Goal: Task Accomplishment & Management: Manage account settings

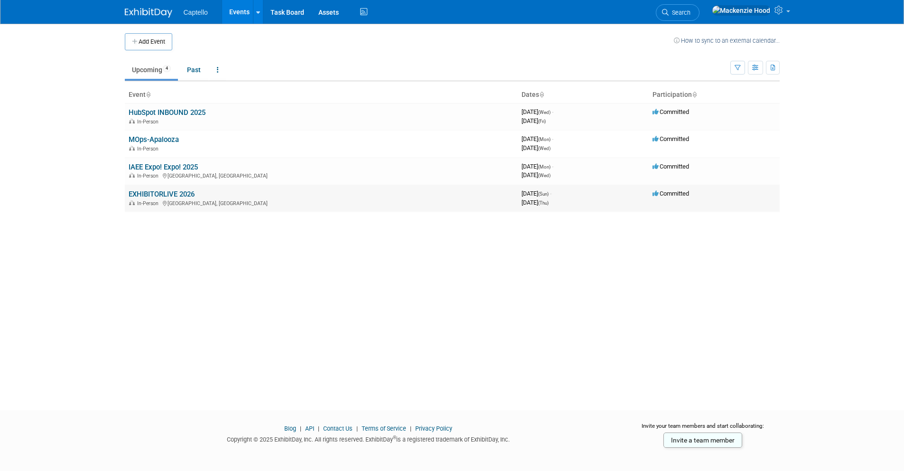
click at [192, 192] on link "EXHIBITORLIVE 2026" at bounding box center [162, 194] width 66 height 9
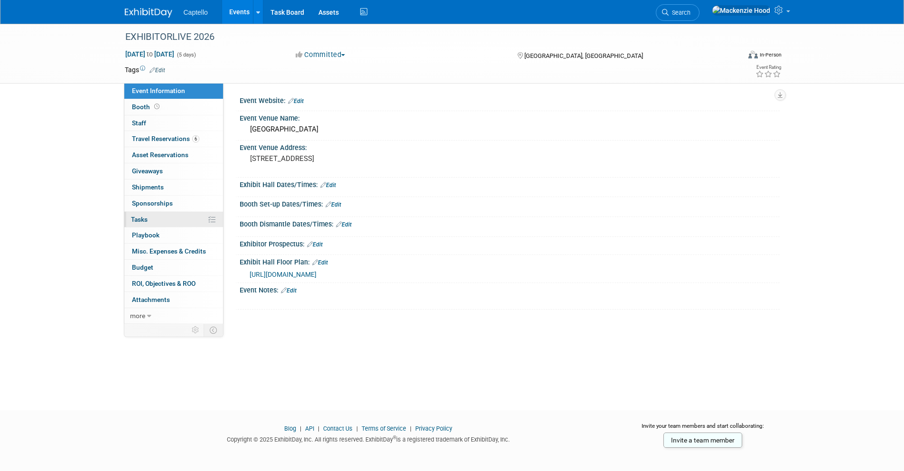
click at [178, 215] on link "0% Tasks 0%" at bounding box center [173, 220] width 99 height 16
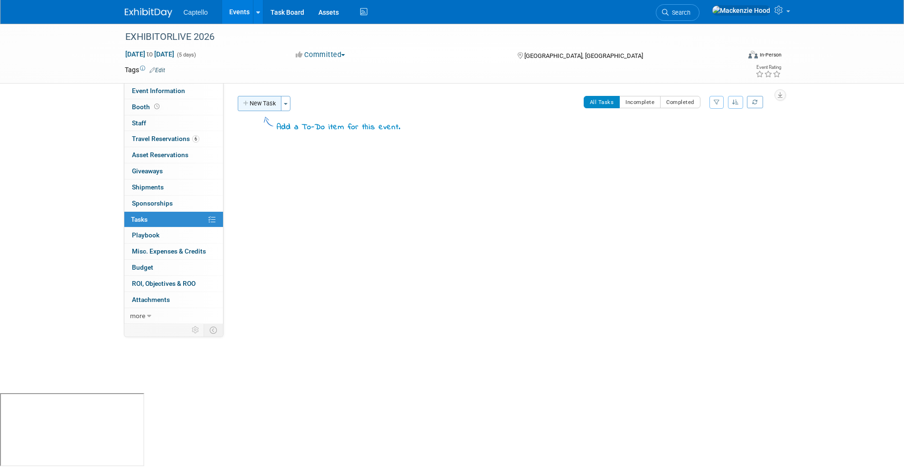
click at [273, 101] on button "New Task" at bounding box center [260, 103] width 44 height 15
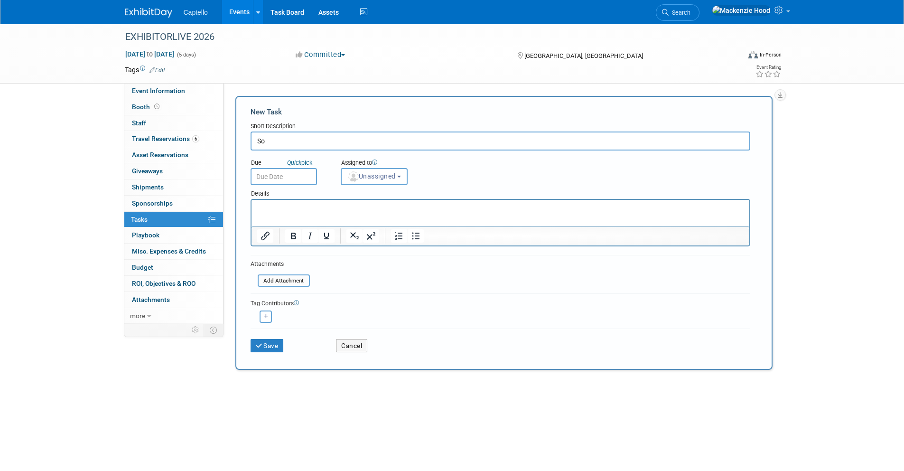
type input "S"
type input "Sidecar Event"
click at [268, 347] on button "Save" at bounding box center [266, 345] width 33 height 13
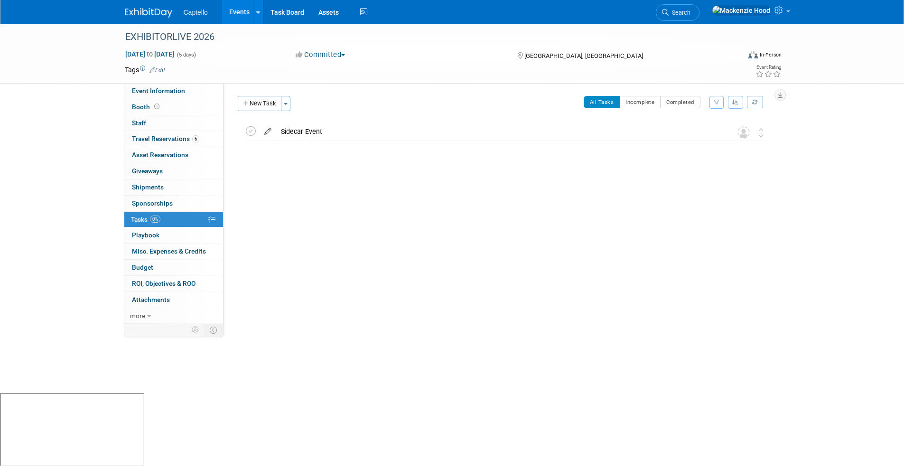
click at [264, 129] on icon at bounding box center [267, 129] width 17 height 12
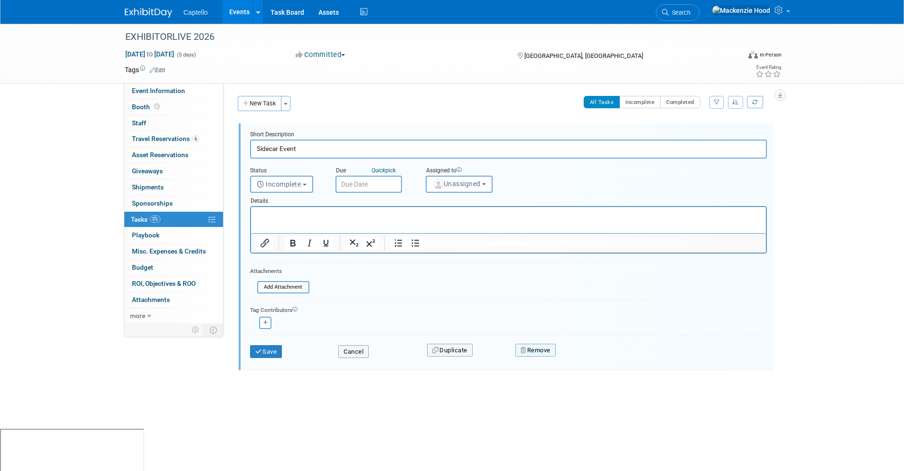
click at [536, 353] on button "Remove" at bounding box center [535, 349] width 40 height 13
click at [591, 361] on link "Yes" at bounding box center [589, 357] width 28 height 15
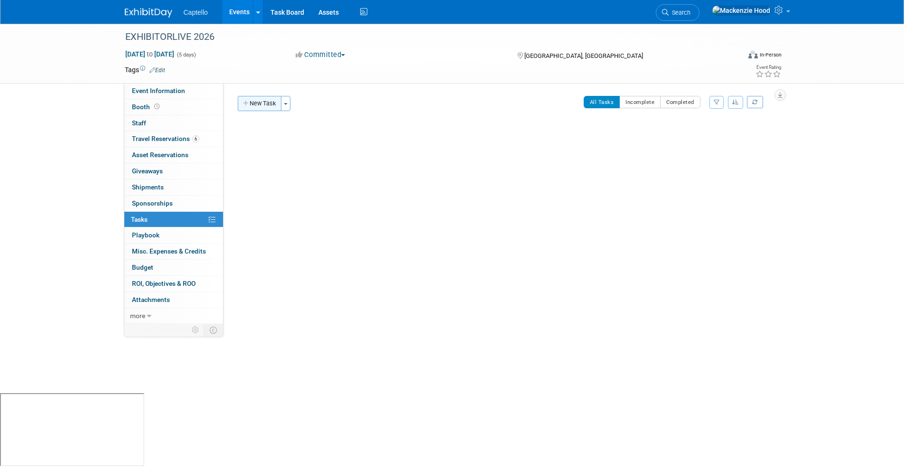
click at [275, 101] on button "New Task" at bounding box center [260, 103] width 44 height 15
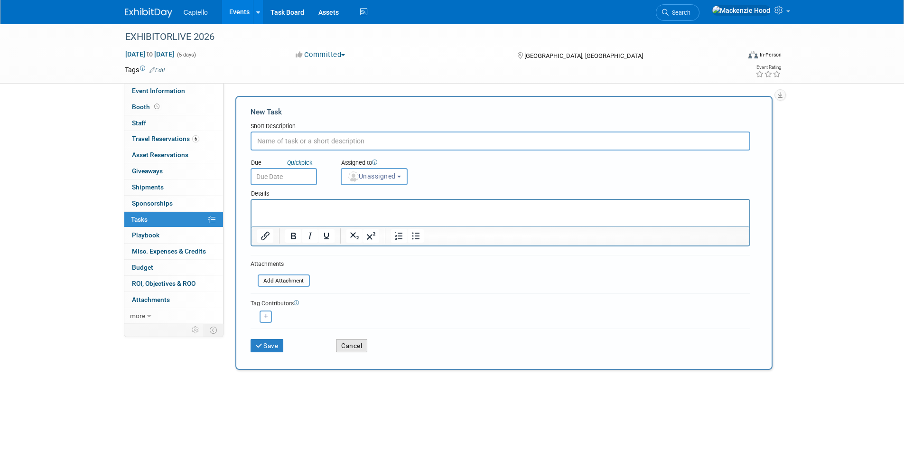
click at [352, 340] on button "Cancel" at bounding box center [351, 345] width 31 height 13
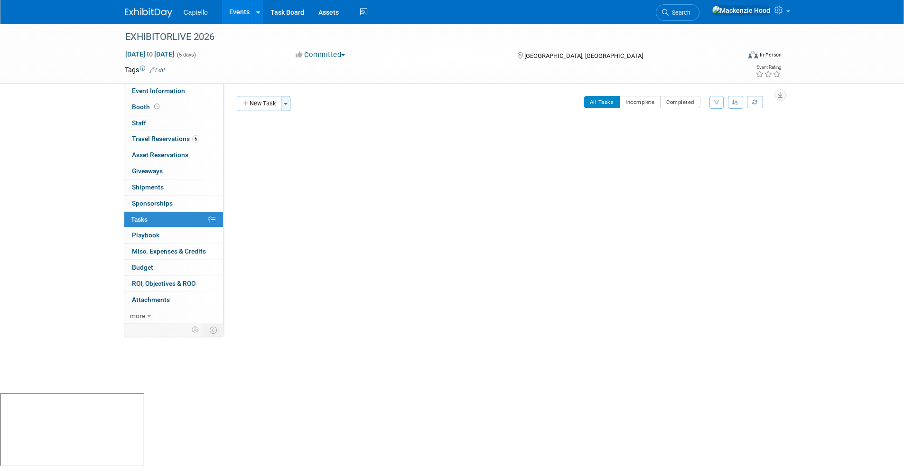
click at [289, 105] on button "Toggle Dropdown" at bounding box center [285, 103] width 9 height 15
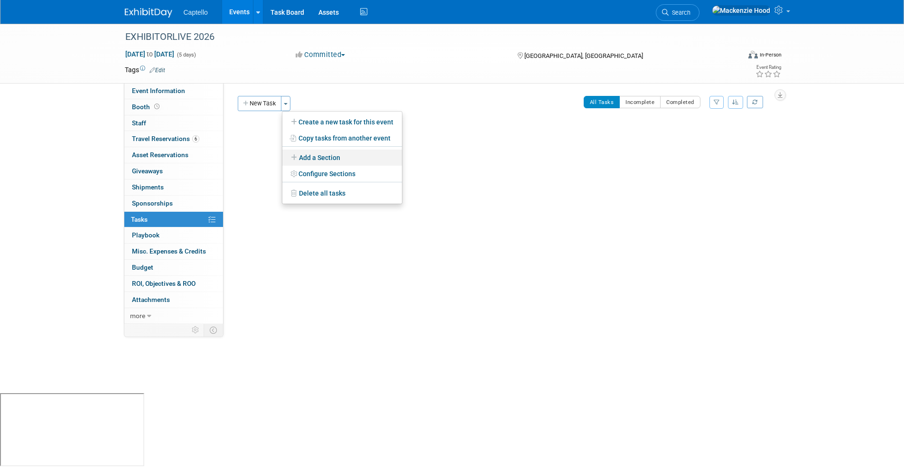
click at [306, 156] on link "Add a Section" at bounding box center [342, 157] width 120 height 16
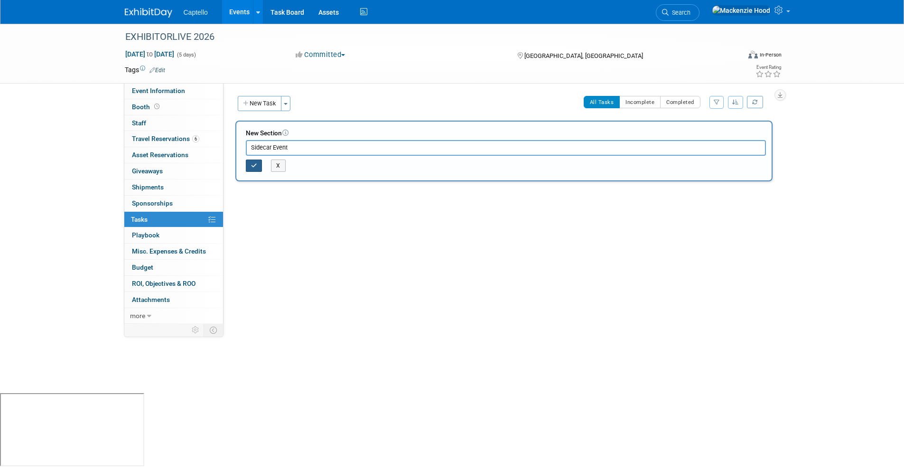
click at [254, 169] on button "button" at bounding box center [254, 165] width 17 height 12
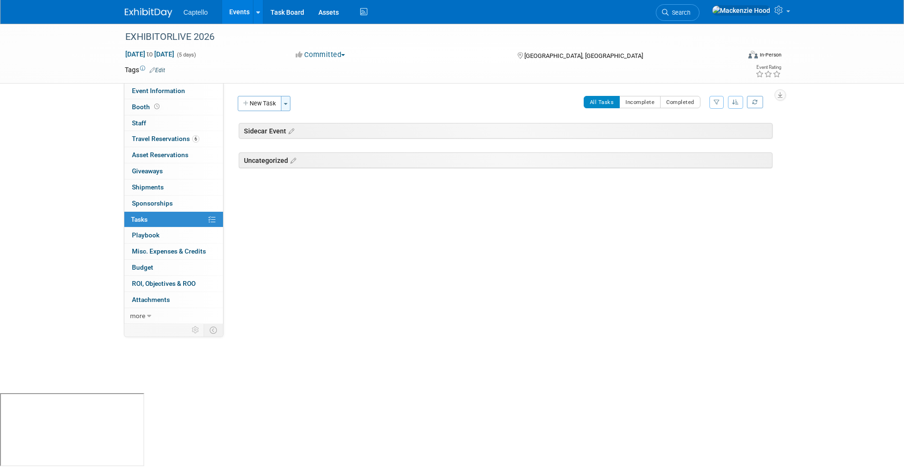
click at [288, 100] on button "Toggle Dropdown" at bounding box center [285, 103] width 9 height 15
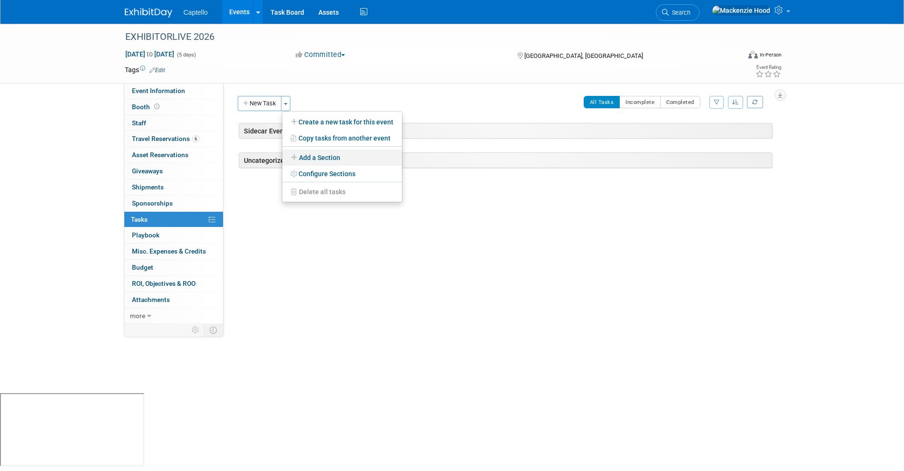
click at [298, 152] on link "Add a Section" at bounding box center [342, 157] width 120 height 16
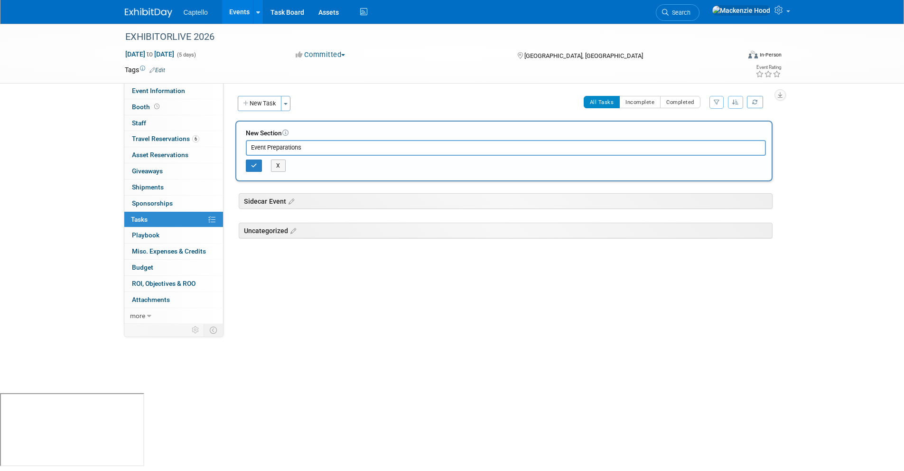
click at [344, 146] on input "Event Preparations" at bounding box center [506, 147] width 520 height 15
type input "Event Preparations"
click at [255, 165] on icon "button" at bounding box center [254, 166] width 6 height 6
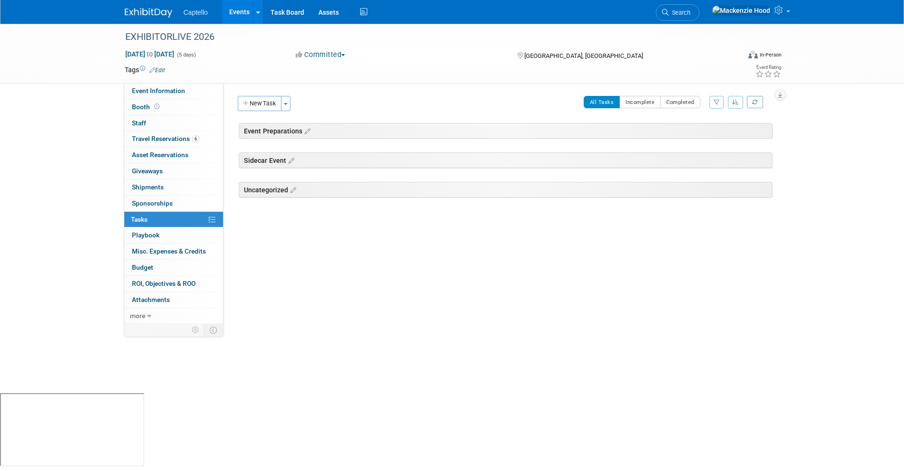
click at [291, 99] on div "New Task Toggle Dropdown Create a new task for this event Copy tasks from anoth…" at bounding box center [267, 103] width 58 height 15
click at [289, 100] on button "Toggle Dropdown" at bounding box center [285, 103] width 9 height 15
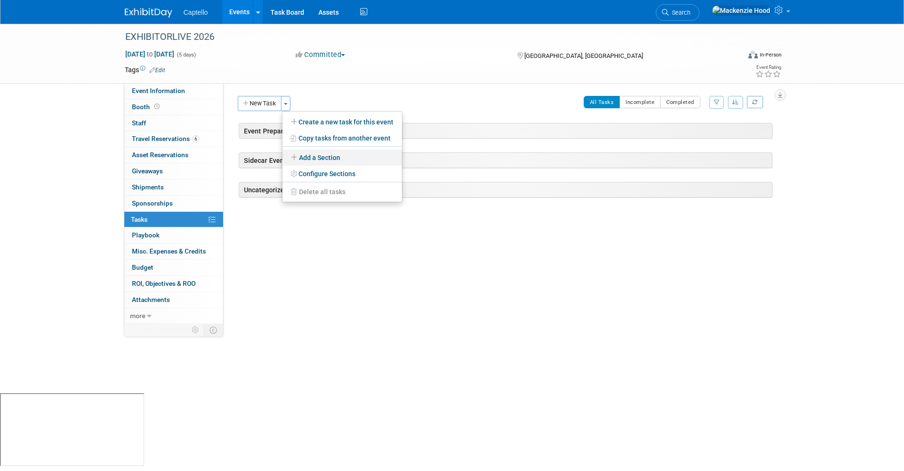
click at [321, 161] on link "Add a Section" at bounding box center [342, 157] width 120 height 16
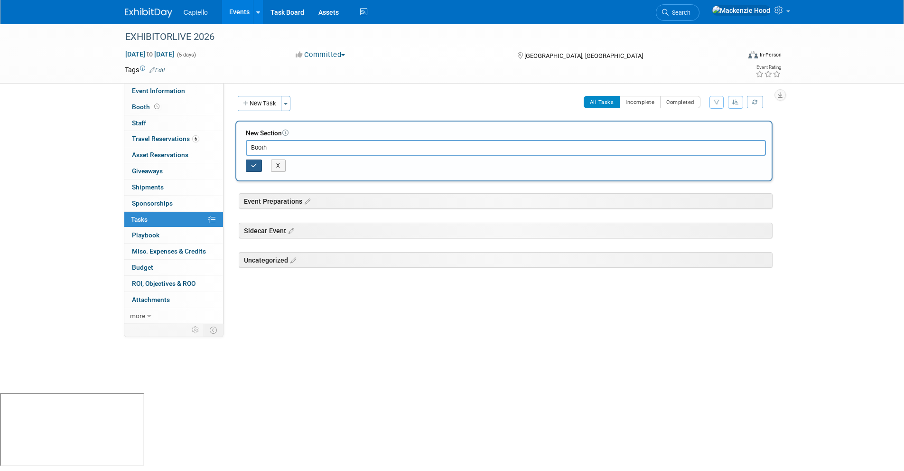
type input "Booth"
click at [258, 167] on button "button" at bounding box center [254, 165] width 17 height 12
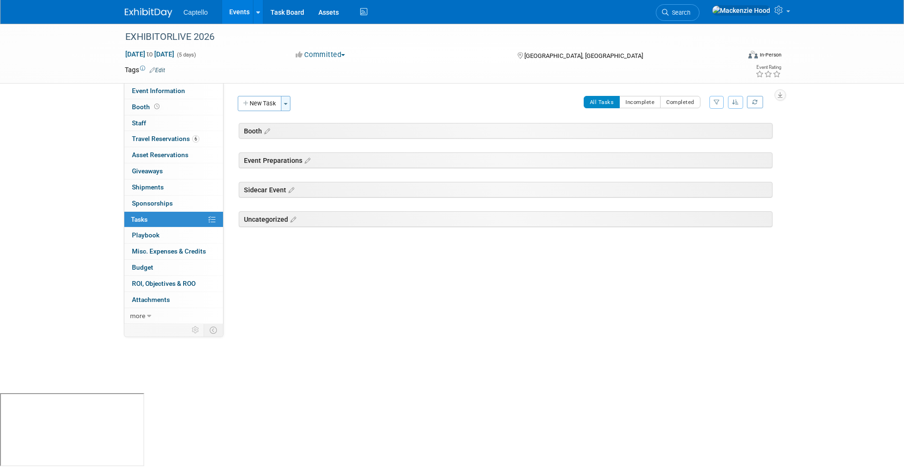
click at [286, 98] on button "Toggle Dropdown" at bounding box center [285, 103] width 9 height 15
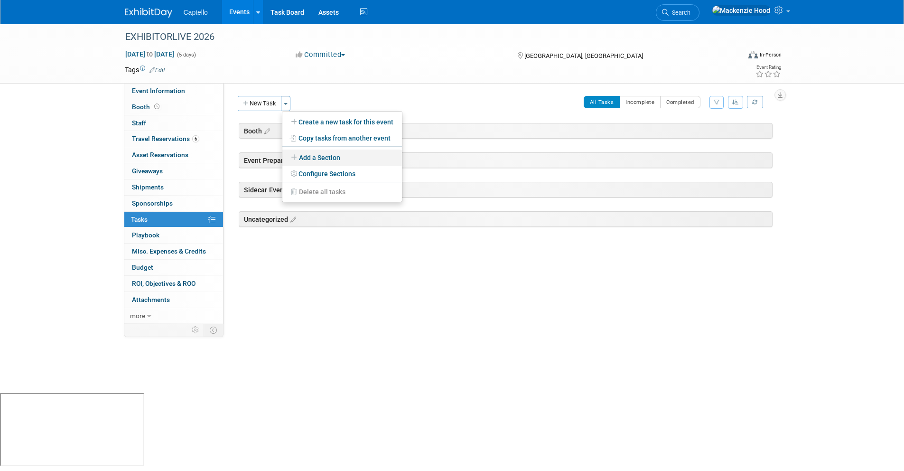
click at [305, 154] on link "Add a Section" at bounding box center [342, 157] width 120 height 16
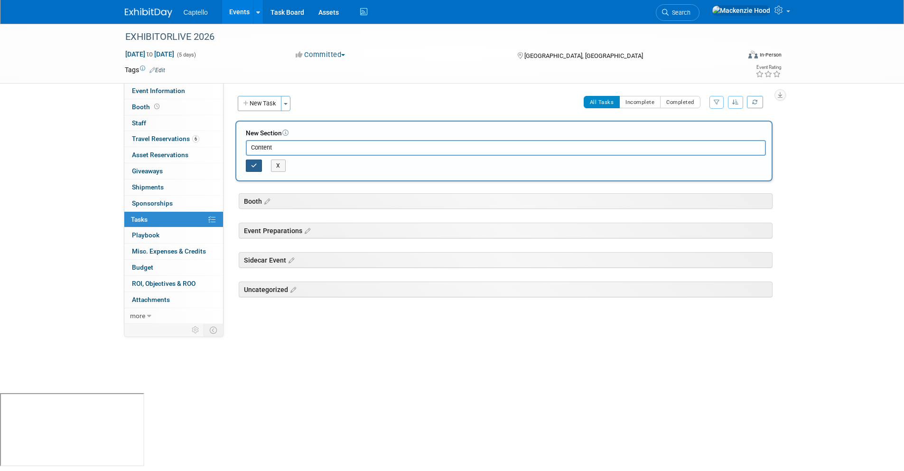
click at [250, 165] on button "button" at bounding box center [254, 165] width 17 height 12
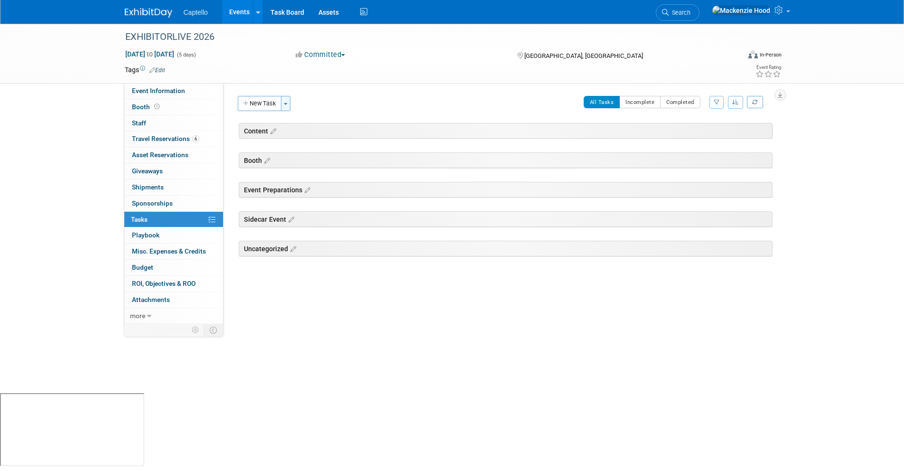
click at [284, 103] on span "button" at bounding box center [286, 104] width 4 height 2
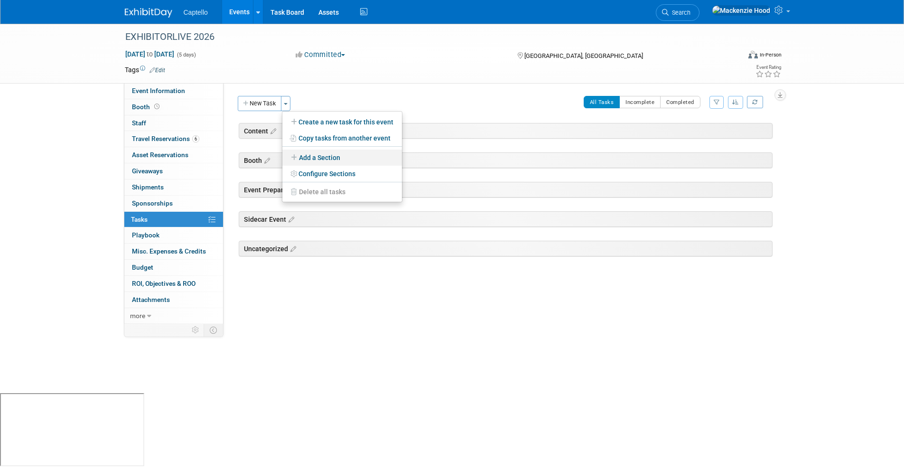
click at [300, 153] on link "Add a Section" at bounding box center [342, 157] width 120 height 16
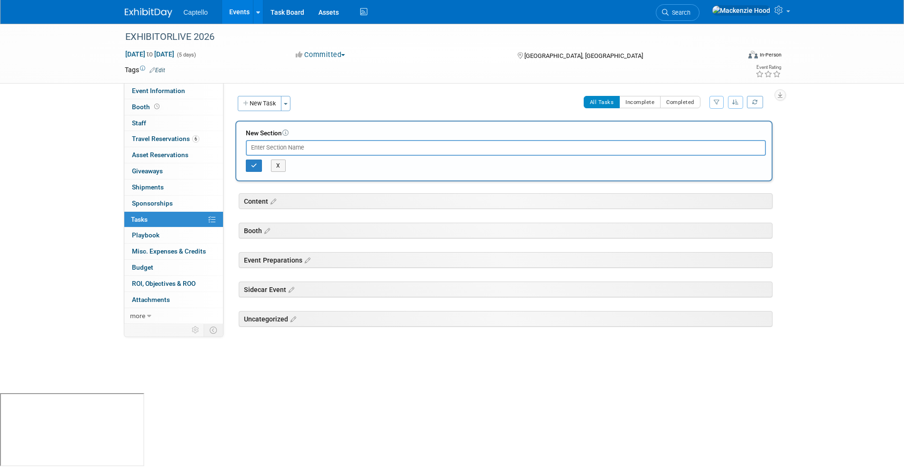
type input "O"
click at [259, 168] on button "button" at bounding box center [254, 165] width 17 height 12
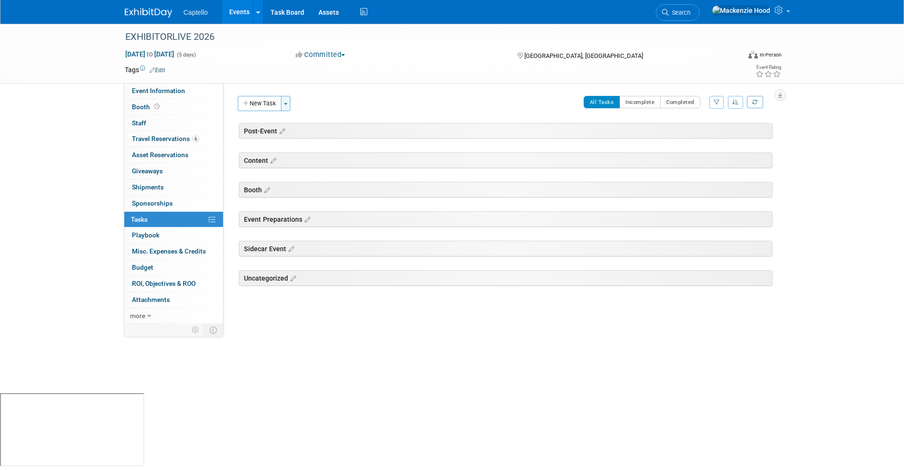
click at [289, 107] on button "Toggle Dropdown" at bounding box center [285, 103] width 9 height 15
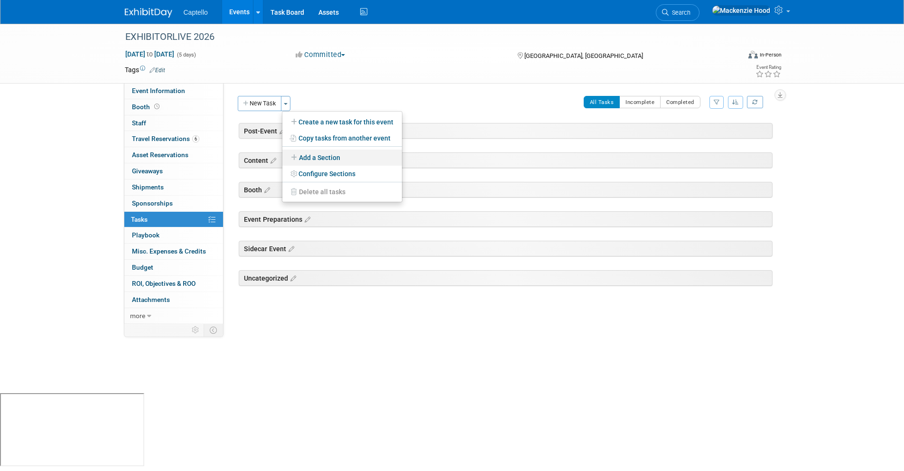
click at [306, 155] on link "Add a Section" at bounding box center [342, 157] width 120 height 16
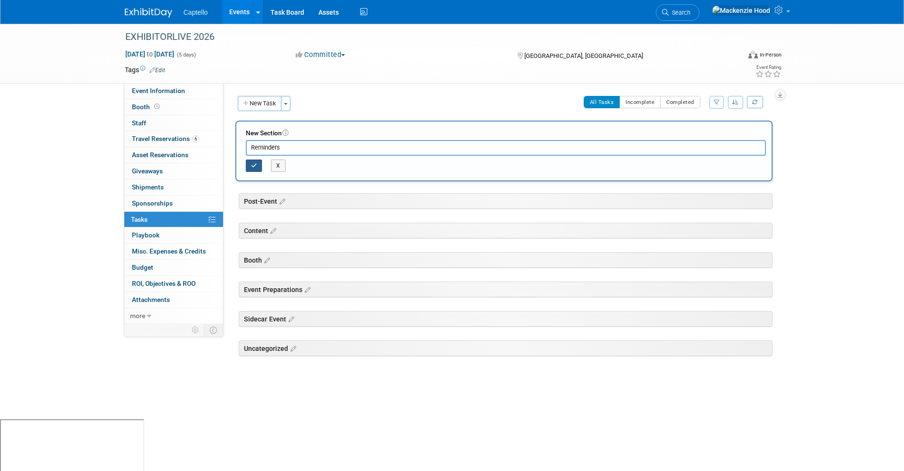
type input "Reminders"
click at [257, 166] on button "button" at bounding box center [254, 165] width 17 height 12
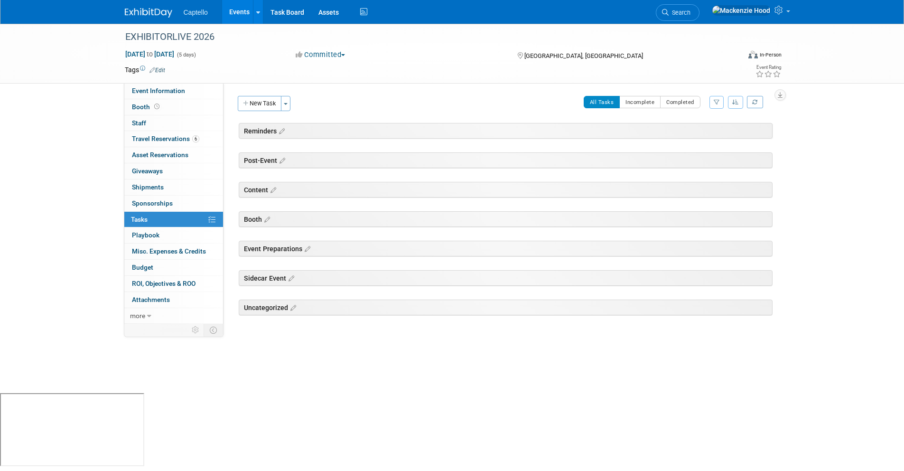
click at [668, 135] on div "Reminders" at bounding box center [506, 131] width 534 height 16
click at [283, 131] on icon at bounding box center [281, 131] width 8 height 9
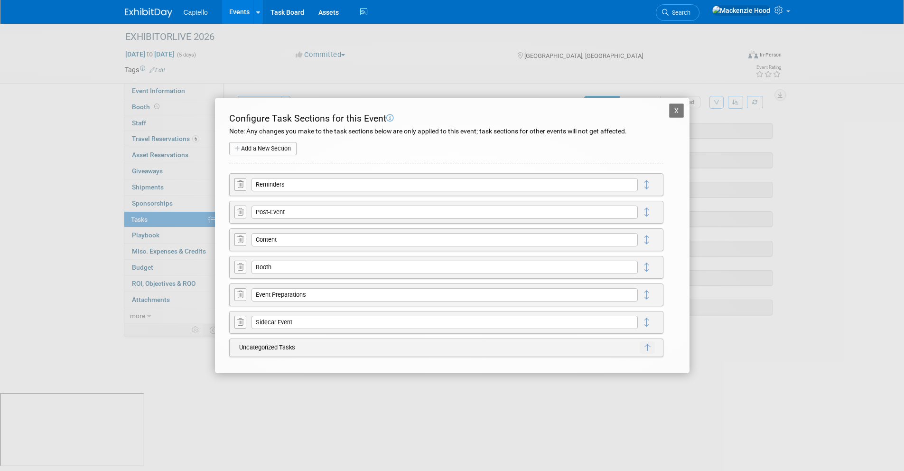
click at [241, 184] on icon at bounding box center [240, 184] width 6 height 7
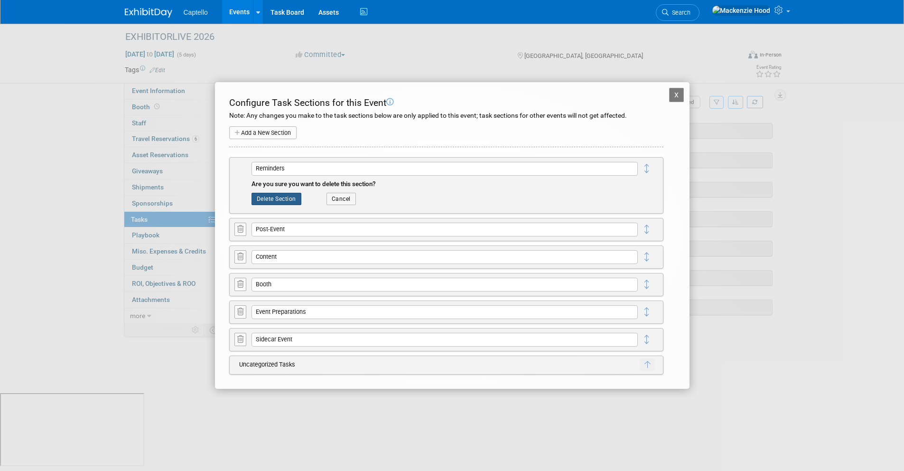
click at [288, 199] on button "Delete Section" at bounding box center [276, 199] width 50 height 12
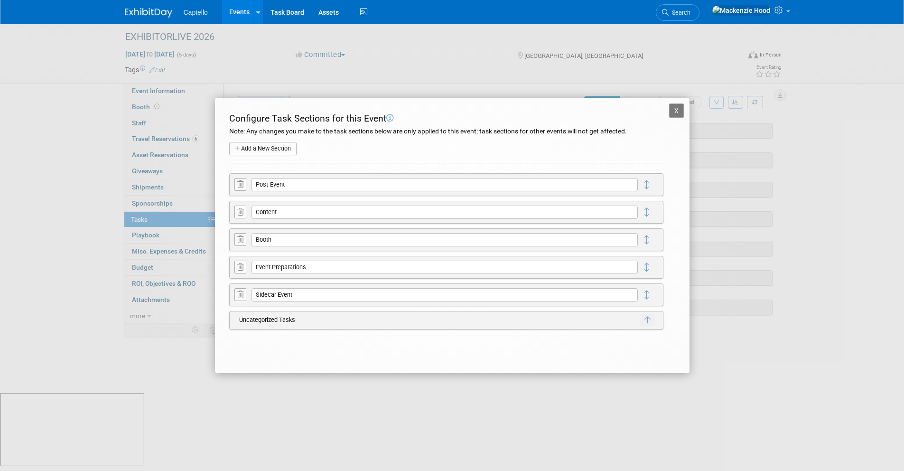
click at [676, 104] on button "X" at bounding box center [676, 110] width 15 height 14
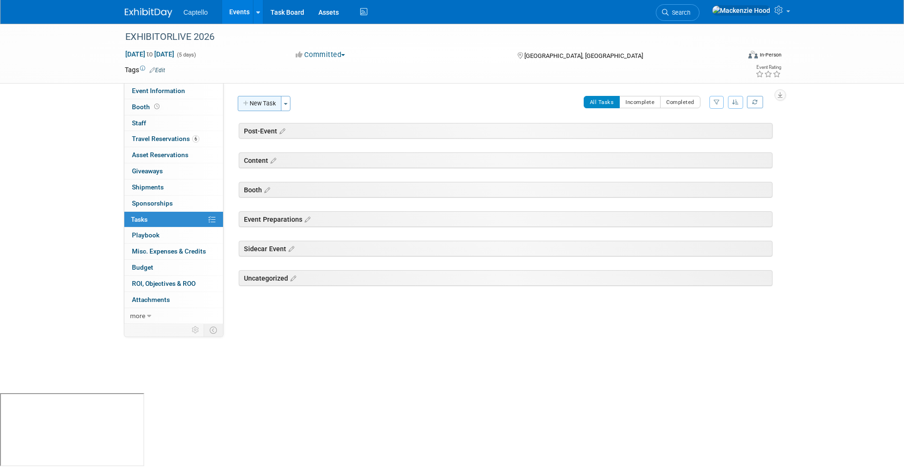
click at [254, 107] on button "New Task" at bounding box center [260, 103] width 44 height 15
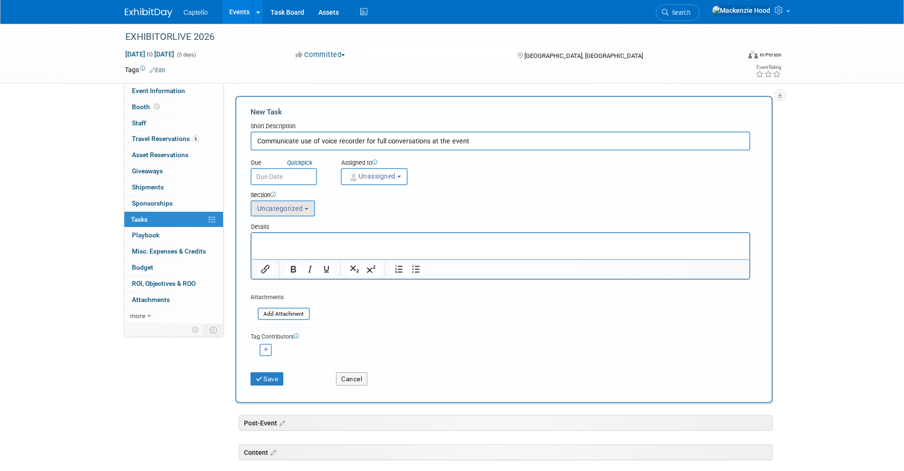
type input "Communicate use of voice recorder for full conversations at the event"
click at [293, 206] on span "Uncategorized" at bounding box center [280, 208] width 46 height 8
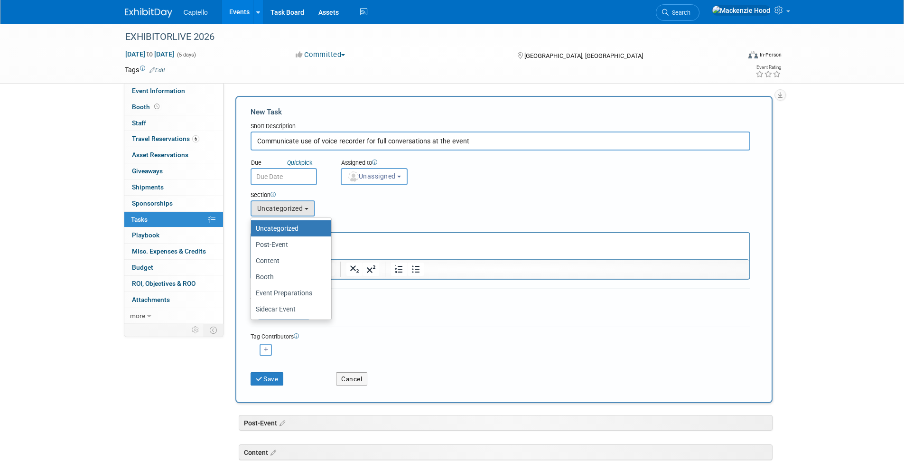
click at [500, 200] on div "Section Uncategorized Post-Event Content Booth Event Preparations Sidecar Event…" at bounding box center [478, 201] width 471 height 33
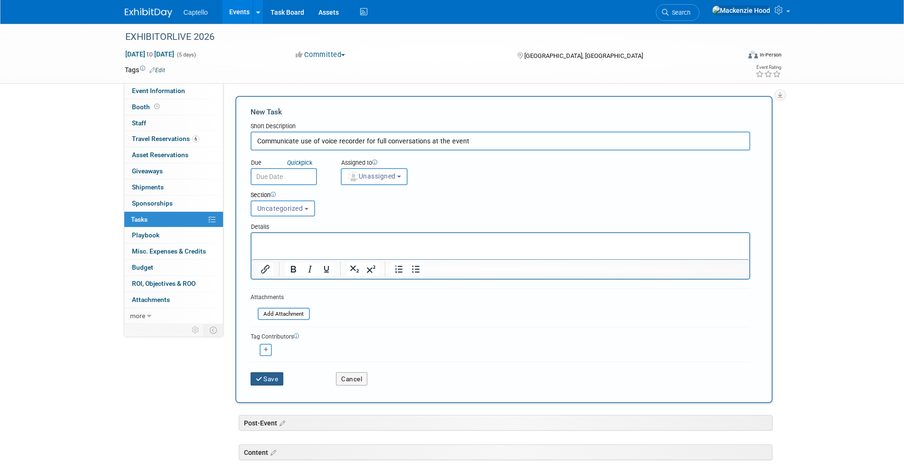
click at [262, 379] on icon "submit" at bounding box center [260, 379] width 8 height 7
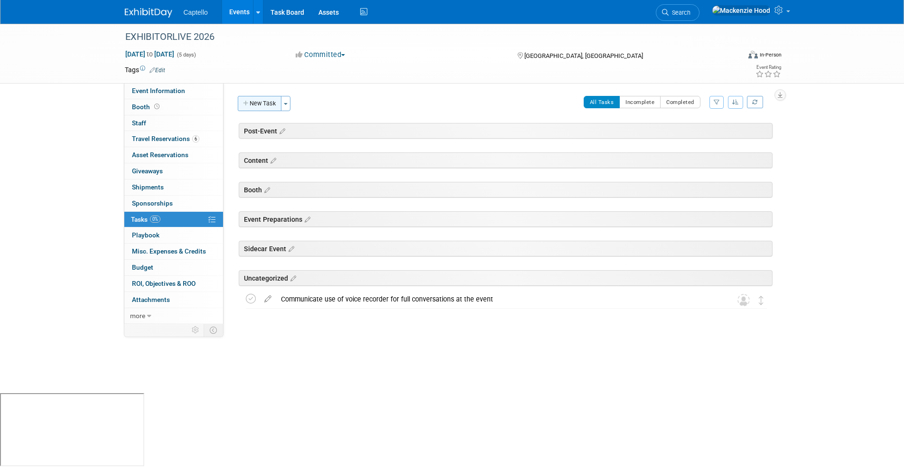
click at [246, 102] on icon "button" at bounding box center [246, 104] width 7 height 6
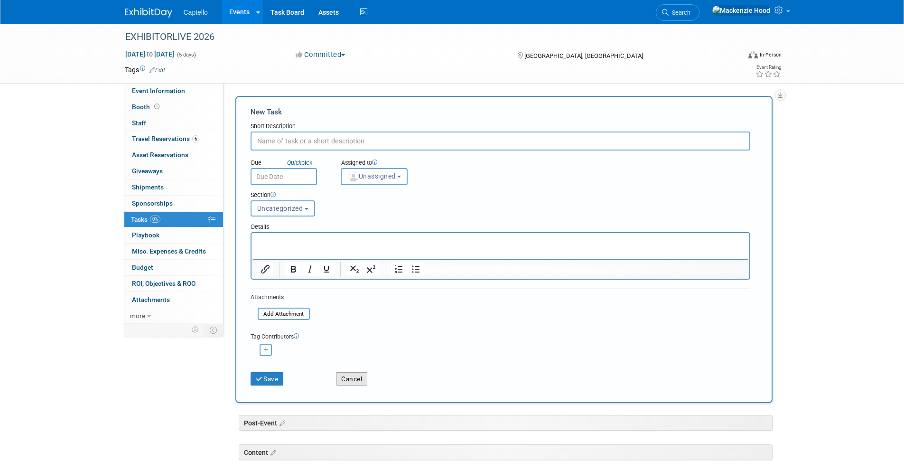
click at [346, 381] on button "Cancel" at bounding box center [351, 378] width 31 height 13
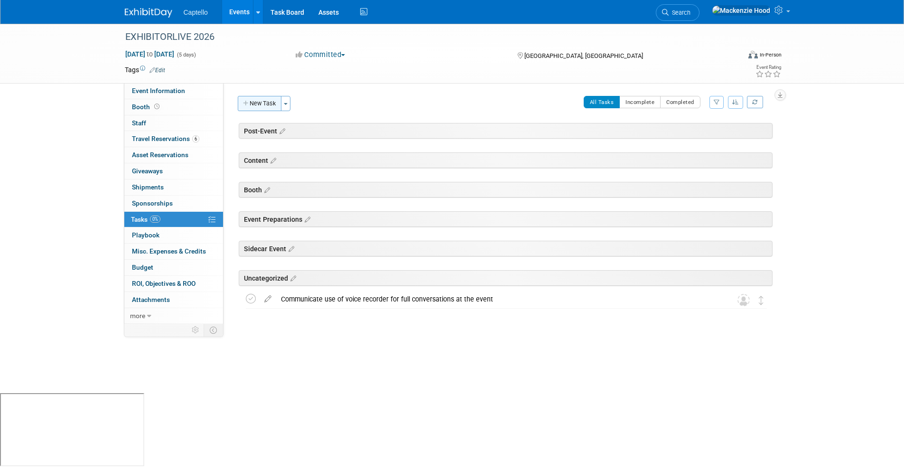
click at [247, 99] on button "New Task" at bounding box center [260, 103] width 44 height 15
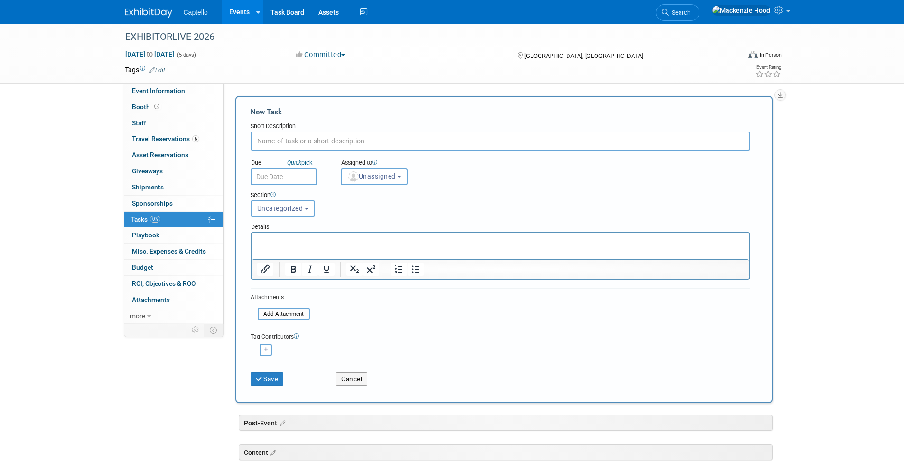
paste input "Always add a meeting agenda item to go over every lead capture form for each ev…"
type input "Always add a meeting agenda item to go over every lead capture form for each ev…"
click at [276, 379] on button "Save" at bounding box center [266, 378] width 33 height 13
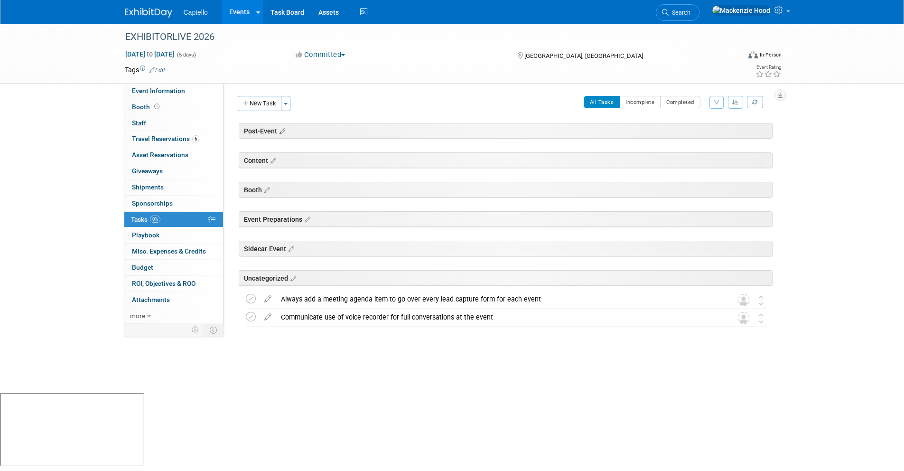
click at [281, 132] on icon at bounding box center [281, 131] width 8 height 9
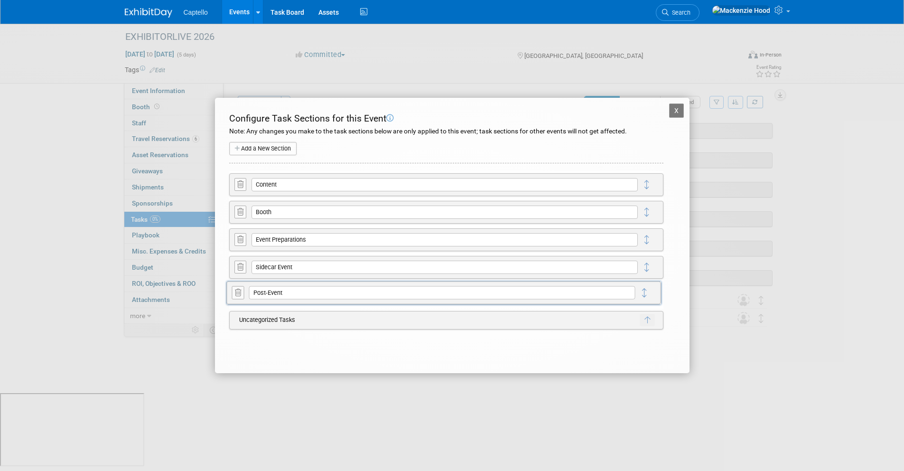
drag, startPoint x: 648, startPoint y: 194, endPoint x: 645, endPoint y: 294, distance: 99.7
drag, startPoint x: 646, startPoint y: 240, endPoint x: 641, endPoint y: 182, distance: 58.5
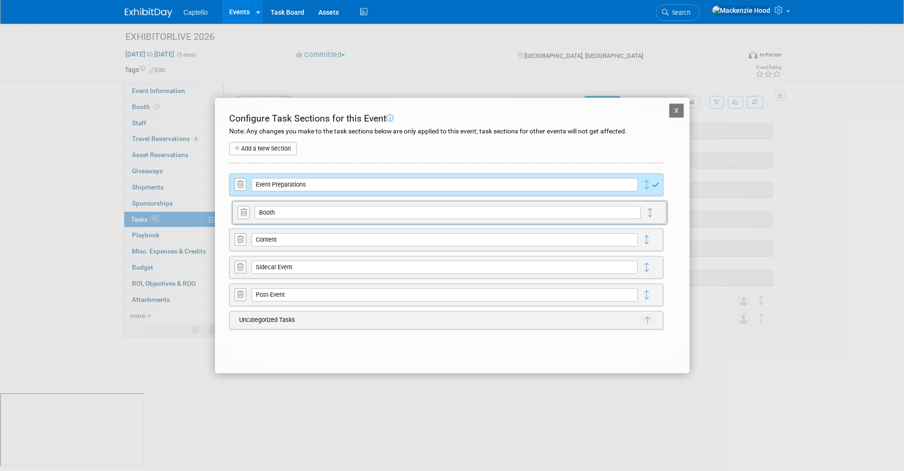
drag, startPoint x: 647, startPoint y: 233, endPoint x: 645, endPoint y: 212, distance: 21.9
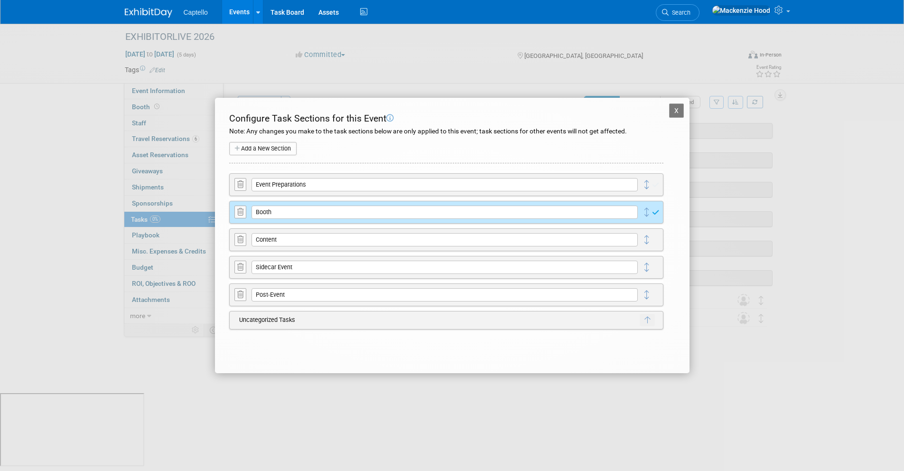
click at [673, 112] on button "X" at bounding box center [676, 110] width 15 height 14
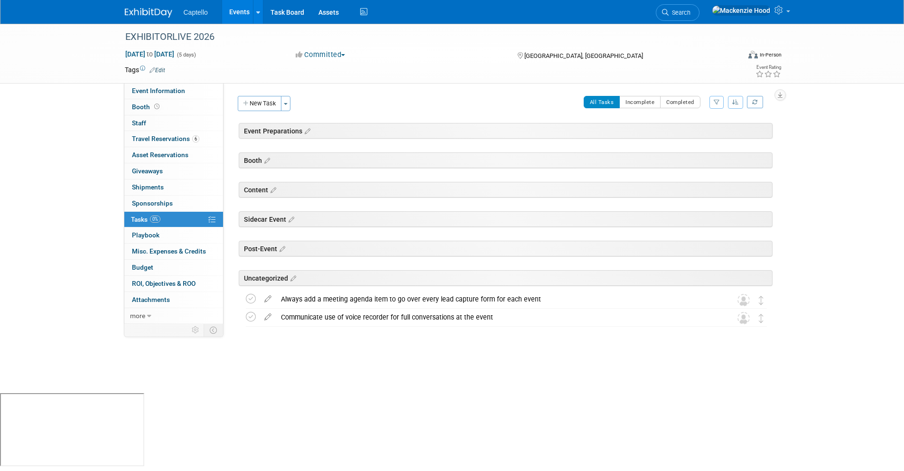
click at [399, 94] on div "Event Website: Edit Event Venue Name: Tampa Convention Center Event Venue Addre…" at bounding box center [501, 203] width 556 height 240
click at [259, 101] on button "New Task" at bounding box center [260, 103] width 44 height 15
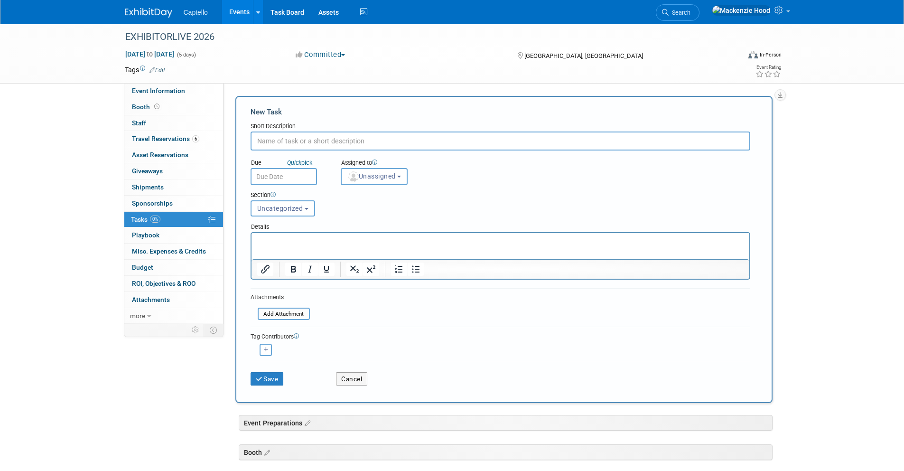
paste input "Register to Present / Speaking Opportunities"
type input "Register to Present / Speaking Opportunities"
click at [294, 213] on button "Uncategorized" at bounding box center [282, 208] width 65 height 16
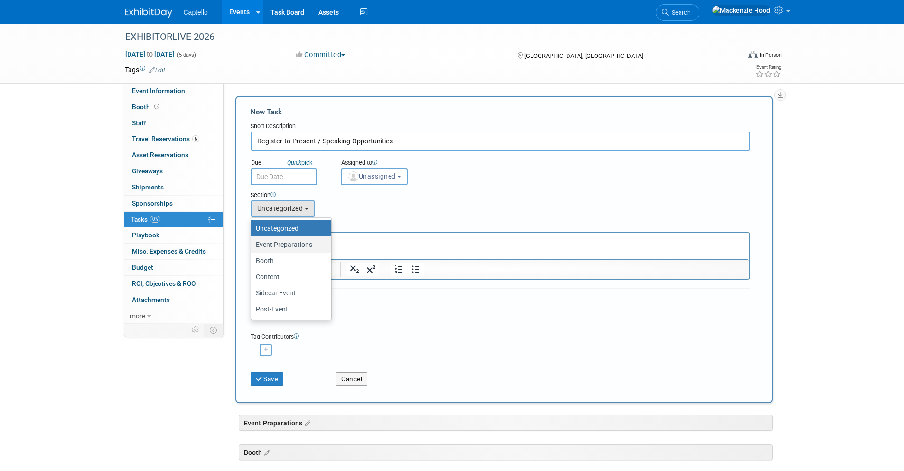
click at [299, 246] on label "Event Preparations" at bounding box center [289, 244] width 66 height 12
click at [252, 246] on input "Event Preparations" at bounding box center [249, 244] width 6 height 6
select select "11274208"
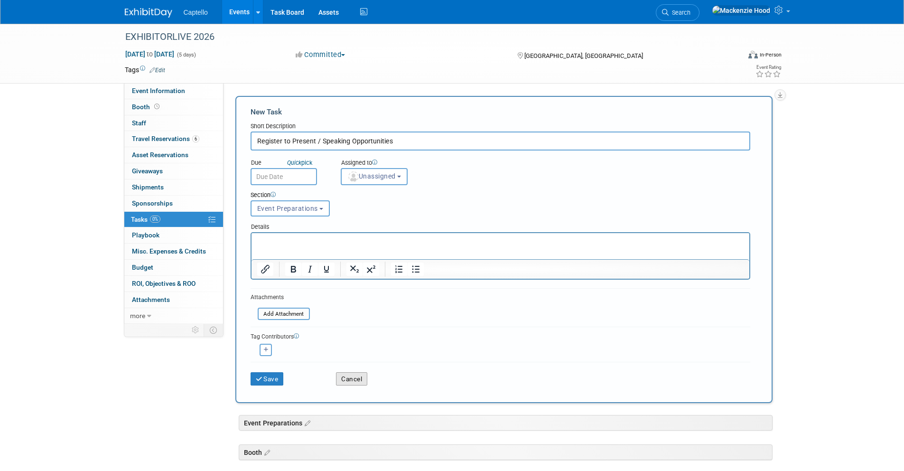
click at [347, 381] on button "Cancel" at bounding box center [351, 378] width 31 height 13
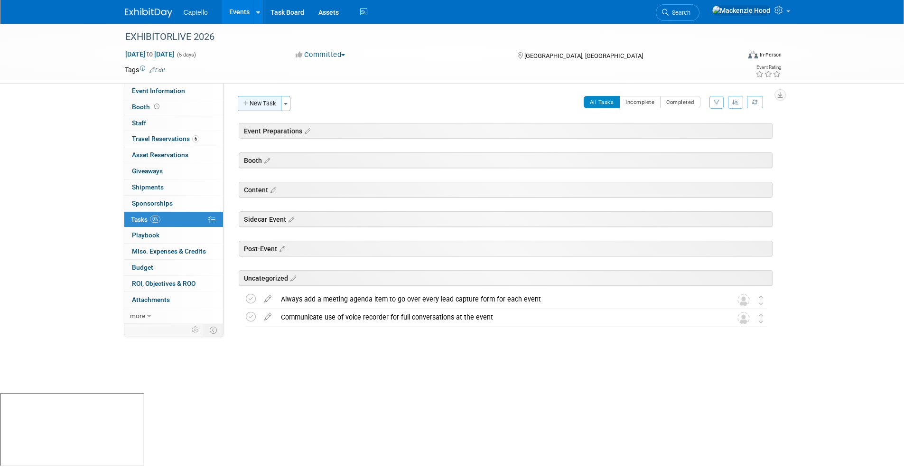
click at [256, 103] on button "New Task" at bounding box center [260, 103] width 44 height 15
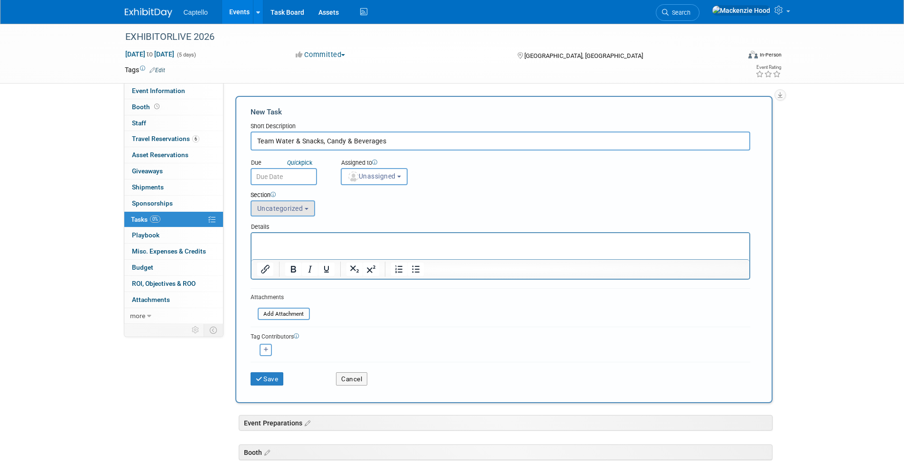
type input "Team Water & Snacks, Candy & Beverages"
click at [282, 211] on span "Uncategorized" at bounding box center [280, 208] width 46 height 8
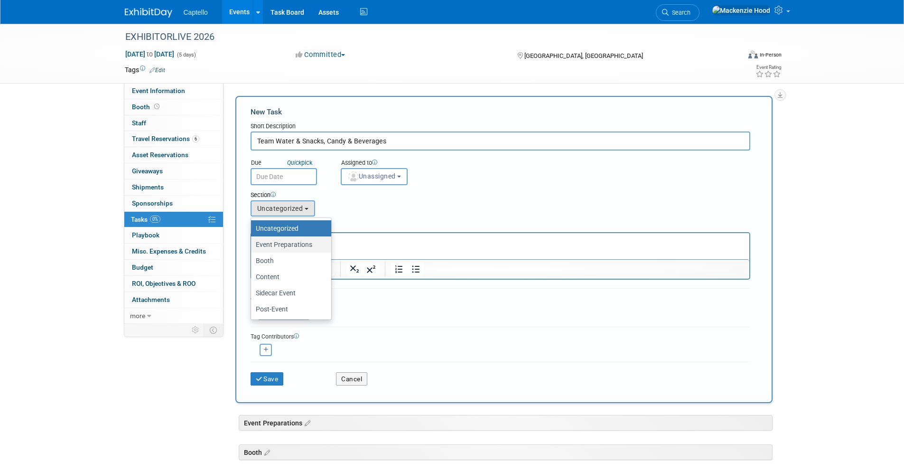
click at [287, 245] on label "Event Preparations" at bounding box center [289, 244] width 66 height 12
click at [252, 245] on input "Event Preparations" at bounding box center [249, 244] width 6 height 6
select select "11274208"
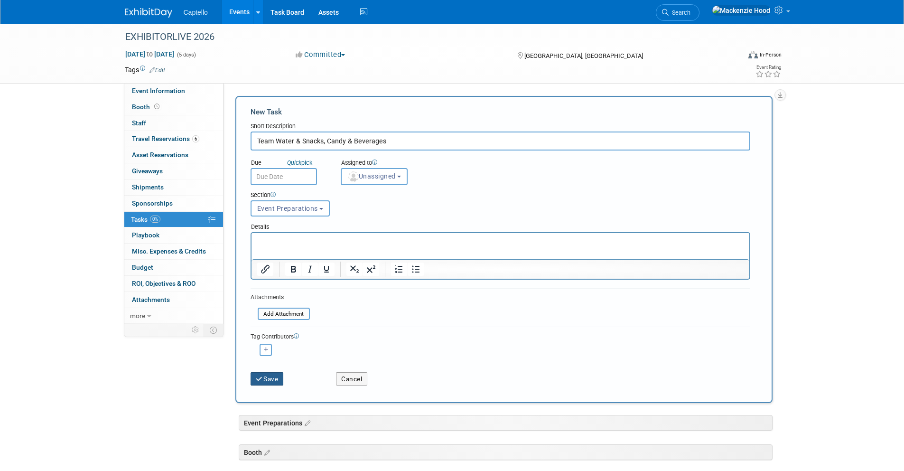
click at [267, 375] on button "Save" at bounding box center [266, 378] width 33 height 13
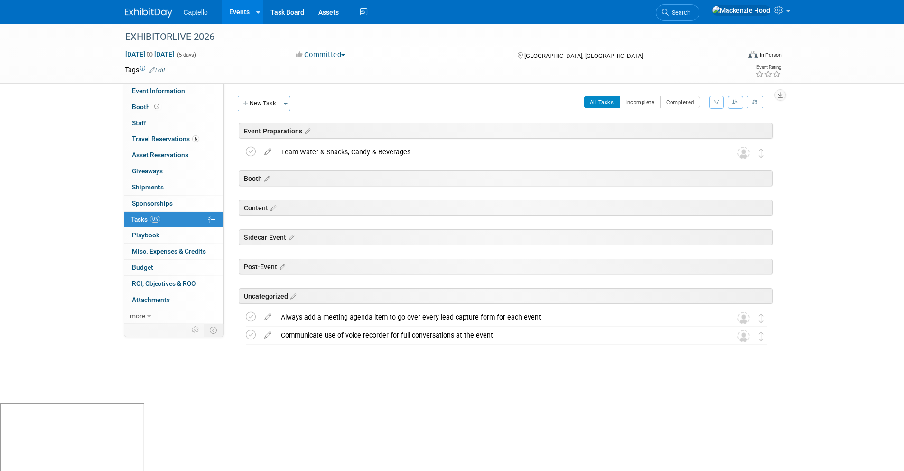
click at [257, 111] on div "New Task Toggle Dropdown Create a new task for this event Copy tasks from anoth…" at bounding box center [265, 107] width 60 height 22
click at [258, 108] on button "New Task" at bounding box center [260, 103] width 44 height 15
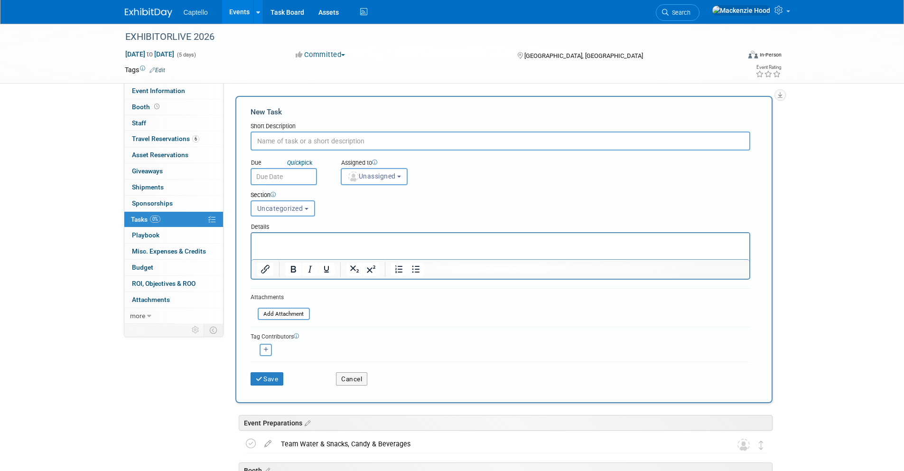
paste input "Pre-Show Testing: TEST EVERYTHING!"
type input "Pre-Show Testing: TEST EVERYTHING!"
click at [291, 213] on button "Uncategorized" at bounding box center [282, 208] width 65 height 16
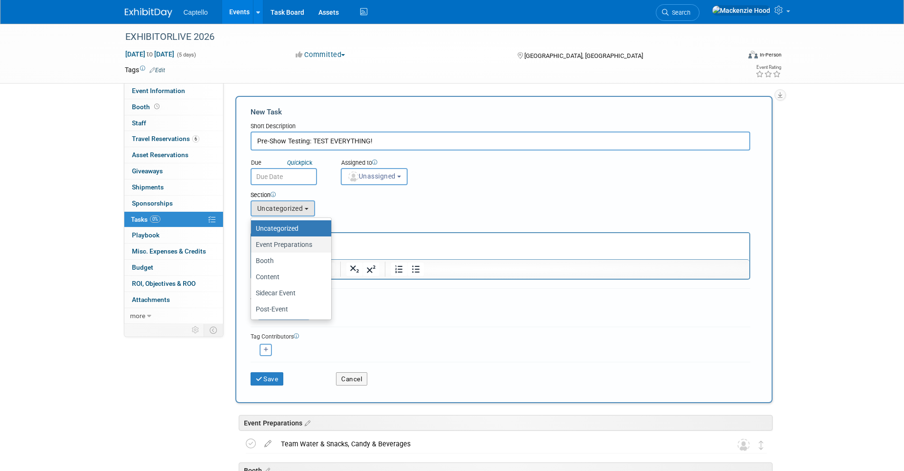
click at [296, 242] on label "Event Preparations" at bounding box center [289, 244] width 66 height 12
click at [252, 242] on input "Event Preparations" at bounding box center [249, 244] width 6 height 6
select select "11274208"
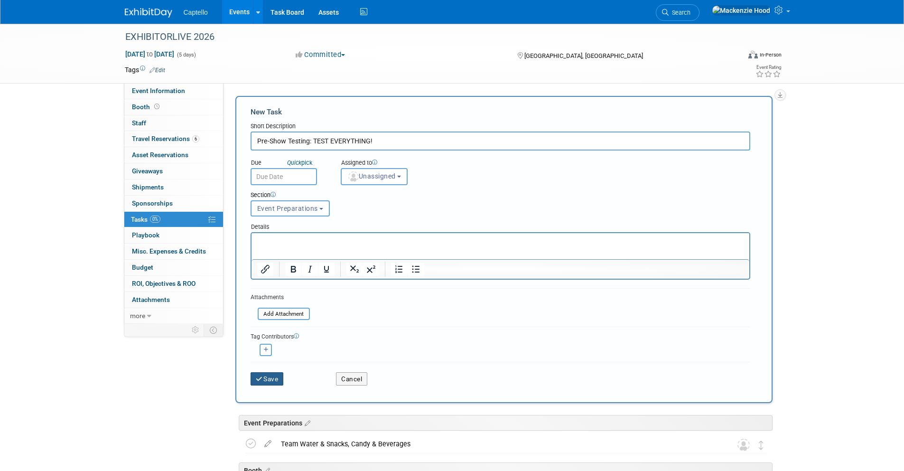
click at [271, 381] on button "Save" at bounding box center [266, 378] width 33 height 13
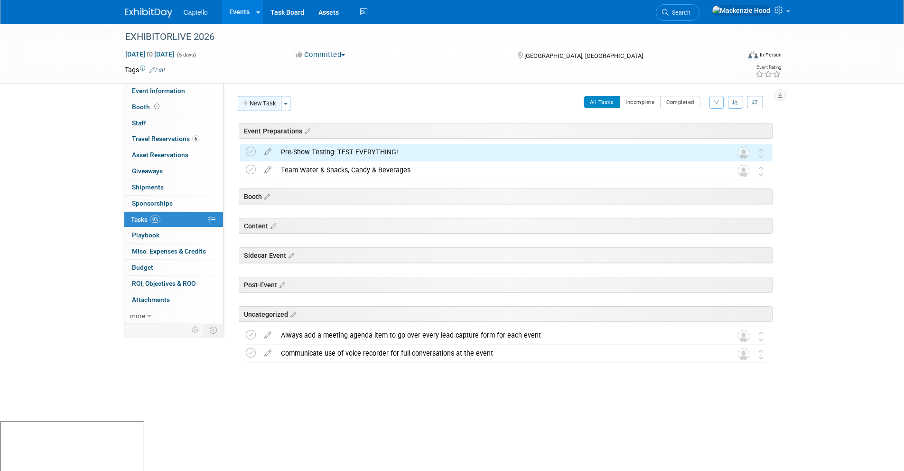
click at [260, 105] on button "New Task" at bounding box center [260, 103] width 44 height 15
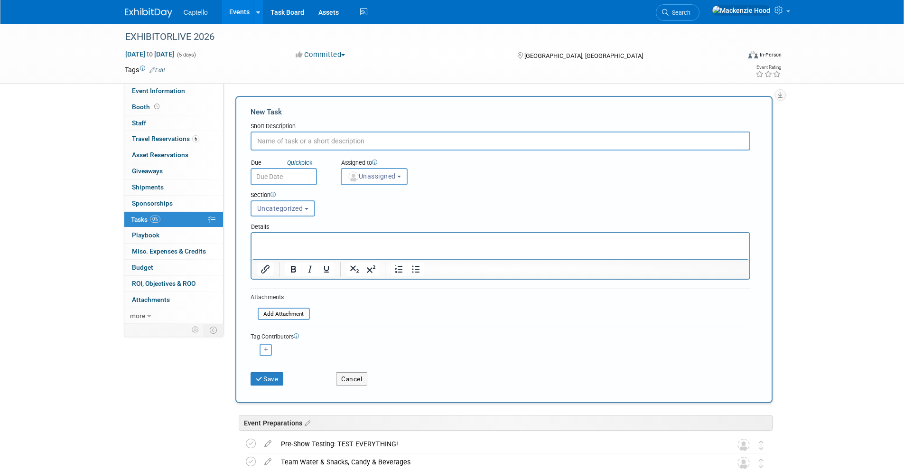
paste input "Update Event Form Instructions"
type input "Update Event Form Instructions"
click at [285, 218] on div "Details" at bounding box center [499, 225] width 499 height 14
click at [286, 208] on span "Uncategorized" at bounding box center [280, 208] width 46 height 8
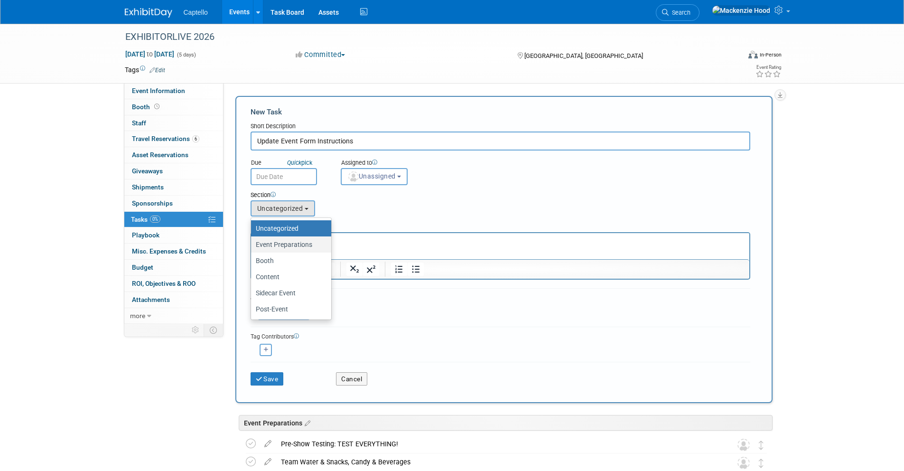
click at [290, 243] on label "Event Preparations" at bounding box center [289, 244] width 66 height 12
click at [252, 243] on input "Event Preparations" at bounding box center [249, 244] width 6 height 6
select select "11274208"
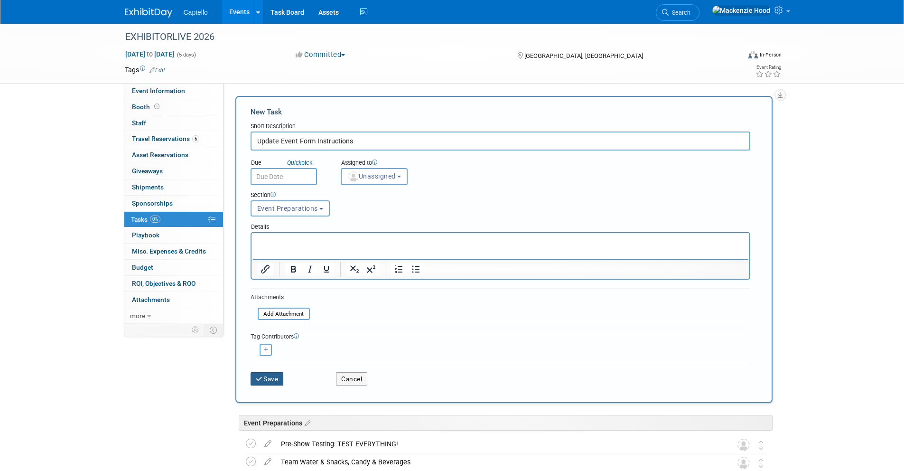
click at [266, 377] on button "Save" at bounding box center [266, 378] width 33 height 13
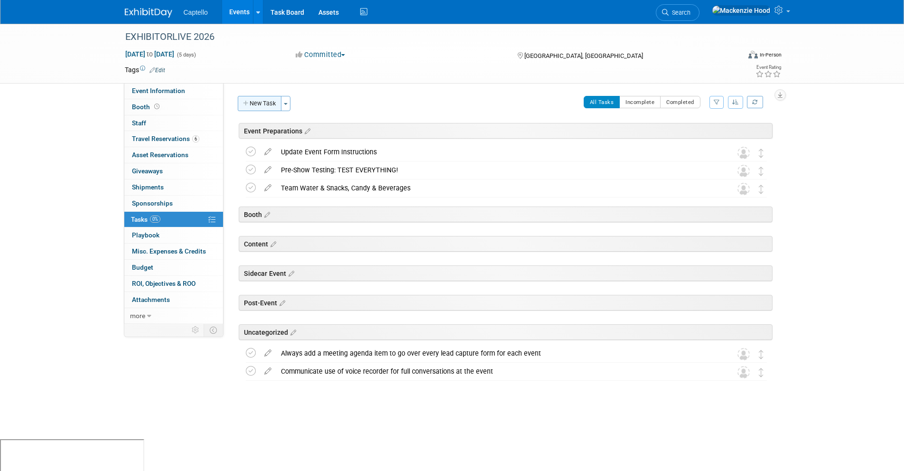
click at [252, 107] on button "New Task" at bounding box center [260, 103] width 44 height 15
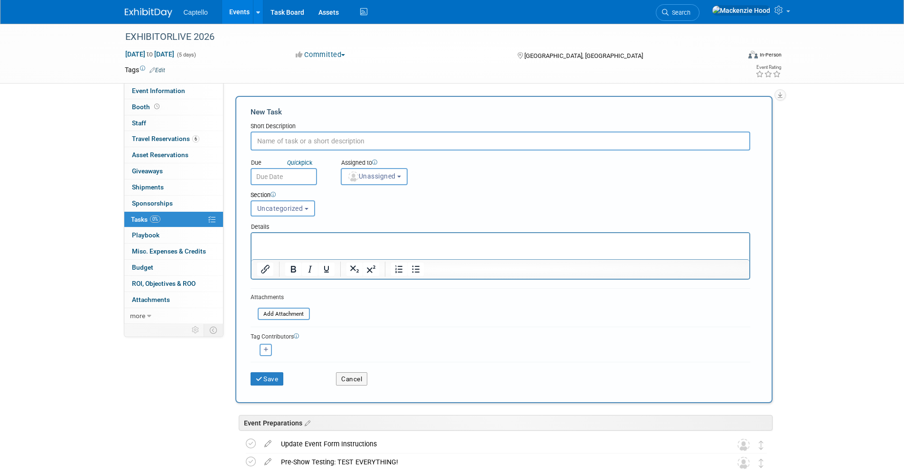
paste input "Add all important information to App / Event Instructions"
type input "Add all important information to App / Event Instructions"
click at [314, 208] on button "Uncategorized" at bounding box center [282, 208] width 65 height 16
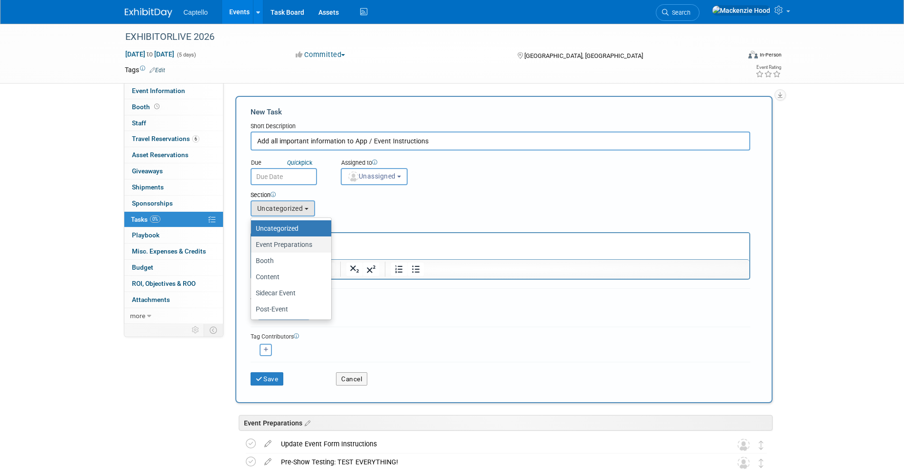
click at [310, 243] on label "Event Preparations" at bounding box center [289, 244] width 66 height 12
click at [252, 243] on input "Event Preparations" at bounding box center [249, 244] width 6 height 6
select select "11274208"
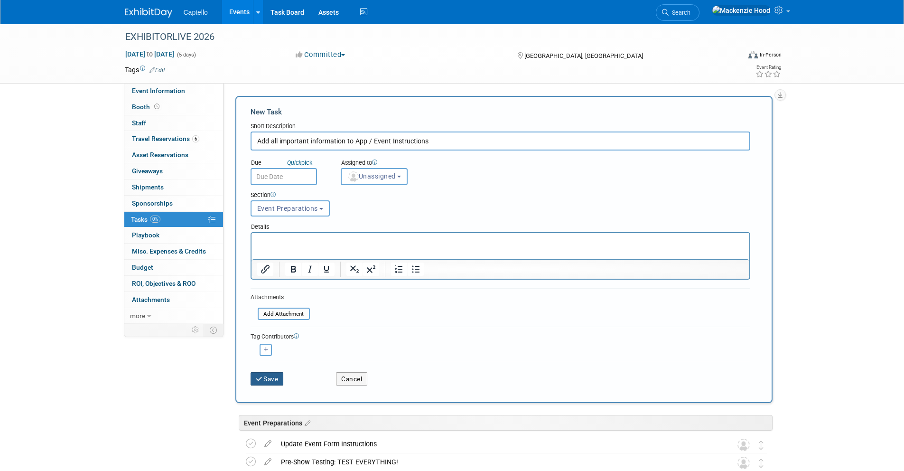
click at [275, 378] on button "Save" at bounding box center [266, 378] width 33 height 13
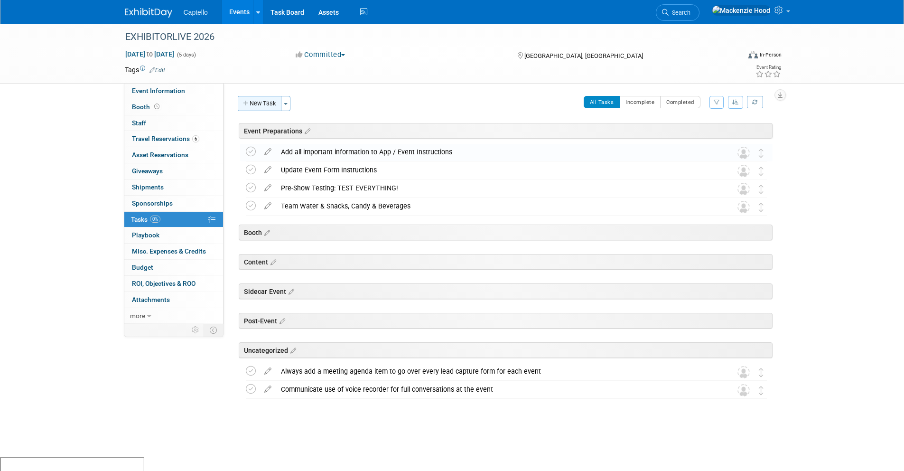
click at [256, 98] on button "New Task" at bounding box center [260, 103] width 44 height 15
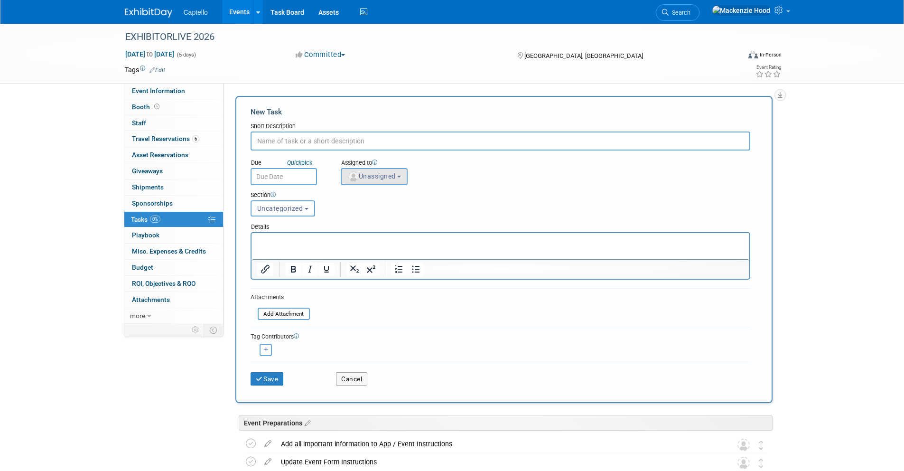
type input "v"
paste input "Create a Google Photos Folder"
type input "Create a Google Photos Folder"
click at [277, 381] on button "Save" at bounding box center [266, 378] width 33 height 13
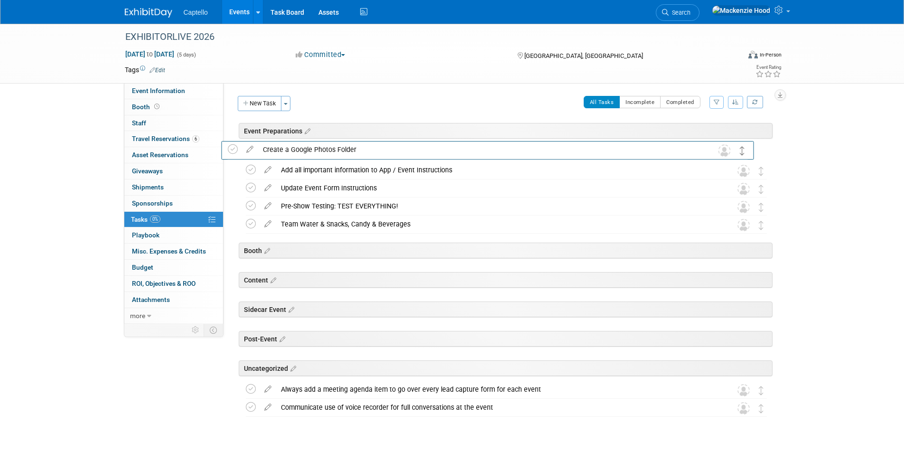
drag, startPoint x: 759, startPoint y: 372, endPoint x: 740, endPoint y: 150, distance: 222.8
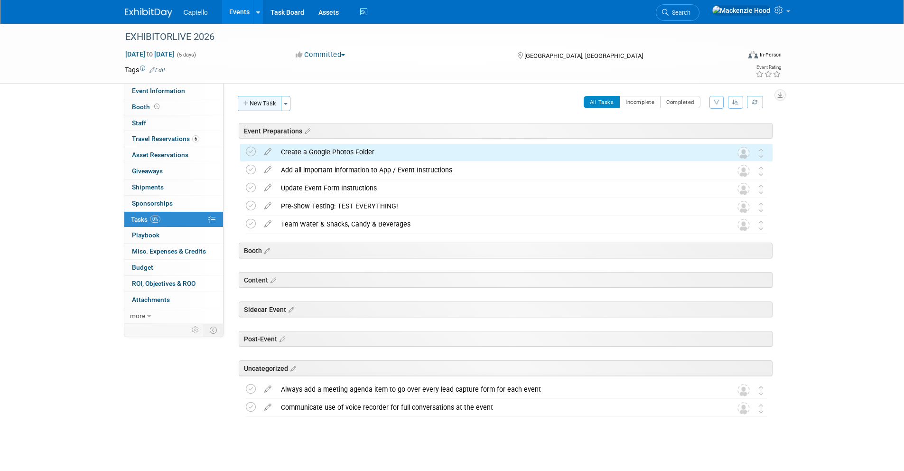
click at [258, 103] on button "New Task" at bounding box center [260, 103] width 44 height 15
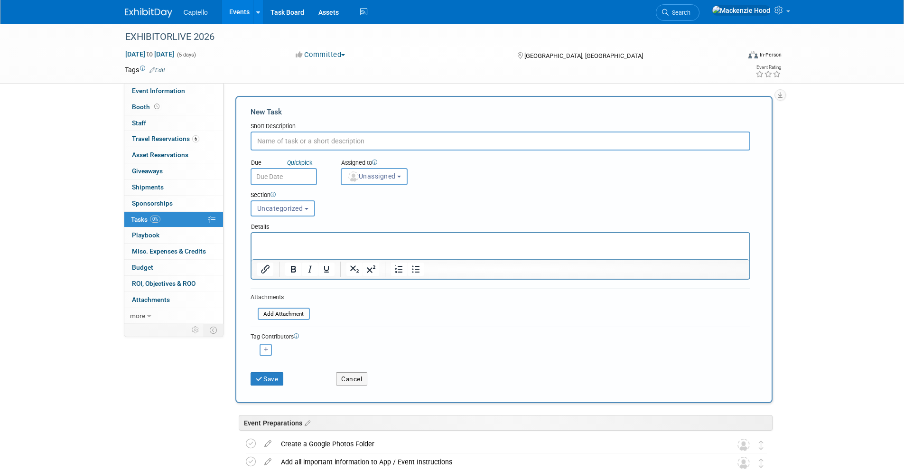
paste input "Schedule Post-Event Team Meeting (w/in 2 business days)"
type input "Schedule Post-Event Team Meeting (w/in 2 business days)"
click at [291, 244] on p "Rich Text Area. Press ALT-0 for help." at bounding box center [500, 241] width 487 height 9
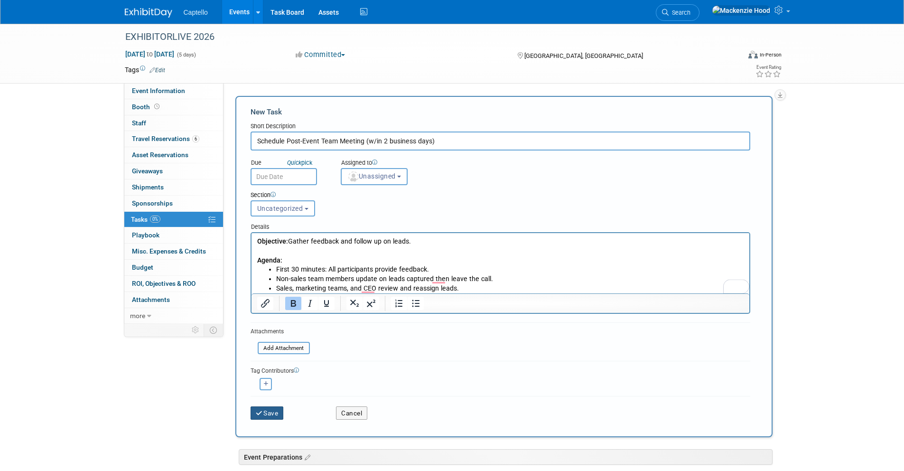
click at [272, 411] on button "Save" at bounding box center [266, 412] width 33 height 13
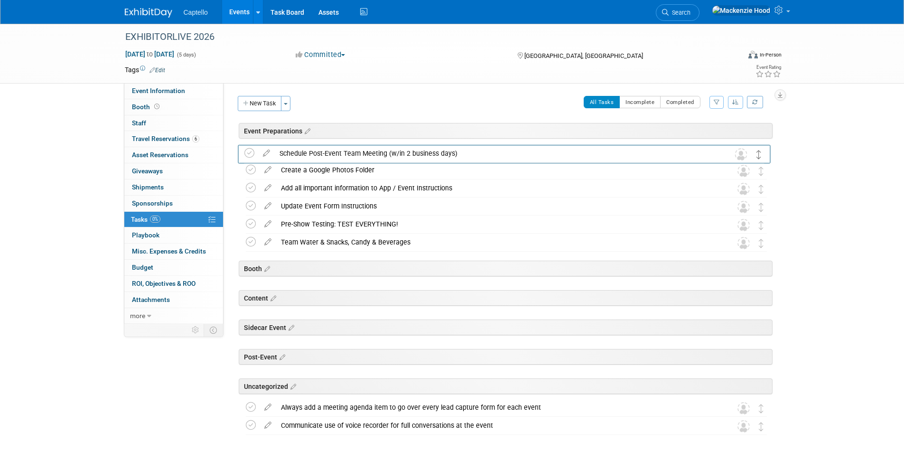
drag, startPoint x: 761, startPoint y: 390, endPoint x: 758, endPoint y: 154, distance: 236.2
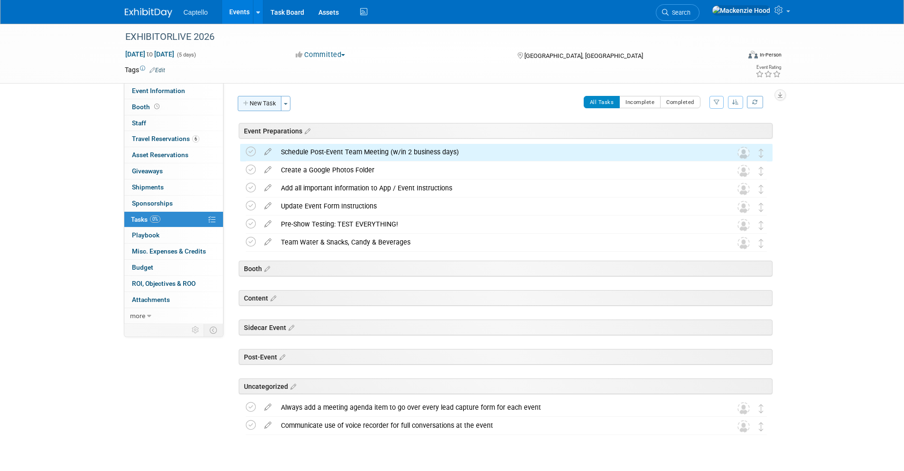
click at [267, 104] on button "New Task" at bounding box center [260, 103] width 44 height 15
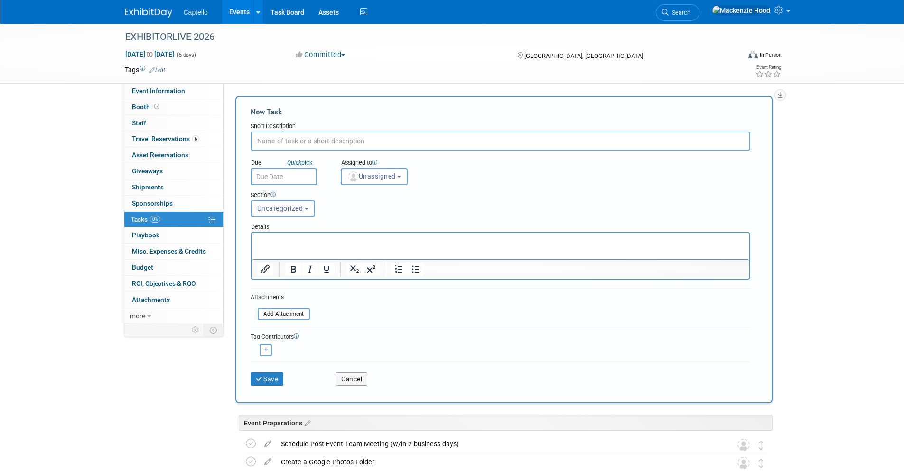
paste input "Schedule Pre-Event Team Meeting 4 (1 week out)"
type input "Schedule Pre-Event Team Meeting 4 (1 week out)"
click at [268, 244] on p "Rich Text Area. Press ALT-0 for help." at bounding box center [500, 241] width 487 height 9
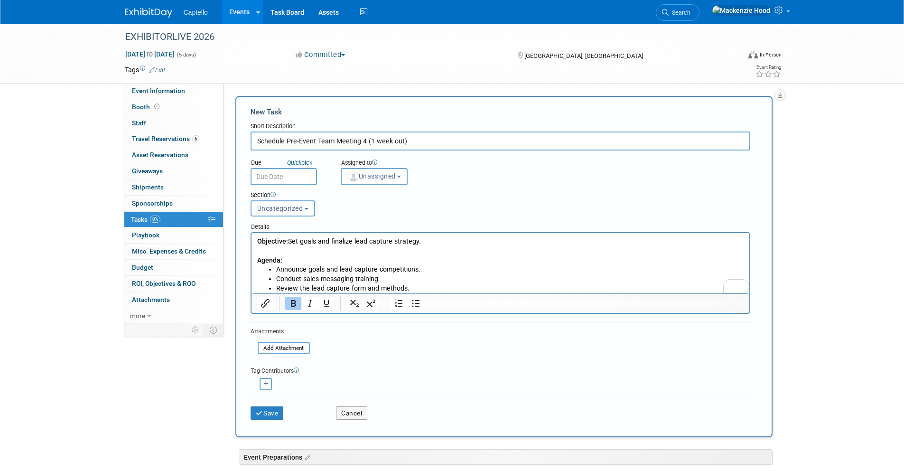
click at [303, 209] on button "Uncategorized" at bounding box center [282, 208] width 65 height 16
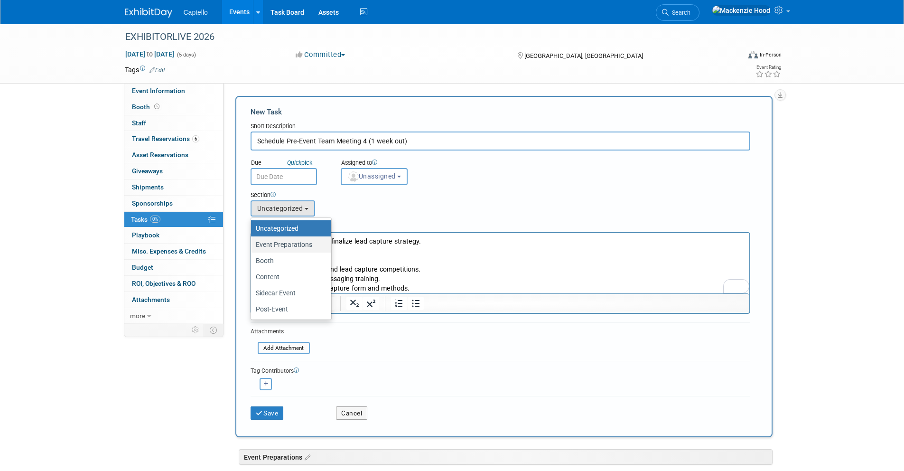
drag, startPoint x: 306, startPoint y: 243, endPoint x: 46, endPoint y: 53, distance: 322.1
click at [306, 243] on label "Event Preparations" at bounding box center [289, 244] width 66 height 12
click at [252, 243] on input "Event Preparations" at bounding box center [249, 244] width 6 height 6
select select "11274208"
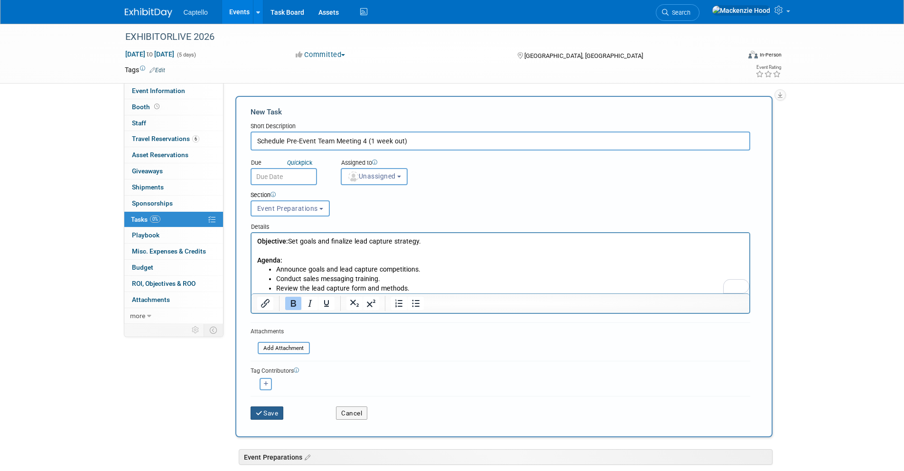
click at [273, 408] on button "Save" at bounding box center [266, 412] width 33 height 13
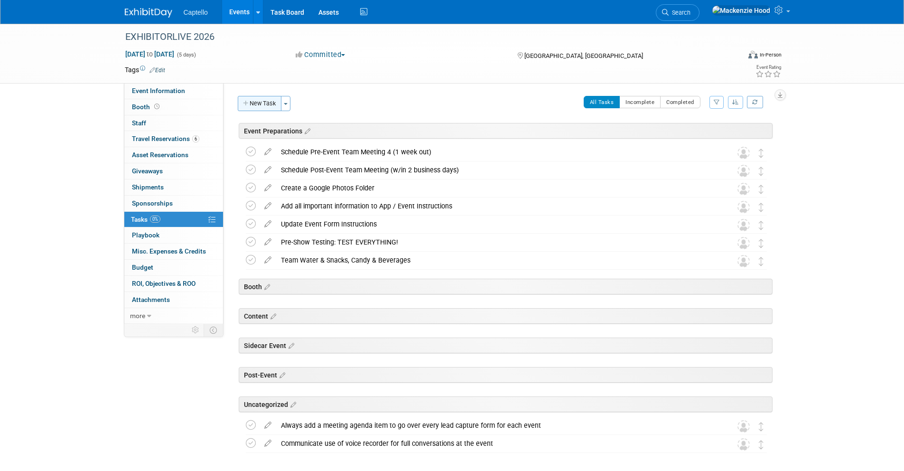
click at [270, 99] on button "New Task" at bounding box center [260, 103] width 44 height 15
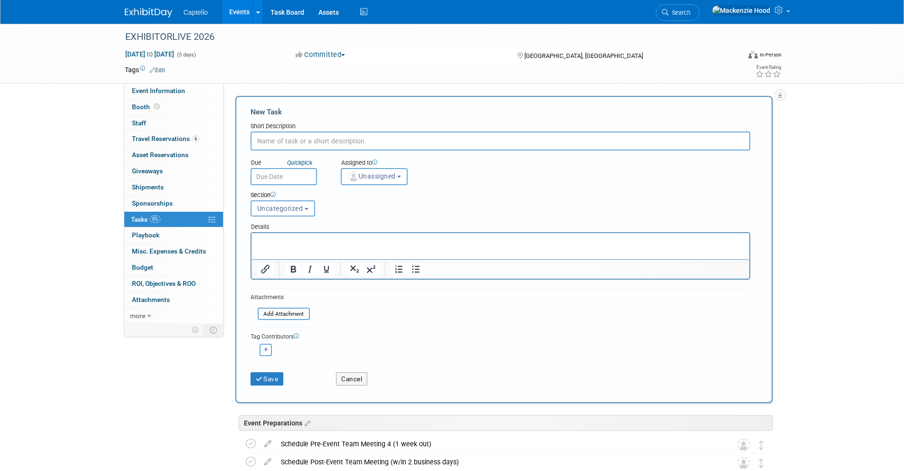
paste input "Schedule Pre-Event Team Meeting 3 (2 weeks out)"
type input "Schedule Pre-Event Team Meeting 3 (2 weeks out)"
click at [277, 239] on p "Rich Text Area. Press ALT-0 for help." at bounding box center [500, 241] width 487 height 9
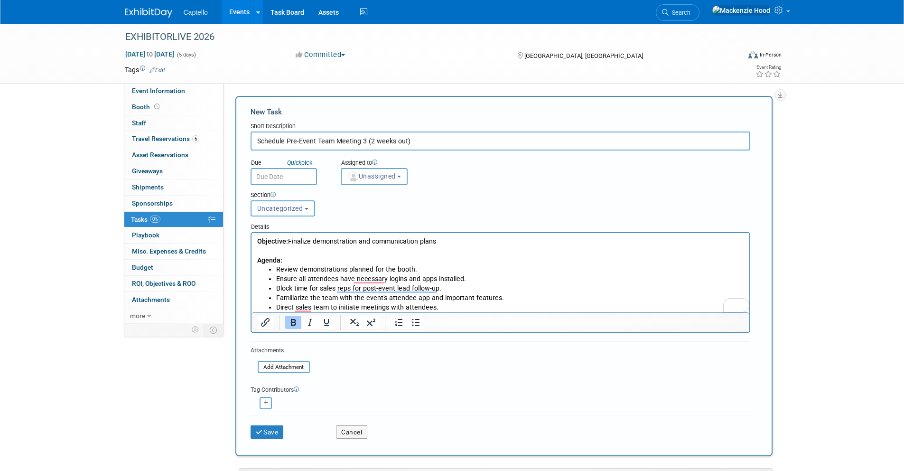
click at [281, 210] on span "Uncategorized" at bounding box center [280, 208] width 46 height 8
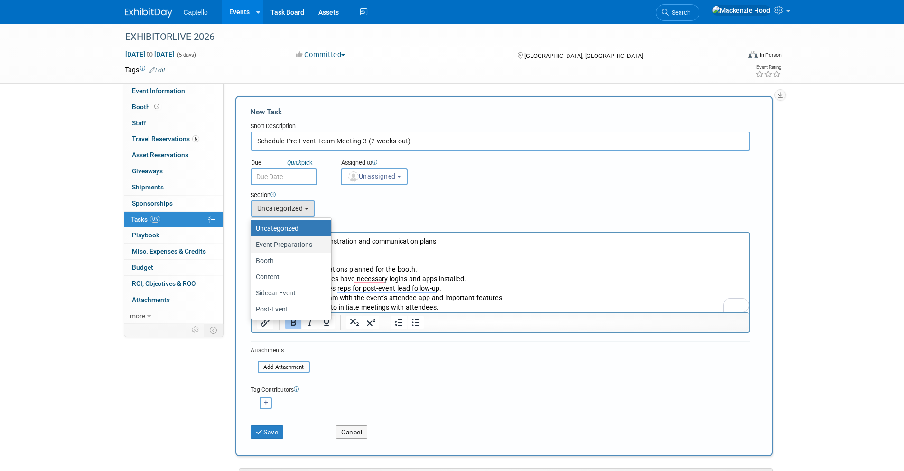
click at [282, 245] on label "Event Preparations" at bounding box center [289, 244] width 66 height 12
click at [252, 245] on input "Event Preparations" at bounding box center [249, 244] width 6 height 6
select select "11274208"
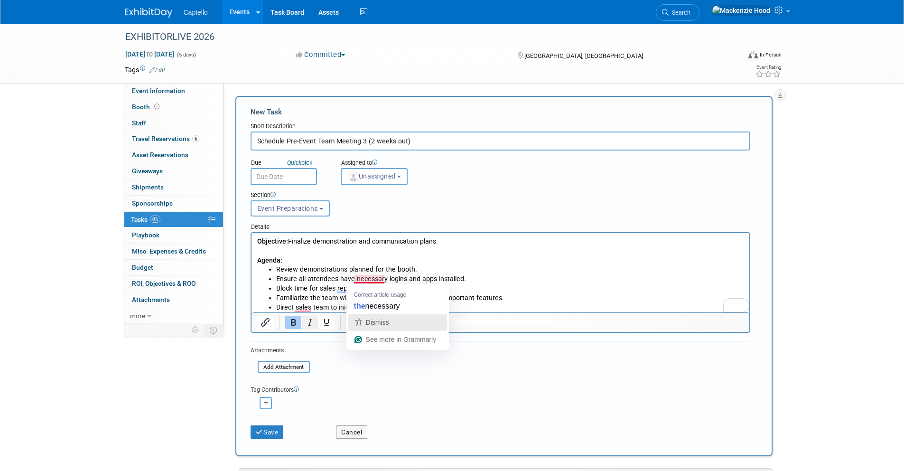
drag, startPoint x: 371, startPoint y: 324, endPoint x: 312, endPoint y: 326, distance: 59.3
click at [371, 324] on span "Dismiss" at bounding box center [377, 322] width 23 height 8
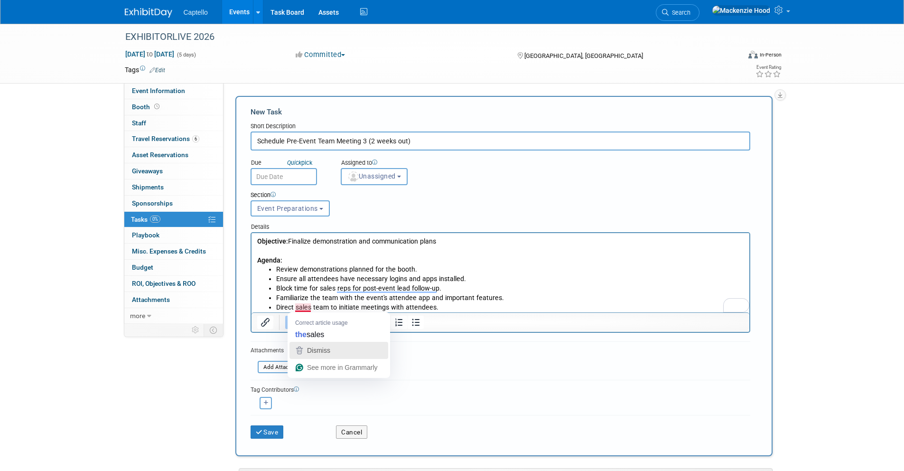
click at [315, 348] on span "Dismiss" at bounding box center [318, 350] width 23 height 8
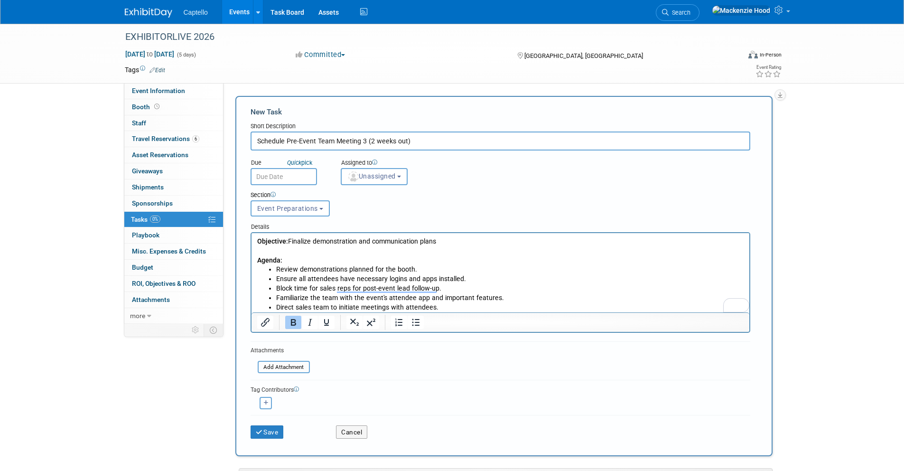
click at [257, 239] on b "Objective:" at bounding box center [272, 241] width 31 height 8
click at [267, 429] on button "Save" at bounding box center [266, 431] width 33 height 13
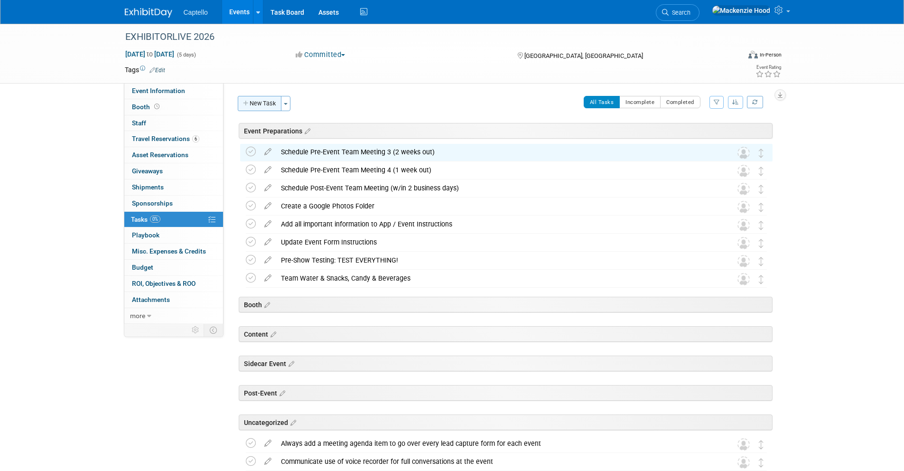
click at [256, 108] on button "New Task" at bounding box center [260, 103] width 44 height 15
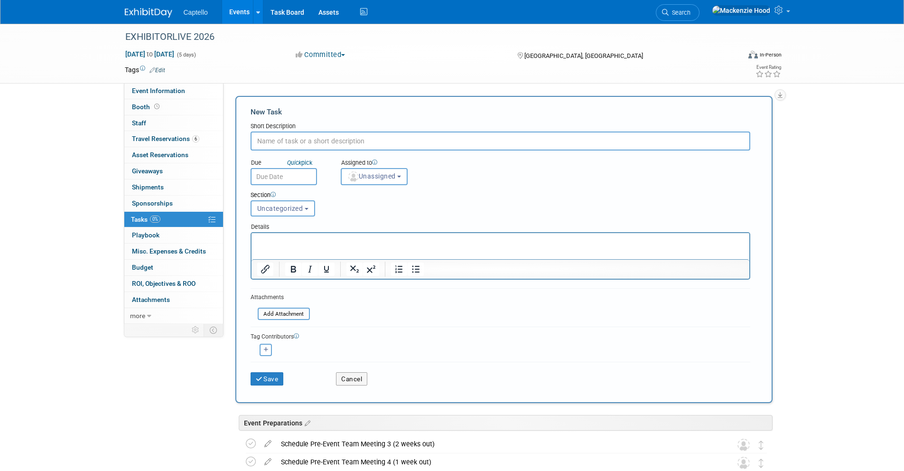
paste input "Schedule Pre-Event Team Meeting 2 (3 weeks out)"
type input "Schedule Pre-Event Team Meeting 2 (3 weeks out)"
click at [288, 242] on p "Rich Text Area. Press ALT-0 for help." at bounding box center [500, 241] width 487 height 9
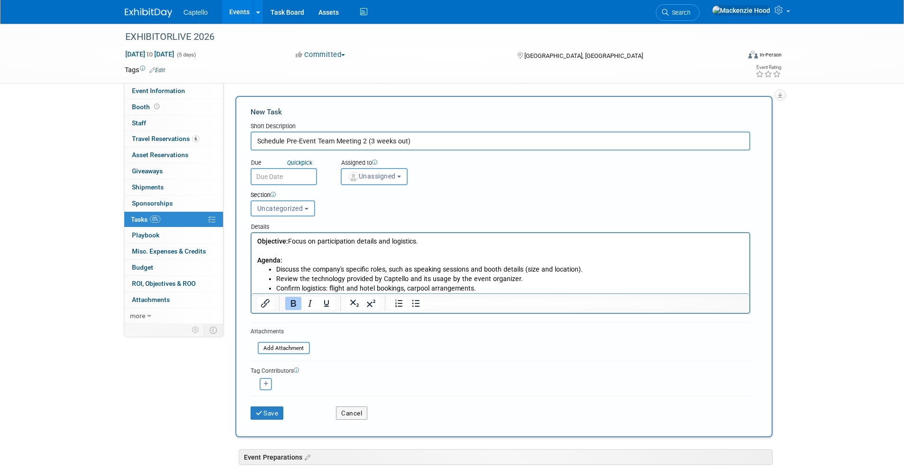
click at [281, 201] on button "Uncategorized" at bounding box center [282, 208] width 65 height 16
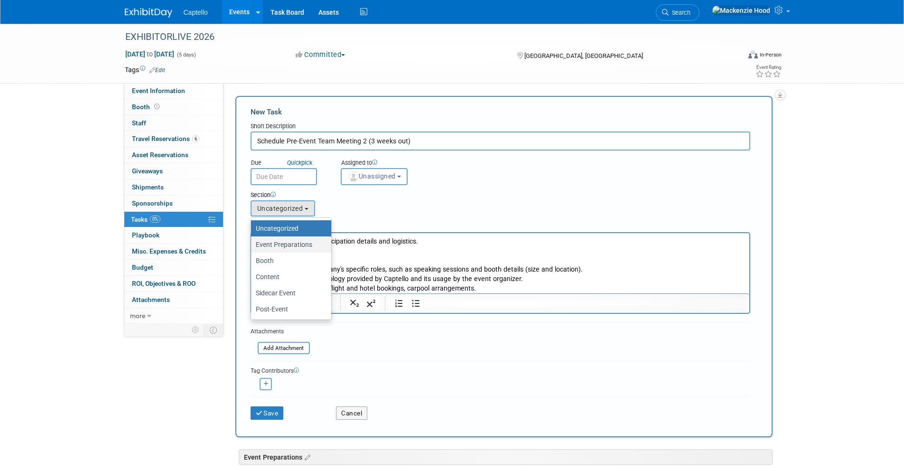
click at [289, 241] on label "Event Preparations" at bounding box center [289, 244] width 66 height 12
click at [252, 241] on input "Event Preparations" at bounding box center [249, 244] width 6 height 6
select select "11274208"
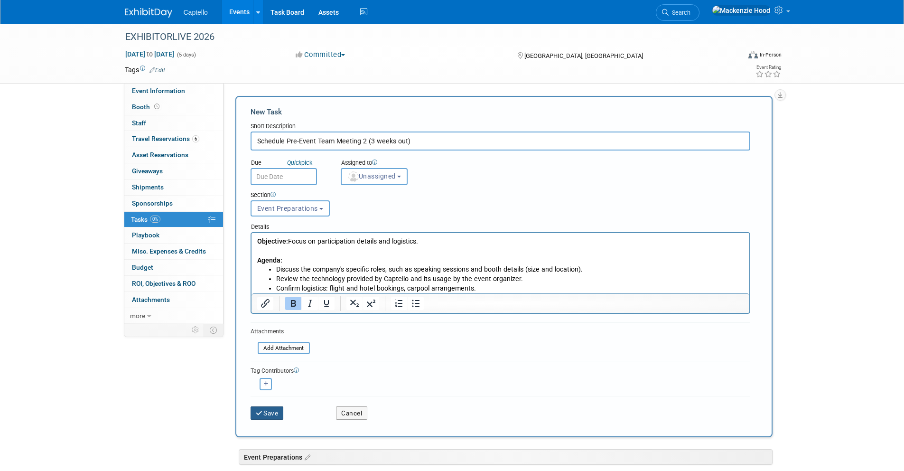
click at [277, 415] on button "Save" at bounding box center [266, 412] width 33 height 13
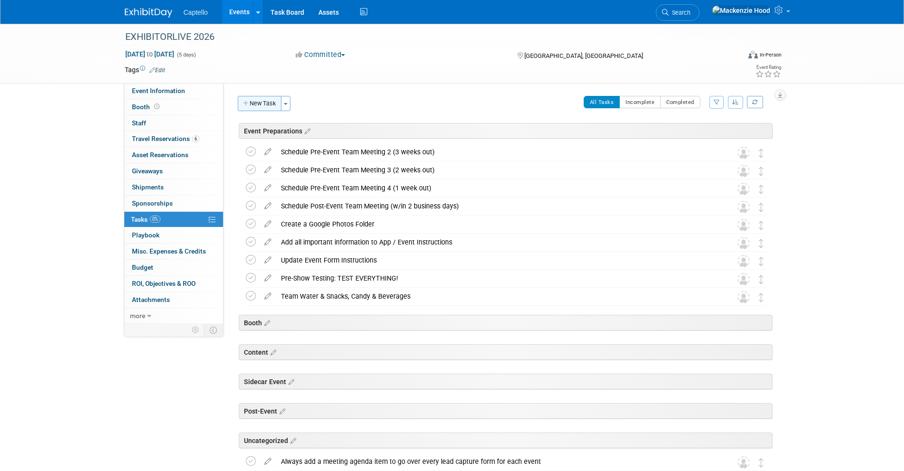
click at [248, 102] on icon "button" at bounding box center [246, 104] width 7 height 6
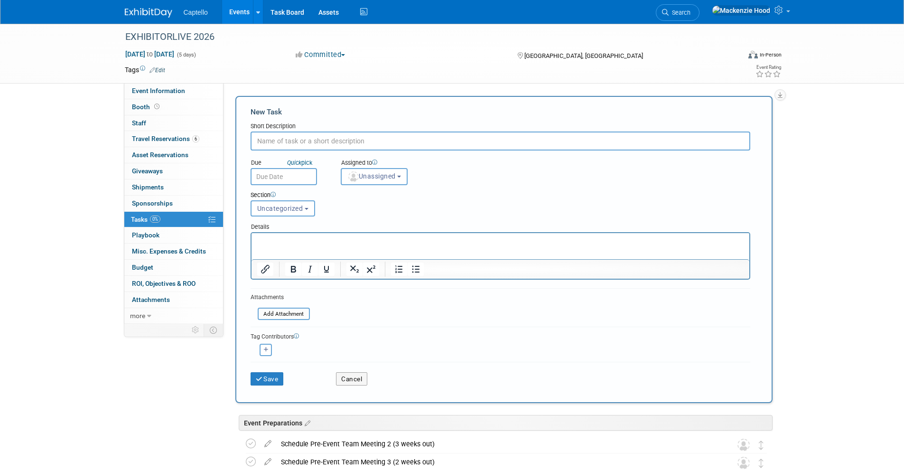
type input "Schedule Pre-Event Team Meeting 1 (4 weeks out)"
click at [354, 380] on button "Cancel" at bounding box center [351, 378] width 31 height 13
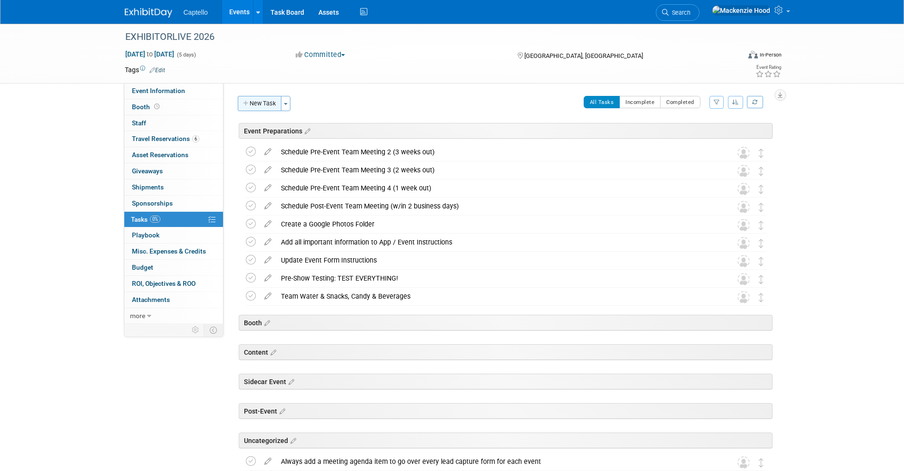
click at [245, 98] on button "New Task" at bounding box center [260, 103] width 44 height 15
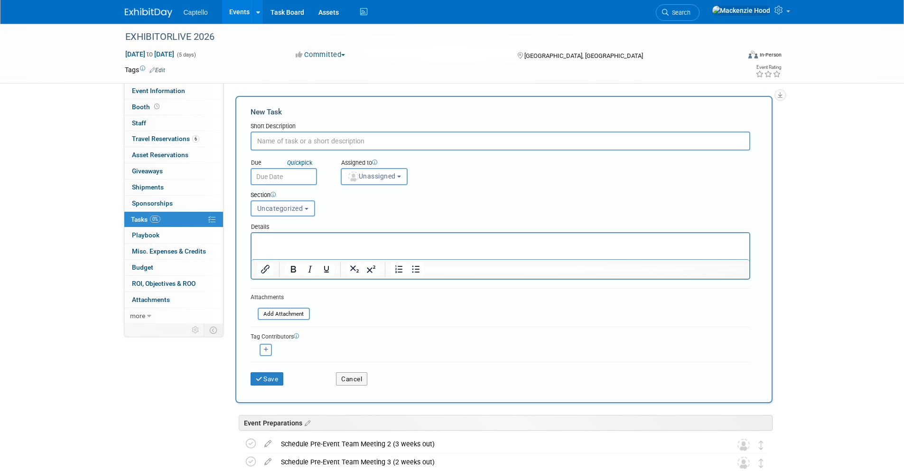
paste input "Schedule Pre-Event Team Meeting 1 (4 weeks out)"
type input "Schedule Pre-Event Team Meeting 1 (4 weeks out)"
click at [342, 371] on div "Cancel" at bounding box center [372, 375] width 86 height 19
click at [343, 376] on button "Cancel" at bounding box center [351, 378] width 31 height 13
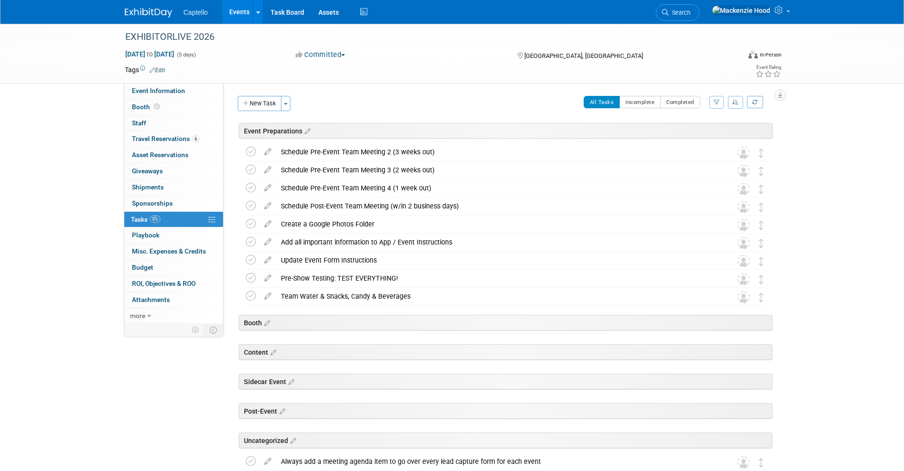
drag, startPoint x: 247, startPoint y: 100, endPoint x: 332, endPoint y: 102, distance: 84.9
click at [247, 101] on icon "button" at bounding box center [246, 104] width 7 height 6
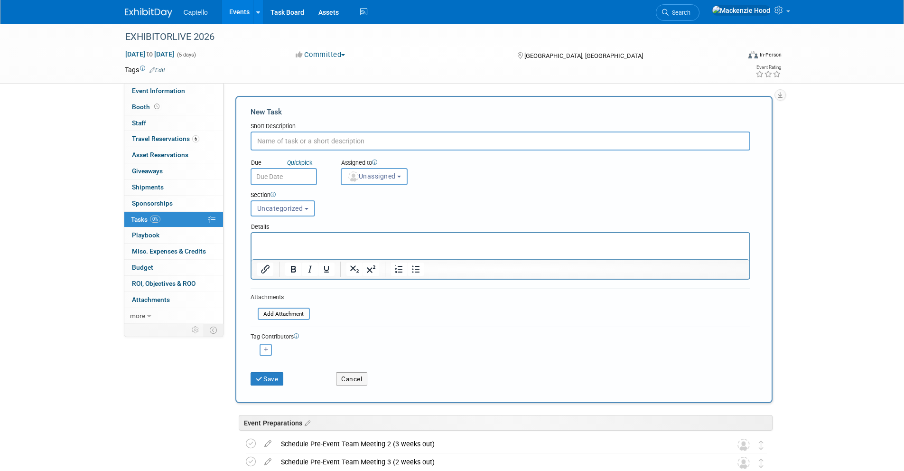
paste input "Schedule Pre-Event Team Meeting 1 (4 weeks out)"
type input "Schedule Pre-Event Team Meeting 1 (4 weeks out)"
click at [331, 242] on p "Rich Text Area. Press ALT-0 for help." at bounding box center [500, 241] width 487 height 9
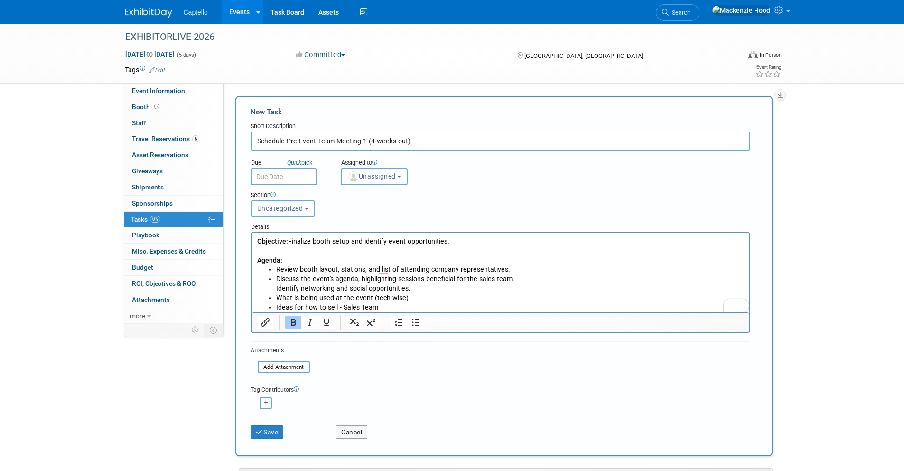
click at [280, 210] on span "Uncategorized" at bounding box center [280, 208] width 46 height 8
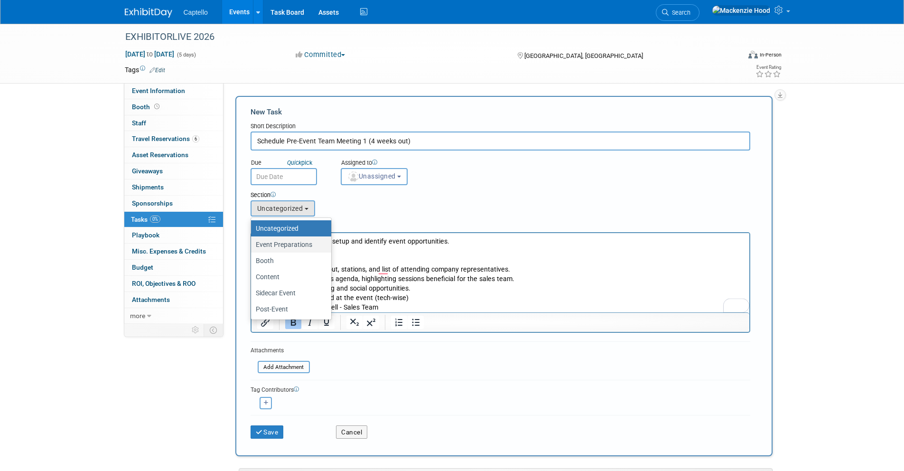
click at [289, 244] on label "Event Preparations" at bounding box center [289, 244] width 66 height 12
click at [252, 244] on input "Event Preparations" at bounding box center [249, 244] width 6 height 6
select select "11274208"
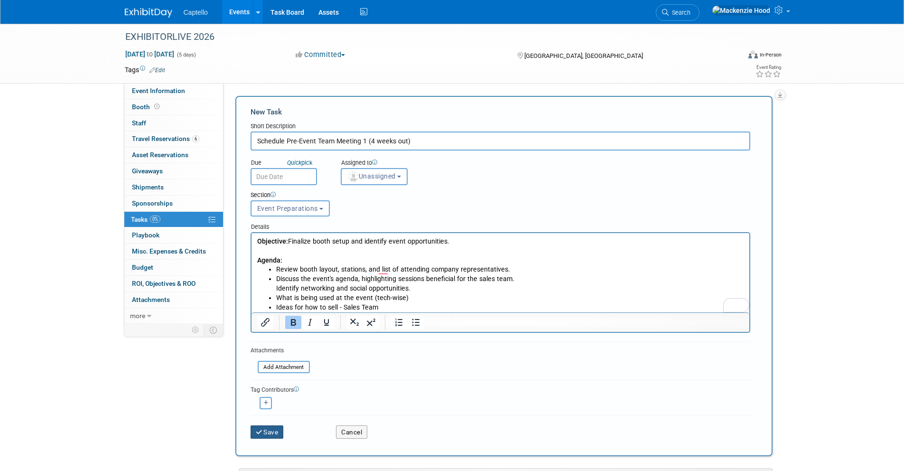
click at [275, 434] on button "Save" at bounding box center [266, 431] width 33 height 13
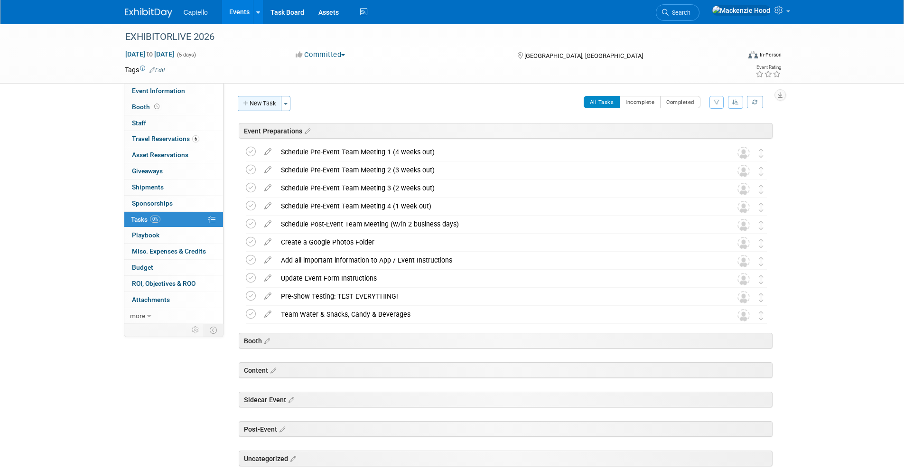
click at [238, 99] on button "New Task" at bounding box center [260, 103] width 44 height 15
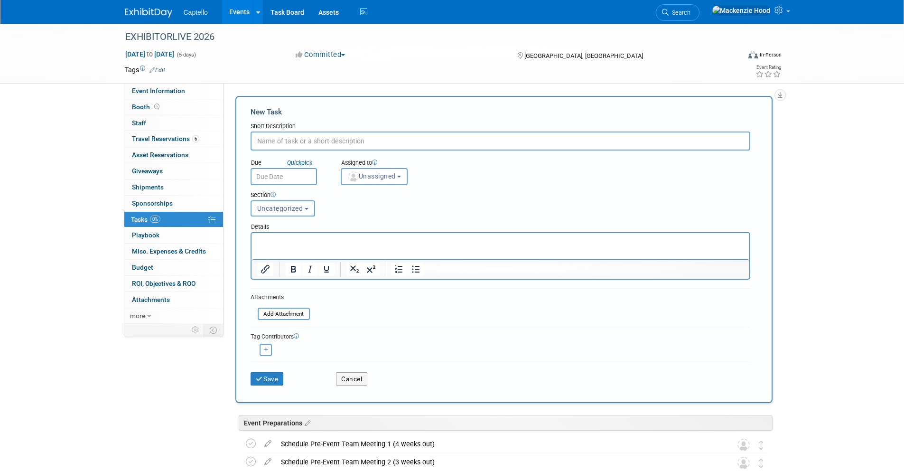
paste input "API Kit & Sample Badge"
type input "API Kit & Sample Badge"
click at [287, 210] on span "Uncategorized" at bounding box center [280, 208] width 46 height 8
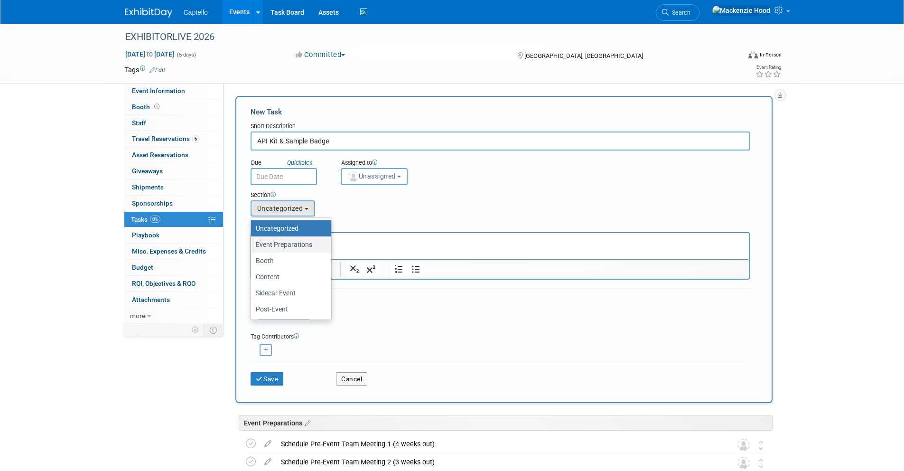
click at [293, 245] on label "Event Preparations" at bounding box center [289, 244] width 66 height 12
click at [252, 245] on input "Event Preparations" at bounding box center [249, 244] width 6 height 6
select select "11274208"
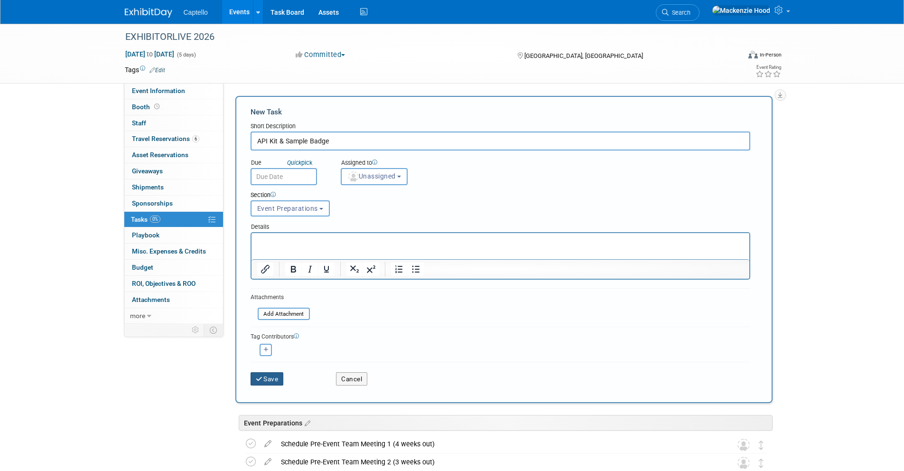
click at [277, 374] on button "Save" at bounding box center [266, 378] width 33 height 13
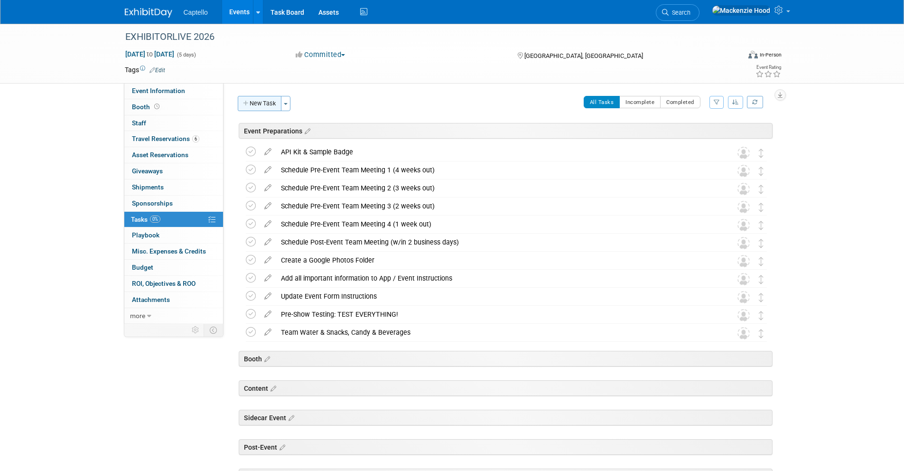
click at [265, 104] on button "New Task" at bounding box center [260, 103] width 44 height 15
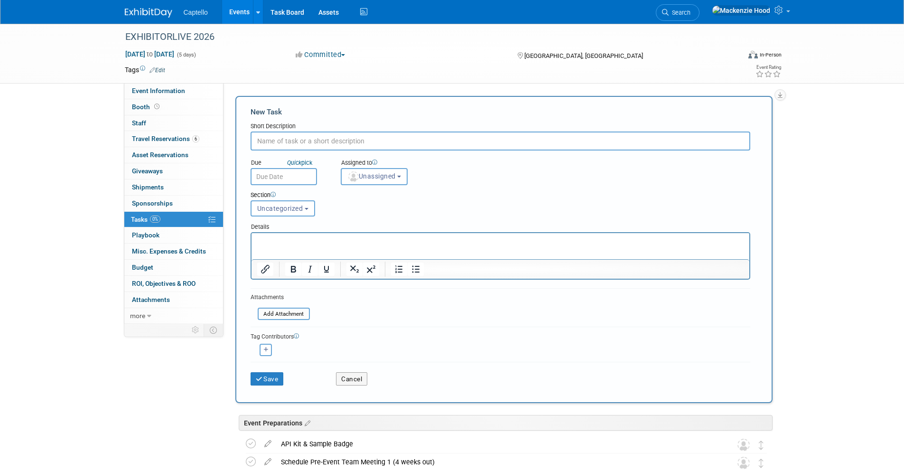
paste input "Create Spin to Win Activation"
type input "Create Spin to Win Activation Lead Capture Form"
click at [270, 376] on button "Save" at bounding box center [266, 378] width 33 height 13
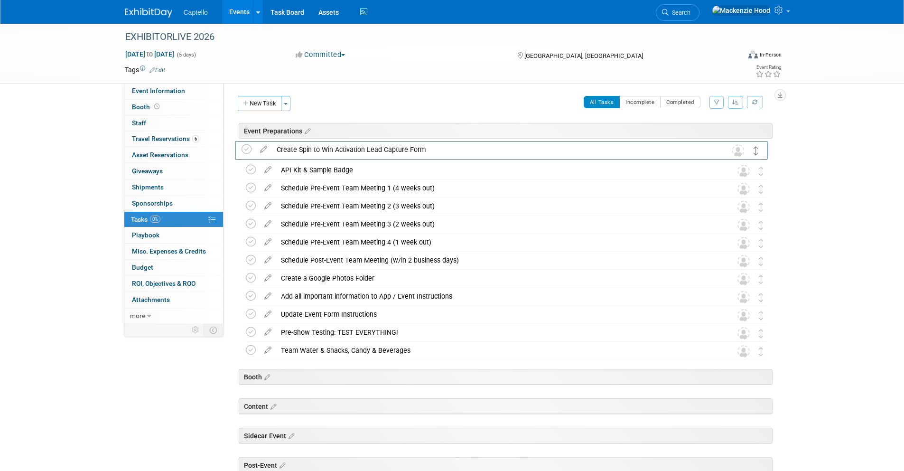
drag, startPoint x: 758, startPoint y: 365, endPoint x: 754, endPoint y: 147, distance: 218.2
drag, startPoint x: 282, startPoint y: 150, endPoint x: 433, endPoint y: 152, distance: 150.4
click at [433, 152] on div "Create Spin to Win Activation Lead Capture Form" at bounding box center [497, 152] width 442 height 16
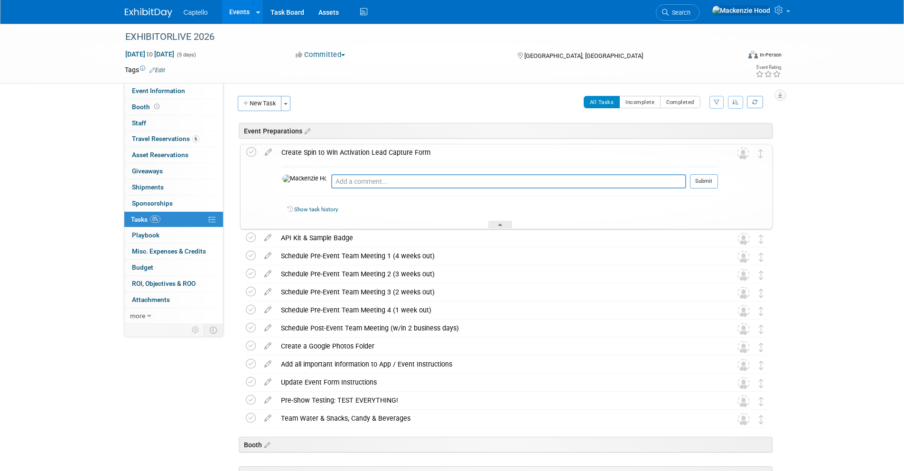
copy div "Create Spin to Win Activation Lead Capture Form"
click at [433, 149] on div "Create Spin to Win Activation Lead Capture Form" at bounding box center [497, 152] width 441 height 16
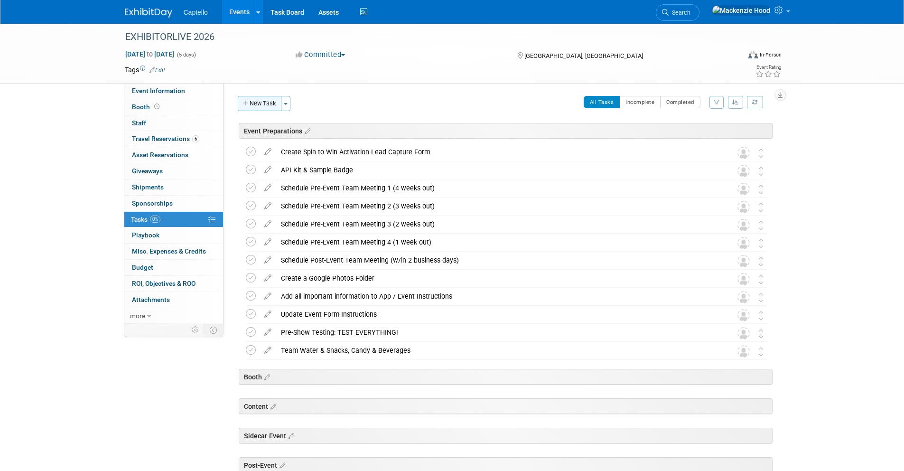
click at [264, 99] on button "New Task" at bounding box center [260, 103] width 44 height 15
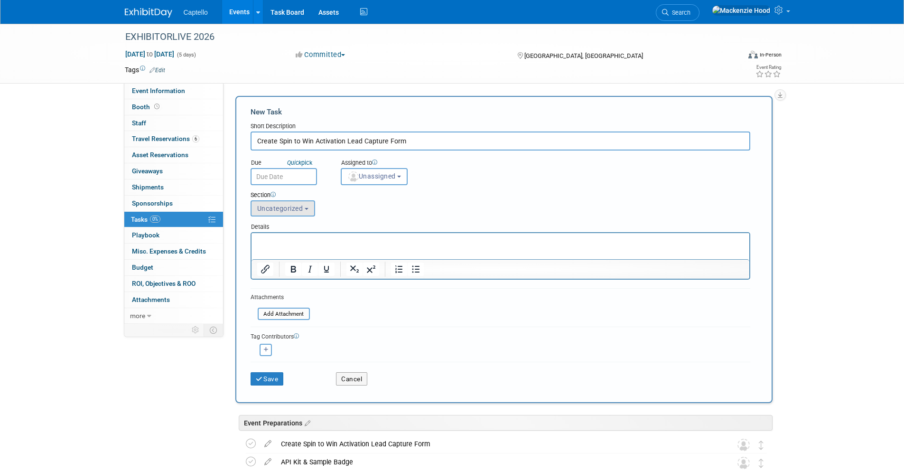
type input "Create Spin to Win Activation Lead Capture Form"
click at [290, 203] on button "Uncategorized" at bounding box center [282, 208] width 65 height 16
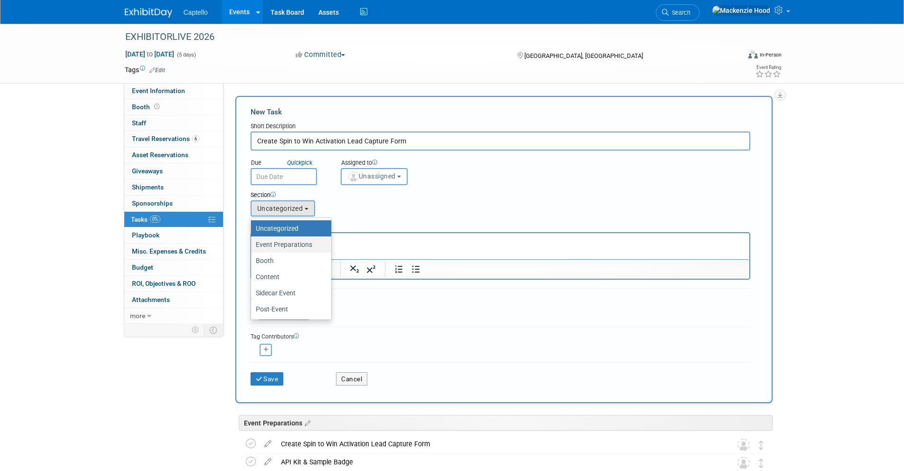
click at [294, 242] on label "Event Preparations" at bounding box center [289, 244] width 66 height 12
click at [252, 242] on input "Event Preparations" at bounding box center [249, 244] width 6 height 6
select select "11274208"
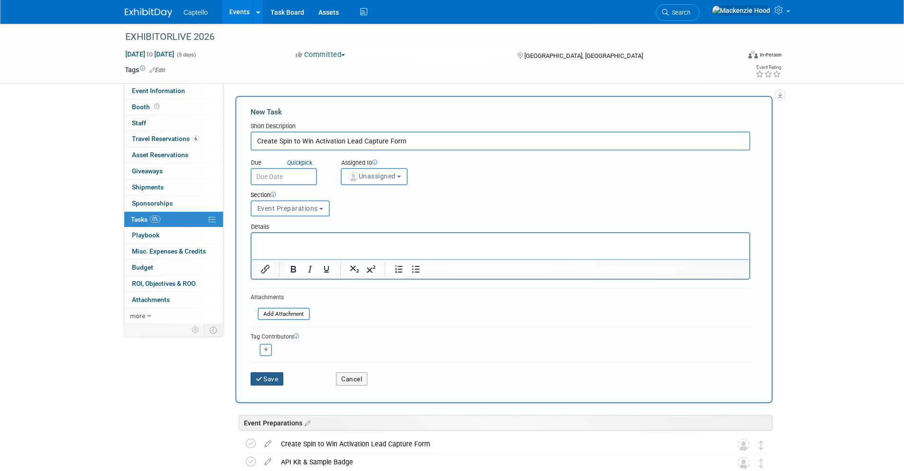
click at [259, 376] on icon "submit" at bounding box center [260, 379] width 8 height 7
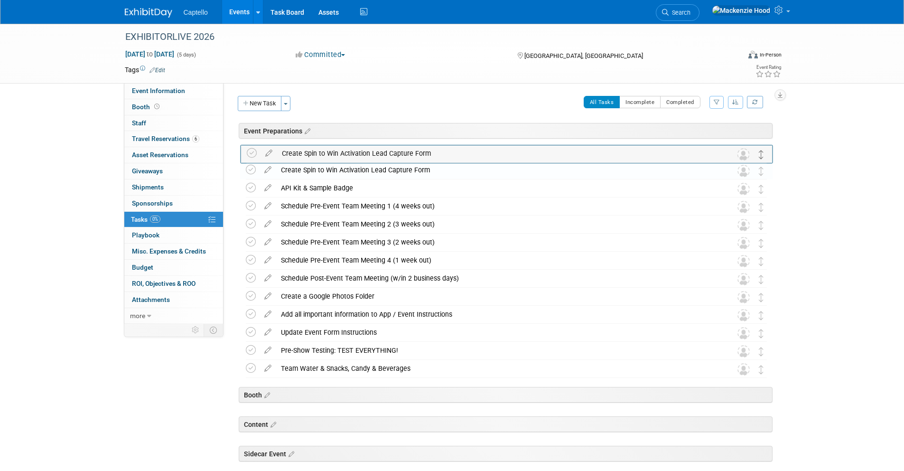
drag, startPoint x: 760, startPoint y: 172, endPoint x: 761, endPoint y: 152, distance: 19.5
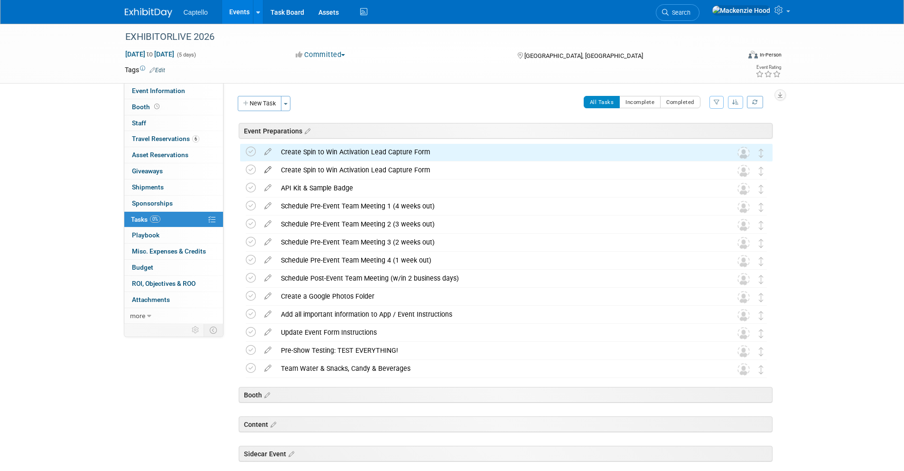
click at [270, 166] on icon at bounding box center [267, 168] width 17 height 12
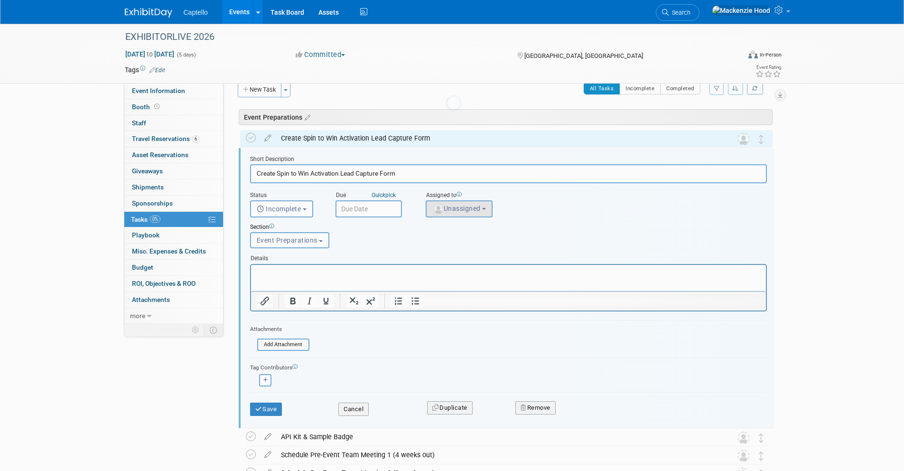
scroll to position [23, 0]
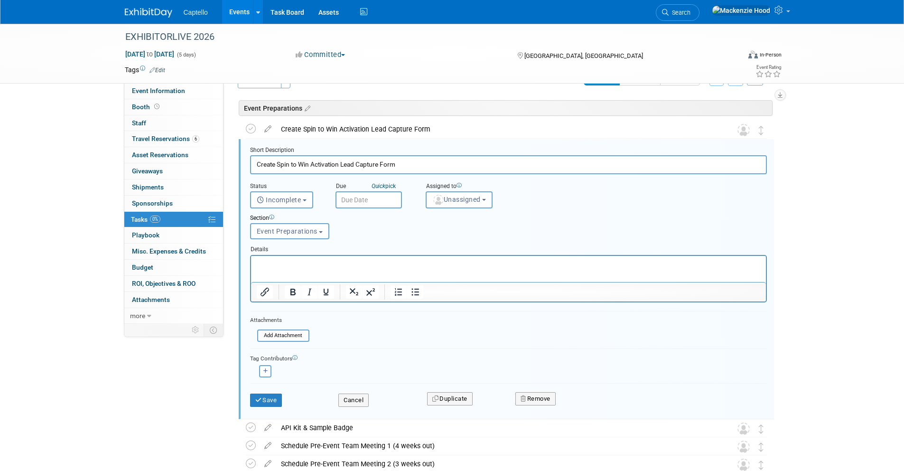
drag, startPoint x: 337, startPoint y: 161, endPoint x: 434, endPoint y: 159, distance: 96.3
click at [434, 159] on input "Create Spin to Win Activation Lead Capture Form" at bounding box center [508, 164] width 517 height 18
drag, startPoint x: 339, startPoint y: 163, endPoint x: 425, endPoint y: 161, distance: 85.9
click at [425, 161] on input "Create Spin to Win Activation Lead Capture Form" at bounding box center [508, 164] width 517 height 18
type input "Create Spin to Win Activation"
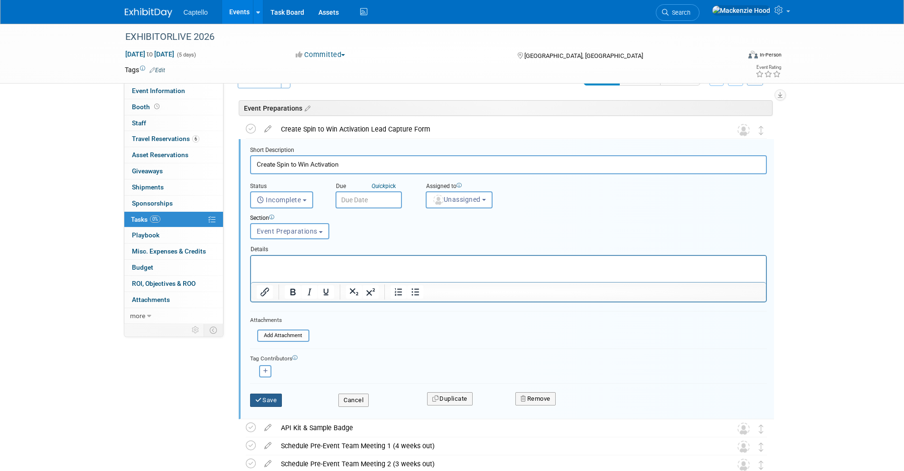
click at [275, 399] on button "Save" at bounding box center [266, 399] width 32 height 13
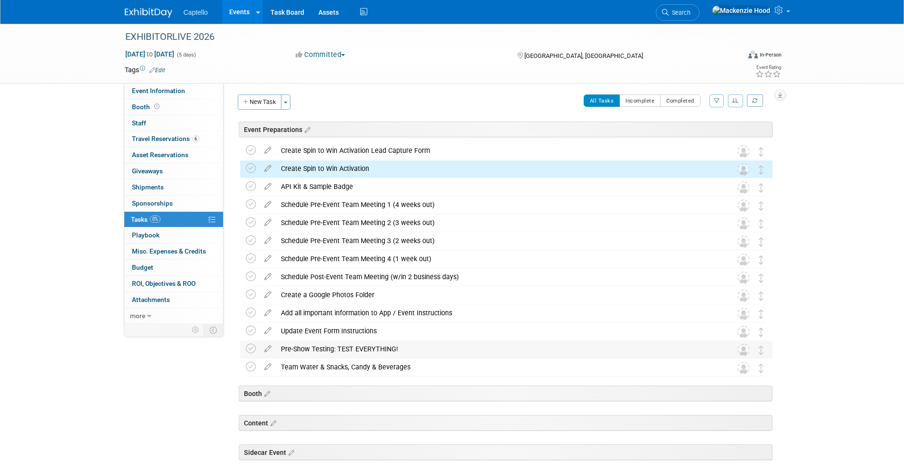
scroll to position [0, 0]
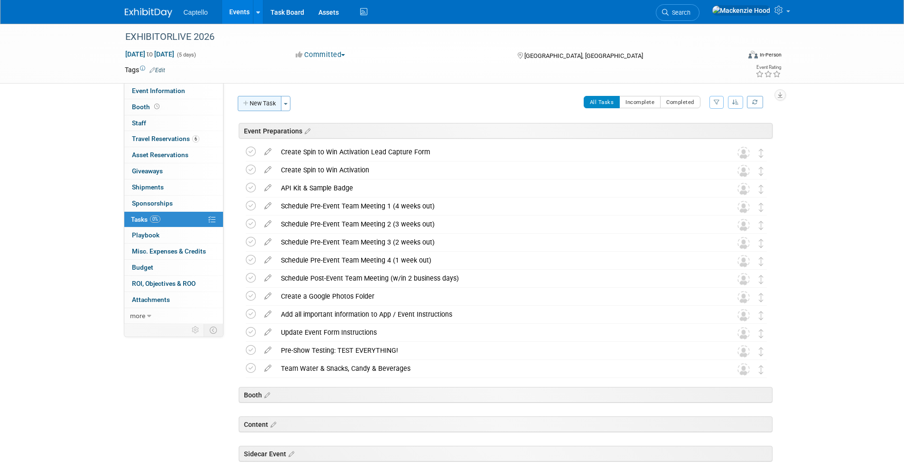
click at [262, 106] on button "New Task" at bounding box center [260, 103] width 44 height 15
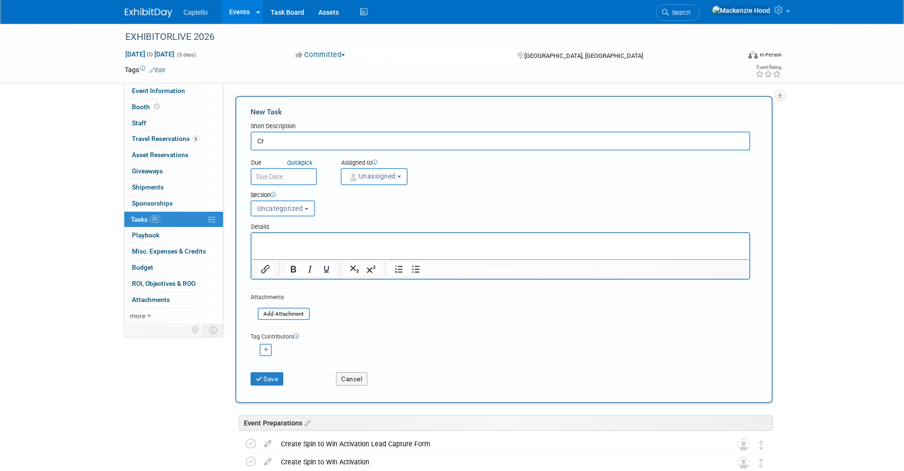
type input "C"
type input "Activation Fulfillment Actions"
click at [259, 376] on icon "submit" at bounding box center [260, 379] width 8 height 7
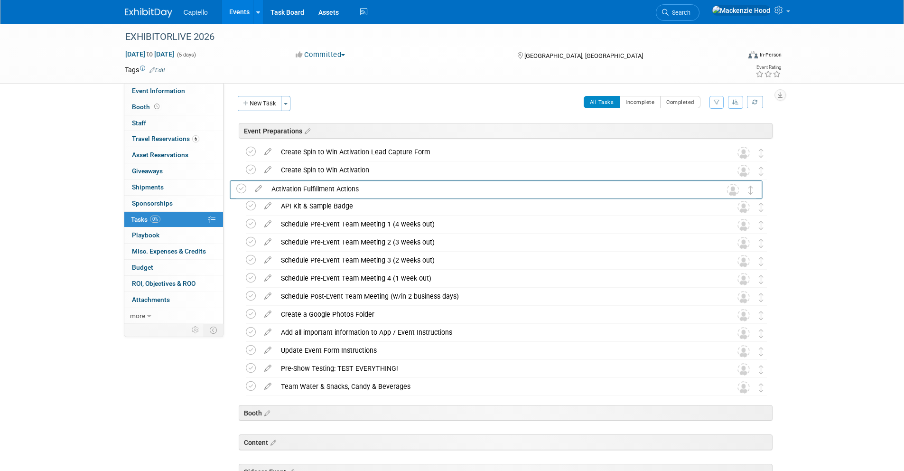
drag, startPoint x: 756, startPoint y: 369, endPoint x: 746, endPoint y: 190, distance: 179.1
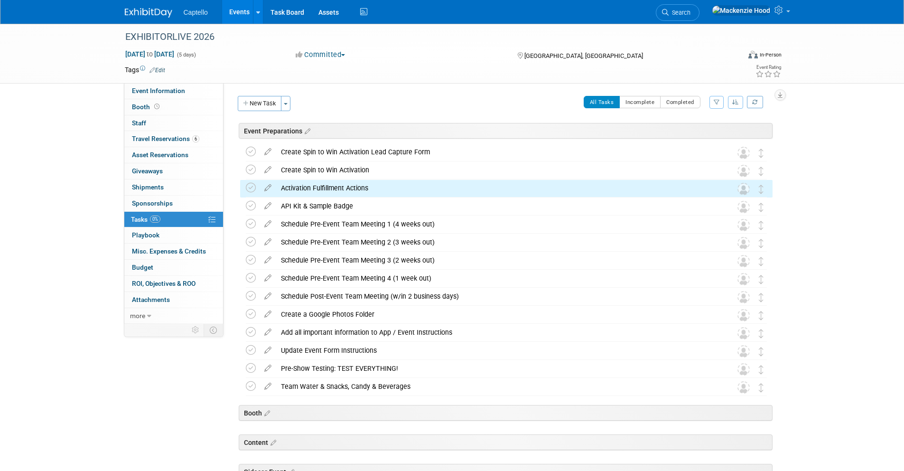
click at [248, 101] on icon "button" at bounding box center [246, 104] width 7 height 6
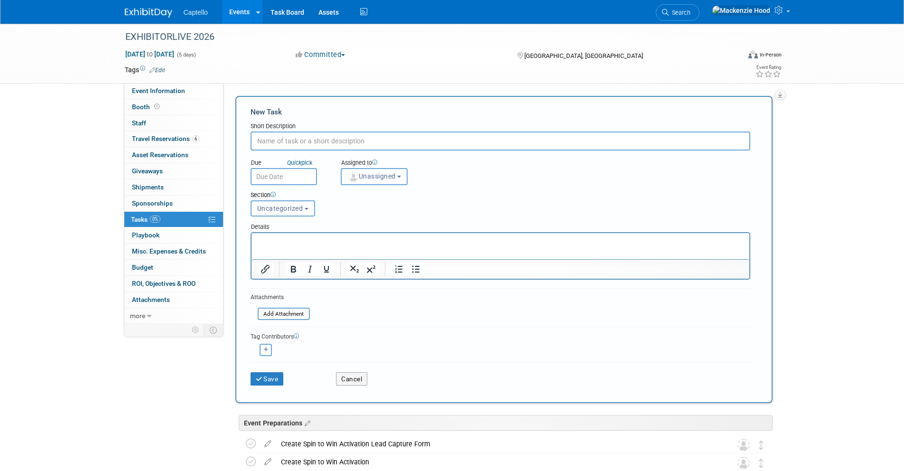
click at [291, 139] on input "text" at bounding box center [499, 140] width 499 height 19
type input "A"
type input "C"
type input "Create Activation Screen Saver/Flyers"
click at [257, 210] on span "Uncategorized" at bounding box center [280, 208] width 46 height 8
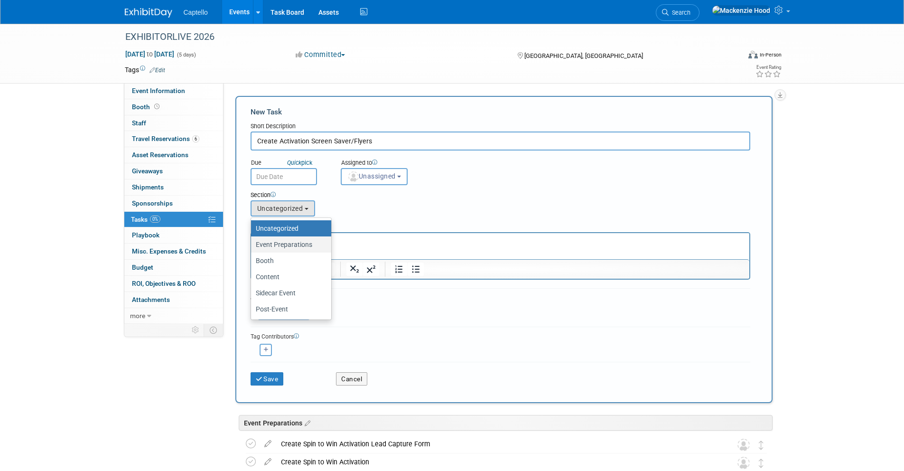
click at [294, 246] on label "Event Preparations" at bounding box center [289, 244] width 66 height 12
click at [252, 246] on input "Event Preparations" at bounding box center [249, 244] width 6 height 6
select select "11274208"
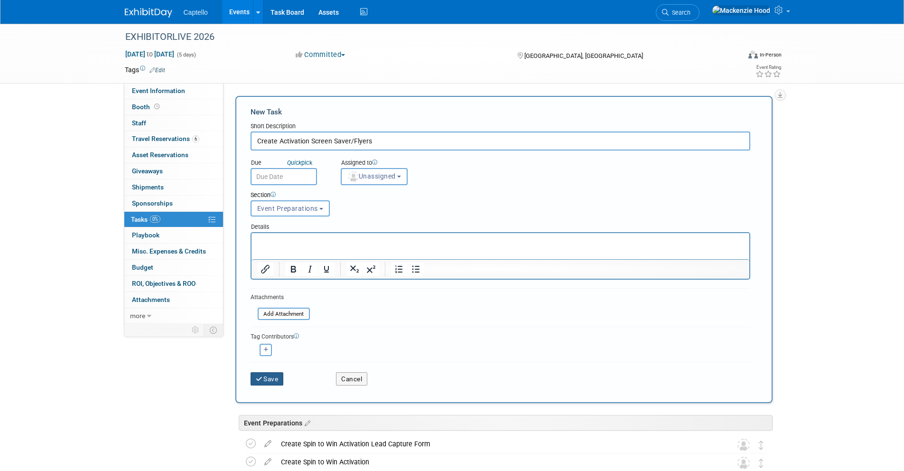
click at [268, 375] on button "Save" at bounding box center [266, 378] width 33 height 13
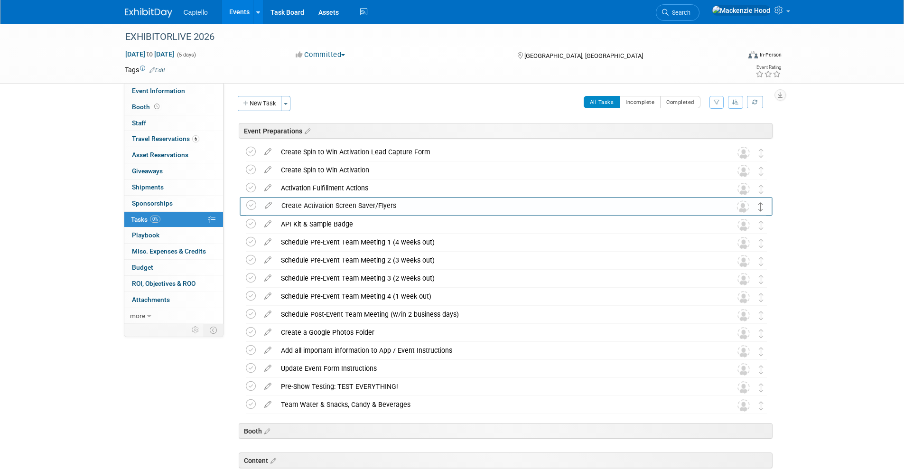
drag, startPoint x: 760, startPoint y: 152, endPoint x: 760, endPoint y: 205, distance: 53.1
click at [845, 142] on div "EXHIBITORLIVE 2026 Mar 29, 2026 to Apr 2, 2026 (5 days) Mar 29, 2026 to Apr 2, …" at bounding box center [452, 339] width 904 height 631
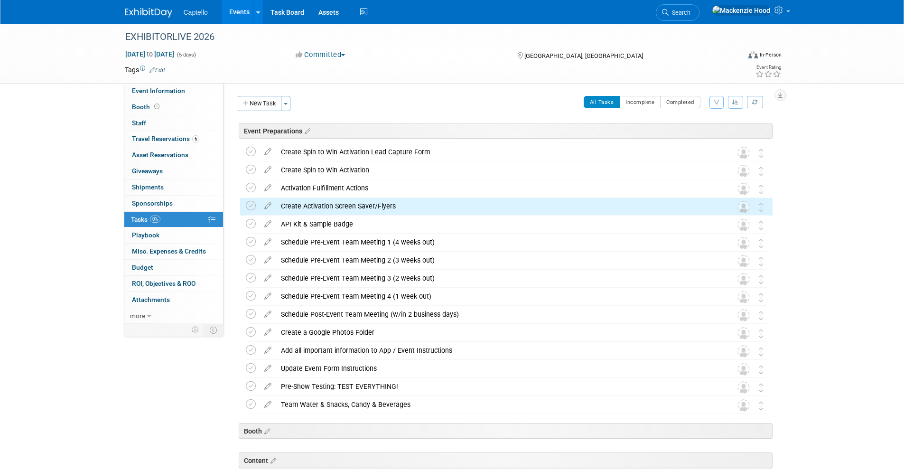
click at [368, 98] on div "All Tasks Incomplete Completed Filter by Assignee -- Select Assignee -- All una…" at bounding box center [534, 106] width 477 height 20
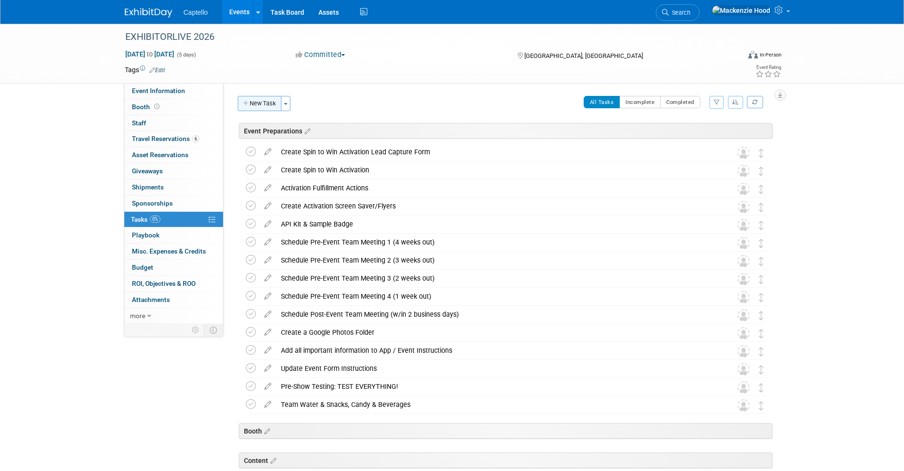
click at [258, 101] on button "New Task" at bounding box center [260, 103] width 44 height 15
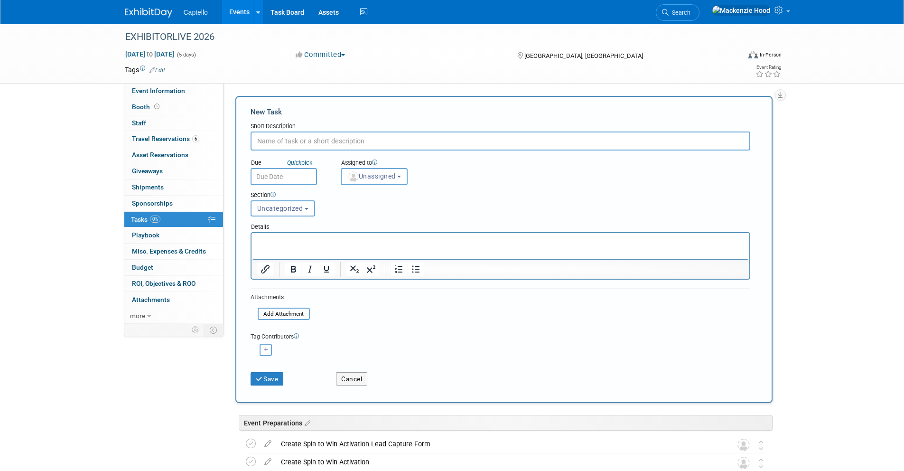
paste input "Order T-Shirts For Swag Giveaway"
type input "Order T-Shirts For Swag Giveaway"
click at [289, 207] on span "Uncategorized" at bounding box center [280, 208] width 46 height 8
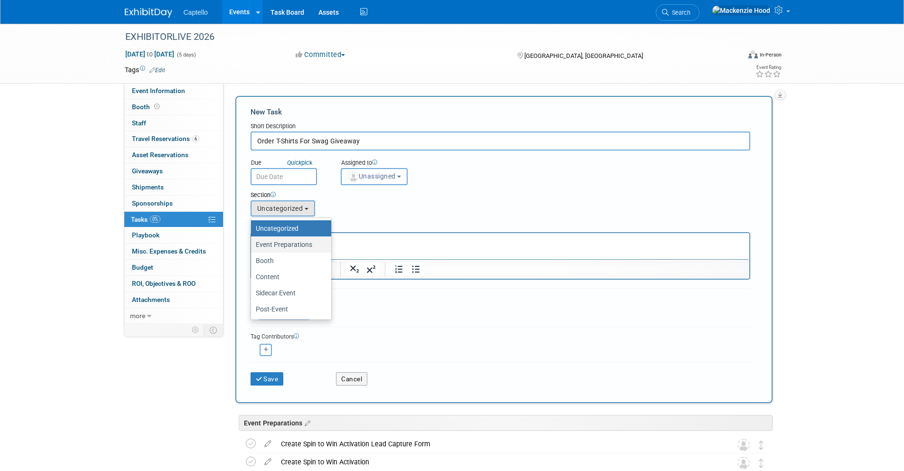
click at [292, 251] on link "Event Preparations" at bounding box center [291, 244] width 80 height 16
click at [291, 248] on label "Event Preparations" at bounding box center [289, 244] width 66 height 12
click at [252, 248] on input "Event Preparations" at bounding box center [249, 244] width 6 height 6
select select "11274208"
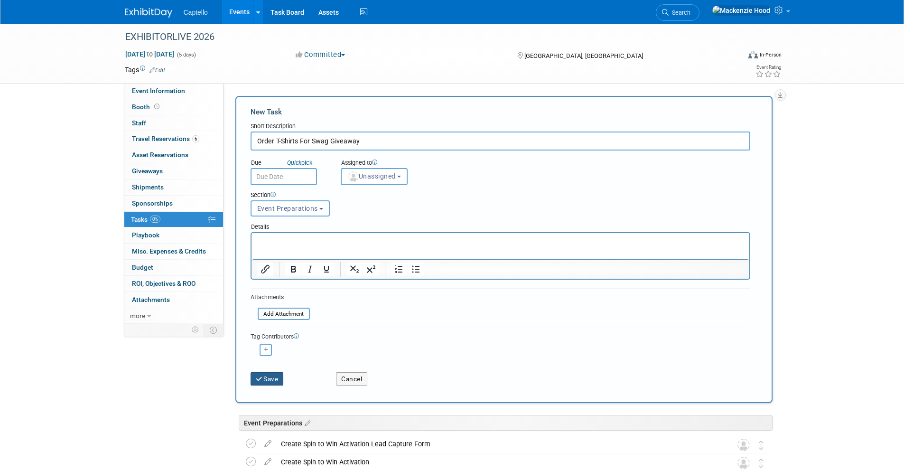
click at [263, 377] on button "Save" at bounding box center [266, 378] width 33 height 13
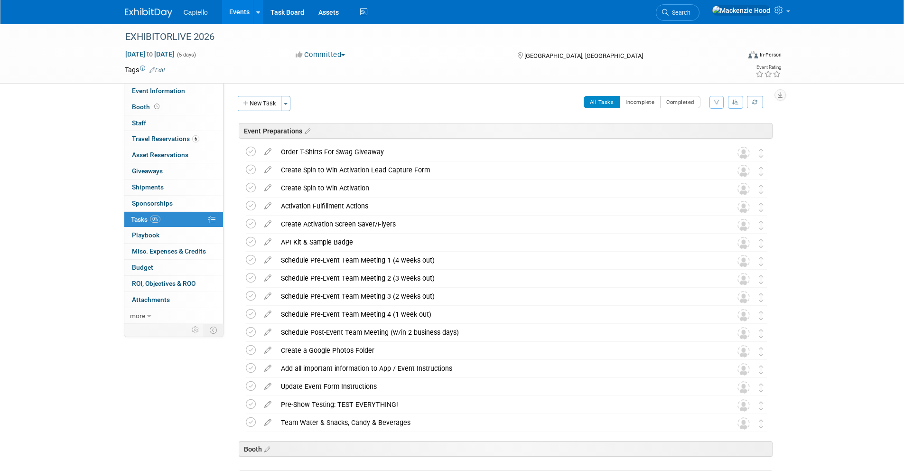
click at [257, 105] on button "New Task" at bounding box center [260, 103] width 44 height 15
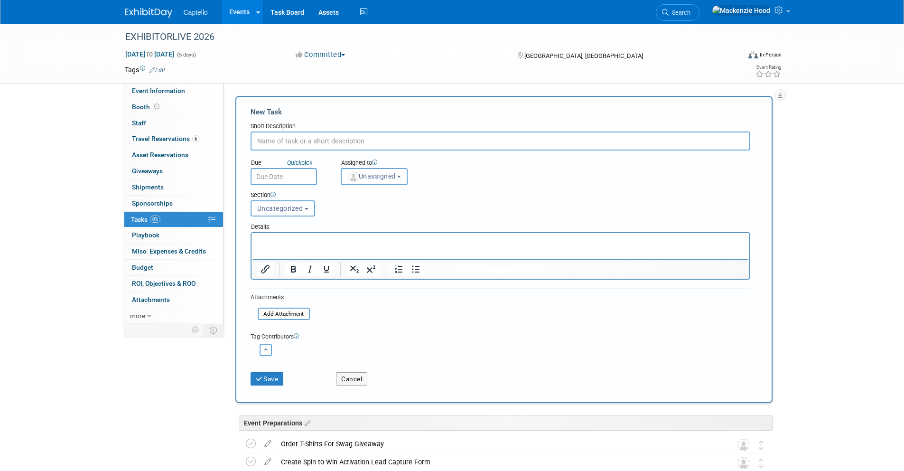
paste input "Add Team Travel (Flights & Hotel)"
type input "Add Team Travel (Flights & Hotel)"
click at [288, 212] on span "Uncategorized" at bounding box center [280, 208] width 46 height 8
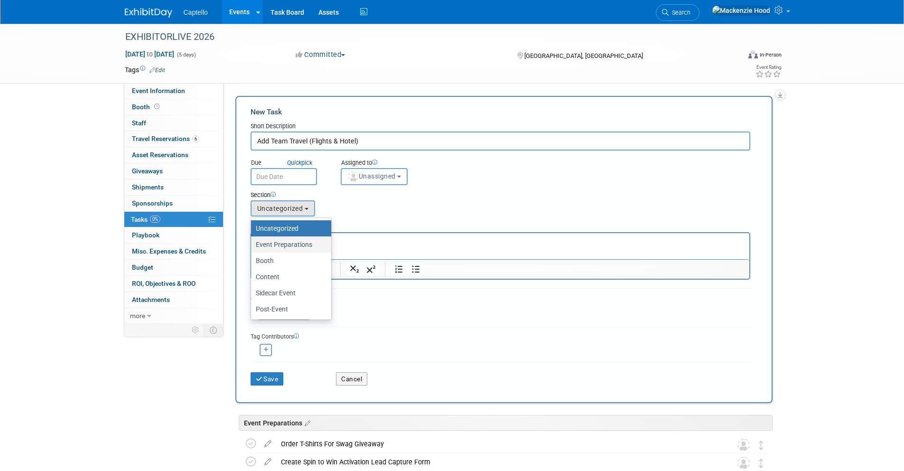
click at [297, 245] on label "Event Preparations" at bounding box center [289, 244] width 66 height 12
click at [252, 245] on input "Event Preparations" at bounding box center [249, 244] width 6 height 6
select select "11274208"
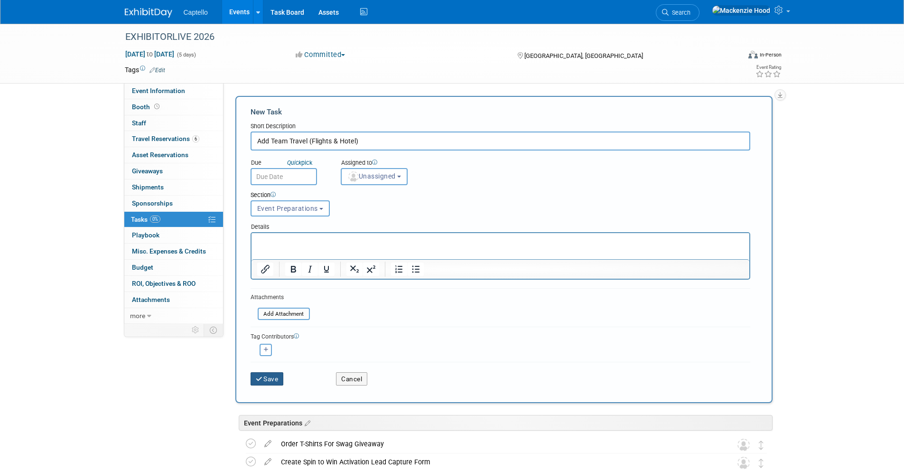
click at [282, 377] on button "Save" at bounding box center [266, 378] width 33 height 13
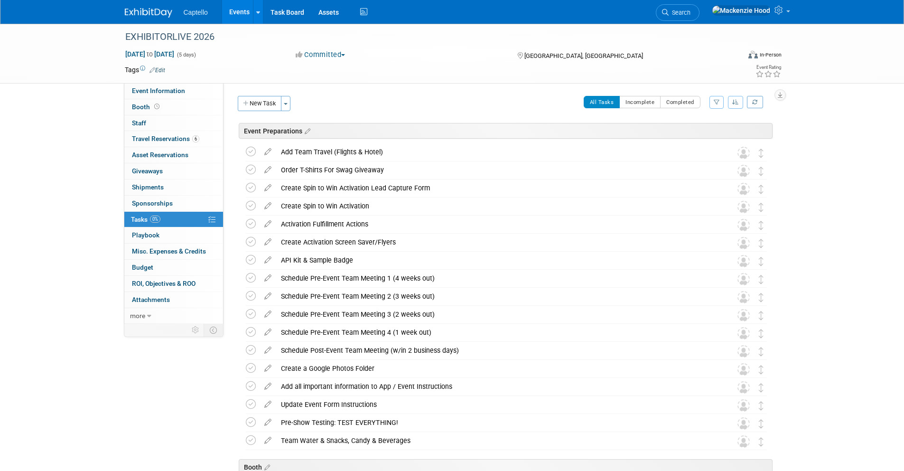
click at [236, 99] on div "New Task Toggle Dropdown Create a new task for this event Copy tasks from anoth…" at bounding box center [265, 103] width 60 height 15
click at [260, 99] on button "New Task" at bounding box center [260, 103] width 44 height 15
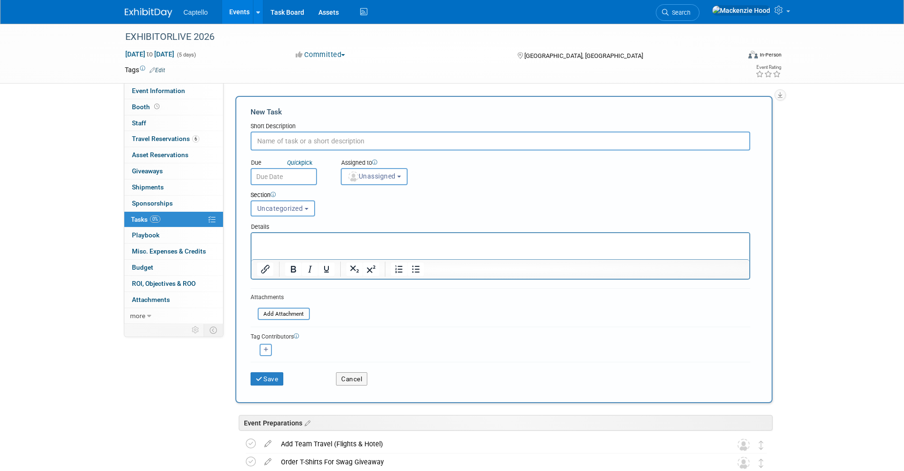
paste input "Screen Saver & Kitchen Sink Capture Form for ULC app on Cloud Touch device"
type input "Screen Saver & Kitchen Sink Capture Form for ULC app on Cloud Touch device"
click at [290, 208] on span "Uncategorized" at bounding box center [280, 208] width 46 height 8
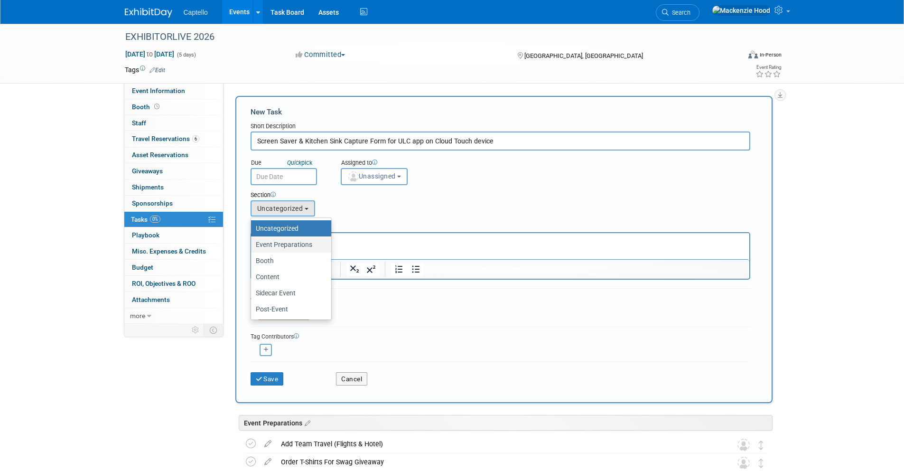
click at [303, 240] on label "Event Preparations" at bounding box center [289, 244] width 66 height 12
click at [252, 241] on input "Event Preparations" at bounding box center [249, 244] width 6 height 6
select select "11274208"
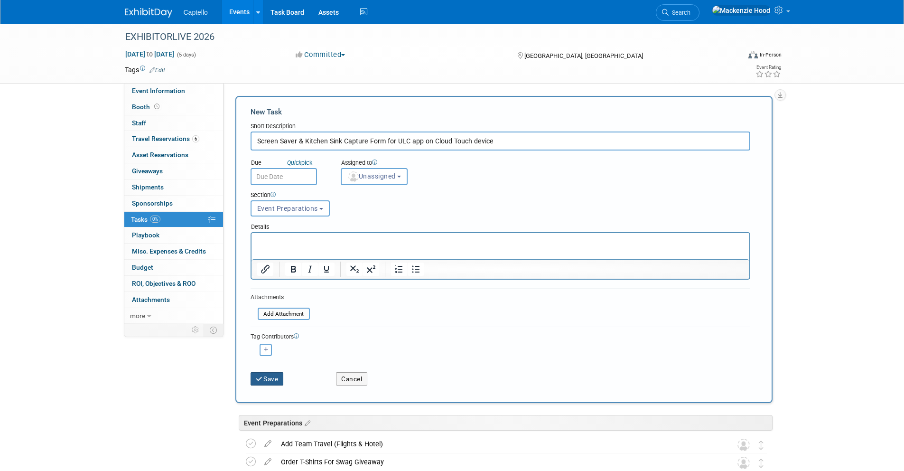
click at [272, 382] on button "Save" at bounding box center [266, 378] width 33 height 13
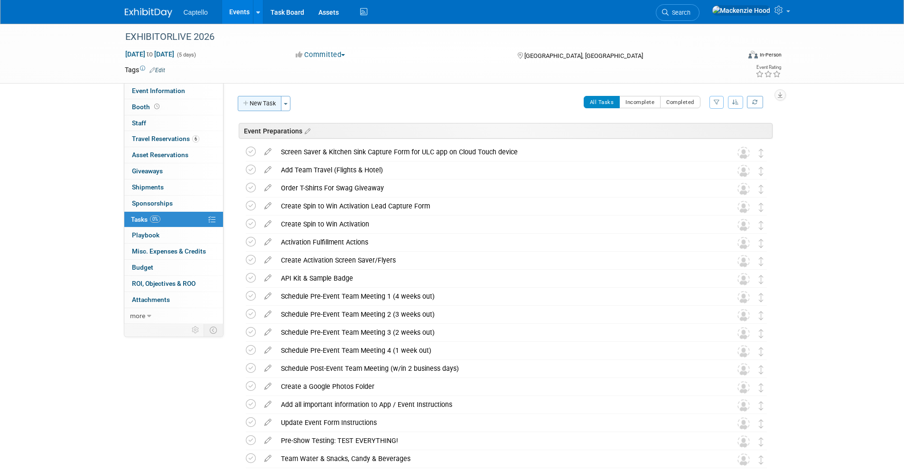
click at [256, 103] on button "New Task" at bounding box center [260, 103] width 44 height 15
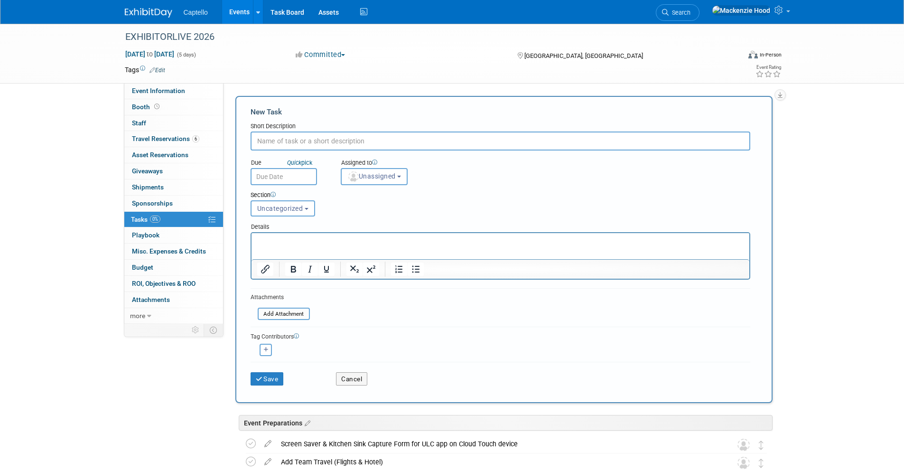
type input "v"
paste input "Set Up Meeting Management Instance"
type input "Set Up Meeting Management Instance"
click at [282, 214] on button "Uncategorized" at bounding box center [282, 208] width 65 height 16
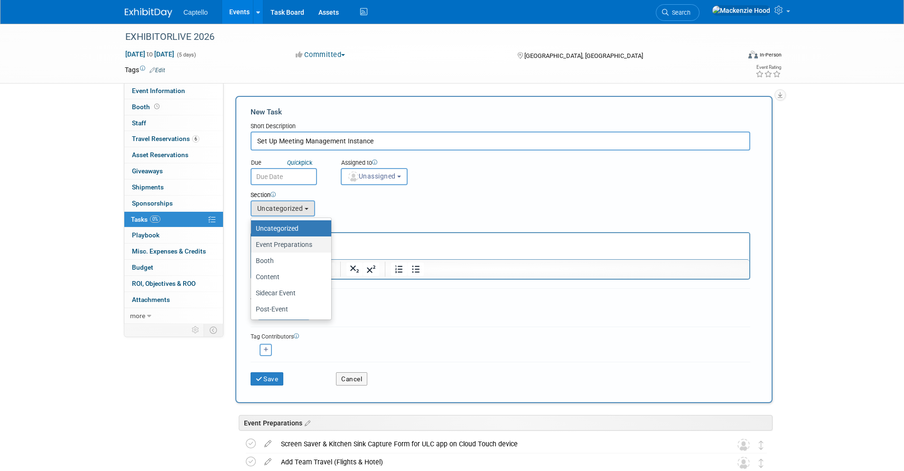
click at [301, 243] on label "Event Preparations" at bounding box center [289, 244] width 66 height 12
click at [252, 243] on input "Event Preparations" at bounding box center [249, 244] width 6 height 6
select select "11274208"
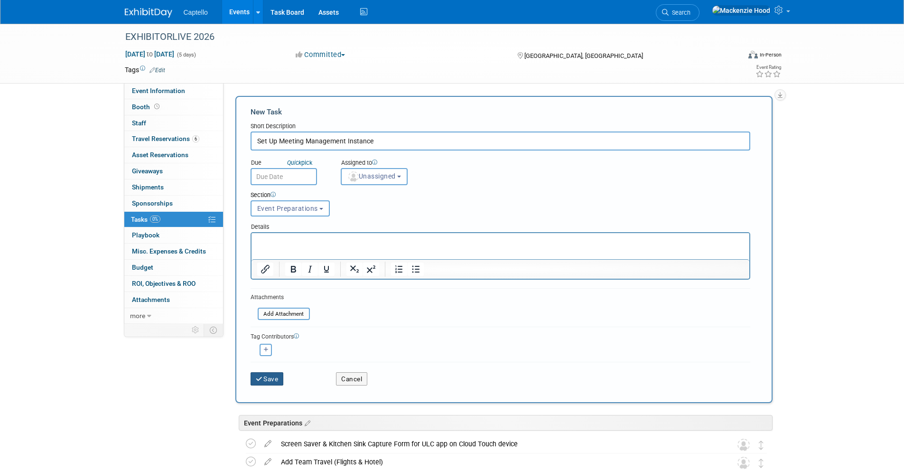
click at [268, 378] on button "Save" at bounding box center [266, 378] width 33 height 13
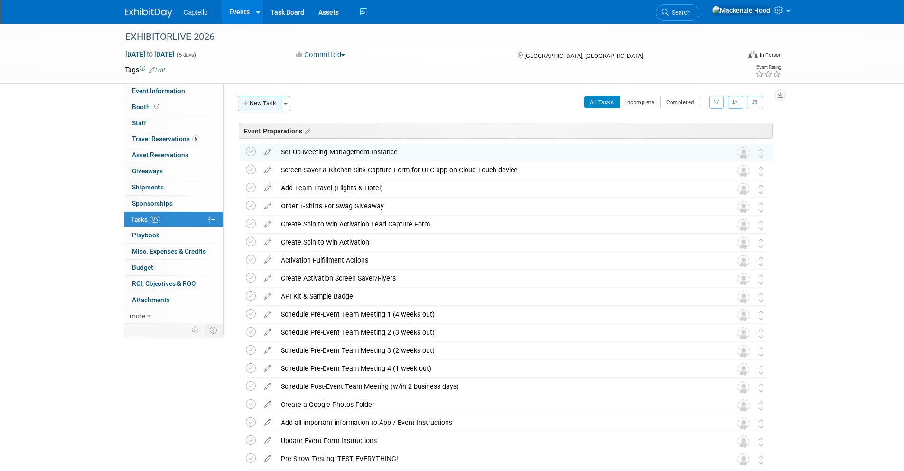
click at [262, 101] on button "New Task" at bounding box center [260, 103] width 44 height 15
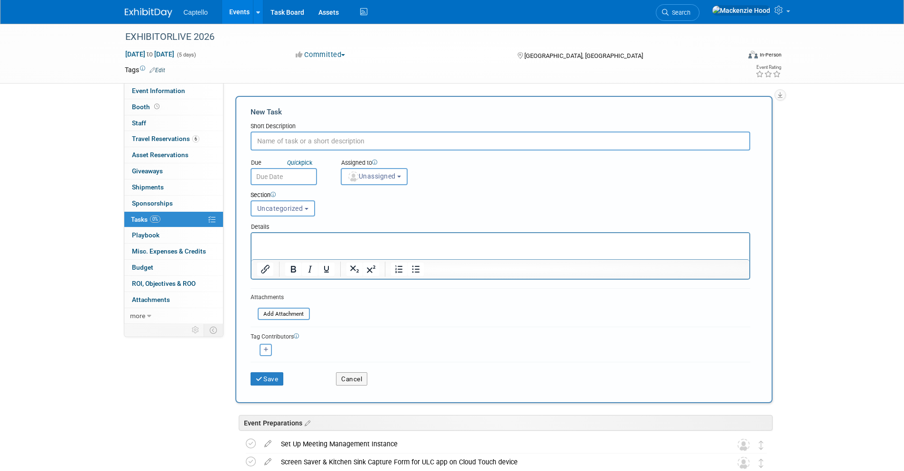
paste input "Set Team and Individual Goals for Meetings Scheduled"
type input "Set Team and Individual Goals for Meetings Scheduled"
paste input "Set Team and Individual Goals for Meetings Scheduled"
type input "Set Team and Individual Goals for Meetings Scheduled"
click at [307, 213] on button "Uncategorized" at bounding box center [282, 208] width 65 height 16
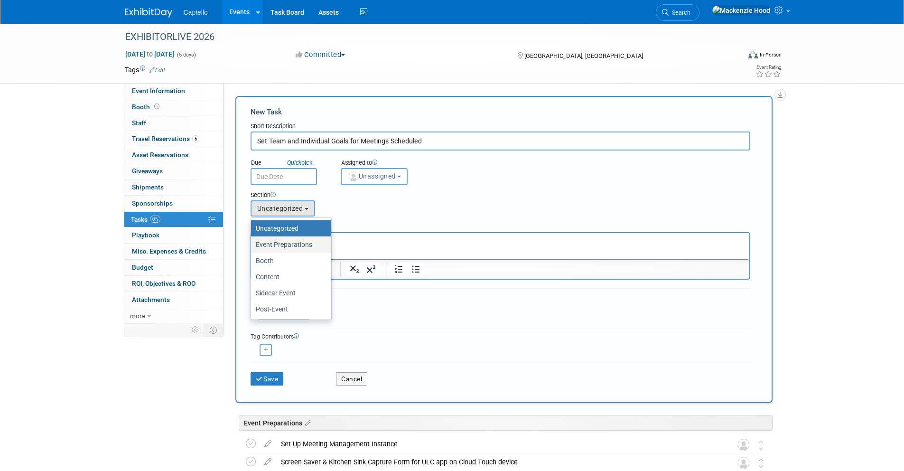
click at [307, 240] on label "Event Preparations" at bounding box center [289, 244] width 66 height 12
click at [252, 241] on input "Event Preparations" at bounding box center [249, 244] width 6 height 6
select select "11274208"
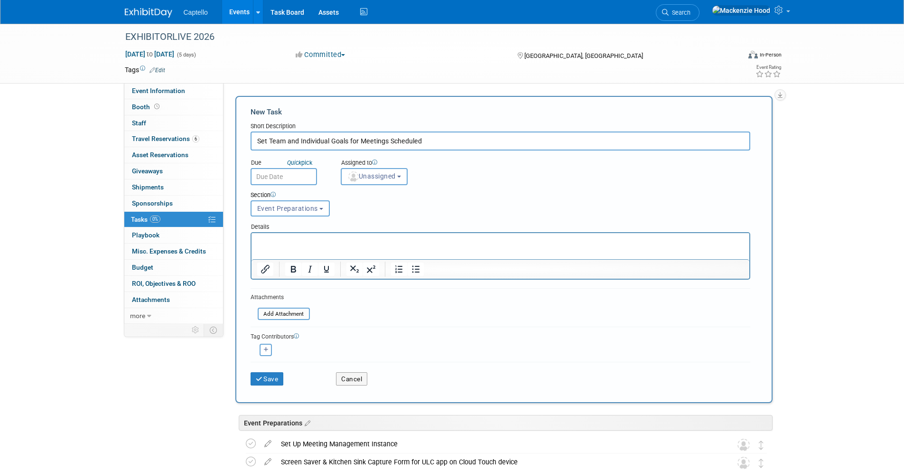
click at [307, 240] on p "Rich Text Area. Press ALT-0 for help." at bounding box center [500, 241] width 487 height 9
click at [278, 376] on button "Save" at bounding box center [266, 378] width 33 height 13
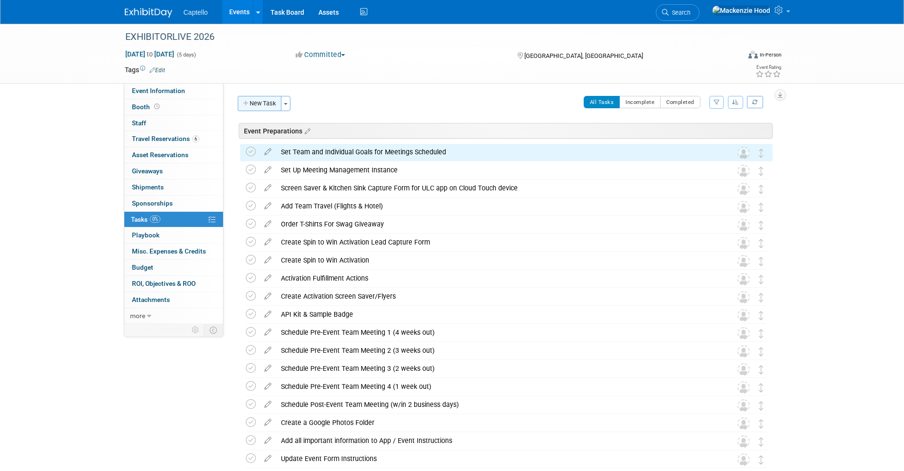
click at [268, 105] on button "New Task" at bounding box center [260, 103] width 44 height 15
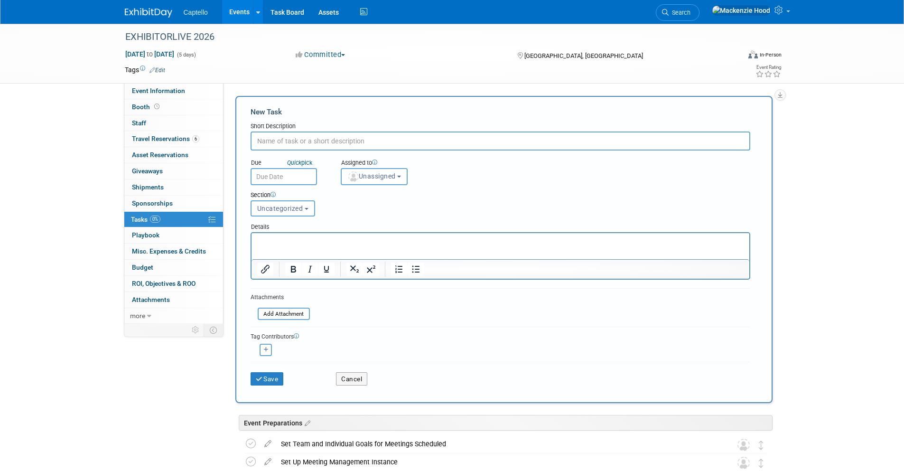
paste input "Add Pipeline Goals to the Event"
type input "Add Pipeline Goals to the Event"
click at [283, 214] on button "Uncategorized" at bounding box center [282, 208] width 65 height 16
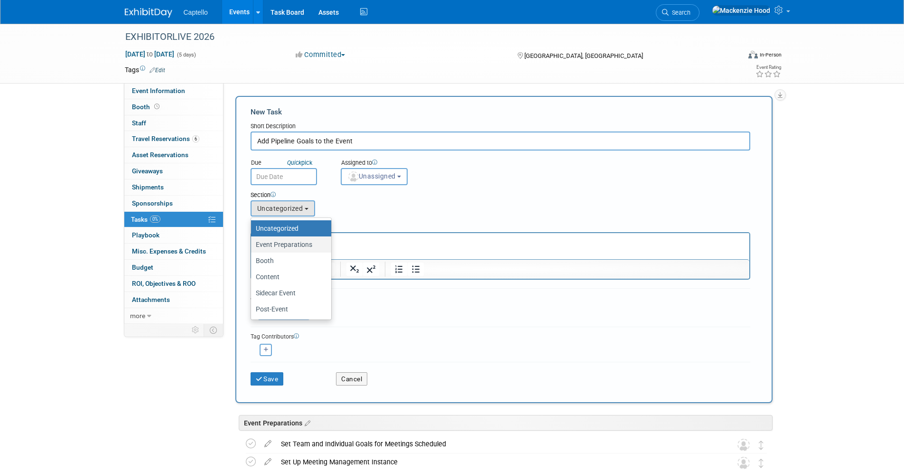
click at [292, 244] on label "Event Preparations" at bounding box center [289, 244] width 66 height 12
click at [252, 244] on input "Event Preparations" at bounding box center [249, 244] width 6 height 6
select select "11274208"
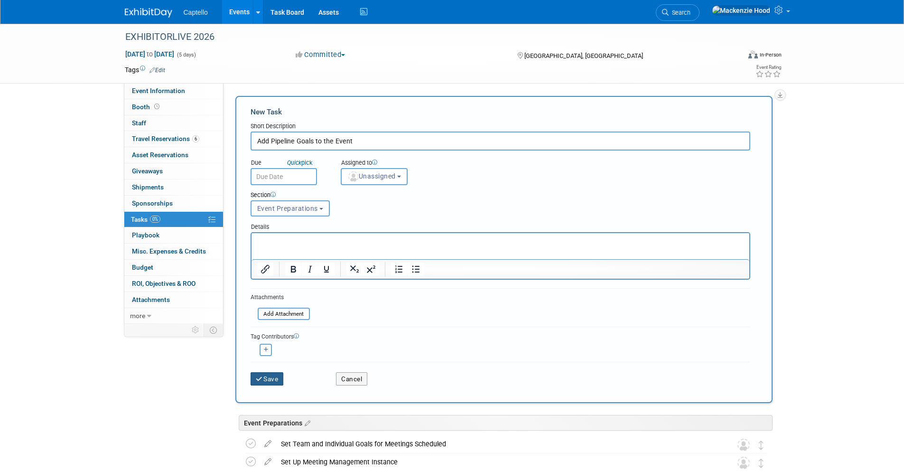
click at [269, 378] on button "Save" at bounding box center [266, 378] width 33 height 13
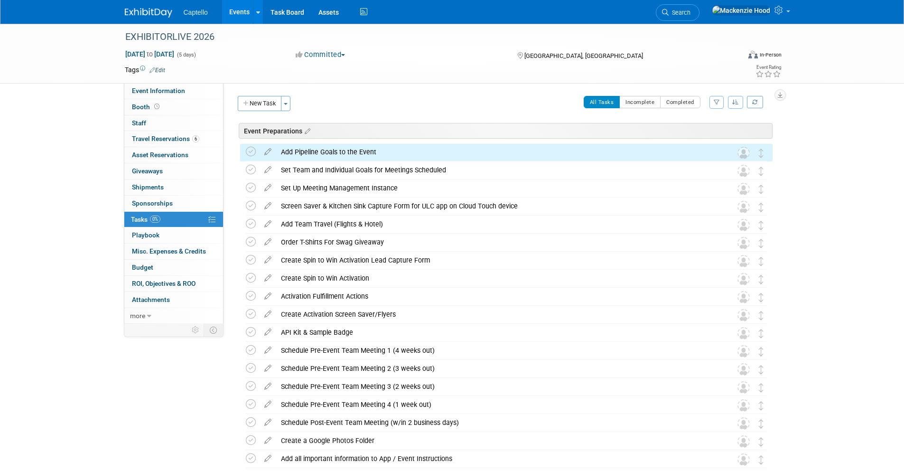
click at [271, 101] on button "New Task" at bounding box center [260, 103] width 44 height 15
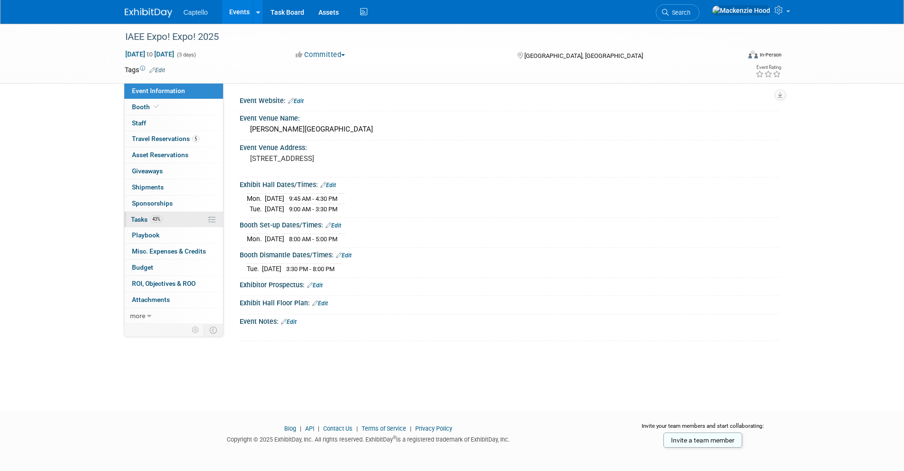
click at [159, 218] on span "43%" at bounding box center [156, 218] width 13 height 7
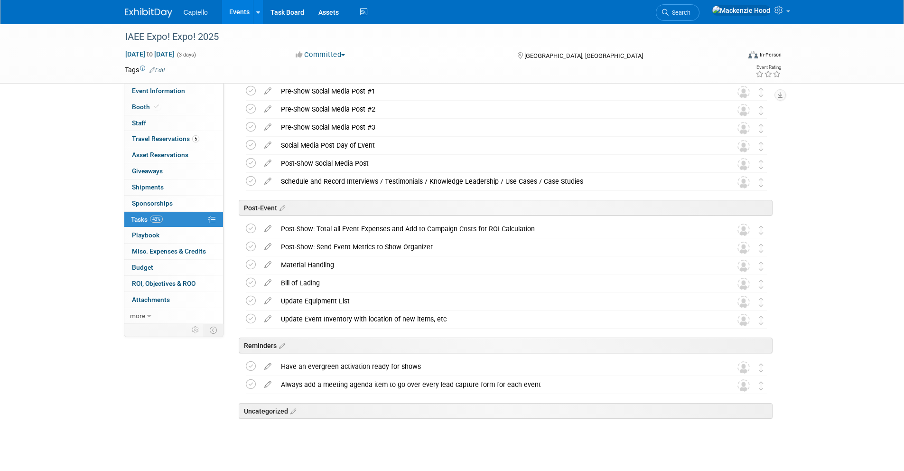
scroll to position [1050, 0]
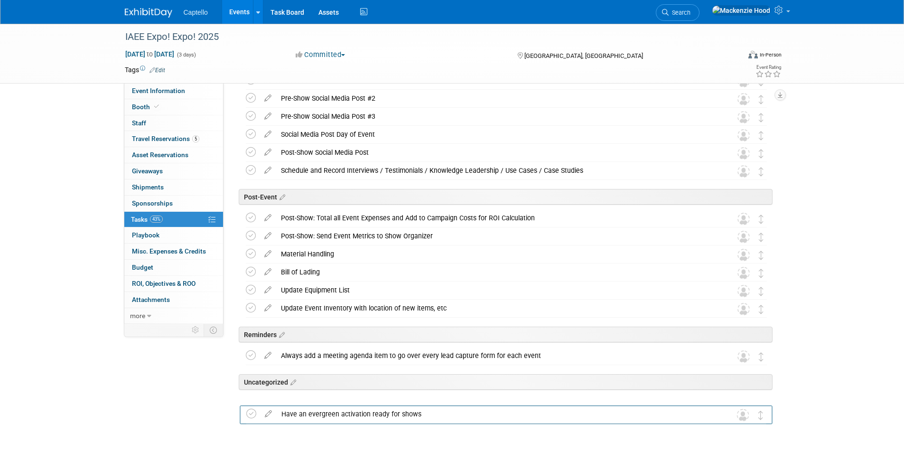
drag, startPoint x: 761, startPoint y: 355, endPoint x: 761, endPoint y: 379, distance: 24.7
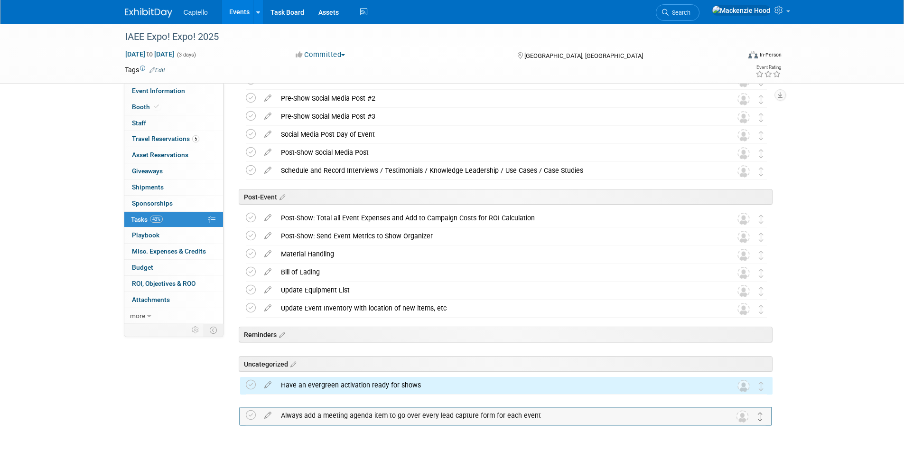
drag, startPoint x: 762, startPoint y: 363, endPoint x: 761, endPoint y: 416, distance: 53.6
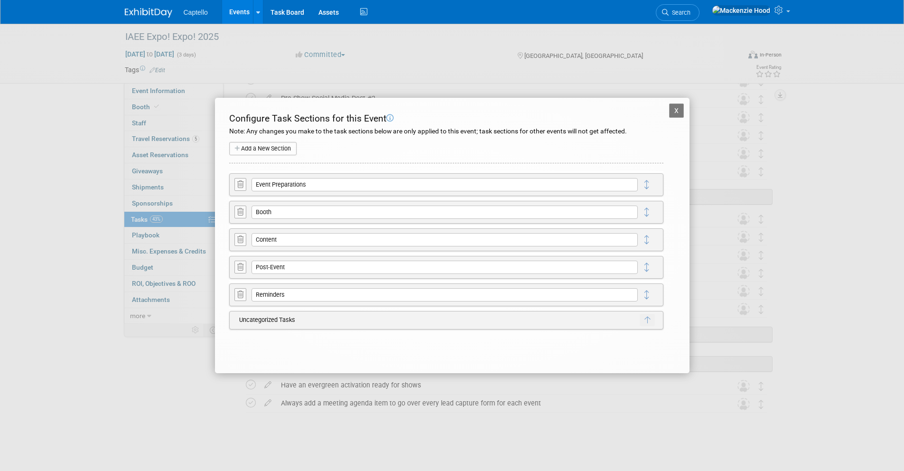
click at [233, 293] on div "Reminders X Delete Section Cancel" at bounding box center [446, 294] width 434 height 23
click at [238, 292] on icon at bounding box center [240, 294] width 6 height 7
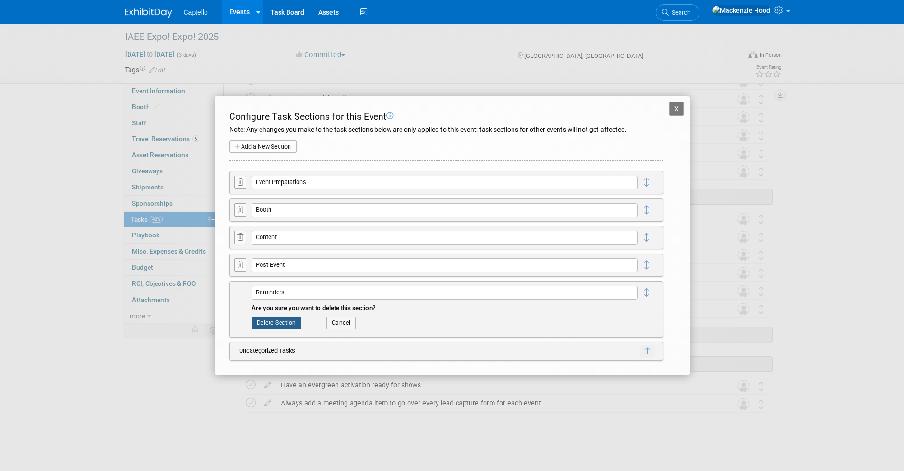
click at [273, 322] on button "Delete Section" at bounding box center [276, 322] width 50 height 12
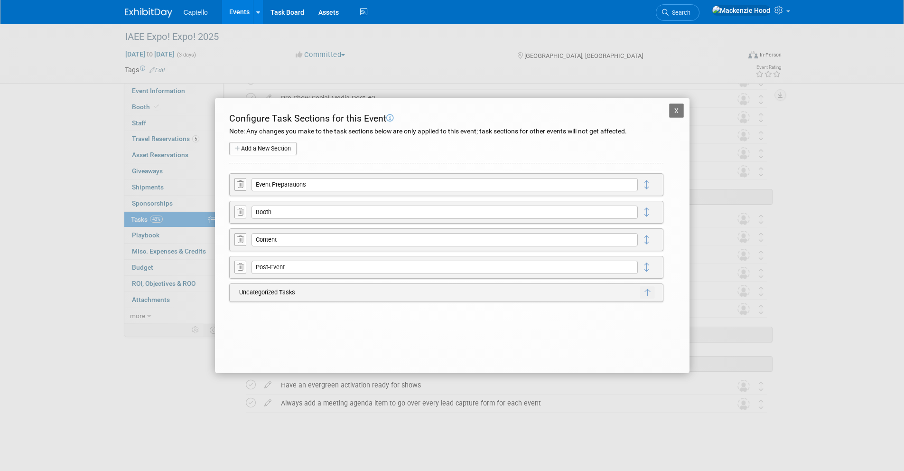
click at [675, 114] on button "X" at bounding box center [676, 110] width 15 height 14
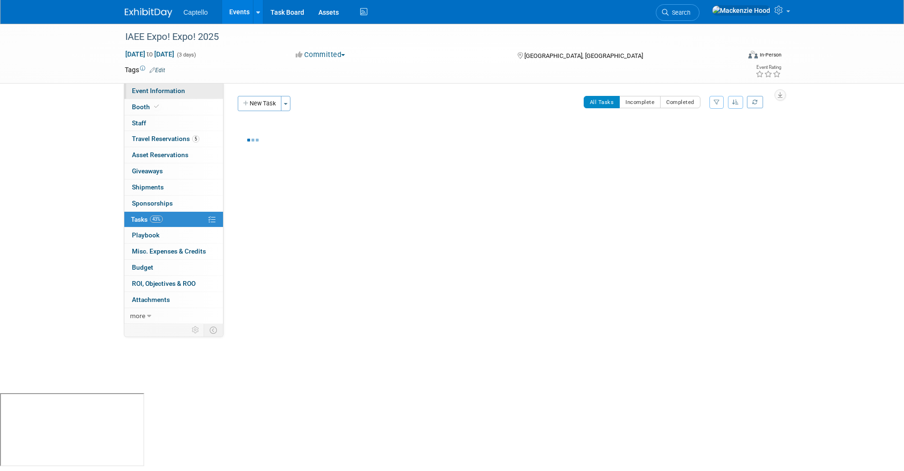
scroll to position [0, 0]
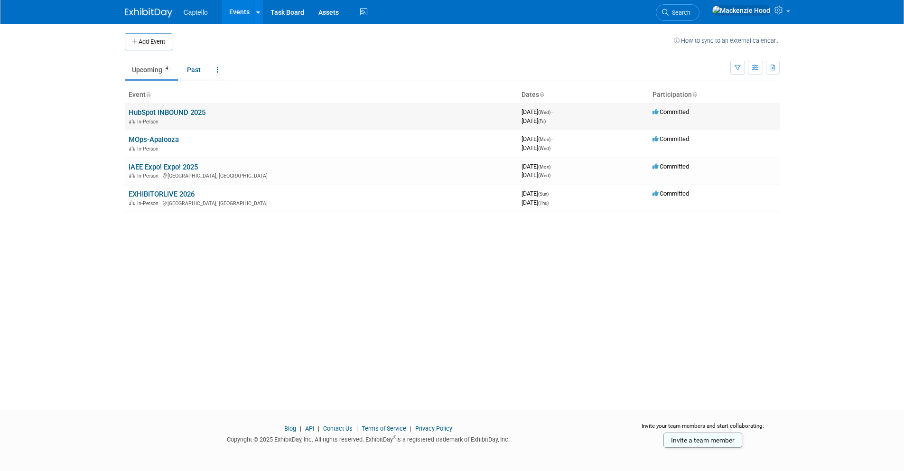
click at [163, 111] on link "HubSpot INBOUND 2025" at bounding box center [167, 112] width 77 height 9
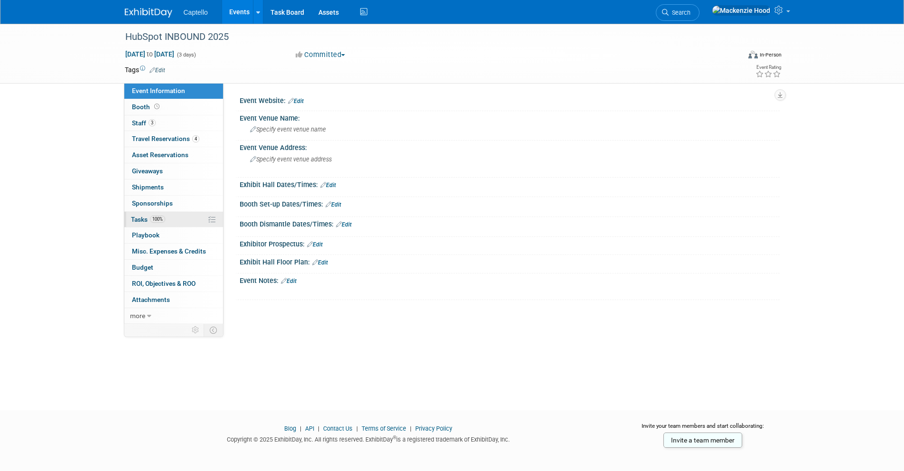
click at [180, 215] on link "100% Tasks 100%" at bounding box center [173, 220] width 99 height 16
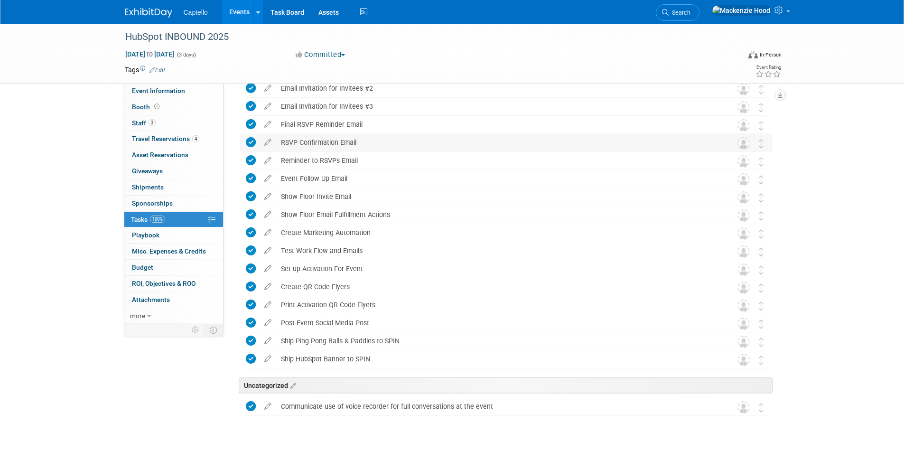
scroll to position [619, 0]
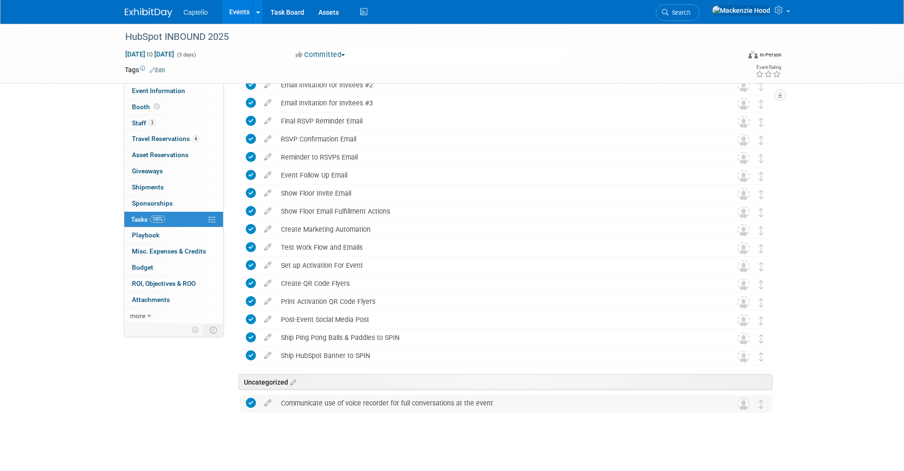
drag, startPoint x: 491, startPoint y: 402, endPoint x: 279, endPoint y: 398, distance: 212.1
click at [279, 398] on div "Communicate use of voice recorder for full conversations at the event" at bounding box center [497, 403] width 442 height 16
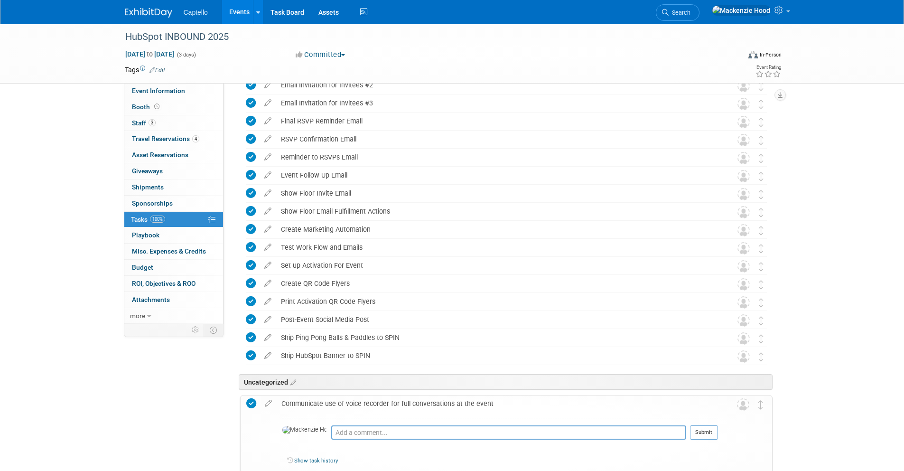
copy div "Communicate use of voice recorder for full conversations at the event"
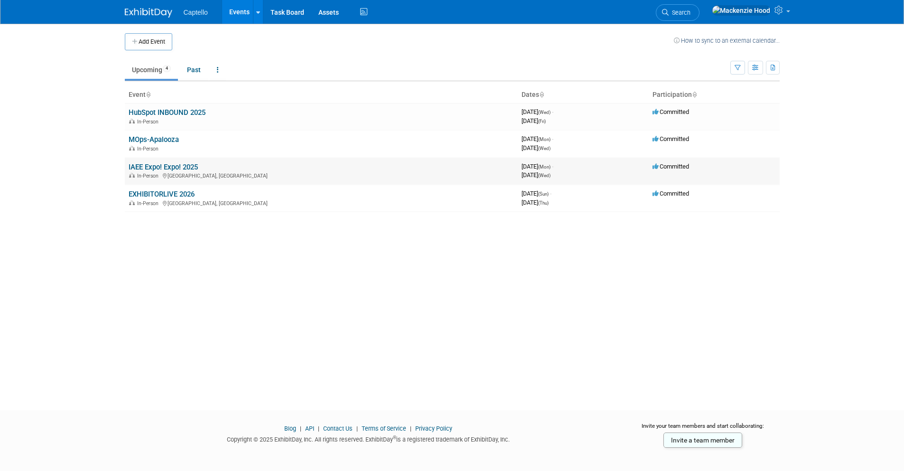
click at [181, 164] on link "IAEE Expo! Expo! 2025" at bounding box center [163, 167] width 69 height 9
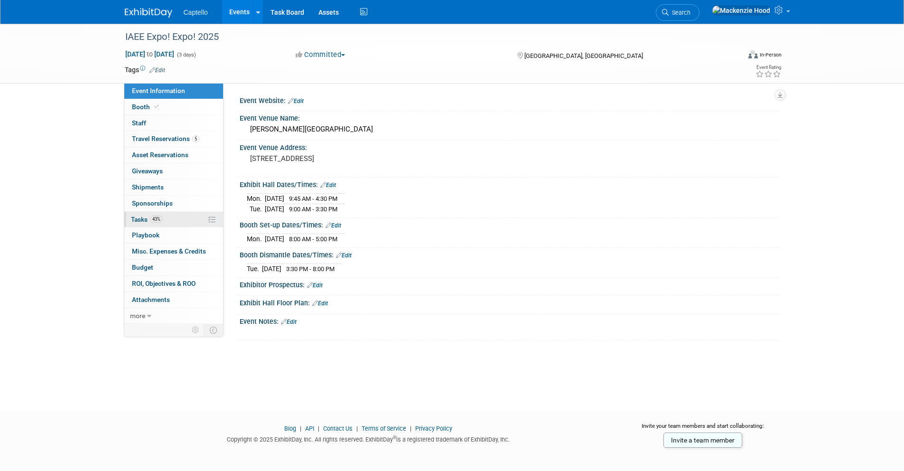
click at [180, 217] on link "43% Tasks 43%" at bounding box center [173, 220] width 99 height 16
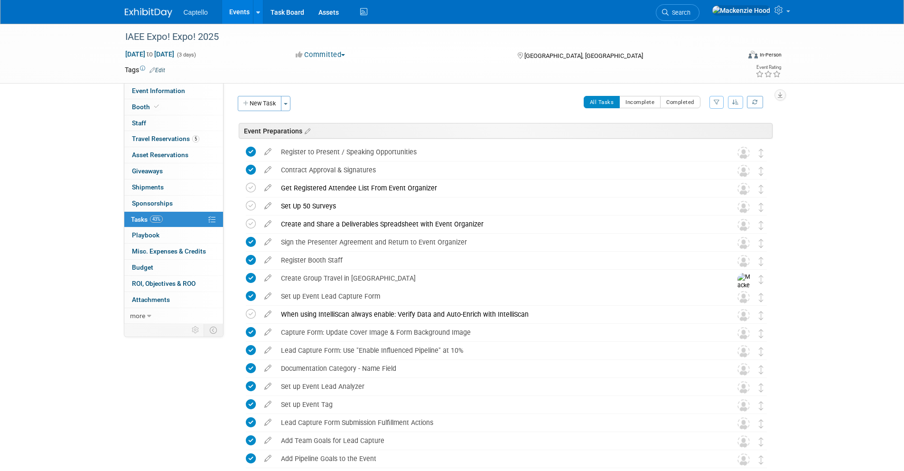
scroll to position [1020, 0]
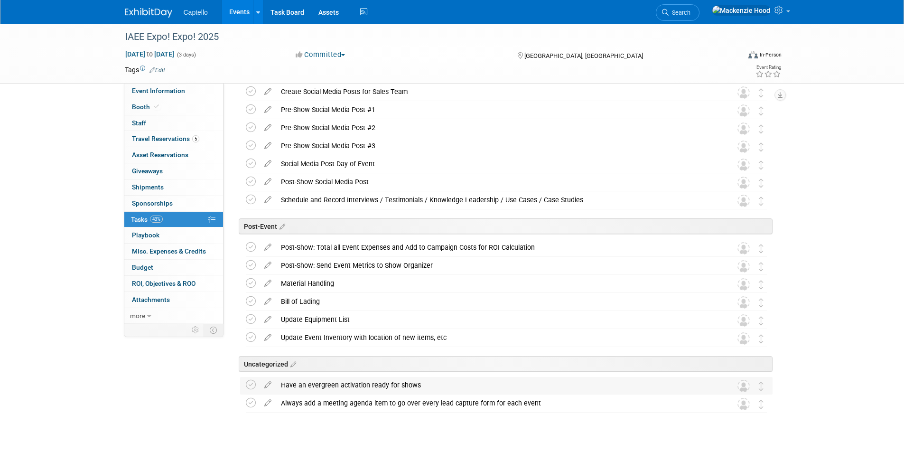
drag, startPoint x: 420, startPoint y: 382, endPoint x: 281, endPoint y: 385, distance: 138.5
click at [281, 385] on div "Have an evergreen activation ready for shows" at bounding box center [497, 385] width 442 height 16
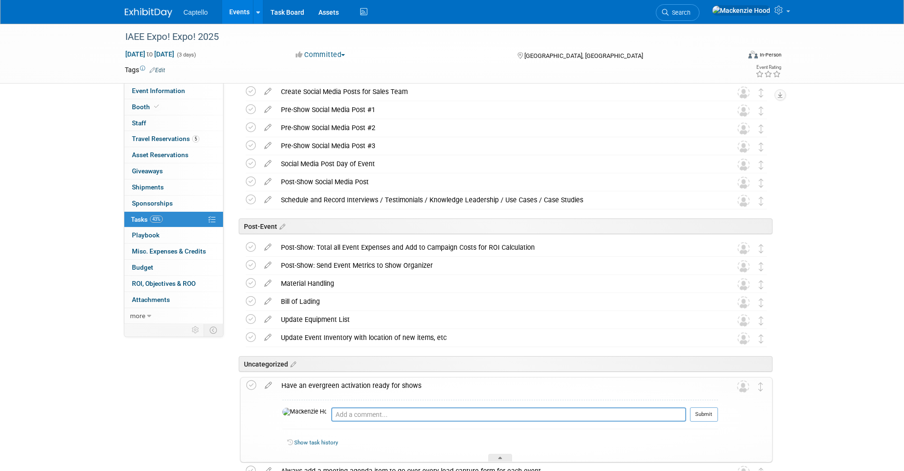
copy div "Have an evergreen activation ready for shows"
click at [349, 388] on div "Have an evergreen activation ready for shows" at bounding box center [497, 385] width 441 height 16
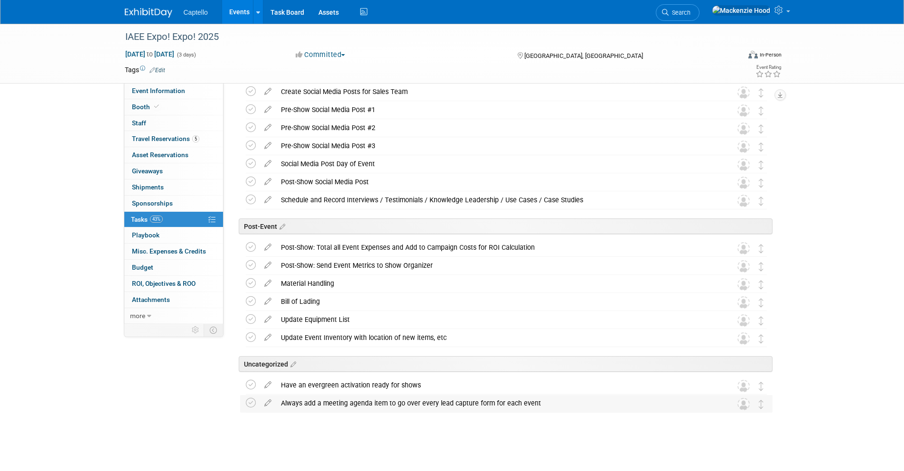
drag, startPoint x: 287, startPoint y: 401, endPoint x: 539, endPoint y: 403, distance: 251.9
click at [539, 403] on div "Always add a meeting agenda item to go over every lead capture form for each ev…" at bounding box center [497, 403] width 442 height 16
copy div "Always add a meeting agenda item to go over every lead capture form for each ev…"
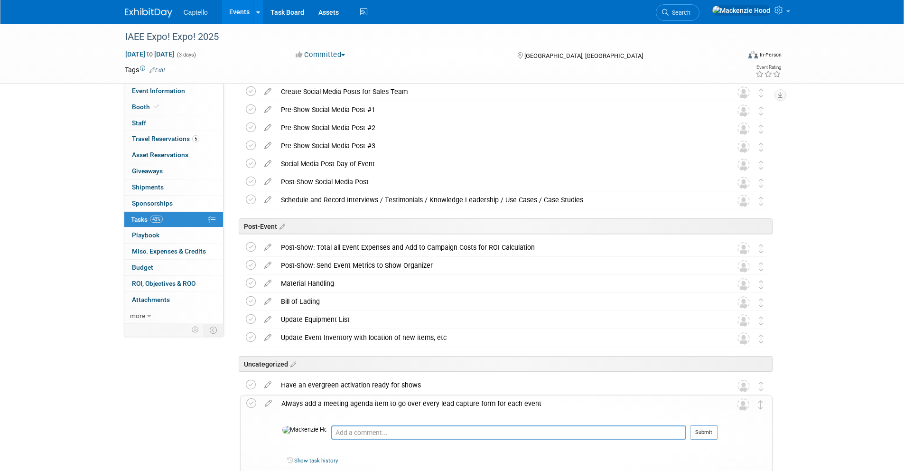
click at [296, 405] on div "Always add a meeting agenda item to go over every lead capture form for each ev…" at bounding box center [497, 403] width 441 height 16
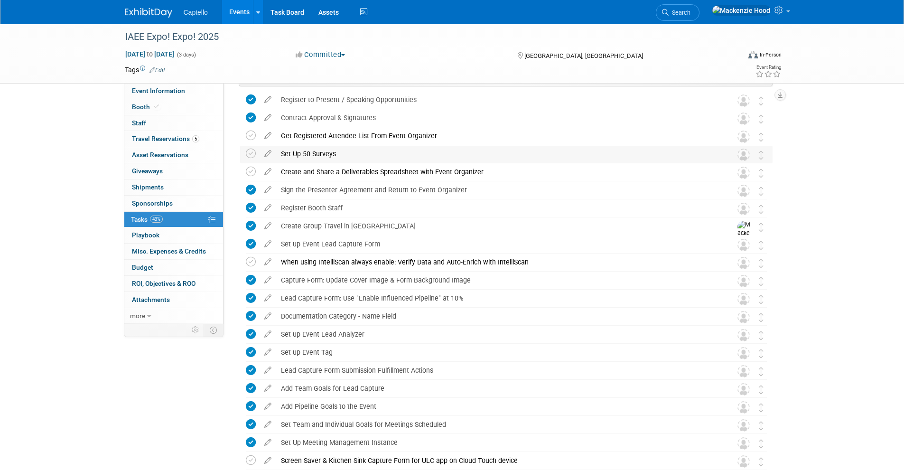
scroll to position [0, 0]
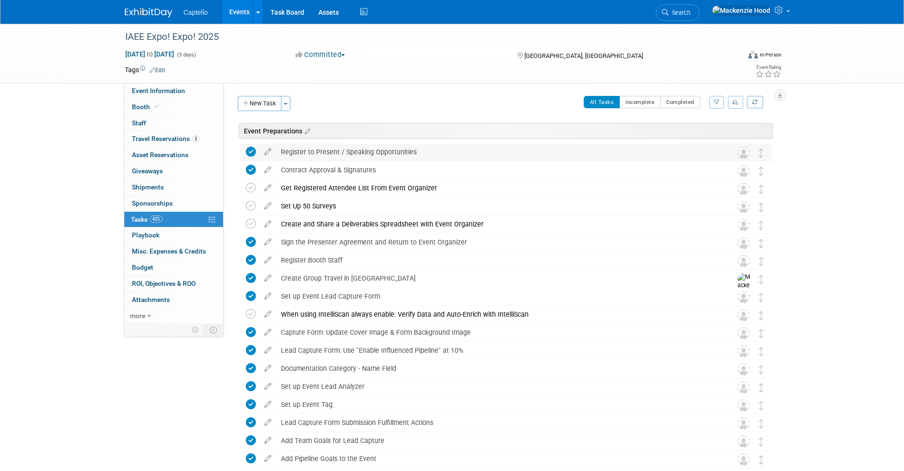
drag, startPoint x: 281, startPoint y: 150, endPoint x: 419, endPoint y: 150, distance: 138.5
click at [419, 150] on div "Register to Present / Speaking Opportunities" at bounding box center [497, 152] width 442 height 16
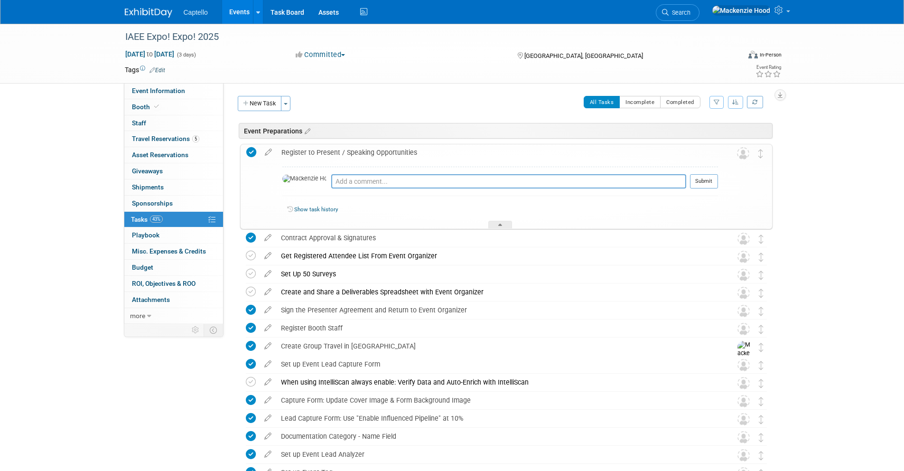
copy div "Register to Present / Speaking Opportunities"
click at [422, 149] on div "Register to Present / Speaking Opportunities" at bounding box center [497, 152] width 441 height 16
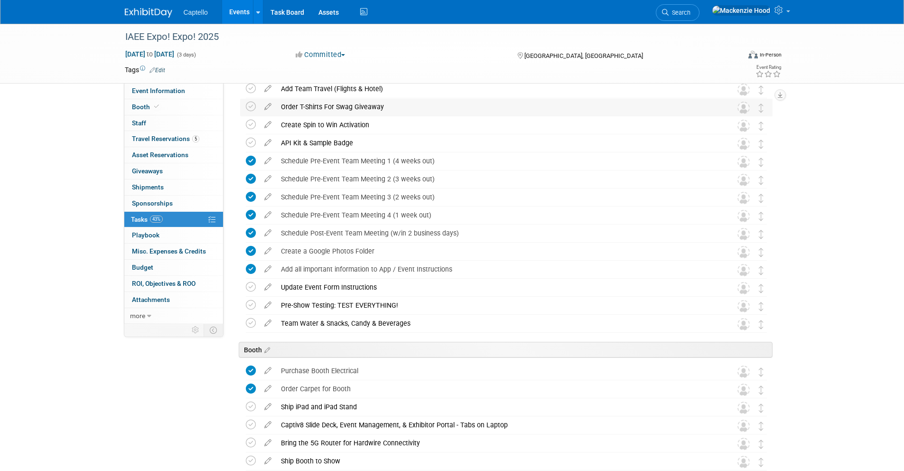
scroll to position [442, 0]
drag, startPoint x: 280, startPoint y: 322, endPoint x: 419, endPoint y: 323, distance: 139.0
click at [419, 323] on div "Team Water & Snacks, Candy & Beverages" at bounding box center [497, 322] width 442 height 16
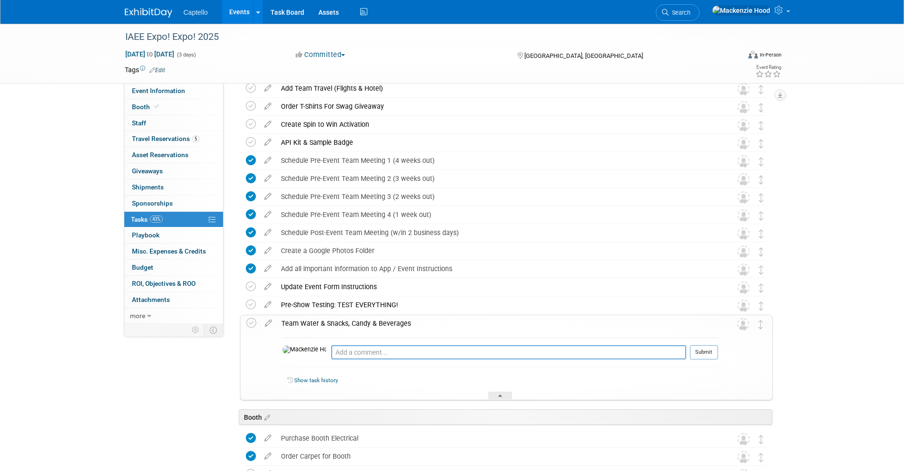
copy div "Team Water & Snacks, Candy & Beverages"
click at [197, 354] on div "Event Information Event Info Booth Booth 0 Staff 0 Staff 5 Travel Reservations …" at bounding box center [452, 340] width 669 height 1516
click at [292, 305] on div "Pre-Show Testing: TEST EVERYTHING!" at bounding box center [497, 304] width 442 height 16
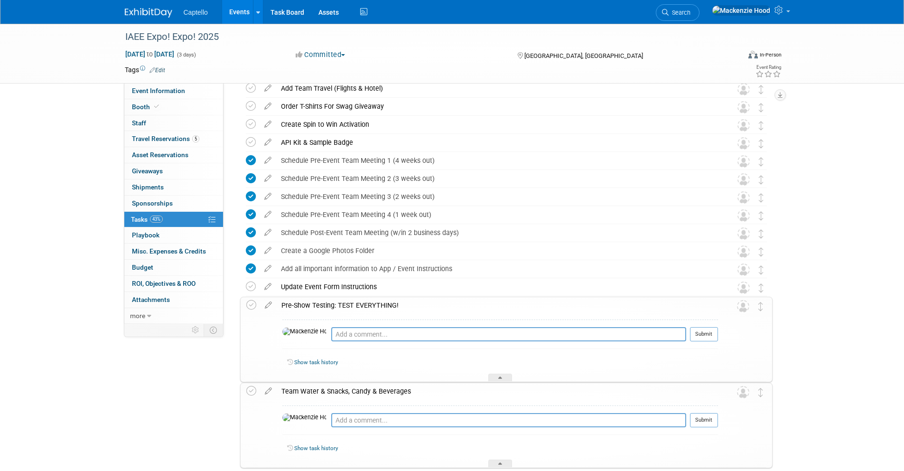
drag, startPoint x: 281, startPoint y: 303, endPoint x: 412, endPoint y: 304, distance: 130.4
click at [412, 304] on div "Pre-Show Testing: TEST EVERYTHING!" at bounding box center [497, 305] width 441 height 16
copy div "Pre-Show Testing: TEST EVERYTHING!"
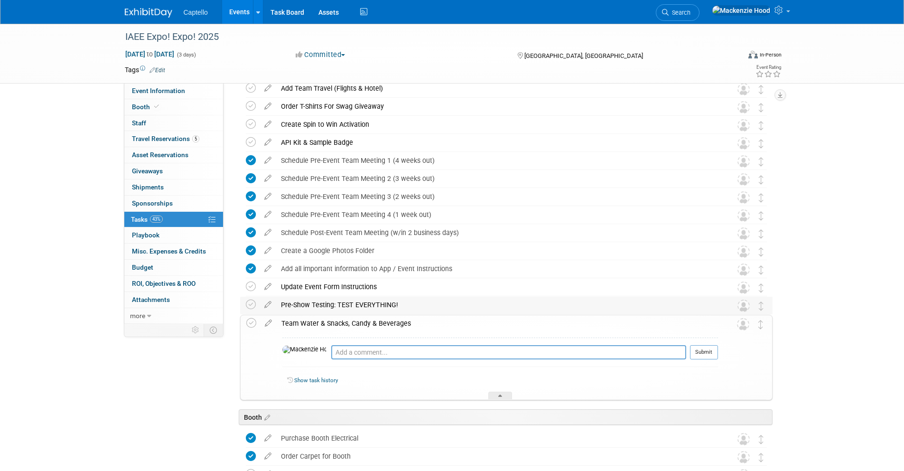
click at [413, 304] on div "Pre-Show Testing: TEST EVERYTHING!" at bounding box center [497, 304] width 442 height 16
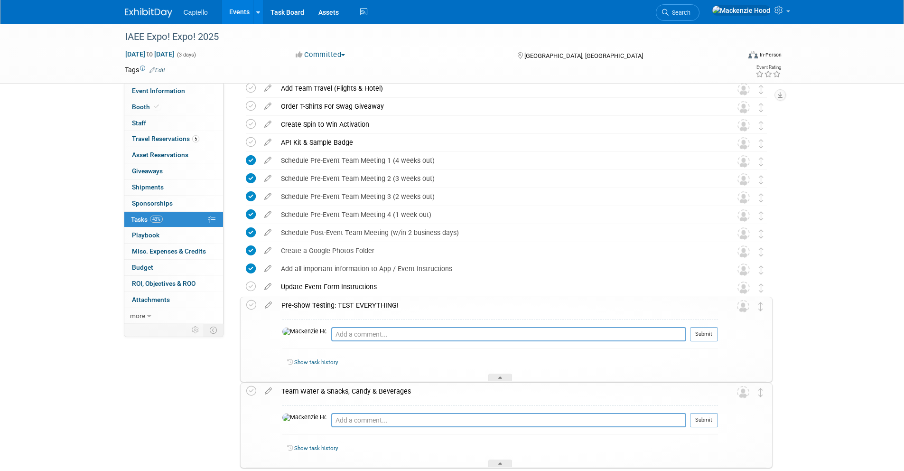
click at [326, 390] on div "Team Water & Snacks, Candy & Beverages" at bounding box center [497, 391] width 441 height 16
drag, startPoint x: 282, startPoint y: 302, endPoint x: 405, endPoint y: 302, distance: 122.4
click at [405, 302] on div "Pre-Show Testing: TEST EVERYTHING!" at bounding box center [497, 305] width 441 height 16
copy div "Pre-Show Testing: TEST EVERYTHING!"
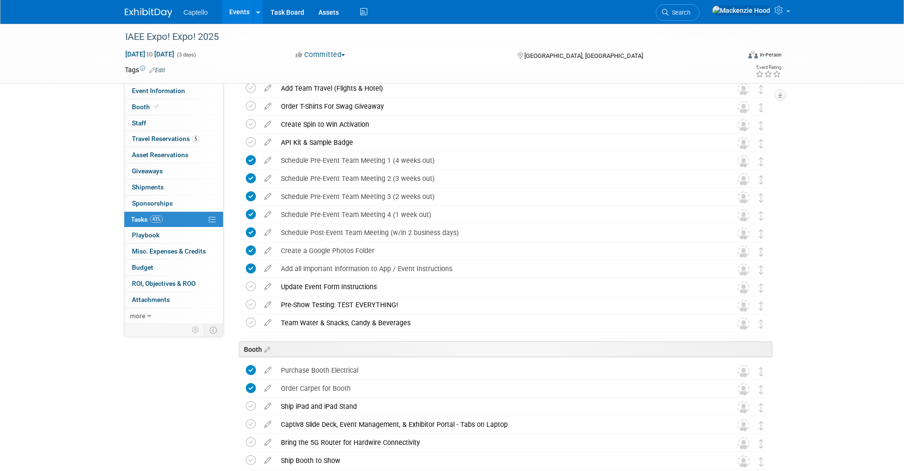
click at [134, 378] on div "Event Information Event Info Booth Booth 0 Staff 0 Staff 5 Travel Reservations …" at bounding box center [452, 306] width 669 height 1448
drag, startPoint x: 393, startPoint y: 286, endPoint x: 279, endPoint y: 285, distance: 113.8
click at [279, 285] on div "Update Event Form Instructions" at bounding box center [497, 286] width 442 height 16
copy div "Update Event Form Instructions"
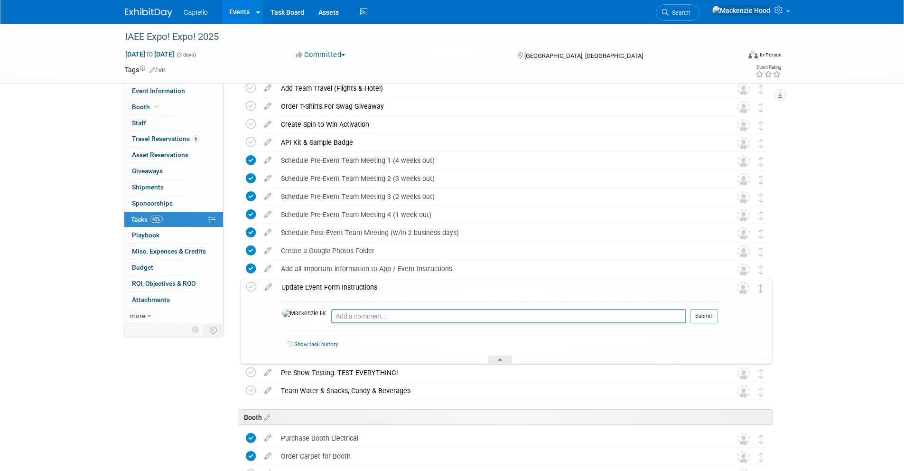
click at [132, 371] on div "Event Information Event Info Booth Booth 0 Staff 0 Staff 5 Travel Reservations …" at bounding box center [452, 340] width 669 height 1516
click at [336, 296] on div "Pro tip: Press Ctrl-Enter to submit comment. Submit Show task history" at bounding box center [497, 330] width 441 height 68
click at [401, 286] on div "Update Event Form Instructions" at bounding box center [497, 287] width 441 height 16
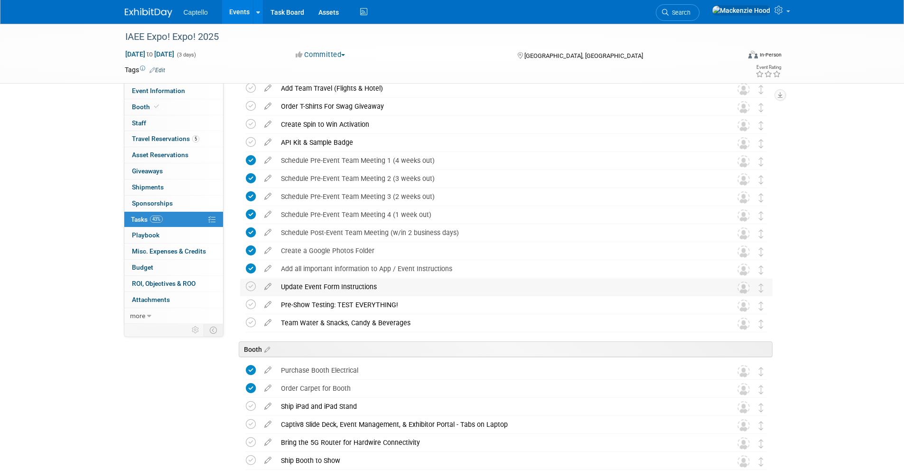
drag, startPoint x: 281, startPoint y: 286, endPoint x: 385, endPoint y: 286, distance: 103.9
click at [385, 286] on div "Update Event Form Instructions" at bounding box center [497, 286] width 442 height 16
copy div "Update Event Form Instructions"
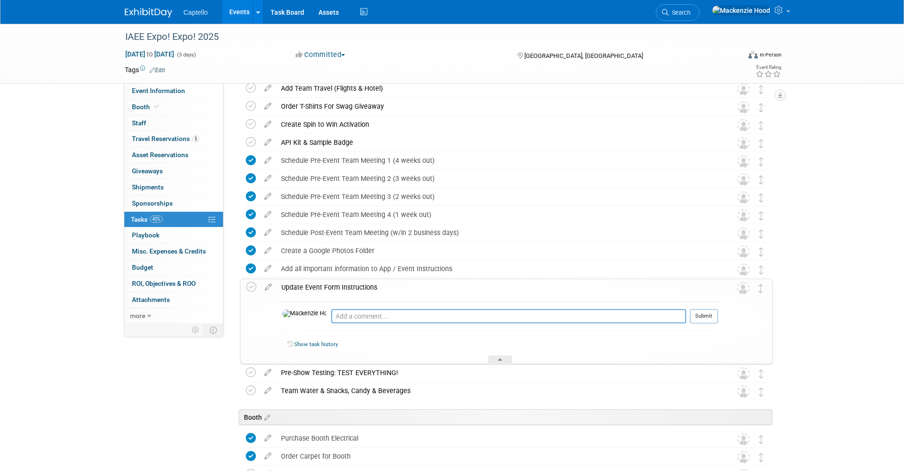
click at [386, 286] on div "Update Event Form Instructions" at bounding box center [497, 287] width 441 height 16
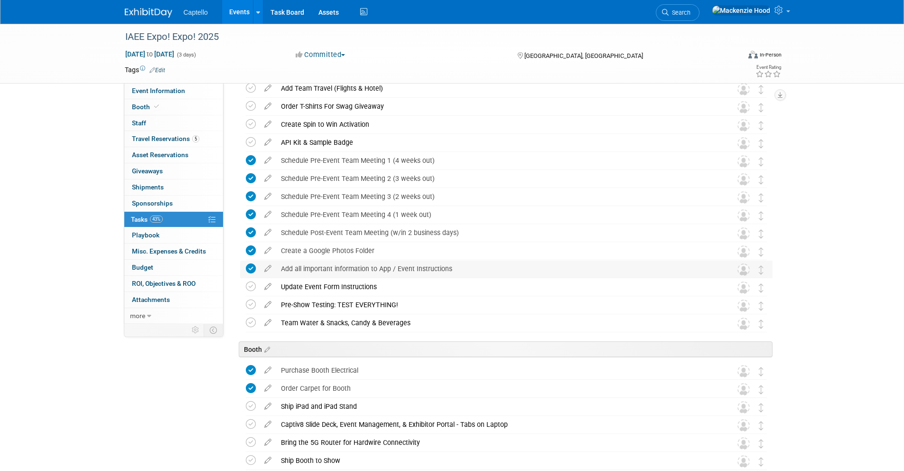
drag, startPoint x: 282, startPoint y: 267, endPoint x: 464, endPoint y: 268, distance: 182.2
click at [464, 268] on div "Add all important information to App / Event Instructions" at bounding box center [497, 268] width 442 height 16
copy div "Add all important information to App / Event Instructions"
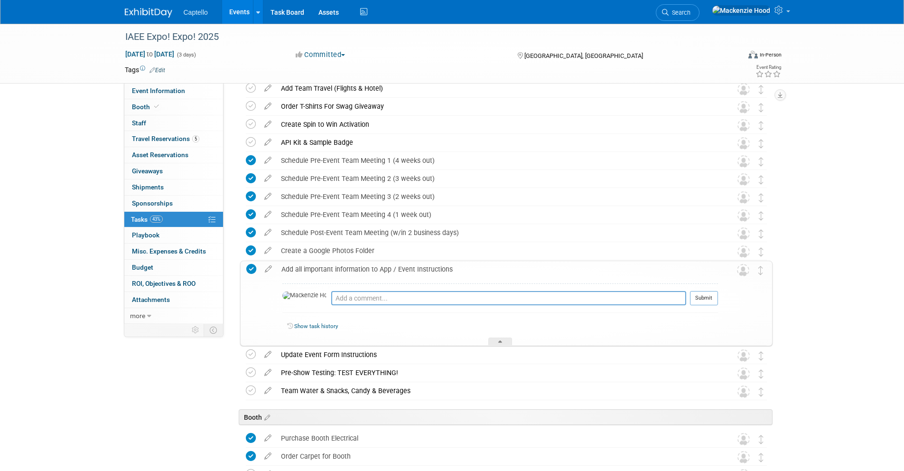
click at [464, 268] on div "Add all important information to App / Event Instructions" at bounding box center [497, 269] width 441 height 16
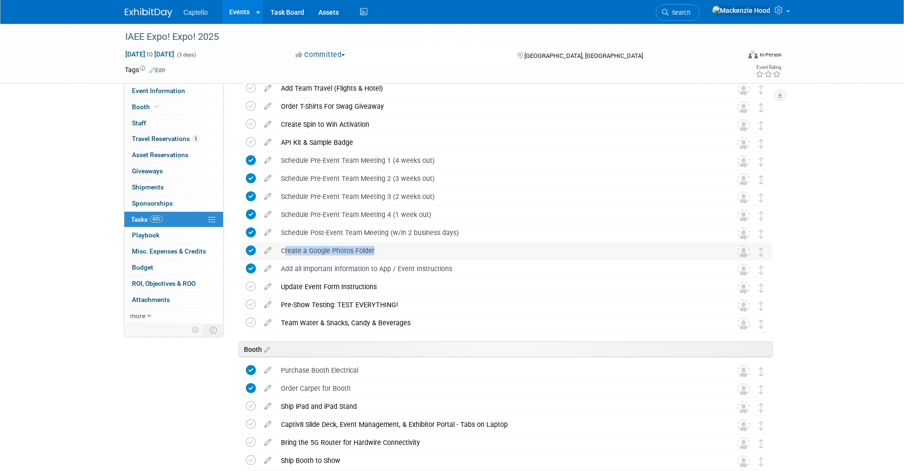
drag, startPoint x: 281, startPoint y: 248, endPoint x: 368, endPoint y: 249, distance: 87.3
click at [368, 249] on div "Create a Google Photos Folder" at bounding box center [497, 250] width 442 height 16
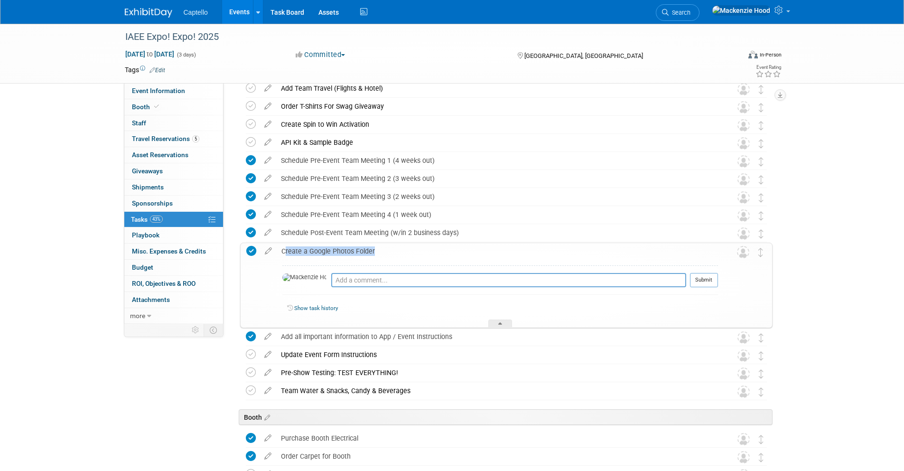
click at [334, 250] on div "Create a Google Photos Folder" at bounding box center [497, 251] width 441 height 16
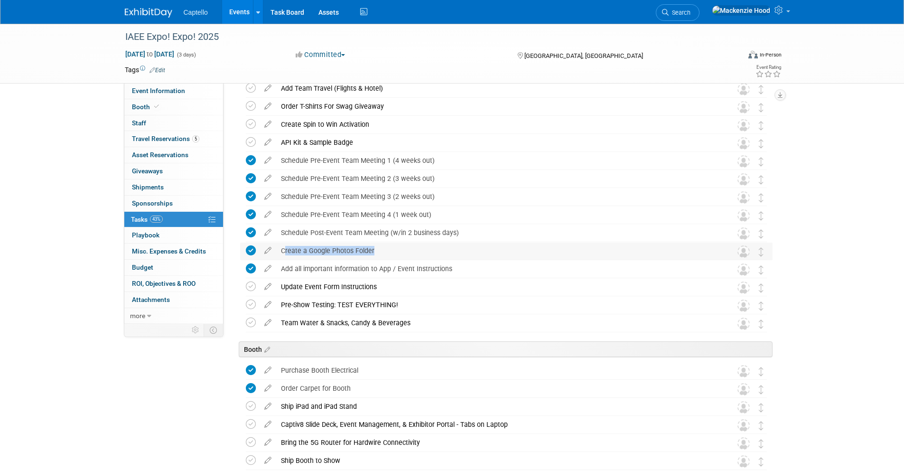
drag, startPoint x: 279, startPoint y: 248, endPoint x: 382, endPoint y: 252, distance: 102.5
click at [382, 252] on div "Create a Google Photos Folder" at bounding box center [497, 250] width 442 height 16
copy div "Create a Google Photos Folder"
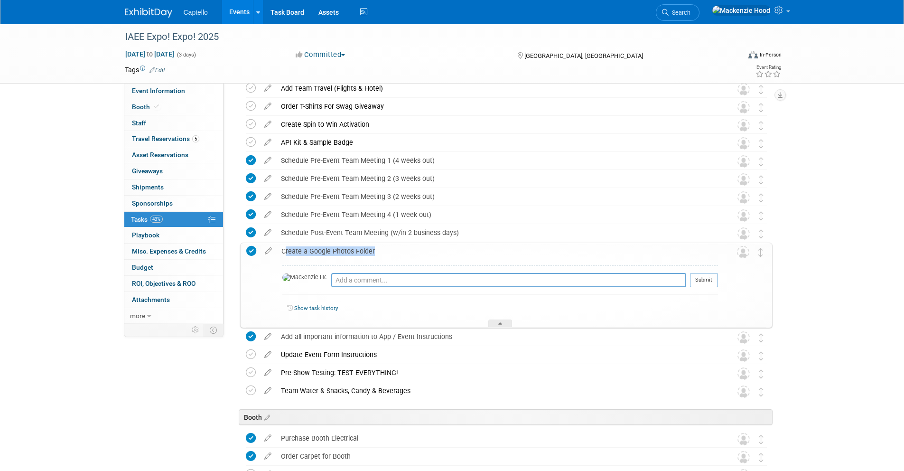
click at [382, 252] on div "Create a Google Photos Folder" at bounding box center [497, 251] width 441 height 16
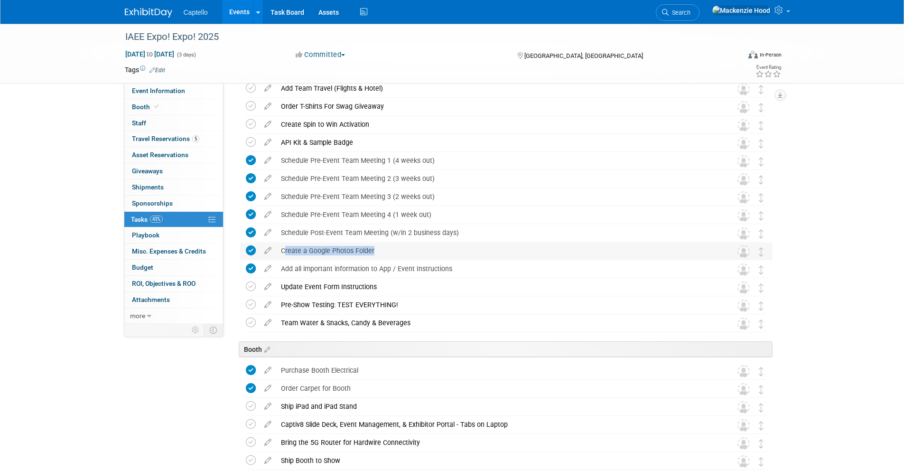
drag, startPoint x: 281, startPoint y: 248, endPoint x: 388, endPoint y: 249, distance: 106.7
click at [388, 249] on div "Create a Google Photos Folder" at bounding box center [497, 250] width 442 height 16
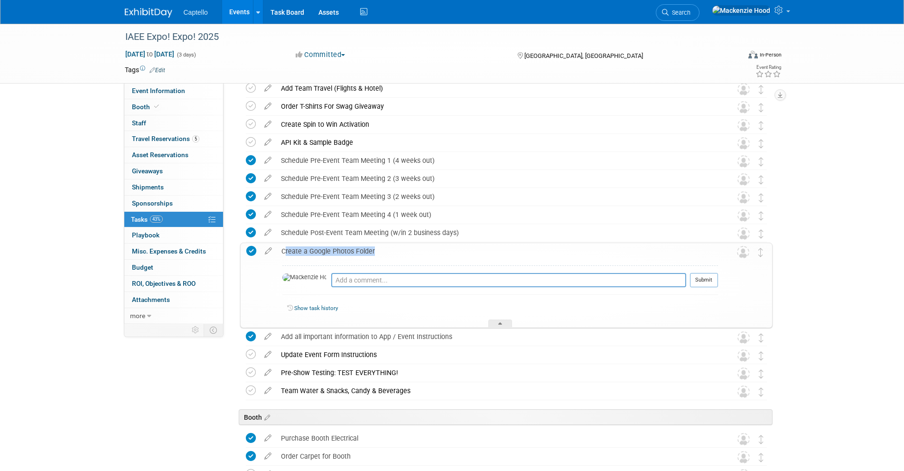
click at [388, 249] on div "Create a Google Photos Folder" at bounding box center [497, 251] width 441 height 16
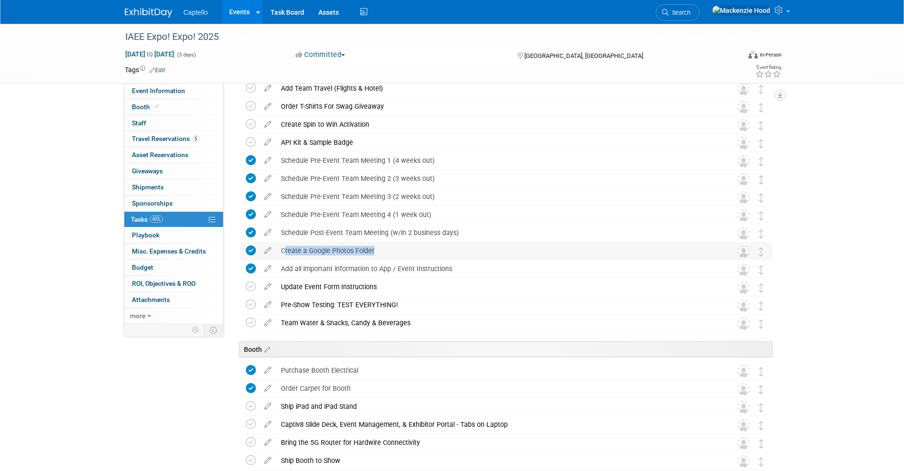
drag, startPoint x: 280, startPoint y: 248, endPoint x: 379, endPoint y: 250, distance: 99.6
click at [379, 250] on div "Create a Google Photos Folder" at bounding box center [497, 250] width 442 height 16
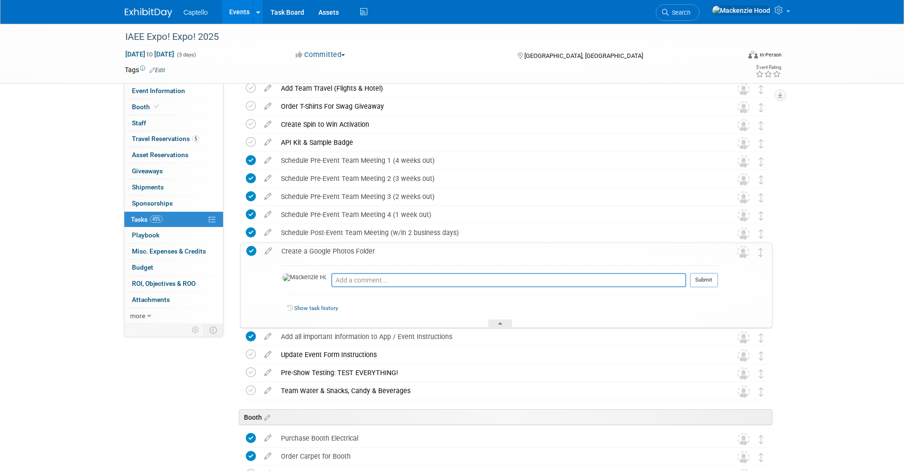
click at [382, 249] on div "Create a Google Photos Folder" at bounding box center [497, 251] width 441 height 16
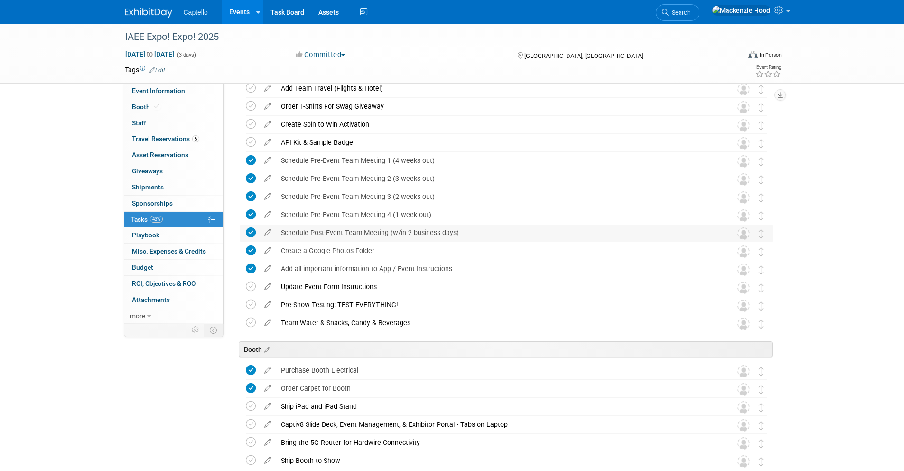
drag, startPoint x: 281, startPoint y: 230, endPoint x: 470, endPoint y: 229, distance: 189.3
click at [470, 229] on div "Schedule Post-Event Team Meeting (w/in 2 business days)" at bounding box center [497, 232] width 442 height 16
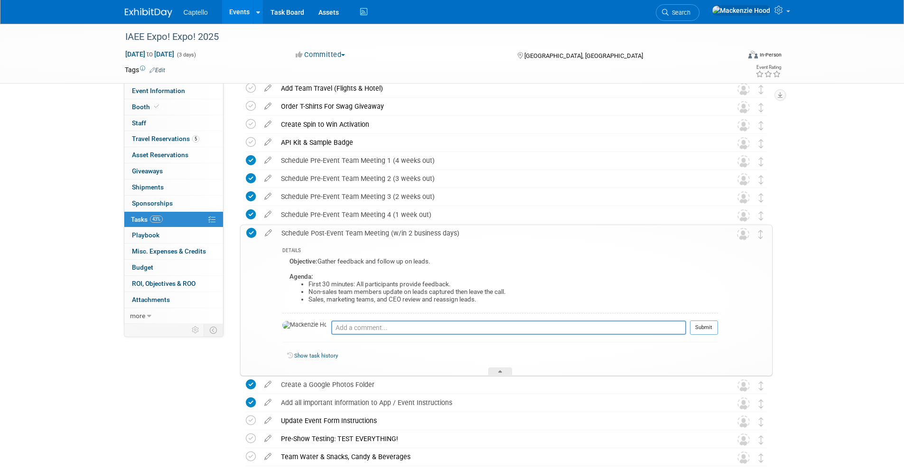
click at [473, 231] on div "Schedule Post-Event Team Meeting (w/in 2 business days)" at bounding box center [497, 233] width 441 height 16
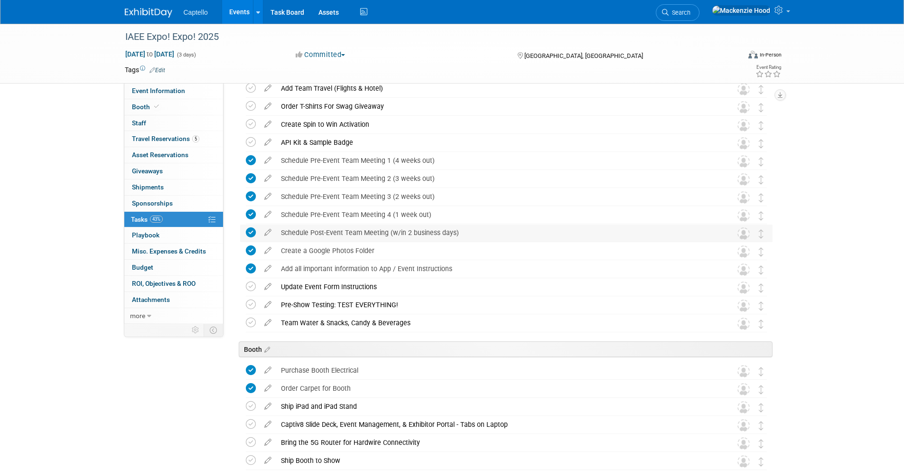
click at [295, 231] on div "Schedule Post-Event Team Meeting (w/in 2 business days)" at bounding box center [497, 232] width 442 height 16
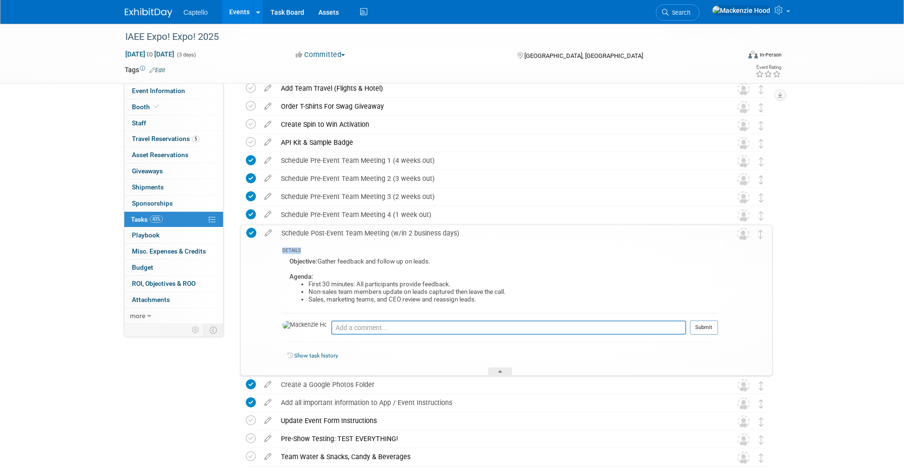
drag, startPoint x: 285, startPoint y: 250, endPoint x: 296, endPoint y: 255, distance: 13.0
click at [296, 255] on div "DETAILS Objective: Gather feedback and follow up on leads. Agenda: First 30 min…" at bounding box center [497, 308] width 441 height 134
click at [288, 259] on div "Objective: Gather feedback and follow up on leads. Agenda: First 30 minutes: Al…" at bounding box center [499, 283] width 435 height 57
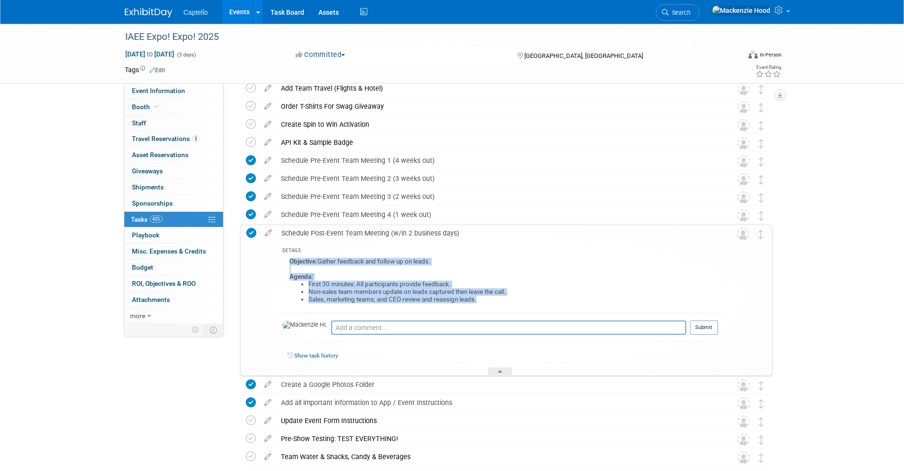
drag, startPoint x: 294, startPoint y: 259, endPoint x: 490, endPoint y: 302, distance: 201.4
click at [485, 301] on div "Objective: Gather feedback and follow up on leads. Agenda: First 30 minutes: Al…" at bounding box center [499, 283] width 435 height 57
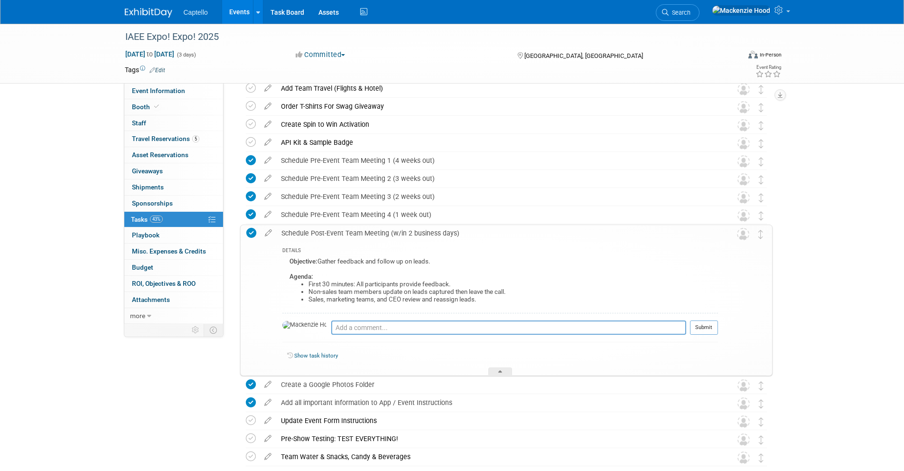
click at [496, 303] on li "Sales, marketing teams, and CEO review and reassign leads." at bounding box center [512, 300] width 409 height 8
click at [490, 238] on div "Schedule Post-Event Team Meeting (w/in 2 business days)" at bounding box center [497, 233] width 441 height 16
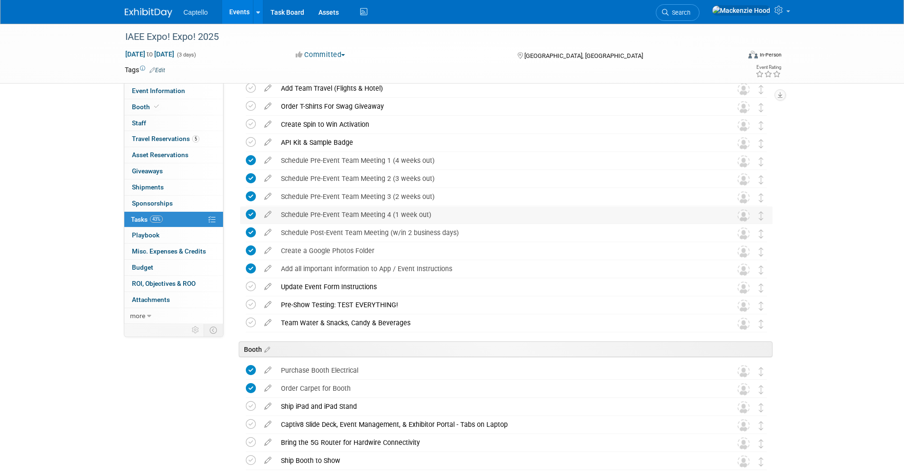
drag, startPoint x: 280, startPoint y: 212, endPoint x: 448, endPoint y: 214, distance: 167.9
click at [448, 214] on div "Schedule Pre-Event Team Meeting 4 (1 week out)" at bounding box center [497, 214] width 442 height 16
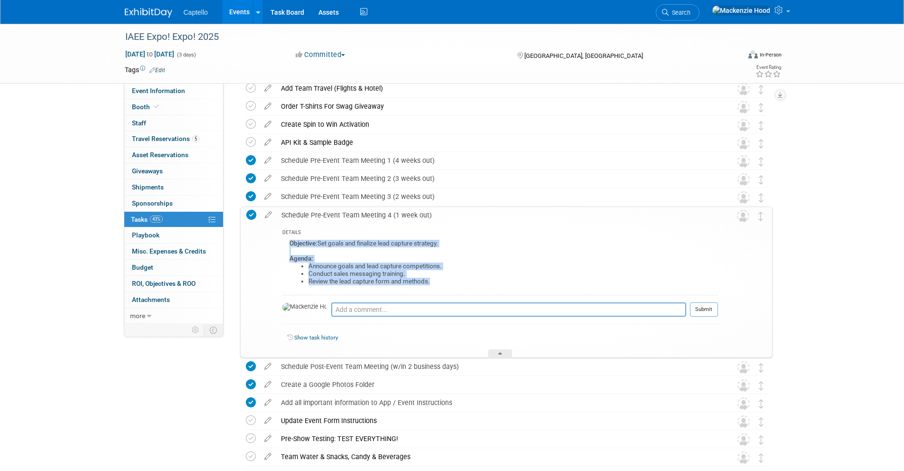
drag, startPoint x: 289, startPoint y: 241, endPoint x: 445, endPoint y: 283, distance: 161.4
click at [445, 283] on div "Objective: Set goals and finalize lead capture strategy. Agenda: Announce goals…" at bounding box center [499, 265] width 435 height 57
click at [445, 283] on li "Review the lead capture form and methods." at bounding box center [512, 281] width 409 height 8
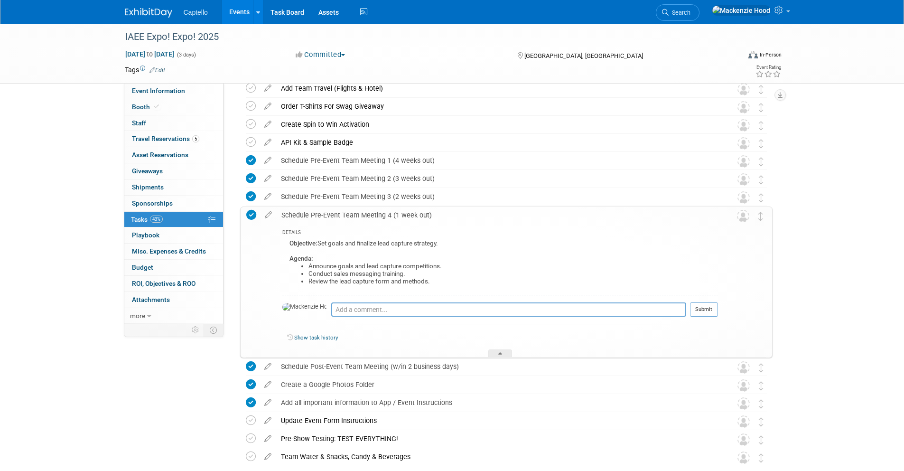
click at [438, 213] on div "Schedule Pre-Event Team Meeting 4 (1 week out)" at bounding box center [497, 215] width 441 height 16
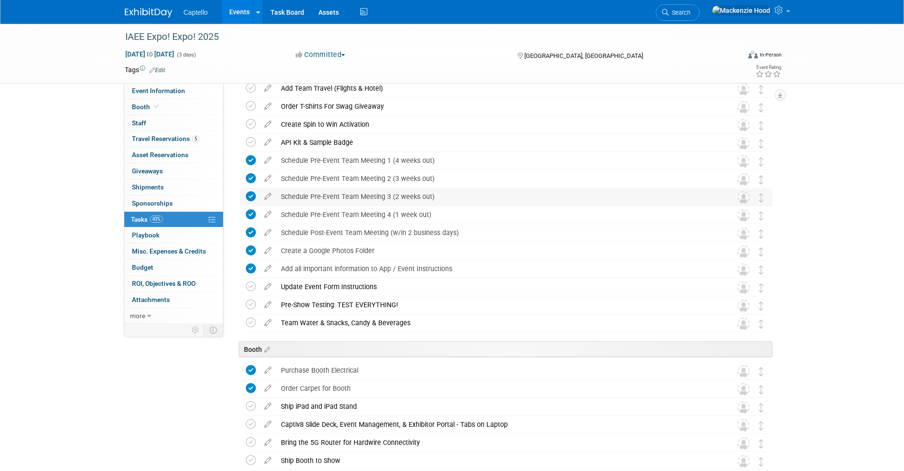
drag, startPoint x: 280, startPoint y: 194, endPoint x: 444, endPoint y: 194, distance: 163.6
click at [444, 194] on div "Schedule Pre-Event Team Meeting 3 (2 weeks out)" at bounding box center [497, 196] width 442 height 16
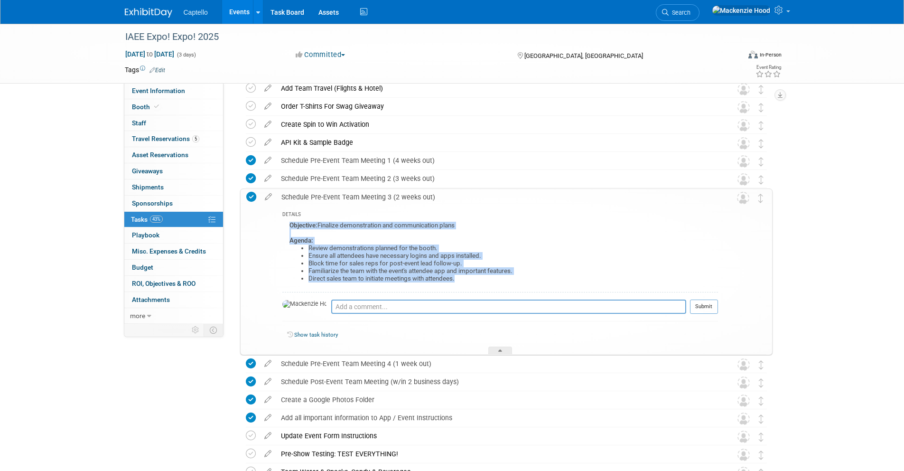
drag, startPoint x: 289, startPoint y: 222, endPoint x: 469, endPoint y: 279, distance: 189.2
click at [469, 279] on div "Objective: Finalize demonstration and communication plans Agenda: Review demons…" at bounding box center [499, 255] width 435 height 73
click at [470, 279] on li "Direct sales team to initiate meetings with attendees." at bounding box center [512, 279] width 409 height 8
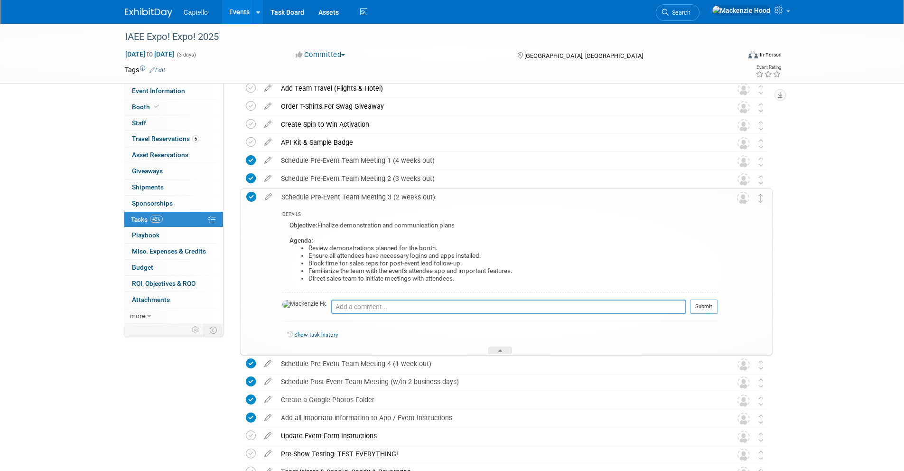
click at [384, 199] on div "Schedule Pre-Event Team Meeting 3 (2 weeks out)" at bounding box center [497, 197] width 441 height 16
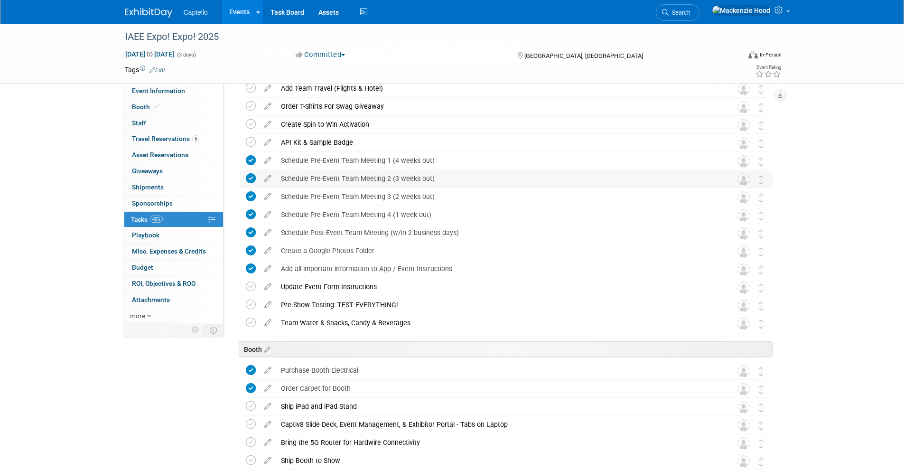
drag, startPoint x: 281, startPoint y: 176, endPoint x: 432, endPoint y: 176, distance: 151.3
click at [432, 176] on div "Schedule Pre-Event Team Meeting 2 (3 weeks out)" at bounding box center [497, 178] width 442 height 16
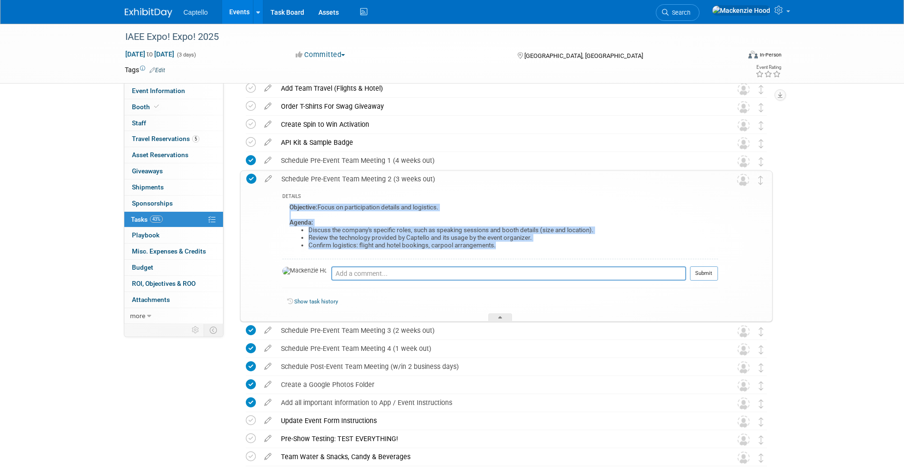
drag, startPoint x: 288, startPoint y: 204, endPoint x: 507, endPoint y: 248, distance: 223.1
click at [507, 248] on div "Objective: Focus on participation details and logistics. Agenda: Discuss the co…" at bounding box center [499, 229] width 435 height 57
click at [507, 247] on li "Confirm logistics: flight and hotel bookings, carpool arrangements." at bounding box center [512, 245] width 409 height 8
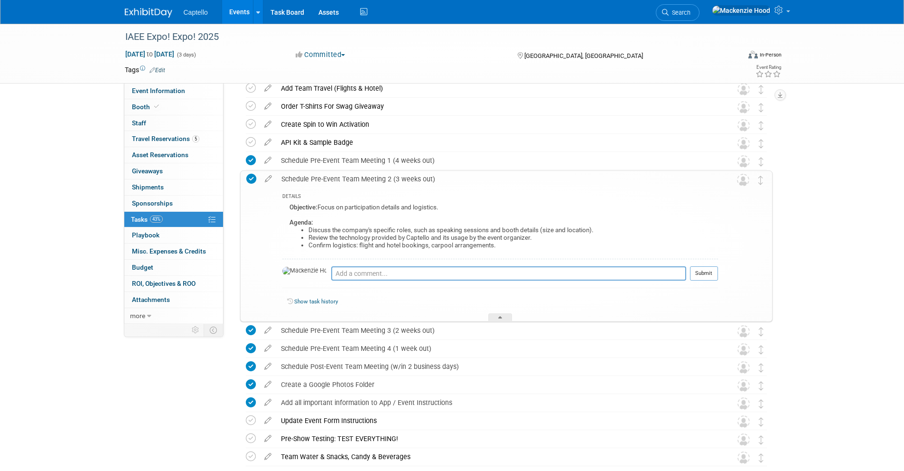
click at [438, 177] on div "Schedule Pre-Event Team Meeting 2 (3 weeks out)" at bounding box center [497, 179] width 441 height 16
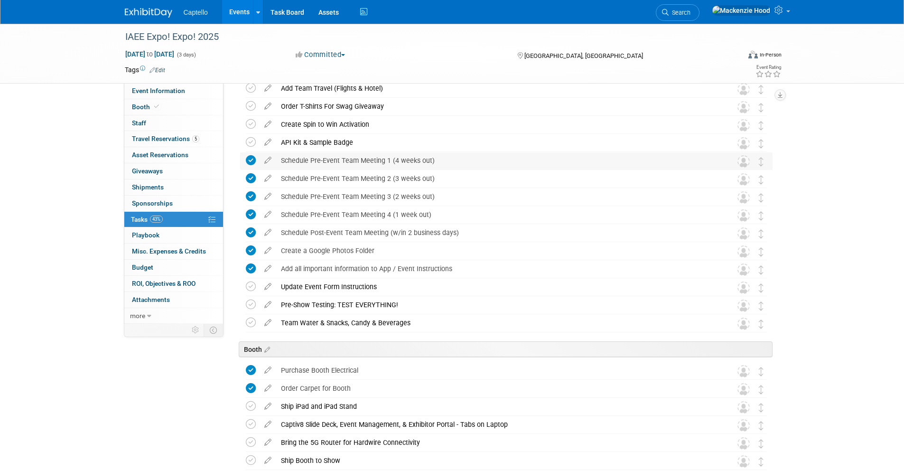
click at [411, 154] on div "Schedule Pre-Event Team Meeting 1 (4 weeks out)" at bounding box center [497, 160] width 442 height 16
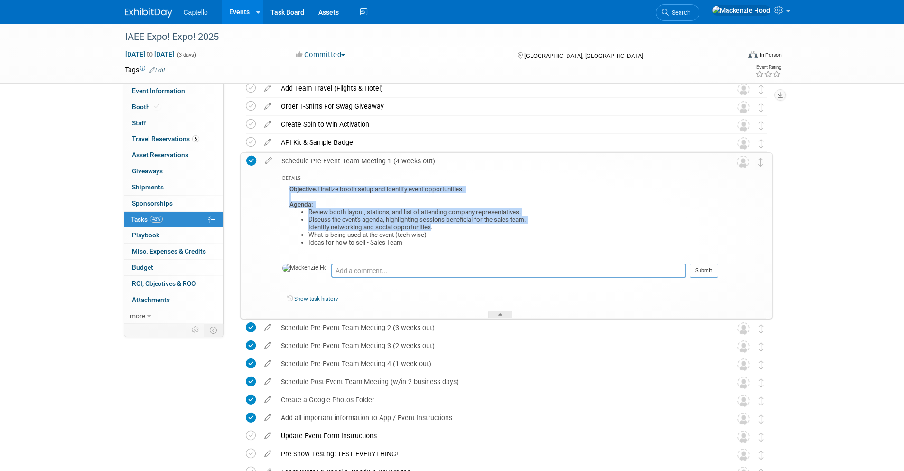
drag, startPoint x: 287, startPoint y: 185, endPoint x: 431, endPoint y: 229, distance: 150.9
click at [431, 229] on div "Objective: Finalize booth setup and identify event opportunities. Agenda: Revie…" at bounding box center [499, 219] width 435 height 73
drag, startPoint x: 282, startPoint y: 158, endPoint x: 452, endPoint y: 161, distance: 169.8
click at [452, 161] on div "Schedule Pre-Event Team Meeting 1 (4 weeks out)" at bounding box center [497, 161] width 441 height 16
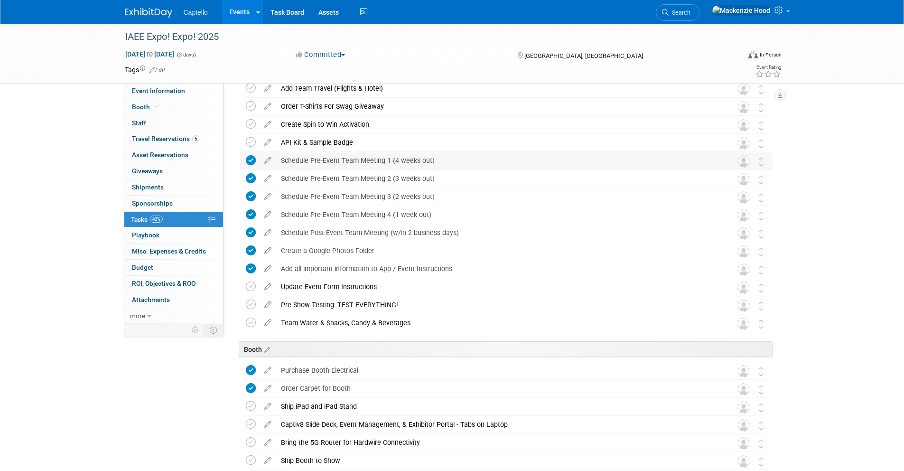
click at [456, 158] on div "Schedule Pre-Event Team Meeting 1 (4 weeks out)" at bounding box center [497, 160] width 442 height 16
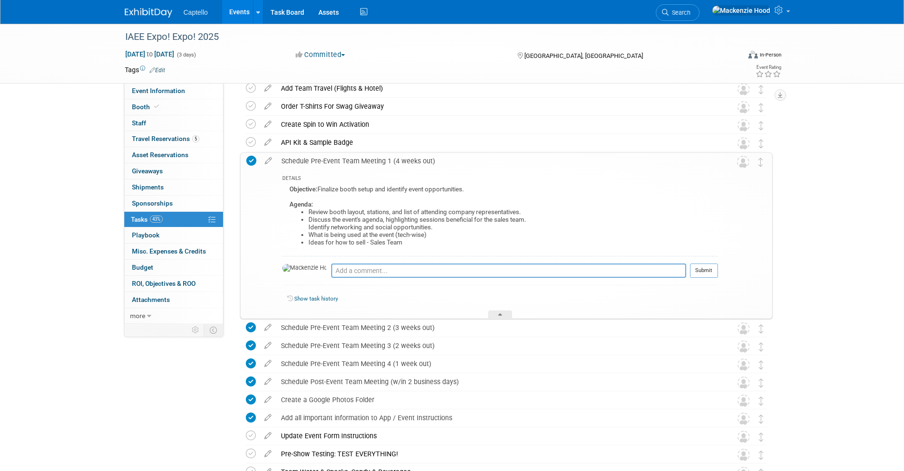
click at [456, 158] on div "Schedule Pre-Event Team Meeting 1 (4 weeks out)" at bounding box center [497, 161] width 441 height 16
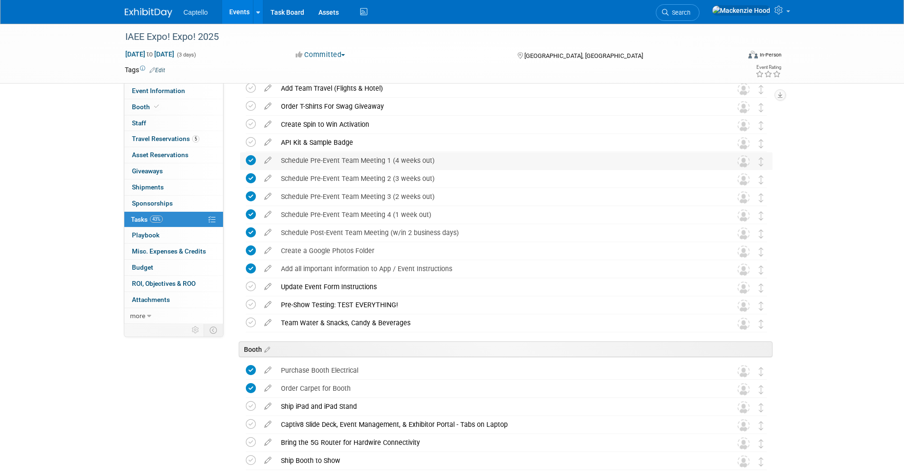
drag, startPoint x: 279, startPoint y: 157, endPoint x: 438, endPoint y: 156, distance: 159.4
click at [438, 156] on div "Schedule Pre-Event Team Meeting 1 (4 weeks out)" at bounding box center [497, 160] width 442 height 16
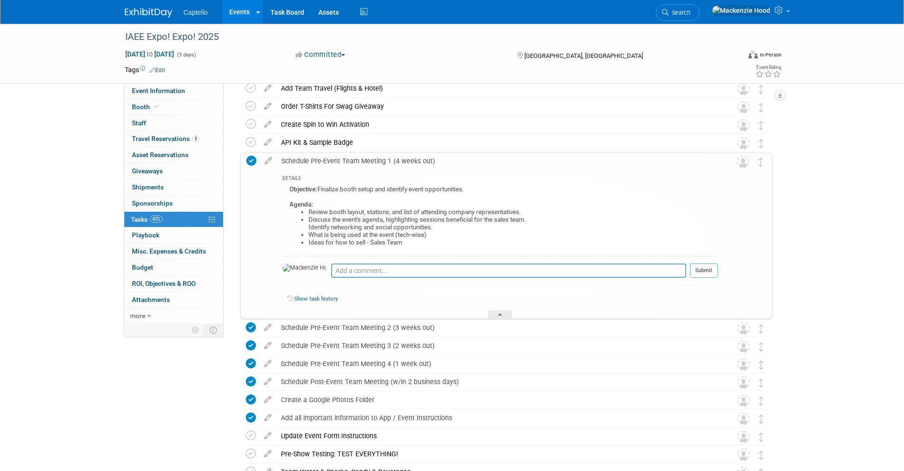
click at [286, 160] on div "Schedule Pre-Event Team Meeting 1 (4 weeks out)" at bounding box center [497, 161] width 441 height 16
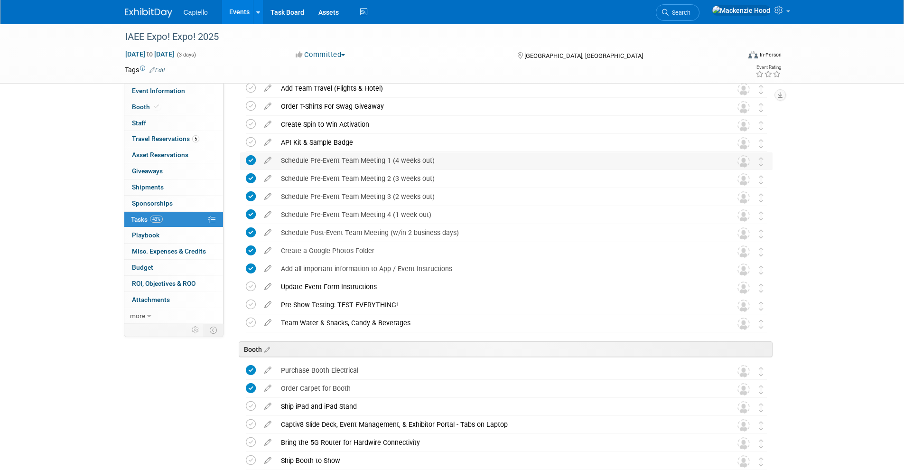
drag, startPoint x: 282, startPoint y: 158, endPoint x: 456, endPoint y: 157, distance: 174.6
click at [456, 157] on div "Schedule Pre-Event Team Meeting 1 (4 weeks out)" at bounding box center [497, 160] width 442 height 16
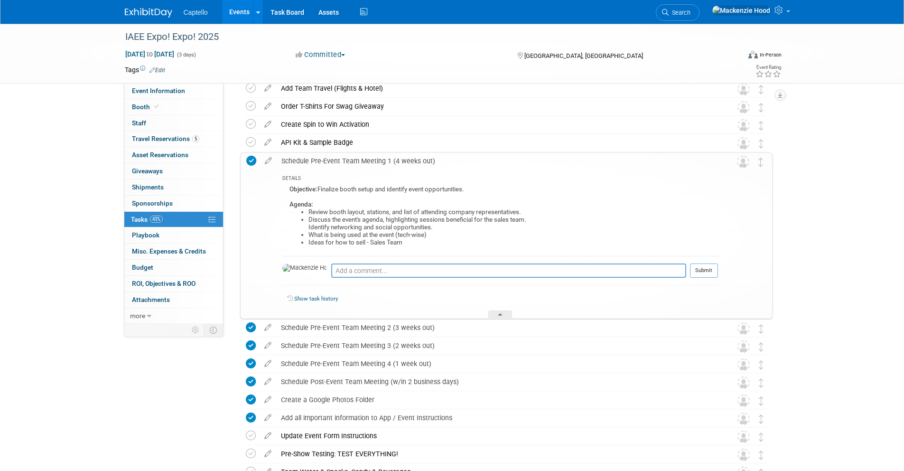
click at [395, 163] on div "Schedule Pre-Event Team Meeting 1 (4 weeks out)" at bounding box center [497, 161] width 441 height 16
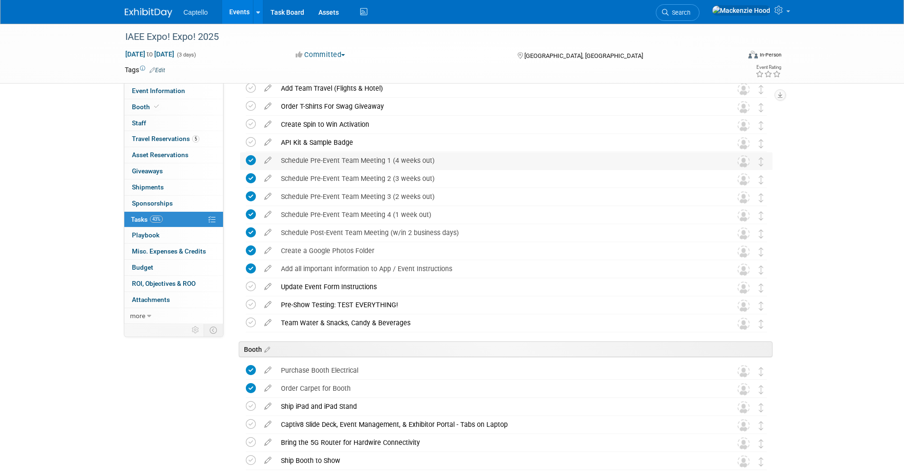
drag, startPoint x: 282, startPoint y: 157, endPoint x: 437, endPoint y: 158, distance: 155.1
click at [437, 158] on div "Schedule Pre-Event Team Meeting 1 (4 weeks out)" at bounding box center [497, 160] width 442 height 16
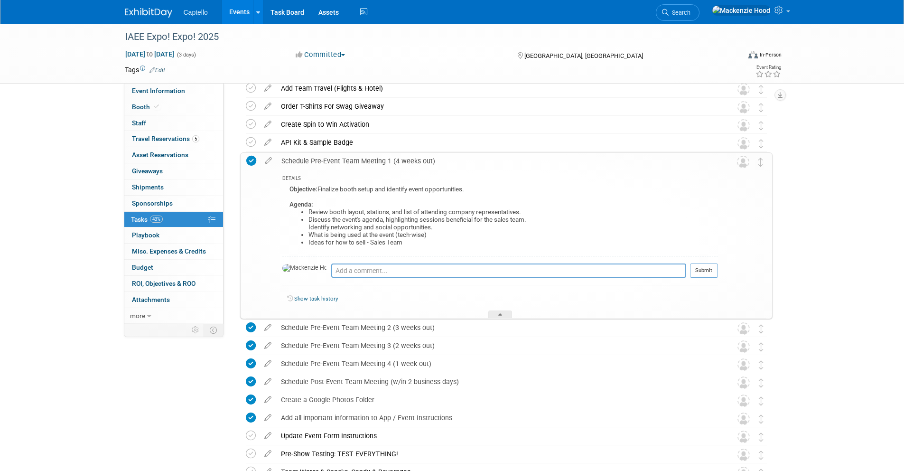
click at [449, 158] on div "Schedule Pre-Event Team Meeting 1 (4 weeks out)" at bounding box center [497, 161] width 441 height 16
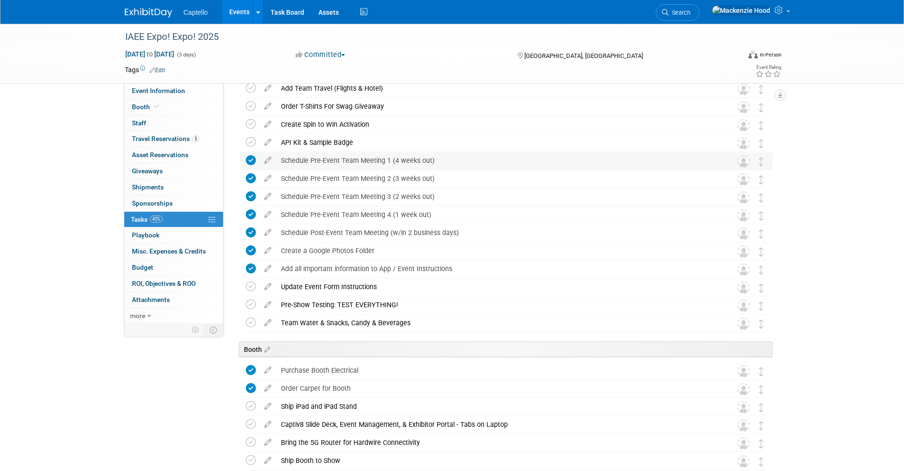
drag, startPoint x: 281, startPoint y: 157, endPoint x: 468, endPoint y: 161, distance: 186.9
click at [468, 161] on div "Schedule Pre-Event Team Meeting 1 (4 weeks out)" at bounding box center [497, 160] width 442 height 16
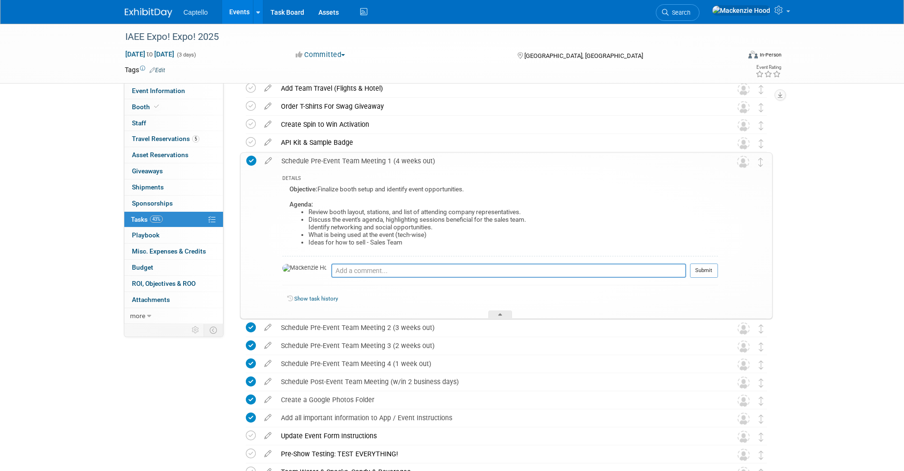
click at [469, 160] on div "Schedule Pre-Event Team Meeting 1 (4 weeks out)" at bounding box center [497, 161] width 441 height 16
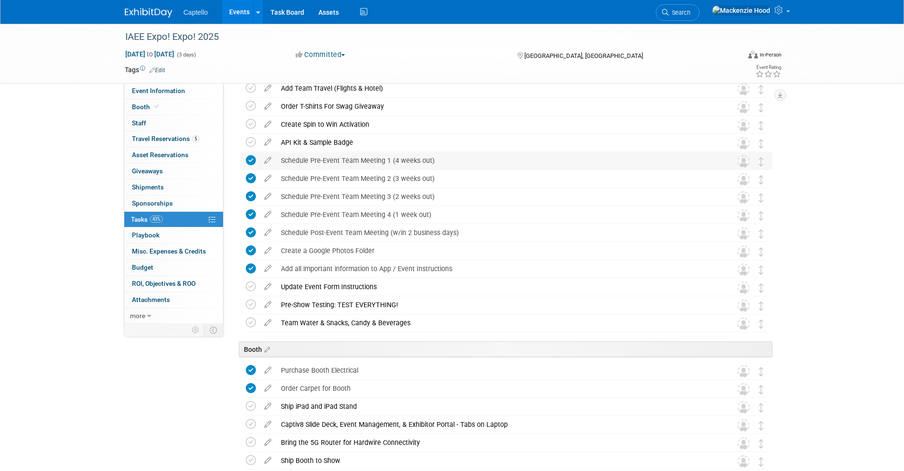
click at [285, 159] on div "Schedule Pre-Event Team Meeting 1 (4 weeks out)" at bounding box center [497, 160] width 442 height 16
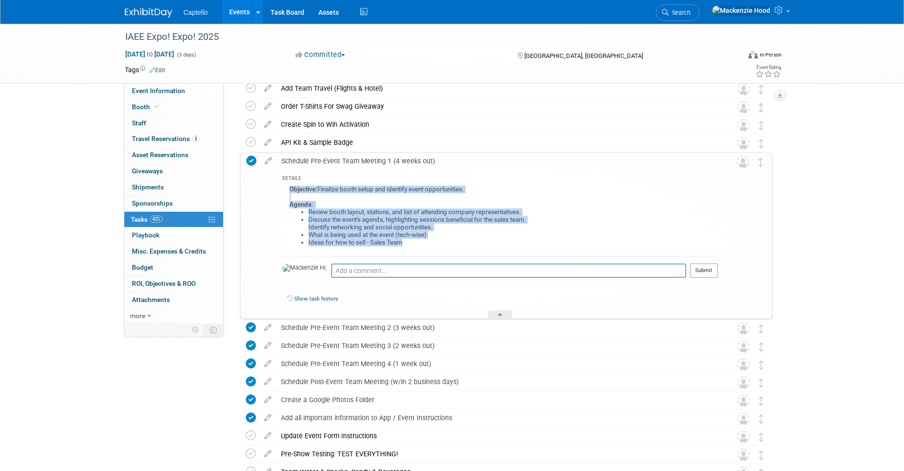
drag, startPoint x: 289, startPoint y: 186, endPoint x: 414, endPoint y: 246, distance: 138.3
click at [414, 246] on div "Objective: Finalize booth setup and identify event opportunities. Agenda: Revie…" at bounding box center [499, 219] width 435 height 73
click at [415, 244] on li "Ideas for how to sell - Sales Team" at bounding box center [512, 243] width 409 height 8
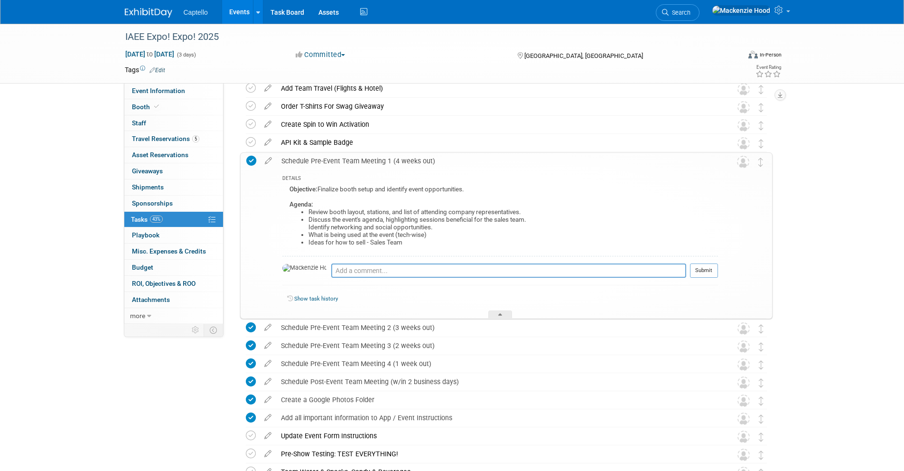
click at [298, 160] on div "Schedule Pre-Event Team Meeting 1 (4 weeks out)" at bounding box center [497, 161] width 441 height 16
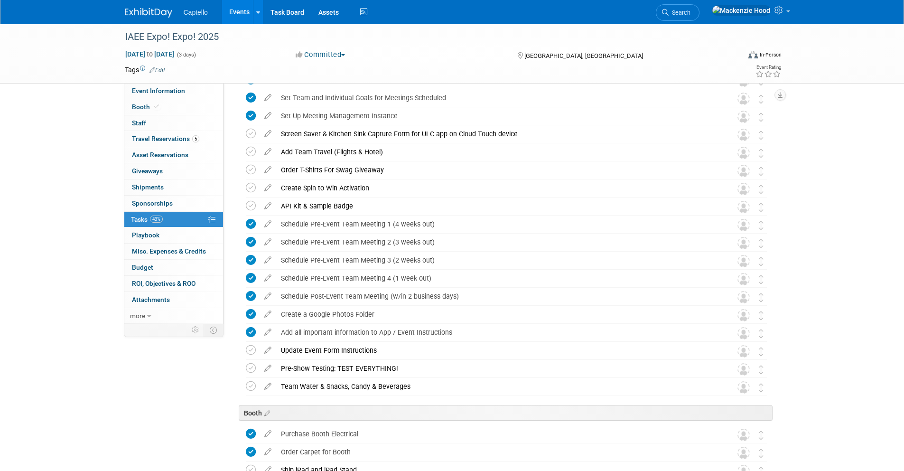
scroll to position [379, 0]
drag, startPoint x: 282, startPoint y: 202, endPoint x: 362, endPoint y: 203, distance: 80.2
click at [362, 203] on div "API Kit & Sample Badge" at bounding box center [497, 205] width 442 height 16
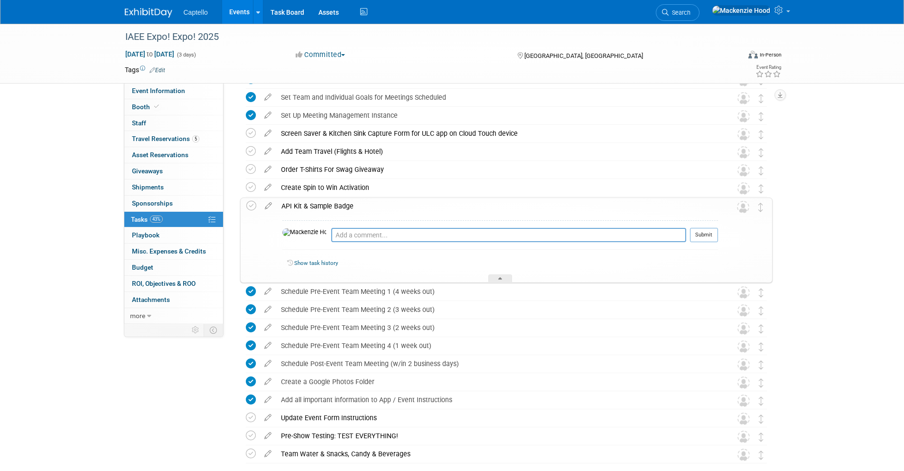
click at [367, 203] on div "API Kit & Sample Badge" at bounding box center [497, 206] width 441 height 16
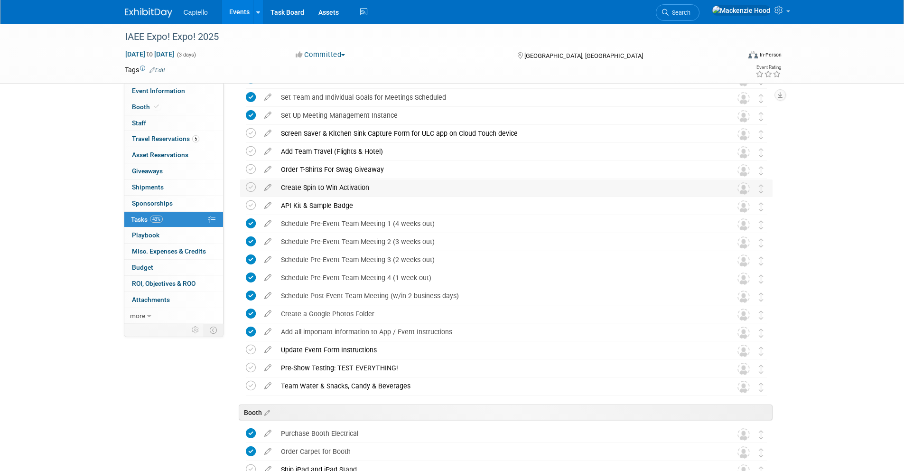
drag, startPoint x: 281, startPoint y: 185, endPoint x: 394, endPoint y: 185, distance: 112.4
click at [394, 185] on div "Create Spin to Win Activation" at bounding box center [497, 187] width 442 height 16
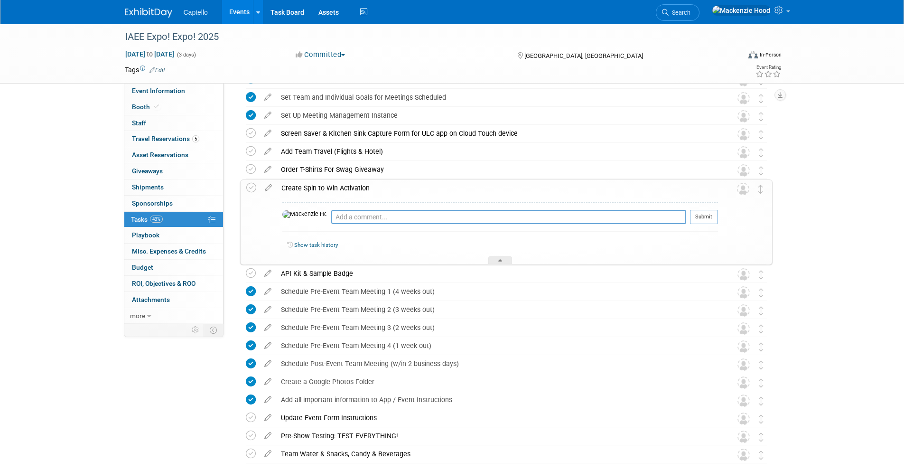
click at [388, 187] on div "Create Spin to Win Activation" at bounding box center [497, 188] width 441 height 16
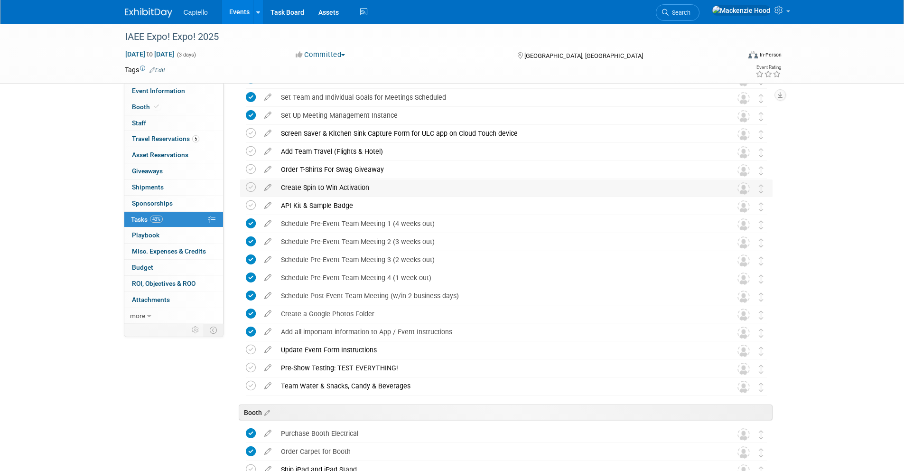
drag, startPoint x: 281, startPoint y: 186, endPoint x: 384, endPoint y: 185, distance: 102.5
click at [384, 185] on div "Create Spin to Win Activation" at bounding box center [497, 187] width 442 height 16
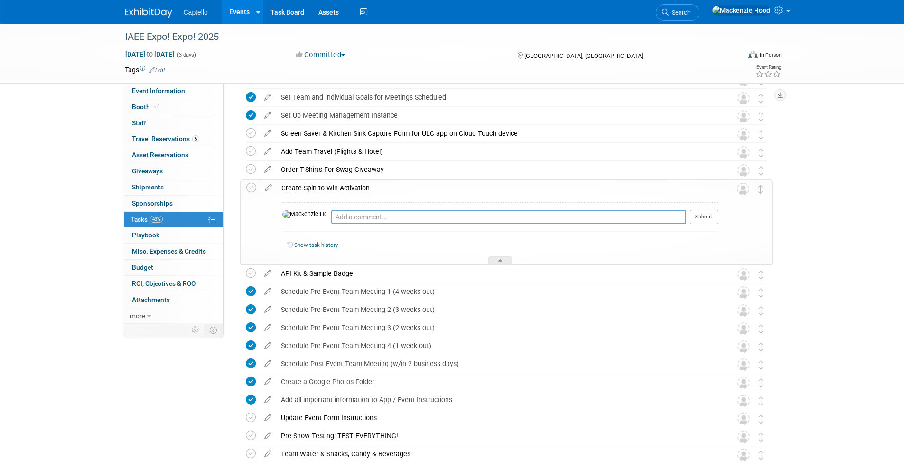
click at [384, 185] on div "Create Spin to Win Activation" at bounding box center [497, 188] width 441 height 16
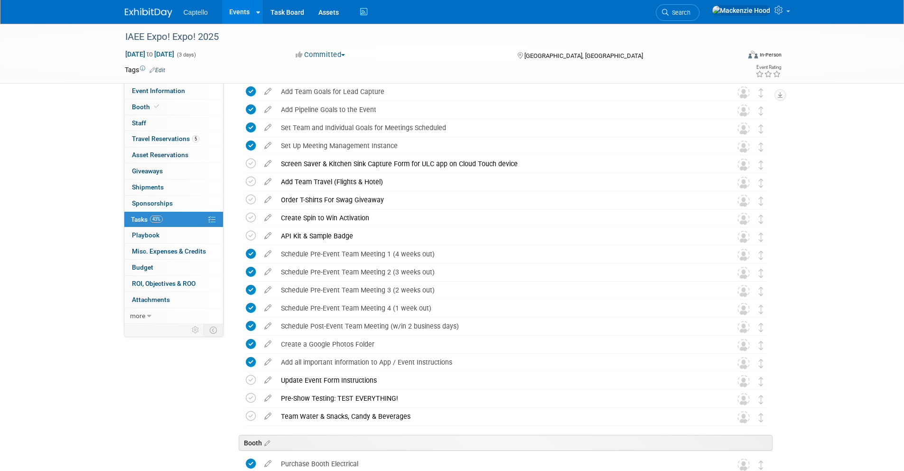
scroll to position [348, 0]
drag, startPoint x: 282, startPoint y: 198, endPoint x: 386, endPoint y: 200, distance: 103.9
click at [386, 200] on div "Order T-Shirts For Swag Giveaway" at bounding box center [497, 200] width 442 height 16
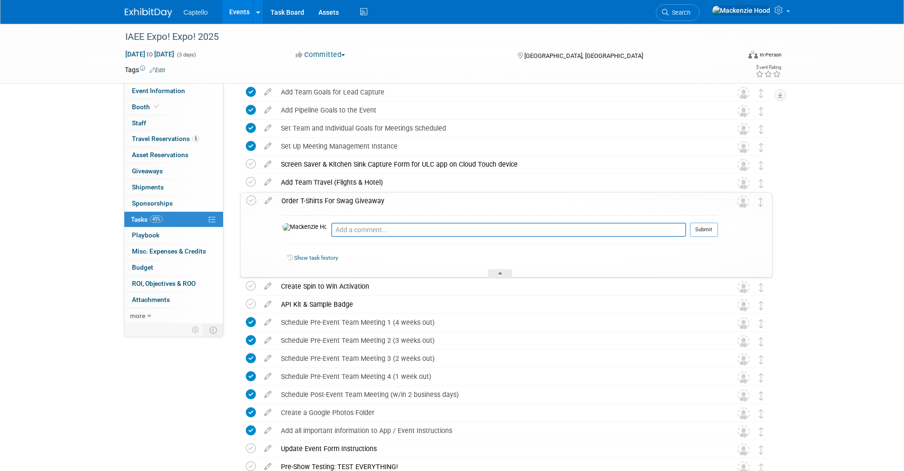
click at [390, 198] on div "Order T-Shirts For Swag Giveaway" at bounding box center [497, 201] width 441 height 16
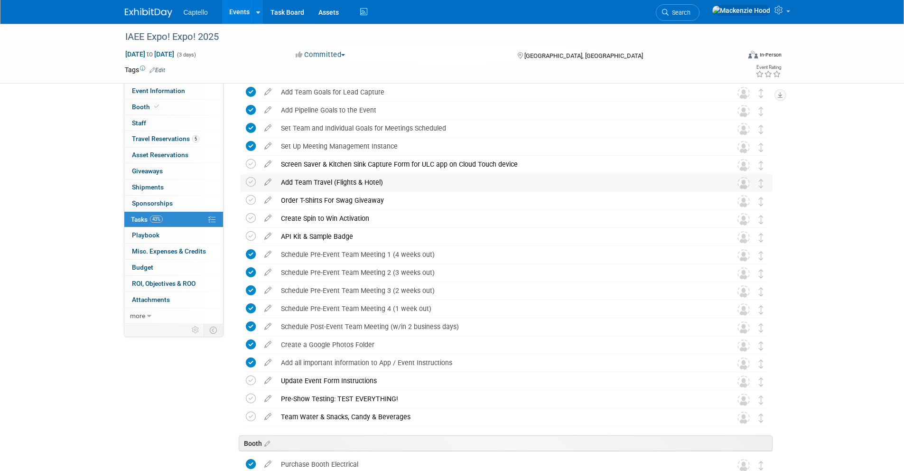
drag, startPoint x: 285, startPoint y: 179, endPoint x: 384, endPoint y: 179, distance: 99.1
click at [384, 179] on div "Add Team Travel (Flights & Hotel)" at bounding box center [497, 182] width 442 height 16
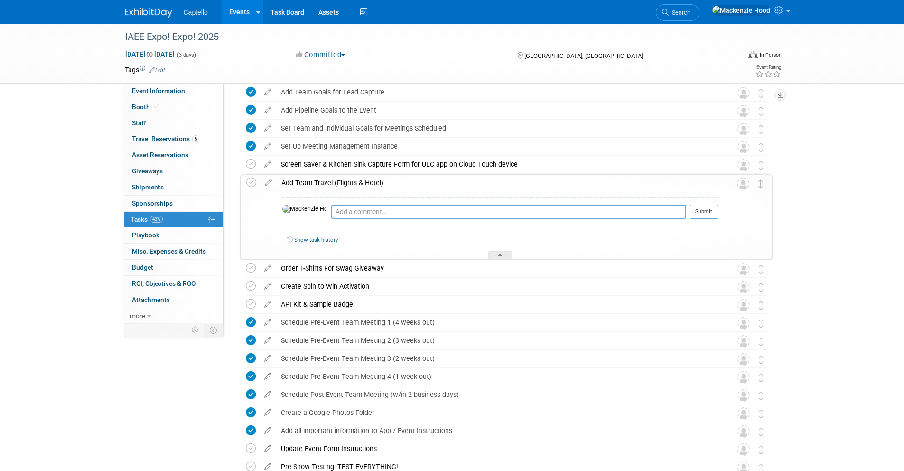
click at [389, 177] on div "Add Team Travel (Flights & Hotel)" at bounding box center [497, 183] width 441 height 16
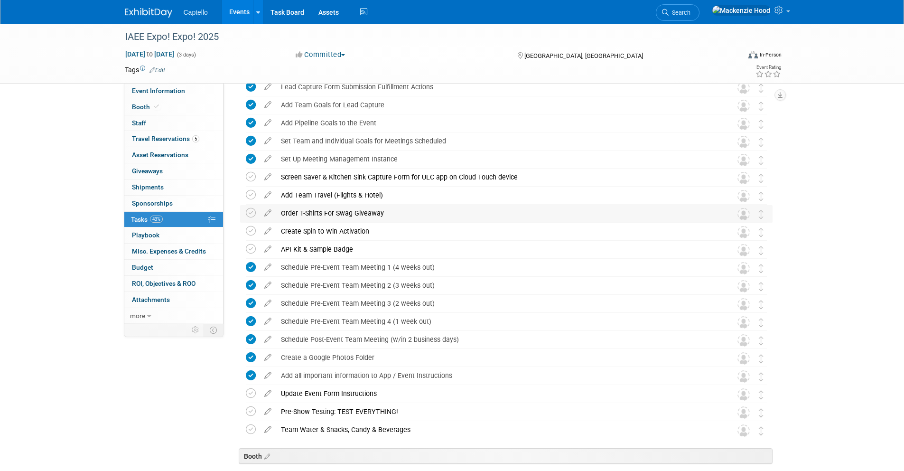
scroll to position [333, 0]
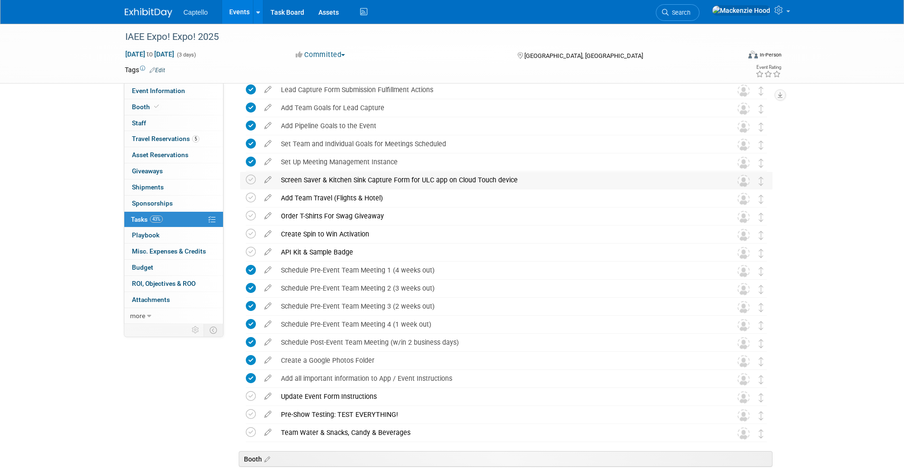
drag, startPoint x: 281, startPoint y: 176, endPoint x: 520, endPoint y: 177, distance: 239.5
click at [520, 177] on div "Screen Saver & Kitchen Sink Capture Form for ULC app on Cloud Touch device" at bounding box center [497, 180] width 442 height 16
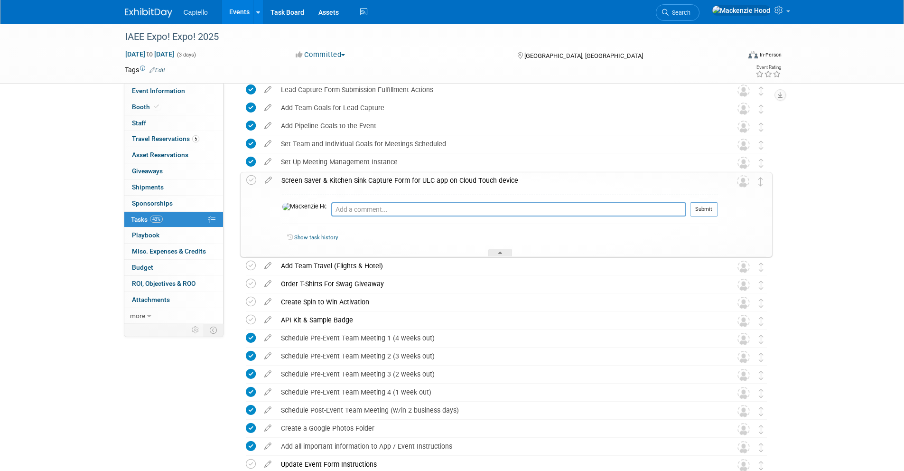
click at [527, 179] on div "Screen Saver & Kitchen Sink Capture Form for ULC app on Cloud Touch device" at bounding box center [497, 180] width 441 height 16
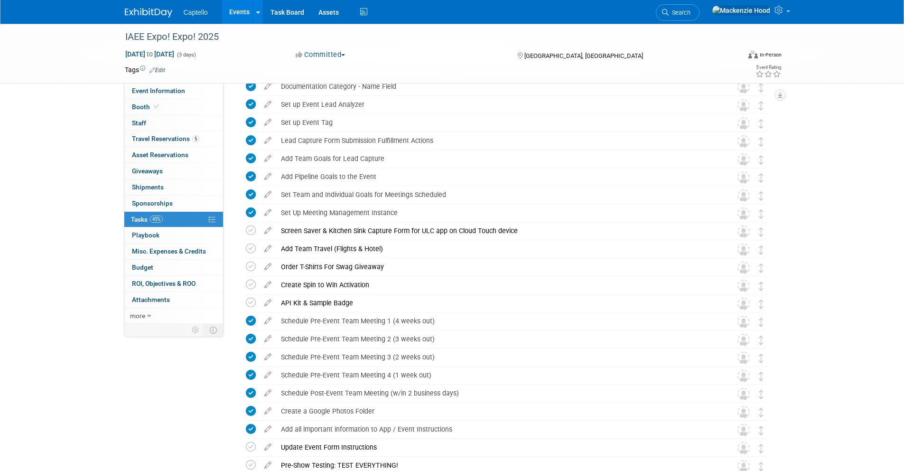
scroll to position [267, 0]
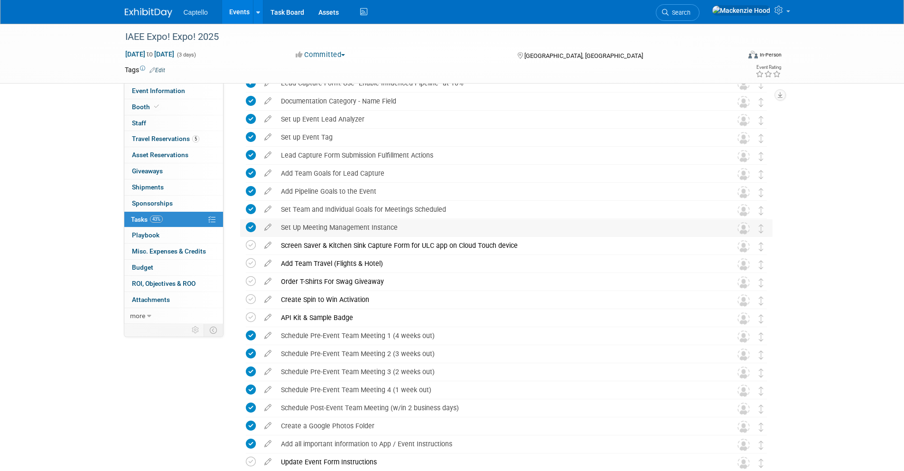
drag, startPoint x: 280, startPoint y: 225, endPoint x: 397, endPoint y: 225, distance: 117.2
click at [397, 225] on div "Set Up Meeting Management Instance" at bounding box center [497, 227] width 442 height 16
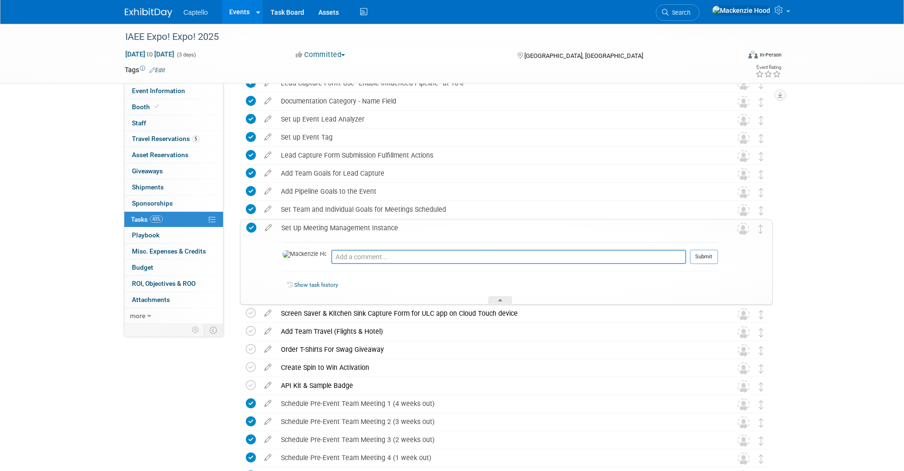
click at [416, 227] on div "Set Up Meeting Management Instance" at bounding box center [497, 228] width 441 height 16
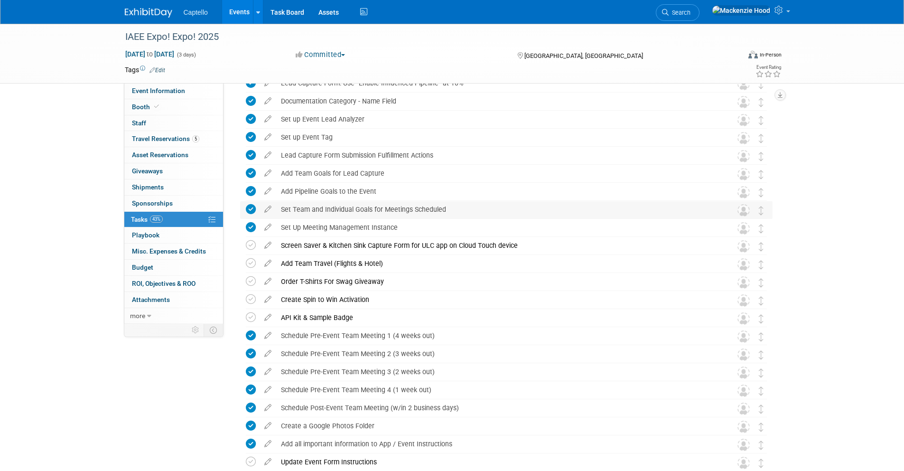
drag, startPoint x: 281, startPoint y: 206, endPoint x: 452, endPoint y: 205, distance: 170.8
click at [452, 205] on div "Set Team and Individual Goals for Meetings Scheduled" at bounding box center [497, 209] width 442 height 16
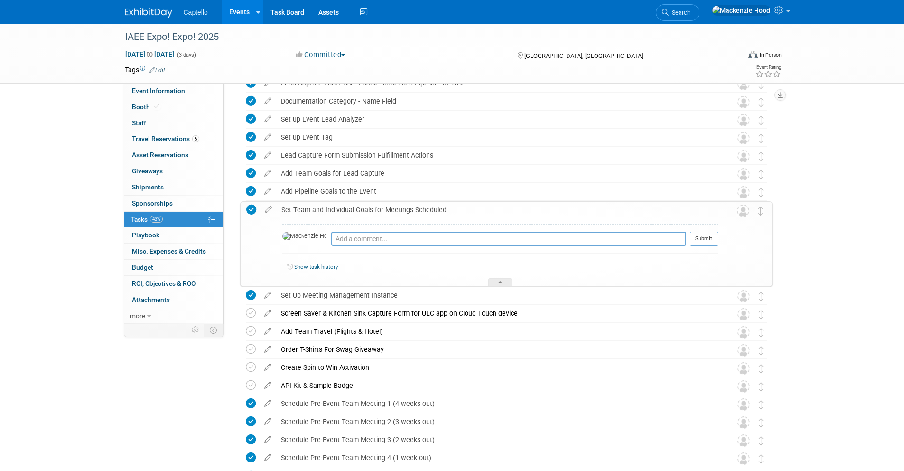
click at [314, 214] on div "Set Team and Individual Goals for Meetings Scheduled" at bounding box center [497, 210] width 441 height 16
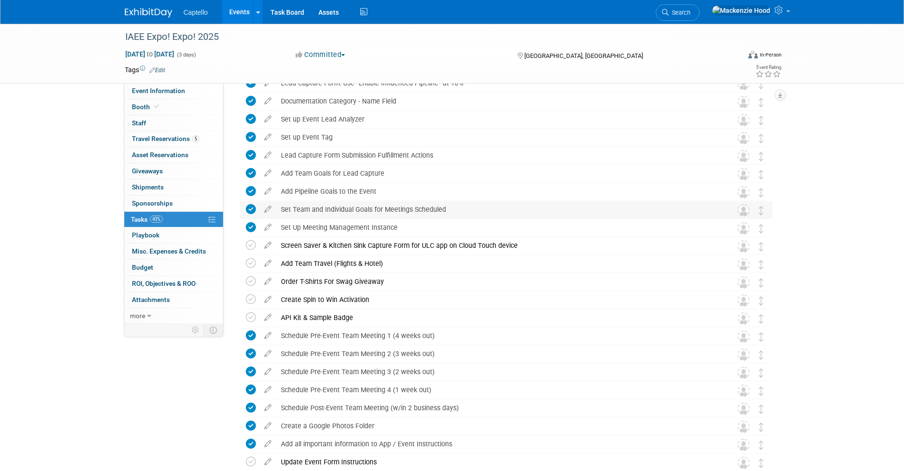
drag, startPoint x: 281, startPoint y: 207, endPoint x: 453, endPoint y: 208, distance: 171.2
click at [453, 208] on div "Set Team and Individual Goals for Meetings Scheduled" at bounding box center [497, 209] width 442 height 16
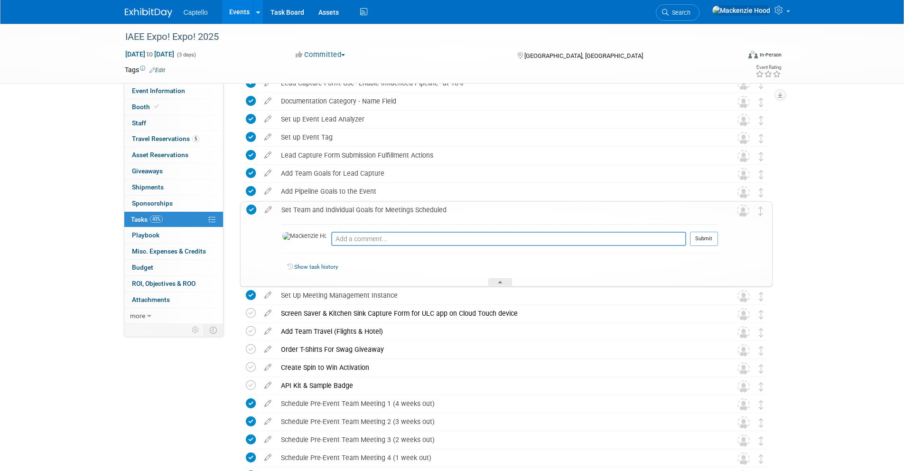
click at [462, 208] on div "Set Team and Individual Goals for Meetings Scheduled" at bounding box center [497, 210] width 441 height 16
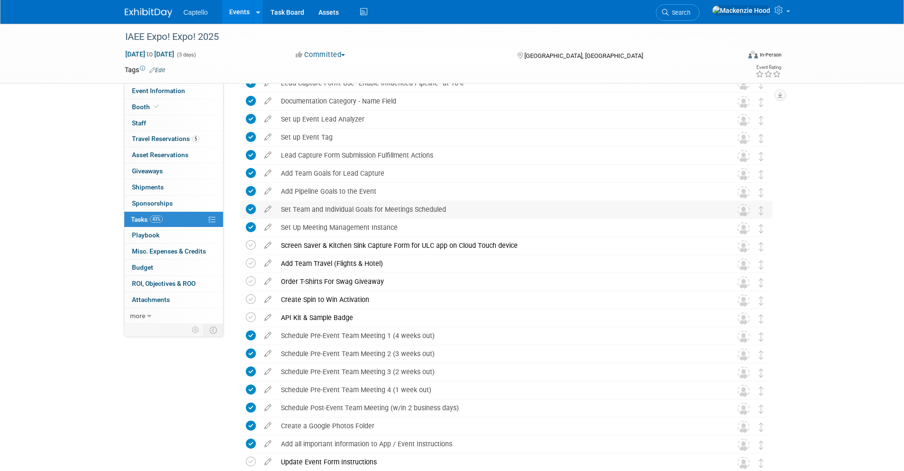
drag, startPoint x: 280, startPoint y: 206, endPoint x: 453, endPoint y: 206, distance: 173.1
click at [453, 206] on div "Set Team and Individual Goals for Meetings Scheduled" at bounding box center [497, 209] width 442 height 16
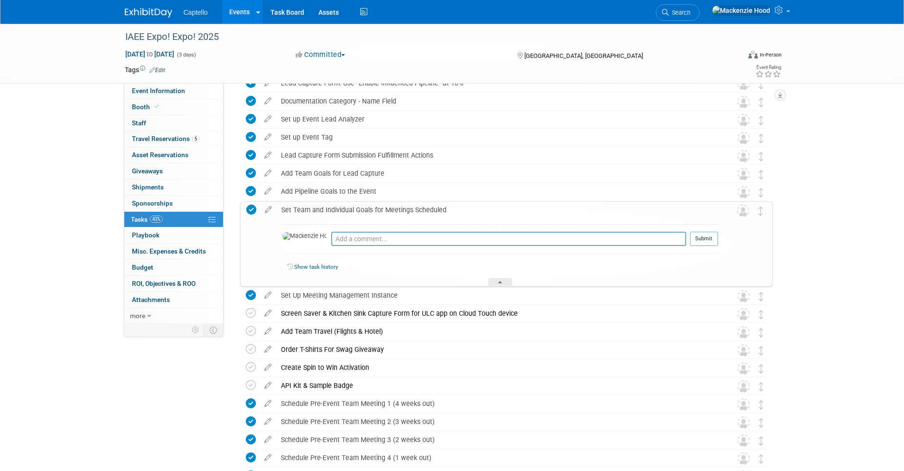
click at [454, 207] on div "Set Team and Individual Goals for Meetings Scheduled" at bounding box center [497, 210] width 441 height 16
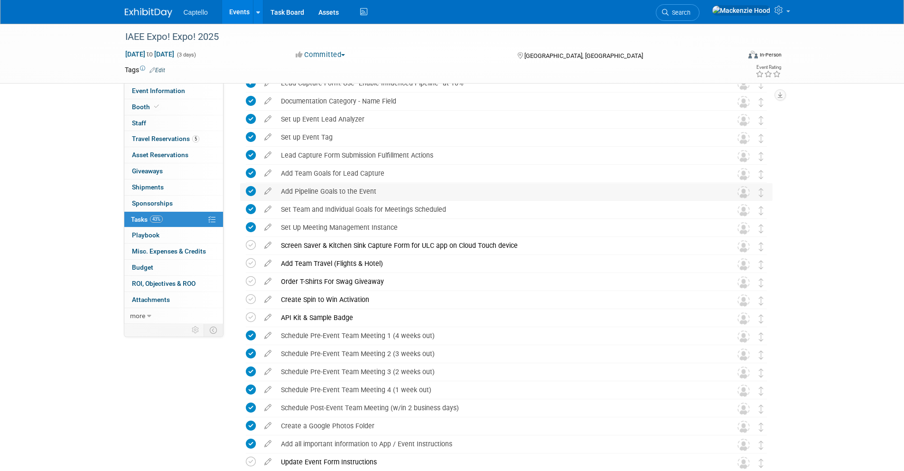
drag, startPoint x: 281, startPoint y: 189, endPoint x: 377, endPoint y: 189, distance: 95.3
click at [377, 189] on div "Add Pipeline Goals to the Event" at bounding box center [497, 191] width 442 height 16
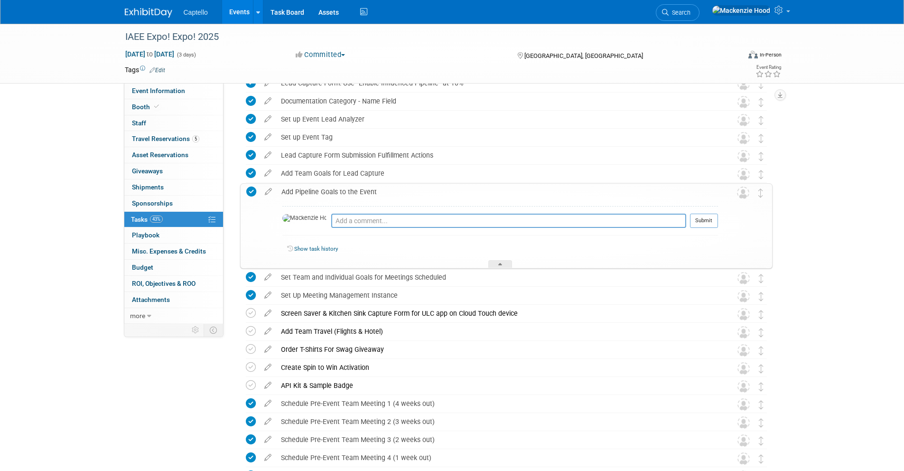
click at [379, 190] on div "Add Pipeline Goals to the Event" at bounding box center [497, 192] width 441 height 16
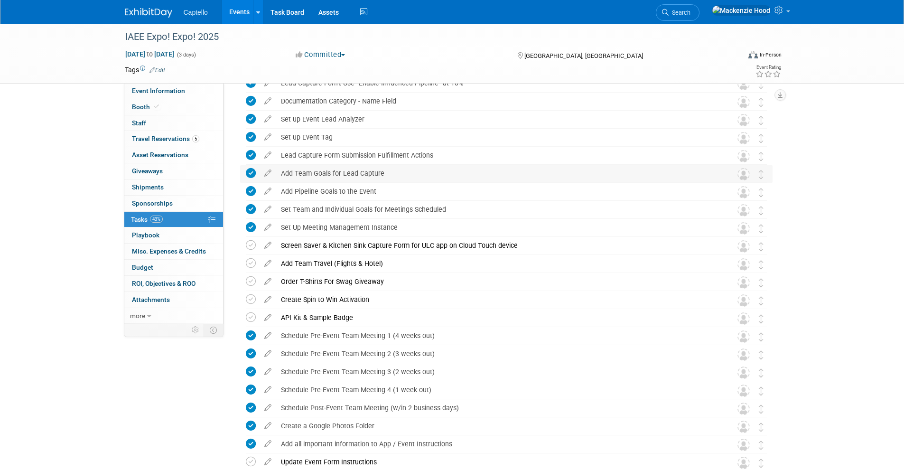
drag, startPoint x: 281, startPoint y: 171, endPoint x: 383, endPoint y: 169, distance: 102.5
click at [383, 169] on div "Add Team Goals for Lead Capture" at bounding box center [497, 173] width 442 height 16
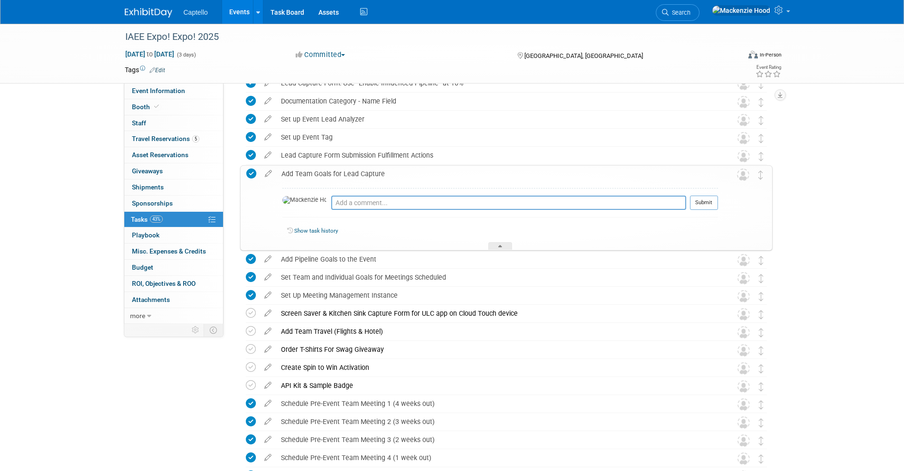
click at [383, 171] on div "Add Team Goals for Lead Capture" at bounding box center [497, 174] width 441 height 16
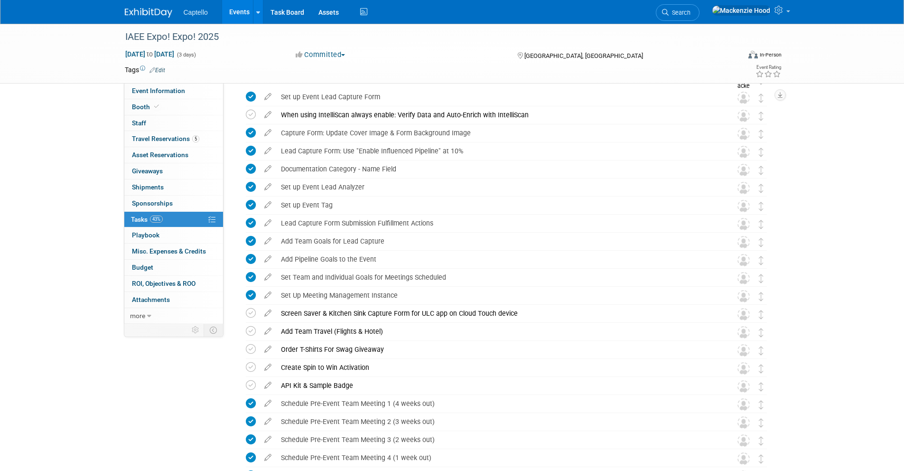
scroll to position [192, 0]
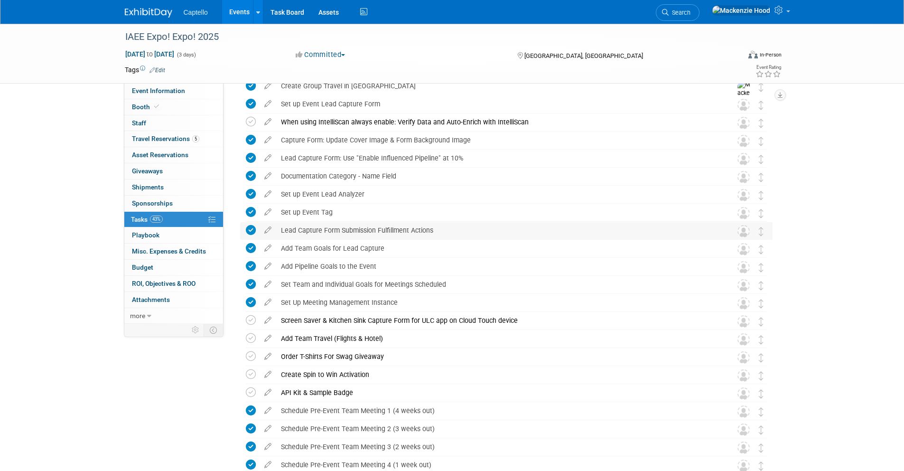
drag, startPoint x: 278, startPoint y: 229, endPoint x: 446, endPoint y: 228, distance: 167.9
click at [446, 228] on div "Lead Capture Form Submission Fulfillment Actions" at bounding box center [497, 230] width 442 height 16
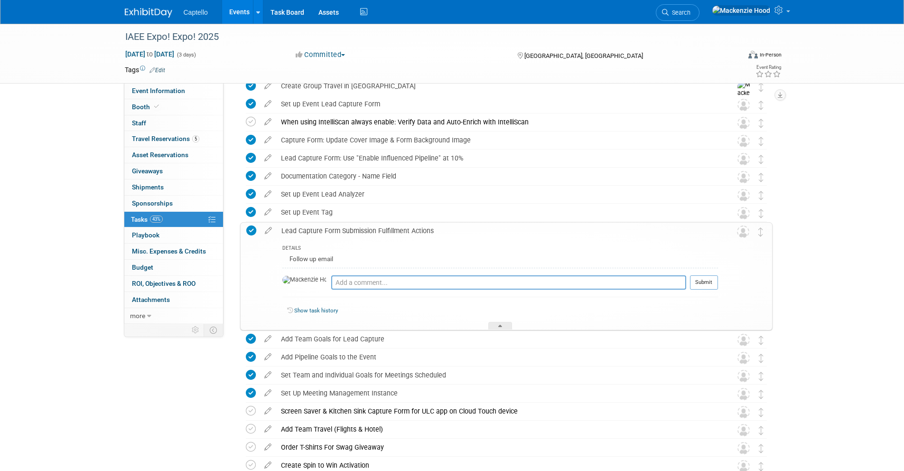
click at [446, 228] on div "Lead Capture Form Submission Fulfillment Actions" at bounding box center [497, 230] width 441 height 16
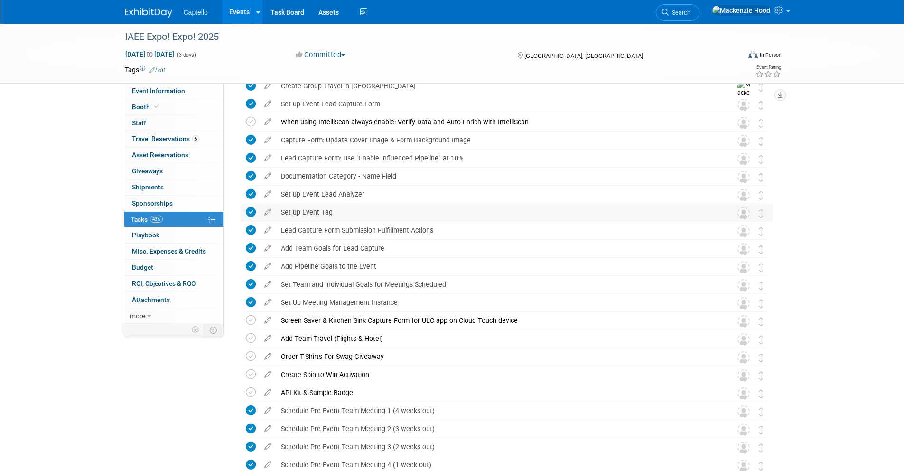
drag, startPoint x: 280, startPoint y: 209, endPoint x: 338, endPoint y: 209, distance: 57.4
click at [338, 209] on div "Set up Event Tag" at bounding box center [497, 212] width 442 height 16
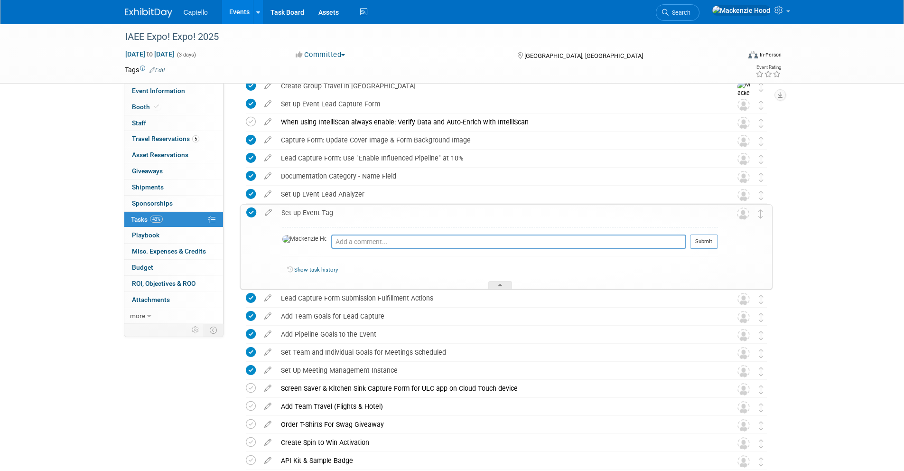
click at [340, 209] on div "Set up Event Tag" at bounding box center [497, 212] width 441 height 16
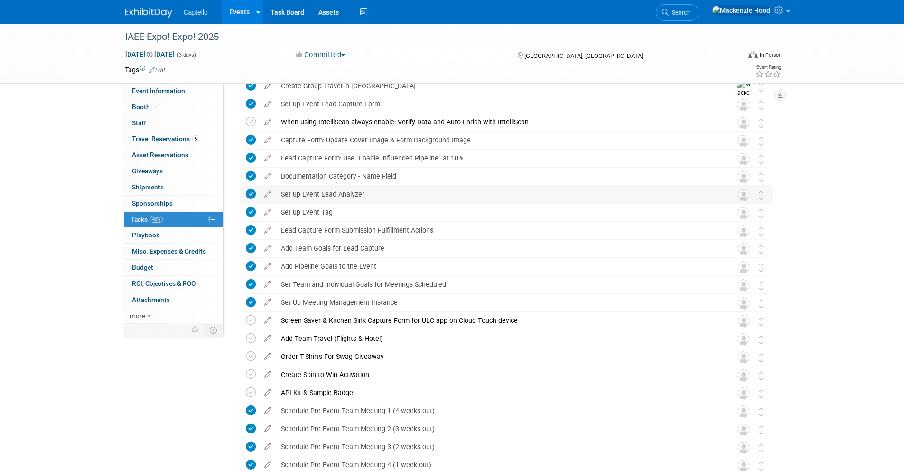
drag, startPoint x: 280, startPoint y: 192, endPoint x: 366, endPoint y: 193, distance: 85.4
click at [366, 193] on div "Set up Event Lead Analyzer" at bounding box center [497, 194] width 442 height 16
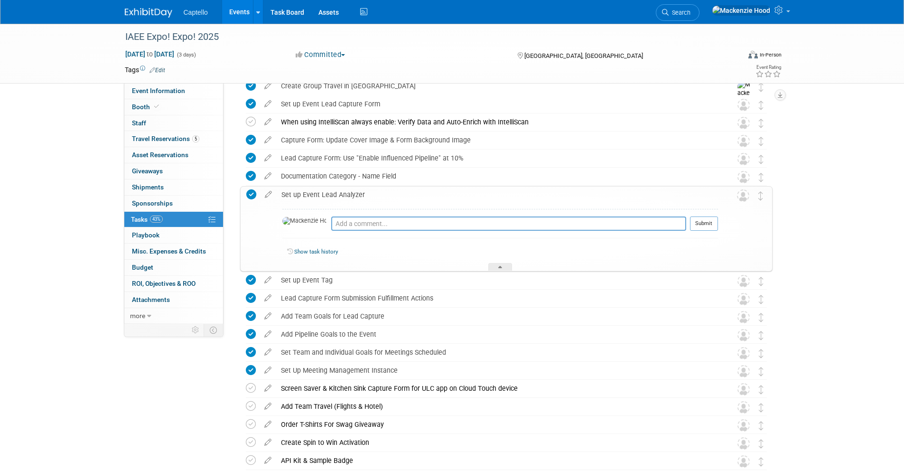
click at [374, 194] on div "Set up Event Lead Analyzer" at bounding box center [497, 194] width 441 height 16
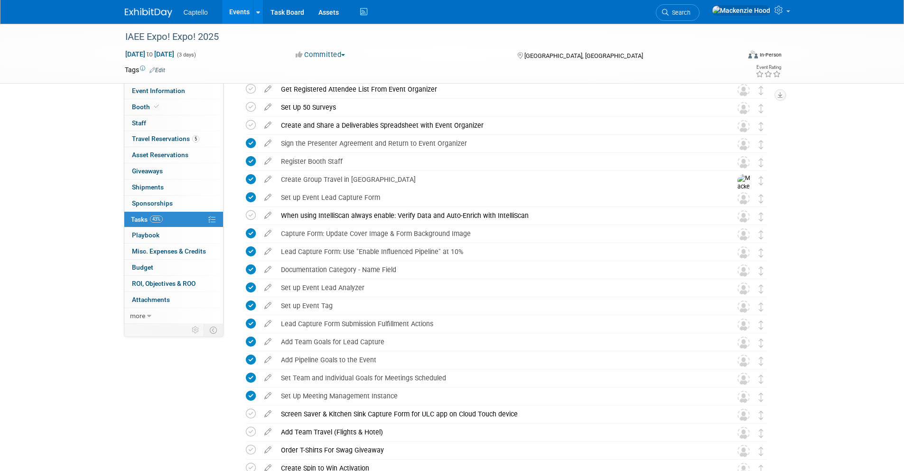
scroll to position [97, 0]
drag, startPoint x: 280, startPoint y: 269, endPoint x: 410, endPoint y: 266, distance: 129.5
click at [410, 266] on div "Documentation Category - Name Field" at bounding box center [497, 271] width 442 height 16
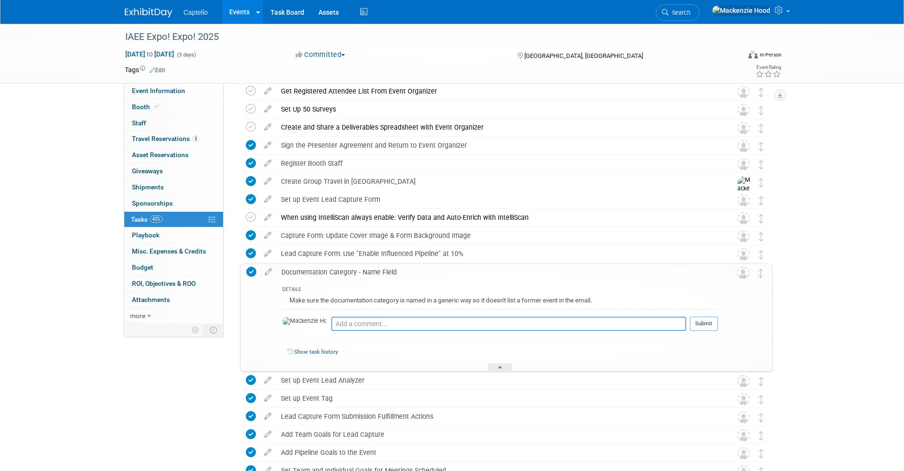
click at [279, 269] on div "Documentation Category - Name Field" at bounding box center [497, 272] width 441 height 16
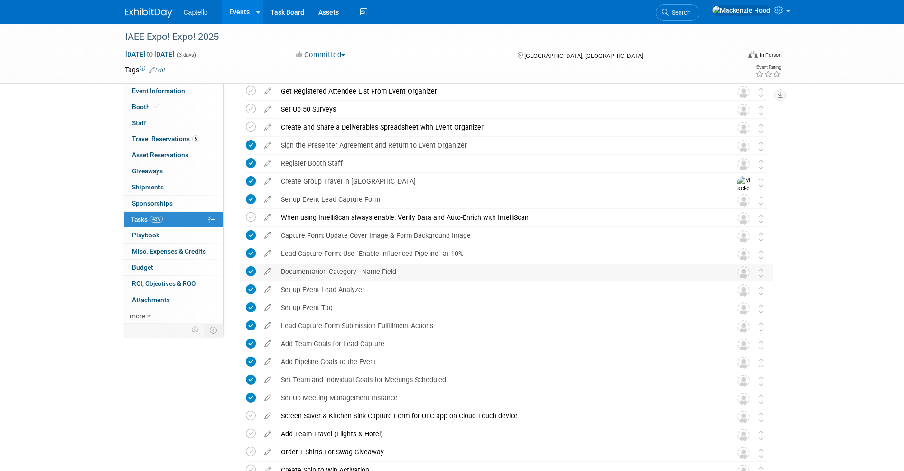
drag, startPoint x: 281, startPoint y: 269, endPoint x: 400, endPoint y: 269, distance: 119.5
click at [400, 269] on div "Documentation Category - Name Field" at bounding box center [497, 271] width 442 height 16
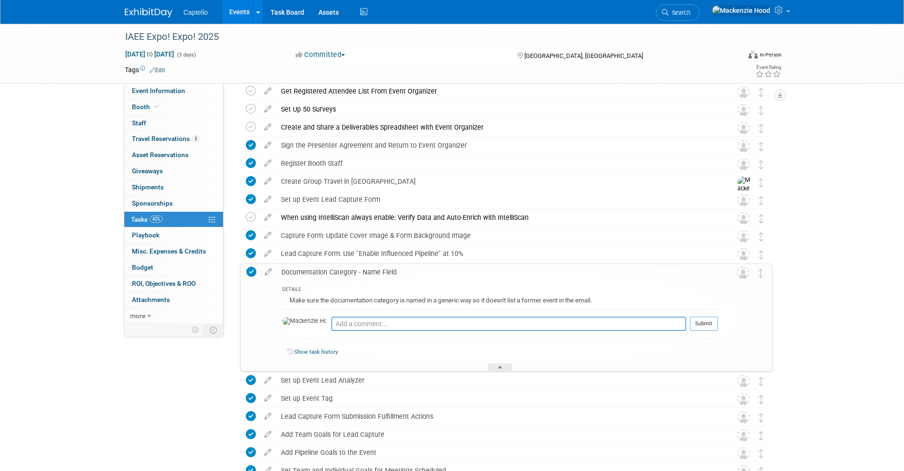
click at [400, 269] on div "Documentation Category - Name Field" at bounding box center [497, 272] width 441 height 16
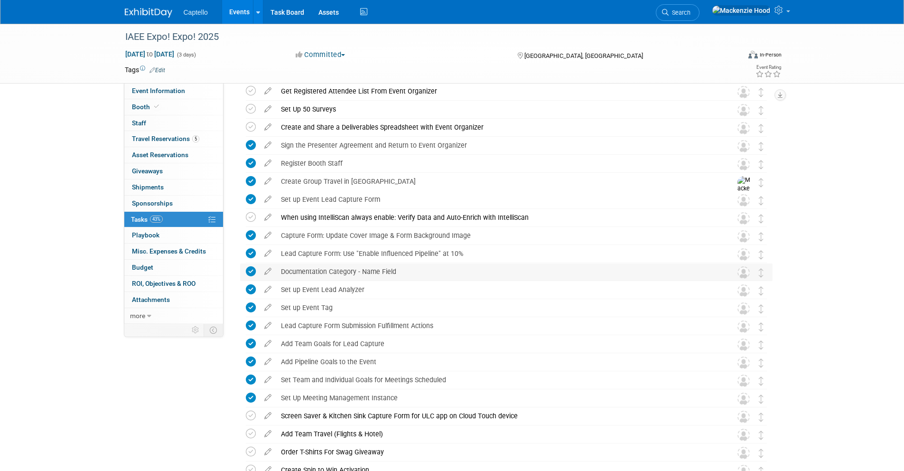
click at [284, 271] on div "Documentation Category - Name Field" at bounding box center [497, 271] width 442 height 16
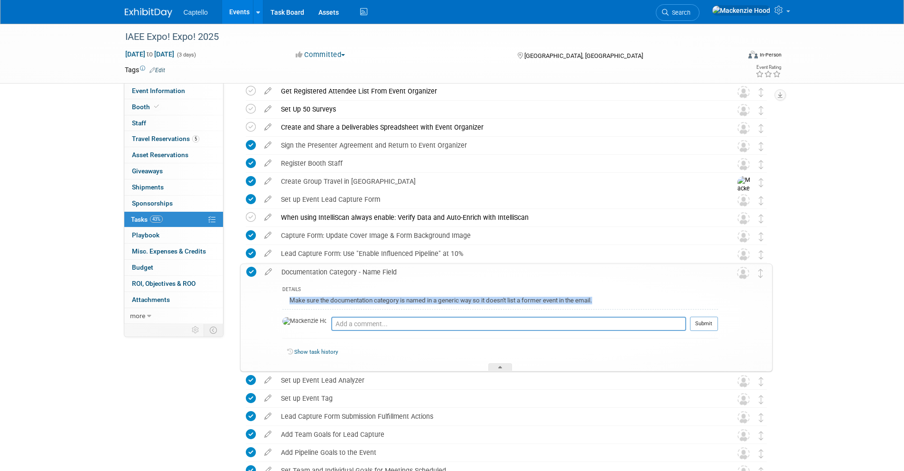
drag, startPoint x: 288, startPoint y: 302, endPoint x: 625, endPoint y: 302, distance: 336.3
click at [625, 302] on div "Make sure the documentation category is named in a generic way so it doesn't li…" at bounding box center [499, 301] width 435 height 15
click at [620, 297] on div "Make sure the documentation category is named in a generic way so it doesn't li…" at bounding box center [499, 301] width 435 height 15
click at [298, 269] on div "Documentation Category - Name Field" at bounding box center [497, 272] width 441 height 16
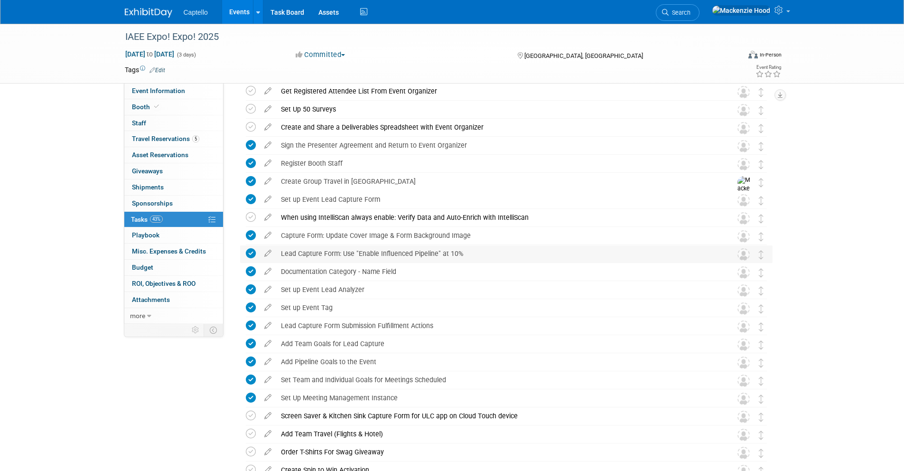
drag, startPoint x: 281, startPoint y: 252, endPoint x: 465, endPoint y: 251, distance: 184.0
click at [465, 251] on div "Lead Capture Form: Use "Enable Influenced Pipeline" at 10%" at bounding box center [497, 253] width 442 height 16
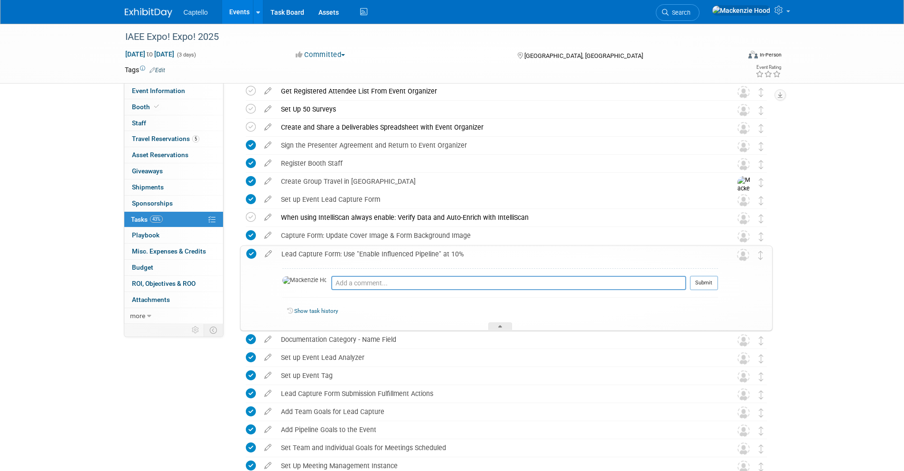
click at [471, 251] on div "Lead Capture Form: Use "Enable Influenced Pipeline" at 10%" at bounding box center [497, 254] width 441 height 16
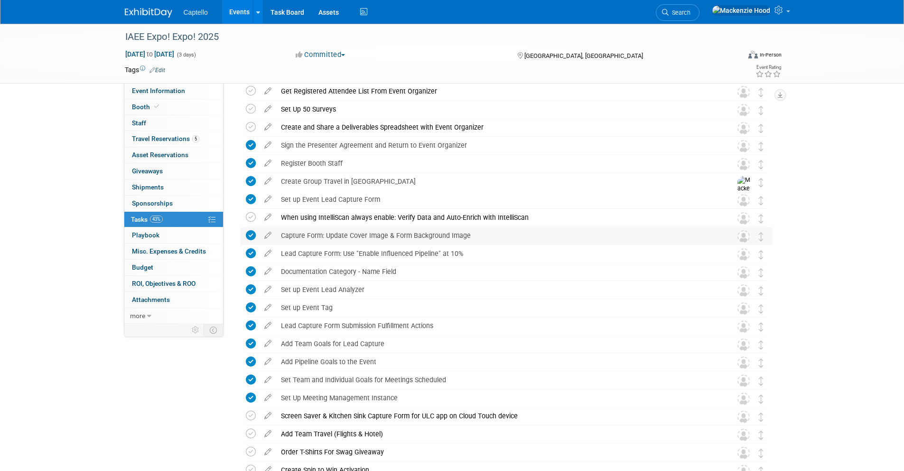
drag, startPoint x: 281, startPoint y: 233, endPoint x: 471, endPoint y: 233, distance: 190.7
click at [471, 233] on div "Capture Form: Update Cover Image & Form Background Image" at bounding box center [497, 235] width 442 height 16
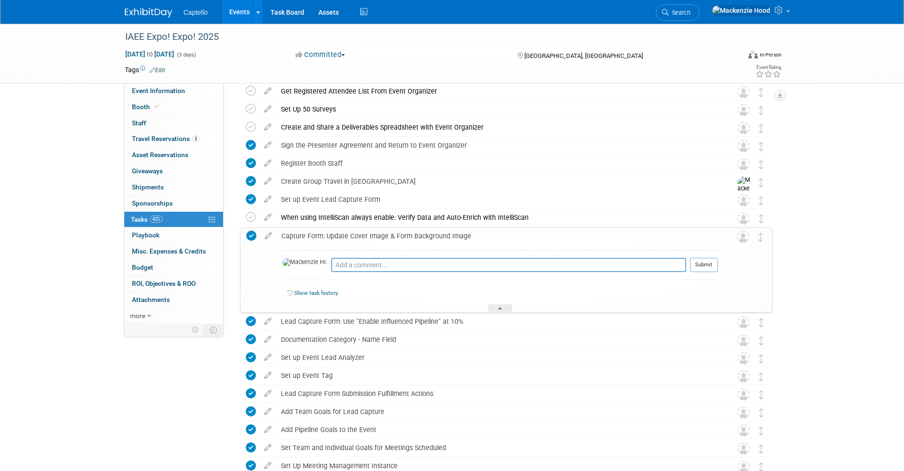
click at [472, 233] on div "Capture Form: Update Cover Image & Form Background Image" at bounding box center [497, 236] width 441 height 16
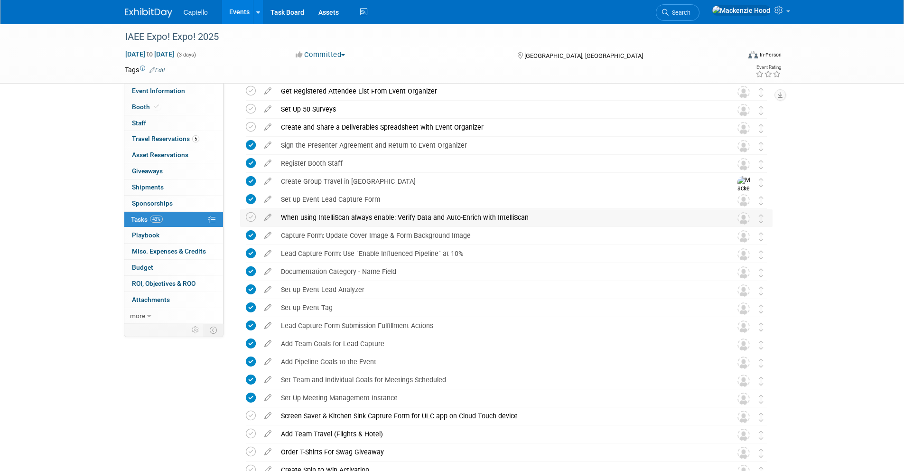
drag, startPoint x: 281, startPoint y: 216, endPoint x: 527, endPoint y: 217, distance: 246.2
click at [527, 217] on div "When using IntelliScan always enable: Verify Data and Auto-Enrich with IntelliS…" at bounding box center [497, 217] width 442 height 16
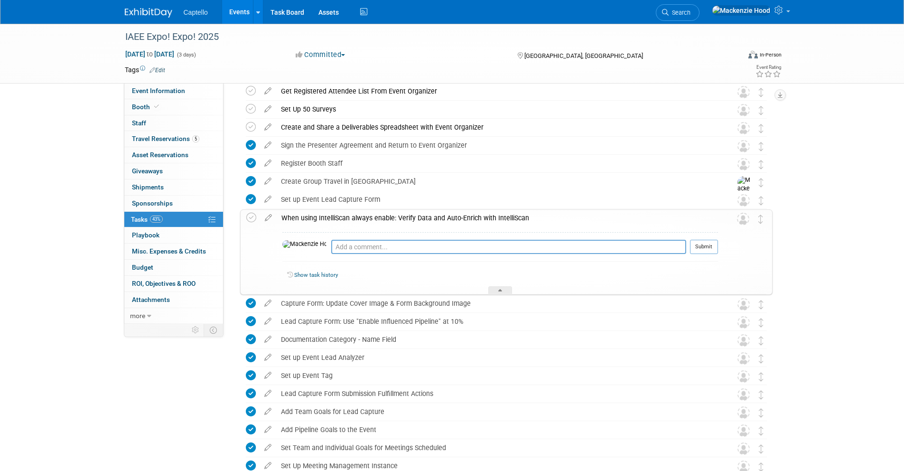
click at [531, 216] on div "When using IntelliScan always enable: Verify Data and Auto-Enrich with IntelliS…" at bounding box center [497, 218] width 441 height 16
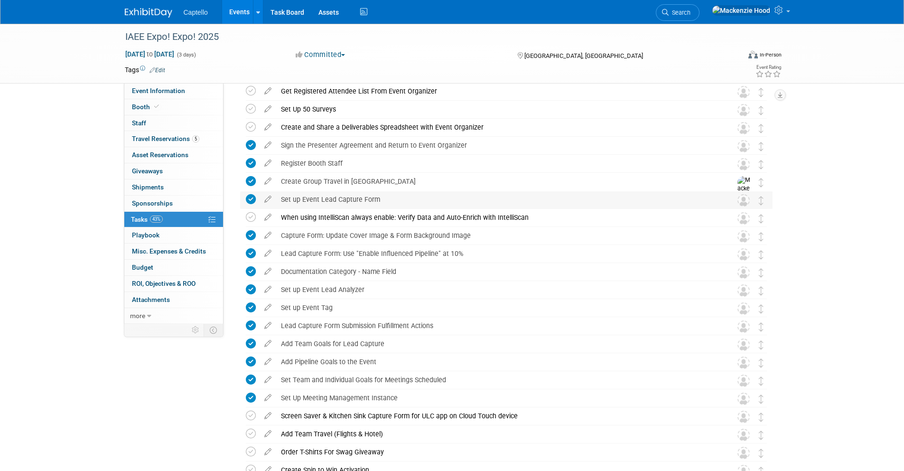
drag, startPoint x: 281, startPoint y: 197, endPoint x: 377, endPoint y: 196, distance: 95.8
click at [377, 196] on div "Set up Event Lead Capture Form" at bounding box center [497, 199] width 442 height 16
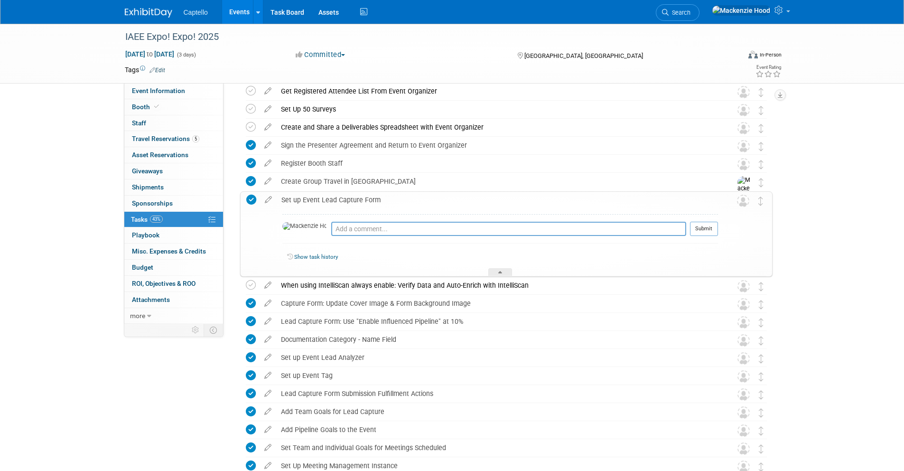
click at [379, 197] on div "Set up Event Lead Capture Form" at bounding box center [497, 200] width 441 height 16
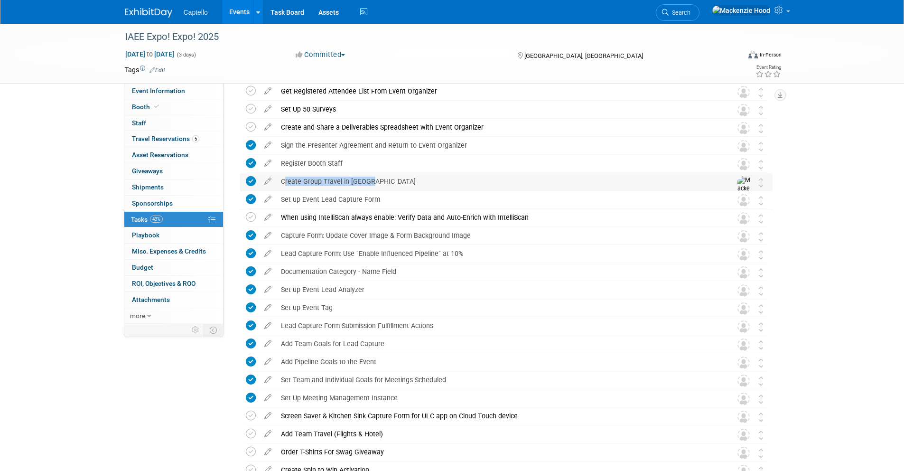
drag, startPoint x: 286, startPoint y: 179, endPoint x: 368, endPoint y: 181, distance: 81.1
click at [368, 181] on div "Create Group Travel in [GEOGRAPHIC_DATA]" at bounding box center [497, 181] width 442 height 16
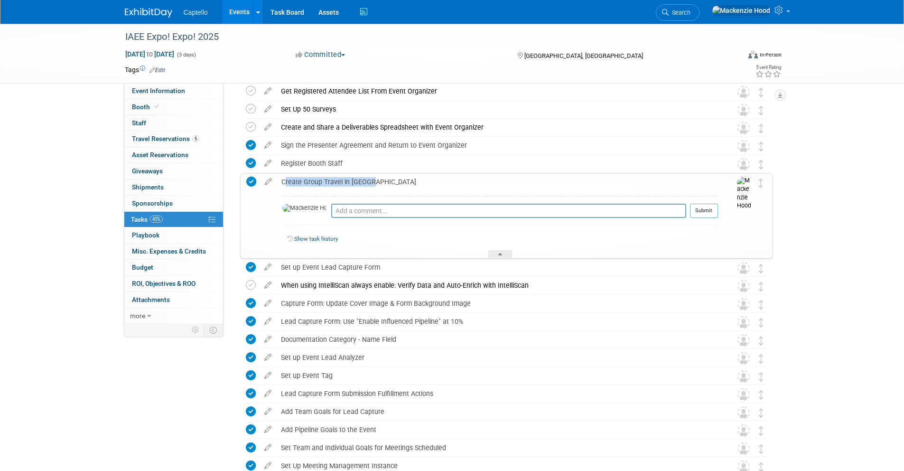
click at [365, 181] on div "Create Group Travel in [GEOGRAPHIC_DATA]" at bounding box center [497, 182] width 441 height 16
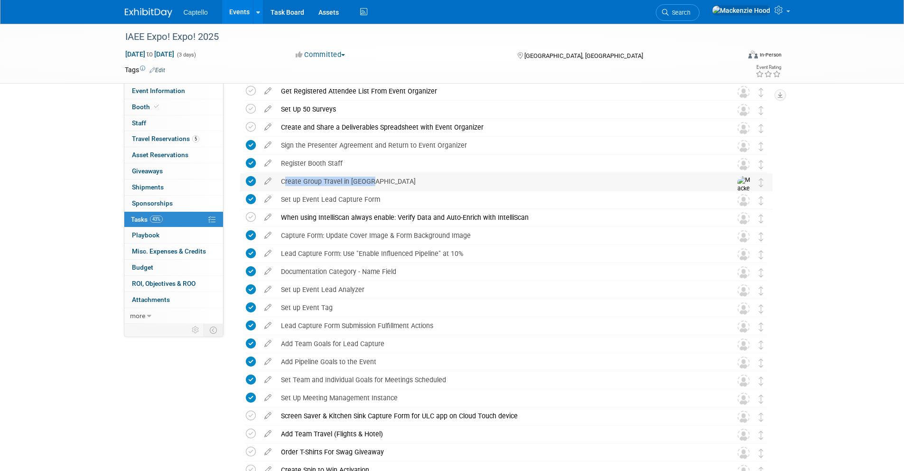
drag, startPoint x: 281, startPoint y: 178, endPoint x: 369, endPoint y: 181, distance: 87.8
click at [369, 181] on div "Create Group Travel in [GEOGRAPHIC_DATA]" at bounding box center [497, 181] width 442 height 16
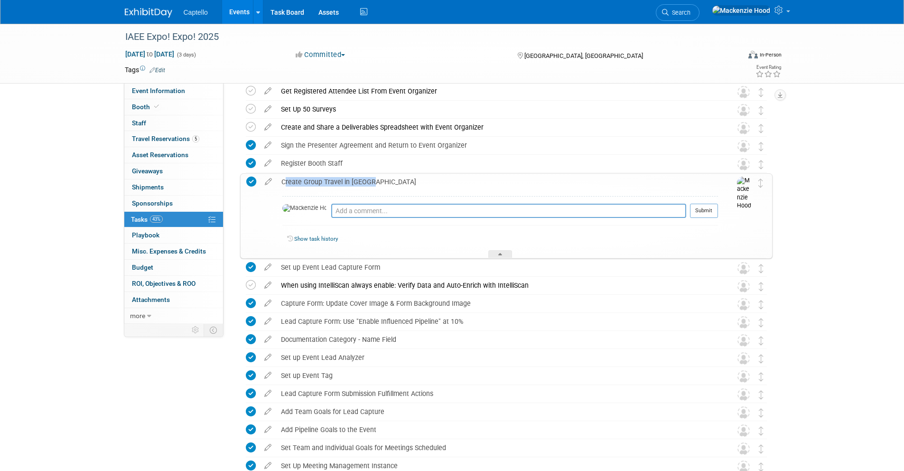
click at [371, 180] on div "Create Group Travel in [GEOGRAPHIC_DATA]" at bounding box center [497, 182] width 441 height 16
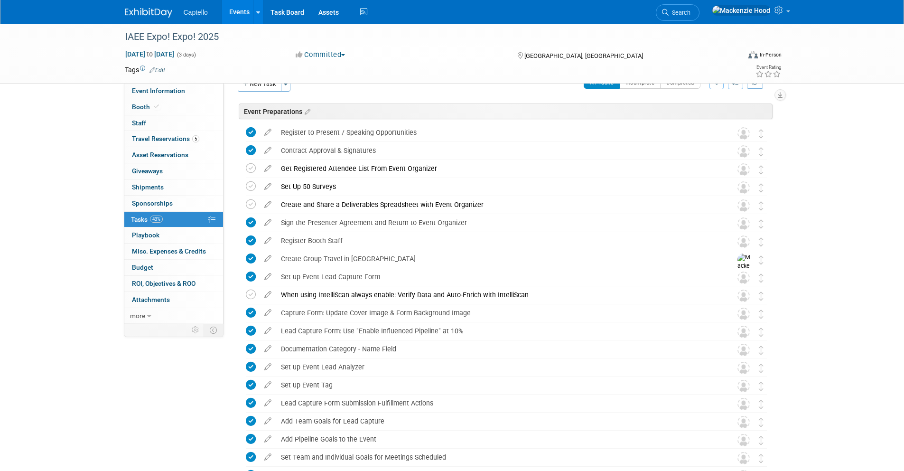
scroll to position [17, 0]
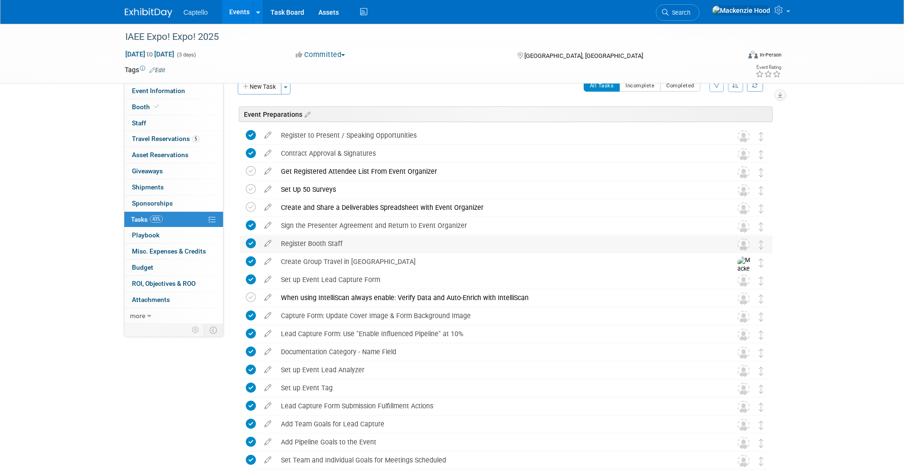
drag, startPoint x: 281, startPoint y: 242, endPoint x: 347, endPoint y: 241, distance: 66.4
click at [347, 241] on div "Register Booth Staff" at bounding box center [497, 243] width 442 height 16
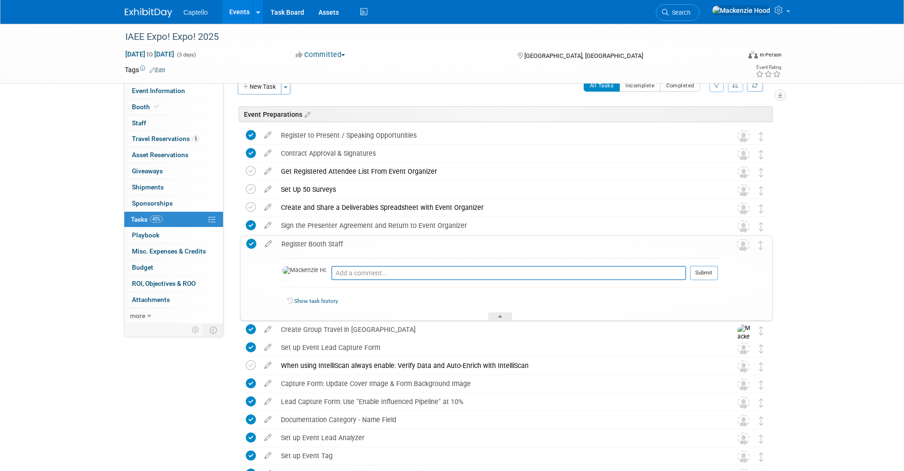
click at [347, 241] on div "Register Booth Staff" at bounding box center [497, 244] width 441 height 16
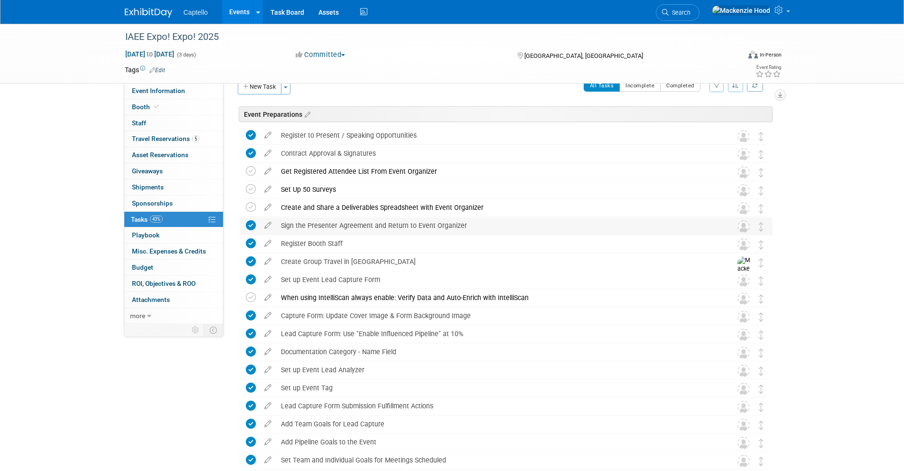
drag, startPoint x: 281, startPoint y: 224, endPoint x: 402, endPoint y: 219, distance: 120.6
click at [402, 219] on div "Sign the Presenter Agreement and Return to Event Organizer" at bounding box center [497, 225] width 442 height 16
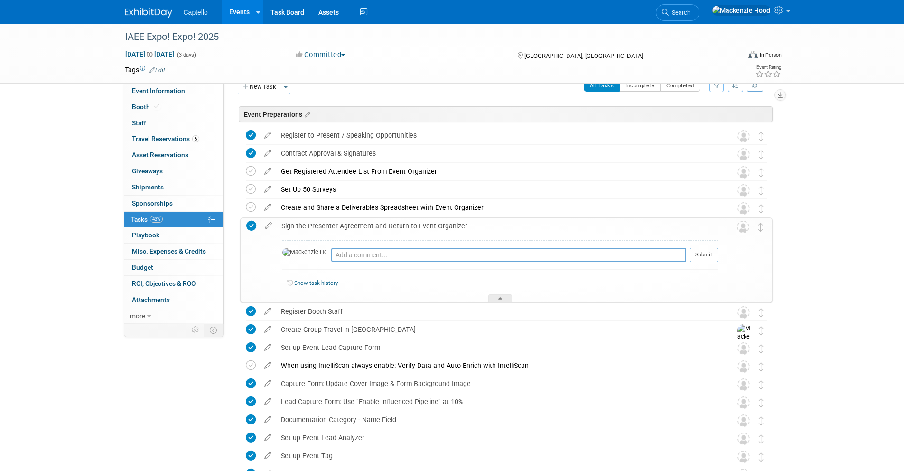
click at [285, 229] on div "Sign the Presenter Agreement and Return to Event Organizer" at bounding box center [497, 226] width 441 height 16
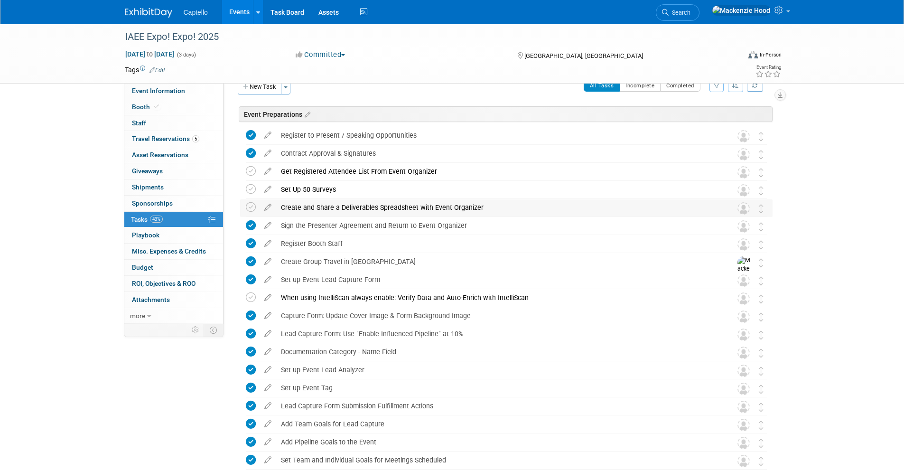
drag, startPoint x: 282, startPoint y: 204, endPoint x: 422, endPoint y: 202, distance: 139.9
click at [422, 202] on div "Create and Share a Deliverables Spreadsheet with Event Organizer" at bounding box center [497, 207] width 442 height 16
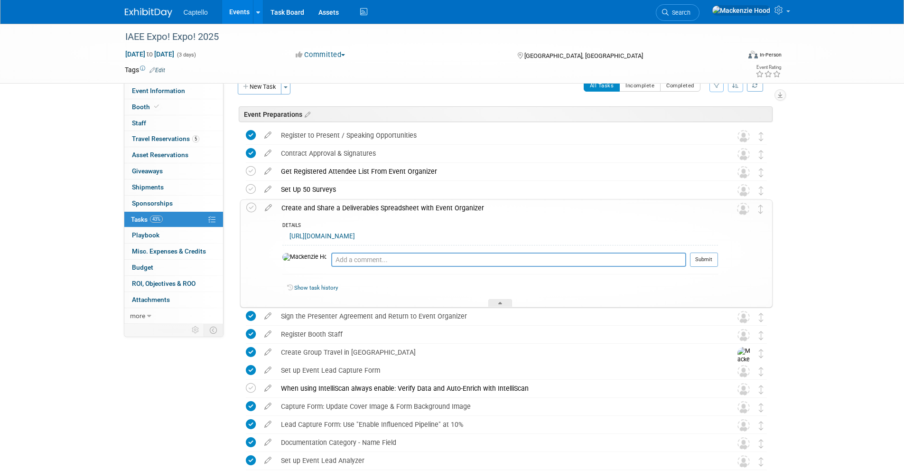
click at [292, 211] on div "Create and Share a Deliverables Spreadsheet with Event Organizer" at bounding box center [497, 208] width 441 height 16
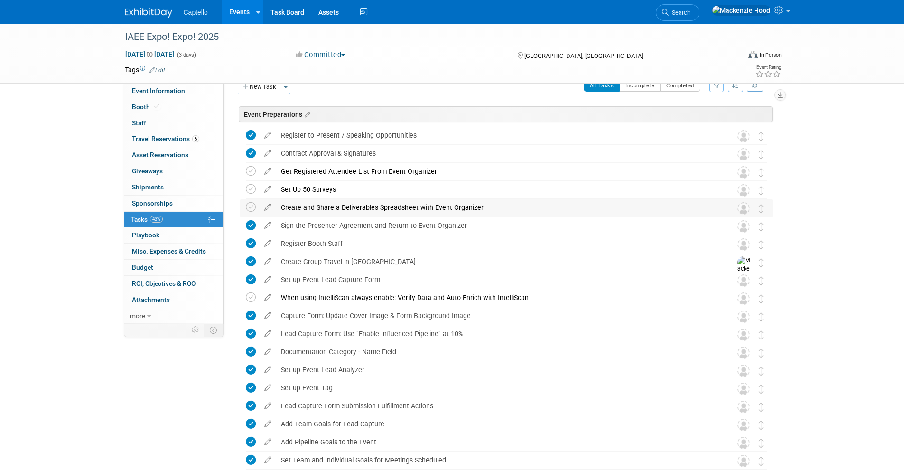
drag, startPoint x: 280, startPoint y: 206, endPoint x: 486, endPoint y: 205, distance: 205.9
click at [486, 205] on div "Create and Share a Deliverables Spreadsheet with Event Organizer" at bounding box center [497, 207] width 442 height 16
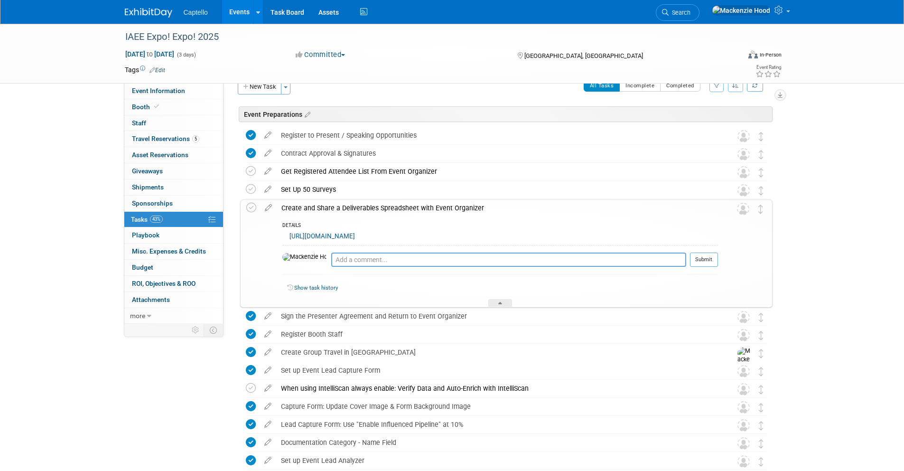
click at [282, 211] on div "Create and Share a Deliverables Spreadsheet with Event Organizer" at bounding box center [497, 208] width 441 height 16
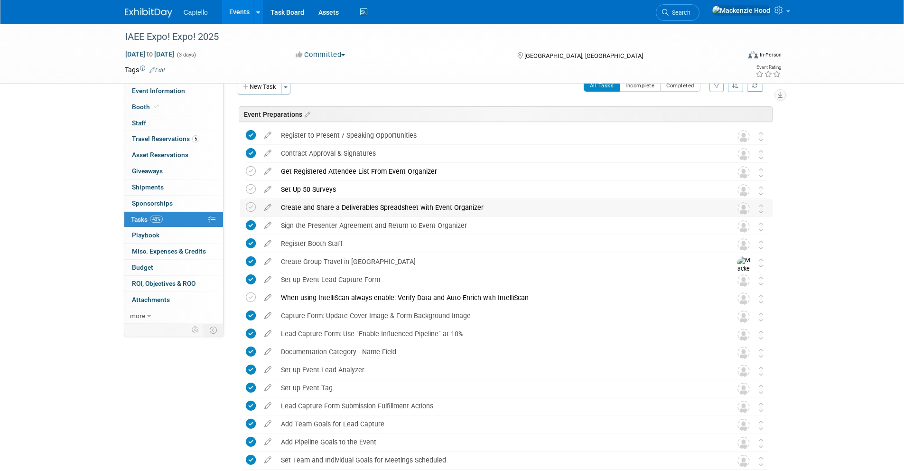
drag, startPoint x: 281, startPoint y: 207, endPoint x: 481, endPoint y: 208, distance: 199.2
click at [481, 208] on div "Create and Share a Deliverables Spreadsheet with Event Organizer" at bounding box center [497, 207] width 442 height 16
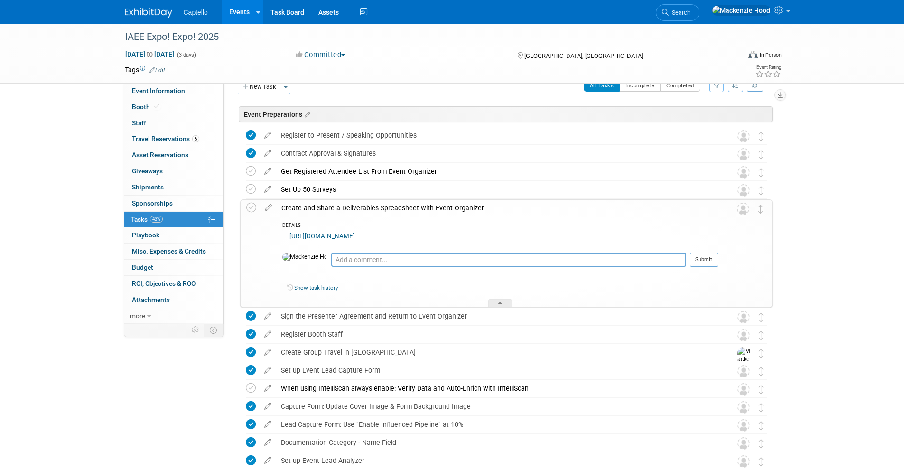
click at [486, 206] on div "Create and Share a Deliverables Spreadsheet with Event Organizer" at bounding box center [497, 208] width 441 height 16
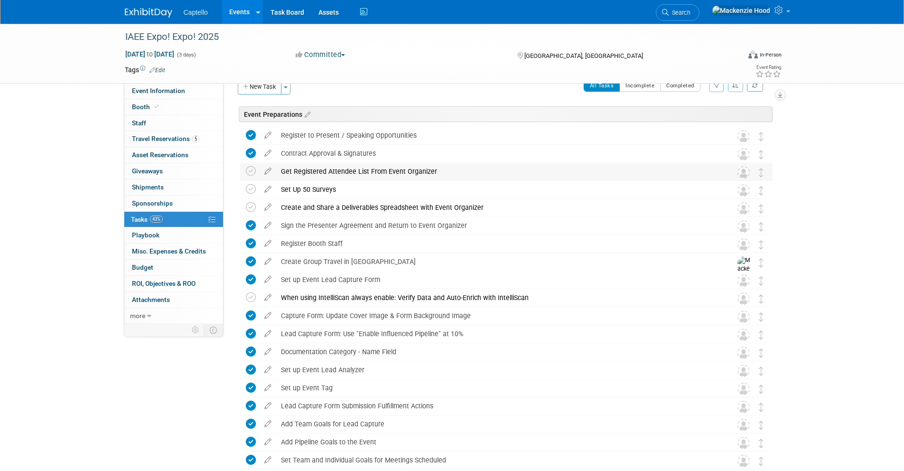
drag, startPoint x: 281, startPoint y: 168, endPoint x: 442, endPoint y: 169, distance: 161.3
click at [442, 169] on div "Get Registered Attendee List From Event Organizer" at bounding box center [497, 171] width 442 height 16
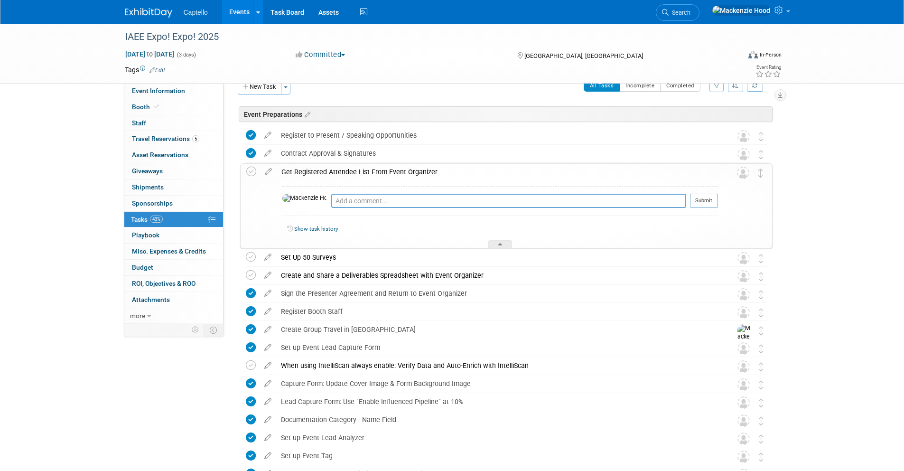
click at [442, 169] on div "Get Registered Attendee List From Event Organizer" at bounding box center [497, 172] width 441 height 16
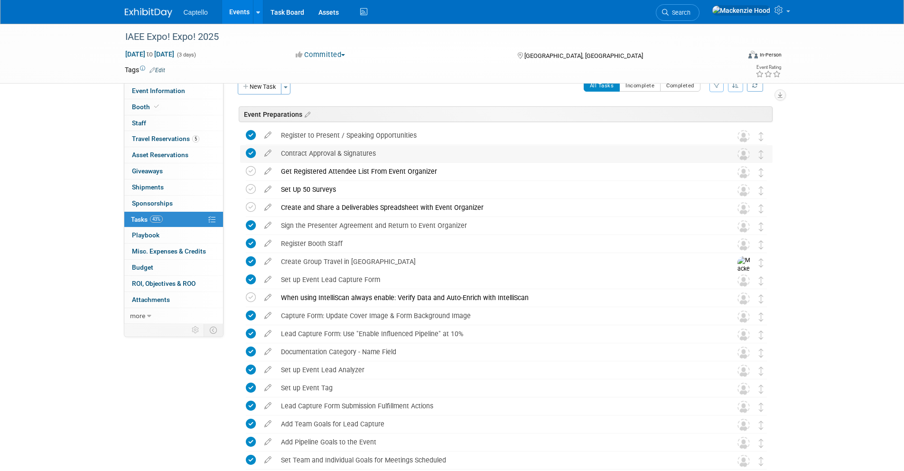
drag, startPoint x: 280, startPoint y: 151, endPoint x: 379, endPoint y: 150, distance: 99.6
click at [379, 150] on div "Contract Approval & Signatures" at bounding box center [497, 153] width 442 height 16
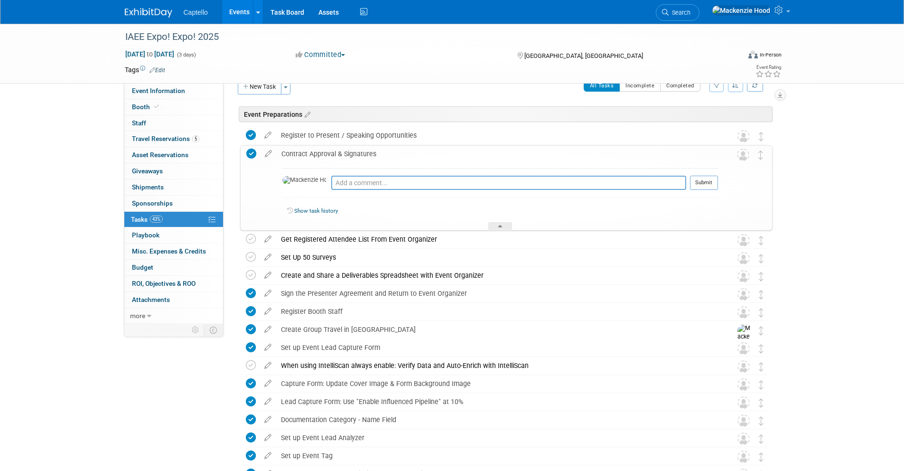
click at [384, 151] on div "Contract Approval & Signatures" at bounding box center [497, 154] width 441 height 16
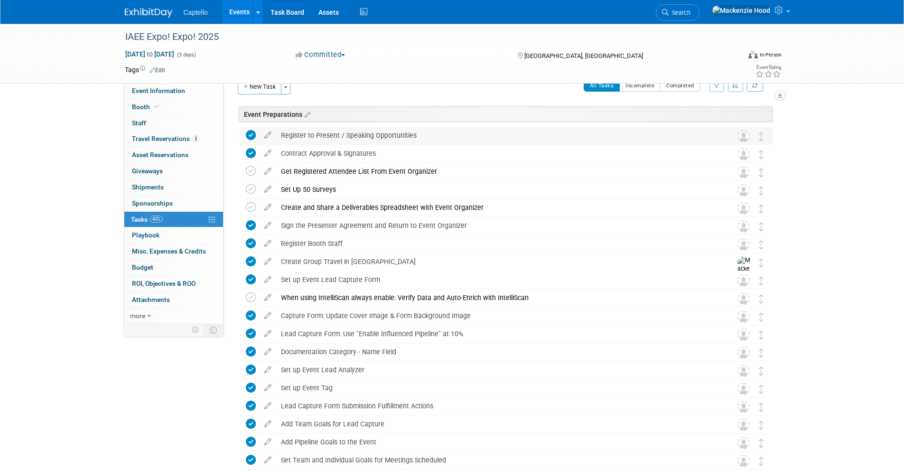
drag, startPoint x: 281, startPoint y: 133, endPoint x: 417, endPoint y: 134, distance: 136.1
click at [417, 134] on div "Register to Present / Speaking Opportunities" at bounding box center [497, 135] width 442 height 16
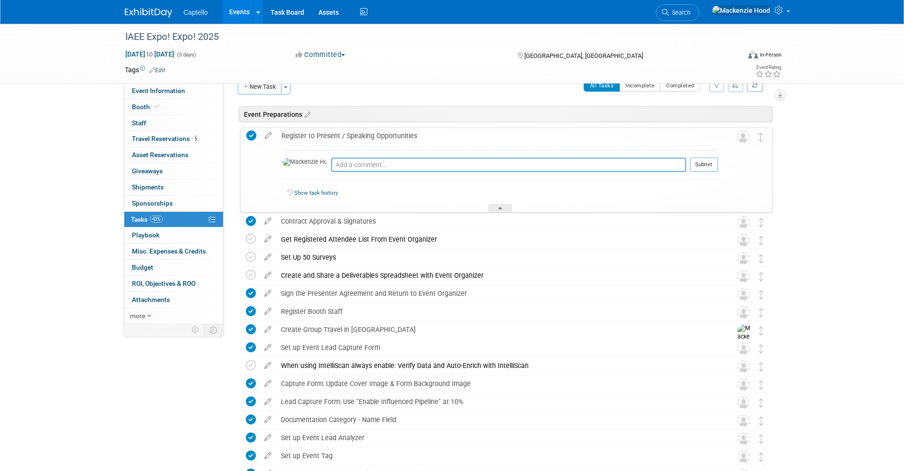
click at [417, 134] on div "Register to Present / Speaking Opportunities" at bounding box center [497, 136] width 441 height 16
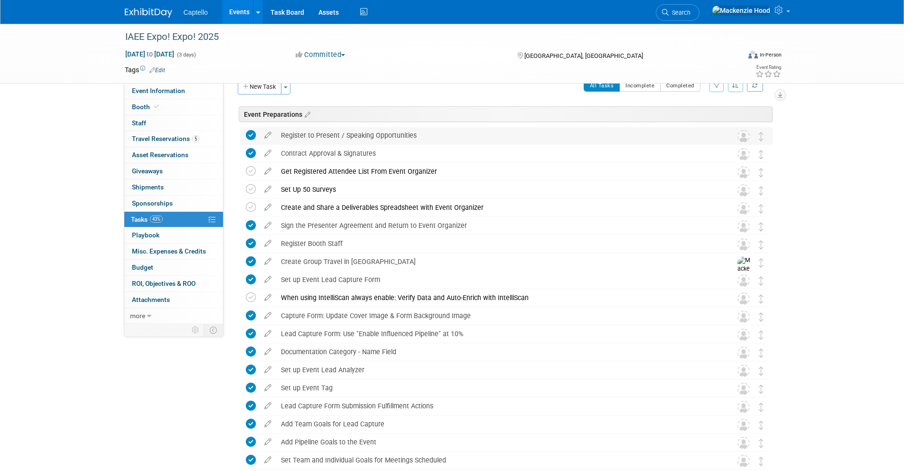
drag, startPoint x: 282, startPoint y: 133, endPoint x: 416, endPoint y: 132, distance: 134.2
click at [416, 132] on div "Register to Present / Speaking Opportunities" at bounding box center [497, 135] width 442 height 16
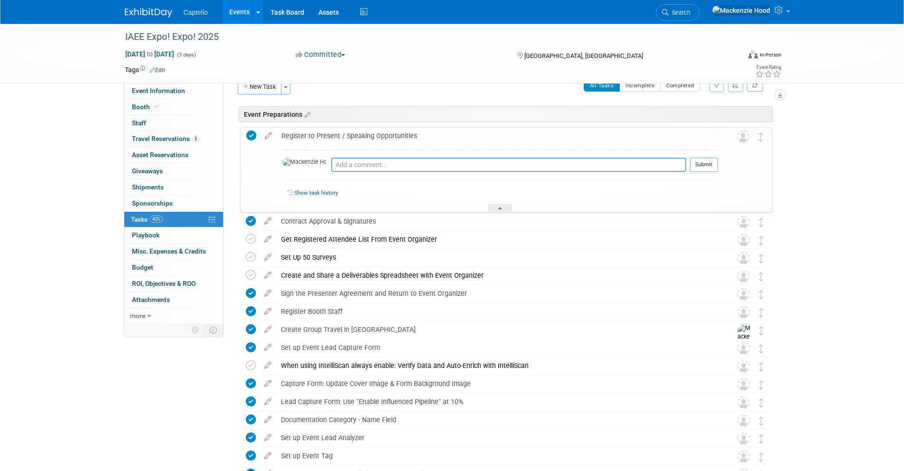
click at [416, 132] on div "Register to Present / Speaking Opportunities" at bounding box center [497, 136] width 441 height 16
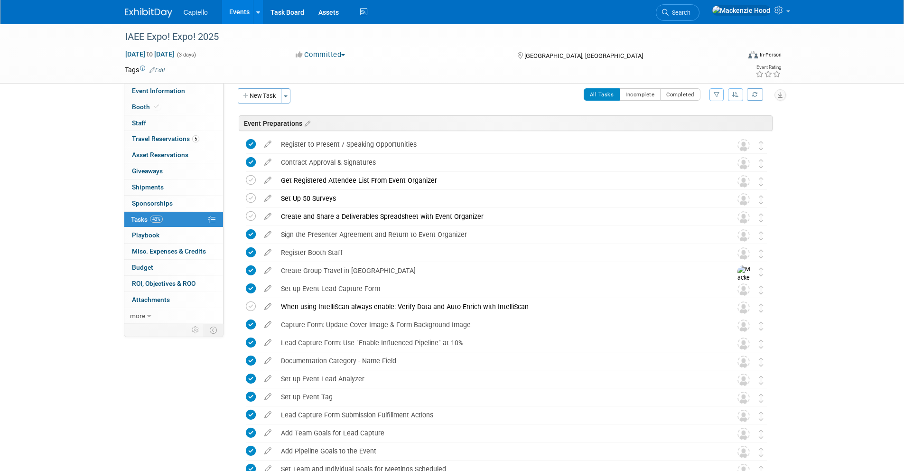
scroll to position [0, 0]
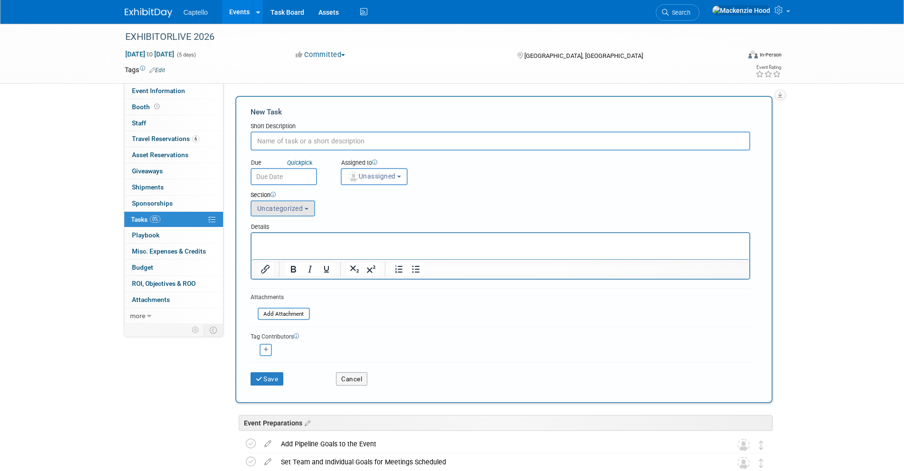
paste input "Add Team Goals for Lead Capture"
type input "Add Team Goals for Lead Capture"
click at [290, 211] on span "Uncategorized" at bounding box center [280, 208] width 46 height 8
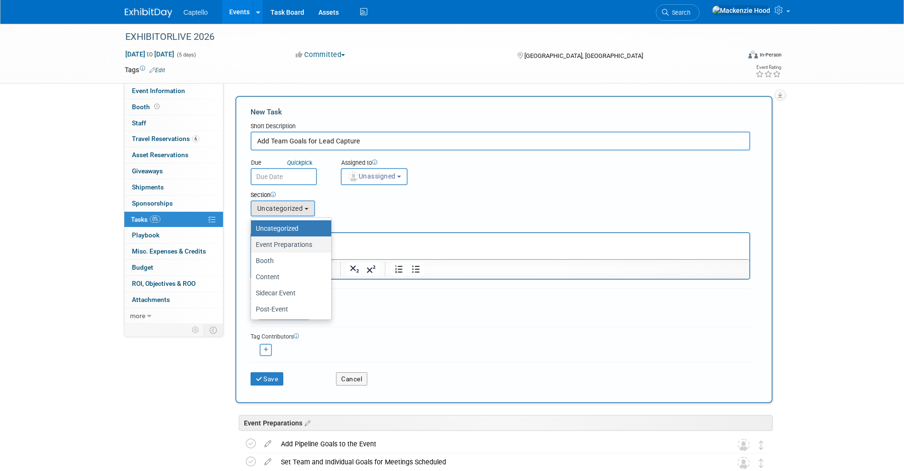
click at [289, 248] on label "Event Preparations" at bounding box center [289, 244] width 66 height 12
click at [252, 248] on input "Event Preparations" at bounding box center [249, 244] width 6 height 6
select select "11274208"
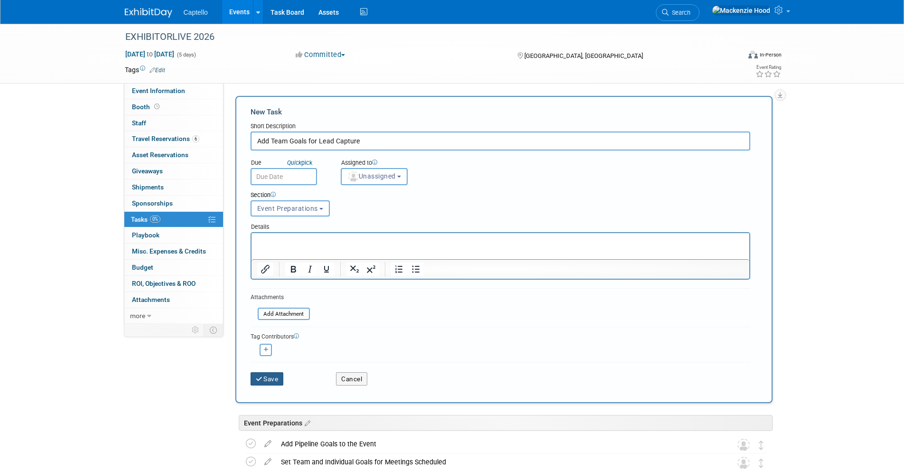
click at [268, 380] on button "Save" at bounding box center [266, 378] width 33 height 13
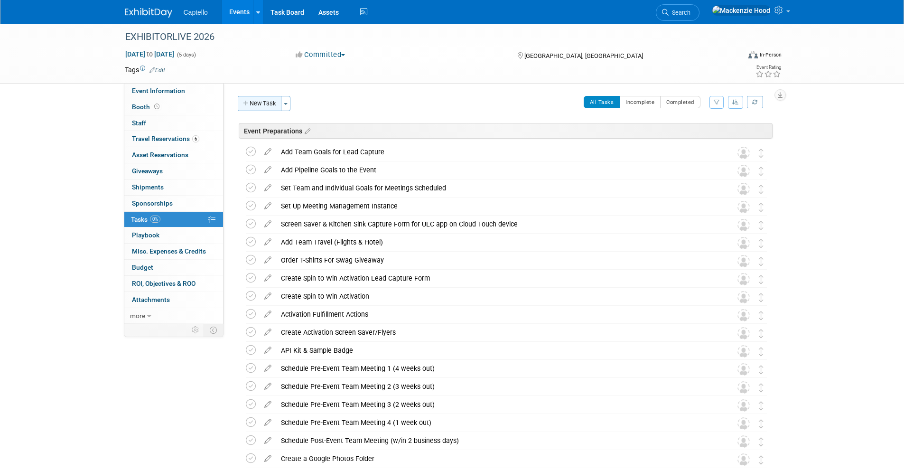
click at [252, 100] on button "New Task" at bounding box center [260, 103] width 44 height 15
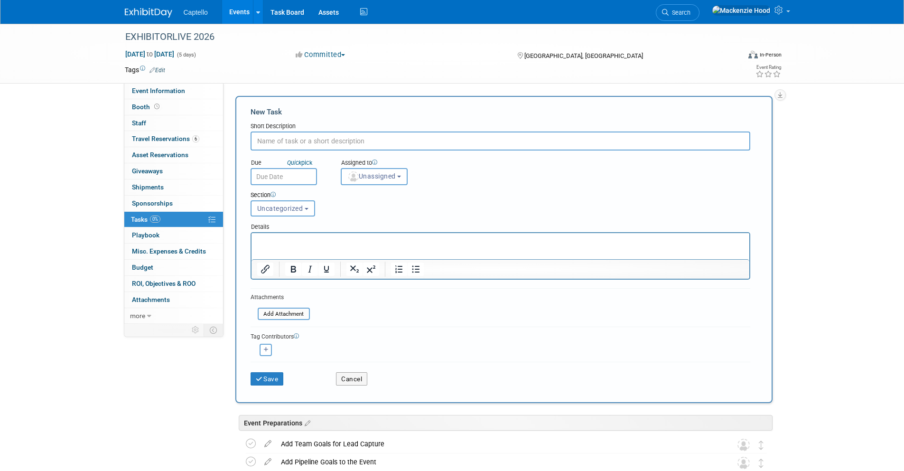
paste input "Lead Capture Form Submission Fulfillment Actions"
type input "Lead Capture Form Submission Fulfillment Actions"
click at [265, 379] on button "Save" at bounding box center [266, 378] width 33 height 13
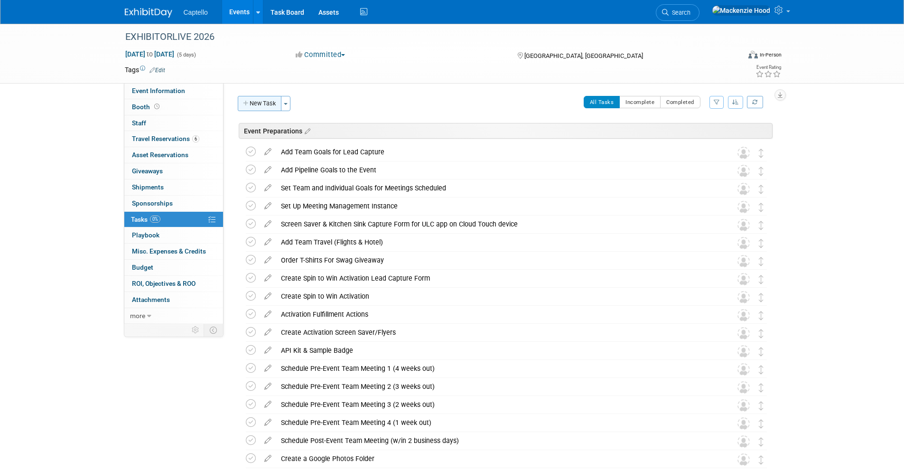
click at [254, 108] on button "New Task" at bounding box center [260, 103] width 44 height 15
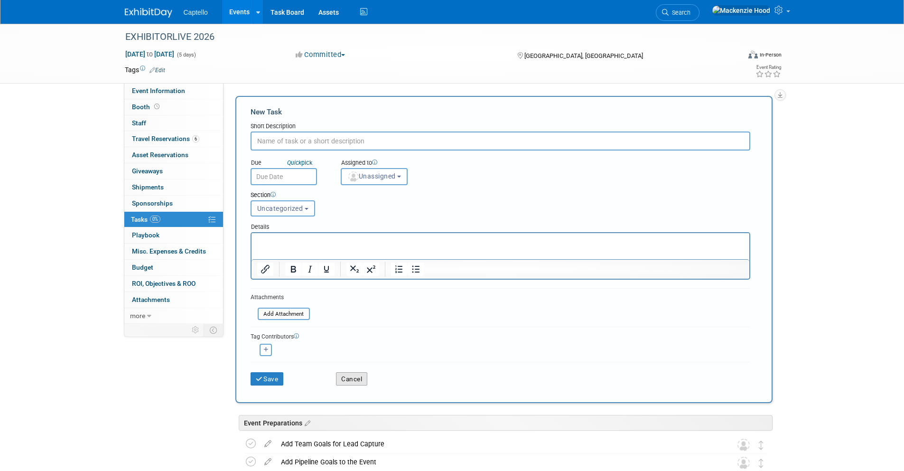
click at [350, 383] on button "Cancel" at bounding box center [351, 378] width 31 height 13
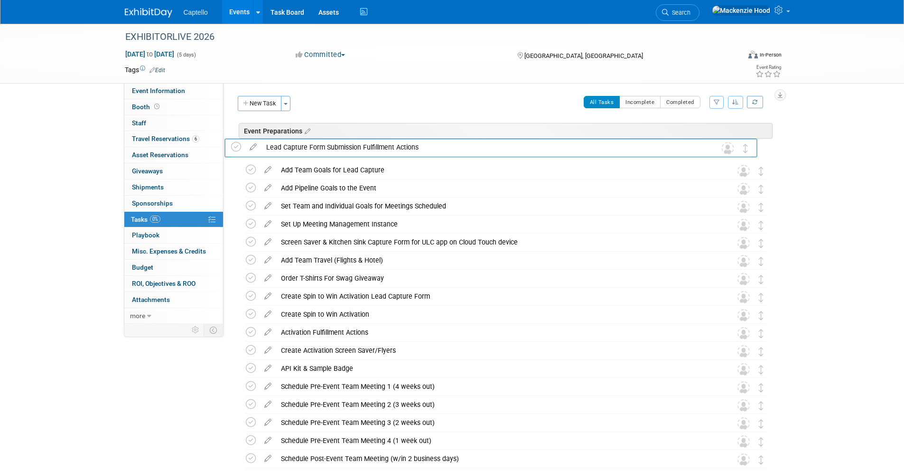
drag, startPoint x: 757, startPoint y: 365, endPoint x: 742, endPoint y: 145, distance: 220.6
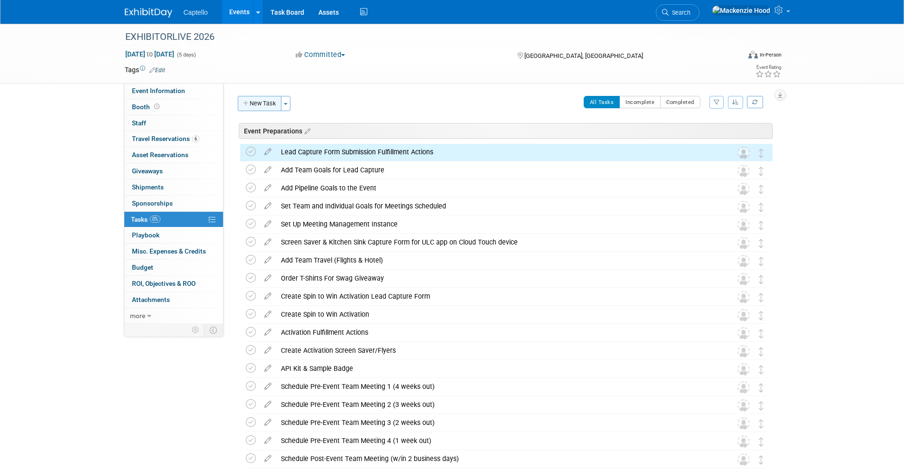
click at [261, 98] on button "New Task" at bounding box center [260, 103] width 44 height 15
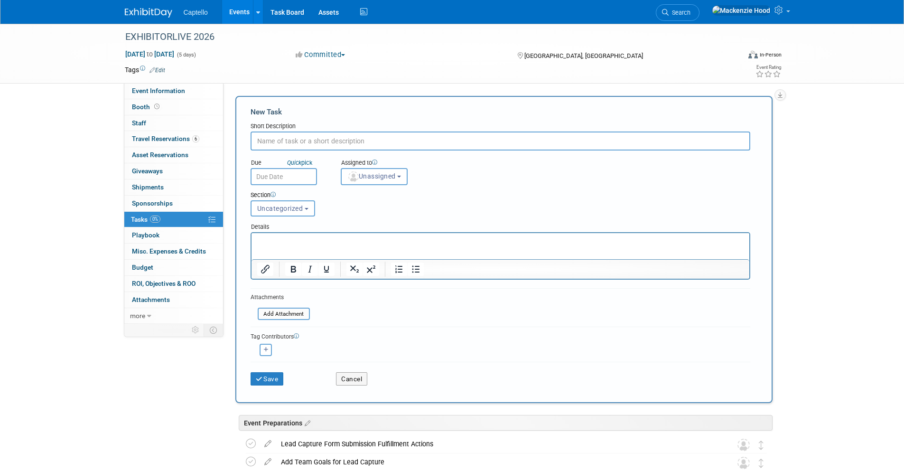
paste input "Set up Event Tag"
type input "Set up Event Tag"
click at [270, 375] on button "Save" at bounding box center [266, 378] width 33 height 13
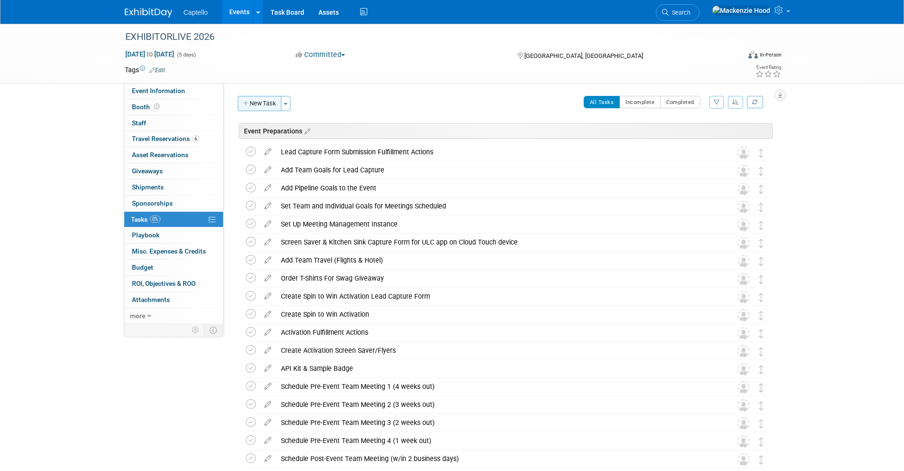
click at [264, 106] on button "New Task" at bounding box center [260, 103] width 44 height 15
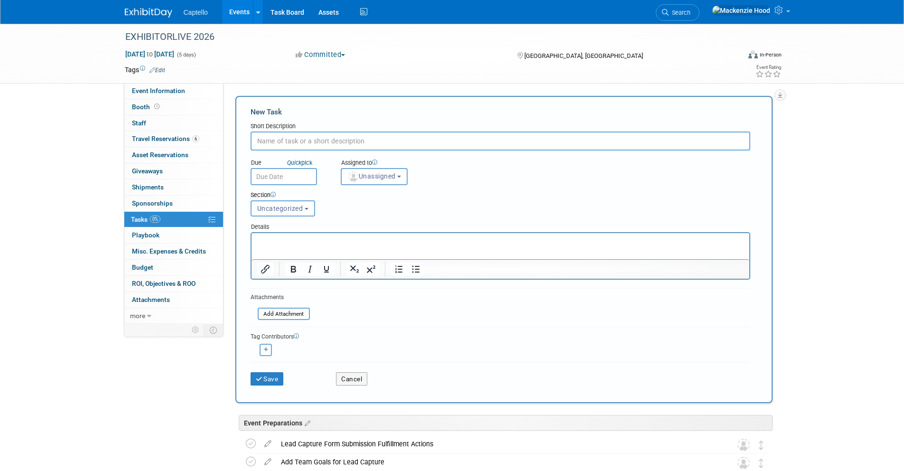
paste input "Set up Event Lead Analyzer"
type input "Set up Event Lead Analyzer"
click at [300, 211] on span "Uncategorized" at bounding box center [280, 208] width 46 height 8
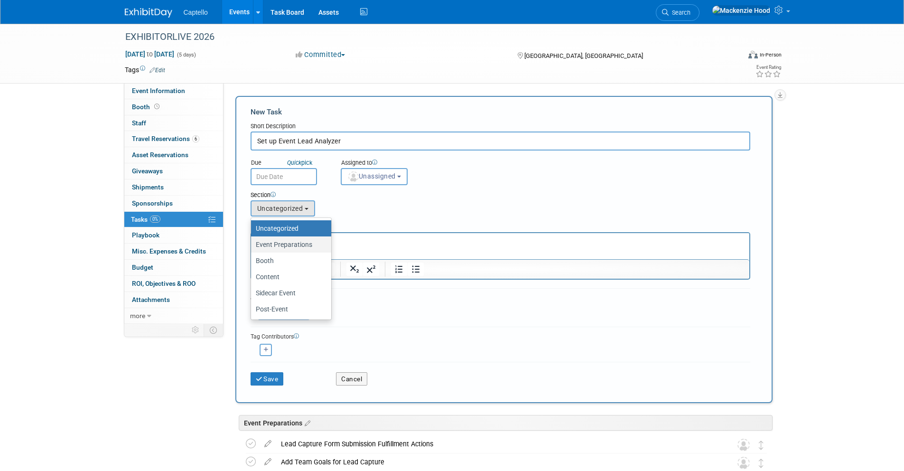
click at [305, 242] on label "Event Preparations" at bounding box center [289, 244] width 66 height 12
click at [252, 242] on input "Event Preparations" at bounding box center [249, 244] width 6 height 6
select select "11274208"
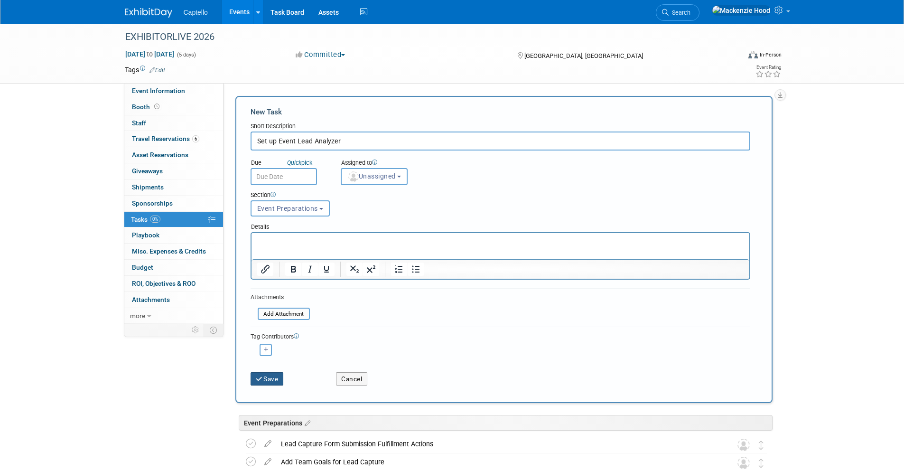
click at [267, 380] on button "Save" at bounding box center [266, 378] width 33 height 13
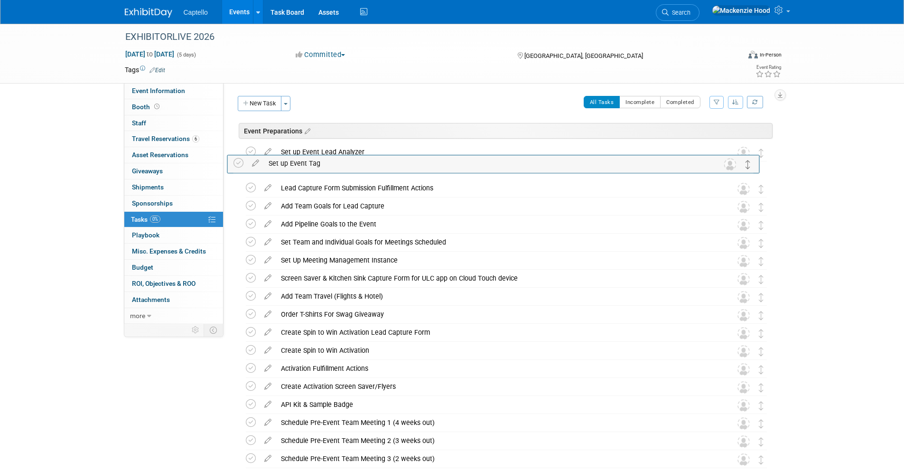
drag, startPoint x: 760, startPoint y: 363, endPoint x: 750, endPoint y: 163, distance: 200.4
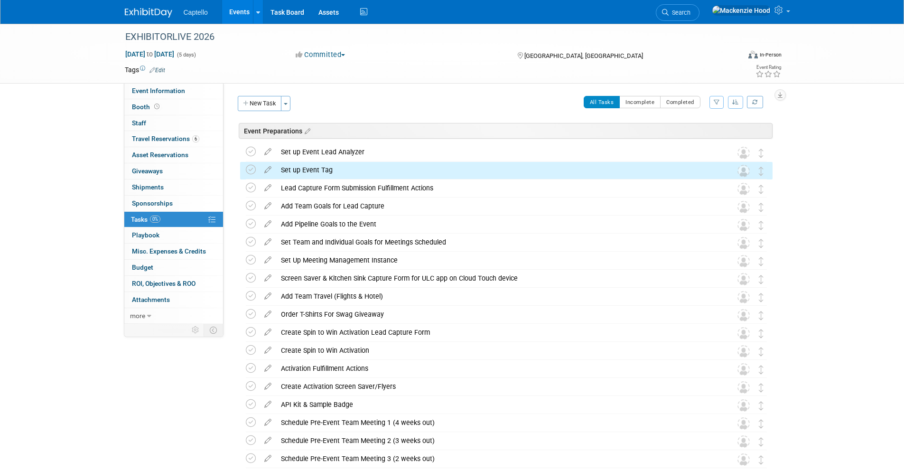
click at [353, 112] on div "All Tasks Incomplete Completed Filter by Assignee -- Select Assignee -- All una…" at bounding box center [534, 106] width 477 height 20
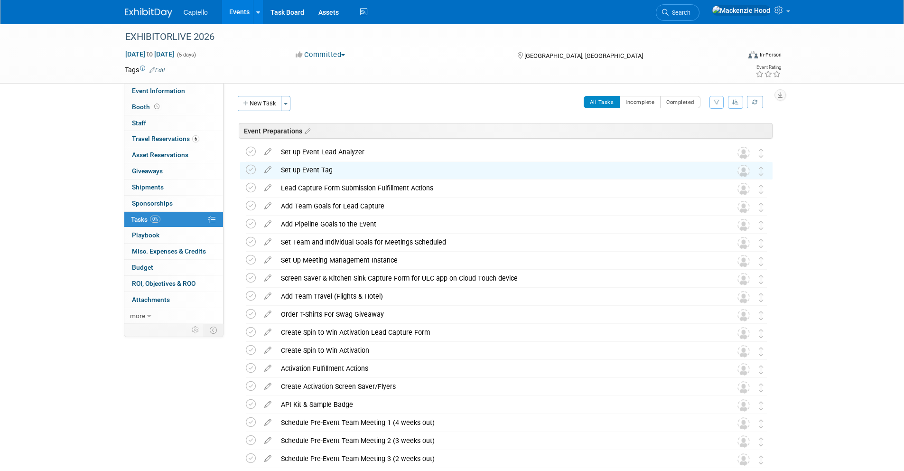
click at [347, 147] on div "Set up Event Lead Analyzer" at bounding box center [497, 152] width 442 height 16
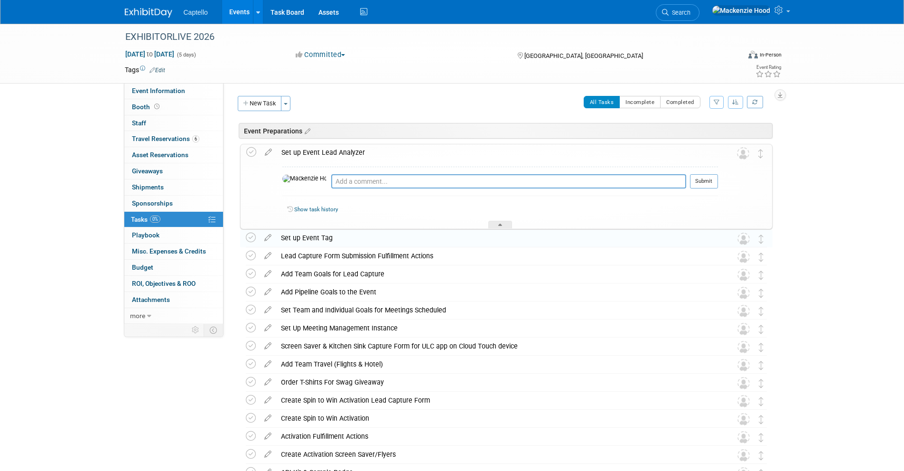
click at [345, 145] on div "Set up Event Lead Analyzer" at bounding box center [497, 152] width 441 height 16
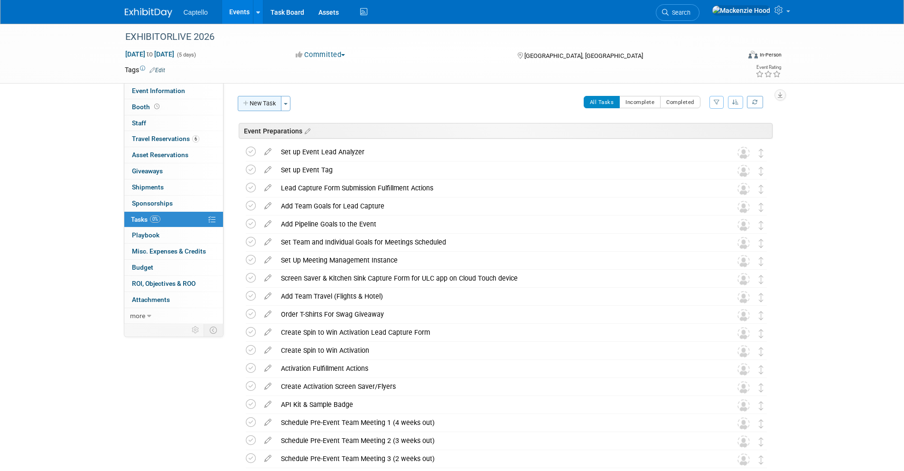
click at [260, 102] on button "New Task" at bounding box center [260, 103] width 44 height 15
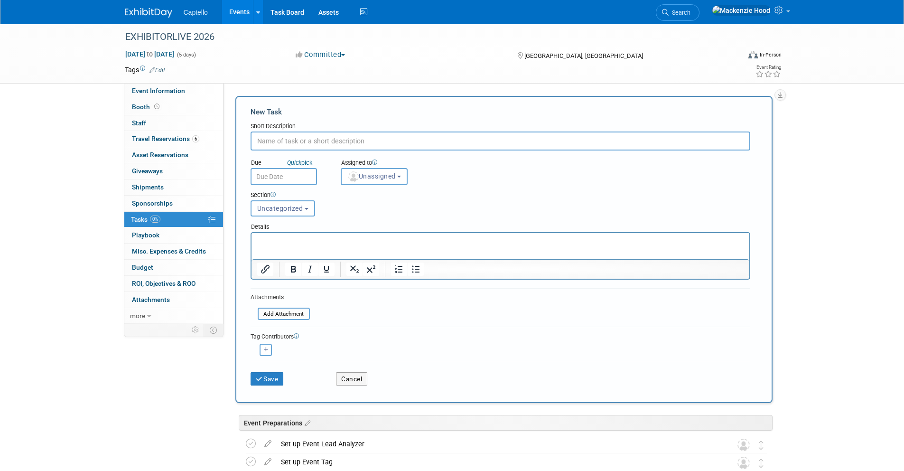
paste input "Documentation Category - Name Field"
type input "Documentation Category - Name Field"
click at [285, 240] on p "Rich Text Area. Press ALT-0 for help." at bounding box center [500, 241] width 487 height 9
click at [281, 208] on span "Uncategorized" at bounding box center [280, 208] width 46 height 8
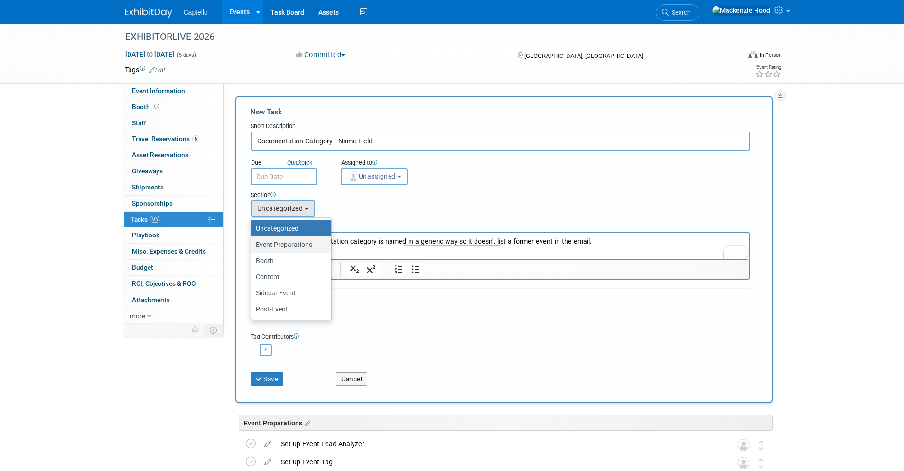
click at [289, 245] on label "Event Preparations" at bounding box center [289, 244] width 66 height 12
click at [252, 245] on input "Event Preparations" at bounding box center [249, 244] width 6 height 6
select select "11274208"
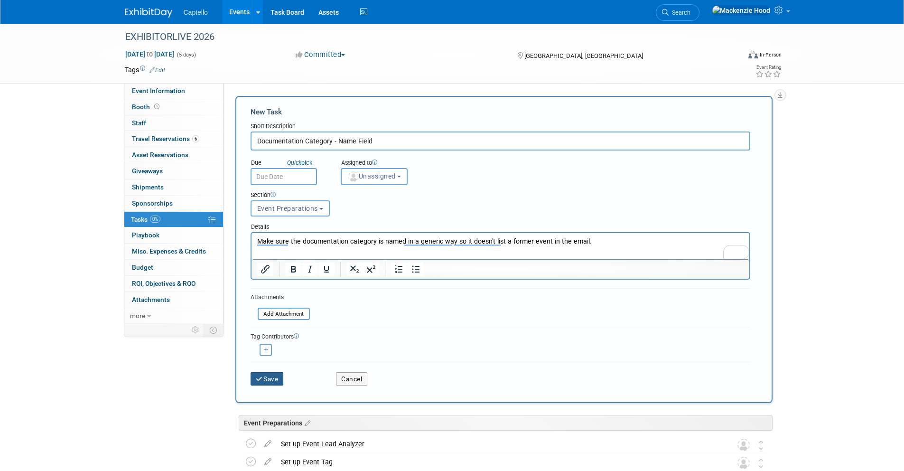
click at [258, 381] on icon "submit" at bounding box center [260, 379] width 8 height 7
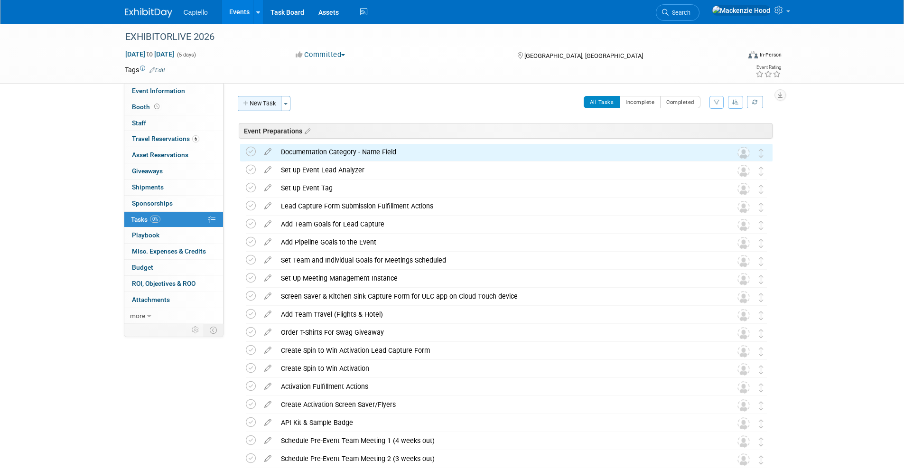
click at [258, 106] on button "New Task" at bounding box center [260, 103] width 44 height 15
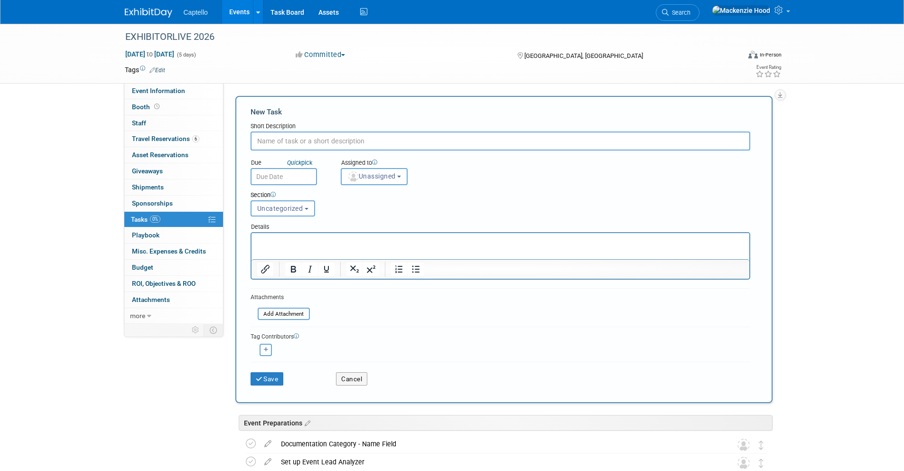
paste input "Lead Capture Form: Use "Enable Influenced Pipeline" at 10%"
type input "Lead Capture Form: Use "Enable Influenced Pipeline" at 10%"
click at [278, 211] on span "Uncategorized" at bounding box center [280, 208] width 46 height 8
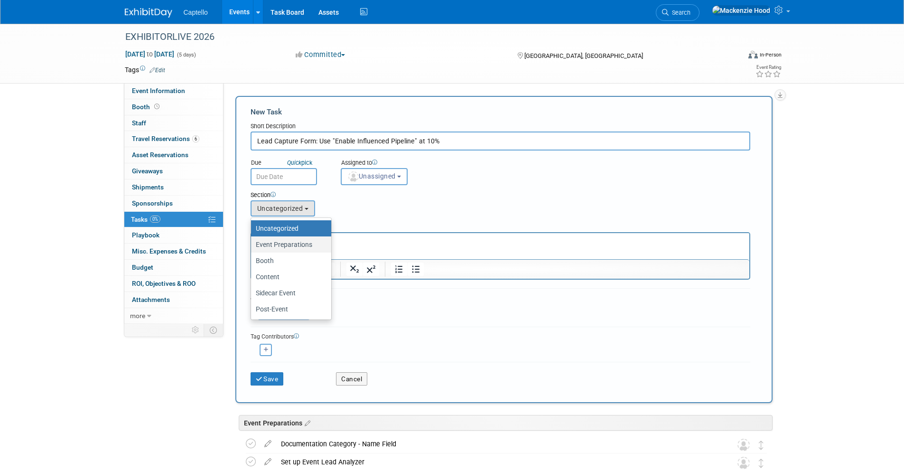
click at [286, 241] on label "Event Preparations" at bounding box center [289, 244] width 66 height 12
click at [252, 241] on input "Event Preparations" at bounding box center [249, 244] width 6 height 6
select select "11274208"
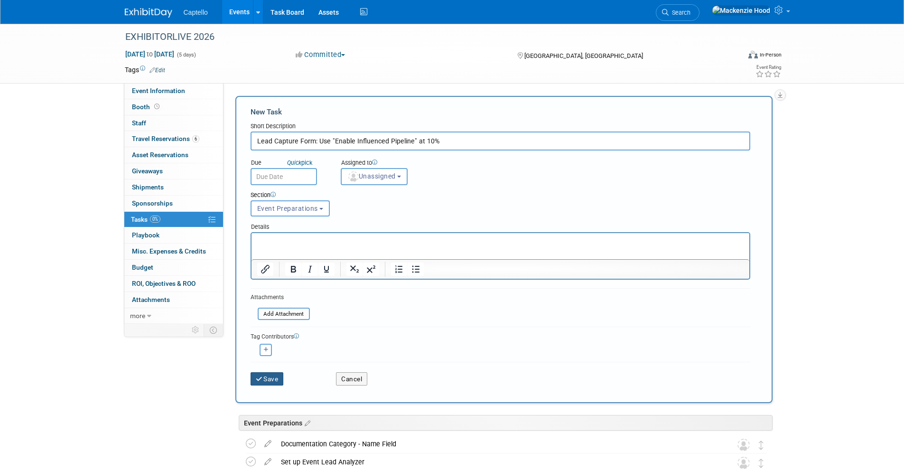
click at [272, 377] on button "Save" at bounding box center [266, 378] width 33 height 13
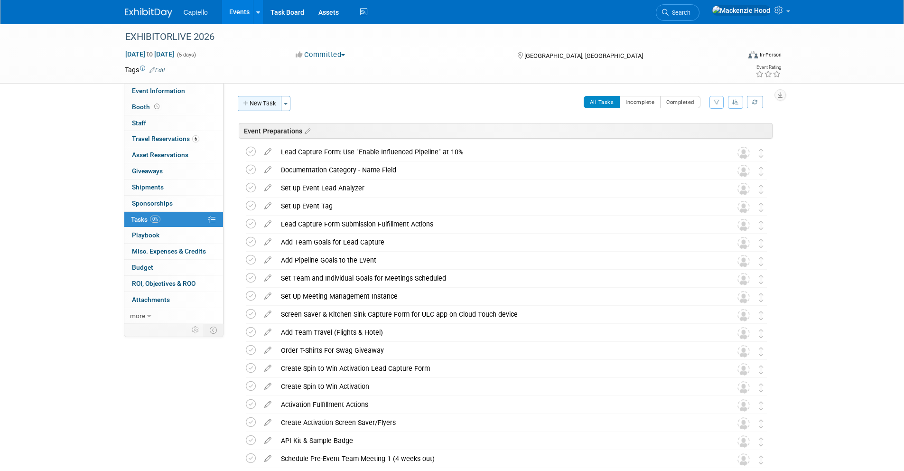
click at [251, 102] on button "New Task" at bounding box center [260, 103] width 44 height 15
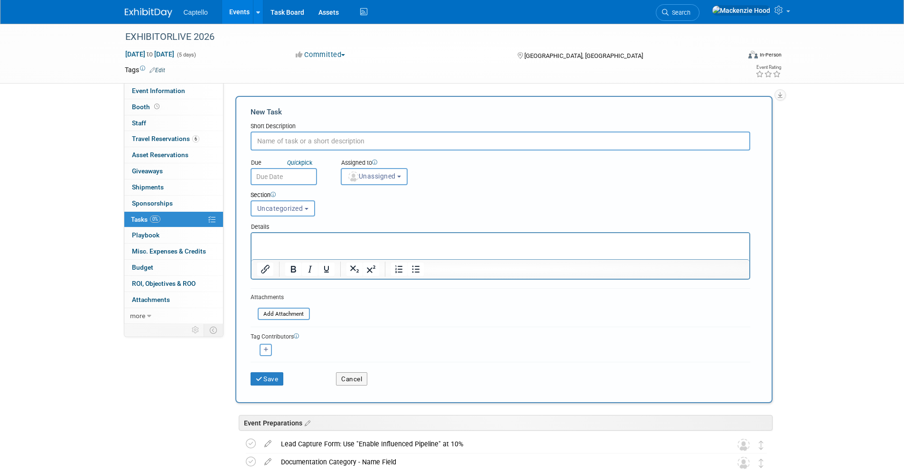
paste input "Capture Form: Update Cover Image & Form Background Image"
type input "Capture Form: Update Cover Image & Form Background Image"
click at [289, 209] on span "Uncategorized" at bounding box center [280, 208] width 46 height 8
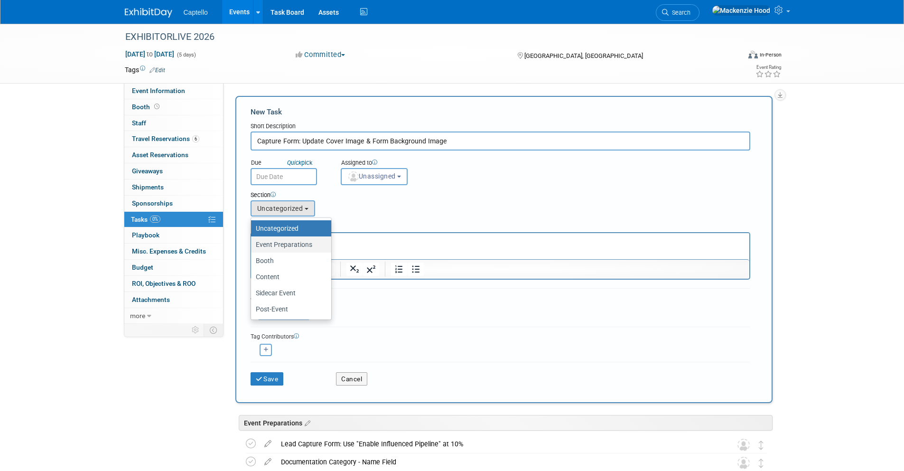
drag, startPoint x: 298, startPoint y: 242, endPoint x: 44, endPoint y: 25, distance: 334.4
click at [298, 242] on label "Event Preparations" at bounding box center [289, 244] width 66 height 12
click at [252, 242] on input "Event Preparations" at bounding box center [249, 244] width 6 height 6
select select "11274208"
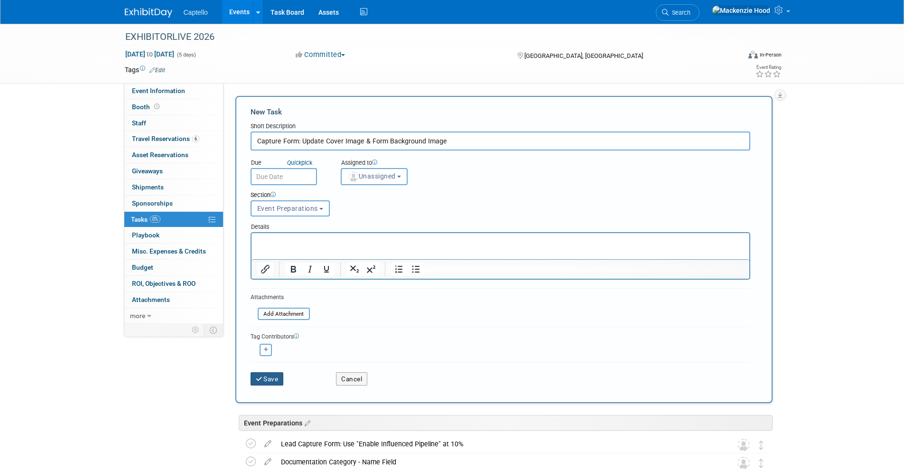
click at [272, 374] on button "Save" at bounding box center [266, 378] width 33 height 13
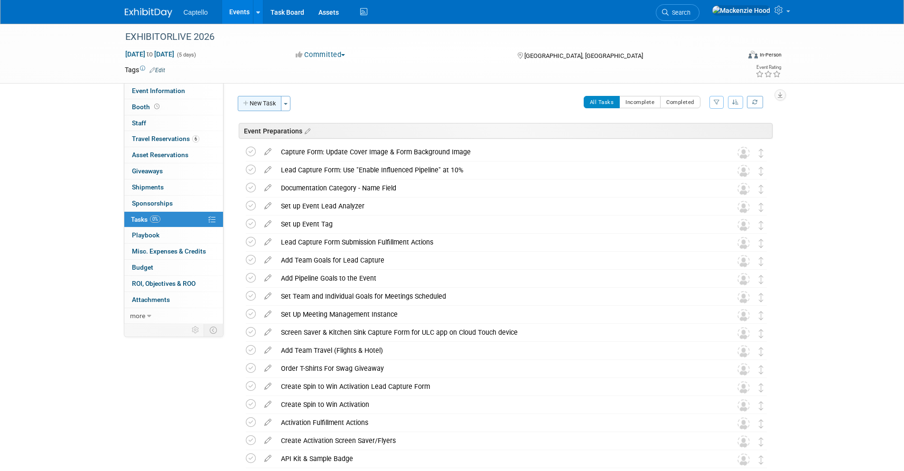
click at [245, 102] on icon "button" at bounding box center [246, 104] width 7 height 6
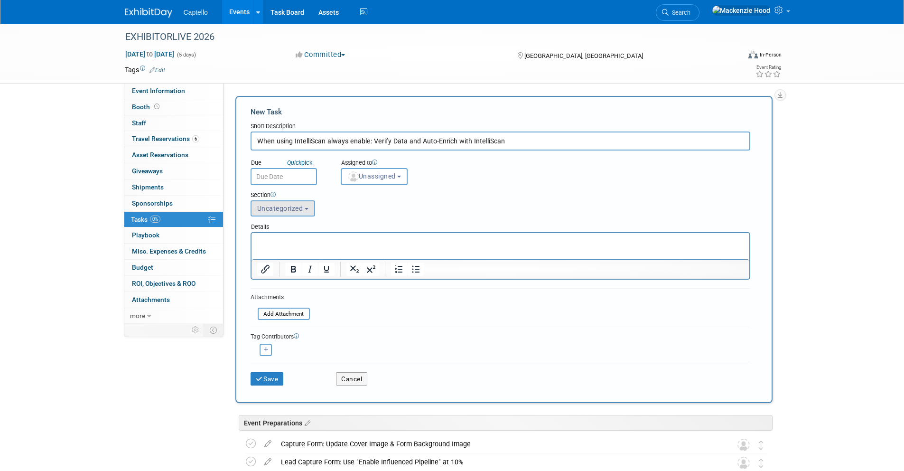
type input "When using IntelliScan always enable: Verify Data and Auto-Enrich with IntelliS…"
click at [299, 209] on span "Uncategorized" at bounding box center [280, 208] width 46 height 8
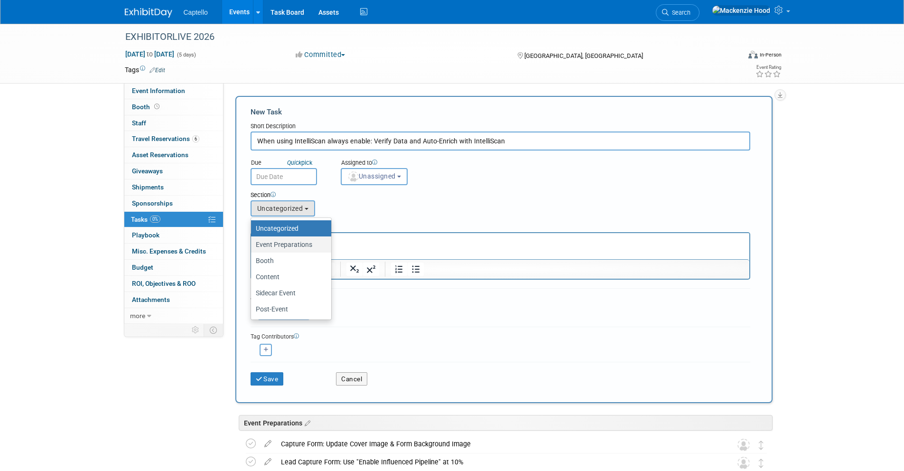
click at [299, 243] on label "Event Preparations" at bounding box center [289, 244] width 66 height 12
click at [252, 243] on input "Event Preparations" at bounding box center [249, 244] width 6 height 6
select select "11274208"
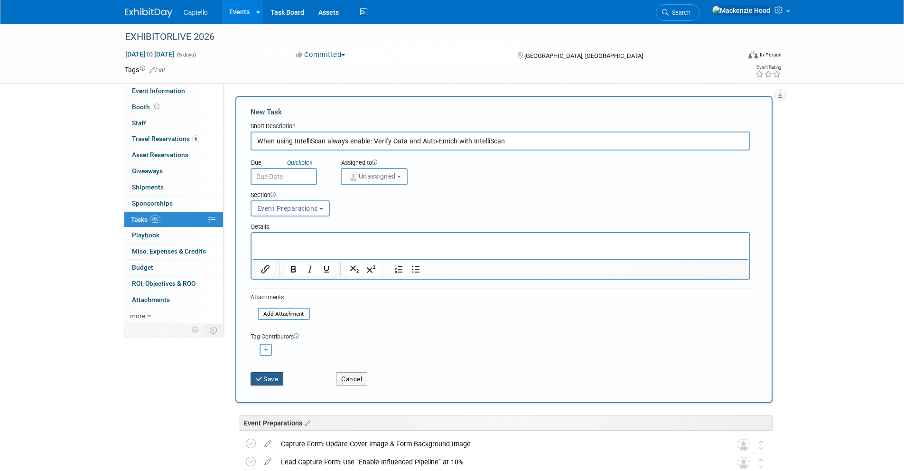
click at [282, 377] on button "Save" at bounding box center [266, 378] width 33 height 13
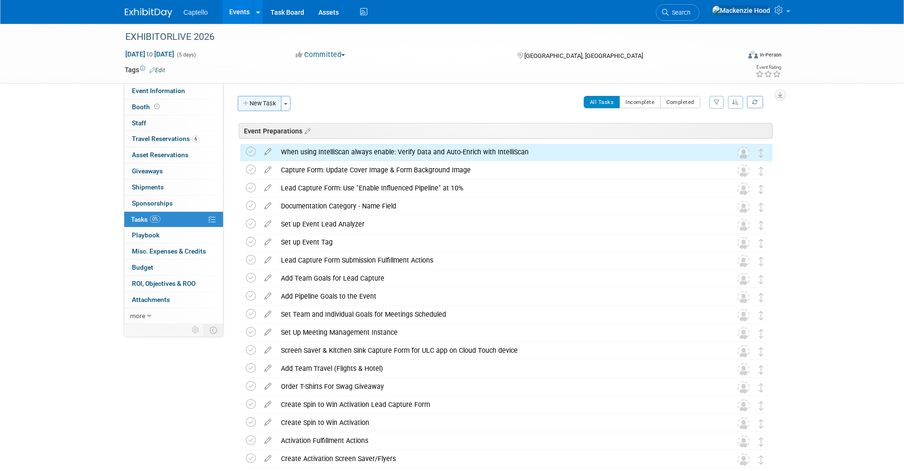
click at [267, 98] on button "New Task" at bounding box center [260, 103] width 44 height 15
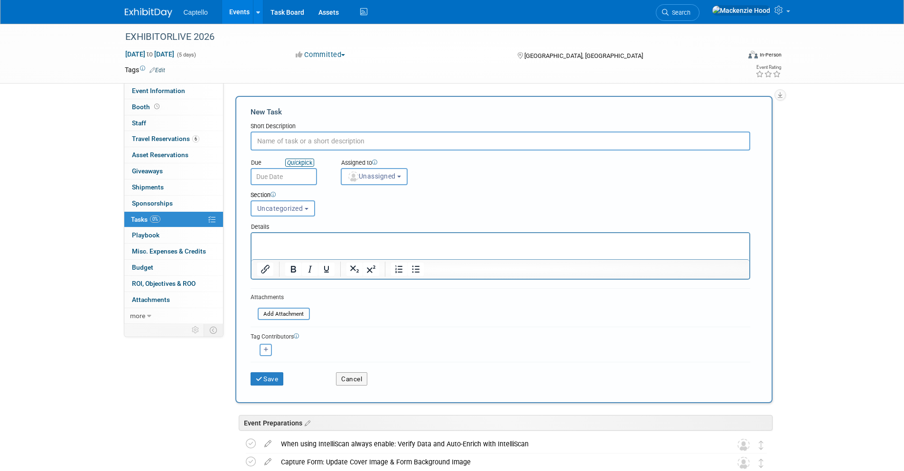
paste input "Set up Event Lead Capture Form"
type input "Set up Event Lead Capture Form"
click at [258, 379] on icon "submit" at bounding box center [260, 379] width 8 height 7
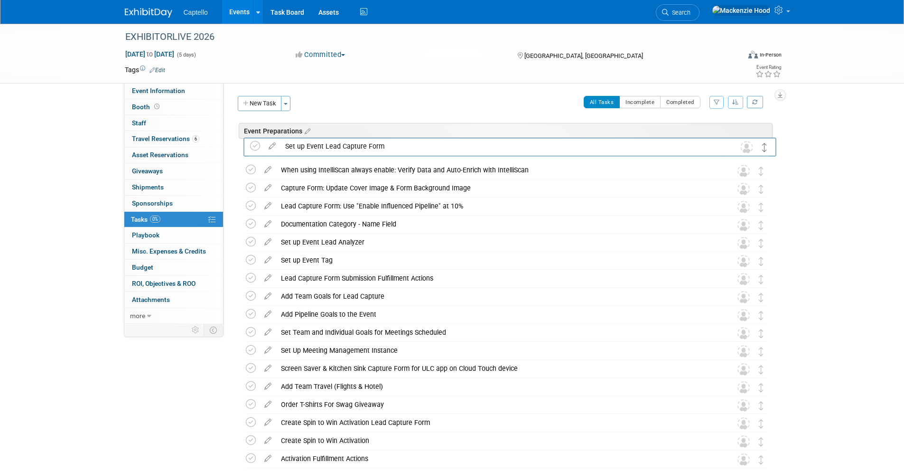
drag, startPoint x: 760, startPoint y: 432, endPoint x: 763, endPoint y: 146, distance: 286.0
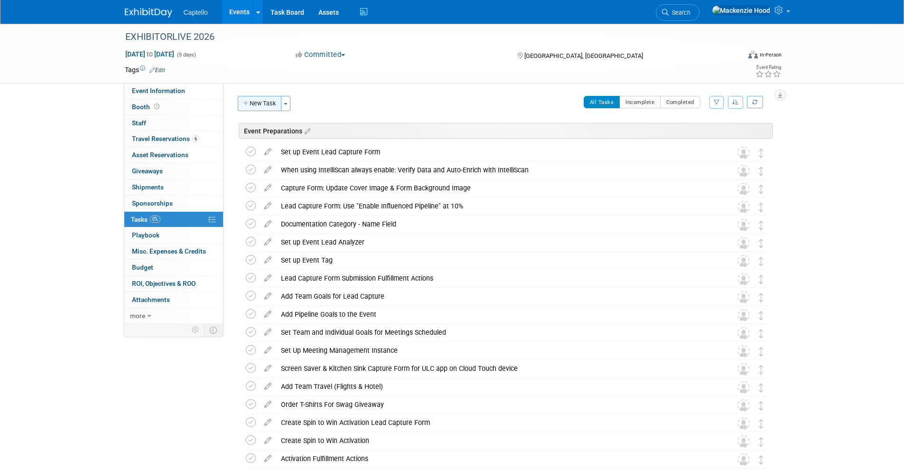
click at [265, 101] on button "New Task" at bounding box center [260, 103] width 44 height 15
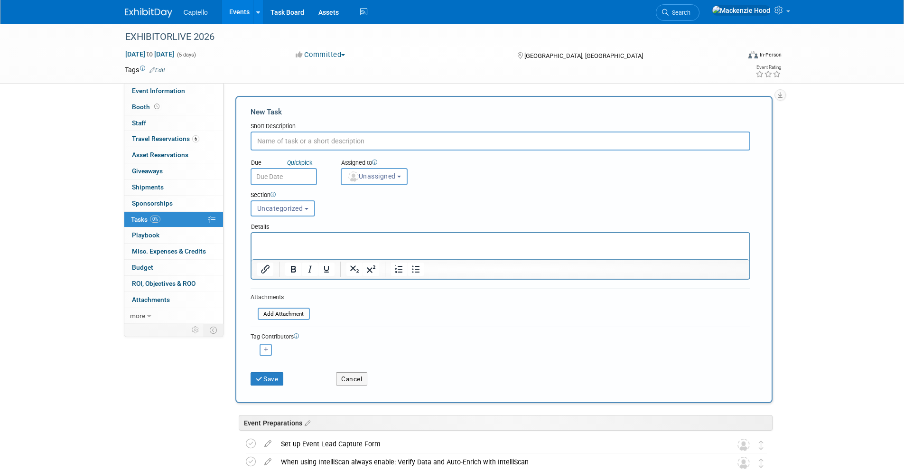
paste input "Create Group Travel in [GEOGRAPHIC_DATA]"
type input "Create Group Travel in [GEOGRAPHIC_DATA]"
click at [276, 214] on button "Uncategorized" at bounding box center [282, 208] width 65 height 16
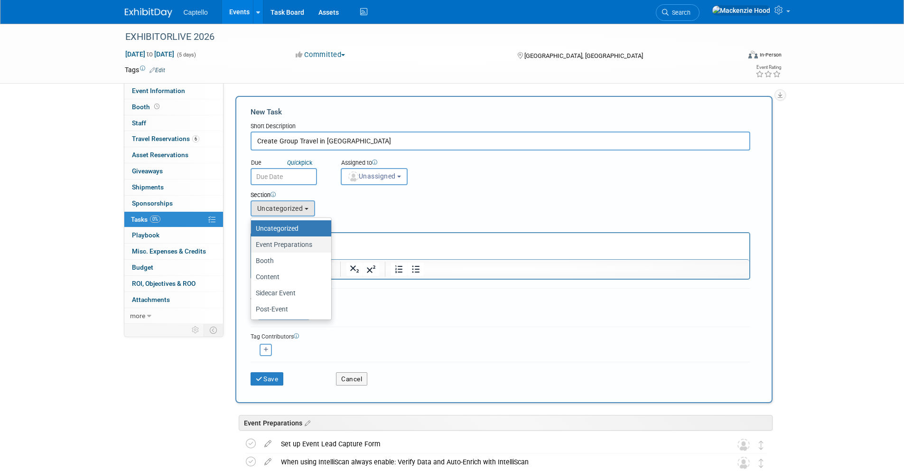
click at [280, 248] on label "Event Preparations" at bounding box center [289, 244] width 66 height 12
click at [252, 248] on input "Event Preparations" at bounding box center [249, 244] width 6 height 6
select select "11274208"
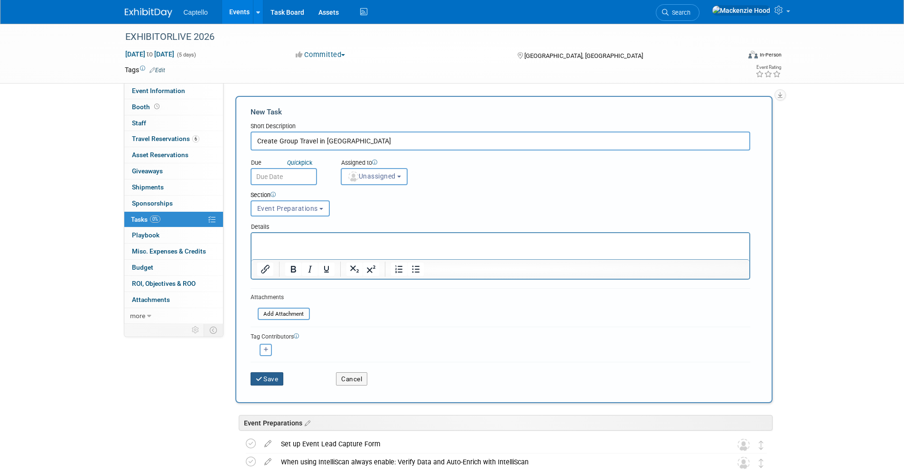
click at [270, 379] on button "Save" at bounding box center [266, 378] width 33 height 13
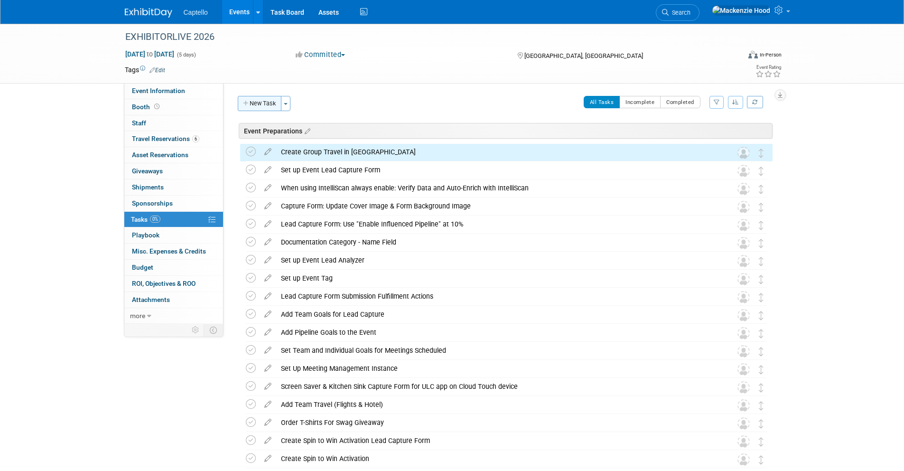
click at [267, 101] on button "New Task" at bounding box center [260, 103] width 44 height 15
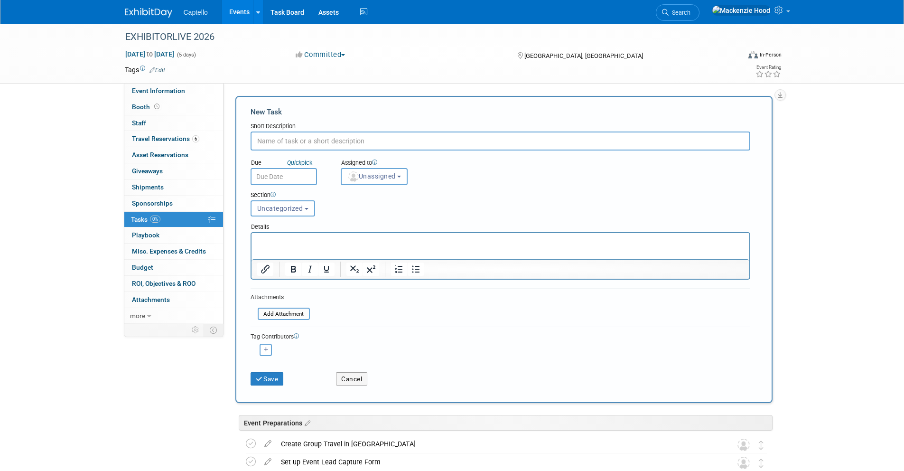
paste input "Register Booth Staff"
type input "Register Booth Staff"
click at [280, 207] on span "Uncategorized" at bounding box center [280, 208] width 46 height 8
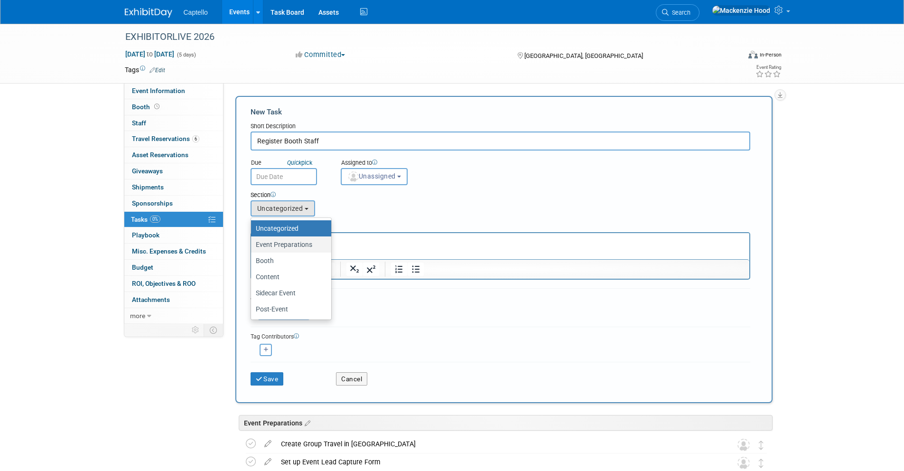
drag, startPoint x: 289, startPoint y: 243, endPoint x: 37, endPoint y: 18, distance: 338.3
click at [289, 243] on label "Event Preparations" at bounding box center [289, 244] width 66 height 12
click at [252, 243] on input "Event Preparations" at bounding box center [249, 244] width 6 height 6
select select "11274208"
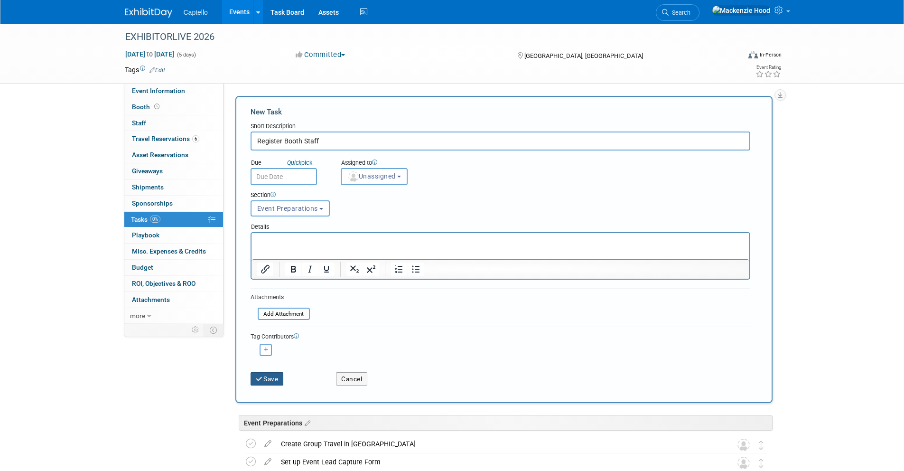
click at [262, 381] on icon "submit" at bounding box center [260, 379] width 8 height 7
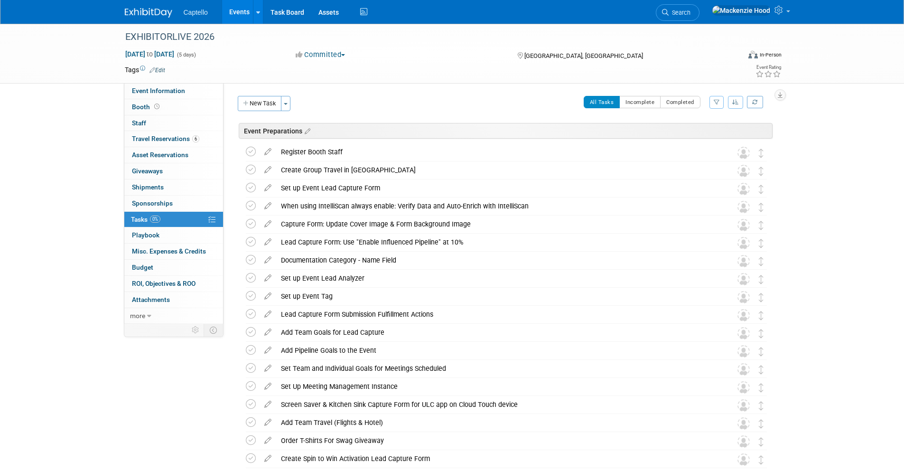
click at [250, 102] on button "New Task" at bounding box center [260, 103] width 44 height 15
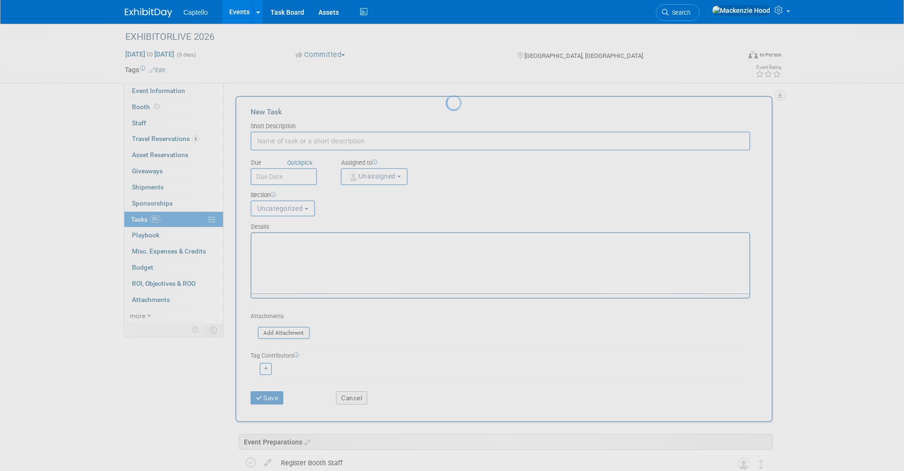
paste input "Create and Share a Deliverables Spreadsheet with Event Organizer"
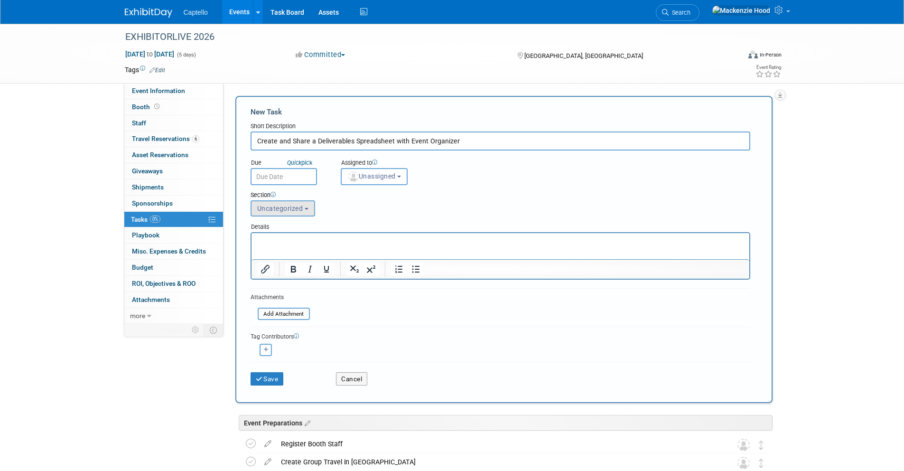
type input "Create and Share a Deliverables Spreadsheet with Event Organizer"
click at [298, 206] on span "Uncategorized" at bounding box center [280, 208] width 46 height 8
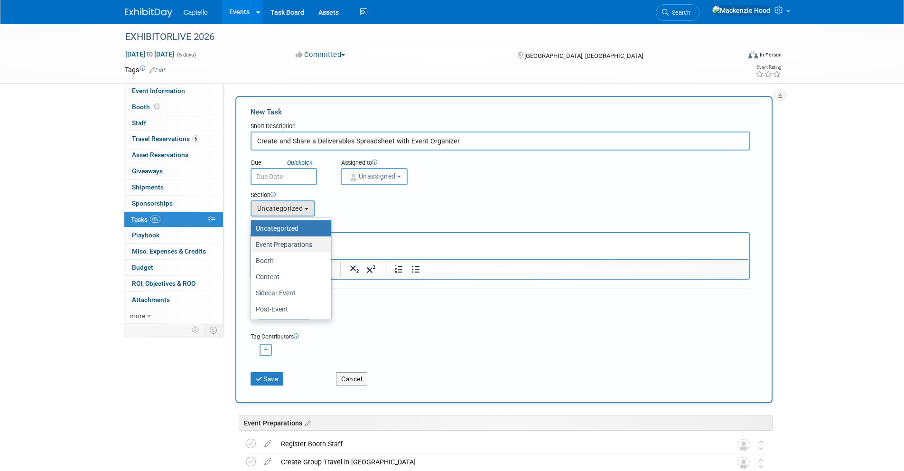
click at [311, 242] on label "Event Preparations" at bounding box center [289, 244] width 66 height 12
click at [252, 242] on input "Event Preparations" at bounding box center [249, 244] width 6 height 6
select select "11274208"
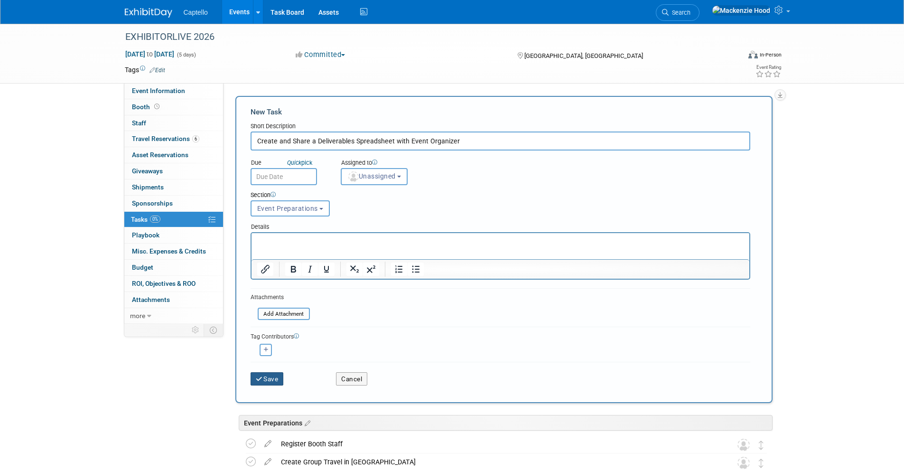
click at [264, 382] on button "Save" at bounding box center [266, 378] width 33 height 13
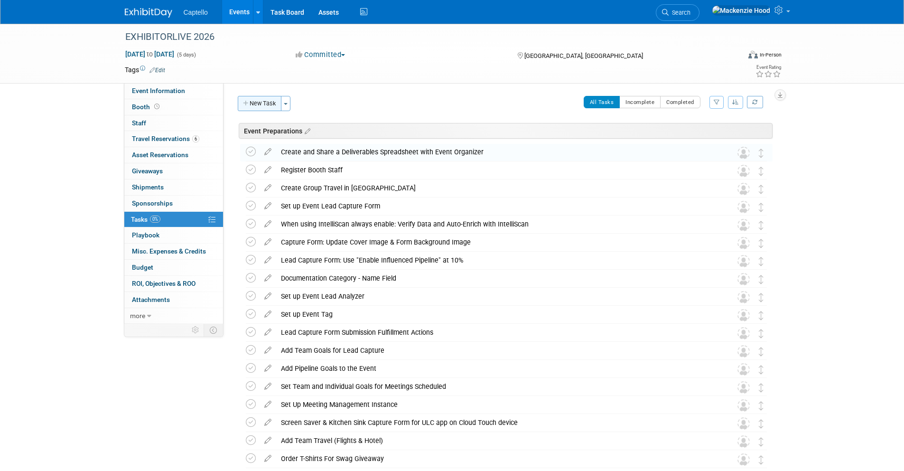
click at [273, 102] on button "New Task" at bounding box center [260, 103] width 44 height 15
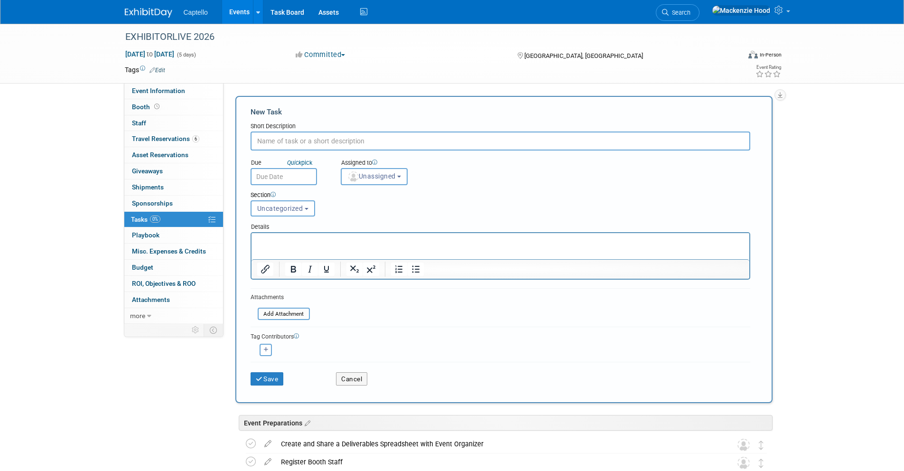
paste input "Get Registered Attendee List From Event Organizer"
type input "Get Registered Attendee List From Event Organizer"
click at [299, 208] on span "Uncategorized" at bounding box center [280, 208] width 46 height 8
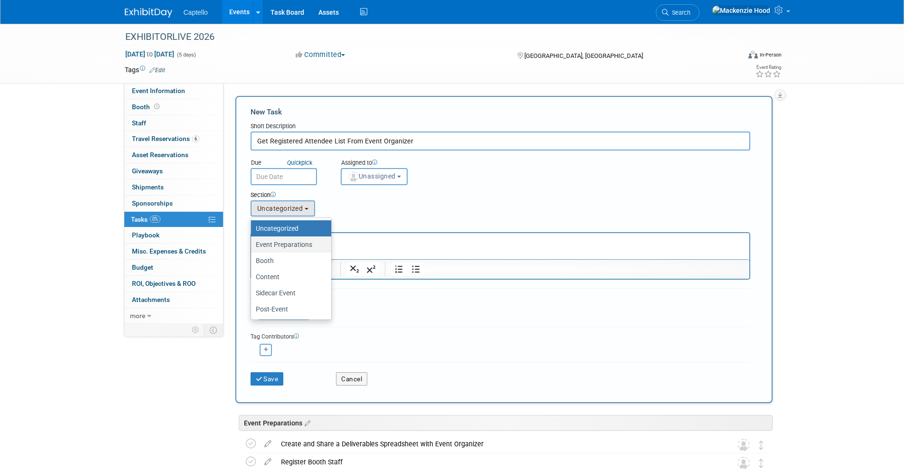
drag, startPoint x: 305, startPoint y: 245, endPoint x: 51, endPoint y: 22, distance: 337.4
click at [305, 245] on label "Event Preparations" at bounding box center [289, 244] width 66 height 12
click at [252, 245] on input "Event Preparations" at bounding box center [249, 244] width 6 height 6
select select "11274208"
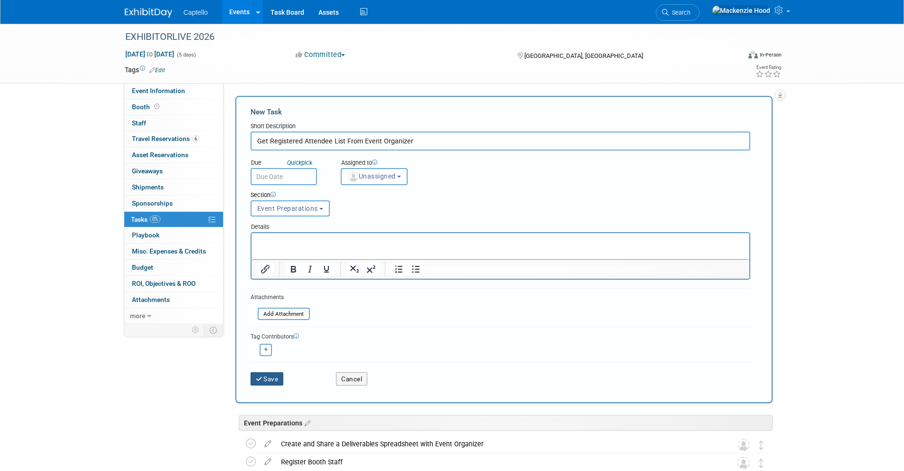
click at [267, 379] on button "Save" at bounding box center [266, 378] width 33 height 13
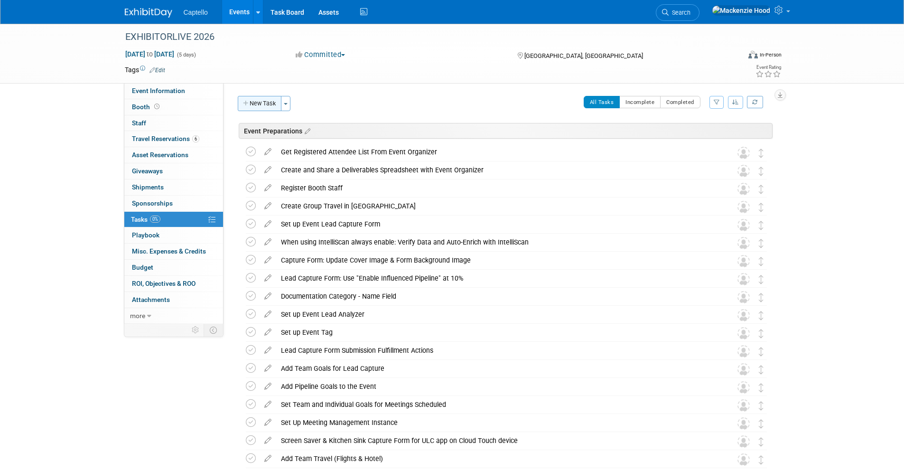
click at [243, 103] on icon "button" at bounding box center [246, 104] width 7 height 6
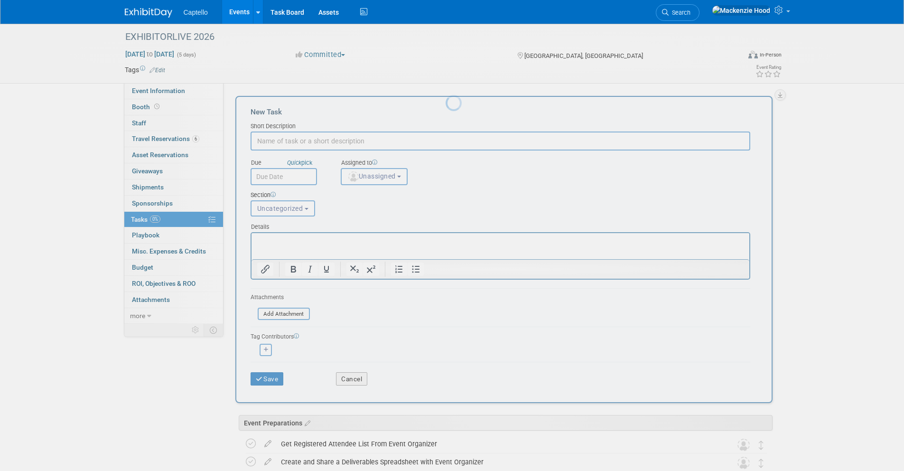
paste input "Contract Approval & Signatures"
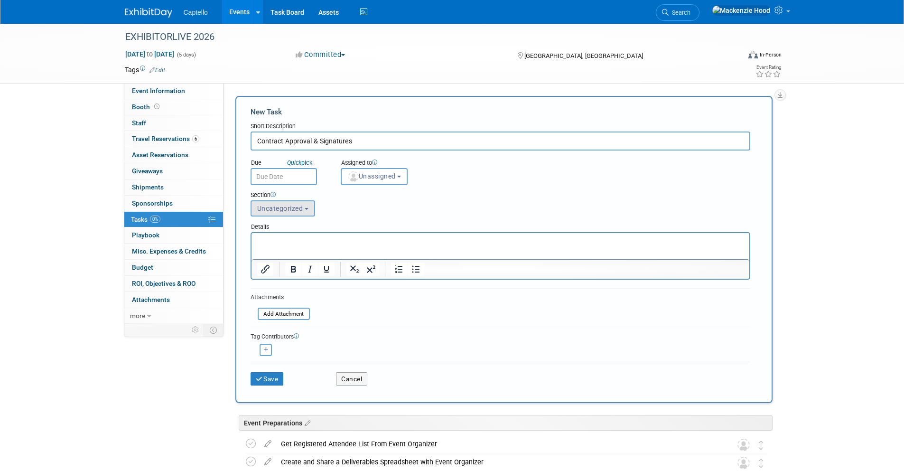
type input "Contract Approval & Signatures"
click at [300, 201] on button "Uncategorized" at bounding box center [282, 208] width 65 height 16
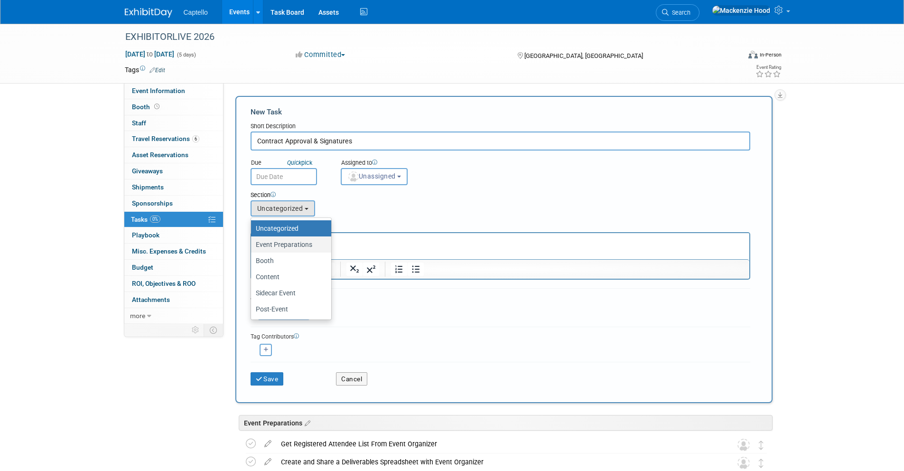
click at [297, 248] on label "Event Preparations" at bounding box center [289, 244] width 66 height 12
click at [252, 248] on input "Event Preparations" at bounding box center [249, 244] width 6 height 6
select select "11274208"
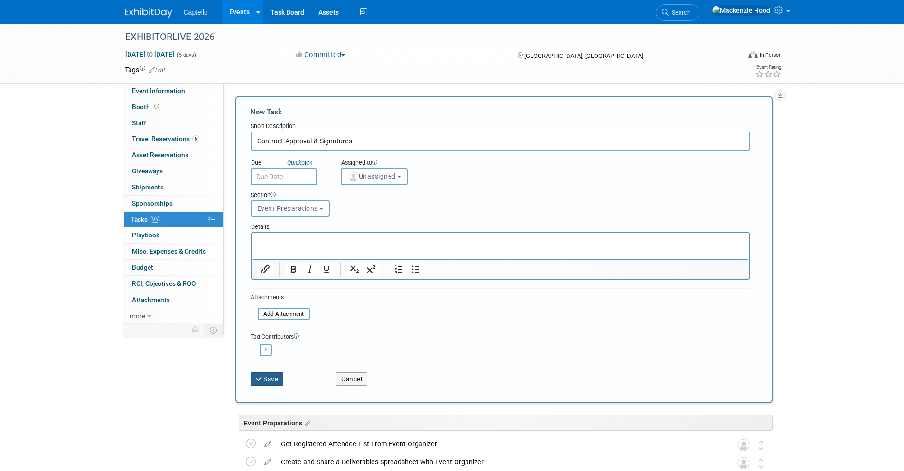
click at [263, 372] on button "Save" at bounding box center [266, 378] width 33 height 13
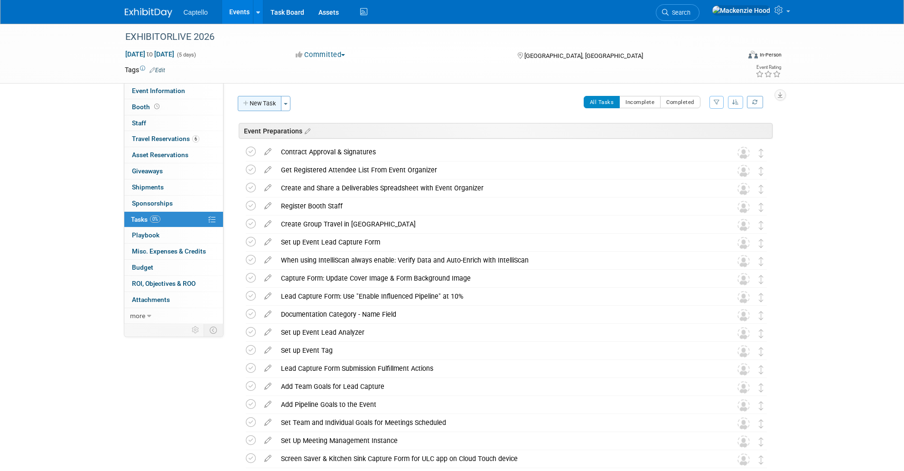
click at [250, 104] on button "New Task" at bounding box center [260, 103] width 44 height 15
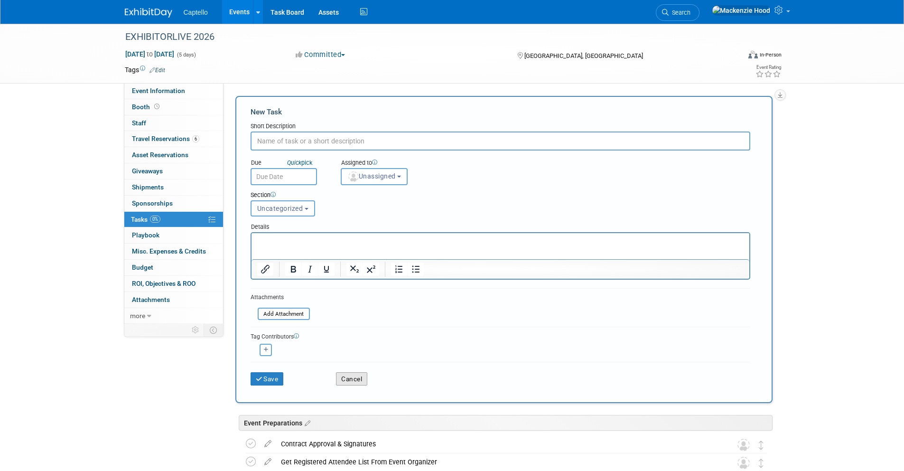
click at [351, 373] on button "Cancel" at bounding box center [351, 378] width 31 height 13
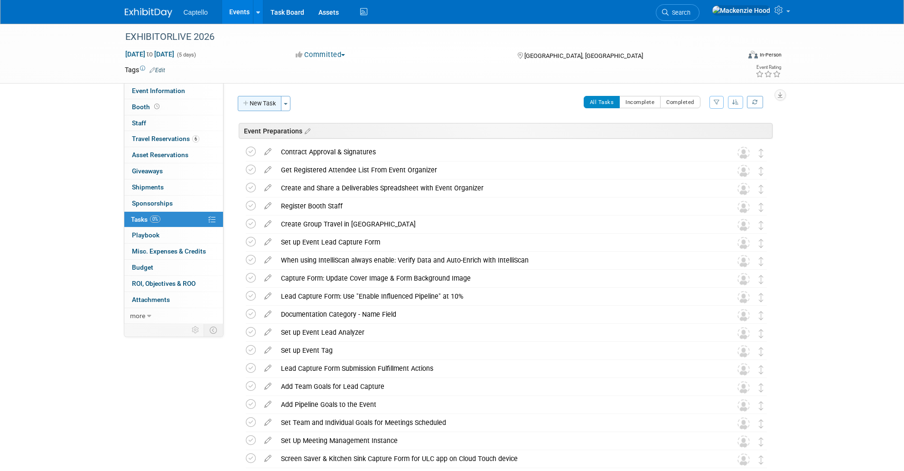
click at [246, 98] on button "New Task" at bounding box center [260, 103] width 44 height 15
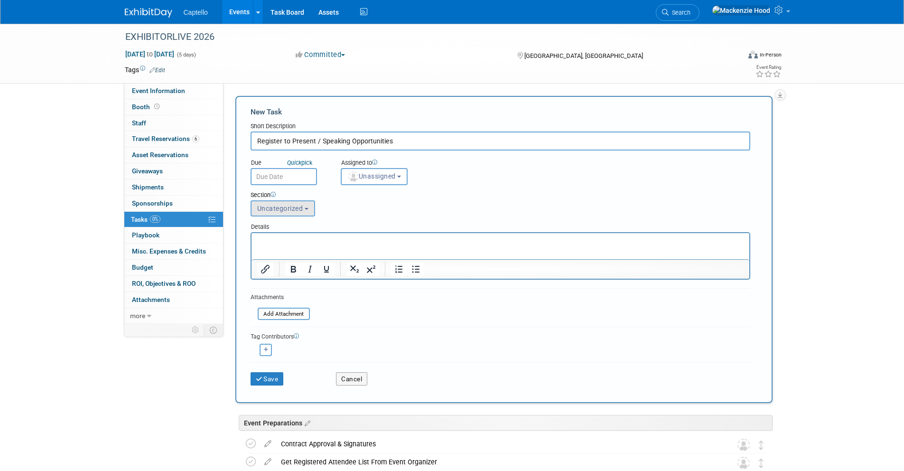
type input "Register to Present / Speaking Opportunities"
click at [287, 208] on span "Uncategorized" at bounding box center [280, 208] width 46 height 8
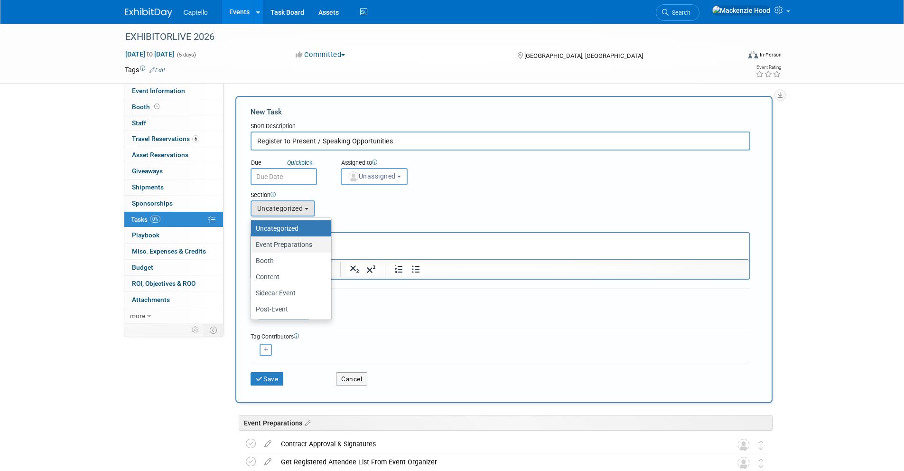
click at [285, 241] on label "Event Preparations" at bounding box center [289, 244] width 66 height 12
click at [252, 241] on input "Event Preparations" at bounding box center [249, 244] width 6 height 6
select select "11274208"
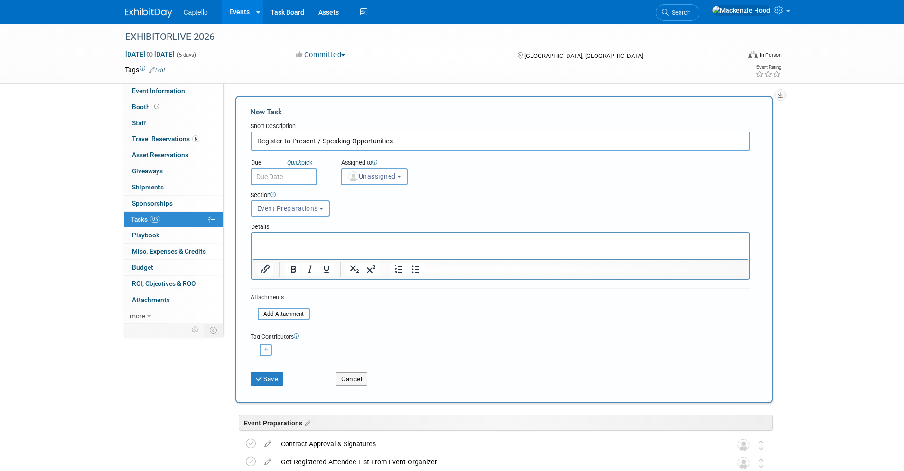
click at [266, 370] on div "Save" at bounding box center [286, 375] width 86 height 19
click at [261, 377] on icon "submit" at bounding box center [260, 379] width 8 height 7
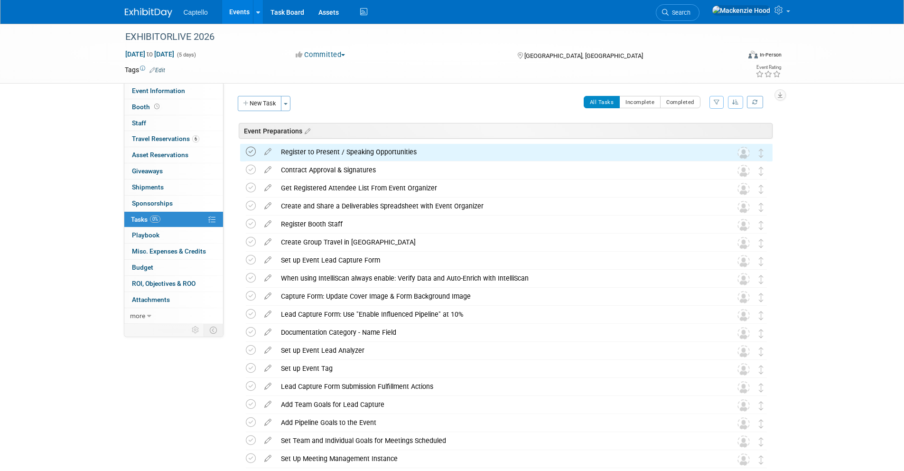
click at [250, 149] on icon at bounding box center [251, 152] width 10 height 10
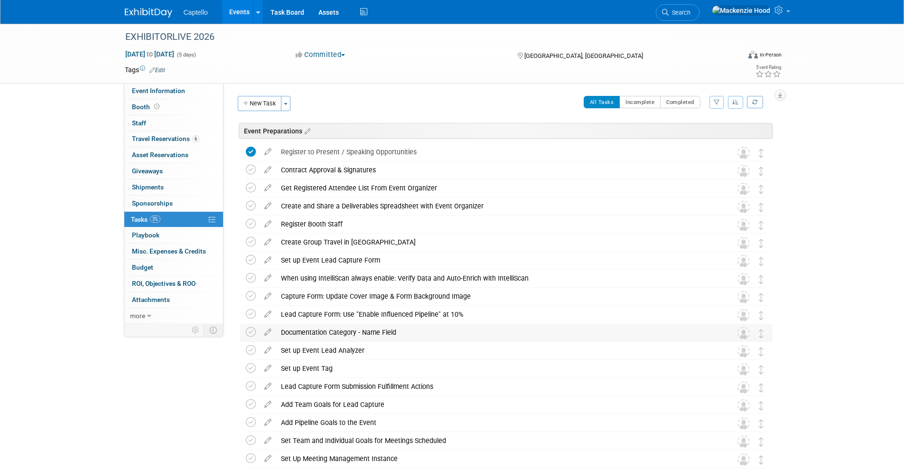
click at [375, 334] on div "Documentation Category - Name Field" at bounding box center [497, 332] width 442 height 16
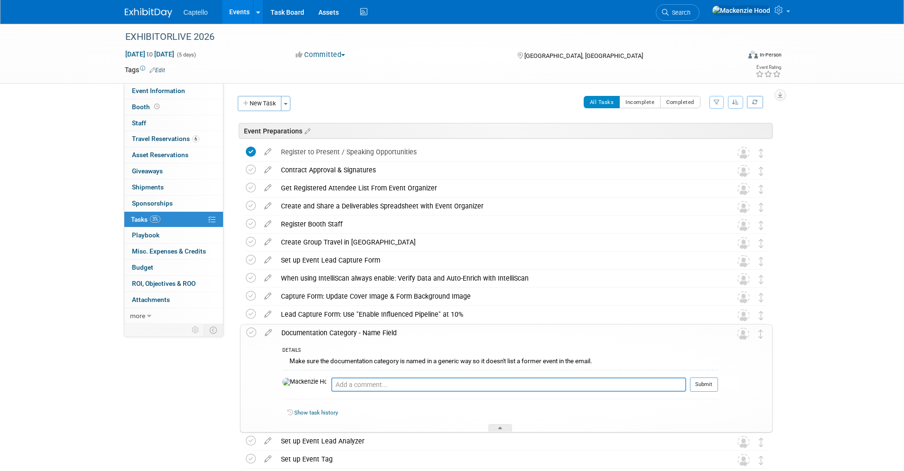
click at [375, 334] on div "Documentation Category - Name Field" at bounding box center [497, 332] width 441 height 16
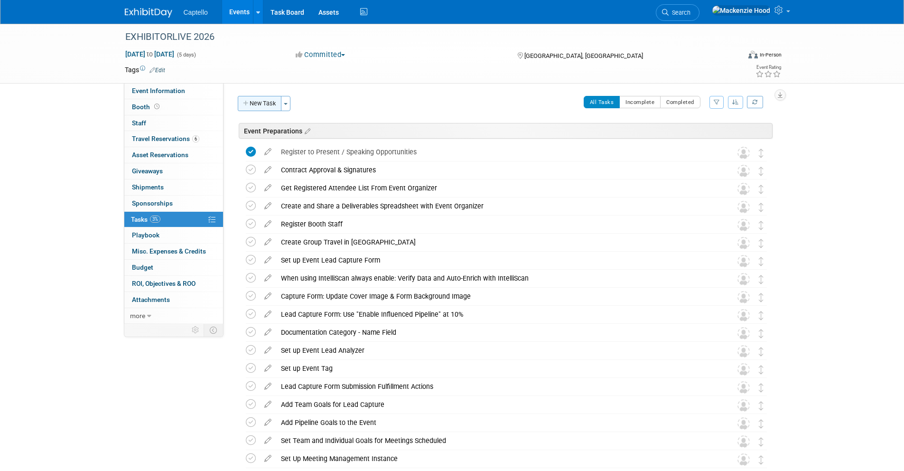
click at [253, 100] on button "New Task" at bounding box center [260, 103] width 44 height 15
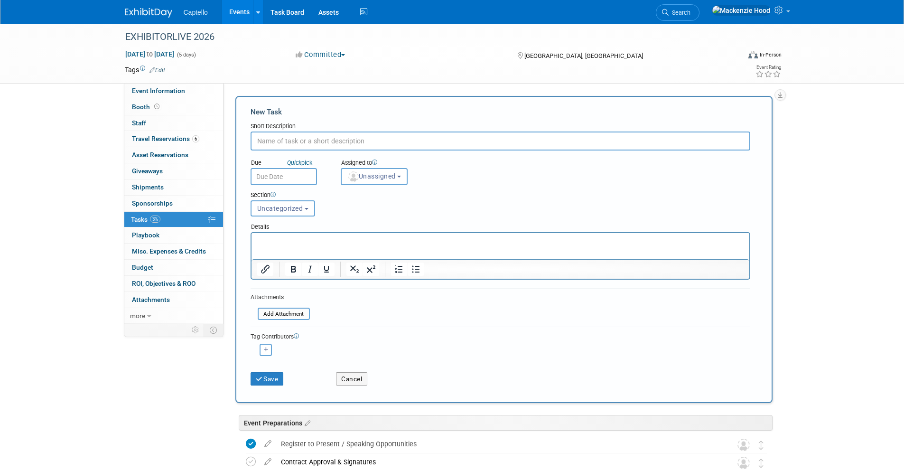
paste input "Set up Crate Shipping to and from Show"
type input "Set up Crate Shipping to and from Show"
click at [284, 212] on button "Uncategorized" at bounding box center [282, 208] width 65 height 16
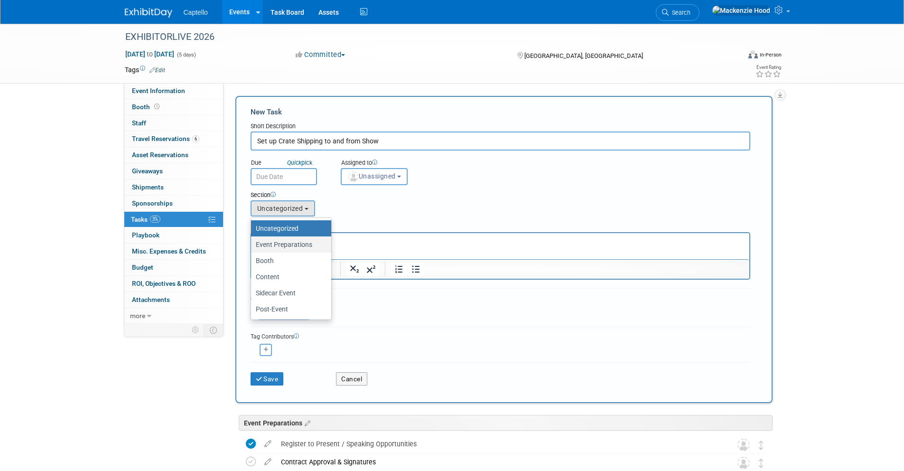
click at [296, 244] on label "Event Preparations" at bounding box center [289, 244] width 66 height 12
click at [252, 244] on input "Event Preparations" at bounding box center [249, 244] width 6 height 6
select select "11274208"
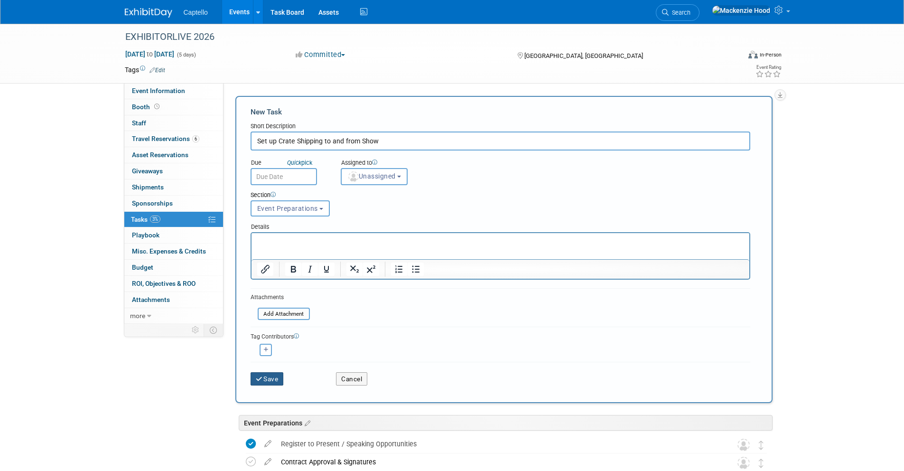
click at [269, 374] on button "Save" at bounding box center [266, 378] width 33 height 13
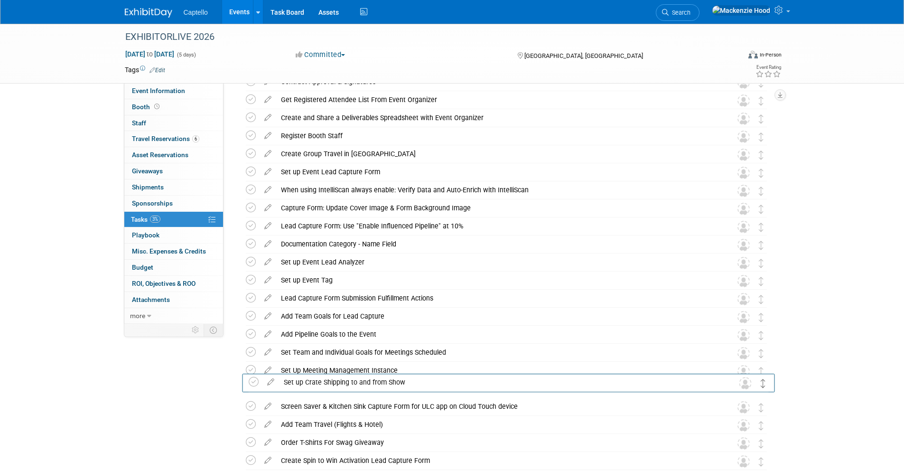
scroll to position [111, 0]
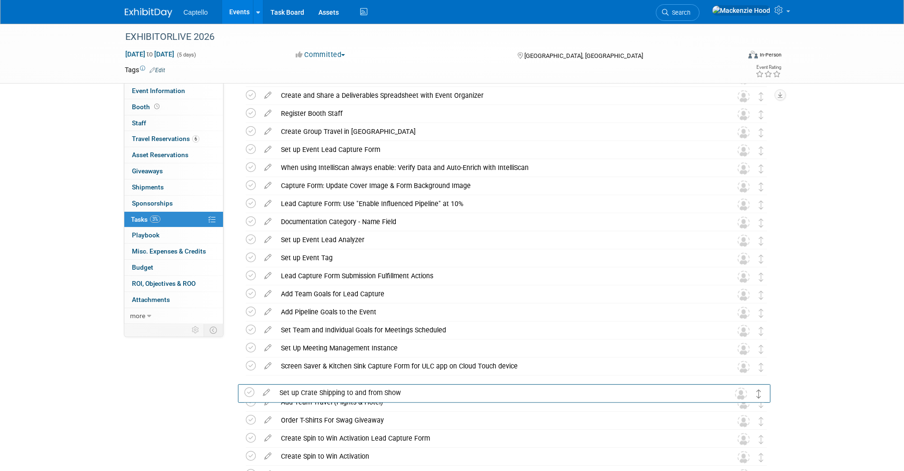
drag, startPoint x: 760, startPoint y: 156, endPoint x: 764, endPoint y: 389, distance: 233.4
click at [766, 386] on td at bounding box center [761, 384] width 10 height 17
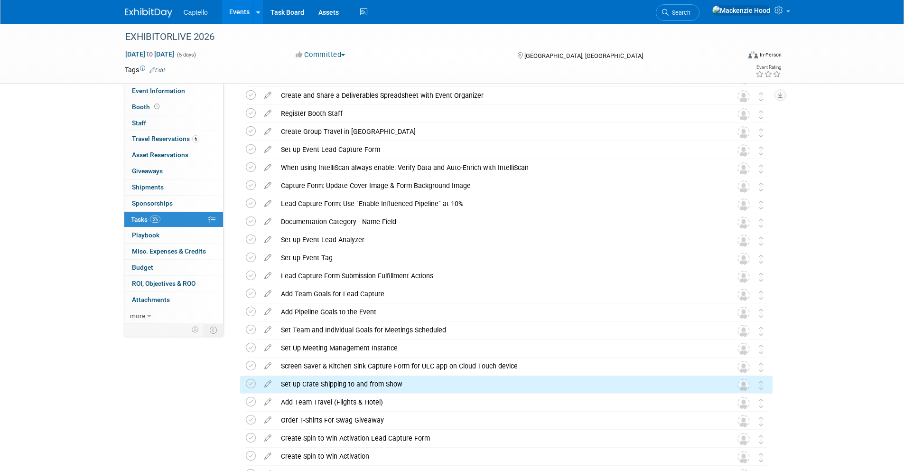
click at [853, 327] on div "EXHIBITORLIVE 2026 Mar 29, 2026 to Apr 2, 2026 (5 days) Mar 29, 2026 to Apr 2, …" at bounding box center [452, 427] width 904 height 1028
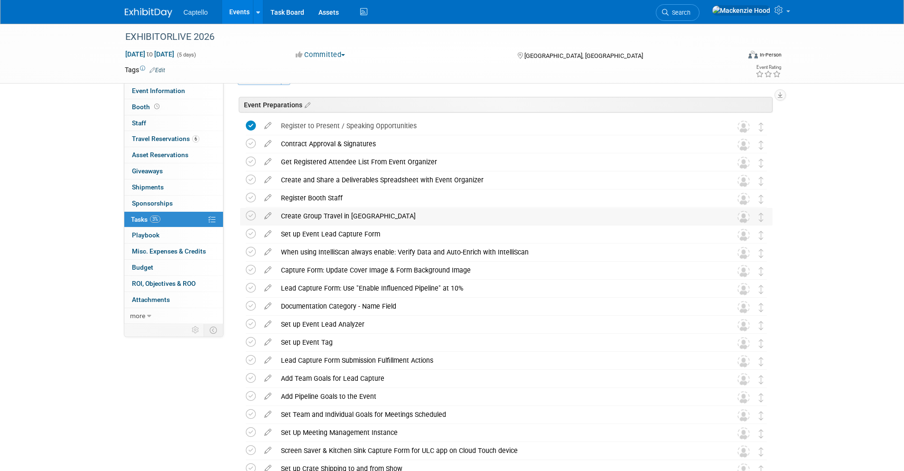
scroll to position [0, 0]
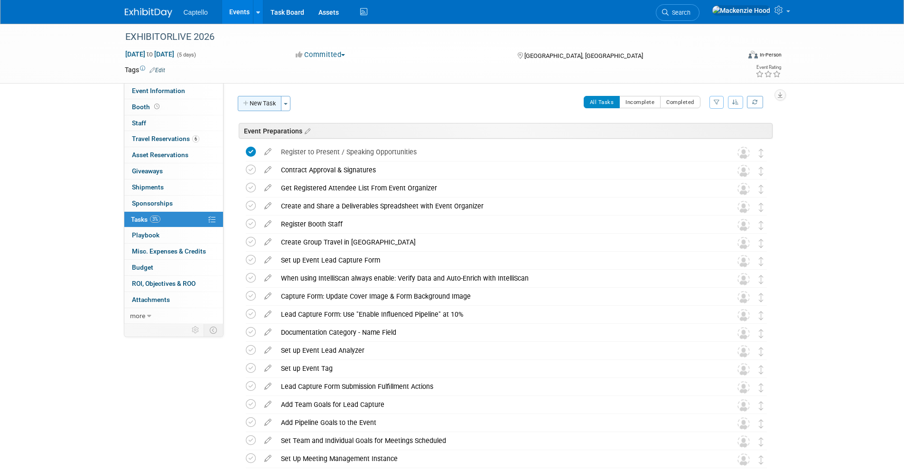
click at [262, 105] on button "New Task" at bounding box center [260, 103] width 44 height 15
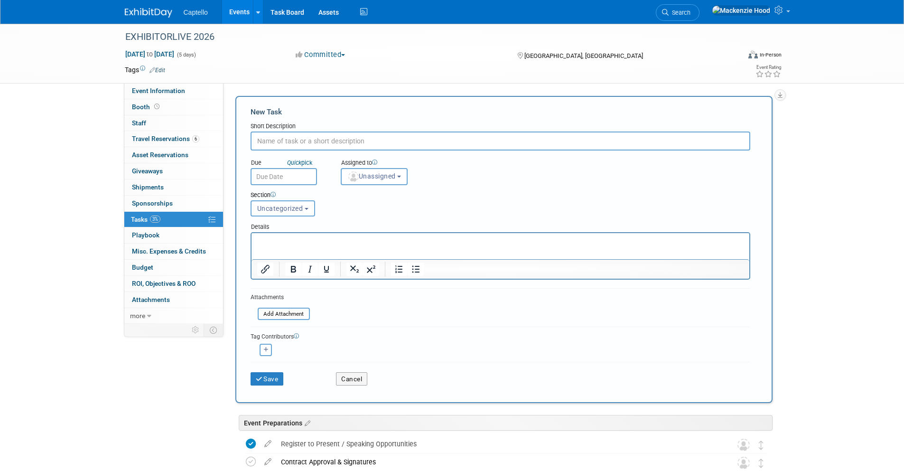
paste input "Get graphics assets from EXHIBITOR GROUP / Marketing ([PERSON_NAME]) [PERSON_NA…"
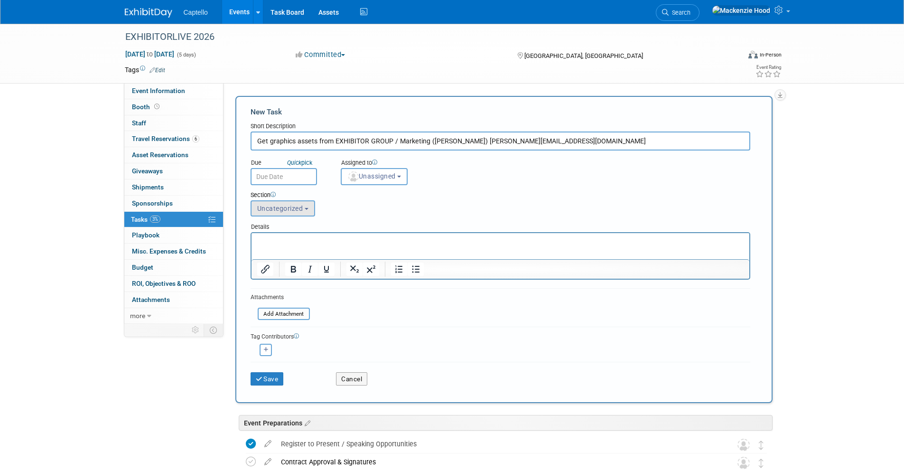
type input "Get graphics assets from EXHIBITOR GROUP / Marketing ([PERSON_NAME]) [PERSON_NA…"
click at [290, 212] on button "Uncategorized" at bounding box center [282, 208] width 65 height 16
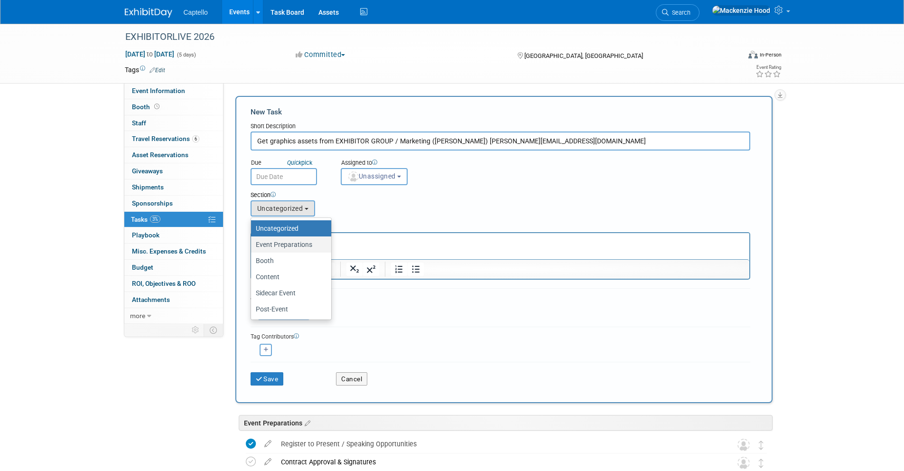
click at [305, 240] on label "Event Preparations" at bounding box center [289, 244] width 66 height 12
click at [252, 241] on input "Event Preparations" at bounding box center [249, 244] width 6 height 6
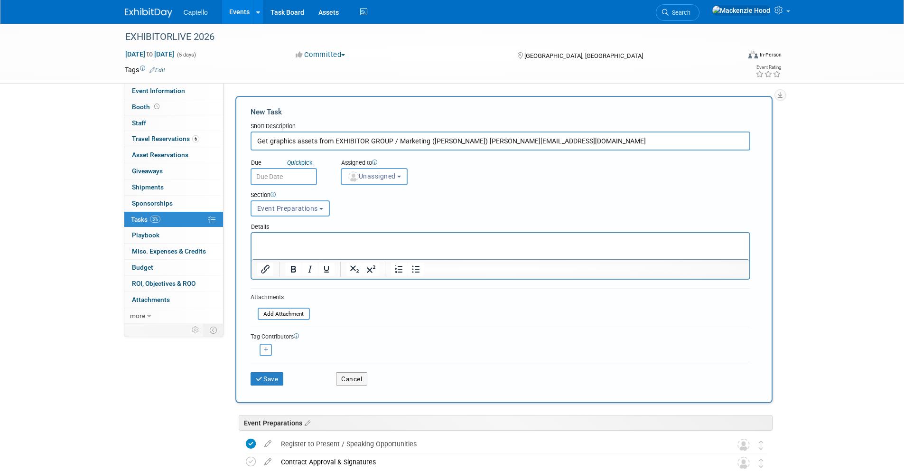
click at [298, 213] on button "Event Preparations" at bounding box center [290, 208] width 80 height 16
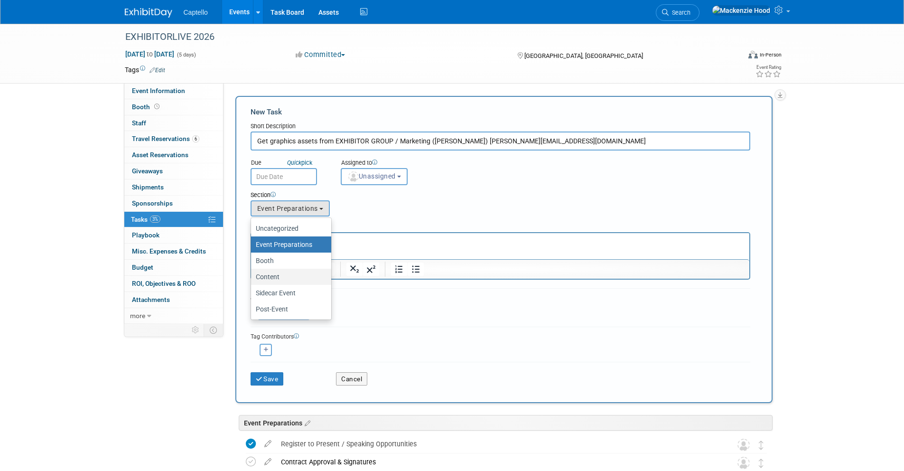
click at [296, 280] on label "Content" at bounding box center [289, 276] width 66 height 12
click at [252, 280] on input "Content" at bounding box center [249, 277] width 6 height 6
select select "11274210"
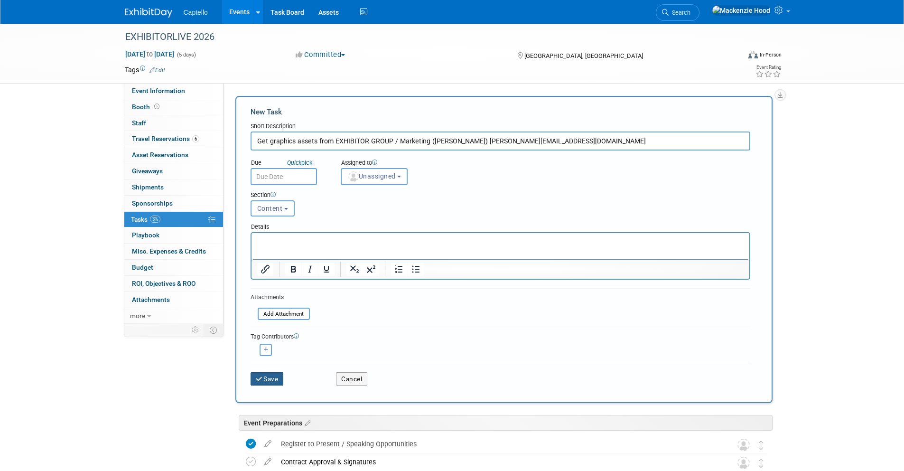
click at [263, 379] on button "Save" at bounding box center [266, 378] width 33 height 13
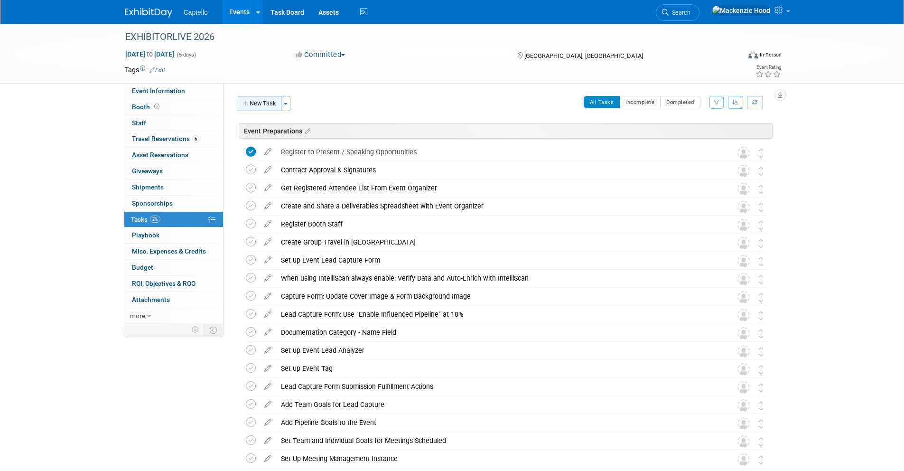
click at [248, 102] on icon "button" at bounding box center [246, 104] width 7 height 6
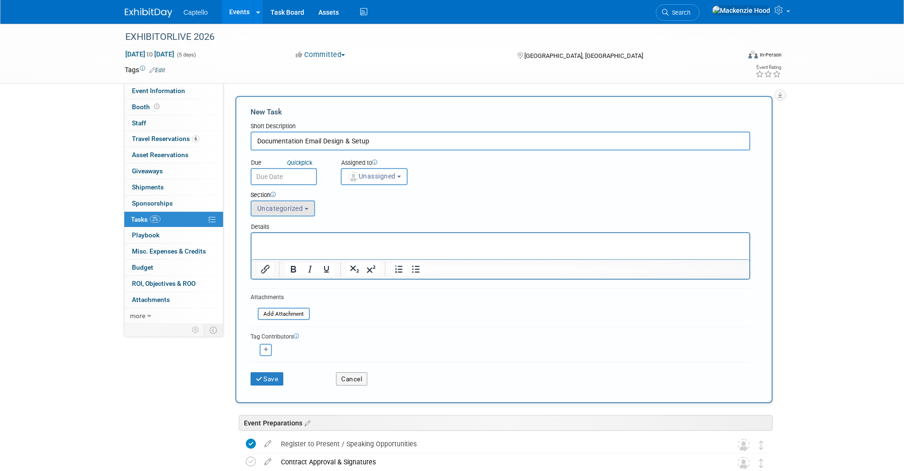
type input "Documentation Email Design & Setup"
click at [295, 203] on button "Uncategorized" at bounding box center [282, 208] width 65 height 16
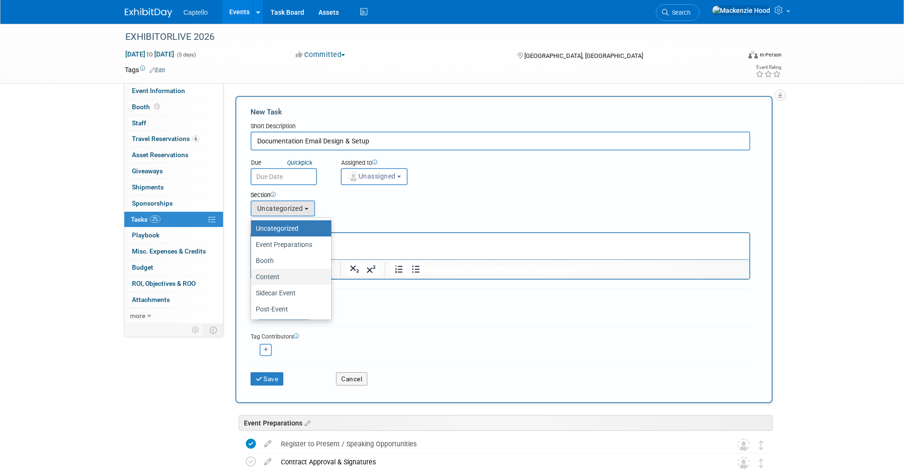
click at [301, 274] on label "Content" at bounding box center [289, 276] width 66 height 12
click at [252, 274] on input "Content" at bounding box center [249, 277] width 6 height 6
select select "11274210"
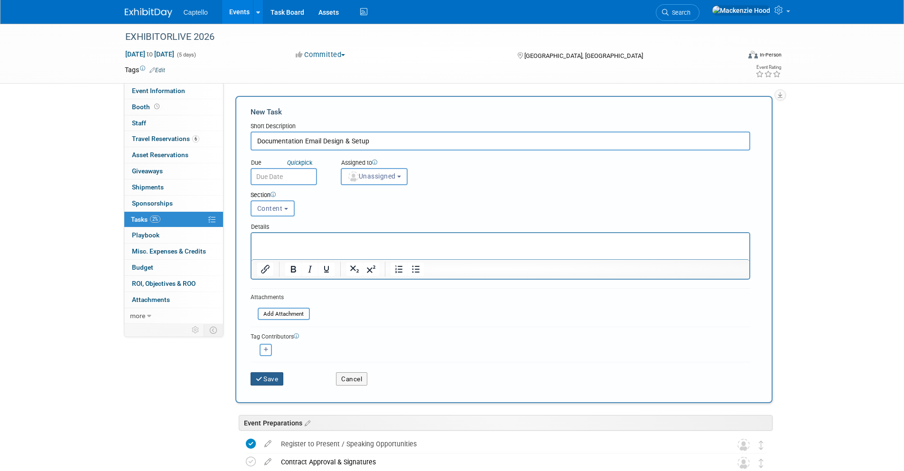
click at [263, 373] on button "Save" at bounding box center [266, 378] width 33 height 13
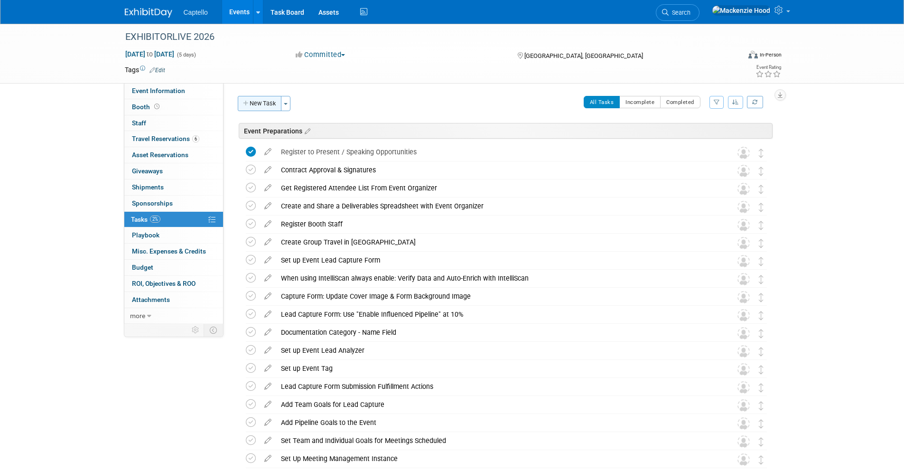
click at [269, 98] on button "New Task" at bounding box center [260, 103] width 44 height 15
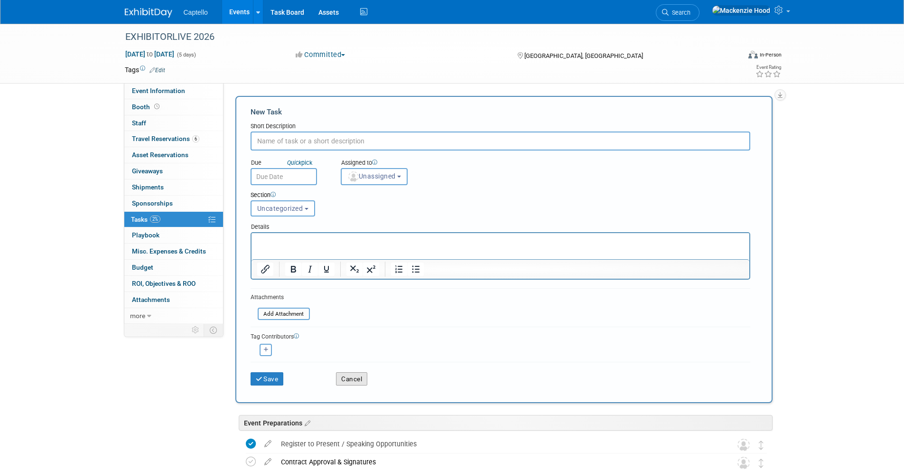
click at [343, 382] on button "Cancel" at bounding box center [351, 378] width 31 height 13
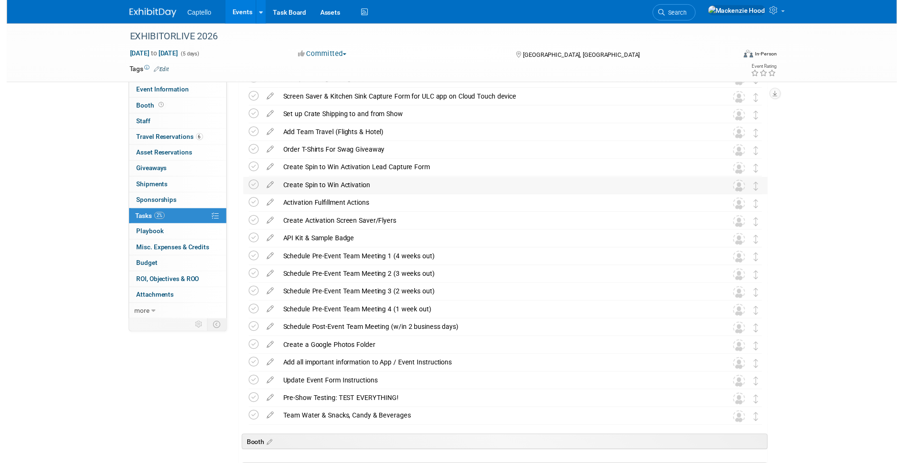
scroll to position [385, 0]
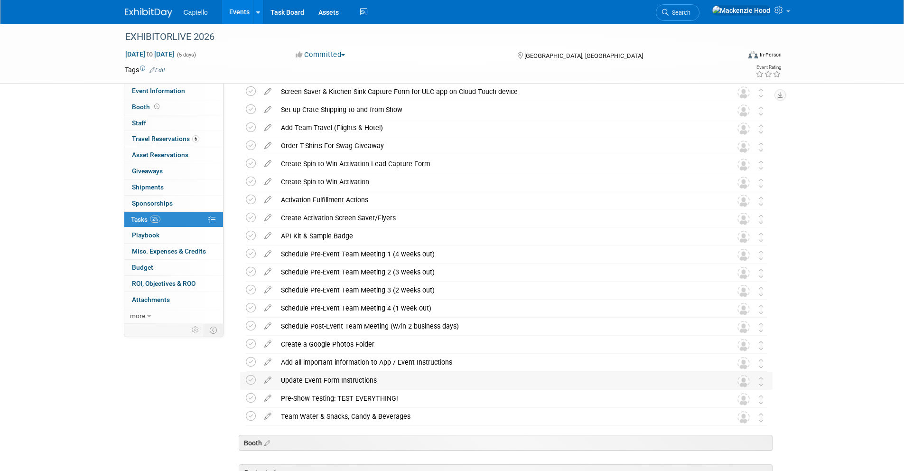
click at [381, 377] on div "Update Event Form Instructions" at bounding box center [497, 380] width 442 height 16
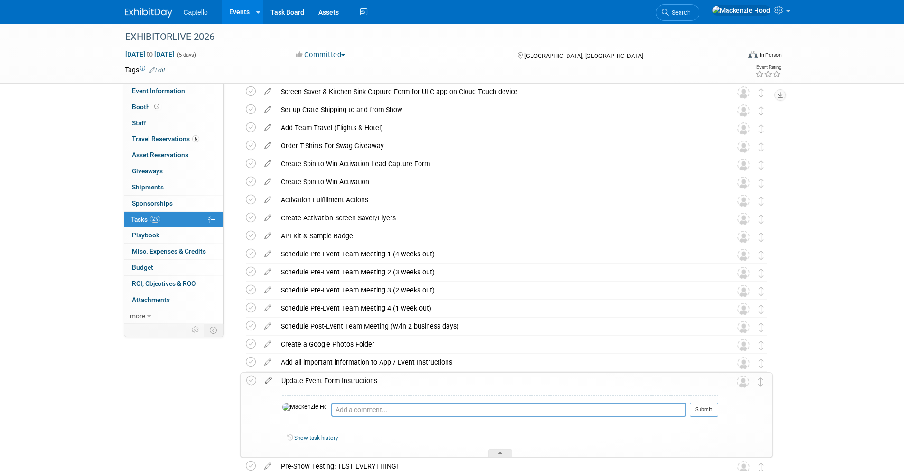
click at [266, 377] on icon at bounding box center [268, 378] width 17 height 12
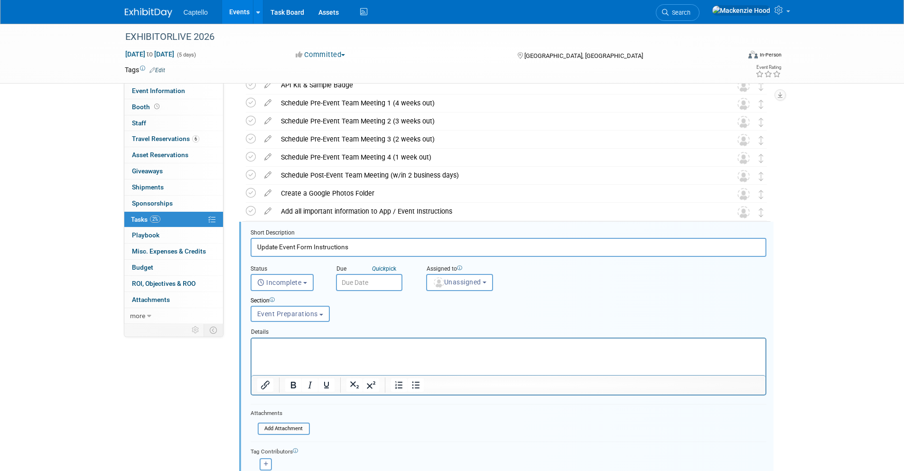
scroll to position [618, 0]
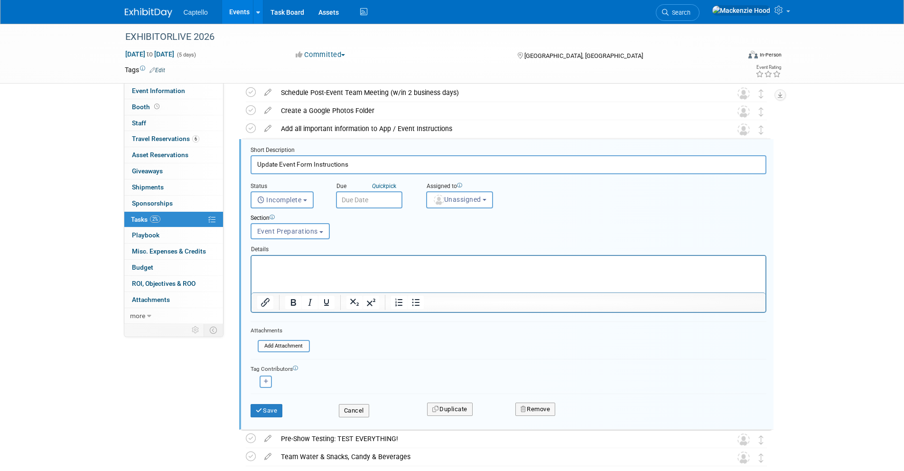
click at [292, 261] on p "Rich Text Area. Press ALT-0 for help." at bounding box center [508, 263] width 503 height 9
click at [264, 412] on button "Save" at bounding box center [266, 410] width 32 height 13
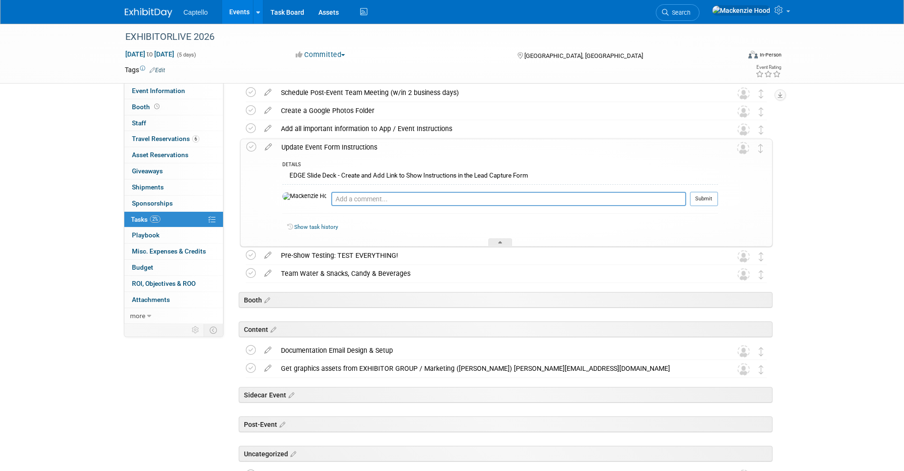
click at [597, 164] on div "DETAILS" at bounding box center [499, 165] width 435 height 8
click at [355, 156] on div "DETAILS EDGE Slide Deck - Create and Add Link to Show Instructions in the Lead …" at bounding box center [497, 201] width 441 height 91
click at [324, 149] on div "Update Event Form Instructions" at bounding box center [497, 147] width 441 height 16
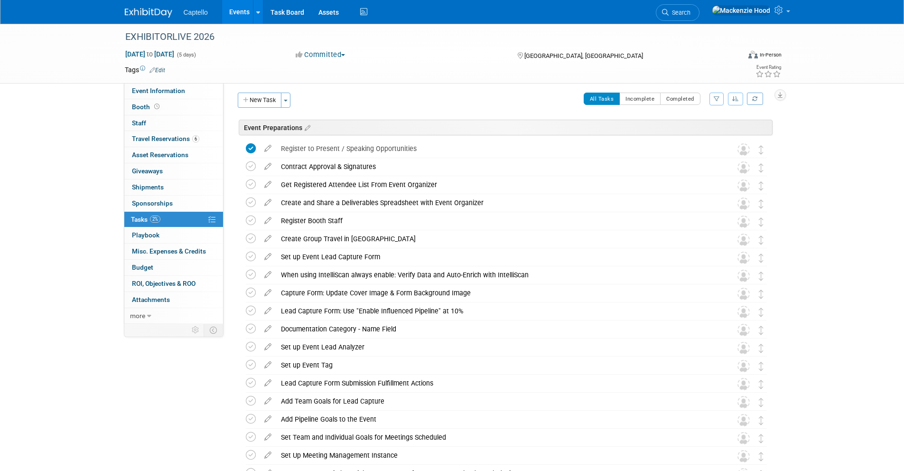
scroll to position [0, 0]
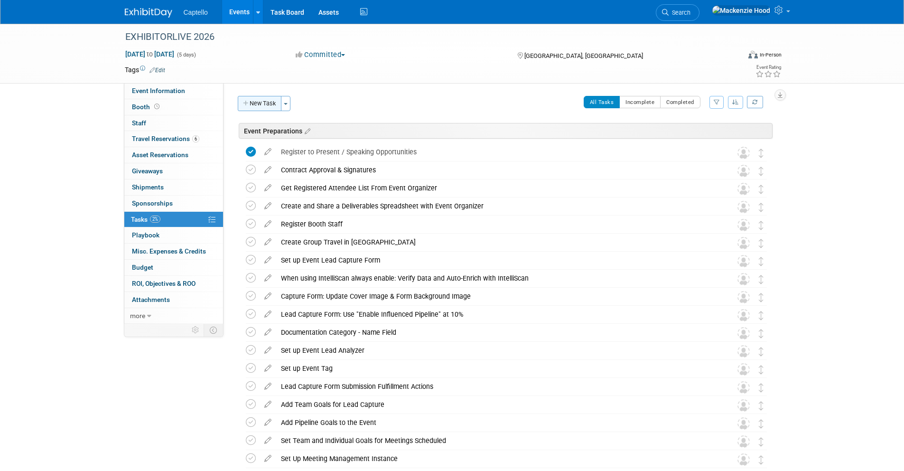
click at [264, 101] on button "New Task" at bounding box center [260, 103] width 44 height 15
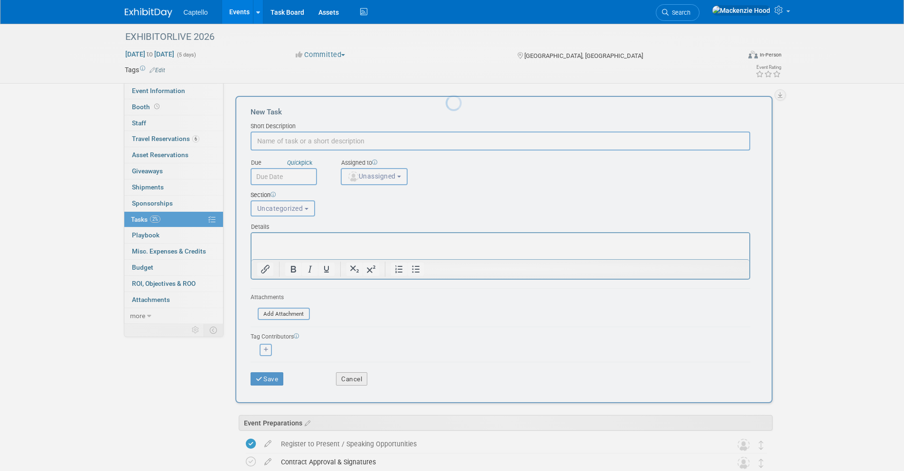
paste input "Powered by Logo - Approved Design"
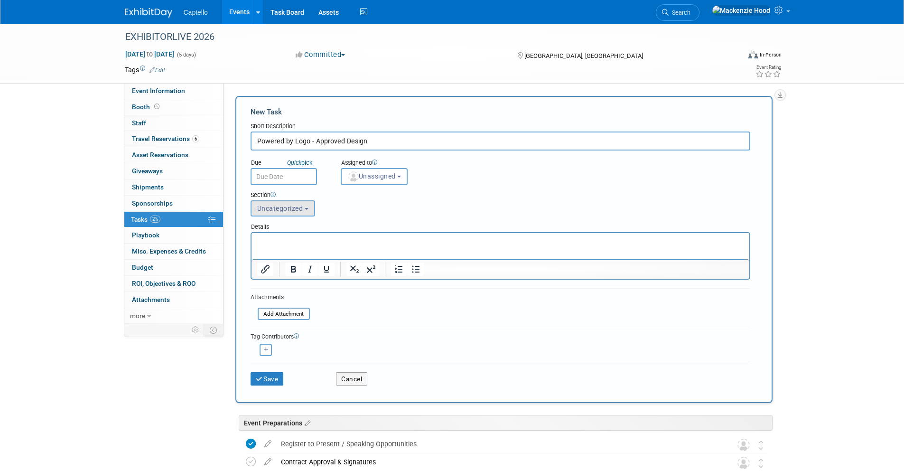
type input "Powered by Logo - Approved Design"
click at [300, 209] on span "Uncategorized" at bounding box center [280, 208] width 46 height 8
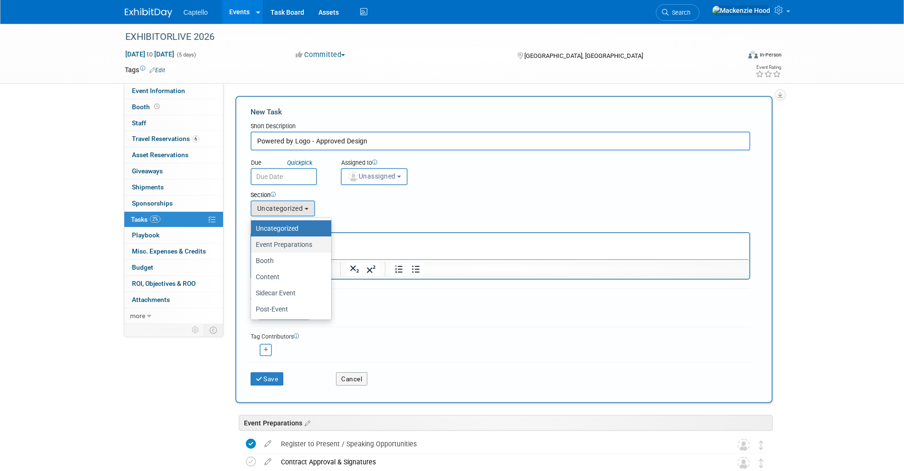
click at [307, 249] on label "Event Preparations" at bounding box center [289, 244] width 66 height 12
click at [252, 248] on input "Event Preparations" at bounding box center [249, 244] width 6 height 6
select select "11274208"
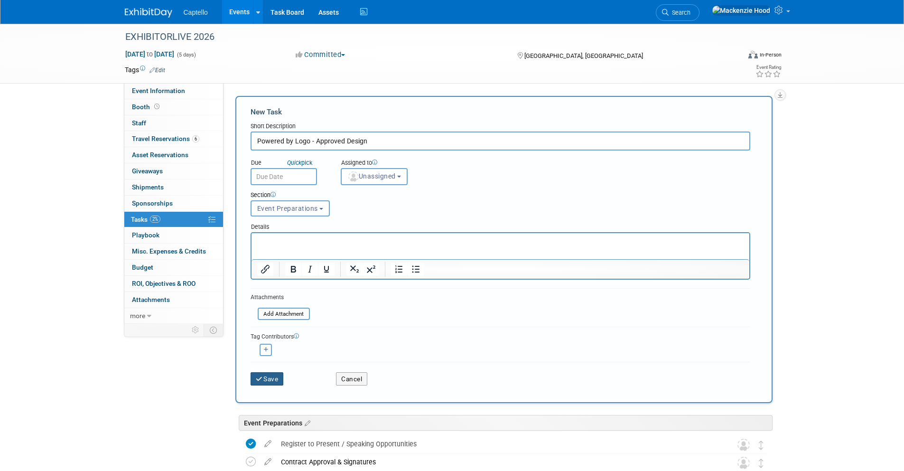
click at [274, 378] on button "Save" at bounding box center [266, 378] width 33 height 13
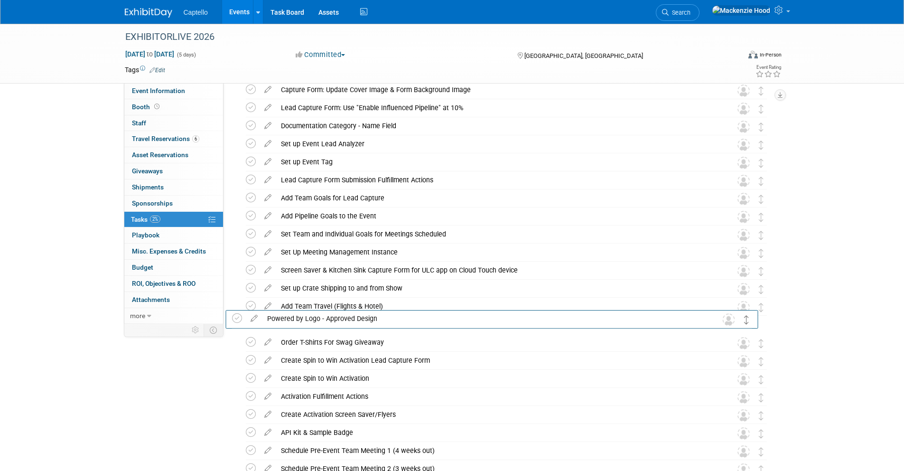
scroll to position [210, 0]
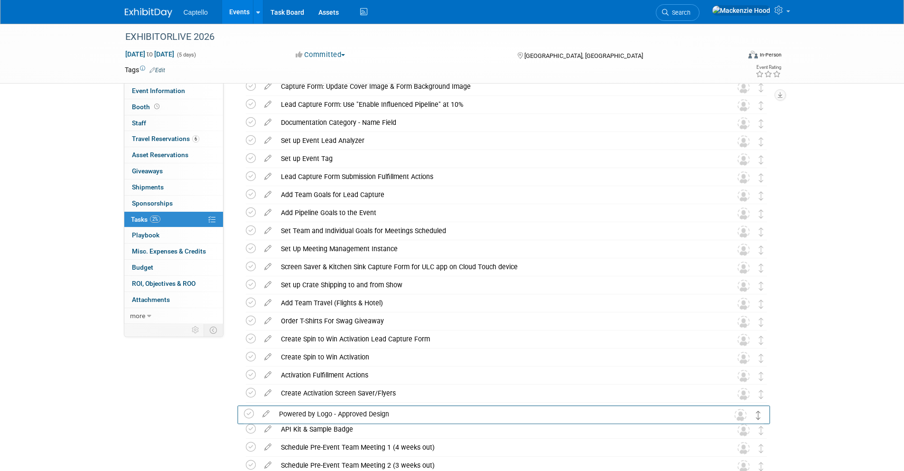
drag, startPoint x: 758, startPoint y: 151, endPoint x: 756, endPoint y: 413, distance: 261.8
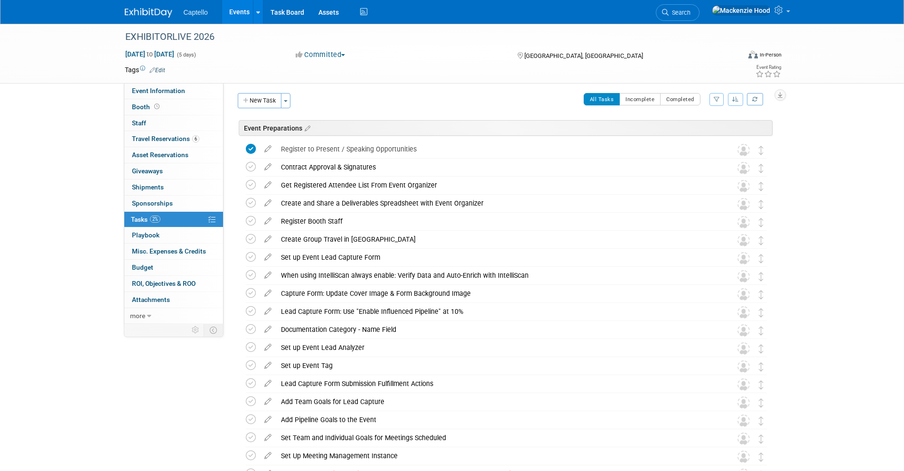
scroll to position [0, 0]
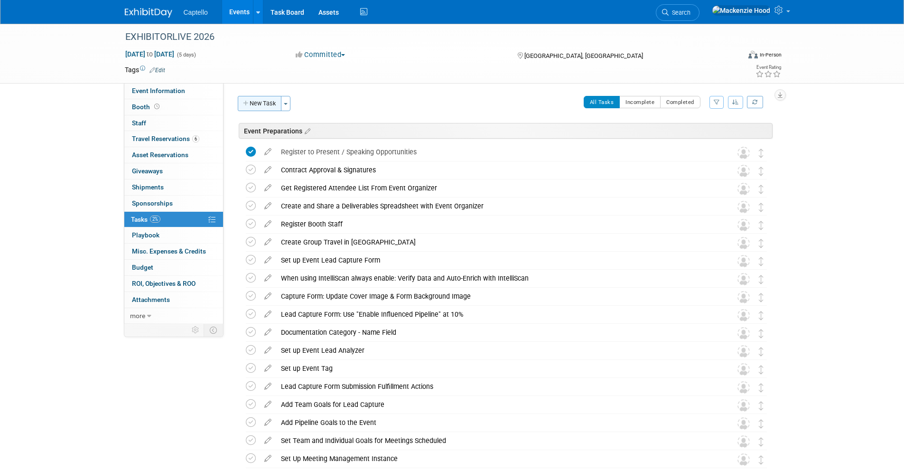
click at [248, 102] on icon "button" at bounding box center [246, 104] width 7 height 6
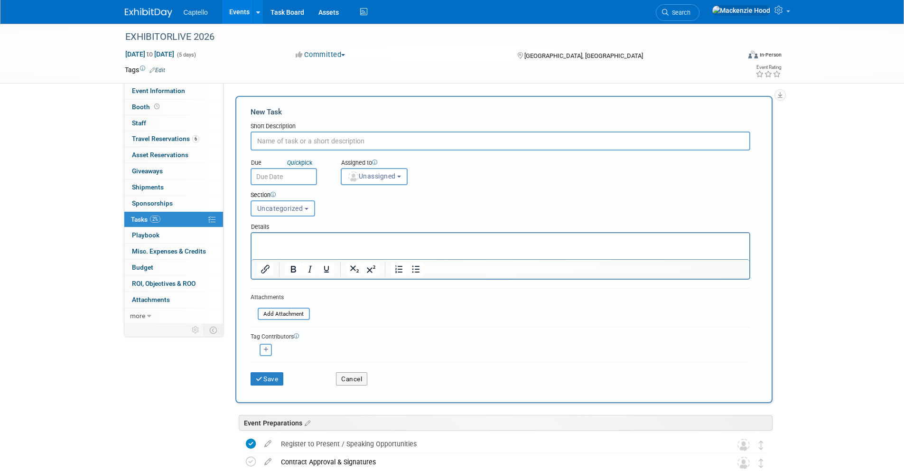
paste input "Facial Analysis Setup for our booth? Order from Zenus. Reminded Ryan and Panos …"
drag, startPoint x: 420, startPoint y: 140, endPoint x: 606, endPoint y: 145, distance: 186.5
click at [606, 145] on input "Facial Analysis Setup for our booth? Order from Zenus. Reminded Ryan and Panos …" at bounding box center [499, 140] width 499 height 19
click at [522, 140] on input "Facial Analysis Setup for our booth? Order from Zenus. Reminded Ryan and Panos …" at bounding box center [499, 140] width 499 height 19
drag, startPoint x: 420, startPoint y: 140, endPoint x: 601, endPoint y: 142, distance: 181.2
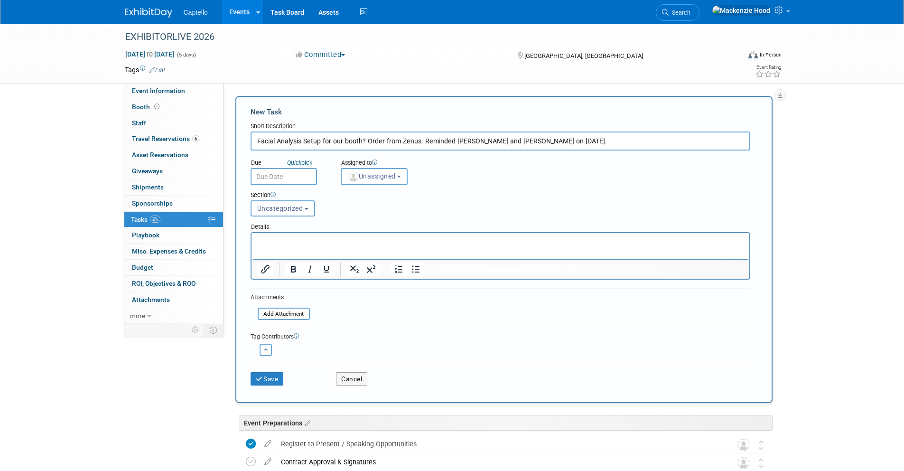
click at [601, 142] on input "Facial Analysis Setup for our booth? Order from Zenus. Reminded Ryan and Panos …" at bounding box center [499, 140] width 499 height 19
type input "Facial Analysis Setup for our booth? Order from Zenus."
click at [294, 214] on button "Uncategorized" at bounding box center [282, 208] width 65 height 16
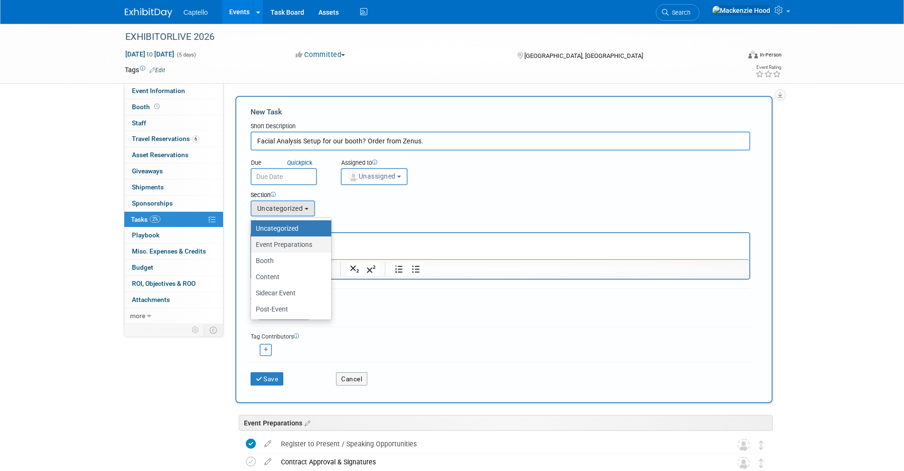
click at [300, 240] on label "Event Preparations" at bounding box center [289, 244] width 66 height 12
click at [252, 241] on input "Event Preparations" at bounding box center [249, 244] width 6 height 6
select select "11274208"
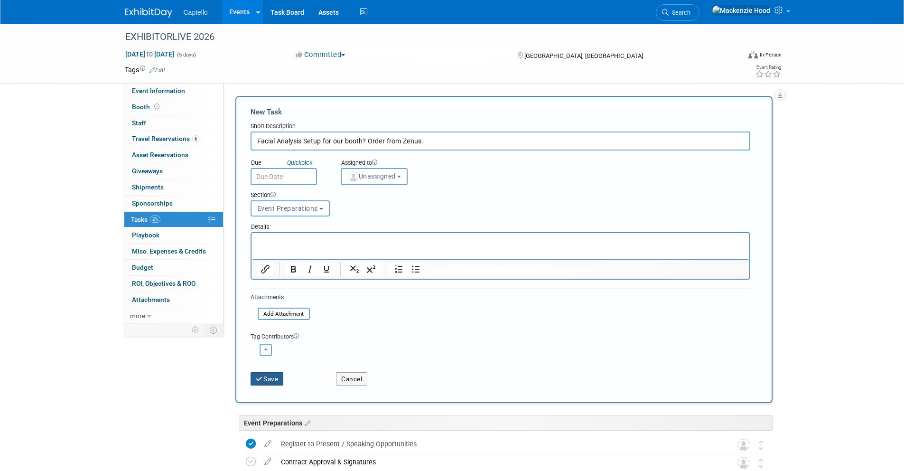
click at [264, 373] on button "Save" at bounding box center [266, 378] width 33 height 13
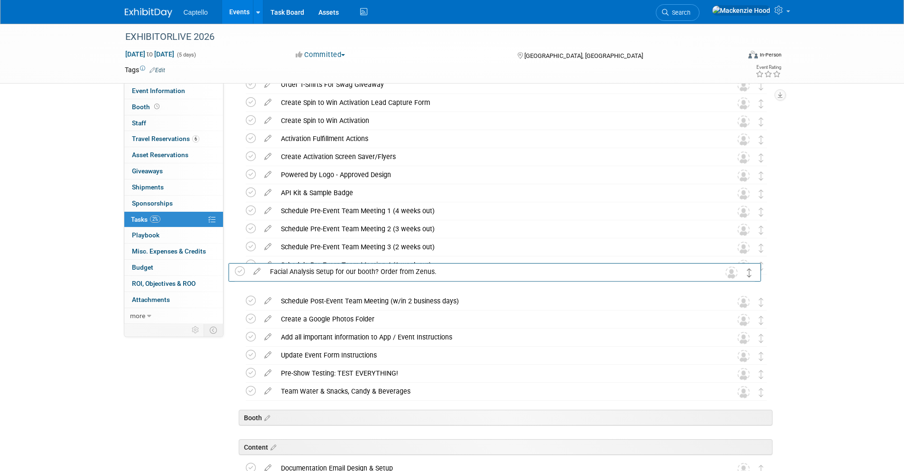
scroll to position [426, 0]
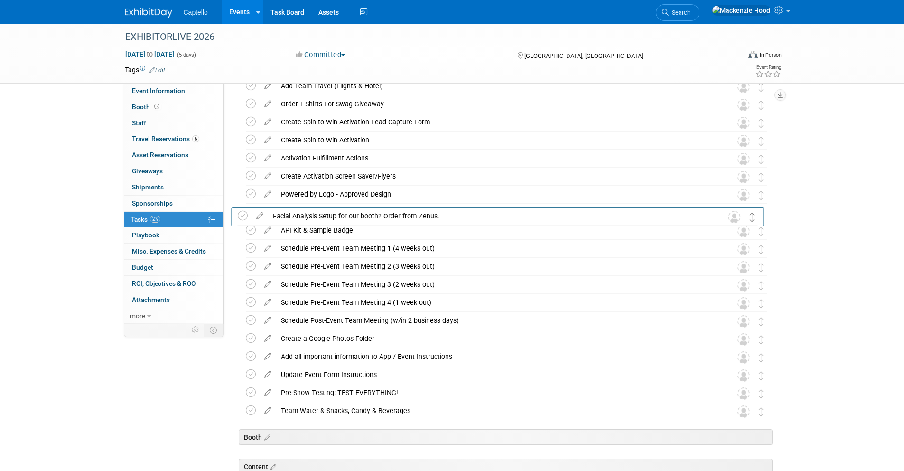
drag, startPoint x: 762, startPoint y: 153, endPoint x: 753, endPoint y: 216, distance: 64.2
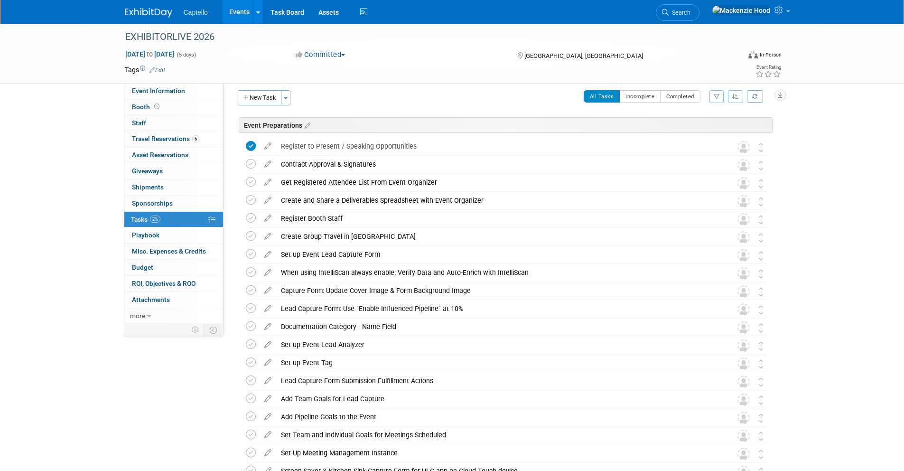
scroll to position [0, 0]
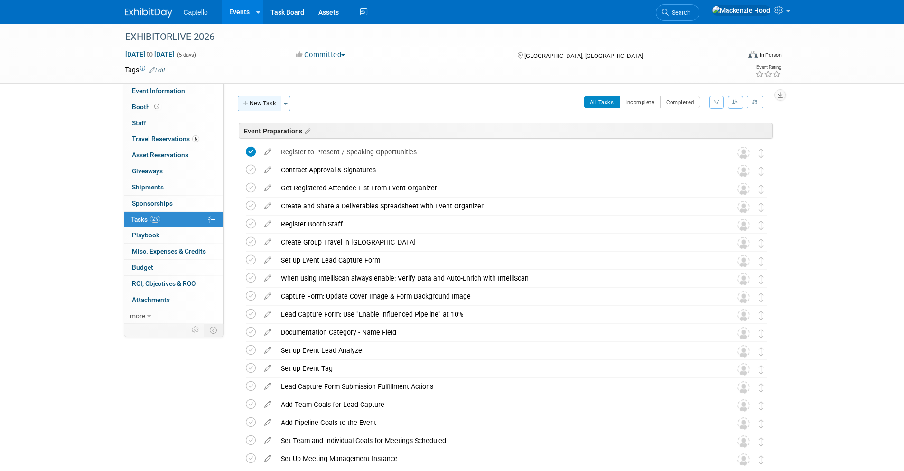
click at [249, 101] on icon "button" at bounding box center [246, 104] width 7 height 6
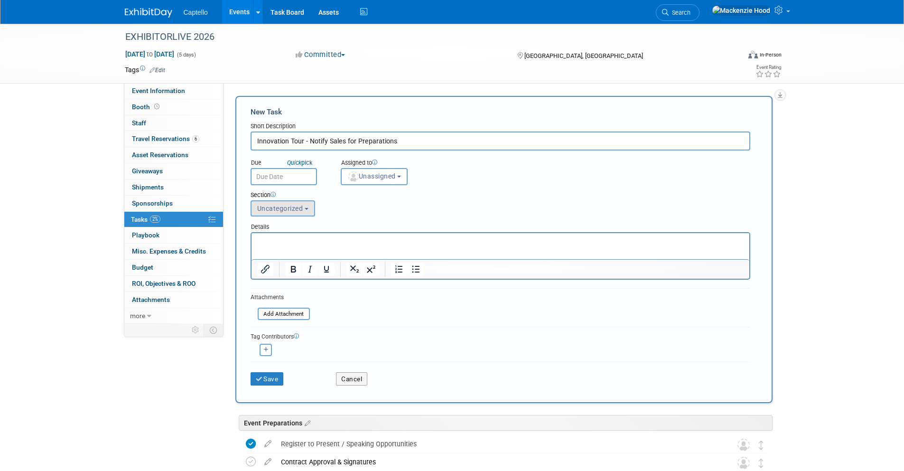
type input "Innovation Tour - Notify Sales for Preparations"
click at [311, 207] on button "Uncategorized" at bounding box center [282, 208] width 65 height 16
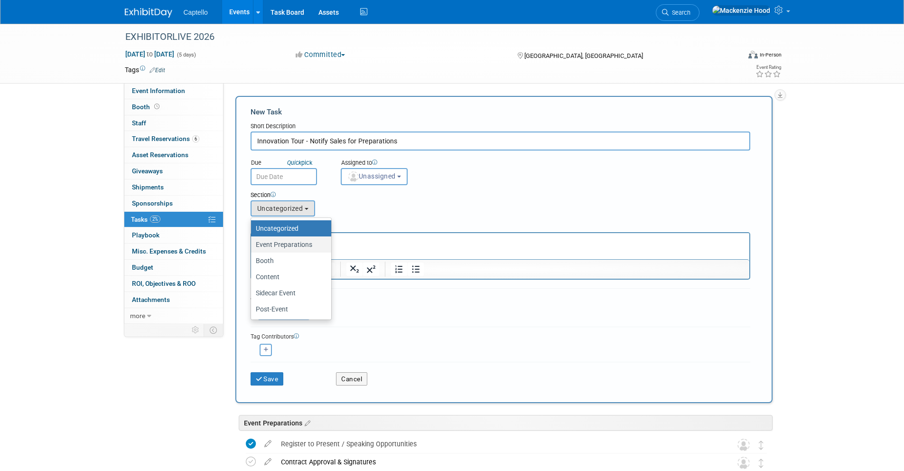
click at [311, 241] on label "Event Preparations" at bounding box center [289, 244] width 66 height 12
click at [252, 241] on input "Event Preparations" at bounding box center [249, 244] width 6 height 6
select select "11274208"
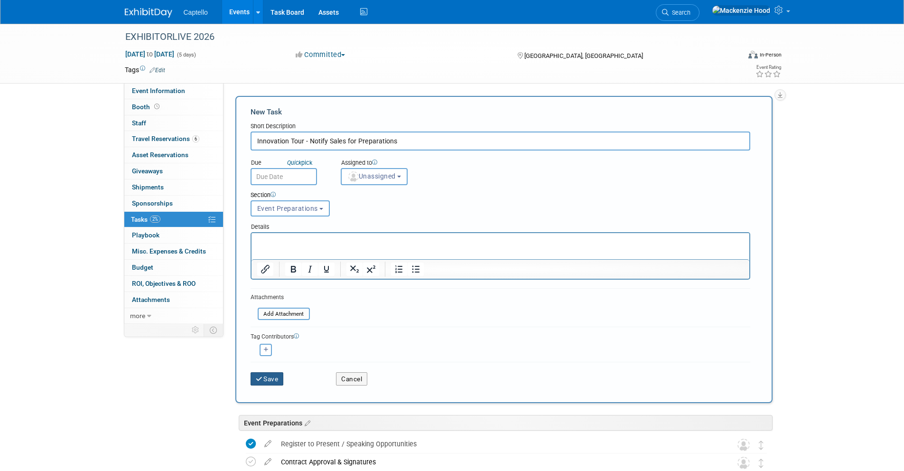
click at [269, 382] on button "Save" at bounding box center [266, 378] width 33 height 13
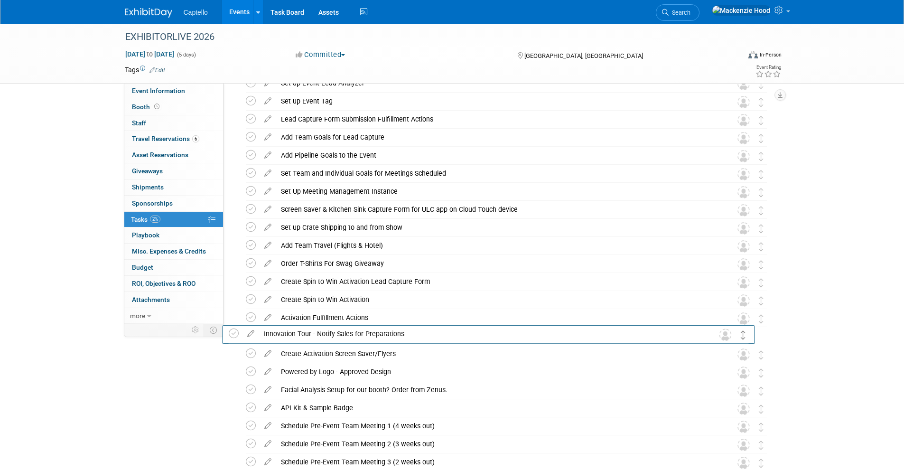
scroll to position [268, 0]
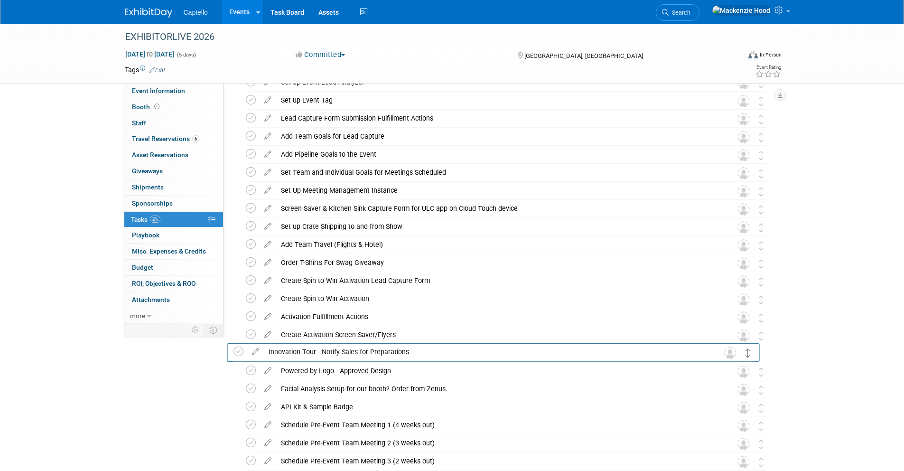
drag, startPoint x: 758, startPoint y: 154, endPoint x: 746, endPoint y: 353, distance: 199.6
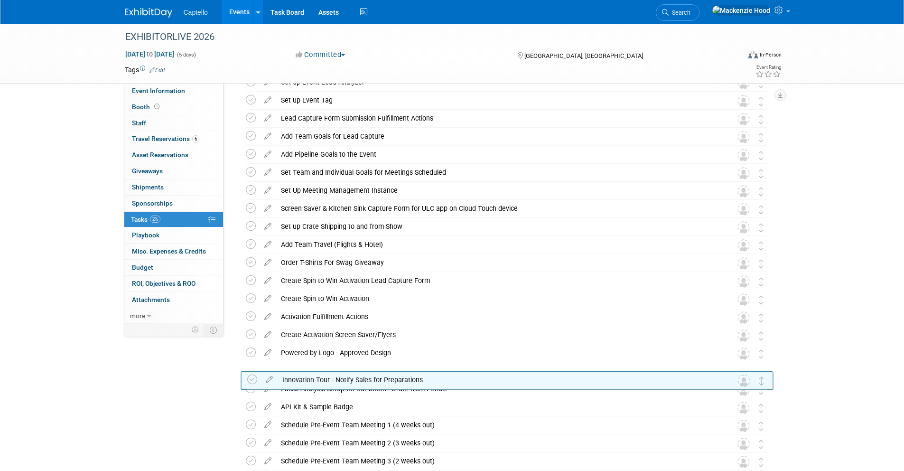
drag, startPoint x: 762, startPoint y: 350, endPoint x: 764, endPoint y: 376, distance: 26.1
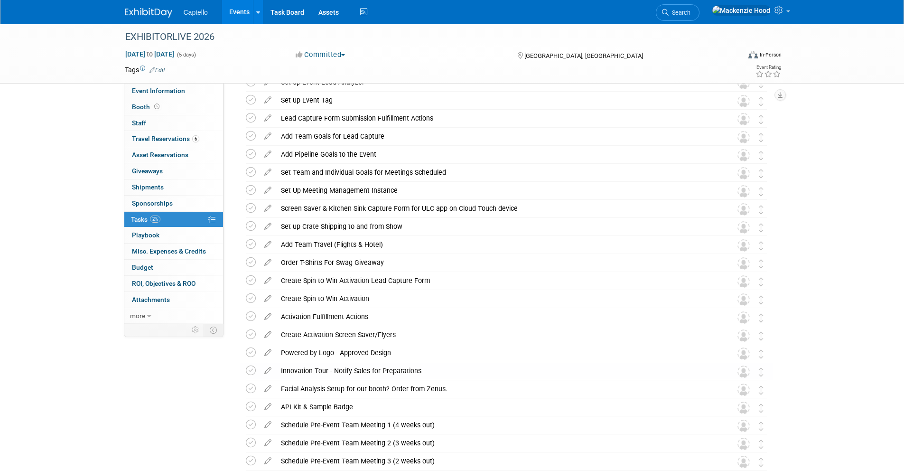
click at [855, 344] on div "EXHIBITORLIVE 2026 Mar 29, 2026 to Apr 2, 2026 (5 days) Mar 29, 2026 to Apr 2, …" at bounding box center [452, 315] width 904 height 1118
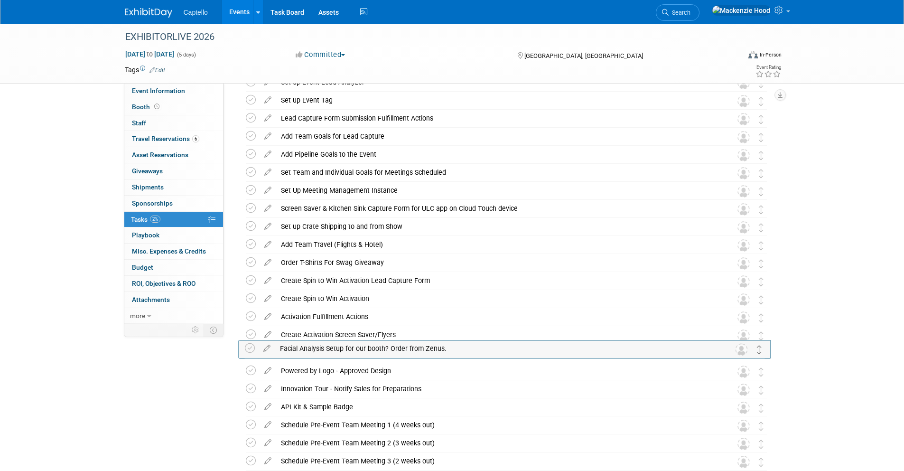
drag, startPoint x: 761, startPoint y: 392, endPoint x: 759, endPoint y: 351, distance: 40.8
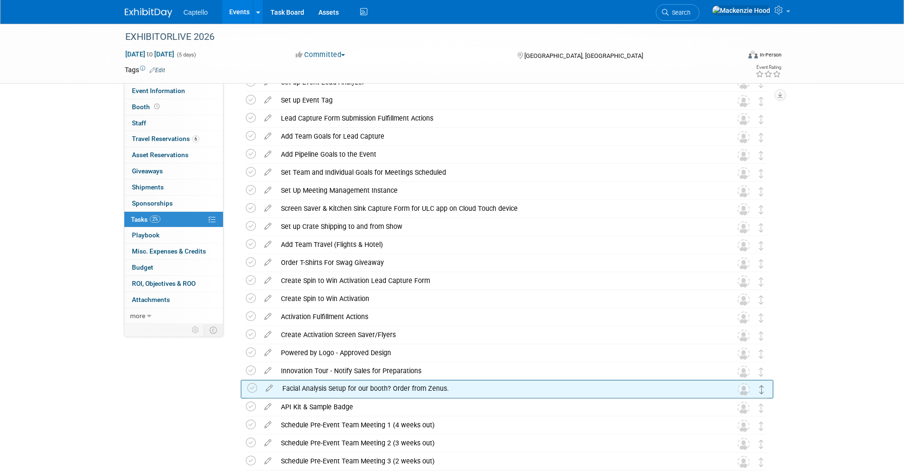
drag, startPoint x: 759, startPoint y: 351, endPoint x: 760, endPoint y: 386, distance: 34.6
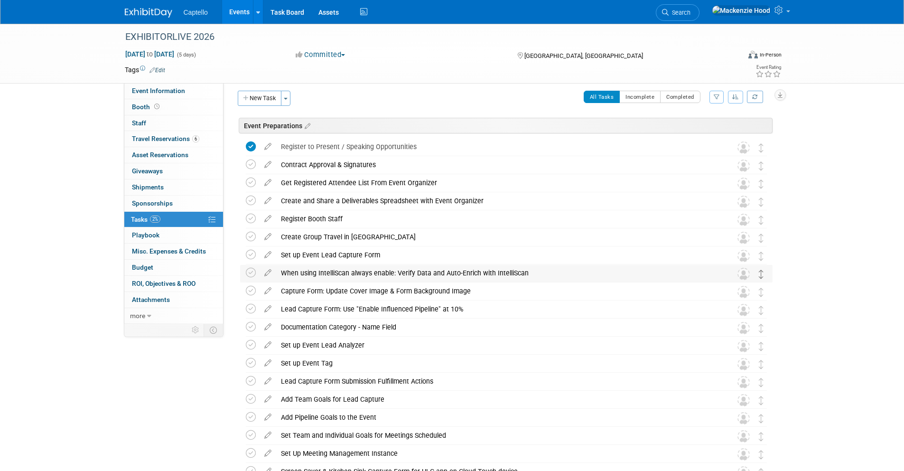
scroll to position [0, 0]
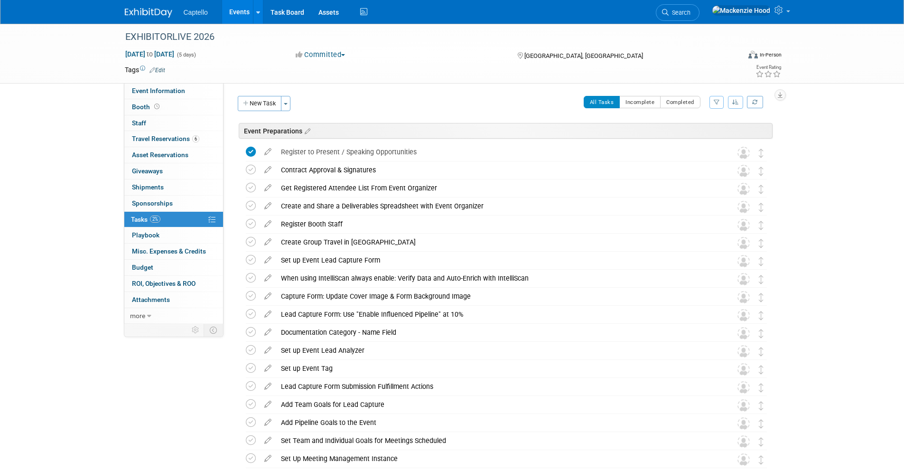
click at [257, 99] on button "New Task" at bounding box center [260, 103] width 44 height 15
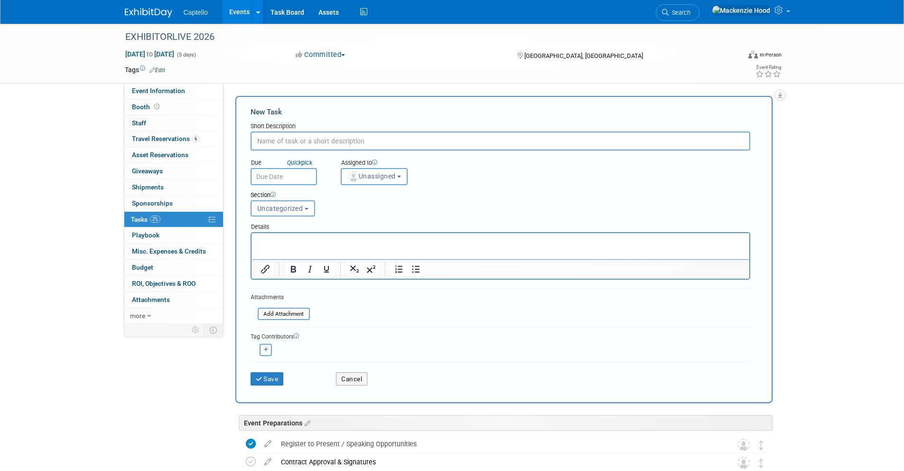
paste input "Exhibitor Magazine - Full Page Ad"
type input "Exhibitor Magazine - Full Page Ad"
click at [295, 206] on span "Uncategorized" at bounding box center [280, 208] width 46 height 8
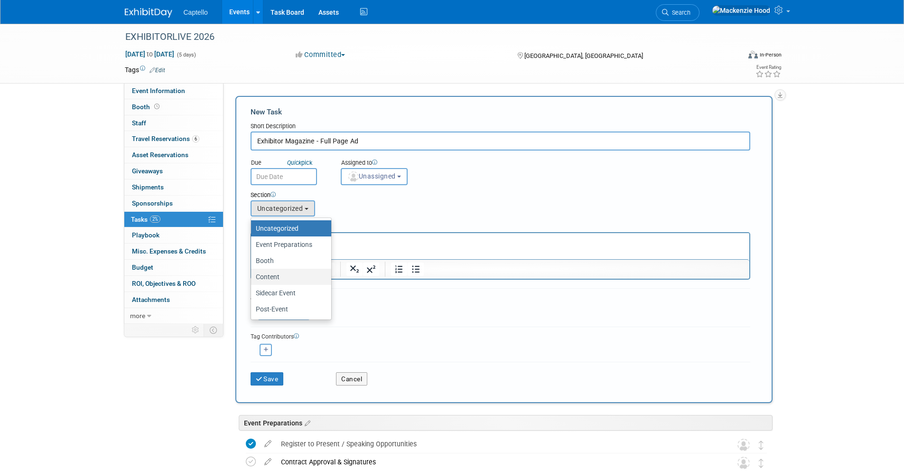
click at [297, 279] on label "Content" at bounding box center [289, 276] width 66 height 12
click at [252, 279] on input "Content" at bounding box center [249, 277] width 6 height 6
select select "11274210"
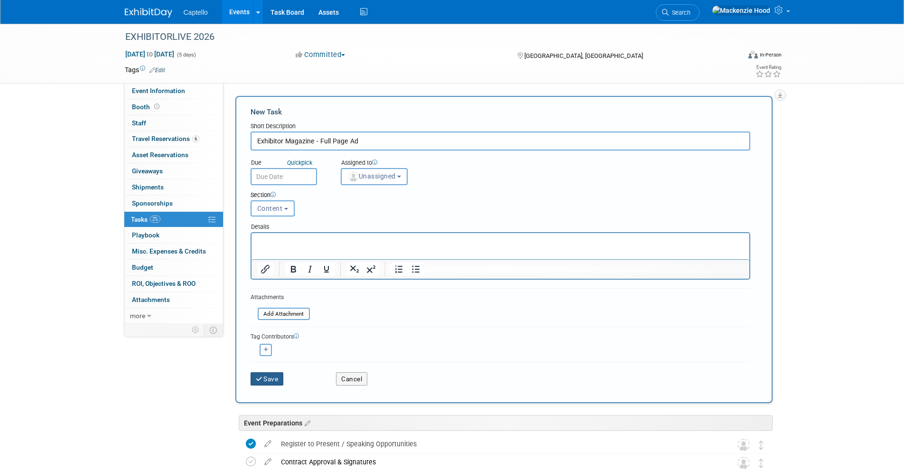
click at [276, 381] on button "Save" at bounding box center [266, 378] width 33 height 13
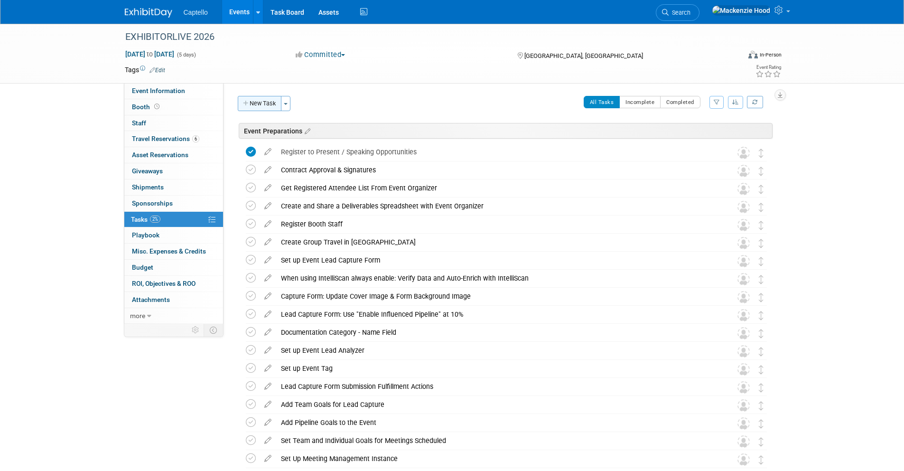
click at [272, 99] on button "New Task" at bounding box center [260, 103] width 44 height 15
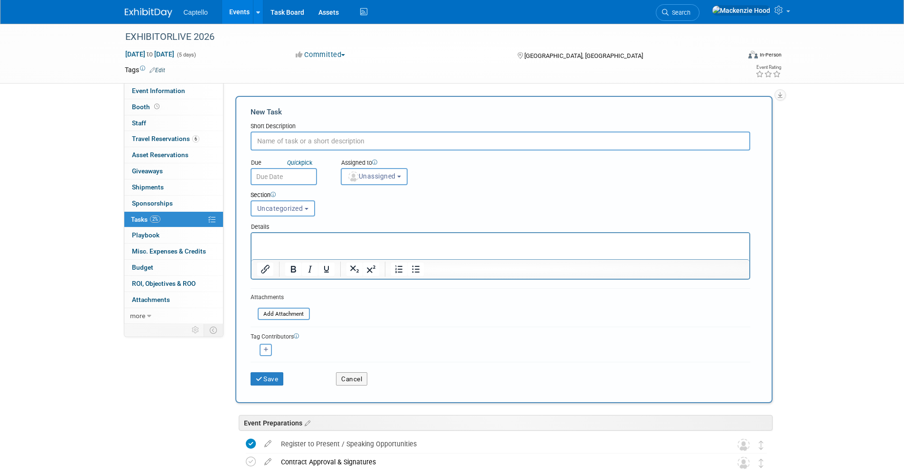
paste input "Schedule and record interviews / testimonials / knowledge leadership / use case…"
type input "Schedule and record interviews / testimonials / knowledge leadership / use case…"
click at [295, 208] on span "Uncategorized" at bounding box center [280, 208] width 46 height 8
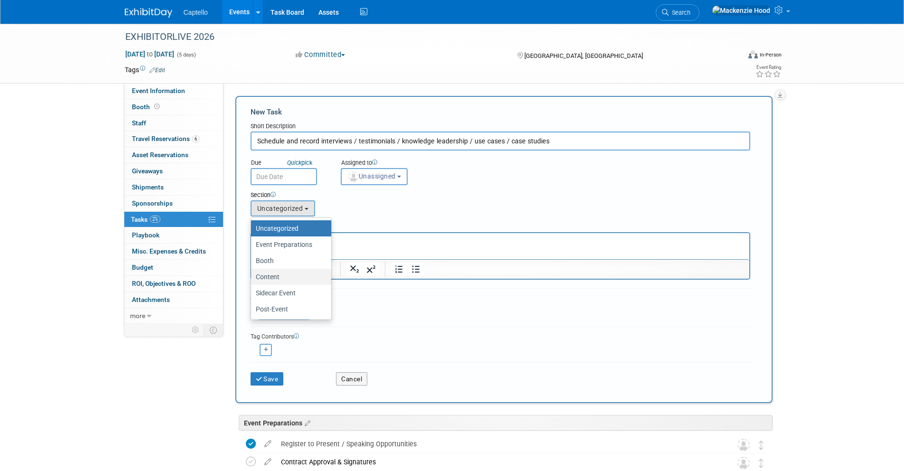
click at [286, 278] on label "Content" at bounding box center [289, 276] width 66 height 12
click at [252, 278] on input "Content" at bounding box center [249, 277] width 6 height 6
select select "11274210"
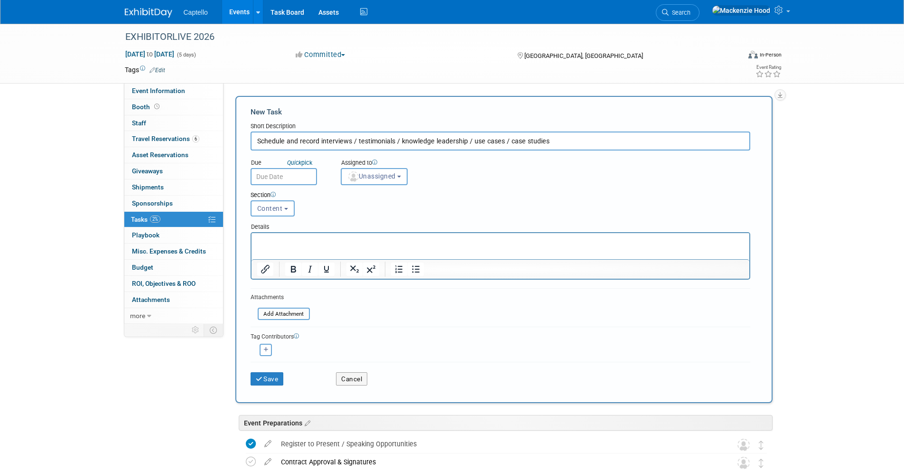
click at [264, 387] on div "Save Cancel" at bounding box center [499, 376] width 499 height 30
click at [262, 381] on icon "submit" at bounding box center [260, 379] width 8 height 7
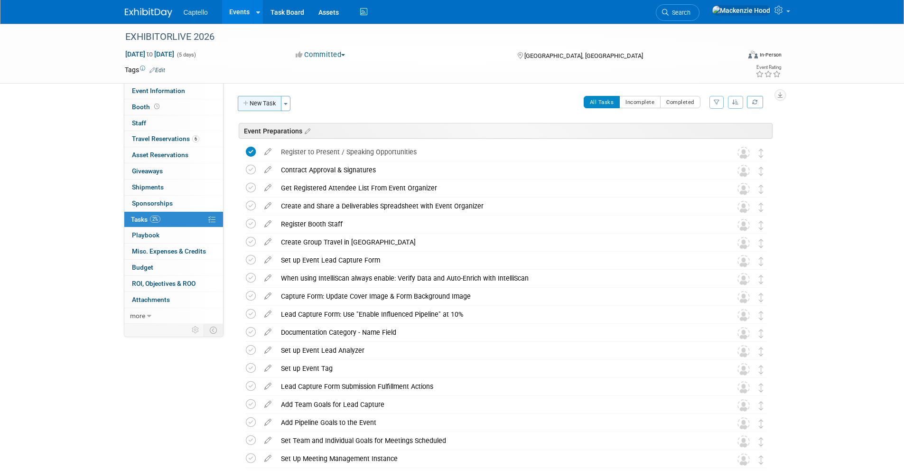
click at [269, 102] on button "New Task" at bounding box center [260, 103] width 44 height 15
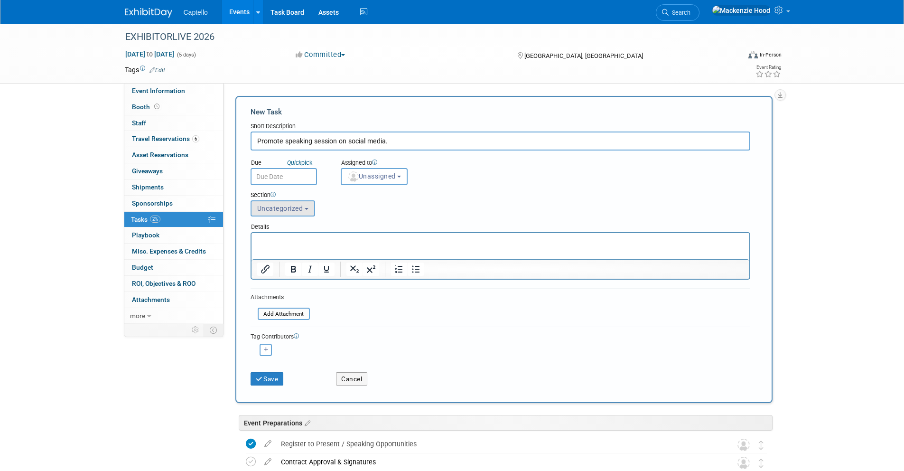
type input "Promote speaking session on social media."
click at [305, 203] on button "Uncategorized" at bounding box center [282, 208] width 65 height 16
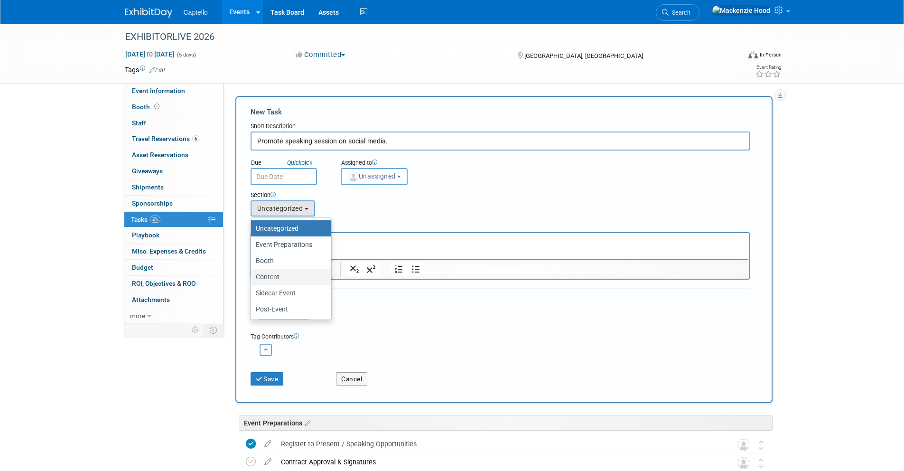
click at [289, 277] on label "Content" at bounding box center [289, 276] width 66 height 12
click at [252, 277] on input "Content" at bounding box center [249, 277] width 6 height 6
select select "11274210"
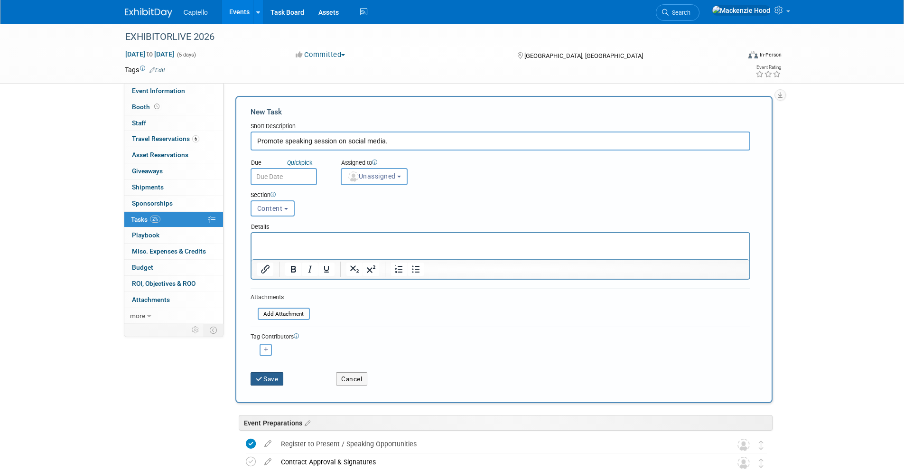
click at [271, 380] on button "Save" at bounding box center [266, 378] width 33 height 13
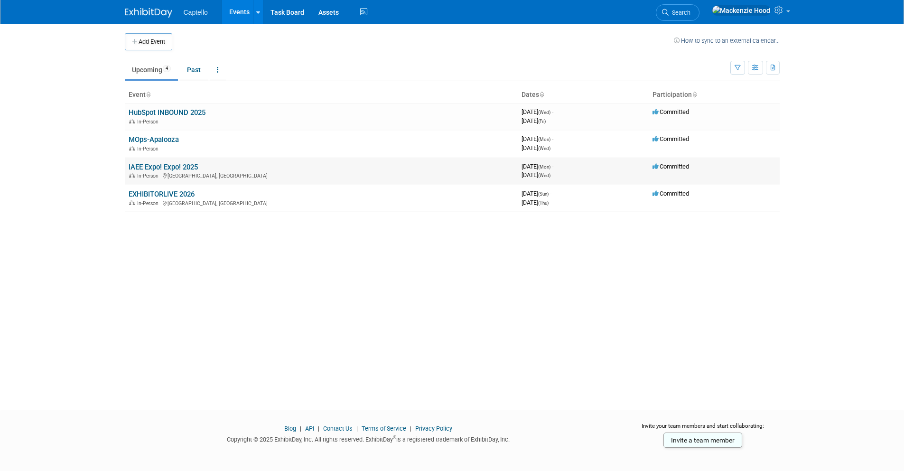
click at [138, 165] on link "IAEE Expo! Expo! 2025" at bounding box center [163, 167] width 69 height 9
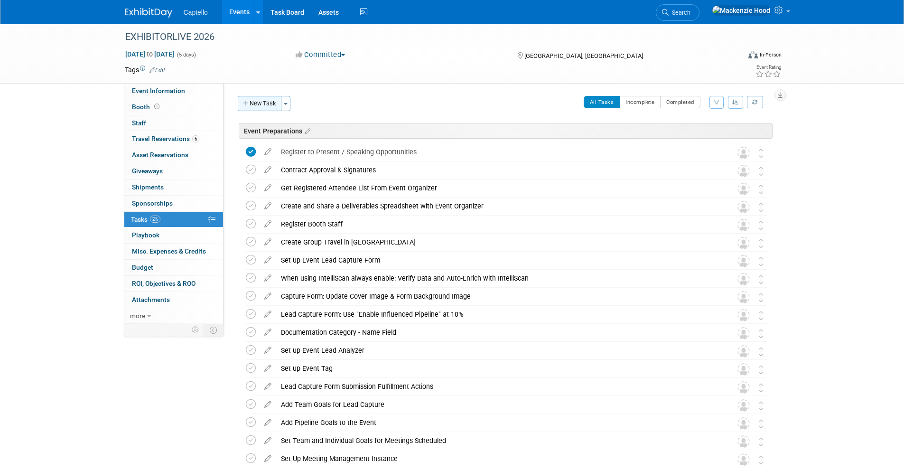
click at [243, 102] on icon "button" at bounding box center [246, 104] width 7 height 6
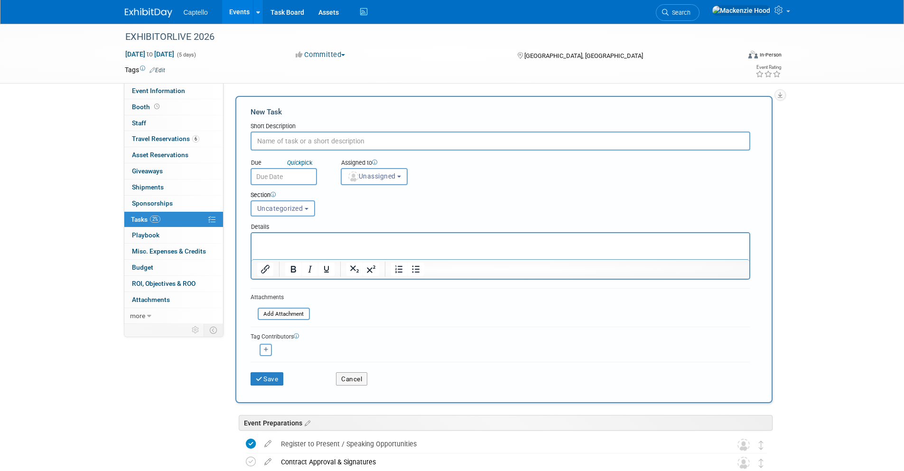
paste input "Create Slide Deck"
click at [279, 141] on input "Create Slide Deck" at bounding box center [499, 140] width 499 height 19
click at [430, 135] on input "Create Presetation Slide Deck" at bounding box center [499, 140] width 499 height 19
click at [383, 136] on input "Create Presentation Slide Deck" at bounding box center [499, 140] width 499 height 19
type input "Create Presentation Slide Deck"
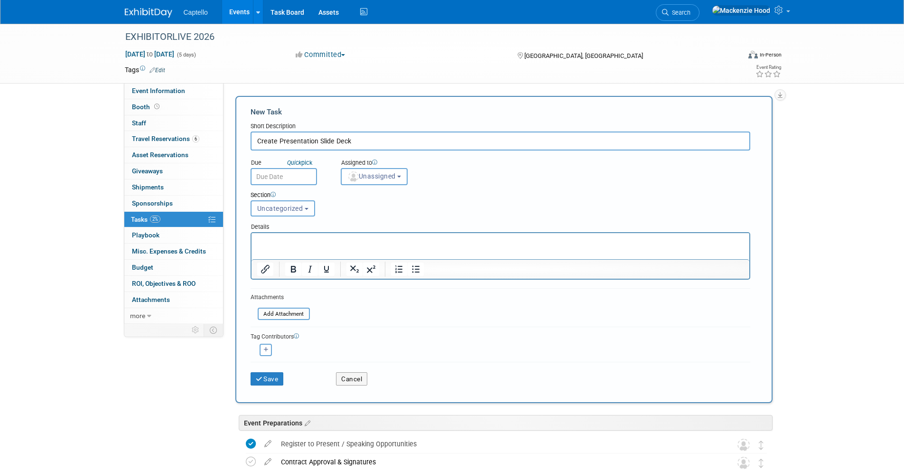
click at [284, 208] on span "Uncategorized" at bounding box center [280, 208] width 46 height 8
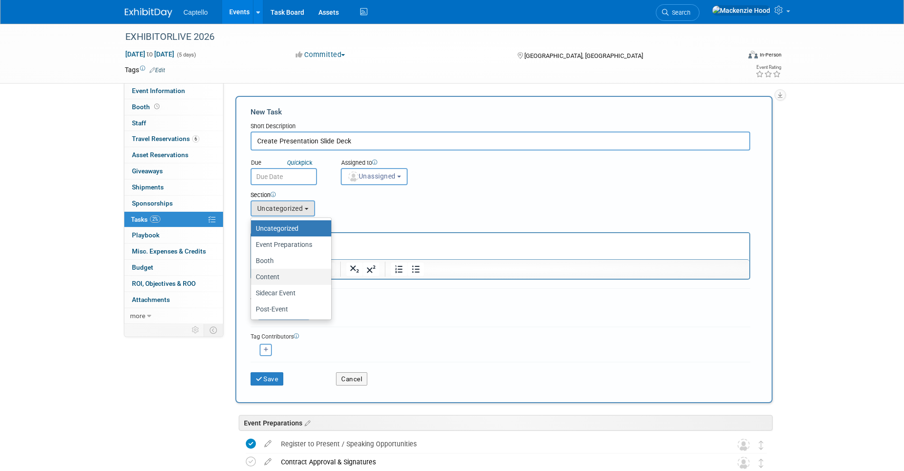
click at [291, 275] on label "Content" at bounding box center [289, 276] width 66 height 12
click at [252, 275] on input "Content" at bounding box center [249, 277] width 6 height 6
select select "11274210"
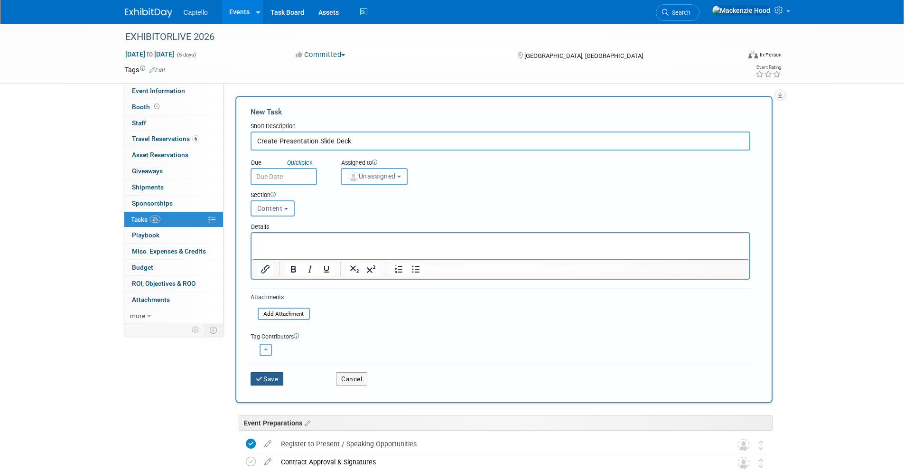
click at [273, 374] on button "Save" at bounding box center [266, 378] width 33 height 13
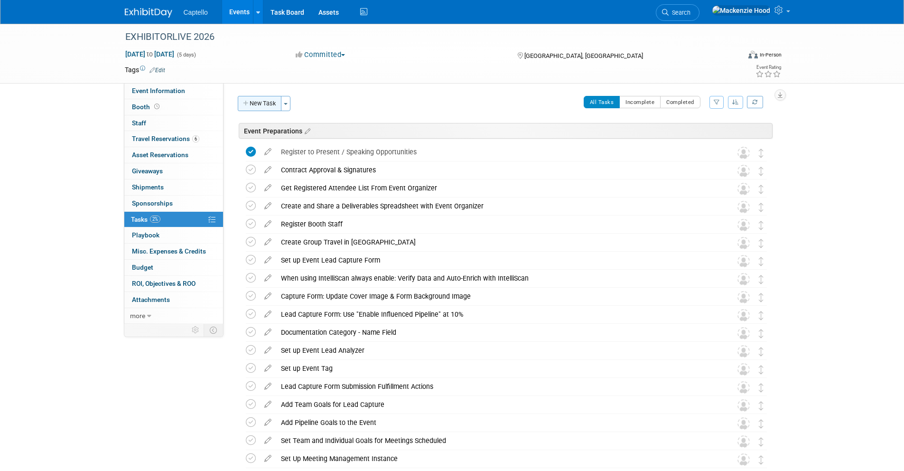
click at [269, 101] on button "New Task" at bounding box center [260, 103] width 44 height 15
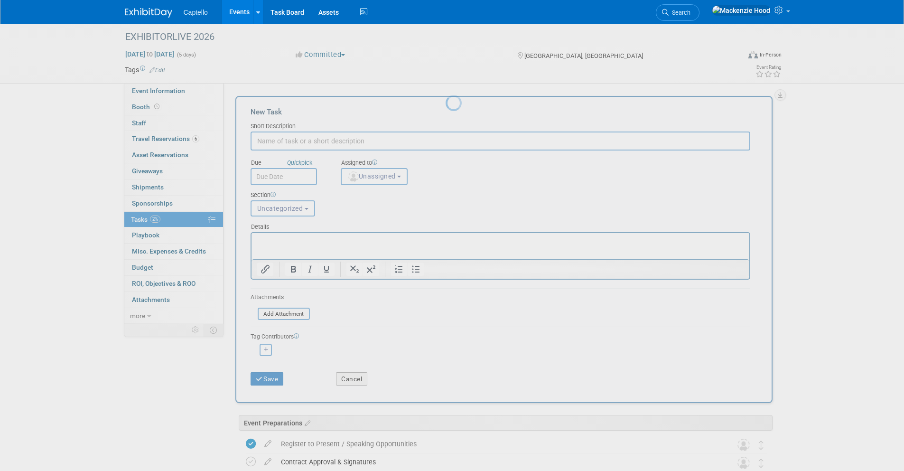
paste input "Flash Session follow up email."
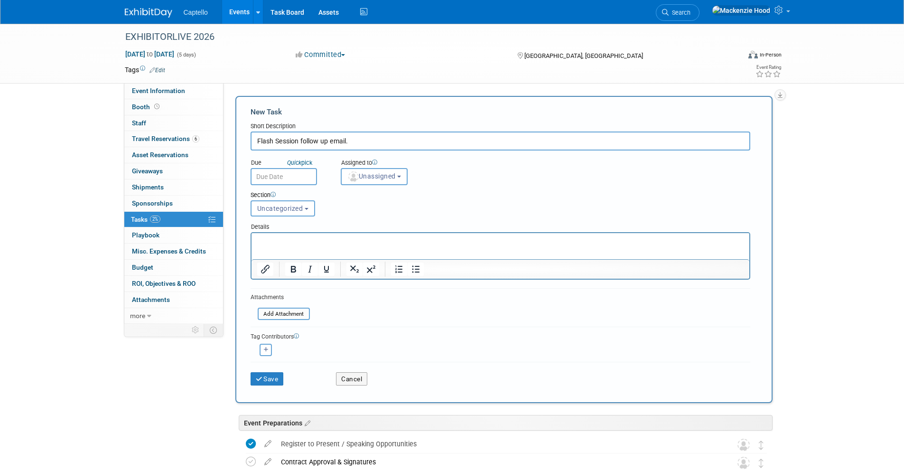
drag, startPoint x: 273, startPoint y: 139, endPoint x: 236, endPoint y: 132, distance: 38.1
click at [236, 132] on div "New Task Short Description Flash Session follow up email. Due Quick pick Unassi…" at bounding box center [503, 249] width 537 height 307
click at [395, 136] on input "Create Session follow up email." at bounding box center [499, 140] width 499 height 19
type input "Create Session follow up email"
click at [298, 213] on button "Uncategorized" at bounding box center [282, 208] width 65 height 16
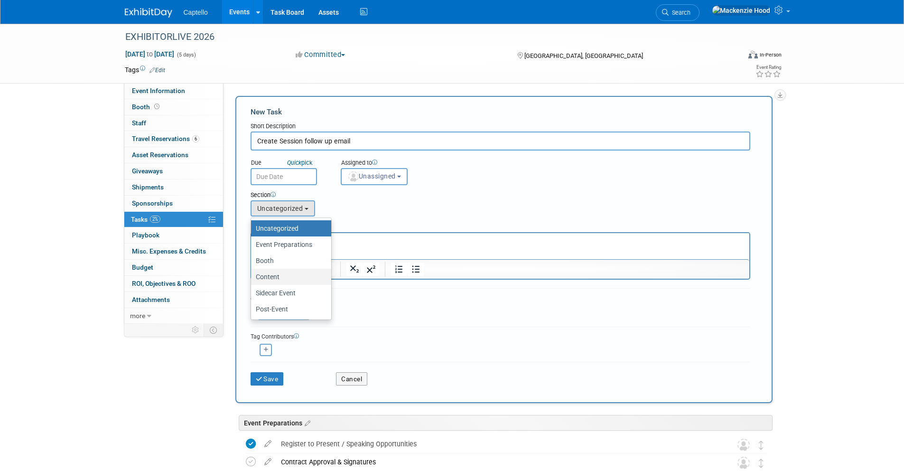
click at [296, 270] on label "Content" at bounding box center [289, 276] width 66 height 12
click at [252, 274] on input "Content" at bounding box center [249, 277] width 6 height 6
select select "11274210"
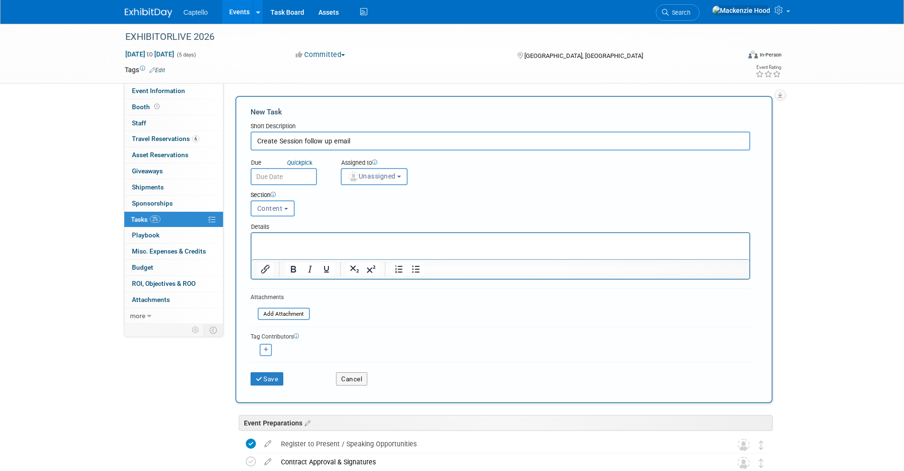
click at [276, 369] on div "Save" at bounding box center [286, 375] width 86 height 19
click at [276, 377] on button "Save" at bounding box center [266, 378] width 33 height 13
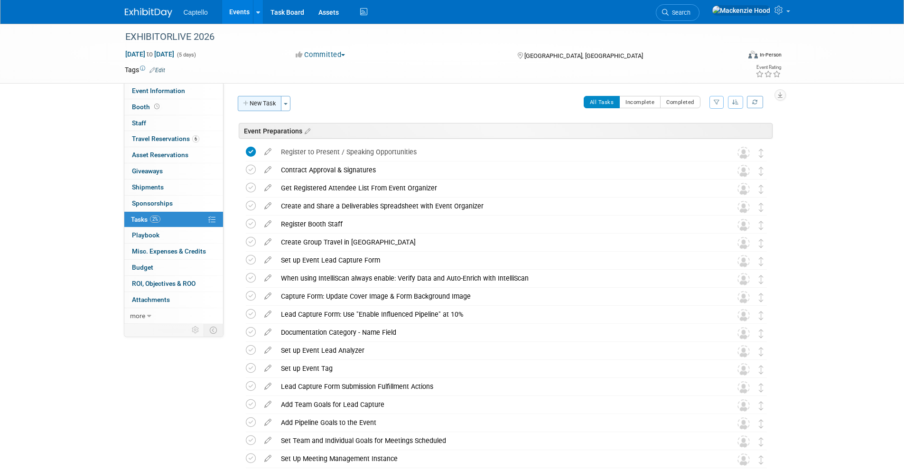
click at [262, 103] on button "New Task" at bounding box center [260, 103] width 44 height 15
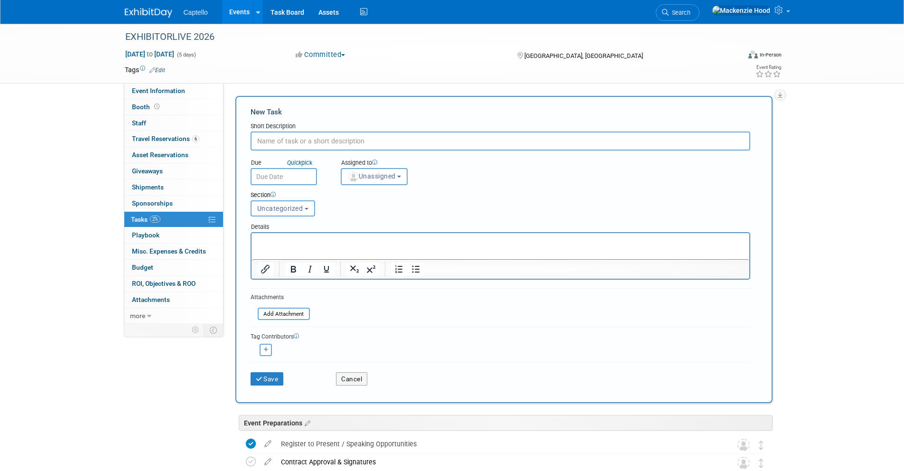
paste input "Create Content Video"
click at [255, 140] on input "Create Content Video" at bounding box center [499, 140] width 499 height 19
click at [412, 141] on input "Video Wall - Create Content Video" at bounding box center [499, 140] width 499 height 19
type input "Video Wall - Create Content Video"
click at [295, 213] on button "Uncategorized" at bounding box center [282, 208] width 65 height 16
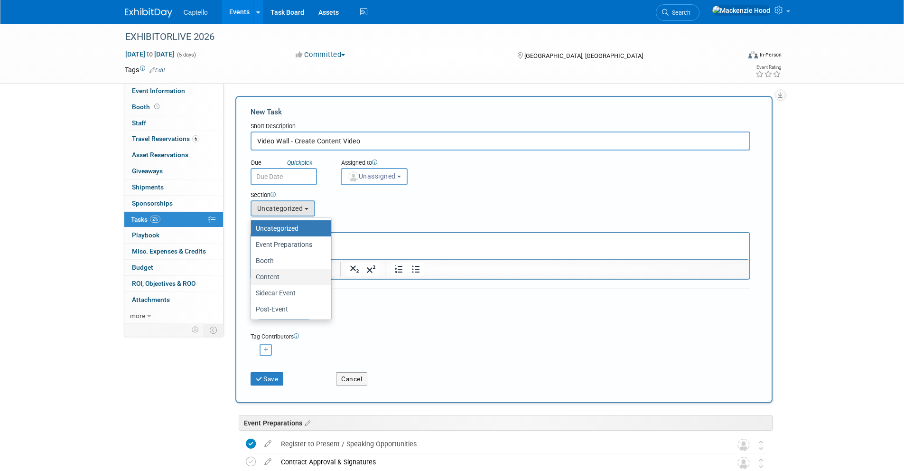
click at [304, 279] on label "Content" at bounding box center [289, 276] width 66 height 12
click at [252, 279] on input "Content" at bounding box center [249, 277] width 6 height 6
select select "11274210"
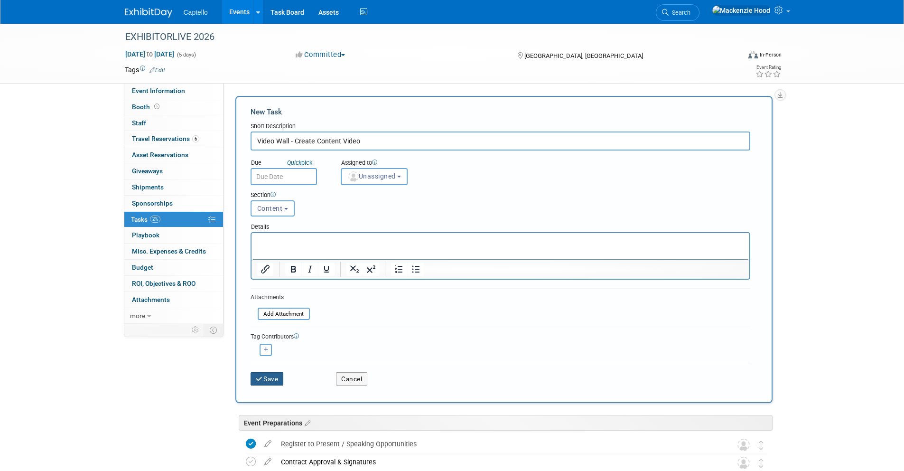
click at [268, 380] on button "Save" at bounding box center [266, 378] width 33 height 13
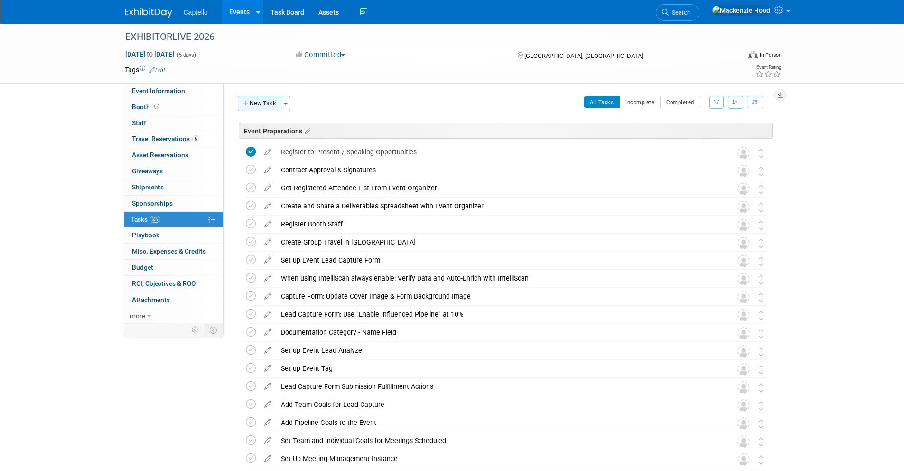
click at [247, 99] on button "New Task" at bounding box center [260, 103] width 44 height 15
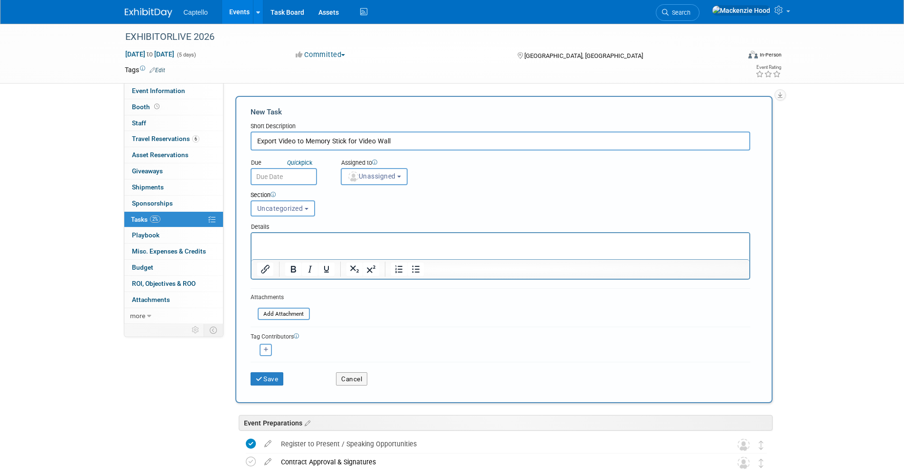
click at [257, 139] on input "Export Video to Memory Stick for Video Wall" at bounding box center [499, 140] width 499 height 19
drag, startPoint x: 382, startPoint y: 139, endPoint x: 477, endPoint y: 139, distance: 94.9
click at [477, 139] on input "Video Wall - Export Video to Memory Stick for Video Wall" at bounding box center [499, 140] width 499 height 19
type input "Video Wall - Export Video to Memory Stick"
click at [288, 213] on button "Uncategorized" at bounding box center [282, 208] width 65 height 16
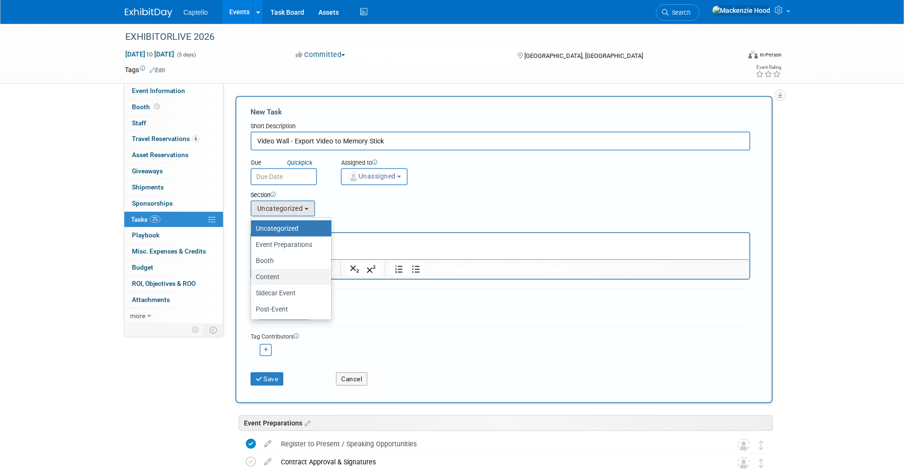
click at [290, 275] on label "Content" at bounding box center [289, 276] width 66 height 12
click at [252, 275] on input "Content" at bounding box center [249, 277] width 6 height 6
select select "11274210"
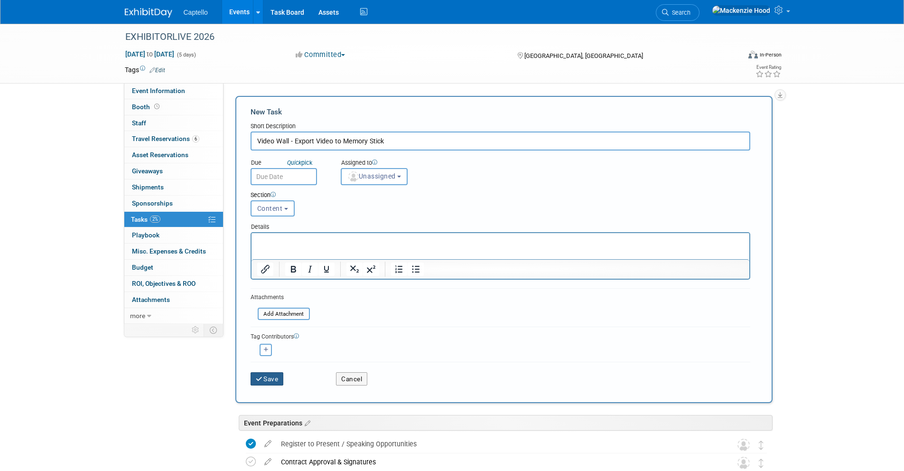
click at [268, 382] on button "Save" at bounding box center [266, 378] width 33 height 13
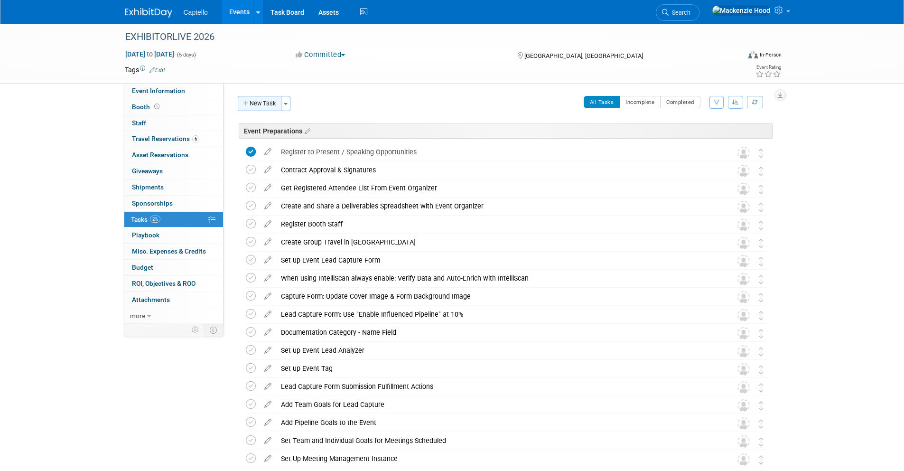
click at [244, 97] on button "New Task" at bounding box center [260, 103] width 44 height 15
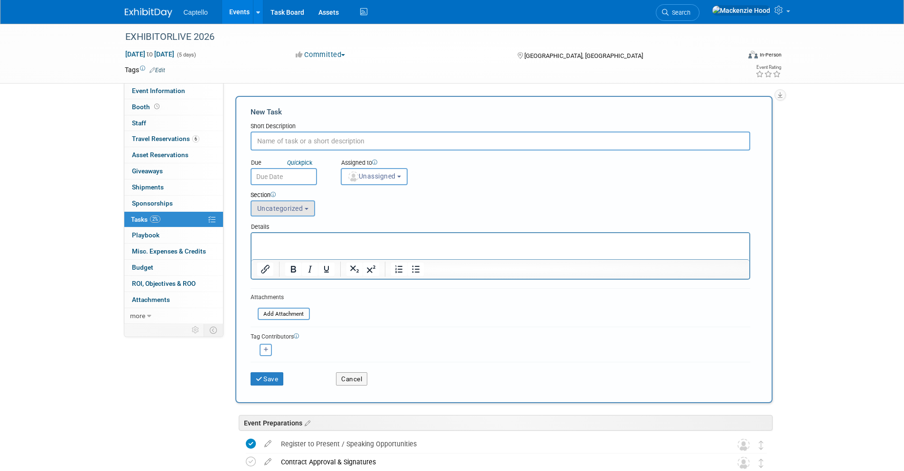
paste input "Ship Booth to Show"
type input "Ship Booth to Show"
click at [307, 213] on button "Uncategorized" at bounding box center [282, 208] width 65 height 16
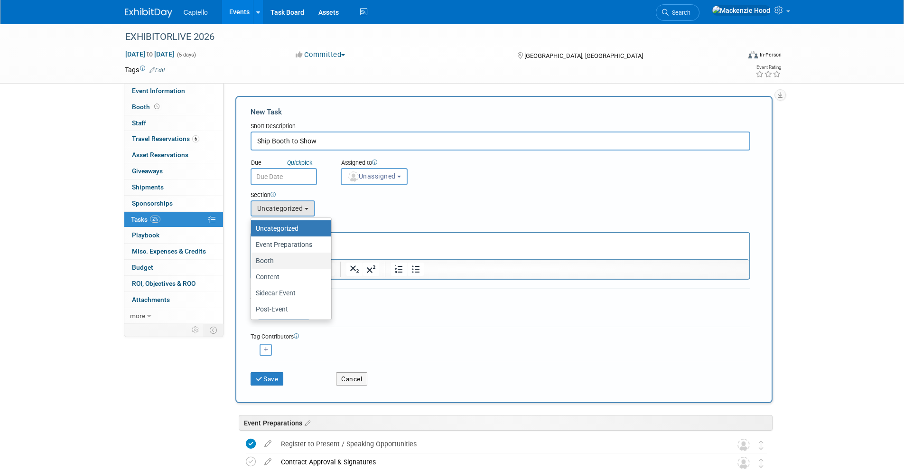
click at [293, 261] on label "Booth" at bounding box center [289, 260] width 66 height 12
click at [252, 261] on input "Booth" at bounding box center [249, 261] width 6 height 6
select select "11274209"
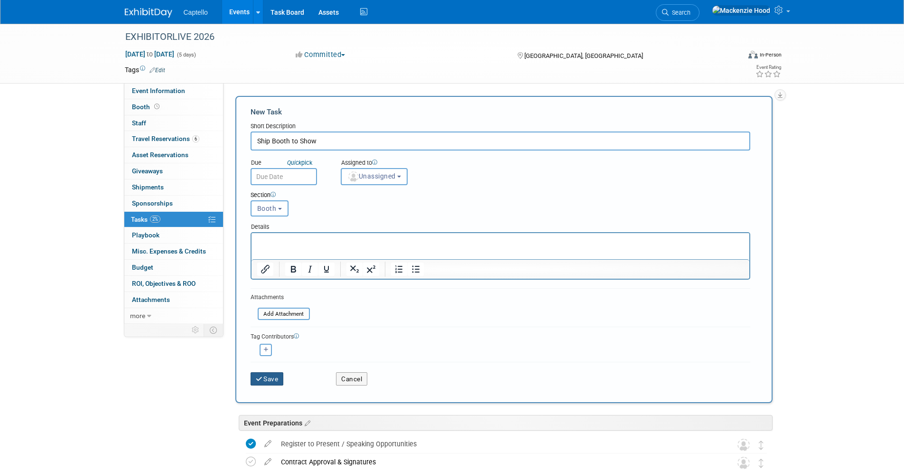
click at [273, 382] on button "Save" at bounding box center [266, 378] width 33 height 13
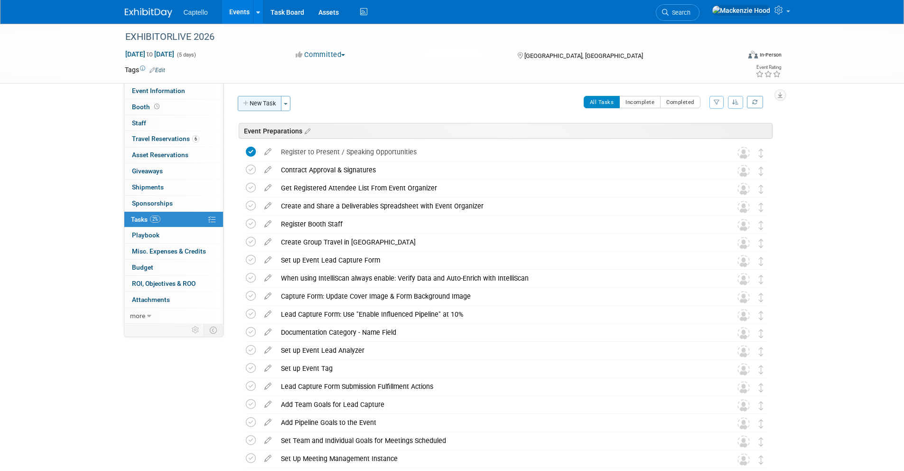
click at [268, 101] on button "New Task" at bounding box center [260, 103] width 44 height 15
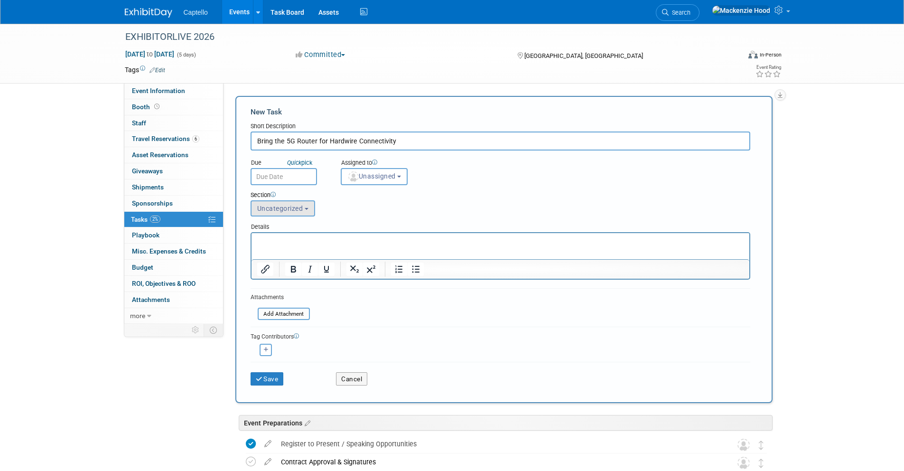
type input "Bring the 5G Router for Hardwire Connectivity"
click at [296, 209] on span "Uncategorized" at bounding box center [280, 208] width 46 height 8
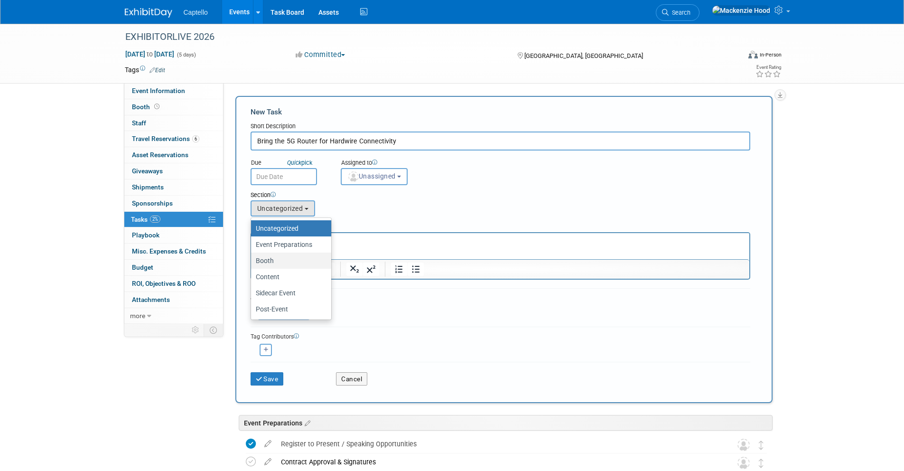
click at [288, 263] on label "Booth" at bounding box center [289, 260] width 66 height 12
click at [252, 263] on input "Booth" at bounding box center [249, 261] width 6 height 6
select select "11274209"
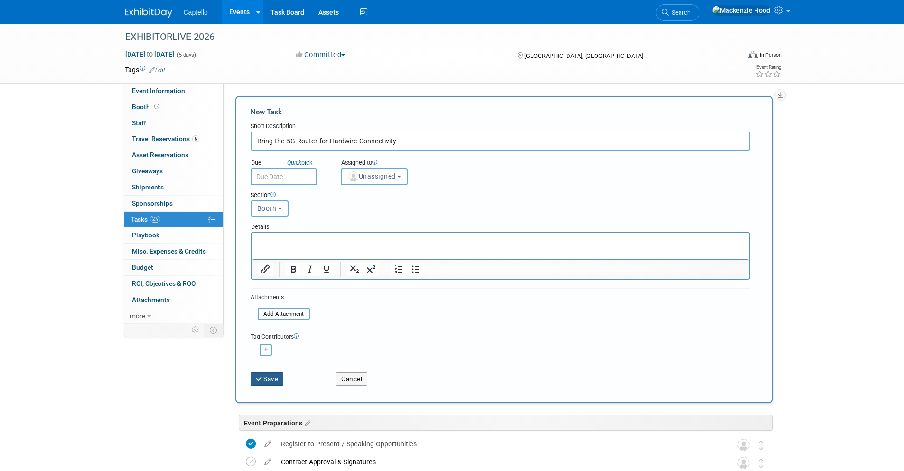
click at [275, 381] on button "Save" at bounding box center [266, 378] width 33 height 13
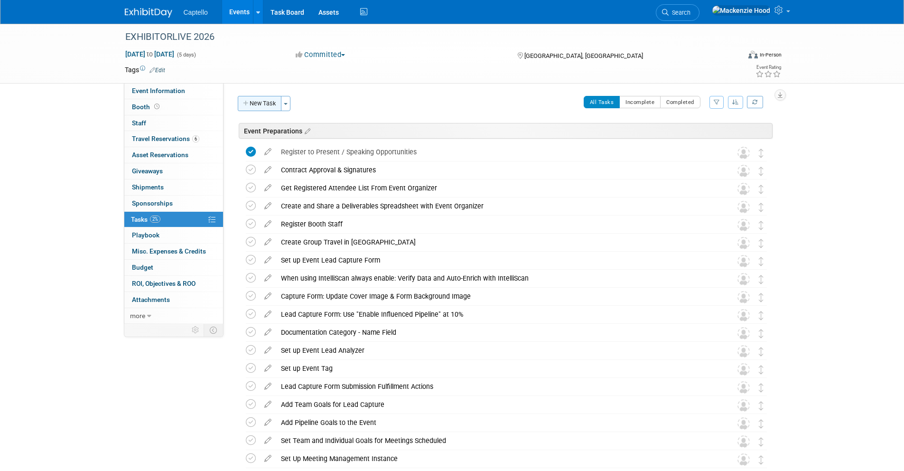
click at [248, 106] on icon "button" at bounding box center [246, 104] width 7 height 6
click at [0, 0] on div at bounding box center [0, 0] width 0 height 0
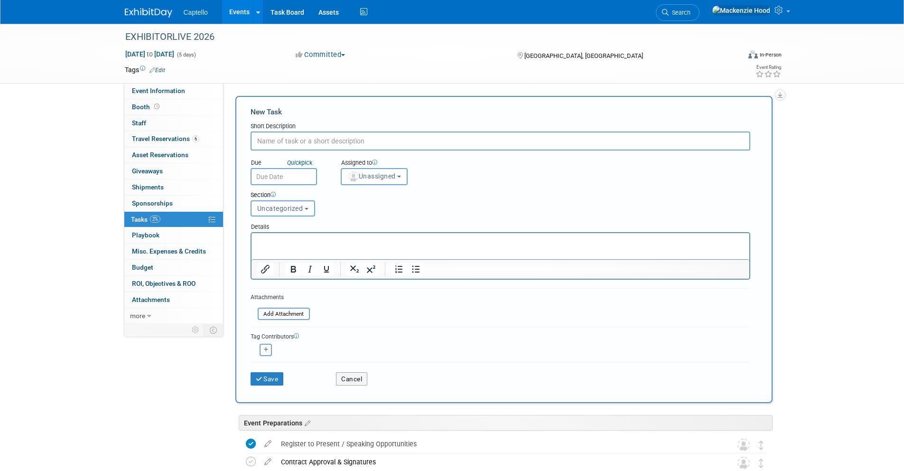
paste input "Captiv8 Slide Deck, Event Management, & Exhibitor Portal - Tabs on Laptop"
type input "Captiv8 Slide Deck, Event Management, & Exhibitor Portal - Tabs on Laptop"
click at [277, 211] on span "Uncategorized" at bounding box center [280, 208] width 46 height 8
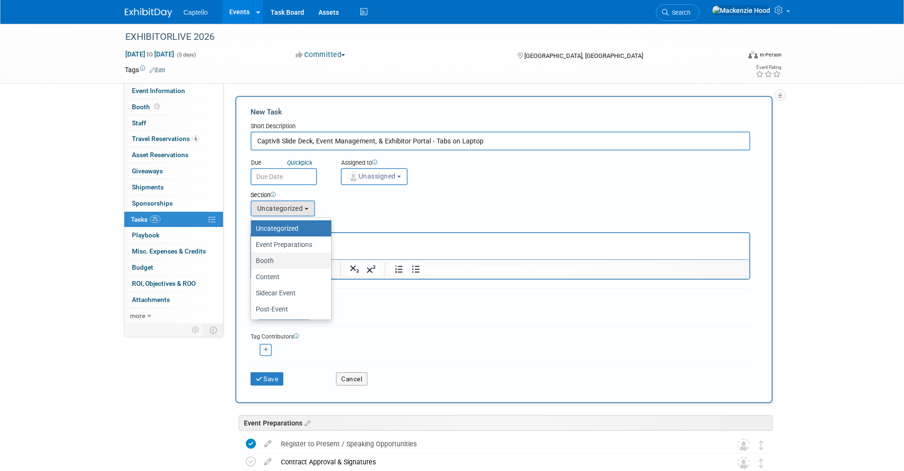
click at [285, 257] on label "Booth" at bounding box center [289, 260] width 66 height 12
click at [252, 258] on input "Booth" at bounding box center [249, 261] width 6 height 6
select select "11274209"
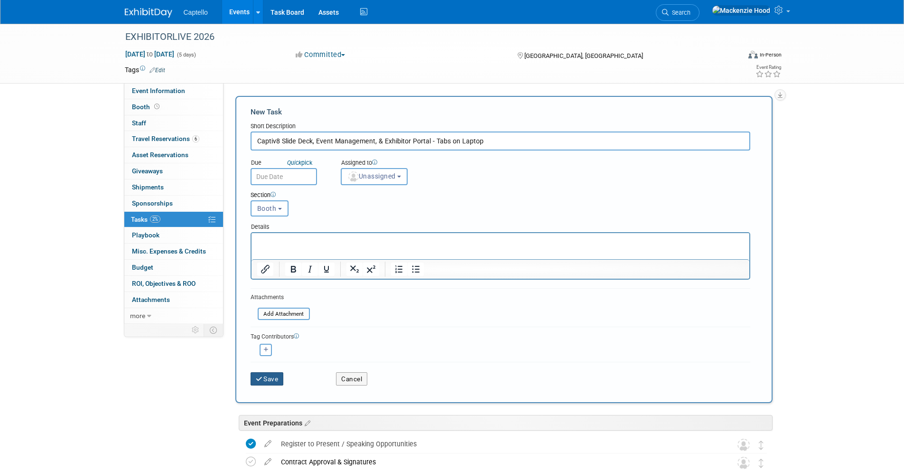
click at [267, 381] on button "Save" at bounding box center [266, 378] width 33 height 13
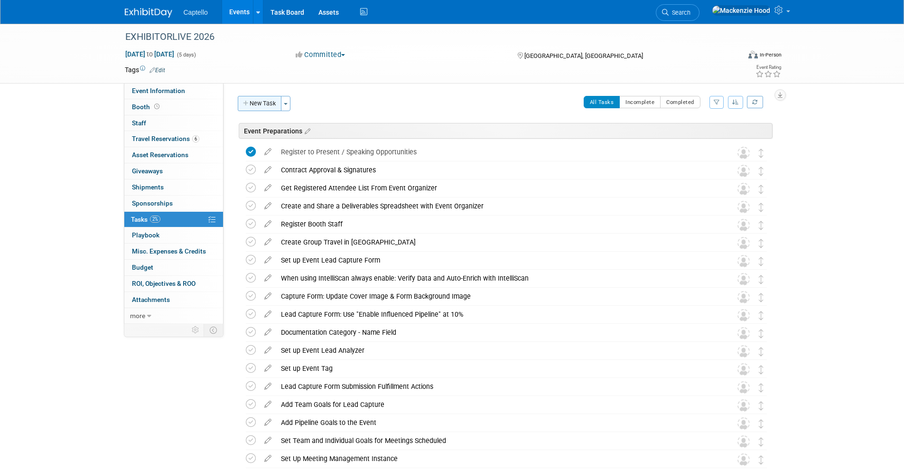
click at [247, 99] on button "New Task" at bounding box center [260, 103] width 44 height 15
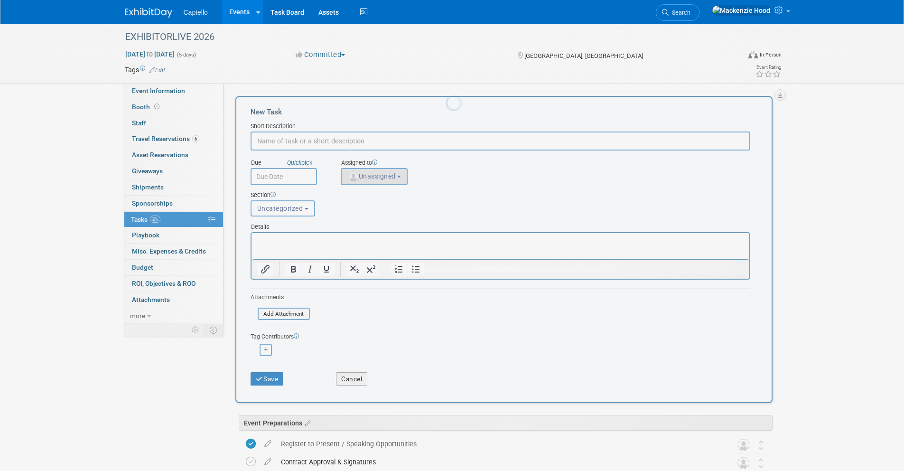
paste input "Ship iPad and iPad Stand"
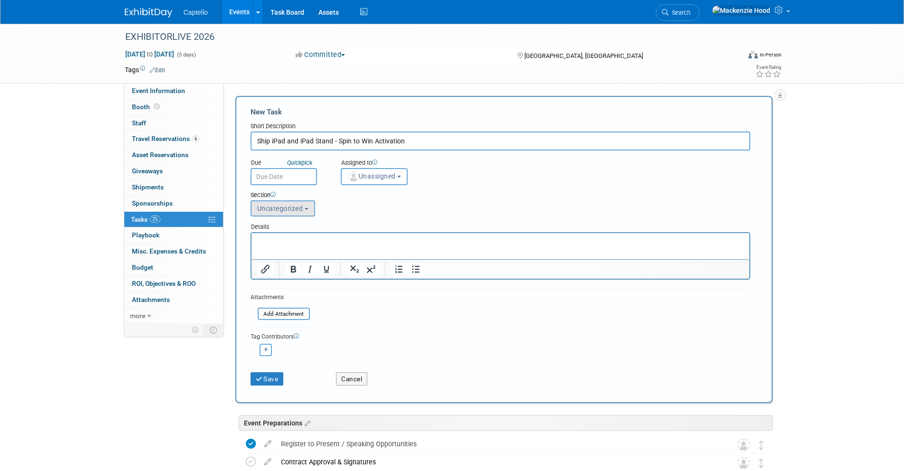
type input "Ship iPad and iPad Stand - Spin to Win Activation"
click at [262, 200] on button "Uncategorized" at bounding box center [282, 208] width 65 height 16
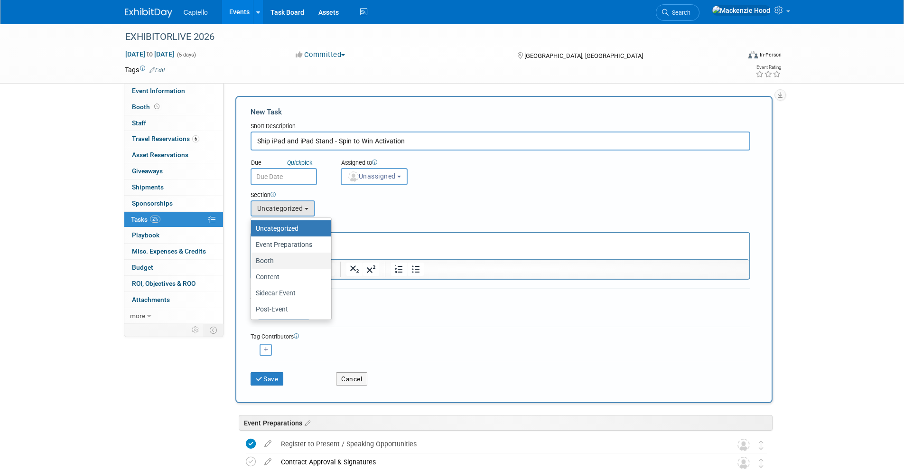
click at [281, 264] on label "Booth" at bounding box center [289, 260] width 66 height 12
click at [252, 264] on input "Booth" at bounding box center [249, 261] width 6 height 6
select select "11274209"
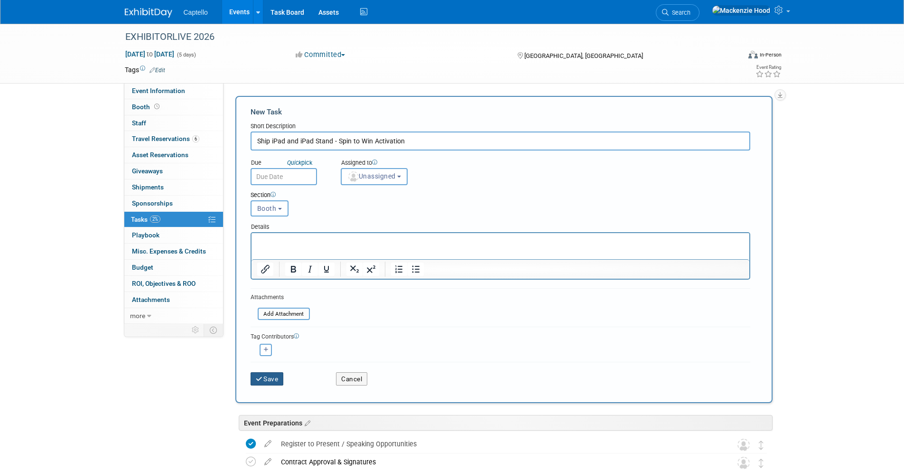
click at [274, 376] on button "Save" at bounding box center [266, 378] width 33 height 13
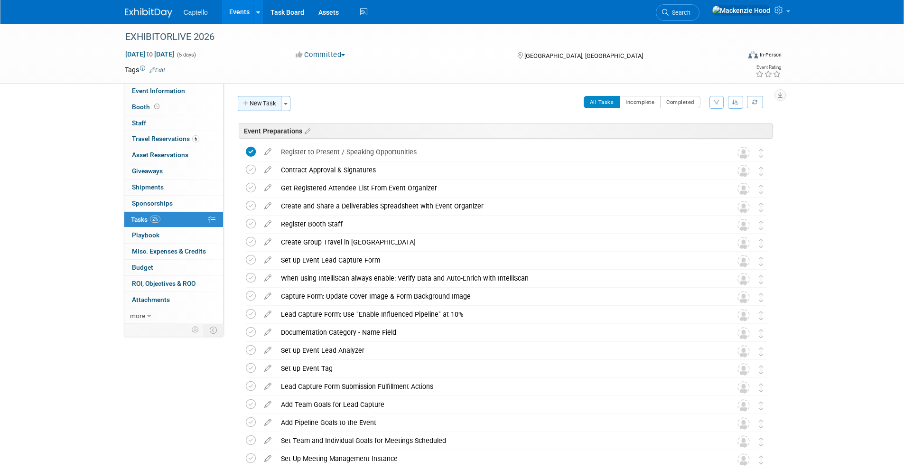
click at [247, 101] on icon "button" at bounding box center [246, 104] width 7 height 6
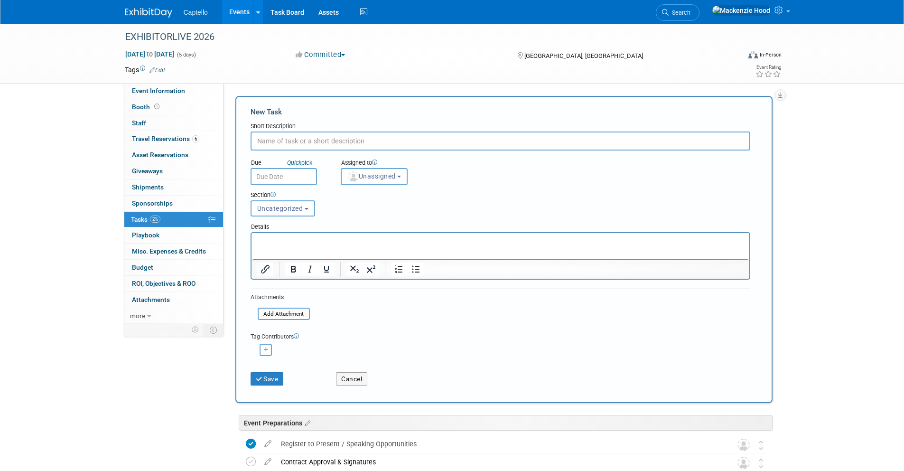
paste input "Order Carpet for Booth"
type input "Order Carpet for Booth"
click at [302, 202] on button "Uncategorized" at bounding box center [282, 208] width 65 height 16
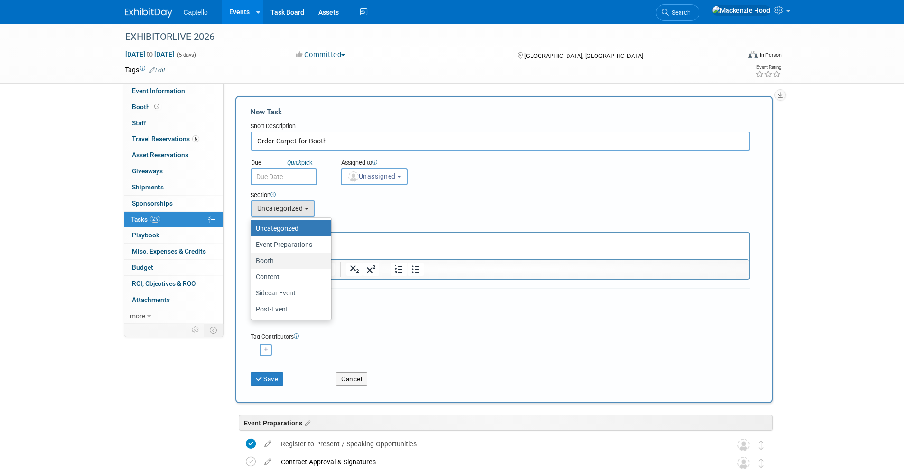
click at [310, 255] on label "Booth" at bounding box center [289, 260] width 66 height 12
click at [252, 258] on input "Booth" at bounding box center [249, 261] width 6 height 6
select select "11274209"
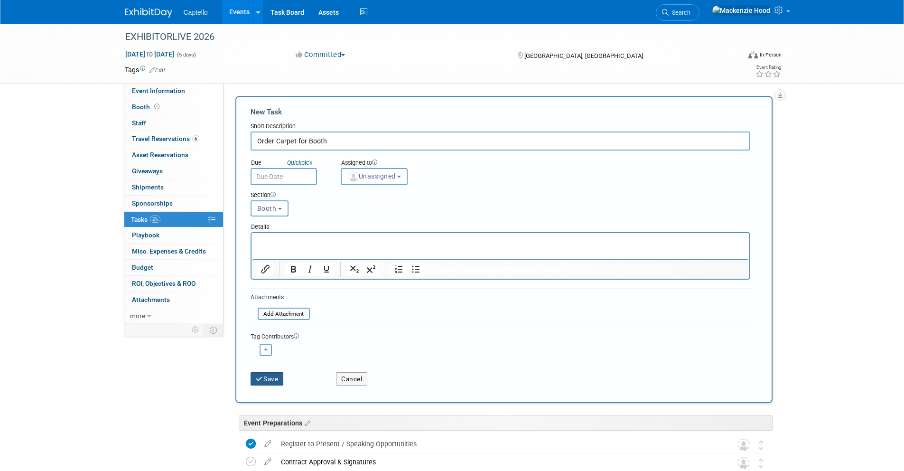
click at [271, 380] on button "Save" at bounding box center [266, 378] width 33 height 13
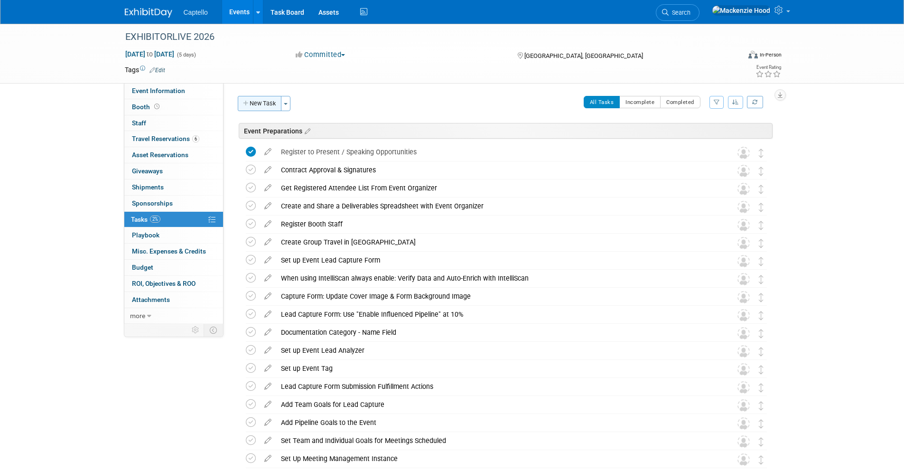
click at [243, 101] on icon "button" at bounding box center [246, 104] width 7 height 6
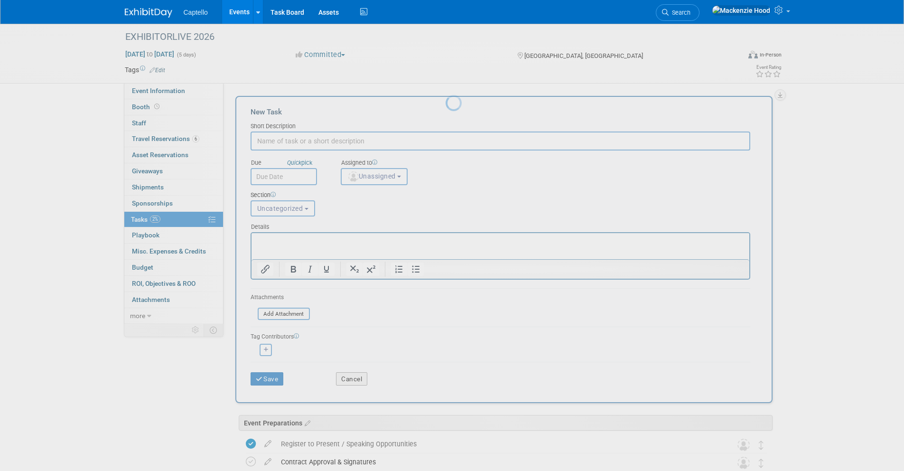
paste input "Purchase Booth Electrical"
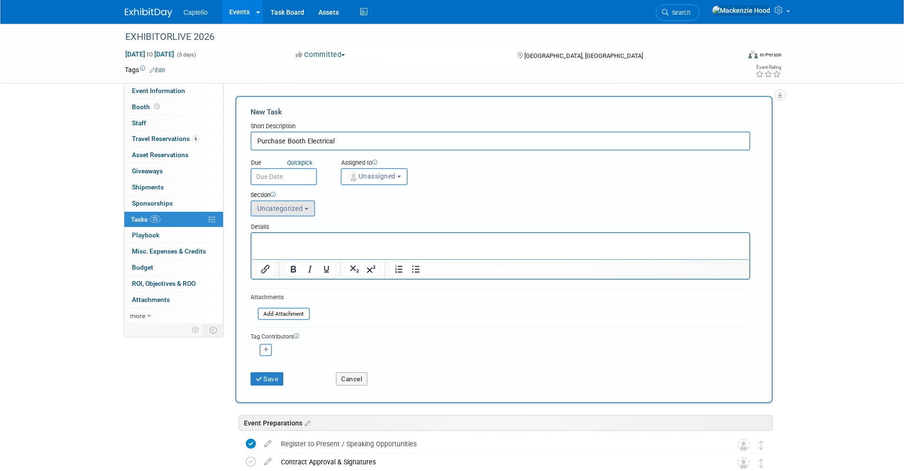
type input "Purchase Booth Electrical"
click at [305, 206] on button "Uncategorized" at bounding box center [282, 208] width 65 height 16
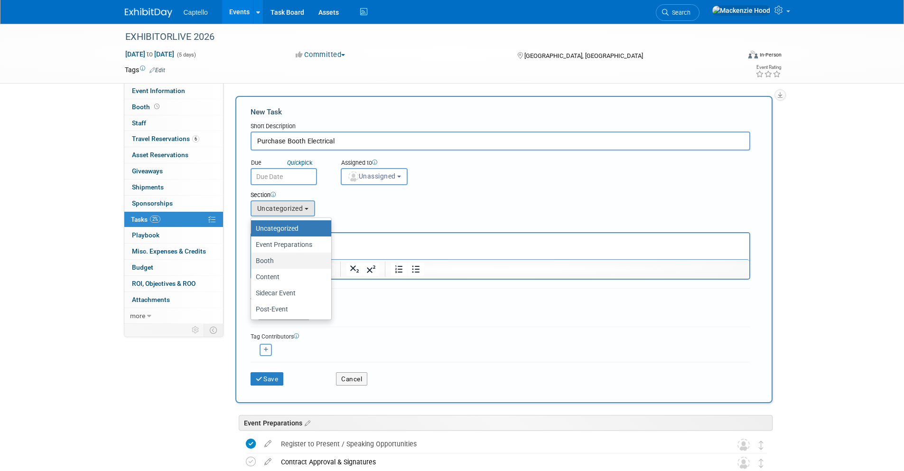
click at [291, 254] on label "Booth" at bounding box center [289, 260] width 66 height 12
click at [252, 258] on input "Booth" at bounding box center [249, 261] width 6 height 6
select select "11274209"
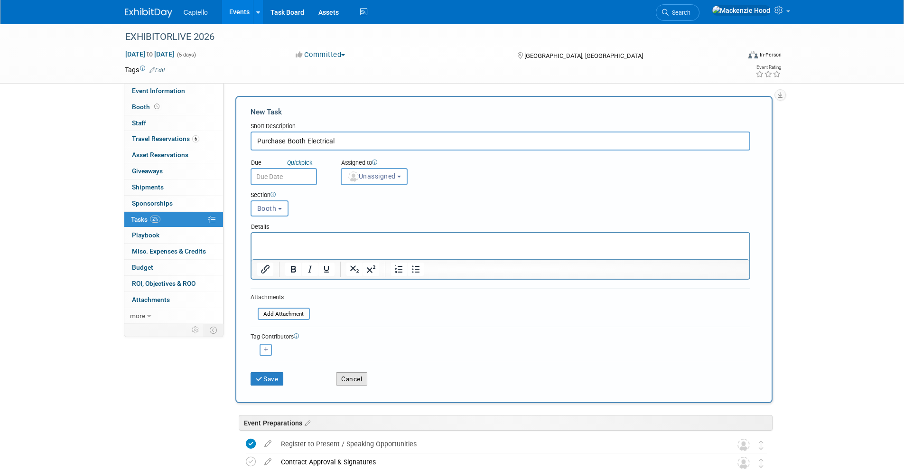
click at [351, 374] on button "Cancel" at bounding box center [351, 378] width 31 height 13
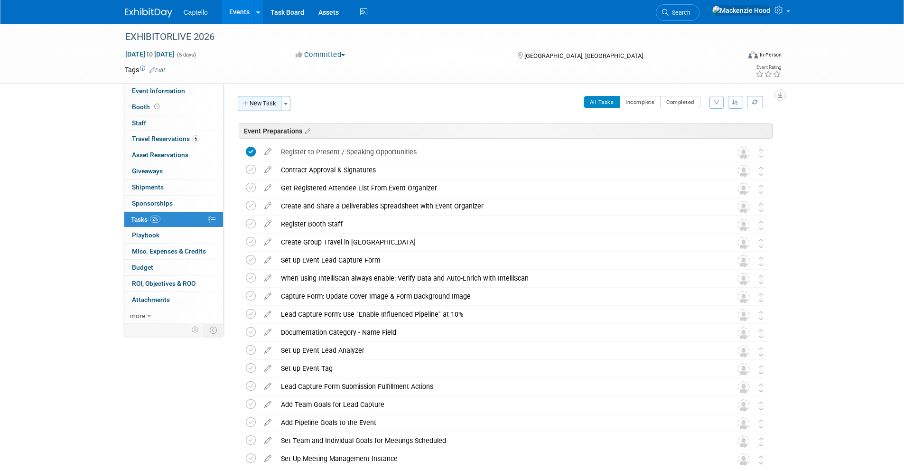
click at [274, 103] on button "New Task" at bounding box center [260, 103] width 44 height 15
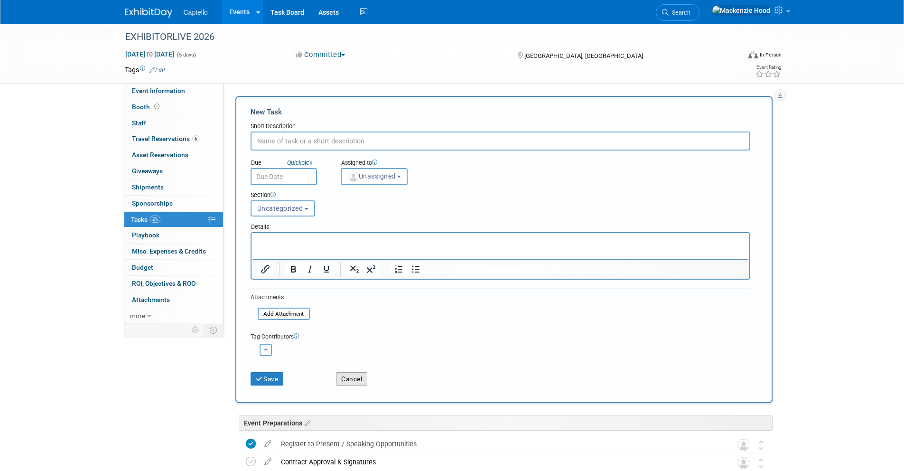
click at [340, 375] on button "Cancel" at bounding box center [351, 378] width 31 height 13
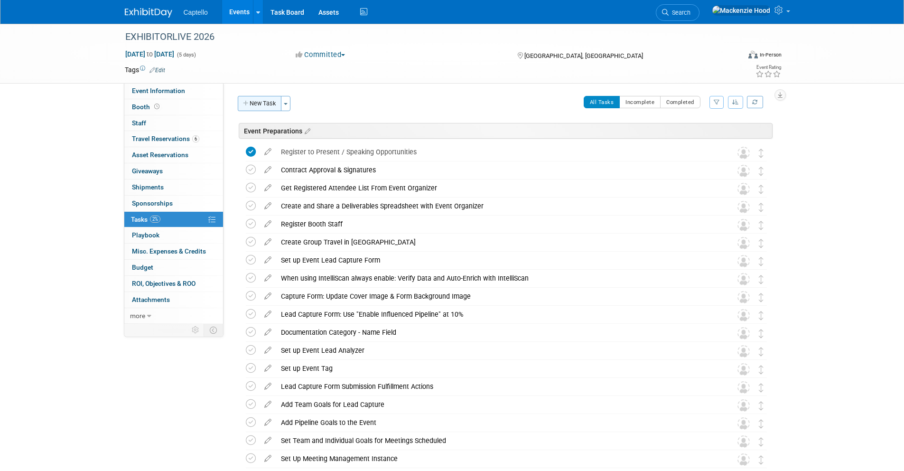
click at [245, 101] on icon "button" at bounding box center [246, 104] width 7 height 6
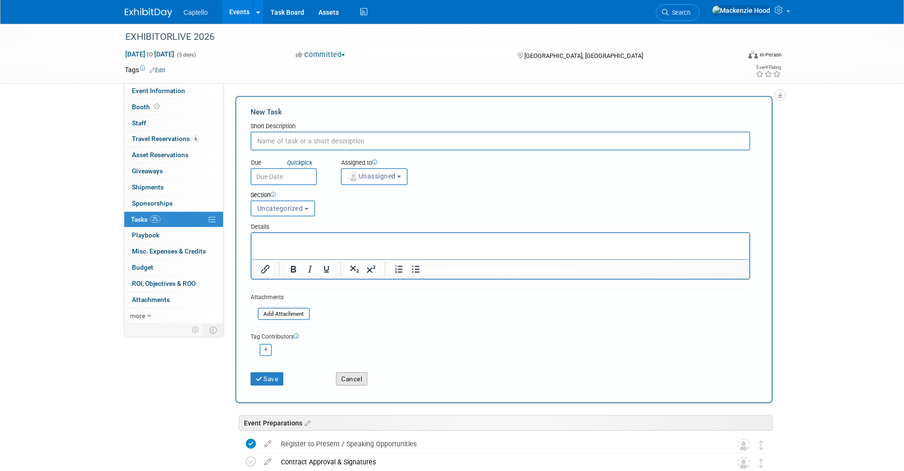
click at [340, 376] on button "Cancel" at bounding box center [351, 378] width 31 height 13
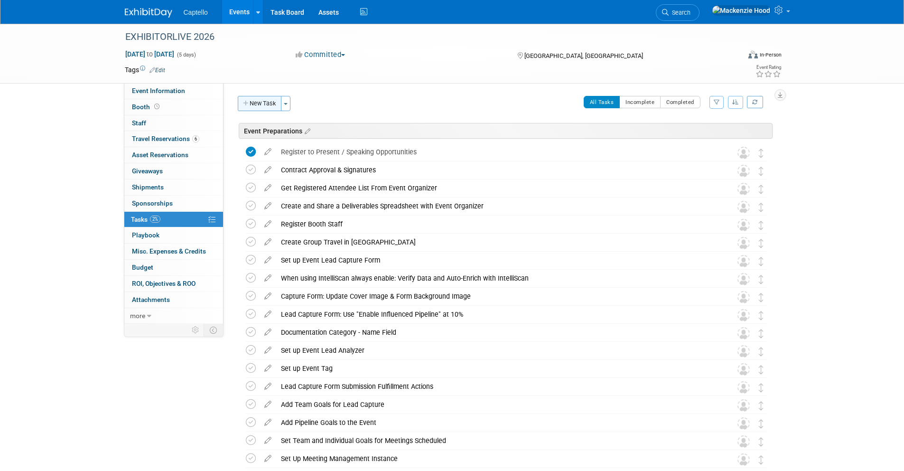
click at [244, 96] on button "New Task" at bounding box center [260, 103] width 44 height 15
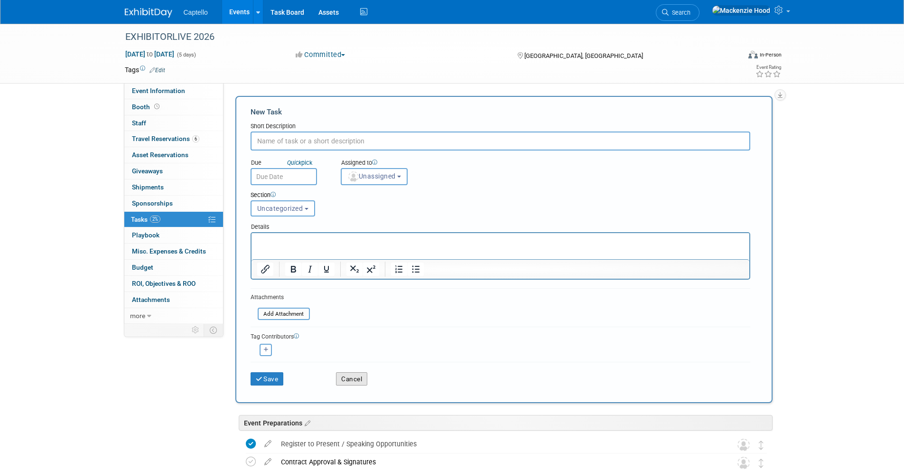
click at [344, 376] on button "Cancel" at bounding box center [351, 378] width 31 height 13
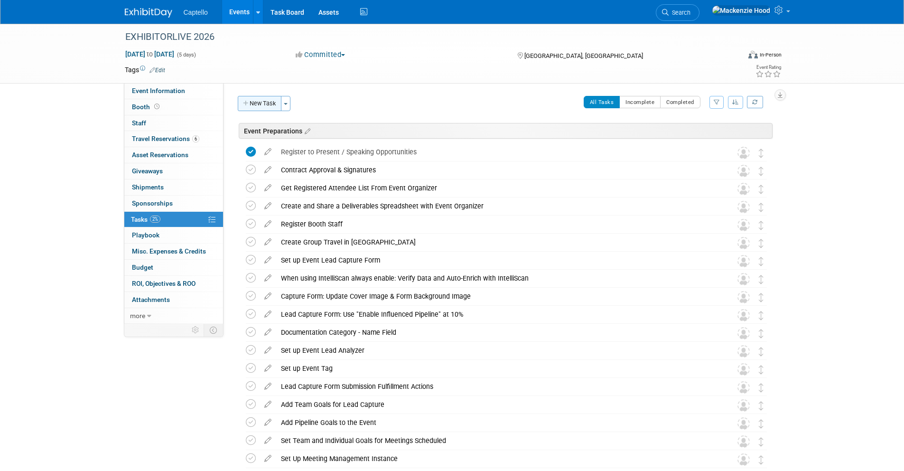
click at [245, 97] on button "New Task" at bounding box center [260, 103] width 44 height 15
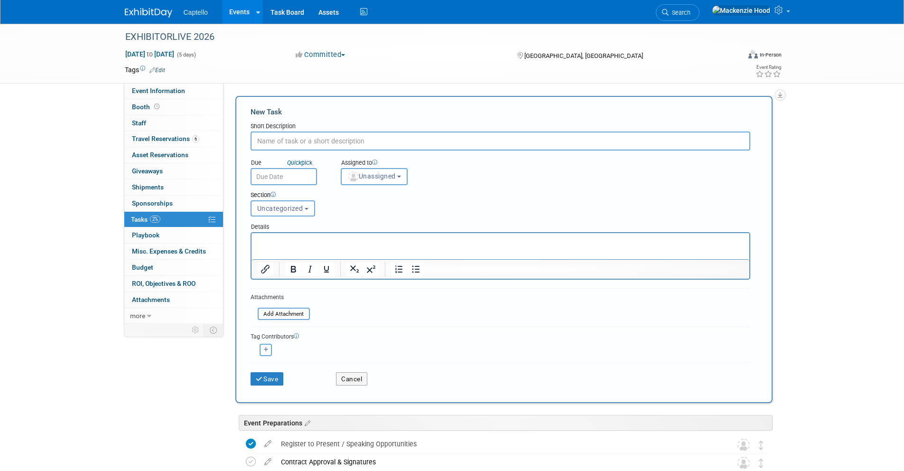
paste input "Purchase Booth Electrical"
type input "Purchase Booth Electrical"
click at [297, 208] on span "Uncategorized" at bounding box center [280, 208] width 46 height 8
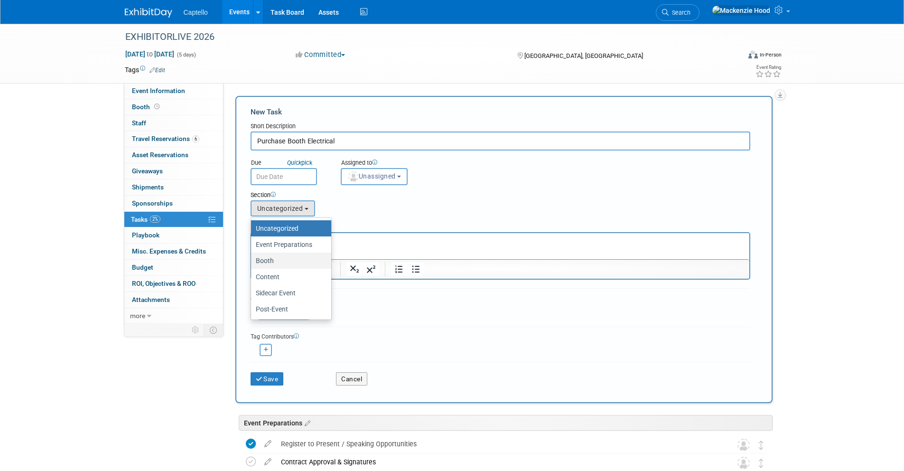
click at [315, 259] on label "Booth" at bounding box center [289, 260] width 66 height 12
click at [252, 259] on input "Booth" at bounding box center [249, 261] width 6 height 6
select select "11274209"
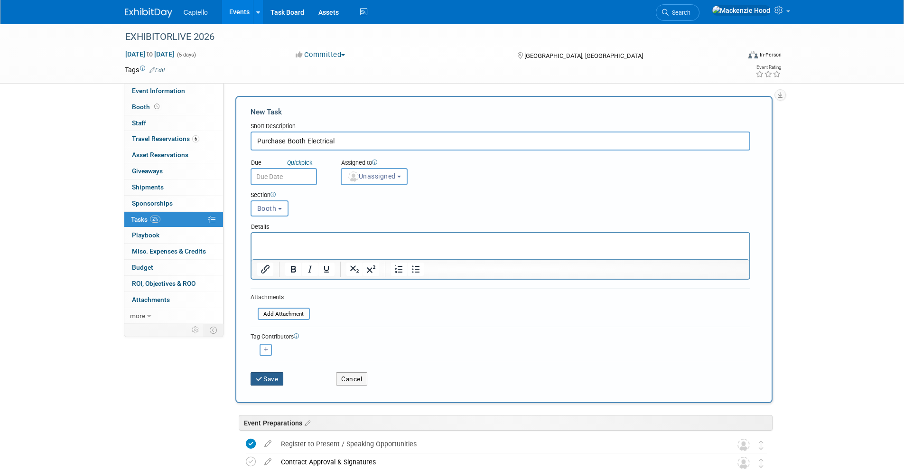
click at [268, 378] on button "Save" at bounding box center [266, 378] width 33 height 13
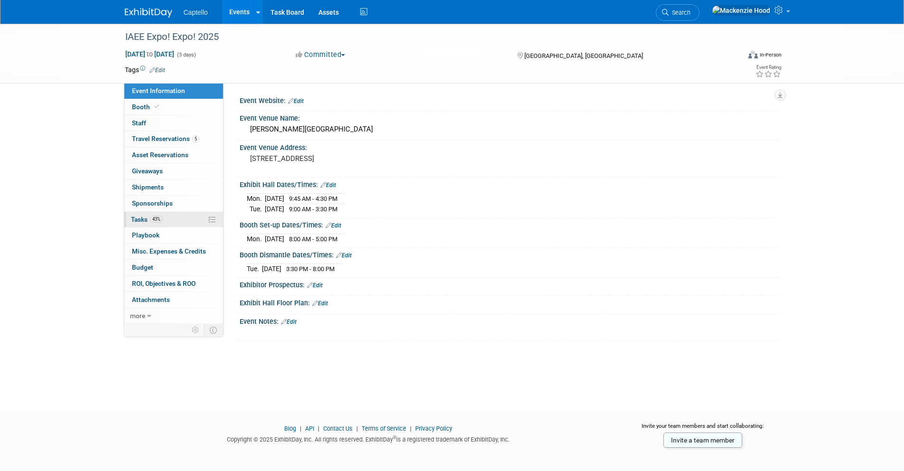
click at [151, 217] on span "43%" at bounding box center [156, 218] width 13 height 7
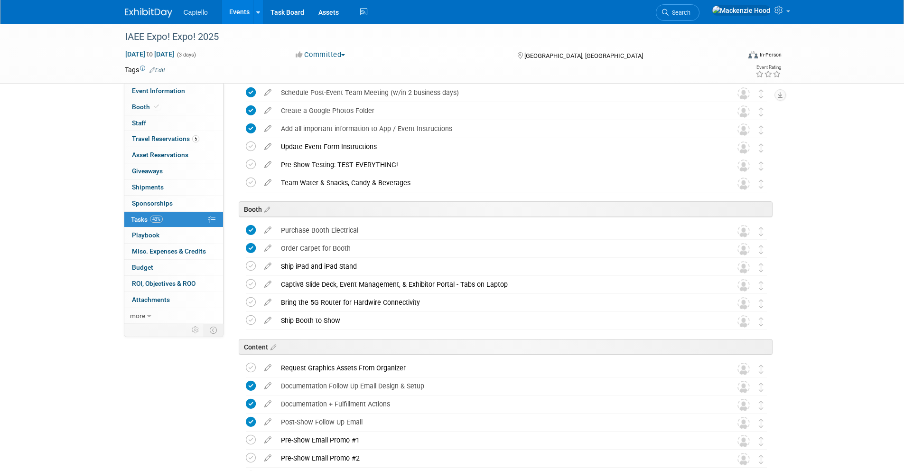
scroll to position [605, 0]
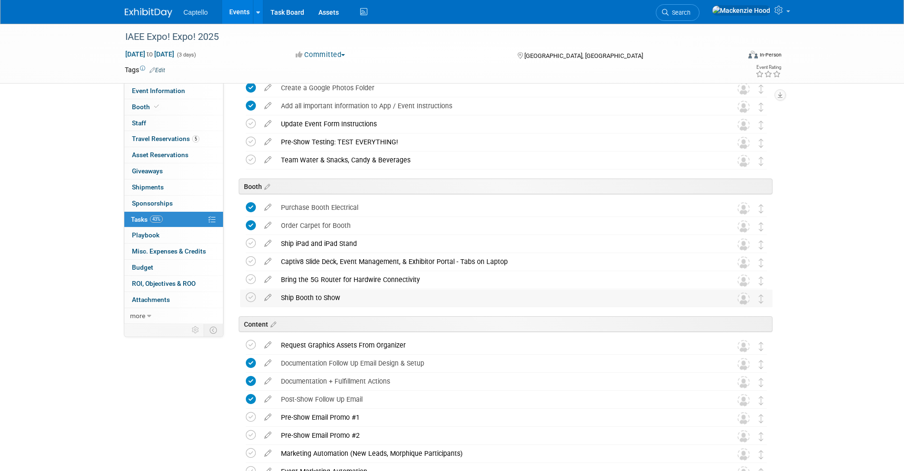
drag, startPoint x: 279, startPoint y: 295, endPoint x: 338, endPoint y: 294, distance: 58.8
click at [338, 294] on div "Ship Booth to Show" at bounding box center [497, 297] width 442 height 16
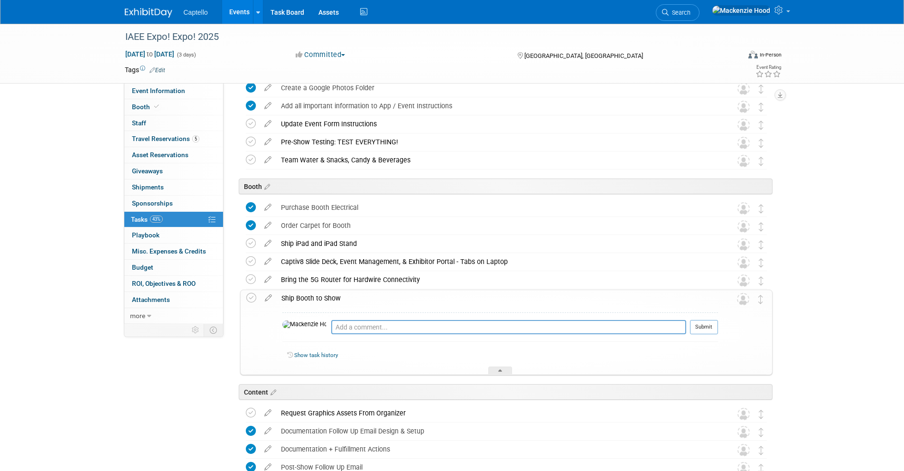
copy div "Ship Booth to Show"
click at [354, 294] on div "Ship Booth to Show" at bounding box center [497, 298] width 441 height 16
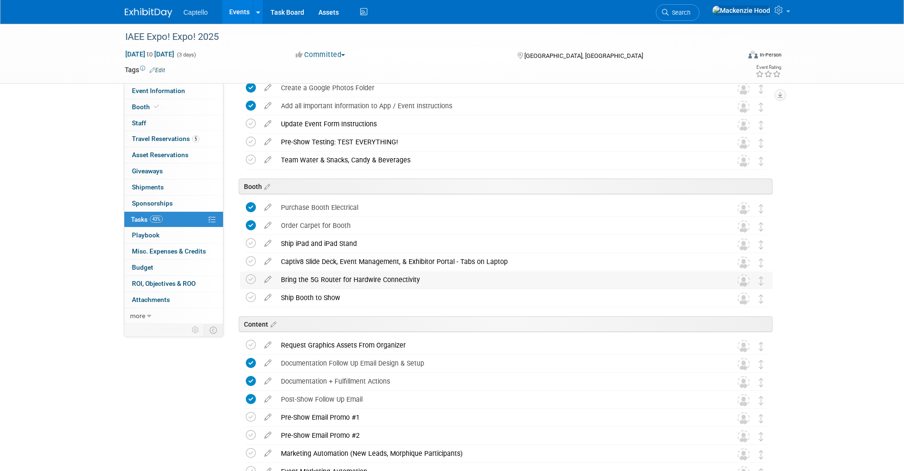
drag, startPoint x: 280, startPoint y: 277, endPoint x: 416, endPoint y: 277, distance: 136.1
click at [416, 277] on div "Bring the 5G Router for Hardwire Connectivity" at bounding box center [497, 279] width 442 height 16
copy div "Bring the 5G Router for Hardwire Connectivity"
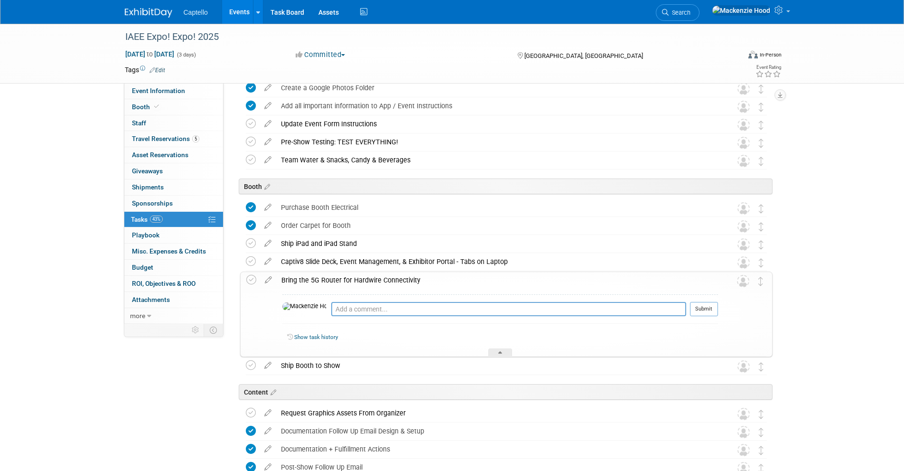
click at [419, 277] on div "Bring the 5G Router for Hardwire Connectivity" at bounding box center [497, 280] width 441 height 16
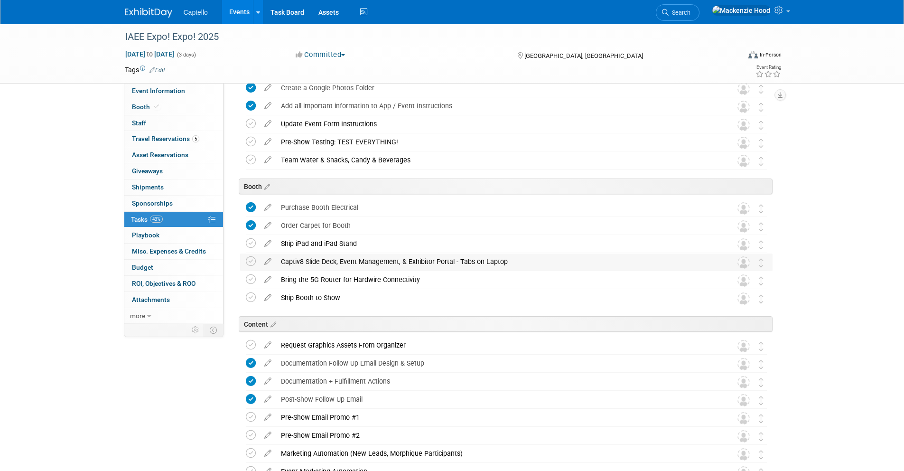
drag, startPoint x: 279, startPoint y: 260, endPoint x: 524, endPoint y: 259, distance: 244.8
click at [524, 259] on div "Captiv8 Slide Deck, Event Management, & Exhibitor Portal - Tabs on Laptop" at bounding box center [497, 261] width 442 height 16
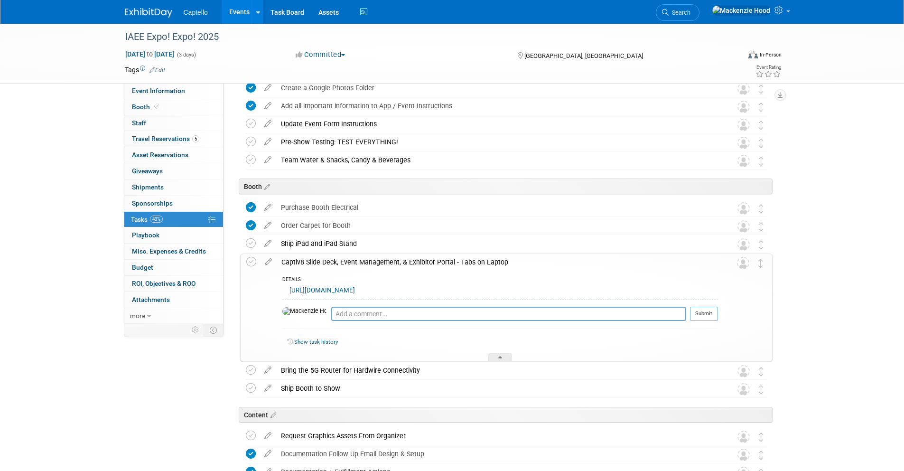
copy div "Captiv8 Slide Deck, Event Management, & Exhibitor Portal - Tabs on Laptop"
click at [525, 260] on div "Captiv8 Slide Deck, Event Management, & Exhibitor Portal - Tabs on Laptop" at bounding box center [497, 262] width 441 height 16
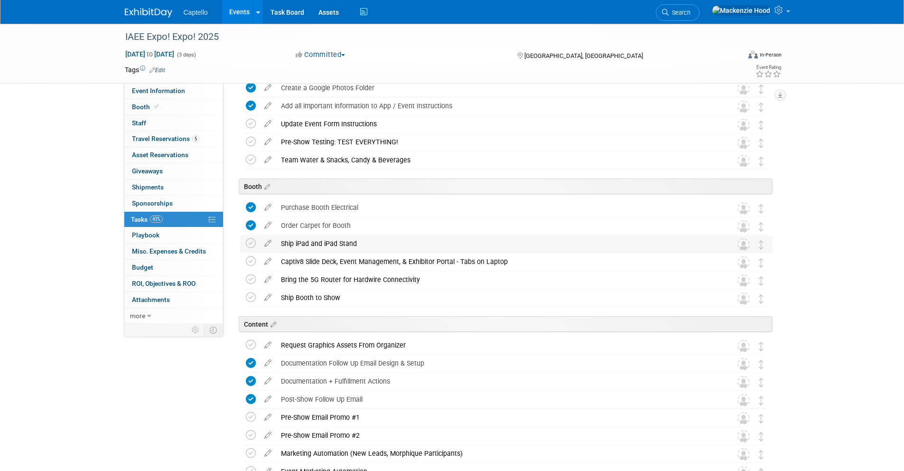
drag, startPoint x: 280, startPoint y: 240, endPoint x: 364, endPoint y: 242, distance: 83.5
click at [364, 242] on div "Ship iPad and iPad Stand" at bounding box center [497, 243] width 442 height 16
copy div "Ship iPad and iPad Stand"
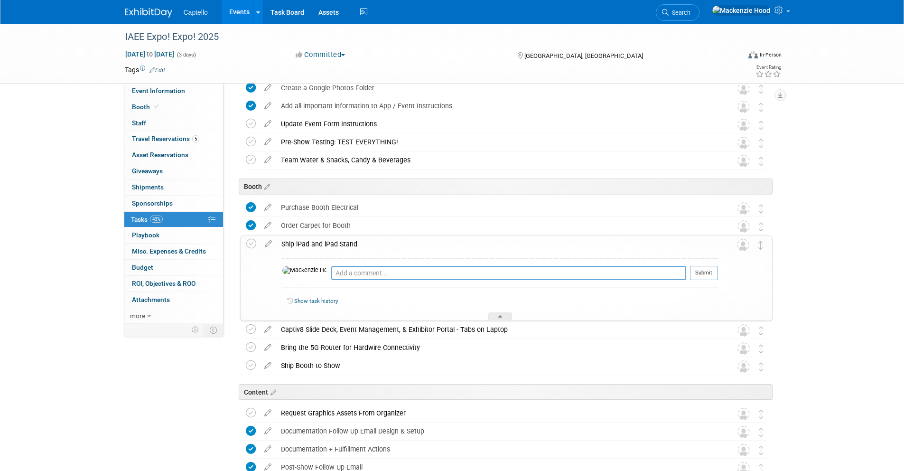
click at [364, 241] on div "Ship iPad and iPad Stand" at bounding box center [497, 244] width 441 height 16
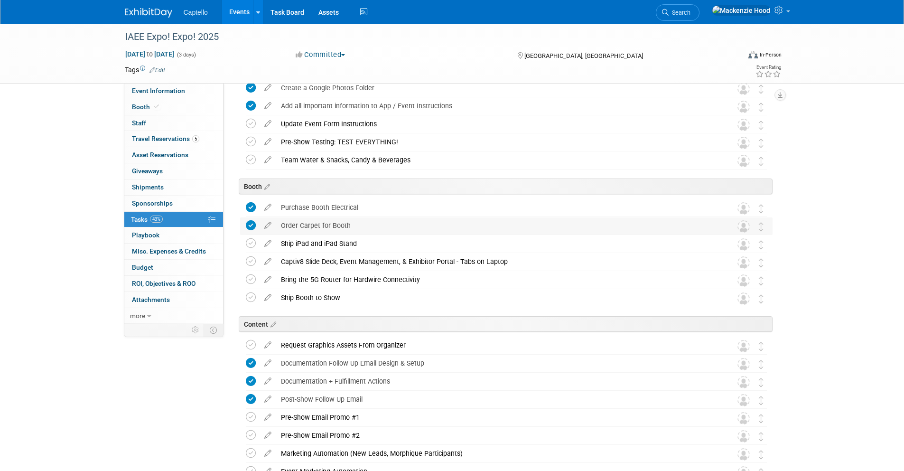
drag, startPoint x: 282, startPoint y: 223, endPoint x: 352, endPoint y: 222, distance: 69.7
click at [352, 222] on div "Order Carpet for Booth" at bounding box center [497, 225] width 442 height 16
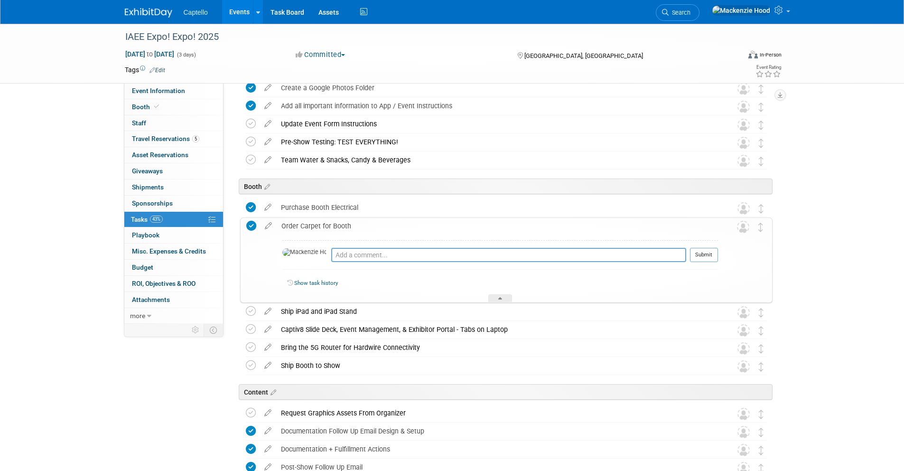
copy div "Order Carpet for Booth"
click at [352, 222] on div "Order Carpet for Booth" at bounding box center [497, 226] width 441 height 16
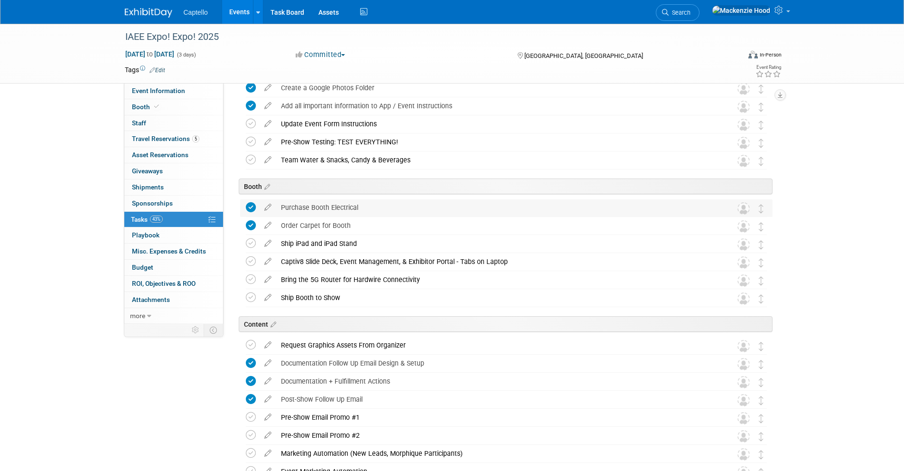
click at [280, 205] on div "Purchase Booth Electrical" at bounding box center [497, 207] width 442 height 16
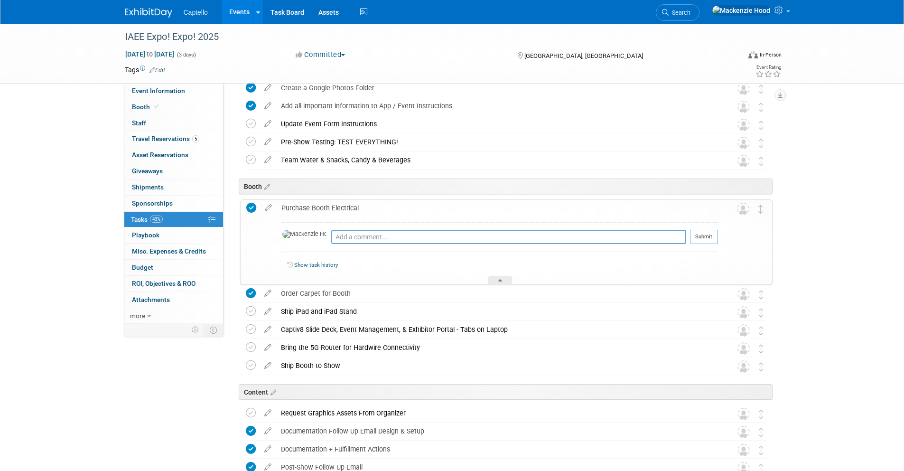
drag, startPoint x: 280, startPoint y: 205, endPoint x: 360, endPoint y: 205, distance: 79.7
click at [360, 205] on div "Purchase Booth Electrical" at bounding box center [497, 208] width 441 height 16
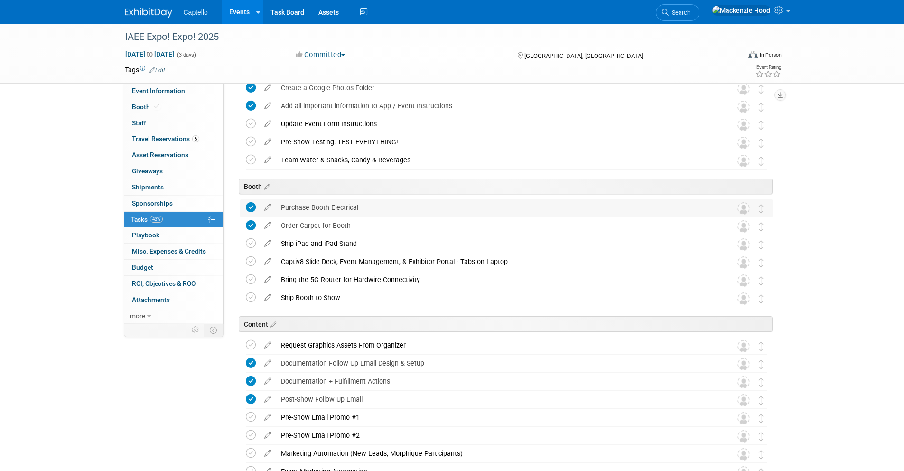
click at [367, 205] on div "Purchase Booth Electrical" at bounding box center [497, 207] width 442 height 16
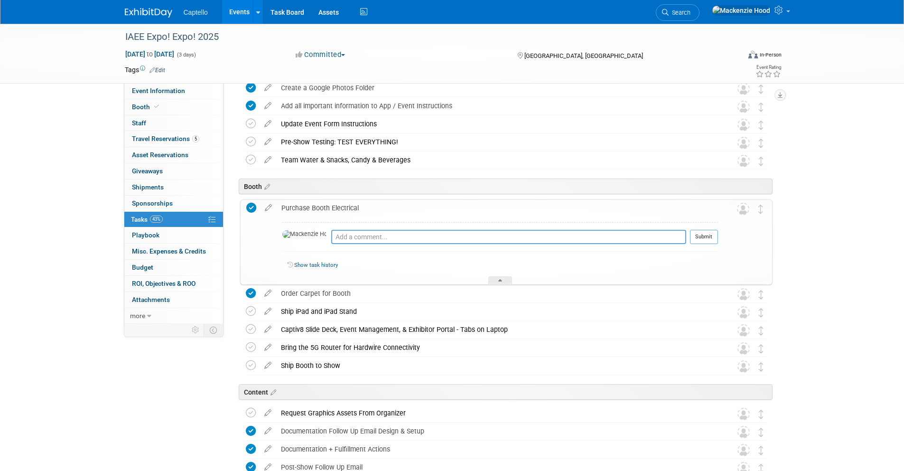
drag, startPoint x: 282, startPoint y: 204, endPoint x: 373, endPoint y: 204, distance: 91.1
click at [373, 204] on div "Purchase Booth Electrical" at bounding box center [497, 208] width 441 height 16
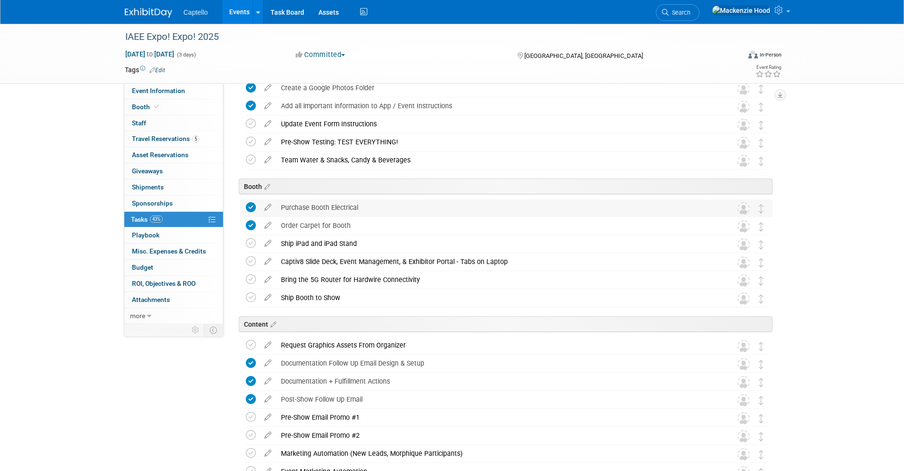
copy div "Purchase Booth Electrical"
click at [373, 204] on div "Purchase Booth Electrical" at bounding box center [497, 207] width 442 height 16
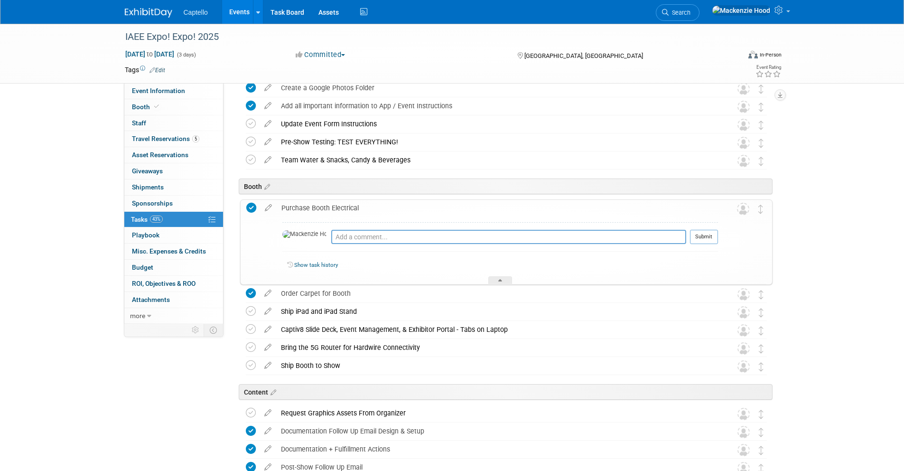
click at [373, 204] on div "Purchase Booth Electrical" at bounding box center [497, 208] width 441 height 16
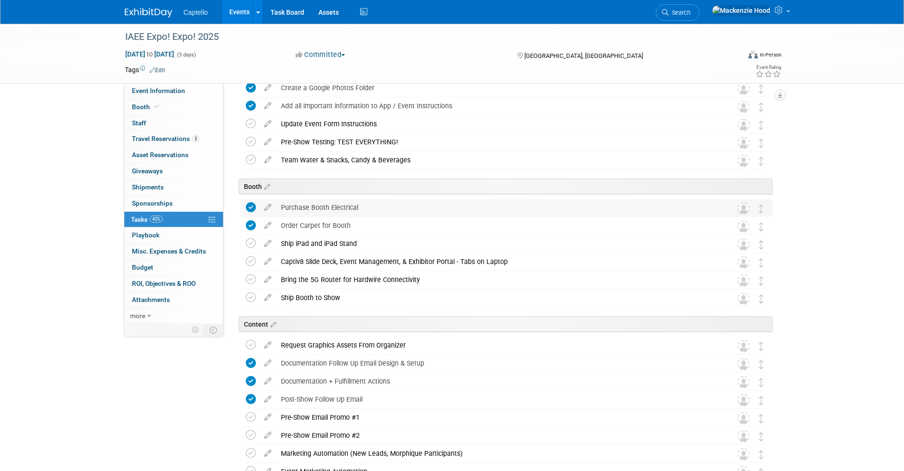
drag, startPoint x: 281, startPoint y: 204, endPoint x: 360, endPoint y: 202, distance: 79.2
click at [360, 202] on div "Purchase Booth Electrical" at bounding box center [497, 207] width 442 height 16
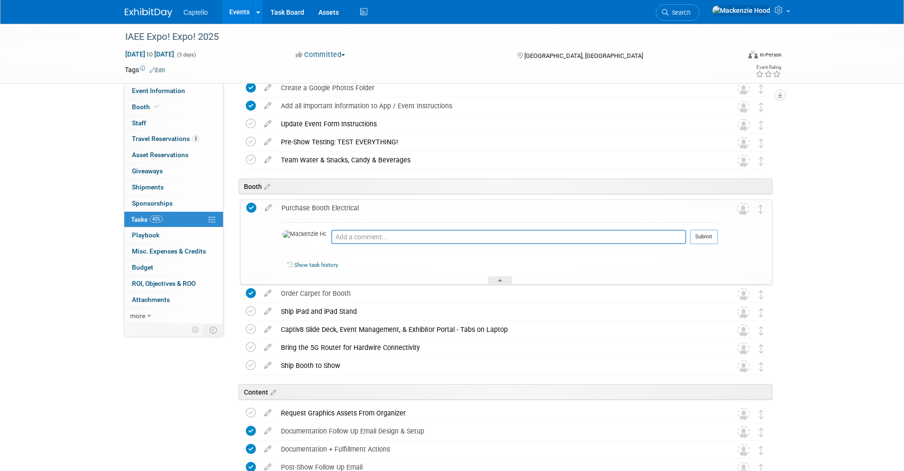
click at [279, 203] on div "Purchase Booth Electrical" at bounding box center [497, 208] width 441 height 16
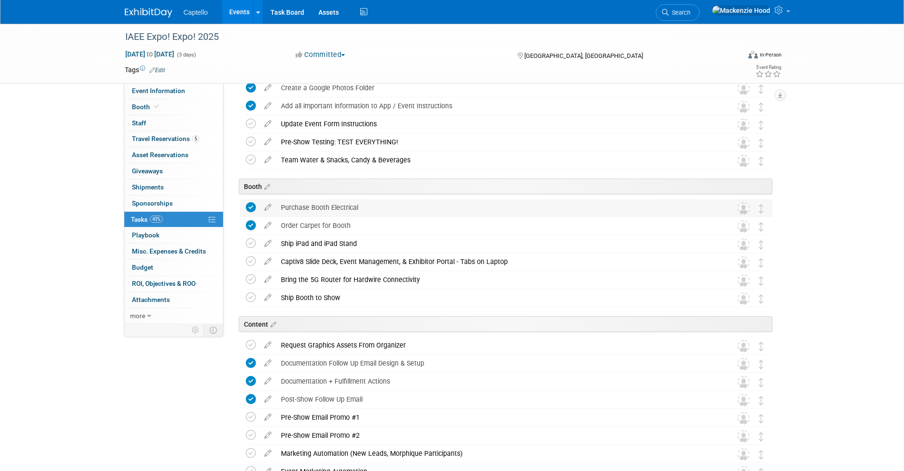
drag, startPoint x: 279, startPoint y: 205, endPoint x: 366, endPoint y: 203, distance: 86.3
click at [366, 203] on div "Purchase Booth Electrical" at bounding box center [497, 207] width 442 height 16
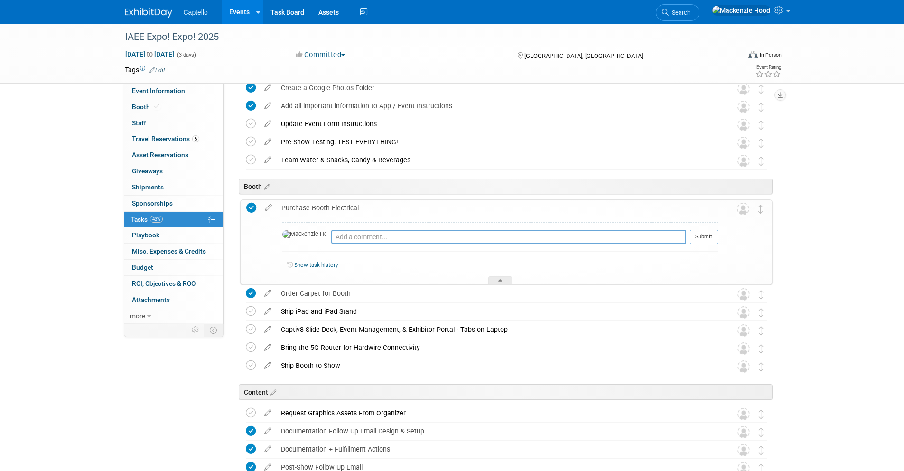
click at [364, 203] on div "Purchase Booth Electrical" at bounding box center [497, 208] width 441 height 16
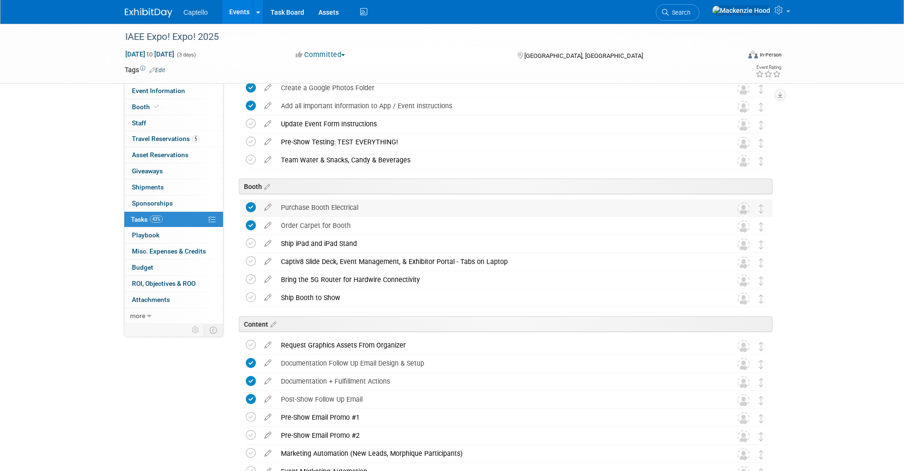
drag, startPoint x: 281, startPoint y: 205, endPoint x: 367, endPoint y: 203, distance: 85.4
click at [367, 203] on div "Purchase Booth Electrical" at bounding box center [497, 207] width 442 height 16
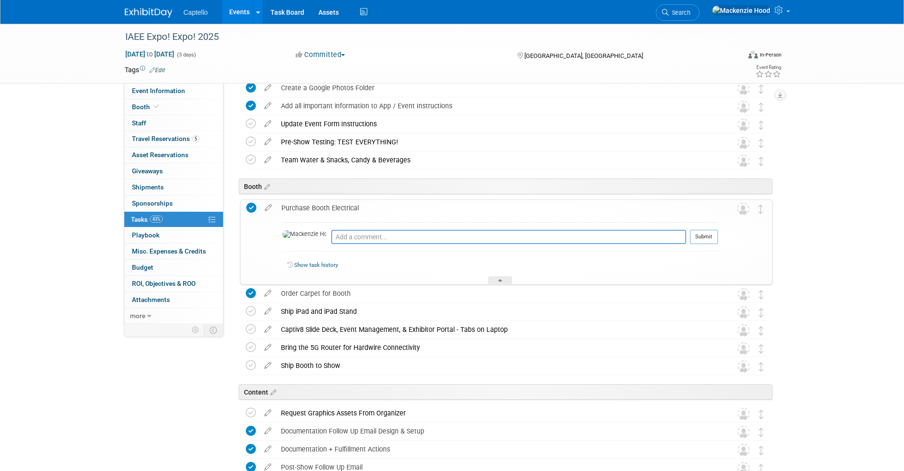
copy div "Purchase Booth Electrical"
click at [366, 203] on div "Purchase Booth Electrical" at bounding box center [497, 208] width 441 height 16
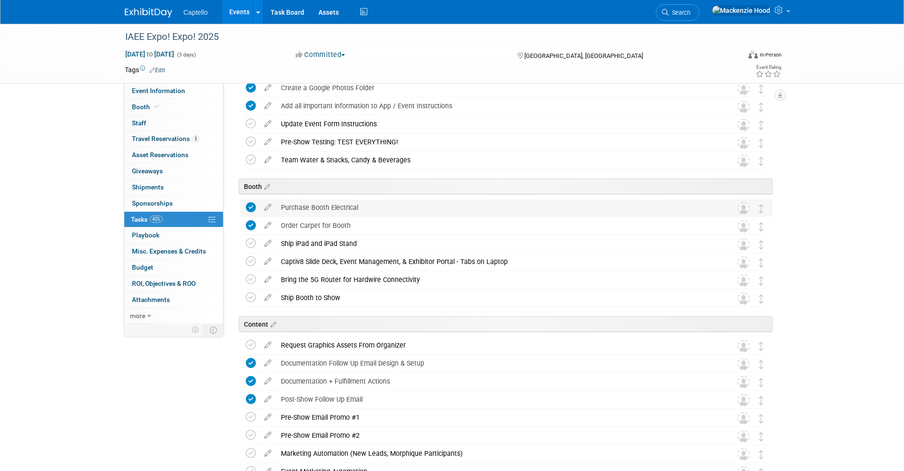
drag, startPoint x: 280, startPoint y: 204, endPoint x: 373, endPoint y: 204, distance: 92.5
click at [373, 204] on div "Purchase Booth Electrical" at bounding box center [497, 207] width 442 height 16
copy div "Purchase Booth Electrical"
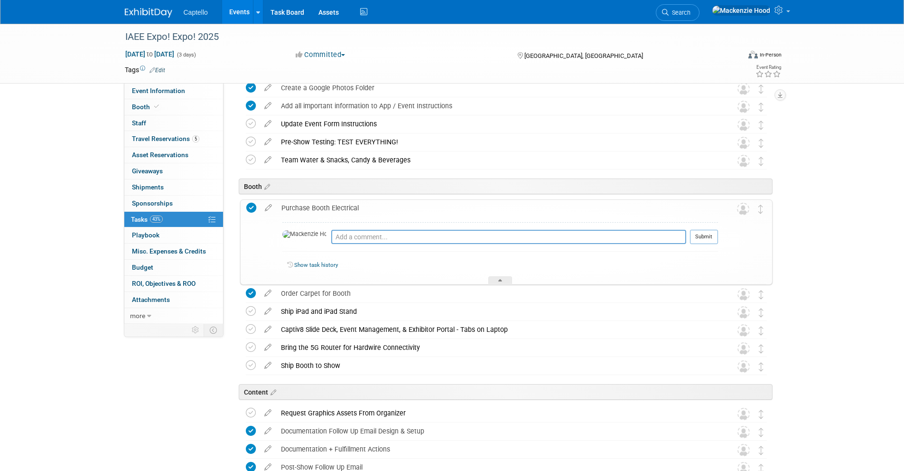
click at [373, 204] on div "Purchase Booth Electrical" at bounding box center [497, 208] width 441 height 16
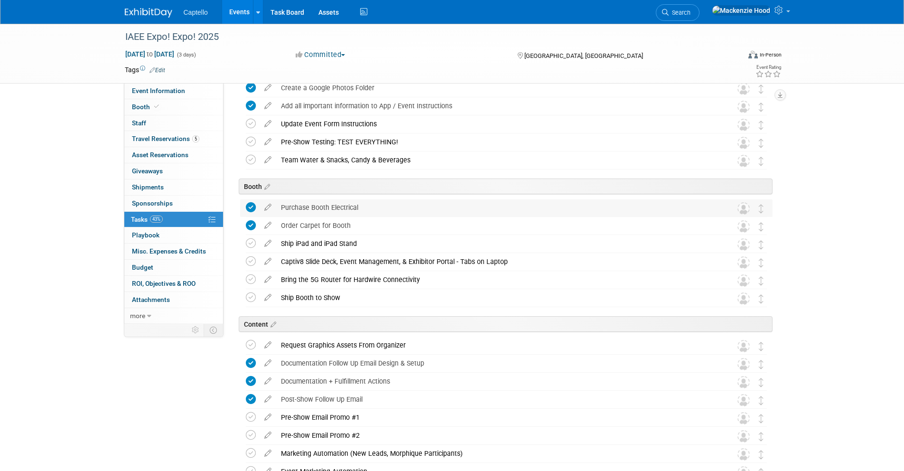
drag, startPoint x: 281, startPoint y: 204, endPoint x: 366, endPoint y: 208, distance: 85.0
click at [366, 208] on div "Purchase Booth Electrical" at bounding box center [497, 207] width 442 height 16
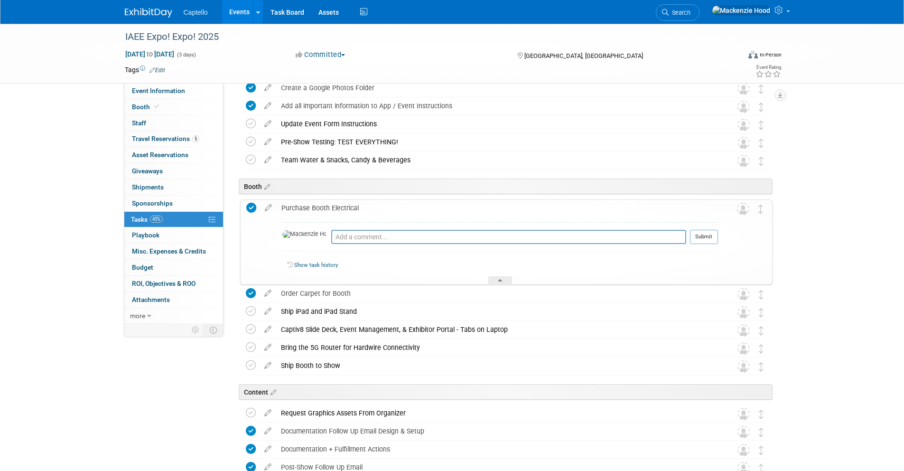
click at [366, 208] on div "Purchase Booth Electrical" at bounding box center [497, 208] width 441 height 16
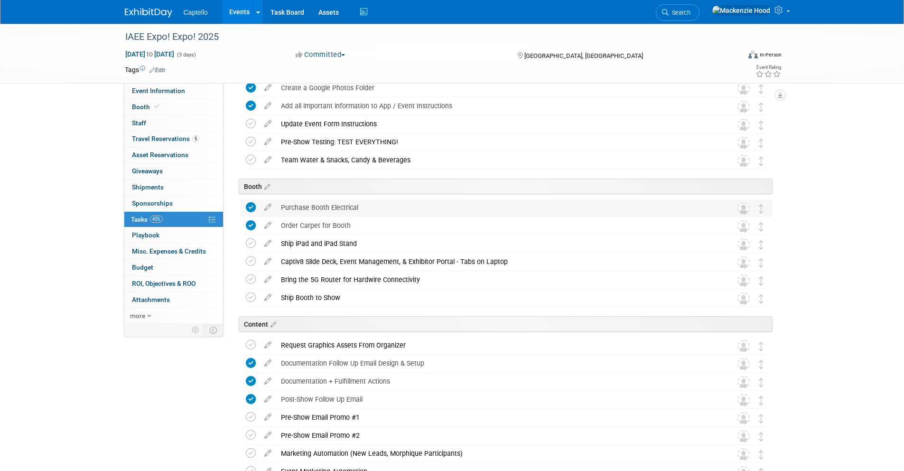
drag, startPoint x: 284, startPoint y: 204, endPoint x: 384, endPoint y: 203, distance: 100.1
click at [384, 203] on div "Purchase Booth Electrical" at bounding box center [497, 207] width 442 height 16
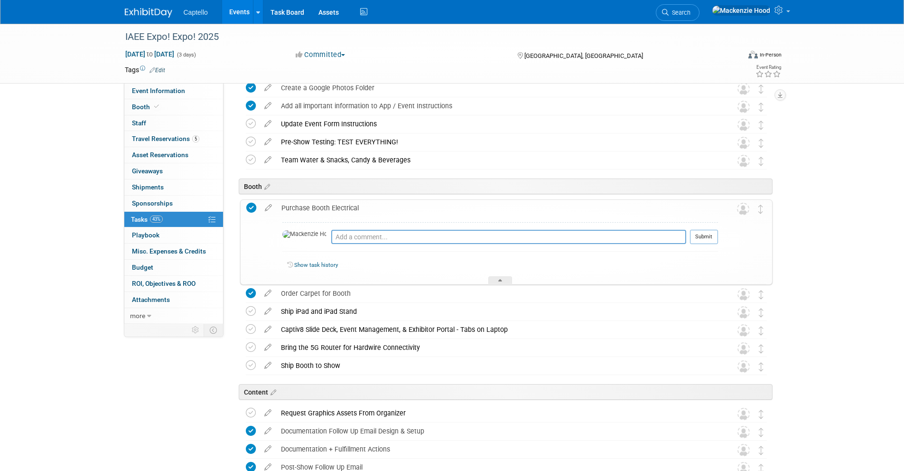
click at [386, 203] on div "Purchase Booth Electrical" at bounding box center [497, 208] width 441 height 16
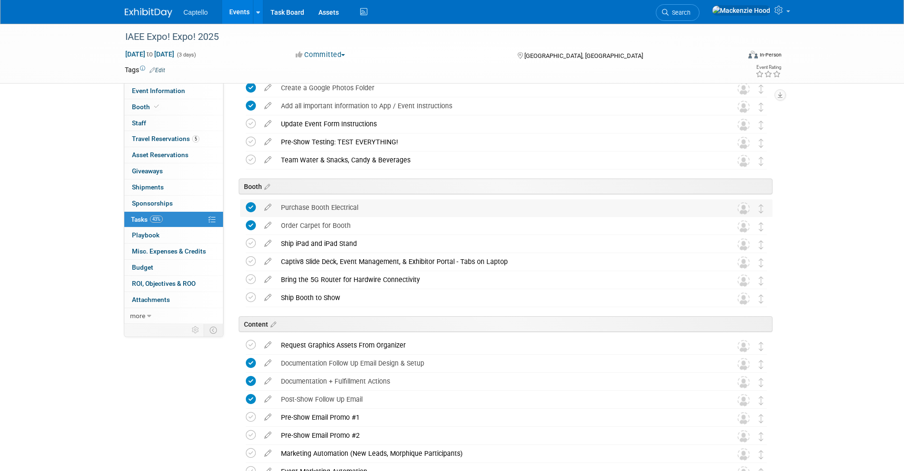
drag, startPoint x: 281, startPoint y: 205, endPoint x: 374, endPoint y: 206, distance: 93.0
click at [374, 206] on div "Purchase Booth Electrical" at bounding box center [497, 207] width 442 height 16
copy div "Purchase Booth Electrical"
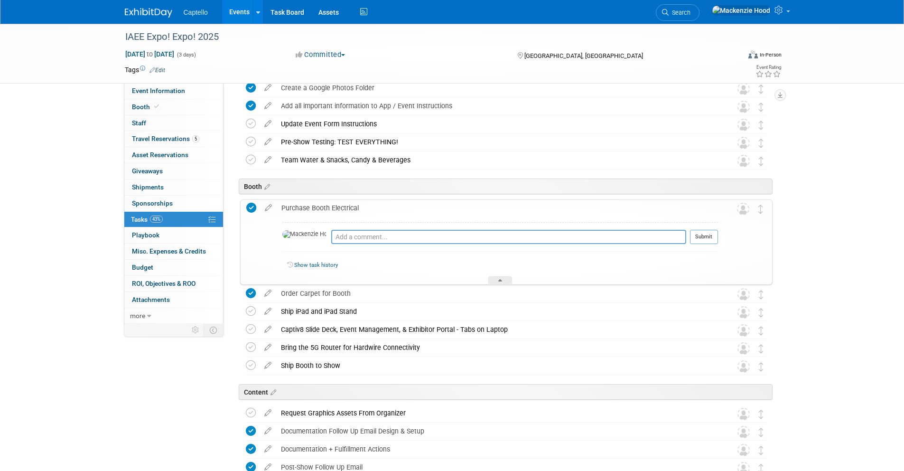
click at [374, 206] on div "Purchase Booth Electrical" at bounding box center [497, 208] width 441 height 16
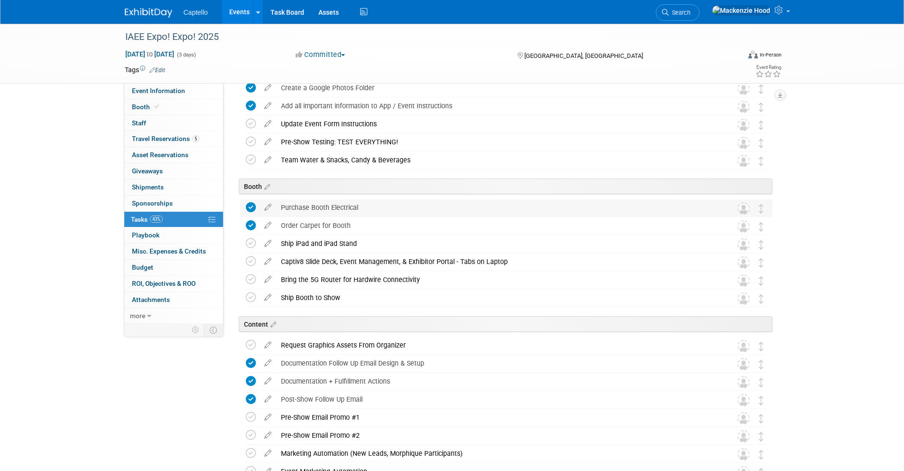
drag, startPoint x: 281, startPoint y: 204, endPoint x: 362, endPoint y: 205, distance: 81.6
click at [362, 205] on div "Purchase Booth Electrical" at bounding box center [497, 207] width 442 height 16
copy div "Purchase Booth Electrical"
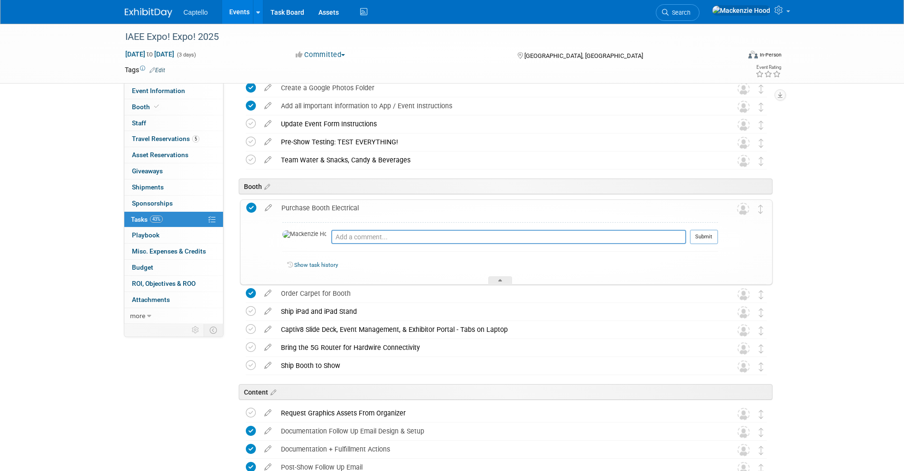
click at [362, 205] on div "Purchase Booth Electrical" at bounding box center [497, 208] width 441 height 16
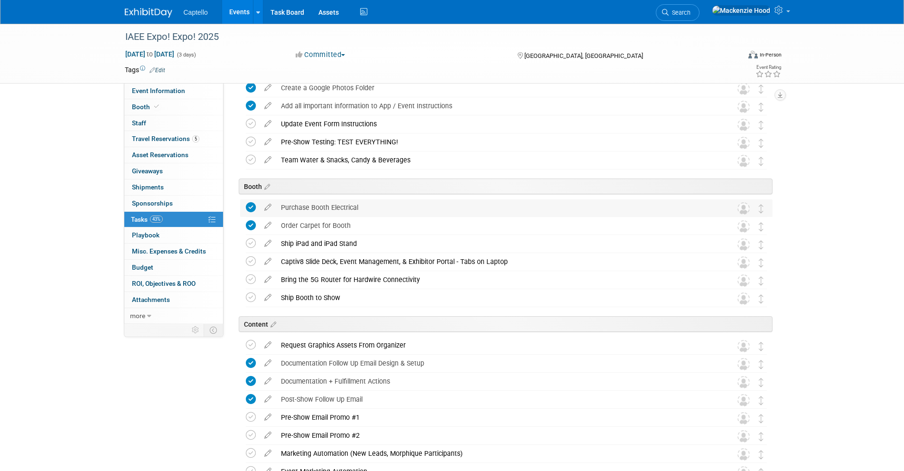
drag, startPoint x: 281, startPoint y: 204, endPoint x: 374, endPoint y: 213, distance: 93.4
click at [374, 213] on div "Purchase Booth Electrical" at bounding box center [497, 207] width 442 height 16
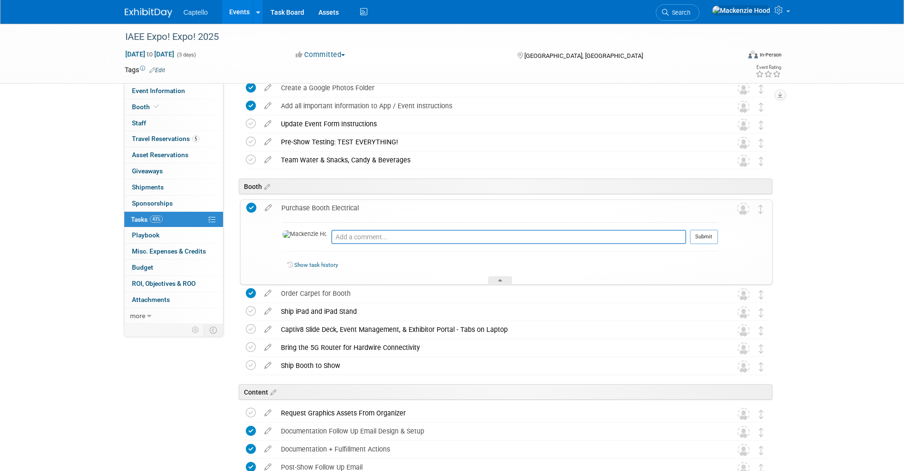
click at [423, 181] on div "Booth" at bounding box center [506, 186] width 534 height 16
click at [388, 214] on div "Purchase Booth Electrical" at bounding box center [497, 208] width 441 height 16
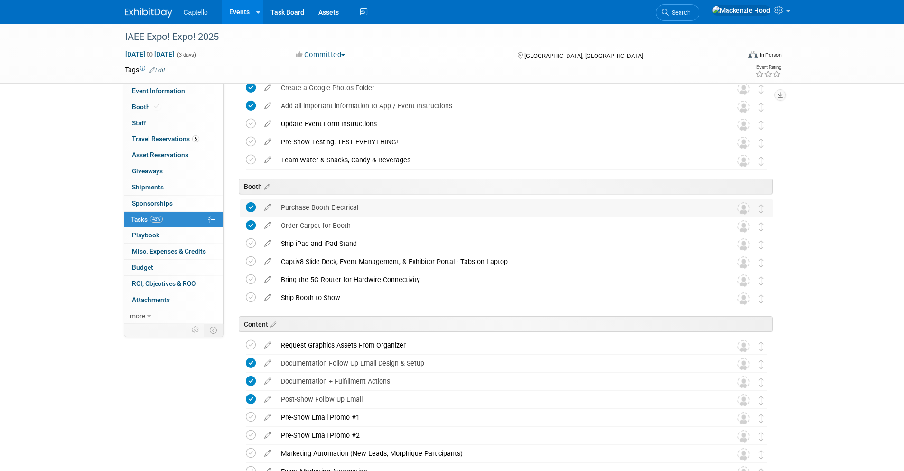
drag, startPoint x: 302, startPoint y: 204, endPoint x: 360, endPoint y: 204, distance: 58.8
click at [360, 204] on div "Purchase Booth Electrical" at bounding box center [497, 207] width 442 height 16
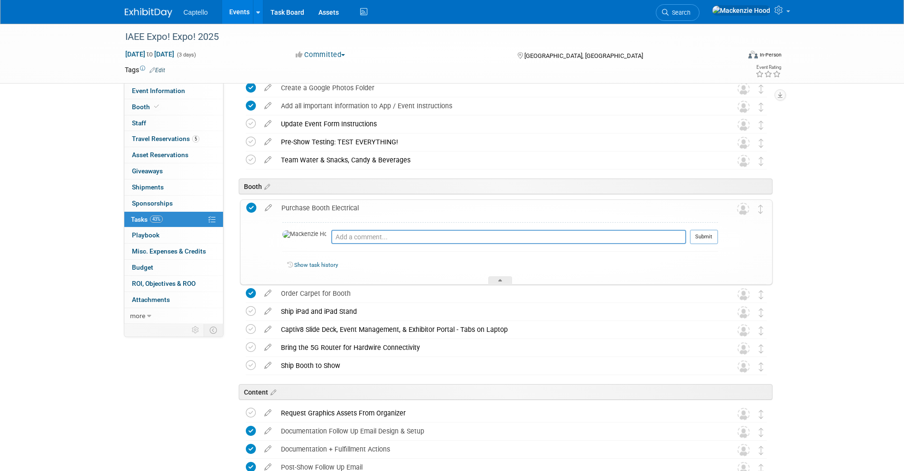
click at [364, 204] on div "Purchase Booth Electrical" at bounding box center [497, 208] width 441 height 16
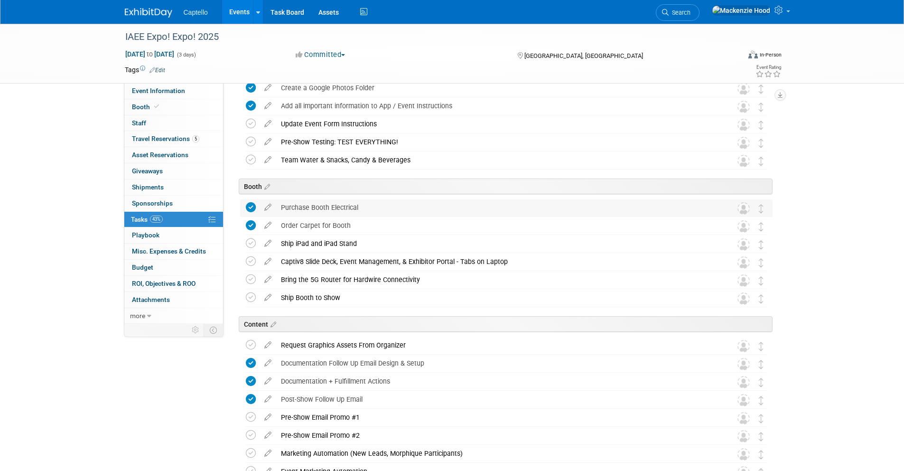
drag, startPoint x: 282, startPoint y: 204, endPoint x: 359, endPoint y: 203, distance: 76.8
click at [359, 203] on div "Purchase Booth Electrical" at bounding box center [497, 207] width 442 height 16
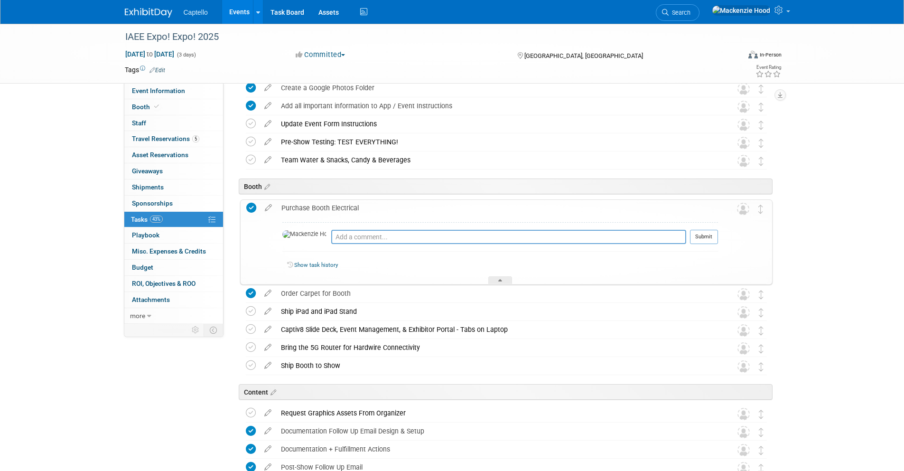
click at [364, 204] on div "Purchase Booth Electrical" at bounding box center [497, 208] width 441 height 16
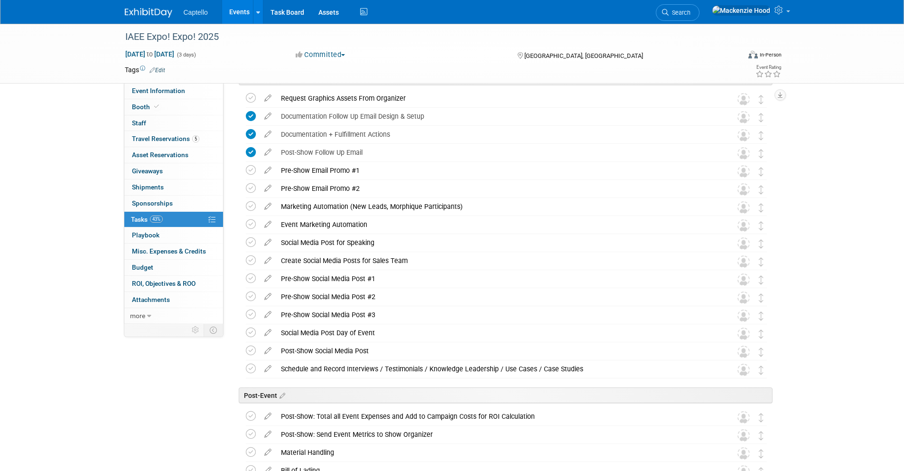
scroll to position [835, 0]
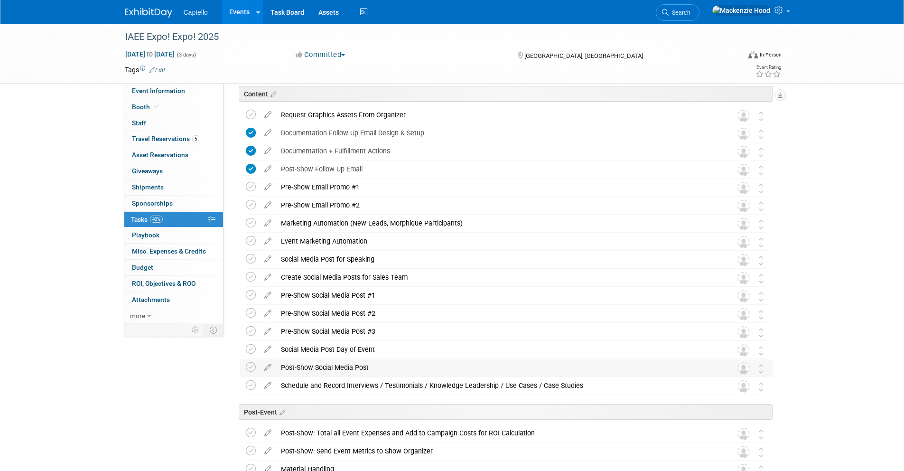
click at [330, 366] on div "Post-Show Social Media Post" at bounding box center [497, 367] width 442 height 16
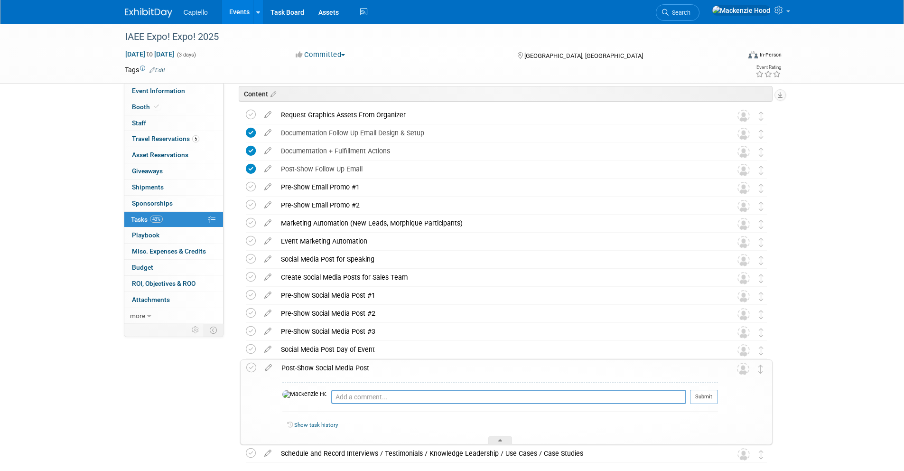
click at [285, 364] on div "Post-Show Social Media Post" at bounding box center [497, 368] width 441 height 16
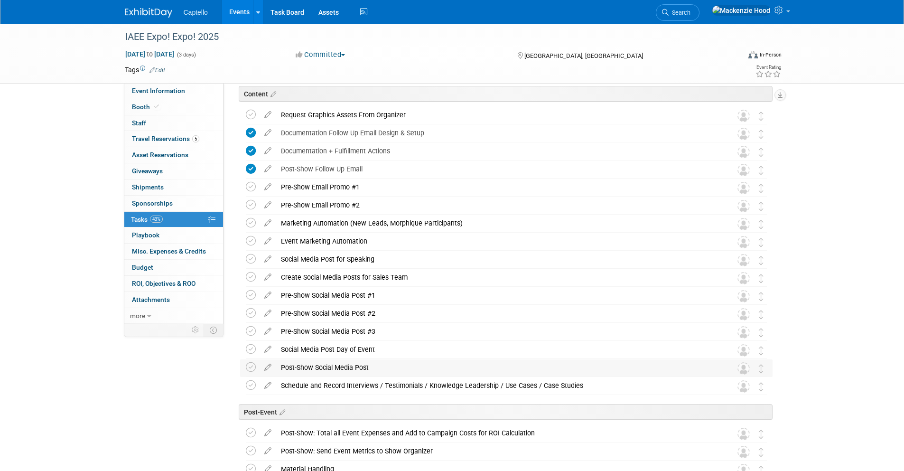
drag, startPoint x: 280, startPoint y: 364, endPoint x: 381, endPoint y: 366, distance: 100.6
click at [381, 366] on div "Post-Show Social Media Post" at bounding box center [497, 367] width 442 height 16
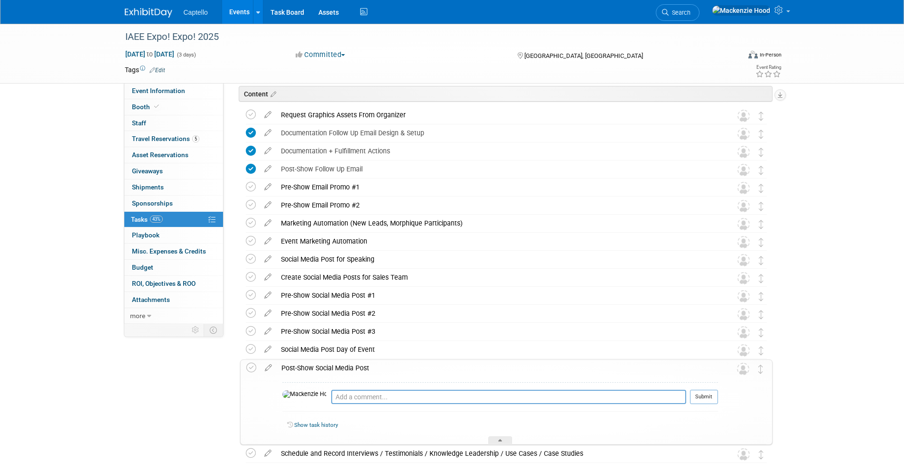
click at [381, 366] on div "Post-Show Social Media Post" at bounding box center [497, 368] width 441 height 16
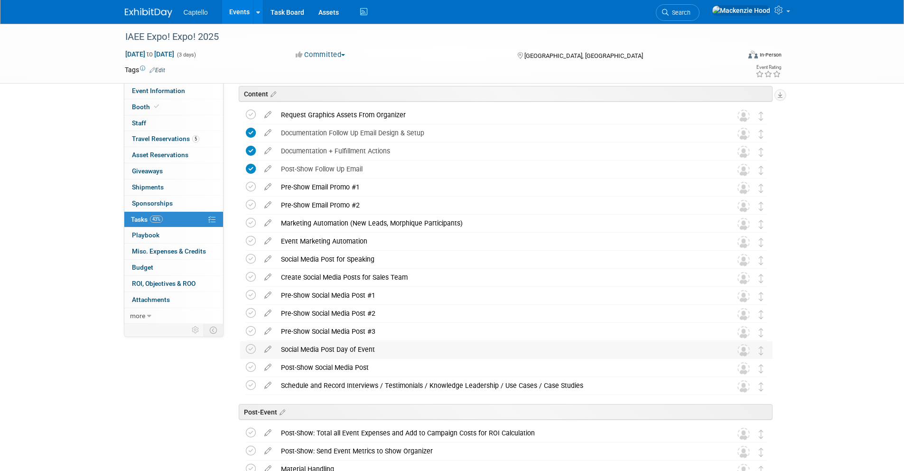
drag, startPoint x: 279, startPoint y: 347, endPoint x: 383, endPoint y: 349, distance: 104.4
click at [384, 349] on div "Social Media Post Day of Event" at bounding box center [497, 349] width 442 height 16
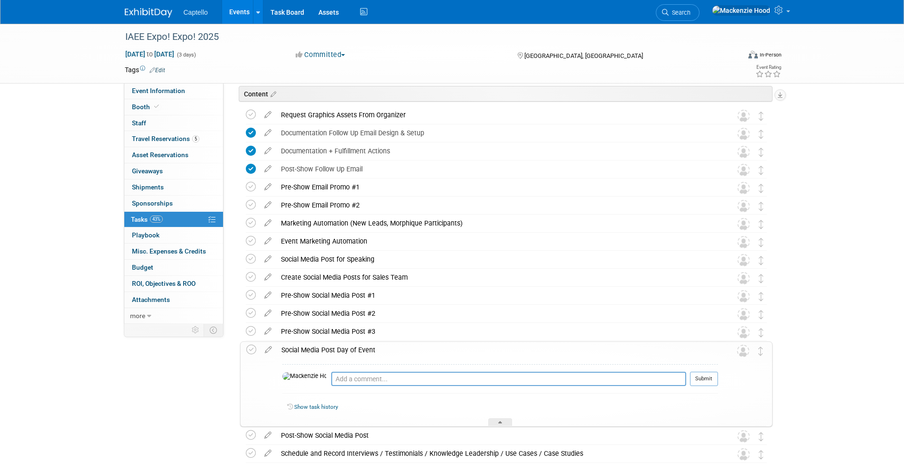
click at [384, 347] on div "Social Media Post Day of Event" at bounding box center [497, 350] width 441 height 16
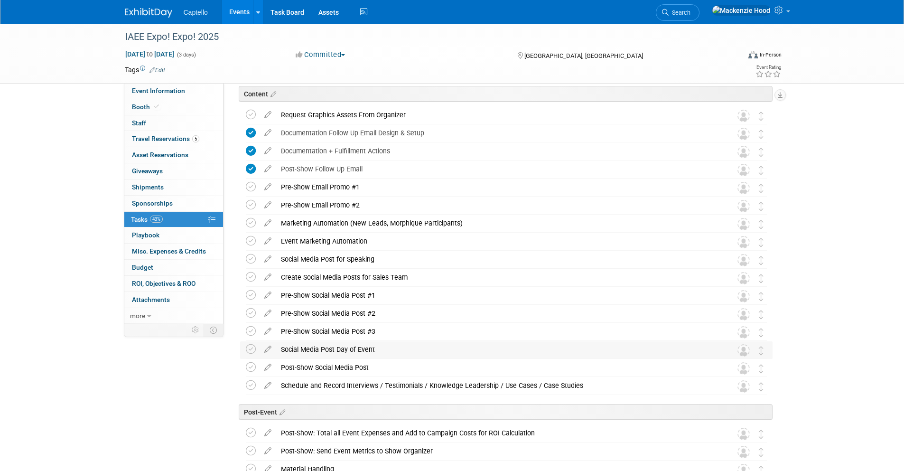
drag, startPoint x: 281, startPoint y: 347, endPoint x: 386, endPoint y: 348, distance: 104.8
click at [386, 348] on div "Social Media Post Day of Event" at bounding box center [497, 349] width 442 height 16
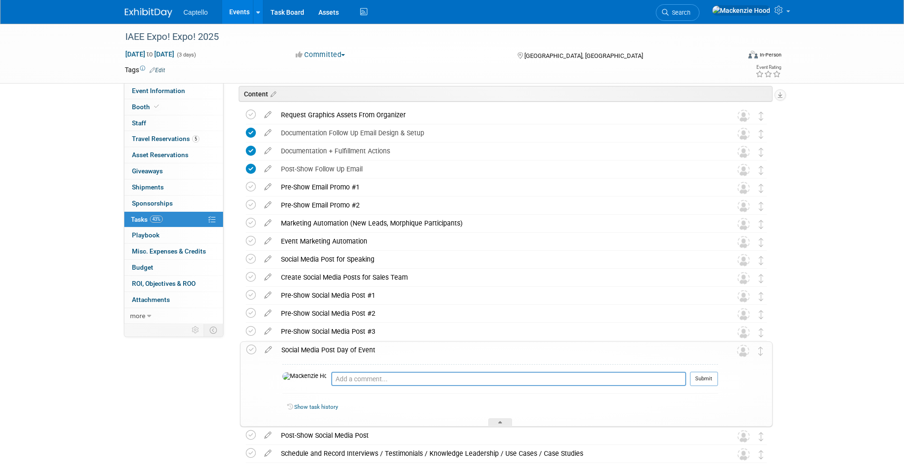
click at [386, 348] on div "Social Media Post Day of Event" at bounding box center [497, 350] width 441 height 16
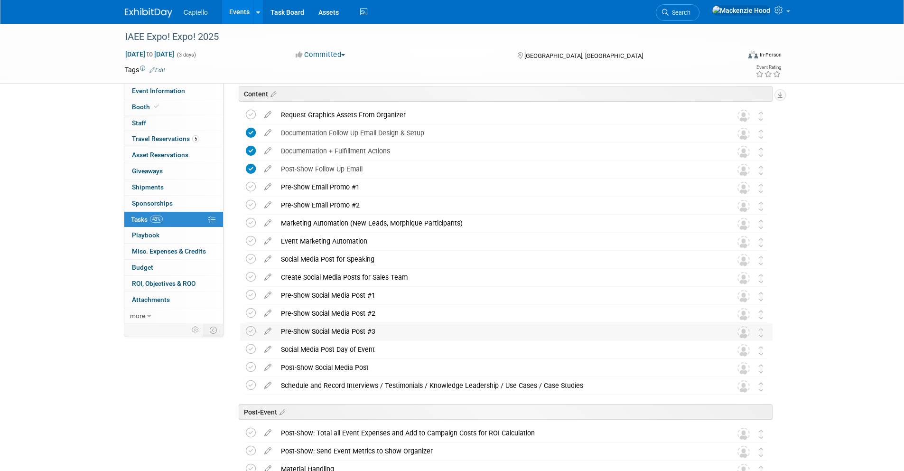
drag, startPoint x: 281, startPoint y: 329, endPoint x: 381, endPoint y: 330, distance: 100.1
click at [381, 330] on div "Pre-Show Social Media Post #3" at bounding box center [497, 331] width 442 height 16
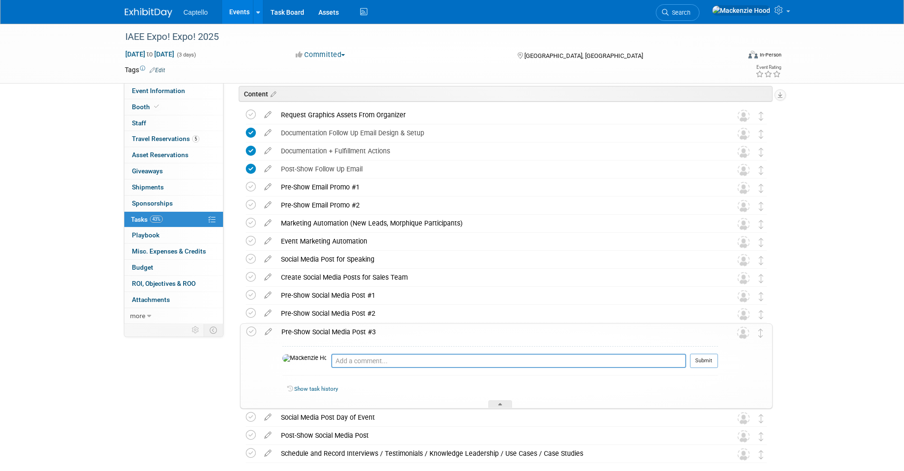
click at [381, 330] on div "Pre-Show Social Media Post #3" at bounding box center [497, 331] width 441 height 16
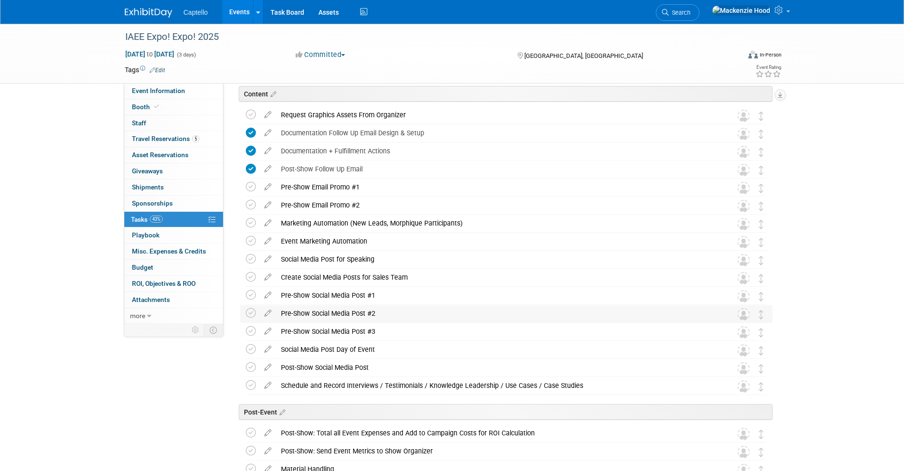
drag, startPoint x: 281, startPoint y: 310, endPoint x: 379, endPoint y: 313, distance: 98.7
click at [379, 313] on div "Pre-Show Social Media Post #2" at bounding box center [497, 313] width 442 height 16
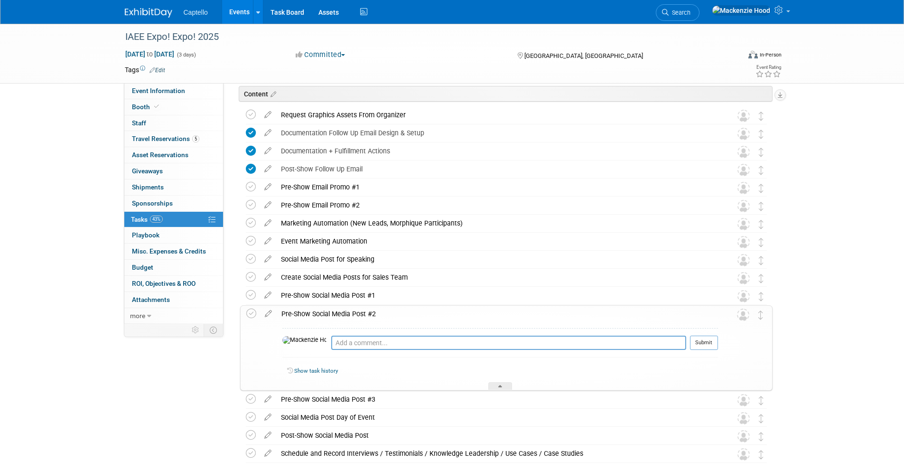
click at [380, 312] on div "Pre-Show Social Media Post #2" at bounding box center [497, 313] width 441 height 16
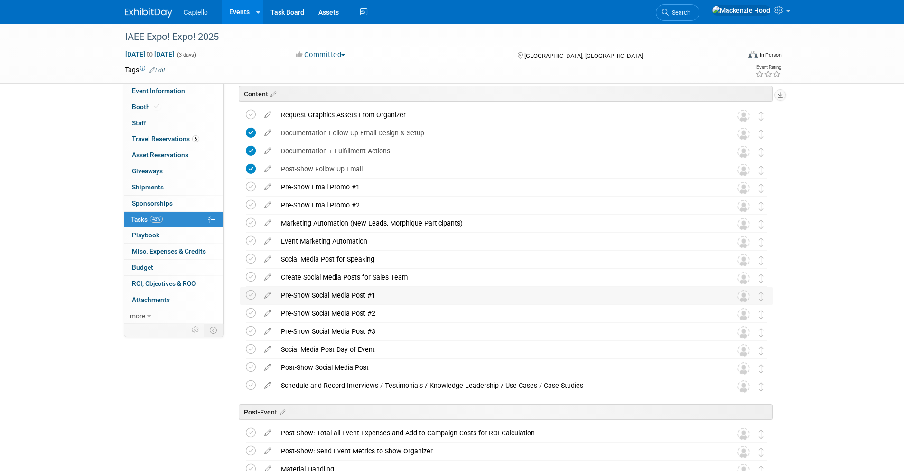
drag, startPoint x: 286, startPoint y: 292, endPoint x: 390, endPoint y: 292, distance: 103.9
click at [390, 292] on div "Pre-Show Social Media Post #1" at bounding box center [497, 295] width 442 height 16
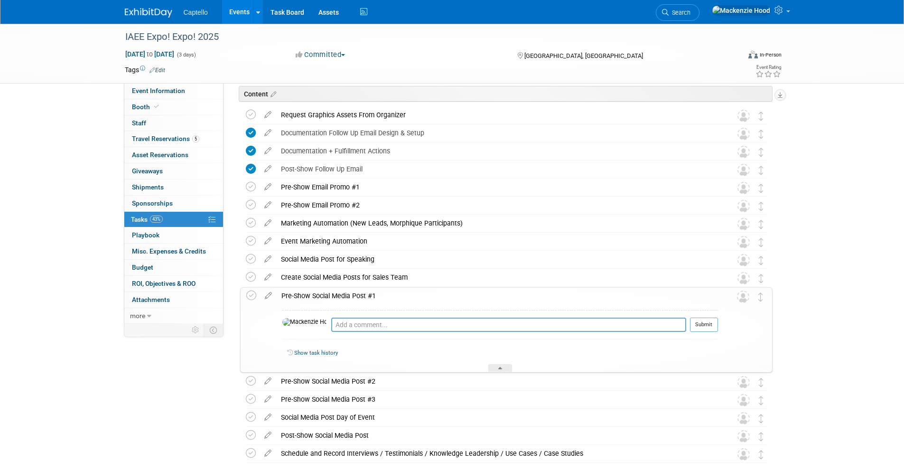
click at [390, 292] on div "Pre-Show Social Media Post #1" at bounding box center [497, 295] width 441 height 16
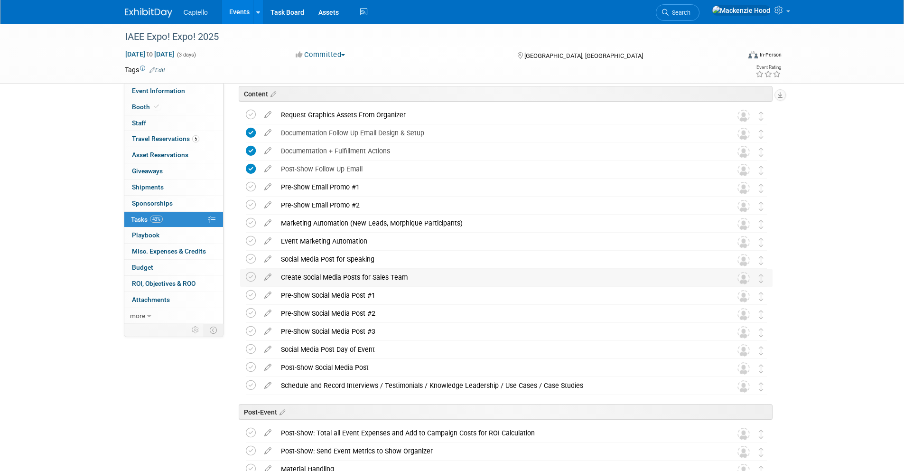
drag, startPoint x: 281, startPoint y: 275, endPoint x: 408, endPoint y: 275, distance: 127.1
click at [408, 275] on div "Create Social Media Posts for Sales Team" at bounding box center [497, 277] width 442 height 16
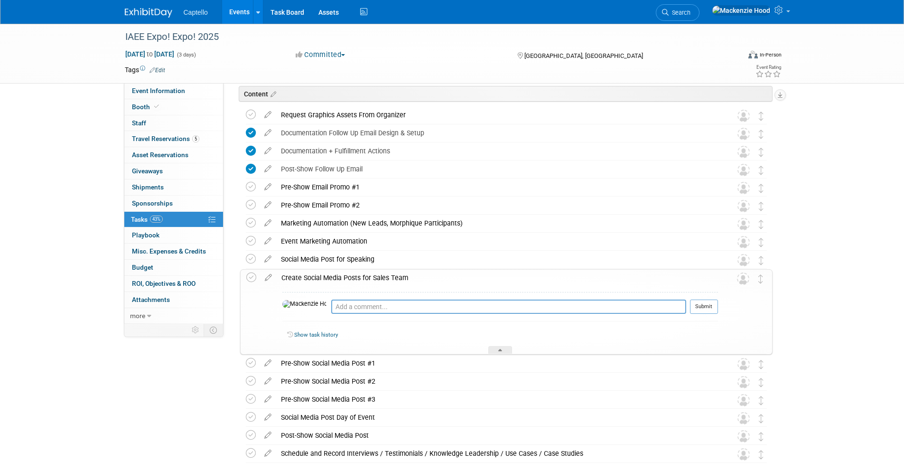
click at [408, 275] on div "Create Social Media Posts for Sales Team" at bounding box center [497, 277] width 441 height 16
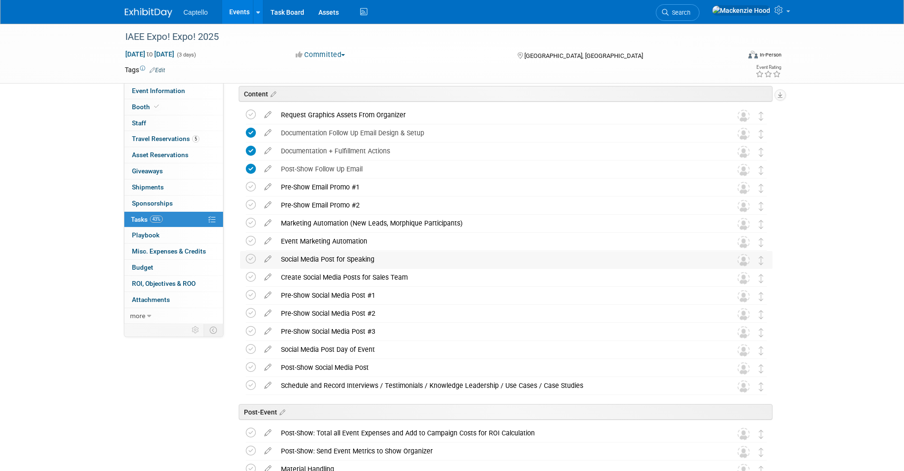
drag, startPoint x: 281, startPoint y: 257, endPoint x: 372, endPoint y: 256, distance: 91.5
click at [372, 256] on div "Social Media Post for Speaking" at bounding box center [497, 259] width 442 height 16
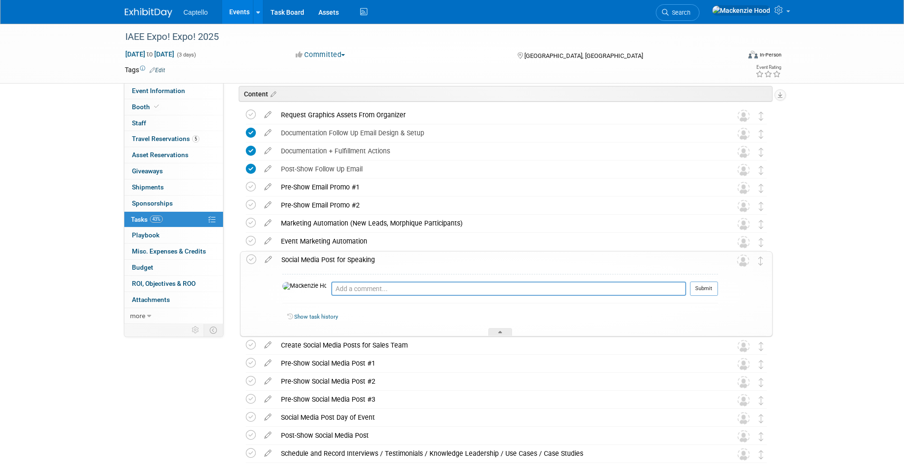
click at [375, 257] on div "Social Media Post for Speaking" at bounding box center [497, 259] width 441 height 16
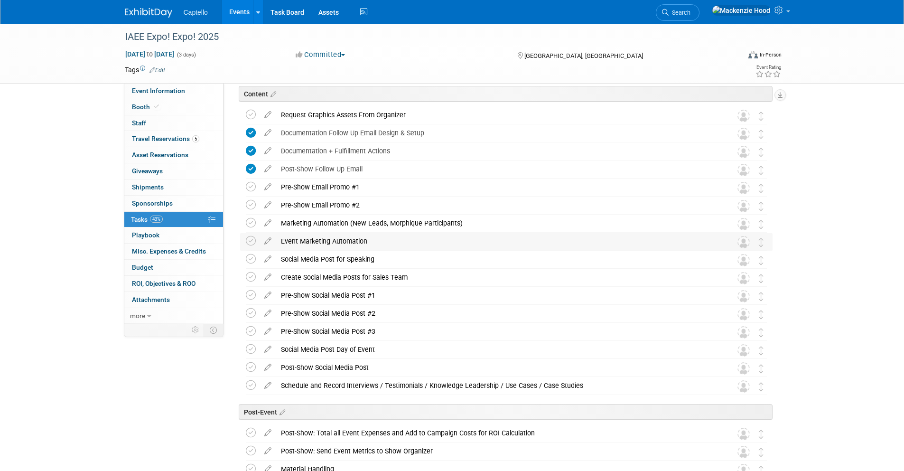
drag, startPoint x: 281, startPoint y: 238, endPoint x: 365, endPoint y: 237, distance: 84.0
click at [365, 237] on div "Event Marketing Automation" at bounding box center [497, 241] width 442 height 16
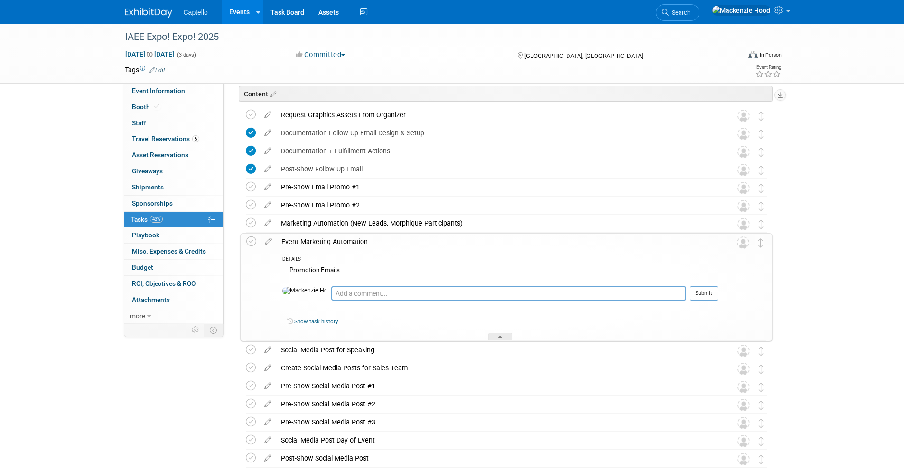
click at [369, 239] on div "Event Marketing Automation" at bounding box center [497, 241] width 441 height 16
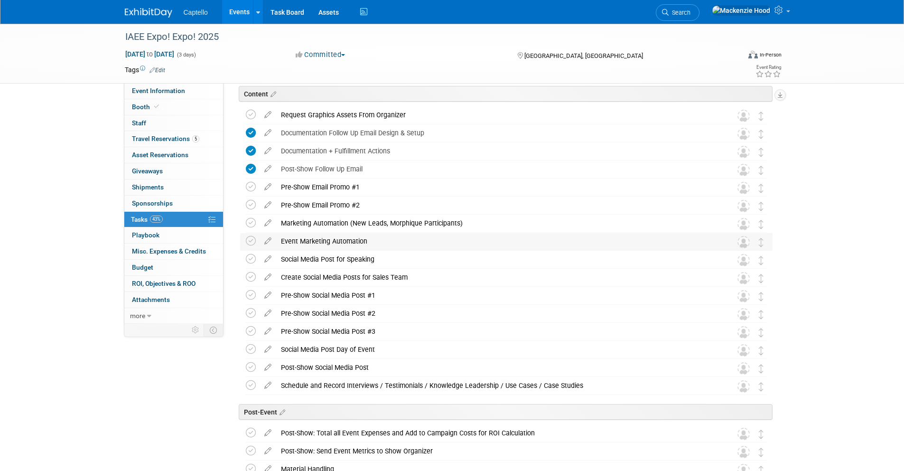
drag, startPoint x: 281, startPoint y: 239, endPoint x: 367, endPoint y: 240, distance: 85.9
click at [367, 240] on div "Event Marketing Automation" at bounding box center [497, 241] width 442 height 16
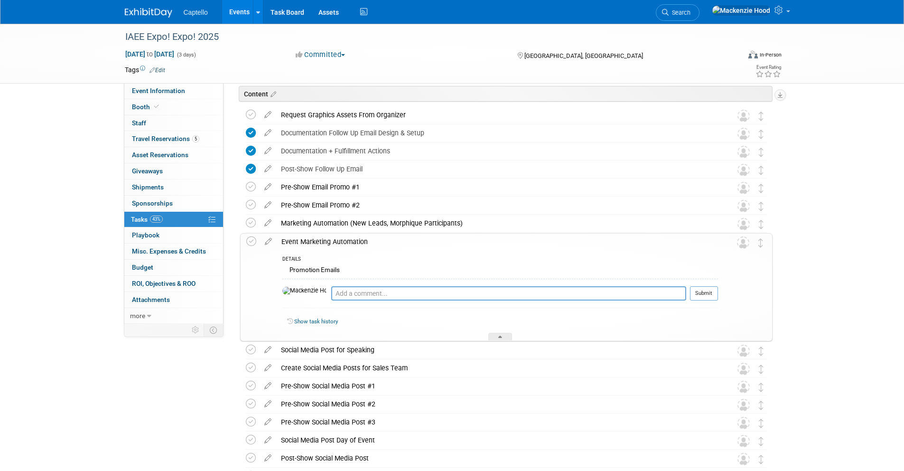
click at [369, 240] on div "Event Marketing Automation" at bounding box center [497, 241] width 441 height 16
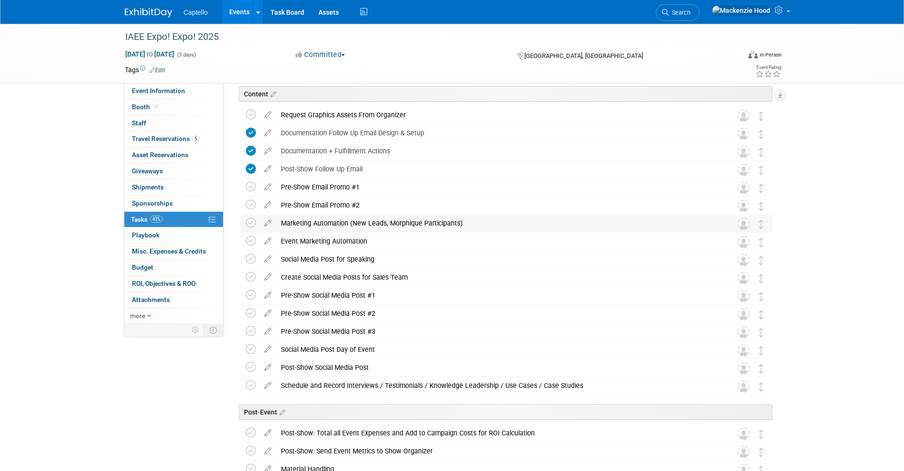
drag, startPoint x: 282, startPoint y: 221, endPoint x: 465, endPoint y: 220, distance: 183.1
click at [465, 220] on div "Marketing Automation (New Leads, Morphique Participants)" at bounding box center [497, 223] width 442 height 16
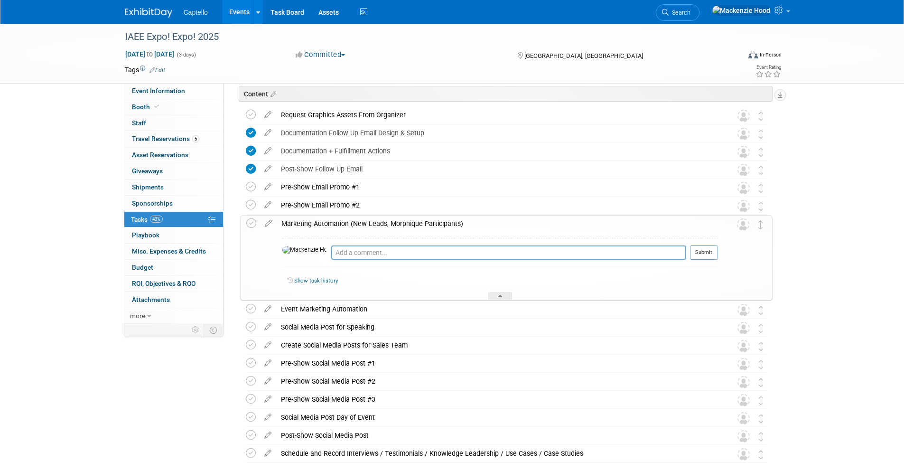
click at [465, 220] on div "Marketing Automation (New Leads, Morphique Participants)" at bounding box center [497, 223] width 441 height 16
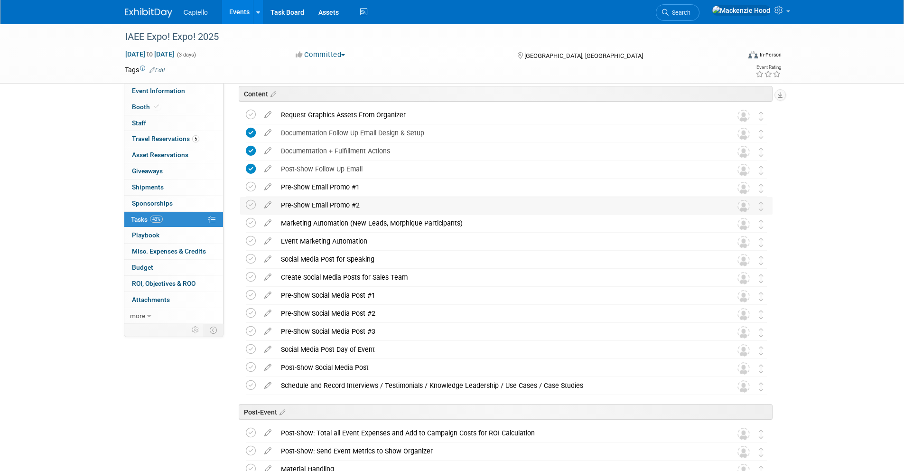
drag, startPoint x: 281, startPoint y: 203, endPoint x: 366, endPoint y: 204, distance: 84.9
click at [366, 204] on div "Pre-Show Email Promo #2" at bounding box center [497, 205] width 442 height 16
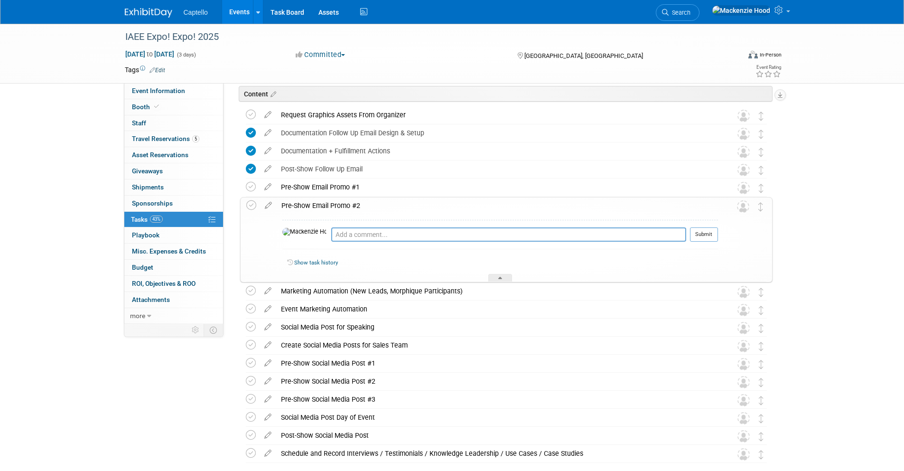
click at [366, 204] on div "Pre-Show Email Promo #2" at bounding box center [497, 205] width 441 height 16
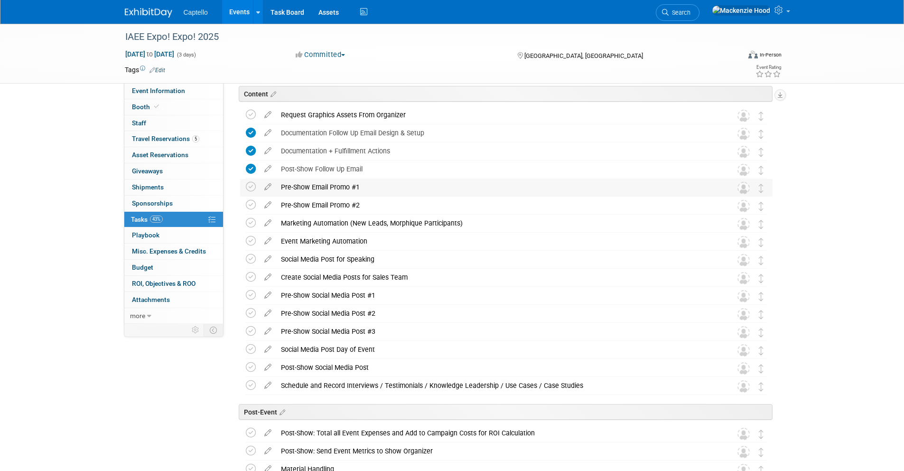
drag, startPoint x: 280, startPoint y: 185, endPoint x: 375, endPoint y: 185, distance: 95.3
click at [375, 185] on div "Pre-Show Email Promo #1" at bounding box center [497, 187] width 442 height 16
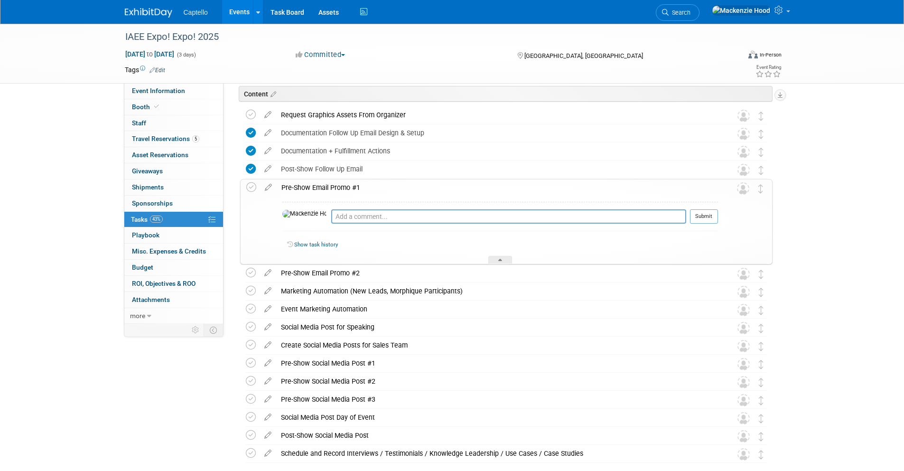
click at [375, 185] on div "Pre-Show Email Promo #1" at bounding box center [497, 187] width 441 height 16
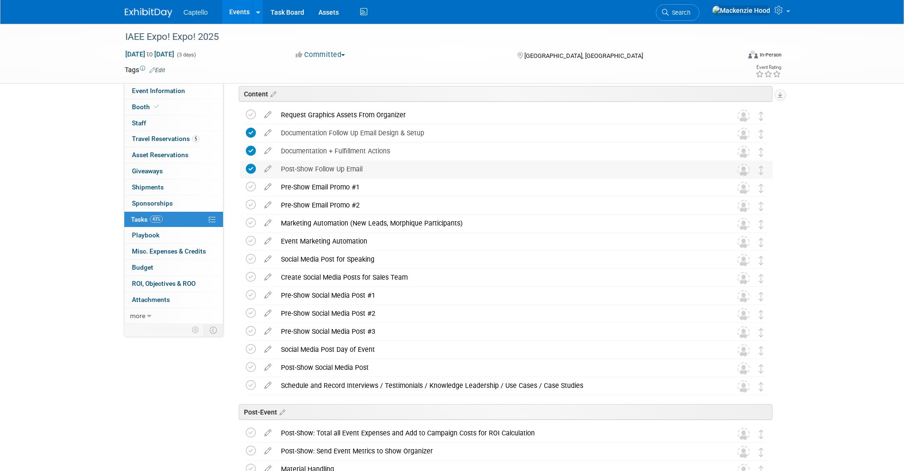
drag, startPoint x: 281, startPoint y: 166, endPoint x: 374, endPoint y: 166, distance: 93.0
click at [374, 166] on div "Post-Show Follow Up Email" at bounding box center [497, 169] width 442 height 16
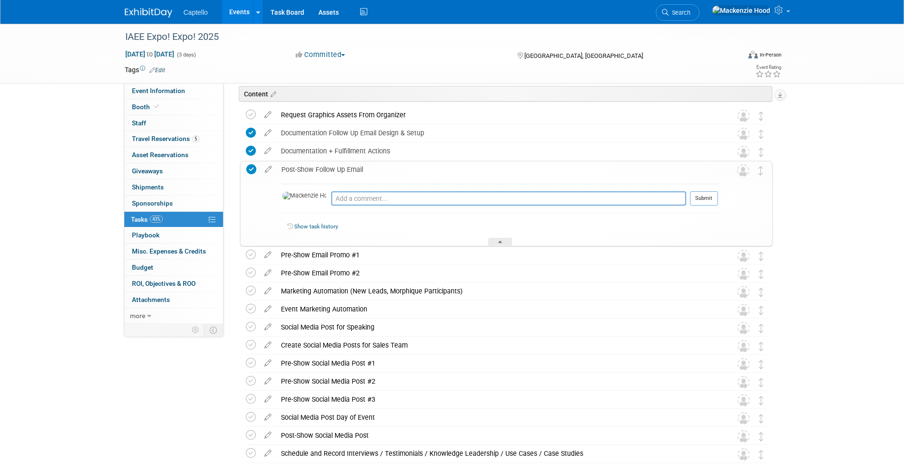
click at [374, 166] on div "Post-Show Follow Up Email" at bounding box center [497, 169] width 441 height 16
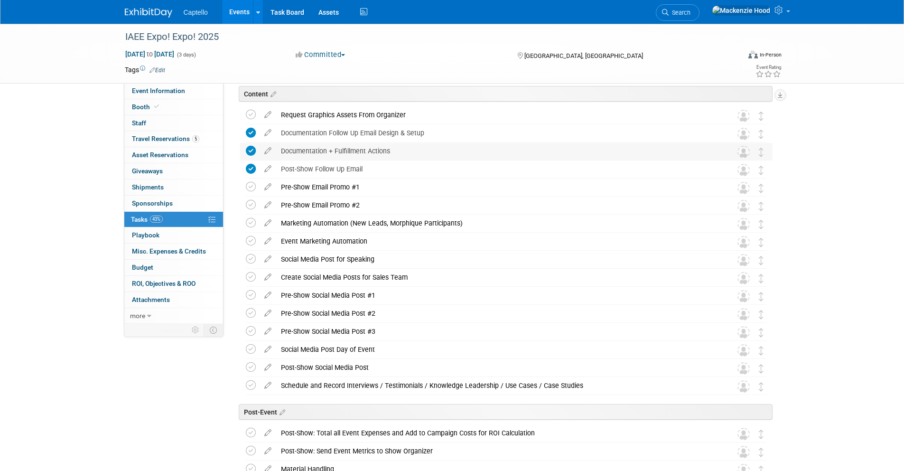
drag, startPoint x: 281, startPoint y: 149, endPoint x: 398, endPoint y: 148, distance: 117.6
click at [398, 148] on div "Documentation + Fulfillment Actions" at bounding box center [497, 151] width 442 height 16
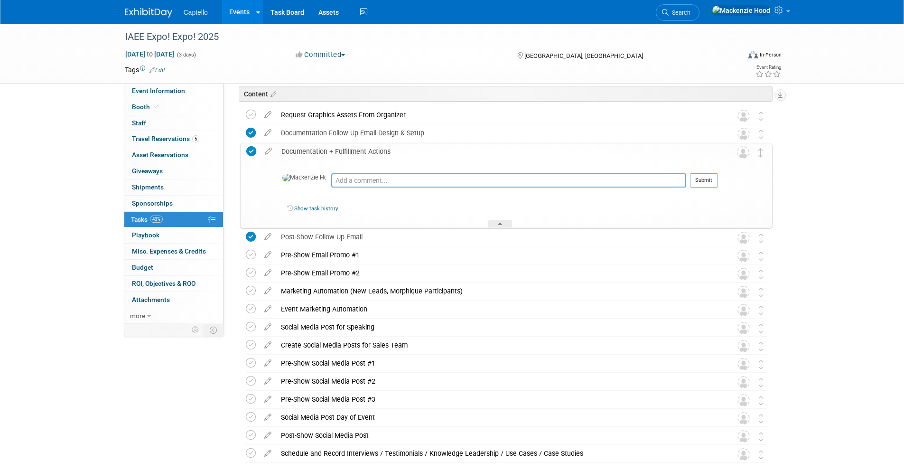
click at [399, 149] on div "Documentation + Fulfillment Actions" at bounding box center [497, 151] width 441 height 16
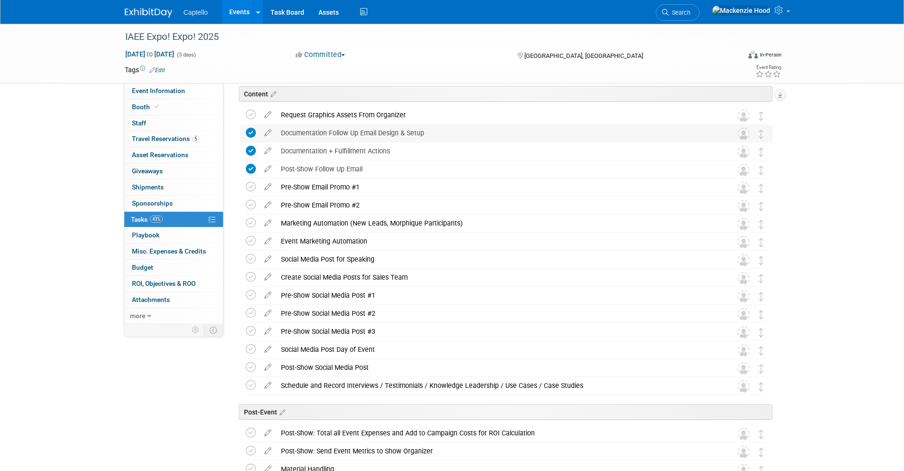
drag, startPoint x: 280, startPoint y: 129, endPoint x: 428, endPoint y: 128, distance: 147.5
click at [428, 128] on div "Documentation Follow Up Email Design & Setup" at bounding box center [497, 133] width 442 height 16
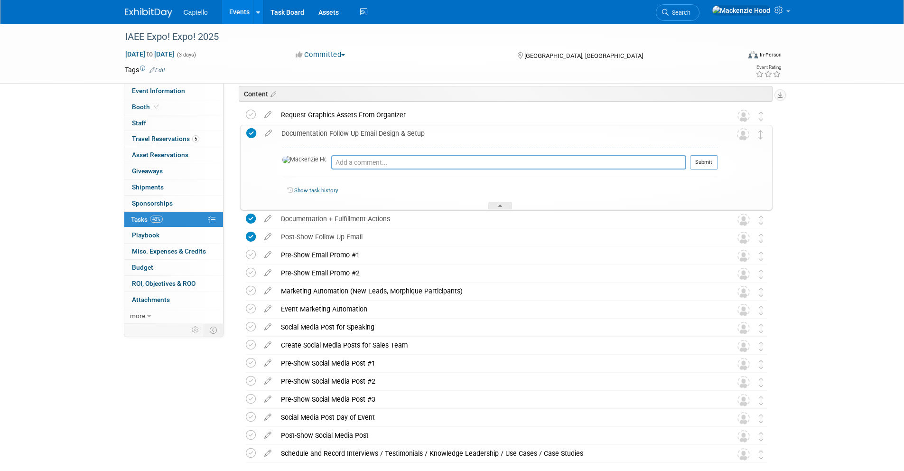
click at [371, 133] on div "Documentation Follow Up Email Design & Setup" at bounding box center [497, 133] width 441 height 16
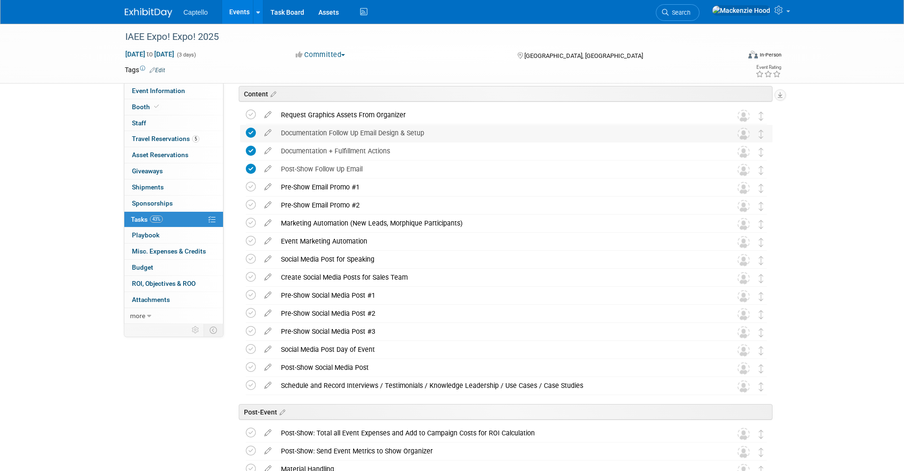
drag, startPoint x: 282, startPoint y: 131, endPoint x: 425, endPoint y: 133, distance: 142.8
click at [425, 133] on div "Documentation Follow Up Email Design & Setup" at bounding box center [497, 133] width 442 height 16
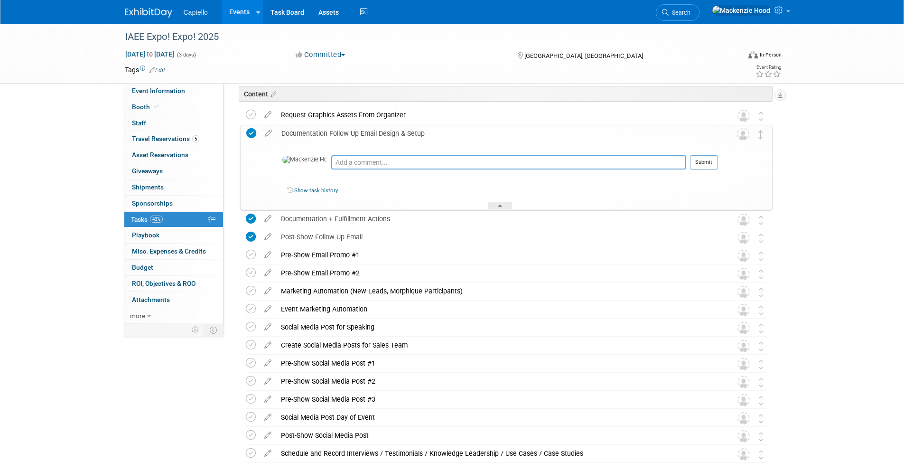
click at [432, 133] on div "Documentation Follow Up Email Design & Setup" at bounding box center [497, 133] width 441 height 16
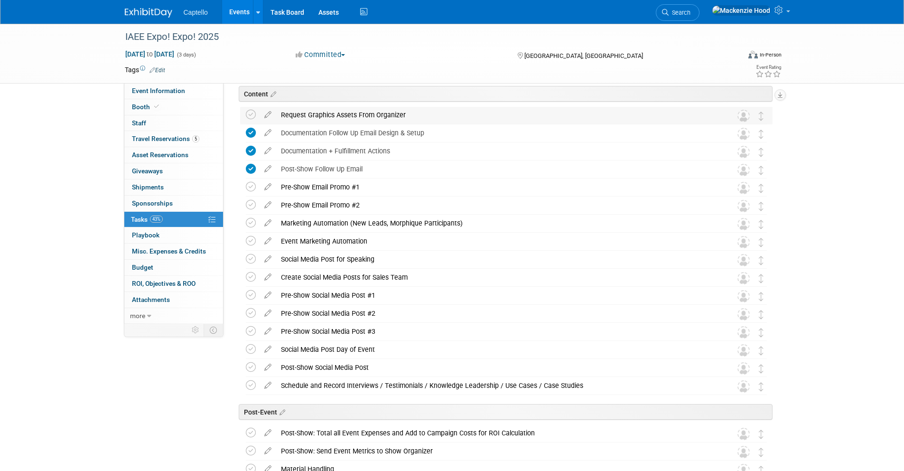
drag, startPoint x: 281, startPoint y: 111, endPoint x: 407, endPoint y: 111, distance: 126.6
click at [407, 111] on div "Request Graphics Assets From Organizer" at bounding box center [497, 115] width 442 height 16
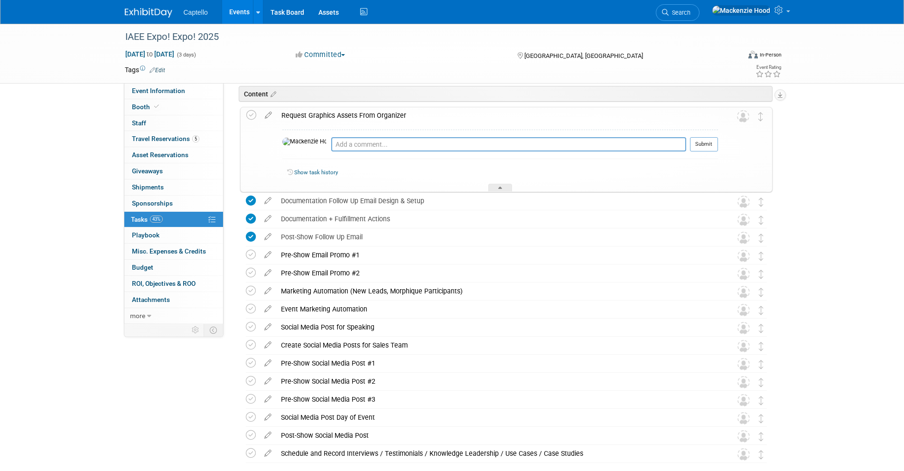
click at [408, 112] on div "Request Graphics Assets From Organizer" at bounding box center [497, 115] width 441 height 16
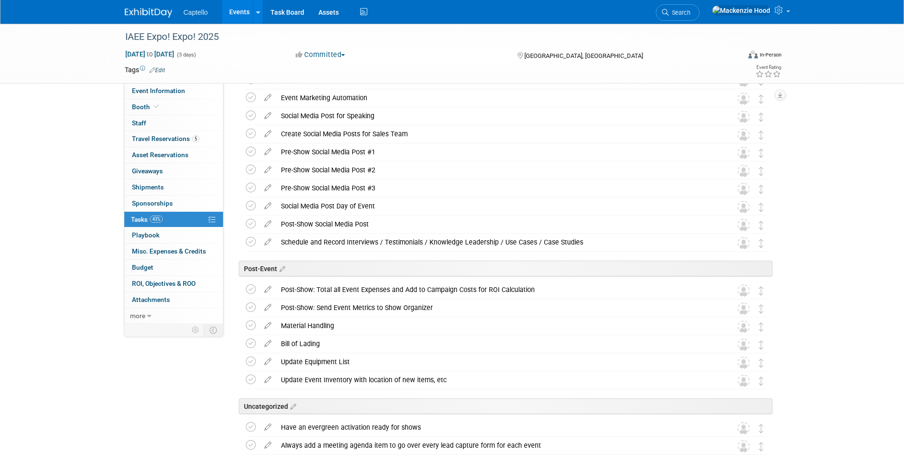
scroll to position [1006, 0]
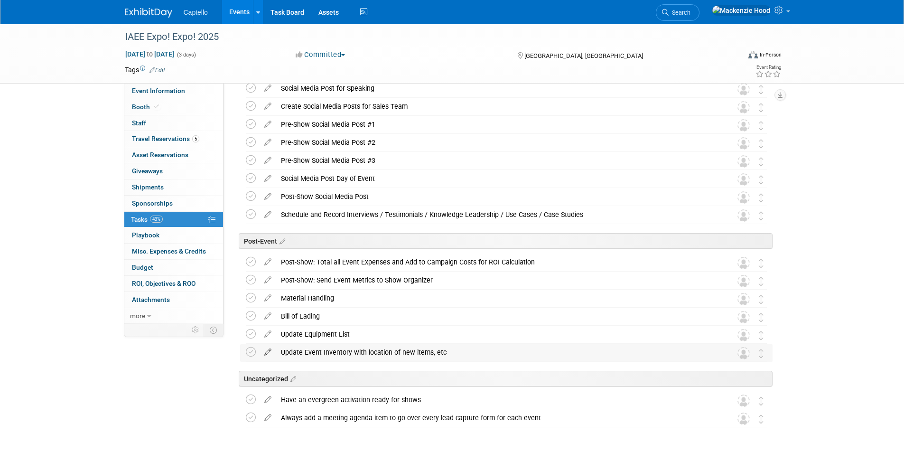
drag, startPoint x: 447, startPoint y: 348, endPoint x: 273, endPoint y: 350, distance: 174.1
click at [273, 350] on tr "Update Event Inventory with location of new items, etc DETAILS https://docs.goo…" at bounding box center [506, 352] width 521 height 17
click at [346, 353] on div "Update Event Inventory with location of new items, etc" at bounding box center [497, 352] width 442 height 16
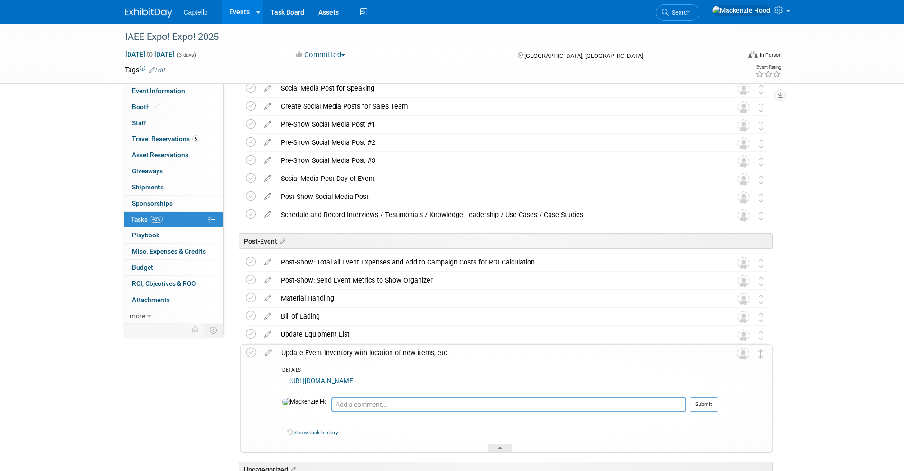
drag, startPoint x: 437, startPoint y: 350, endPoint x: 277, endPoint y: 350, distance: 160.8
click at [277, 350] on div "Update Event Inventory with location of new items, etc" at bounding box center [497, 352] width 441 height 16
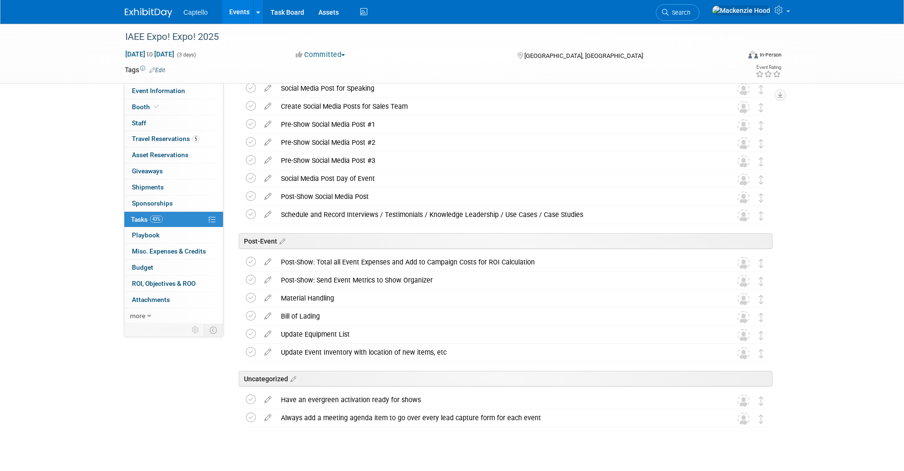
drag, startPoint x: 455, startPoint y: 349, endPoint x: 279, endPoint y: 348, distance: 176.0
click at [279, 348] on div "Update Event Inventory with location of new items, etc" at bounding box center [497, 352] width 442 height 16
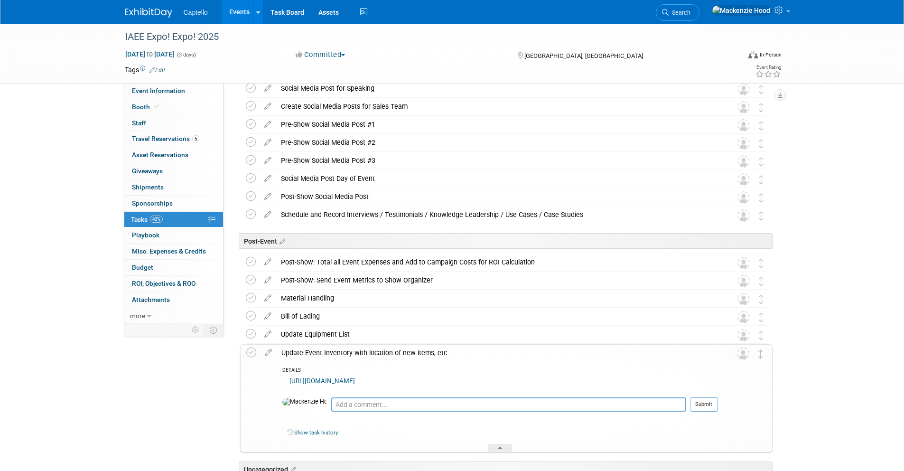
drag, startPoint x: 288, startPoint y: 379, endPoint x: 700, endPoint y: 378, distance: 411.7
click at [700, 378] on div "https://docs.google.com/spreadsheets/d/1Nk00qcPab_u_VasPdlPoFNG-Bm9NXWPBis_pugw…" at bounding box center [499, 382] width 435 height 15
click at [702, 378] on div "https://docs.google.com/spreadsheets/d/1Nk00qcPab_u_VasPdlPoFNG-Bm9NXWPBis_pugw…" at bounding box center [499, 382] width 435 height 15
click at [301, 350] on div "Update Event Inventory with location of new items, etc" at bounding box center [497, 352] width 441 height 16
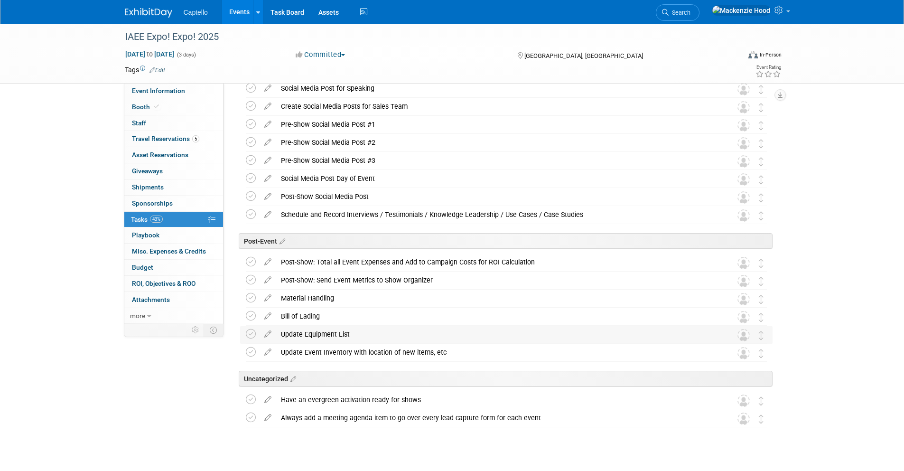
drag, startPoint x: 281, startPoint y: 332, endPoint x: 350, endPoint y: 331, distance: 68.8
click at [350, 331] on div "Update Equipment List" at bounding box center [497, 334] width 442 height 16
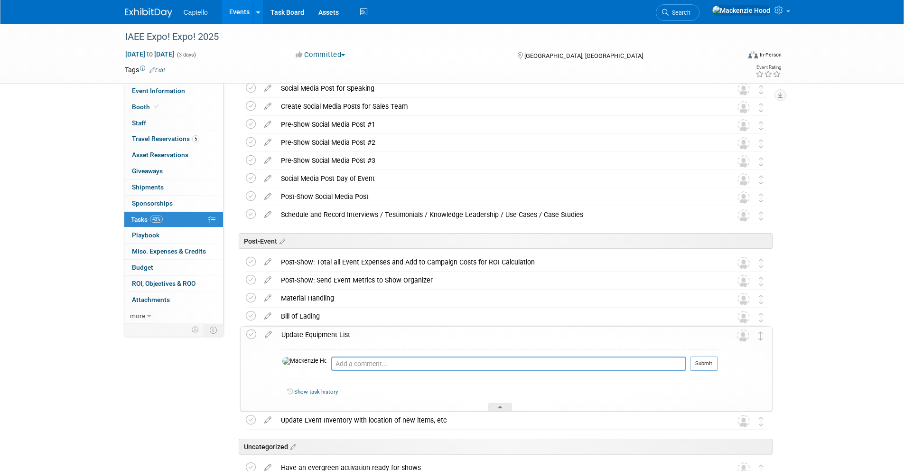
click at [353, 331] on div "Update Equipment List" at bounding box center [497, 334] width 441 height 16
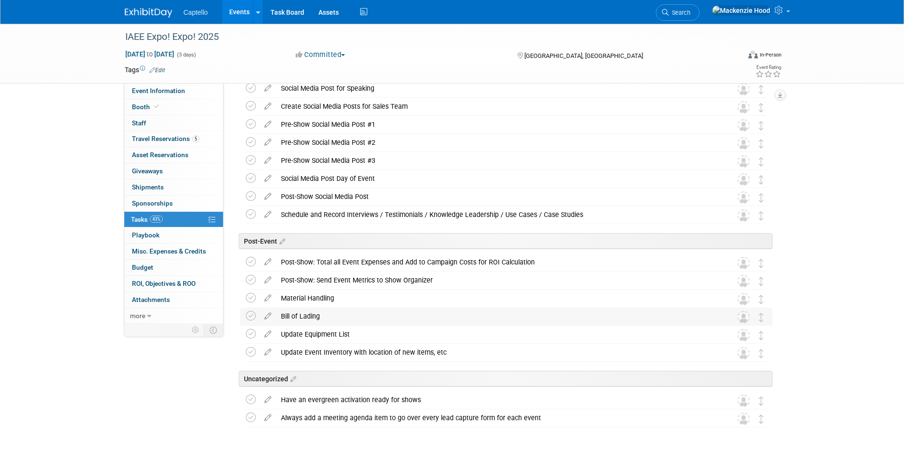
drag, startPoint x: 281, startPoint y: 314, endPoint x: 323, endPoint y: 314, distance: 41.7
click at [323, 314] on div "Bill of Lading" at bounding box center [497, 316] width 442 height 16
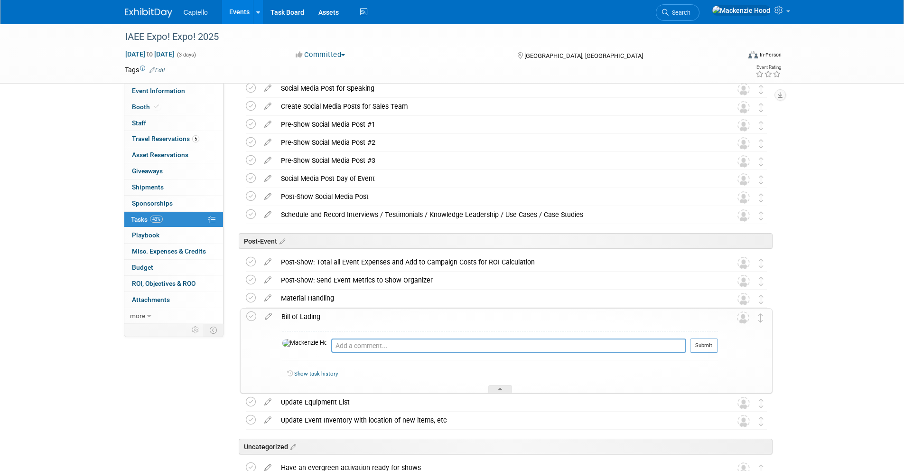
click at [326, 313] on div "Bill of Lading" at bounding box center [497, 316] width 441 height 16
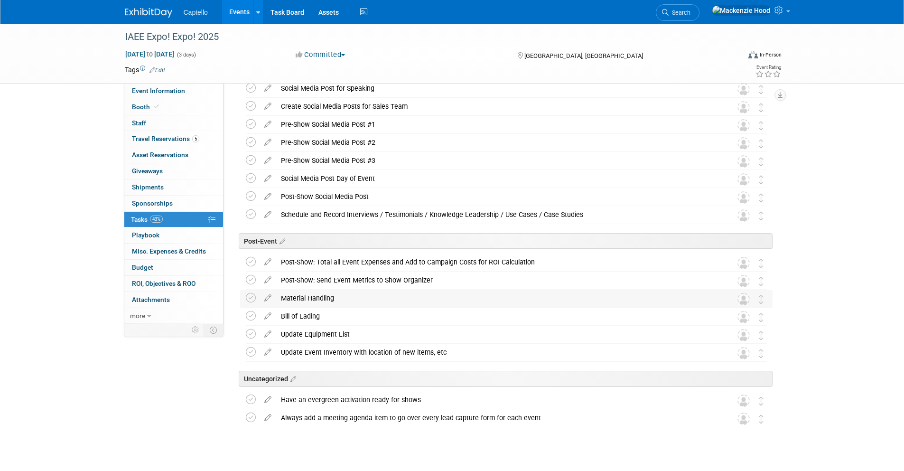
click at [281, 296] on div "Material Handling" at bounding box center [497, 298] width 442 height 16
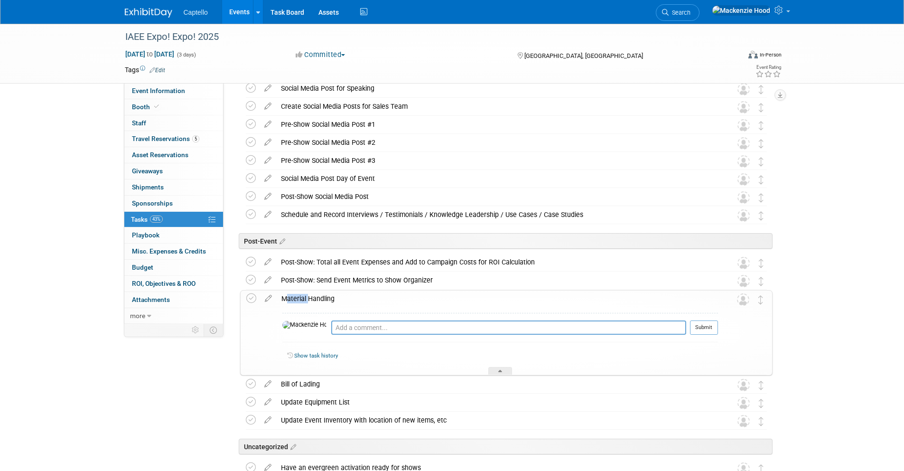
drag, startPoint x: 281, startPoint y: 296, endPoint x: 332, endPoint y: 294, distance: 50.8
click at [332, 294] on div "Material Handling" at bounding box center [497, 298] width 441 height 16
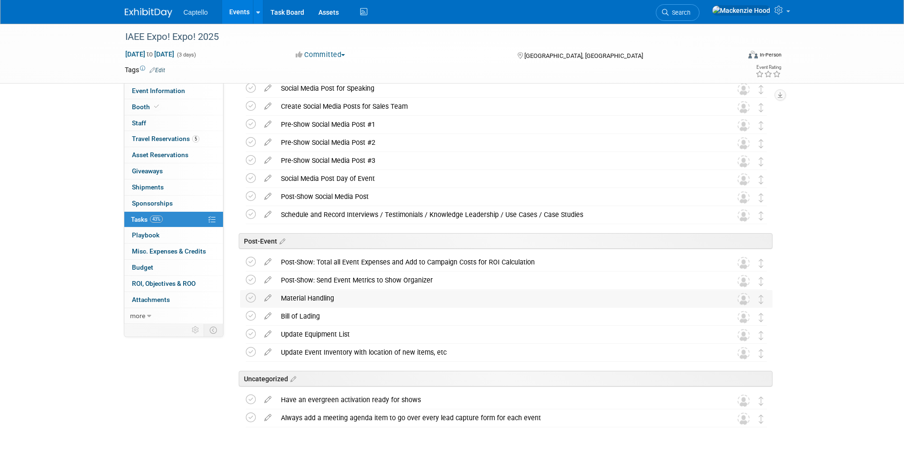
click at [336, 295] on div "Material Handling" at bounding box center [497, 298] width 442 height 16
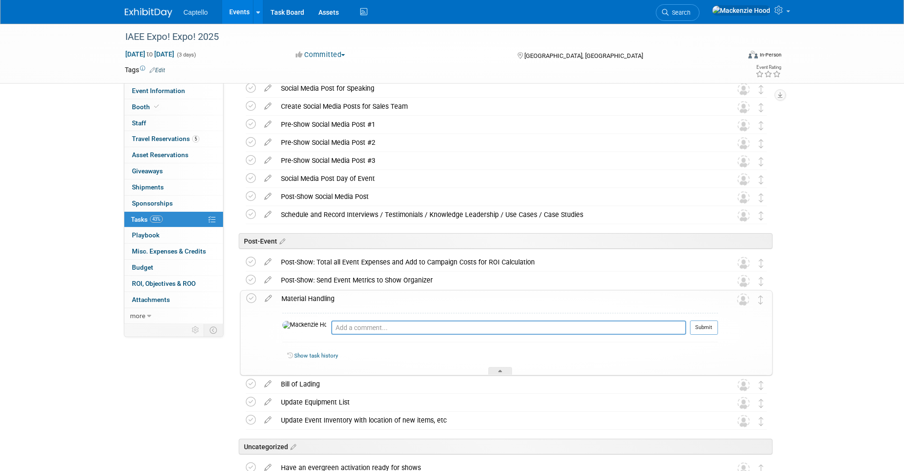
click at [336, 295] on div "Material Handling" at bounding box center [497, 298] width 441 height 16
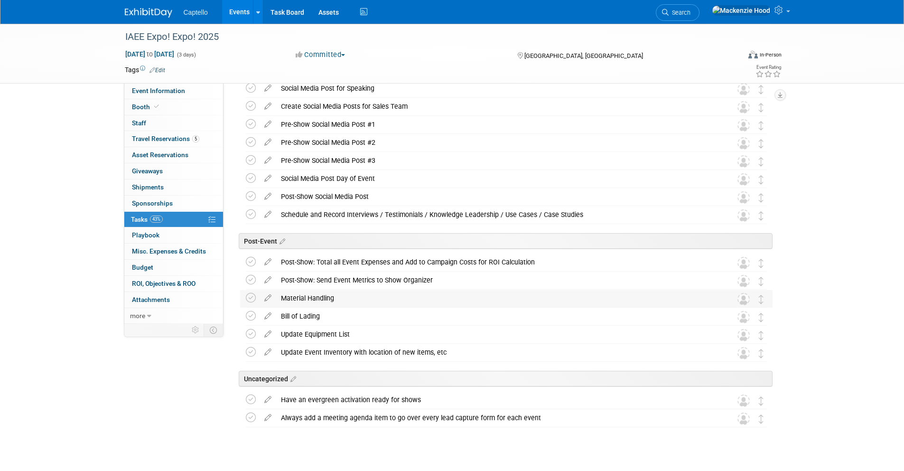
drag, startPoint x: 282, startPoint y: 296, endPoint x: 337, endPoint y: 294, distance: 55.1
click at [337, 294] on div "Material Handling" at bounding box center [497, 298] width 442 height 16
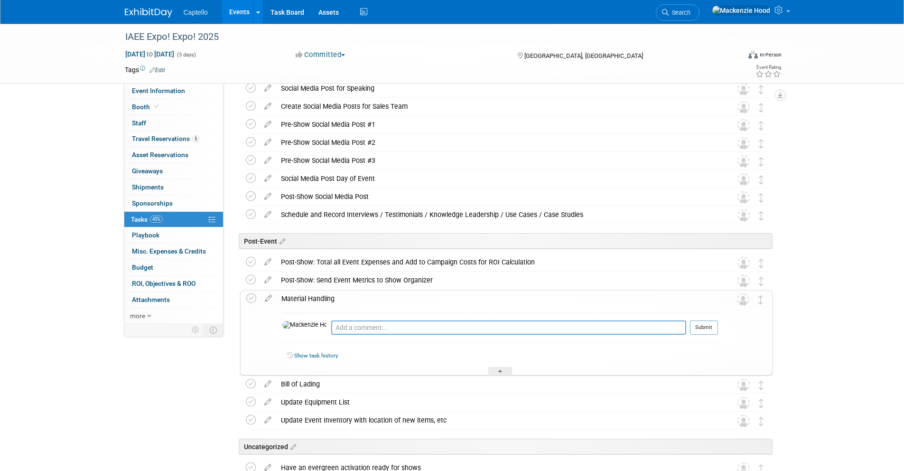
click at [339, 294] on div "Material Handling" at bounding box center [497, 298] width 441 height 16
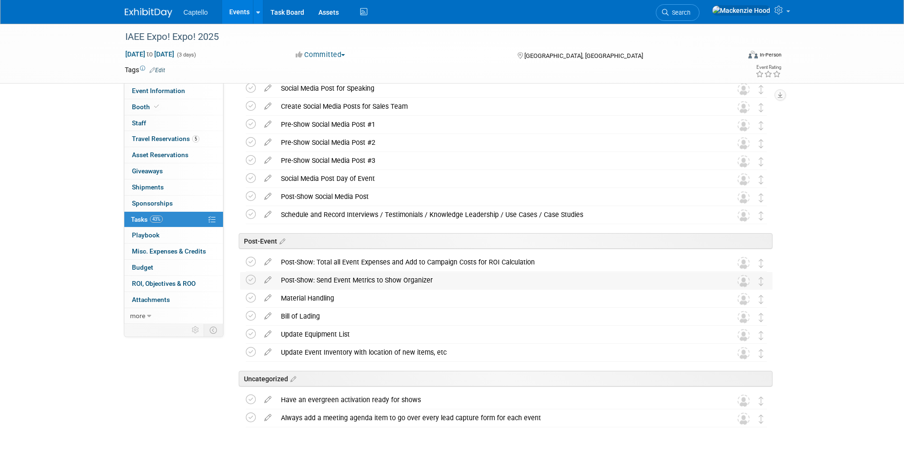
drag, startPoint x: 282, startPoint y: 277, endPoint x: 436, endPoint y: 277, distance: 154.6
click at [436, 277] on div "Post-Show: Send Event Metrics to Show Organizer" at bounding box center [497, 280] width 442 height 16
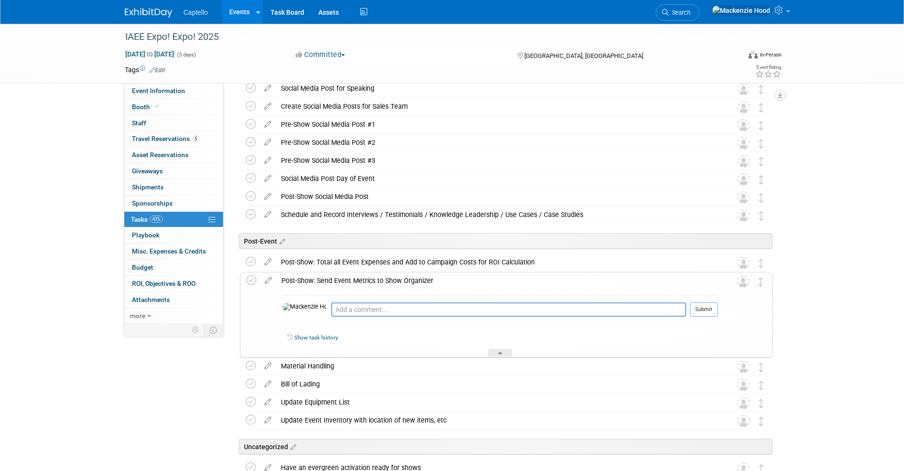
click at [437, 276] on div "Post-Show: Send Event Metrics to Show Organizer" at bounding box center [497, 280] width 441 height 16
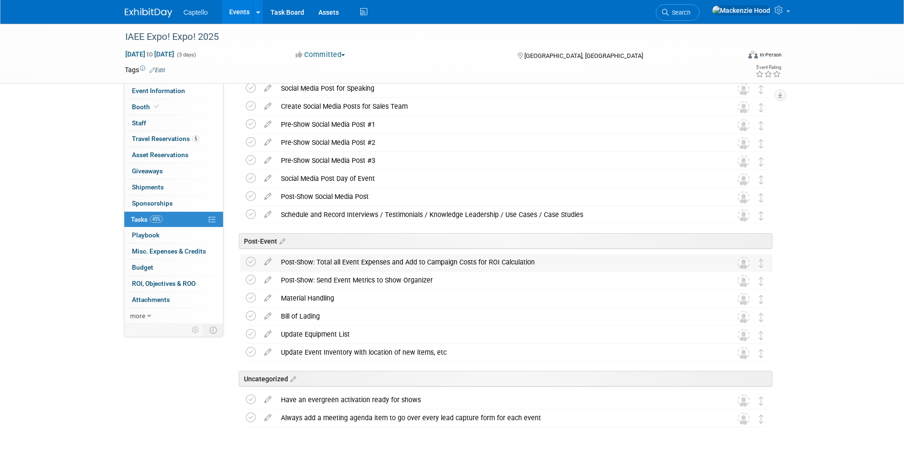
drag, startPoint x: 280, startPoint y: 259, endPoint x: 542, endPoint y: 264, distance: 261.9
click at [542, 264] on div "Post-Show: Total all Event Expenses and Add to Campaign Costs for ROI Calculati…" at bounding box center [497, 262] width 442 height 16
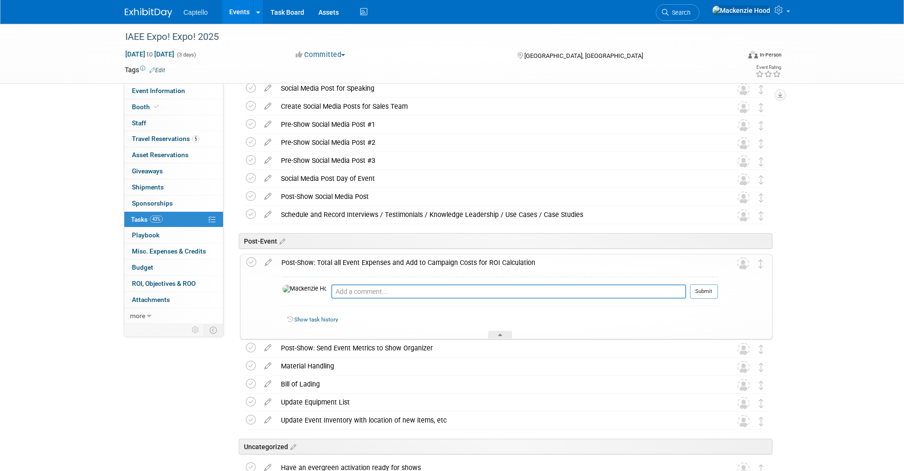
click at [543, 262] on div "Post-Show: Total all Event Expenses and Add to Campaign Costs for ROI Calculati…" at bounding box center [497, 262] width 441 height 16
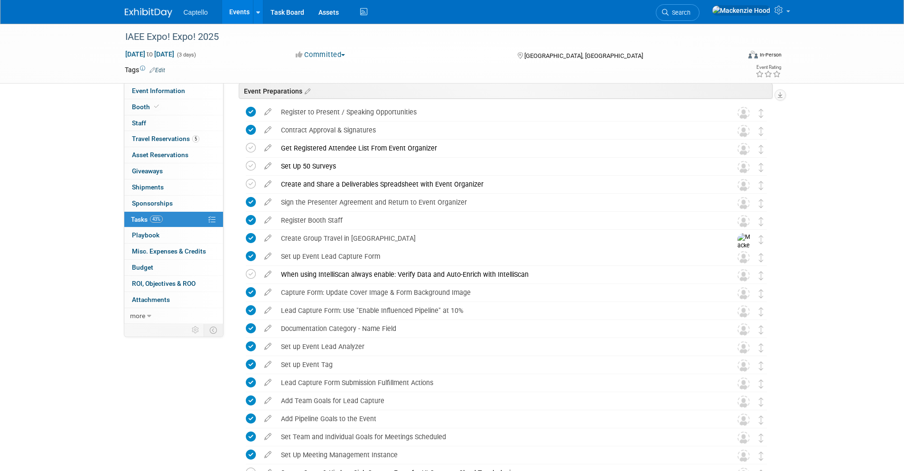
scroll to position [0, 0]
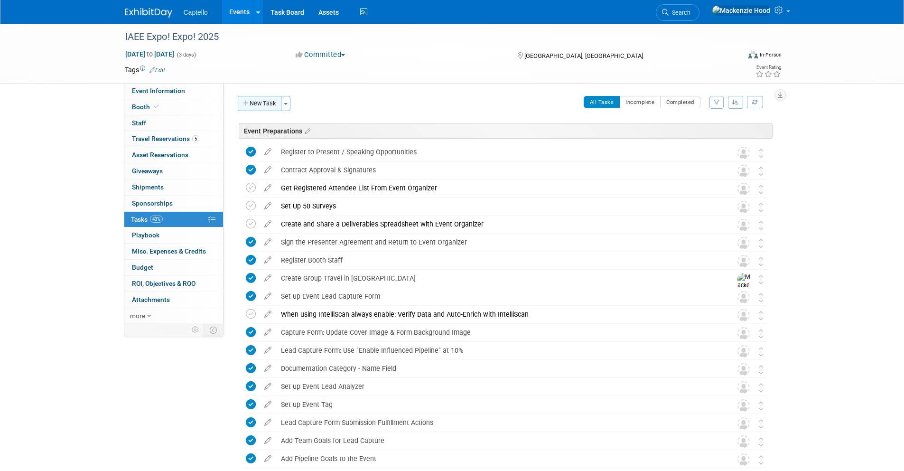
click at [251, 100] on button "New Task" at bounding box center [260, 103] width 44 height 15
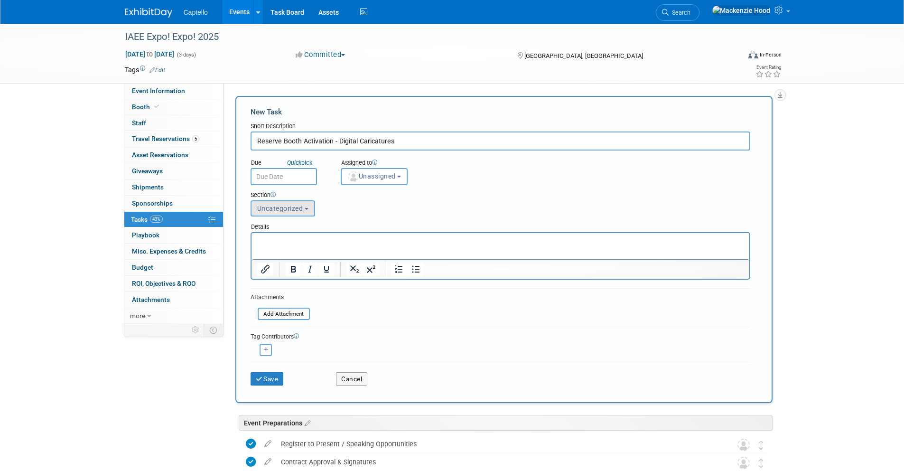
type input "Reserve Booth Activation - Digital Caricatures"
click at [306, 210] on button "Uncategorized" at bounding box center [282, 208] width 65 height 16
click at [297, 260] on label "Booth" at bounding box center [289, 260] width 66 height 12
click at [252, 260] on input "Booth" at bounding box center [249, 261] width 6 height 6
select select "11273323"
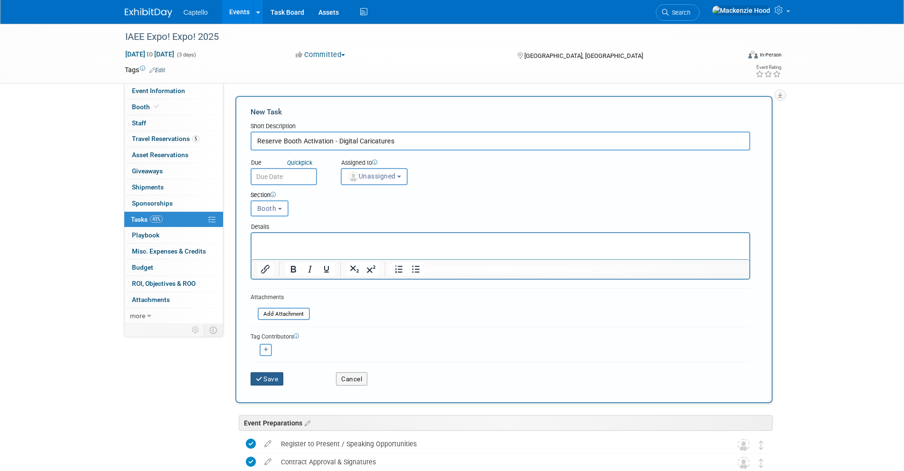
click at [269, 373] on button "Save" at bounding box center [266, 378] width 33 height 13
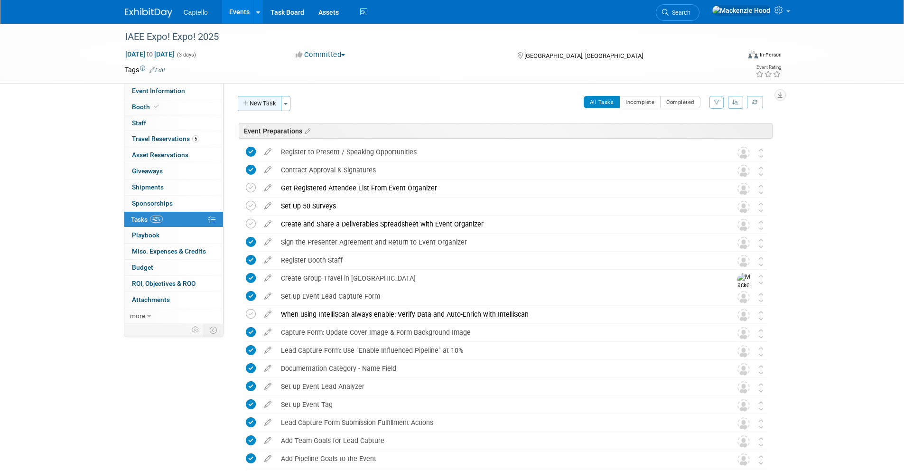
click at [253, 96] on button "New Task" at bounding box center [260, 103] width 44 height 15
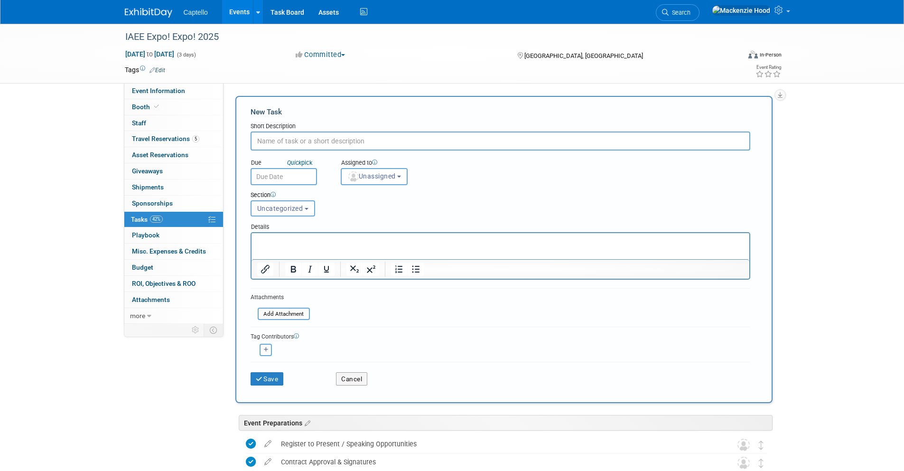
click at [358, 386] on div "Save Cancel" at bounding box center [499, 376] width 499 height 30
click at [356, 383] on button "Cancel" at bounding box center [351, 378] width 31 height 13
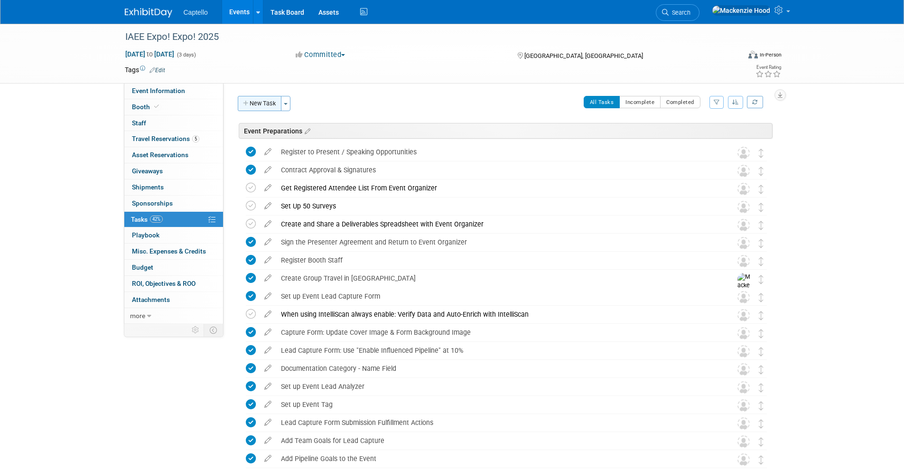
click at [277, 103] on button "New Task" at bounding box center [260, 103] width 44 height 15
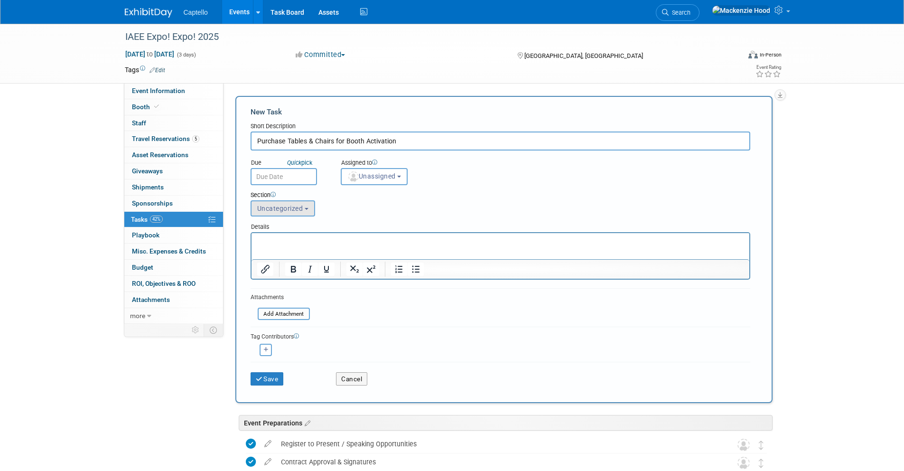
type input "Purchase Tables & Chairs for Booth Activation"
click at [289, 206] on span "Uncategorized" at bounding box center [280, 208] width 46 height 8
click at [283, 263] on label "Booth" at bounding box center [289, 260] width 66 height 12
click at [252, 263] on input "Booth" at bounding box center [249, 261] width 6 height 6
select select "11273323"
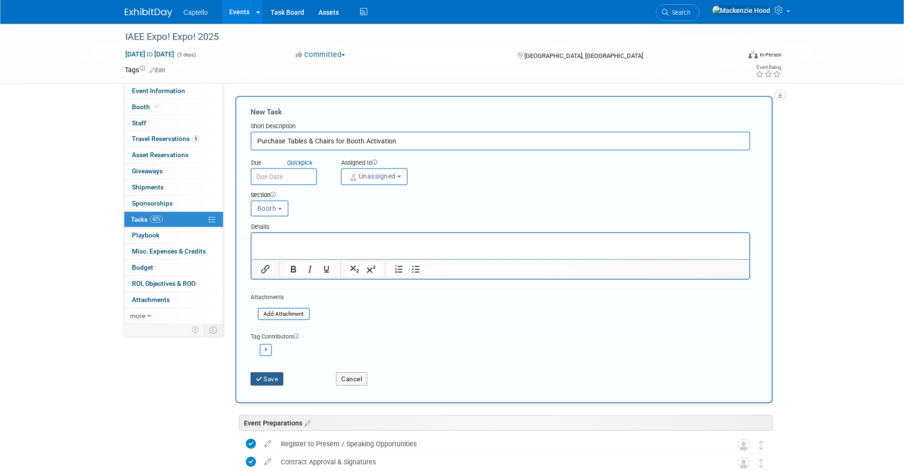
click at [273, 376] on button "Save" at bounding box center [266, 378] width 33 height 13
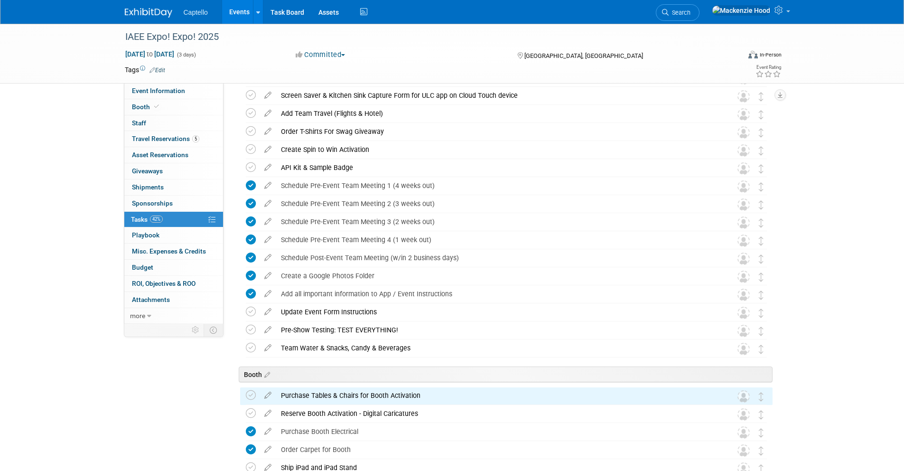
scroll to position [524, 0]
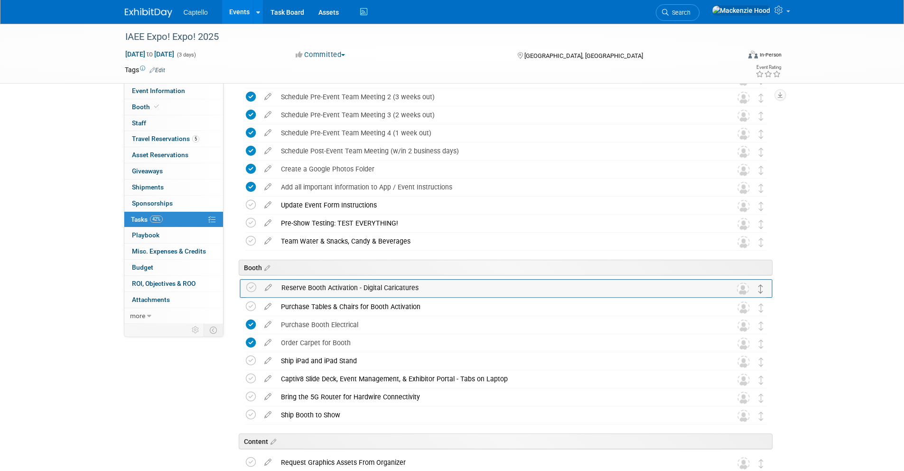
drag, startPoint x: 760, startPoint y: 308, endPoint x: 760, endPoint y: 289, distance: 19.5
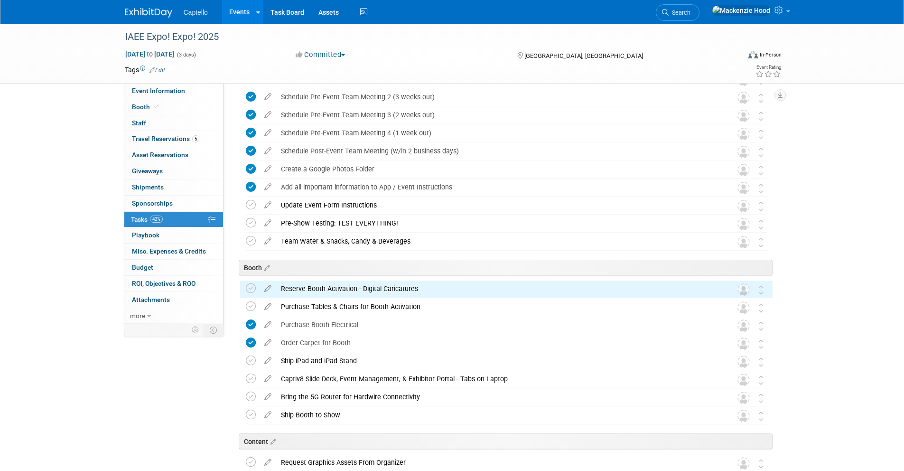
click at [838, 287] on div "IAEE Expo! Expo! 2025 [DATE] to [DATE] (3 days) [DATE] to [DATE] Committed Comm…" at bounding box center [452, 251] width 904 height 1503
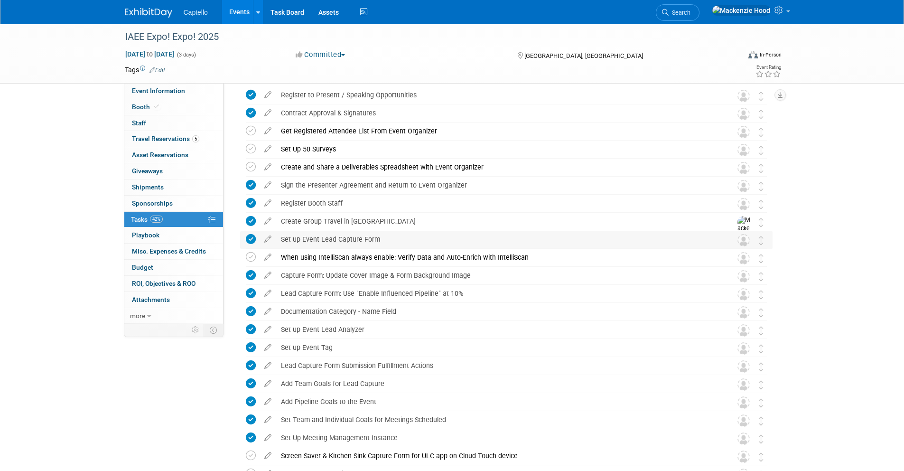
scroll to position [0, 0]
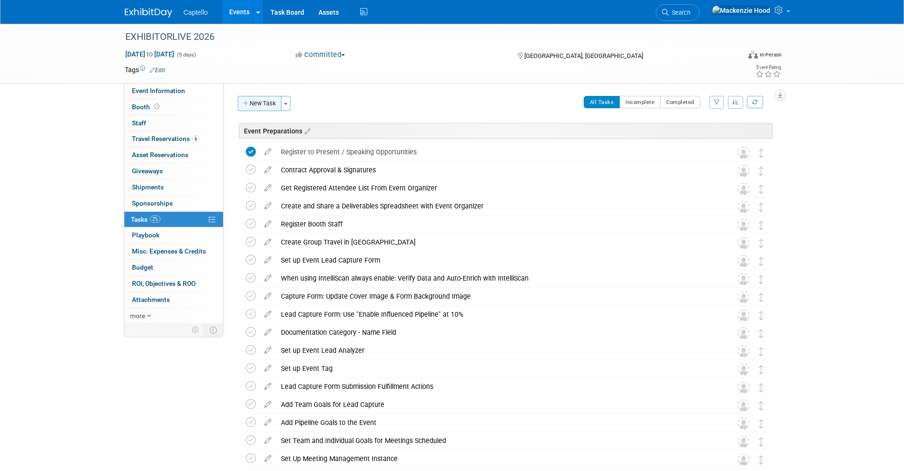
click at [268, 107] on button "New Task" at bounding box center [260, 103] width 44 height 15
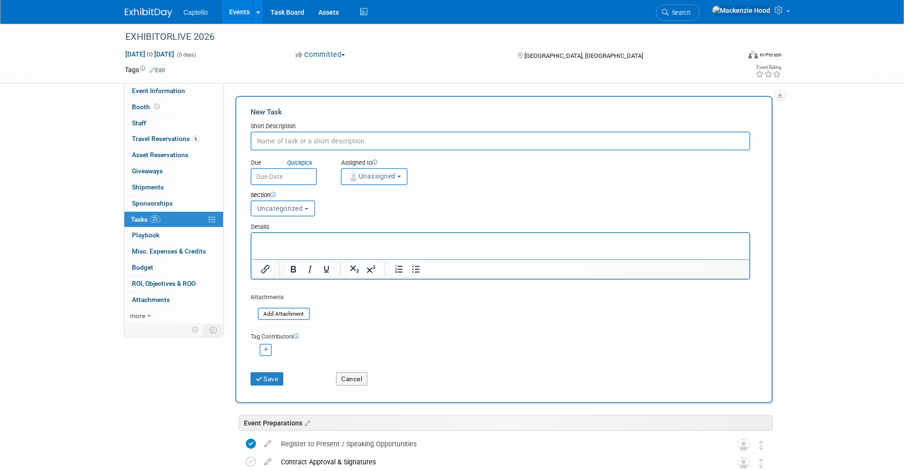
paste input "Post-Show Social Media Post"
type input "Post-Show Social Media Post"
click at [298, 210] on span "Uncategorized" at bounding box center [280, 208] width 46 height 8
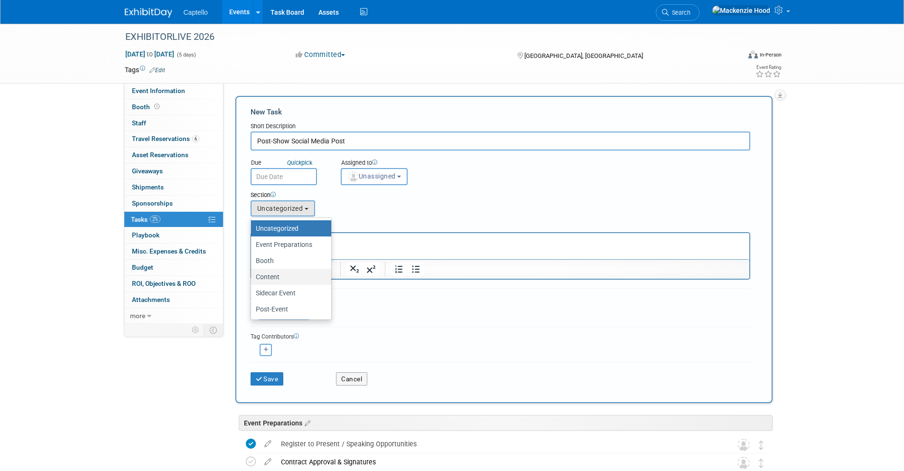
click at [296, 279] on label "Content" at bounding box center [289, 276] width 66 height 12
click at [252, 279] on input "Content" at bounding box center [249, 277] width 6 height 6
select select "11274210"
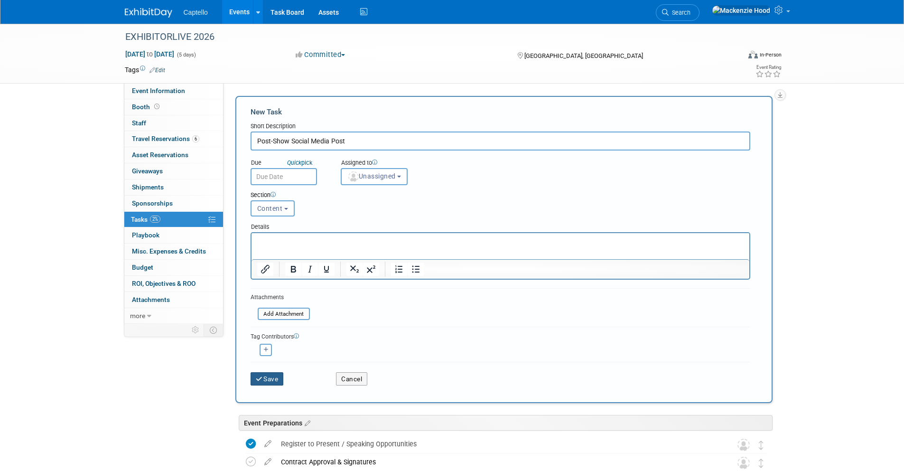
click at [275, 378] on button "Save" at bounding box center [266, 378] width 33 height 13
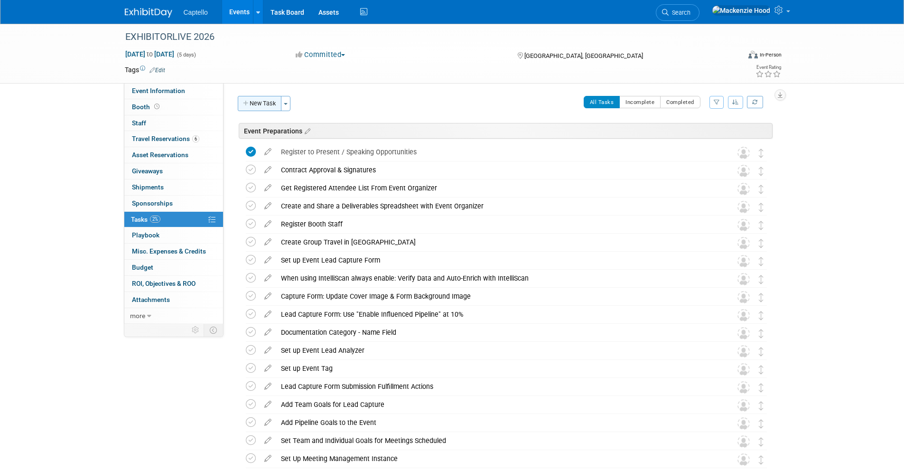
click at [253, 96] on button "New Task" at bounding box center [260, 103] width 44 height 15
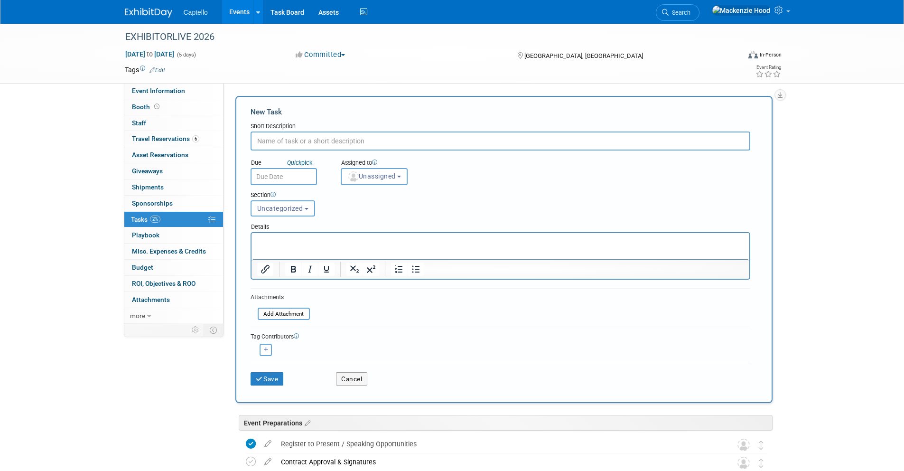
paste input "Social Media Post Day of Event"
type input "Social Media Post Day of Event"
click at [291, 217] on div "Section Uncategorized Event Preparations Booth Content Sidecar Event Post-Event…" at bounding box center [478, 201] width 471 height 33
click at [288, 202] on button "Uncategorized" at bounding box center [282, 208] width 65 height 16
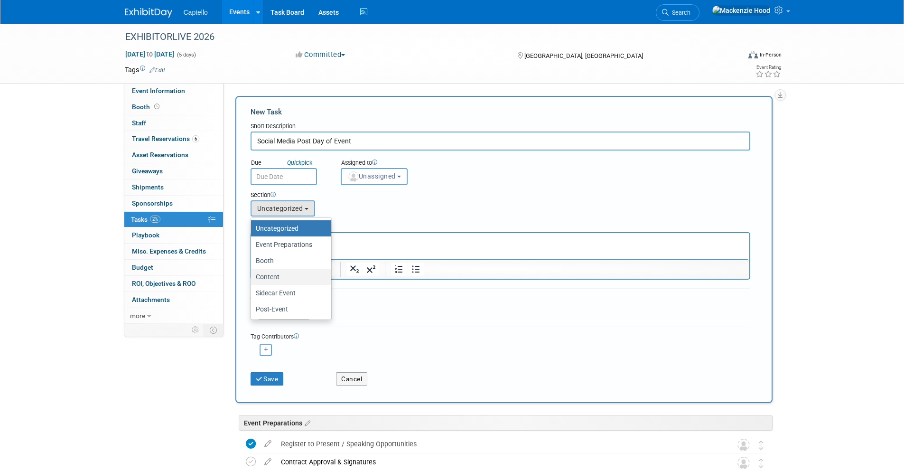
click at [287, 276] on label "Content" at bounding box center [289, 276] width 66 height 12
click at [252, 276] on input "Content" at bounding box center [249, 277] width 6 height 6
select select "11274210"
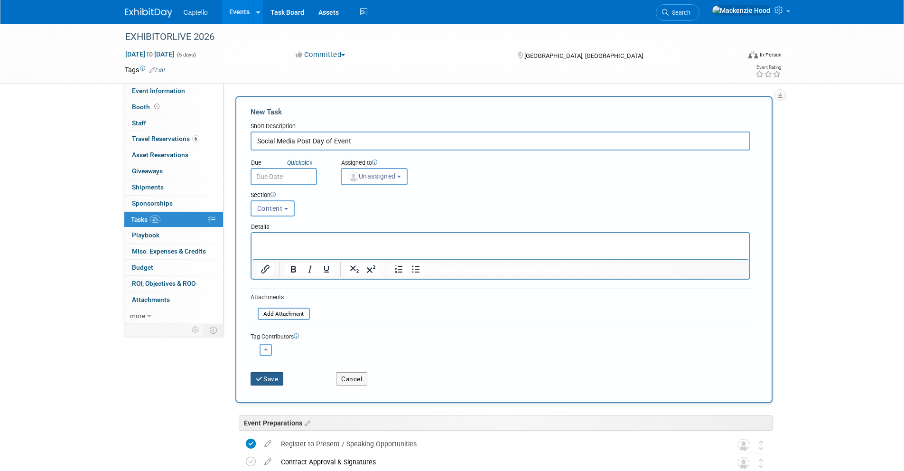
click at [276, 377] on button "Save" at bounding box center [266, 378] width 33 height 13
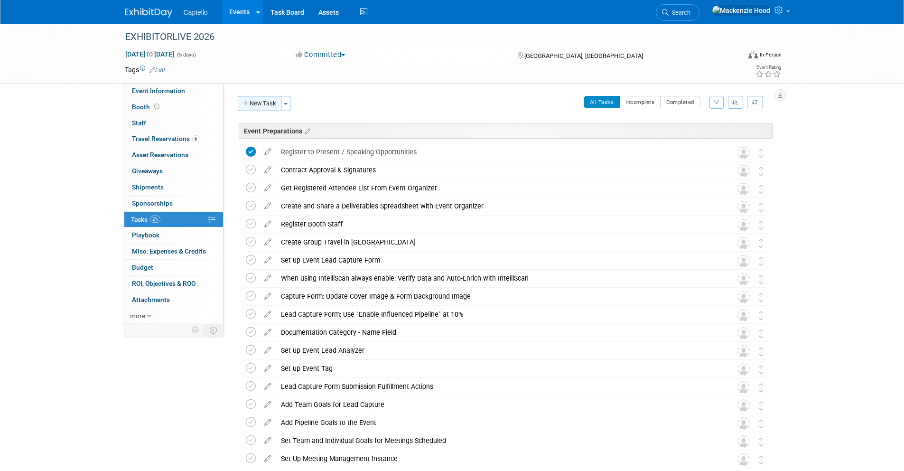
click at [254, 101] on button "New Task" at bounding box center [260, 103] width 44 height 15
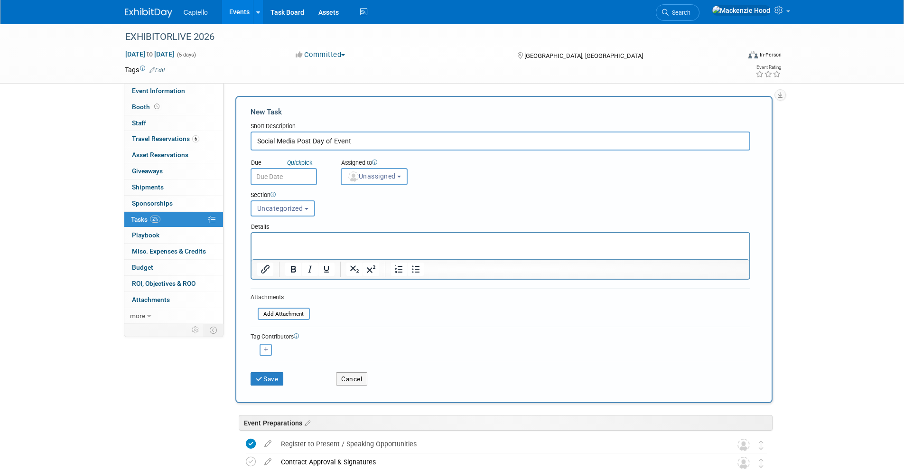
type input "Social Media Post Day of Event"
click at [293, 198] on div "Section" at bounding box center [478, 195] width 457 height 9
click at [293, 201] on button "Uncategorized" at bounding box center [282, 208] width 65 height 16
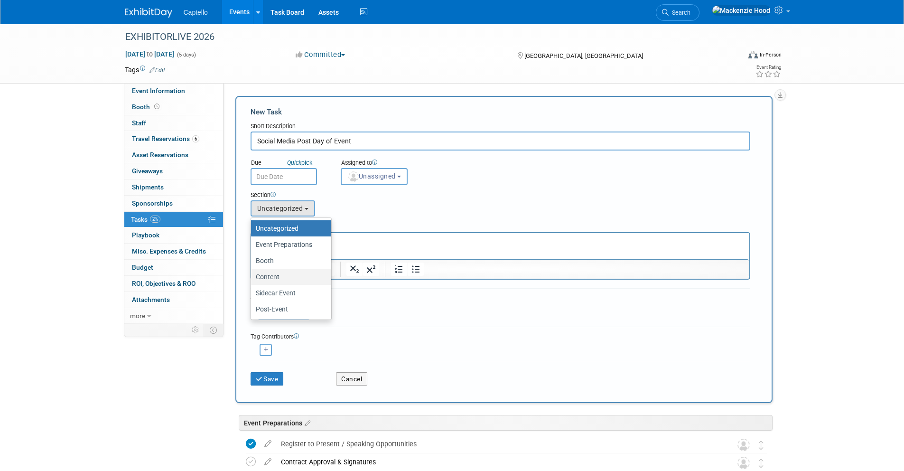
click at [280, 276] on label "Content" at bounding box center [289, 276] width 66 height 12
click at [252, 276] on input "Content" at bounding box center [249, 277] width 6 height 6
select select "11274210"
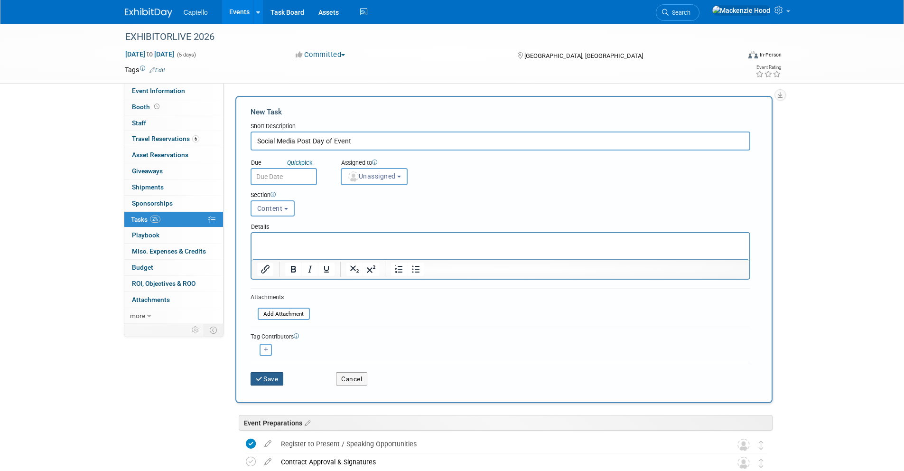
click at [269, 375] on button "Save" at bounding box center [266, 378] width 33 height 13
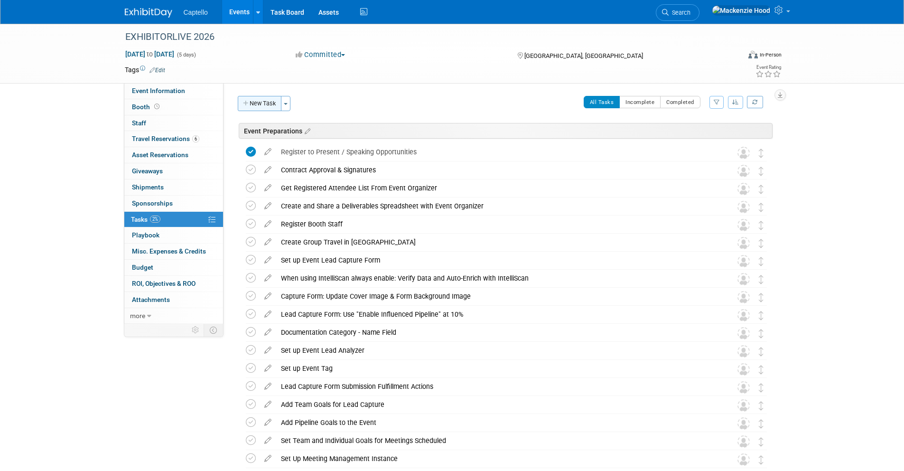
click at [246, 102] on icon "button" at bounding box center [246, 104] width 7 height 6
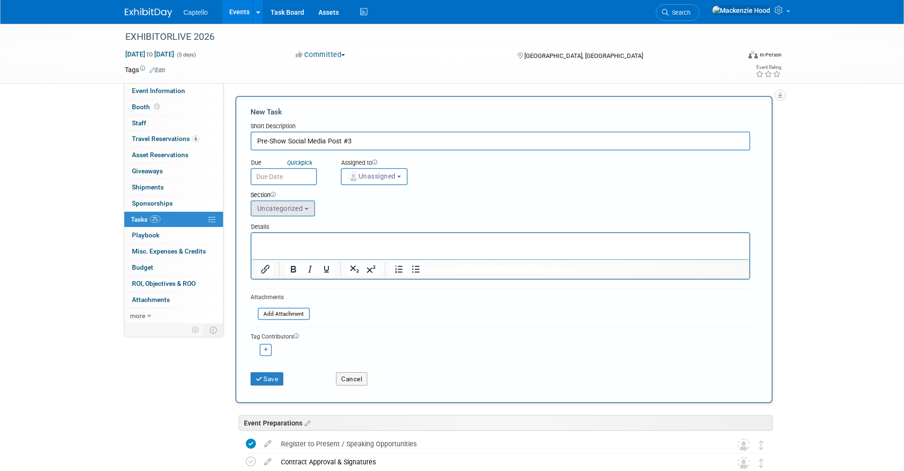
type input "Pre-Show Social Media Post #3"
click at [298, 208] on span "Uncategorized" at bounding box center [280, 208] width 46 height 8
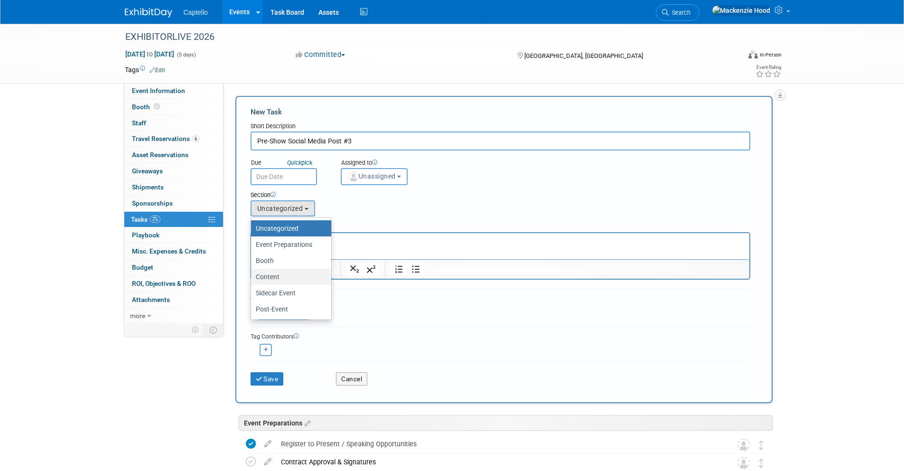
click at [290, 275] on label "Content" at bounding box center [289, 276] width 66 height 12
click at [252, 275] on input "Content" at bounding box center [249, 277] width 6 height 6
select select "11274210"
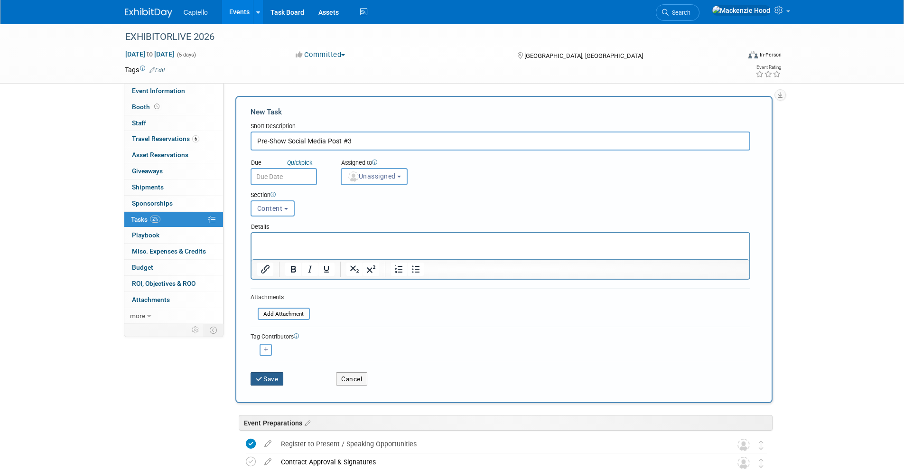
click at [279, 379] on button "Save" at bounding box center [266, 378] width 33 height 13
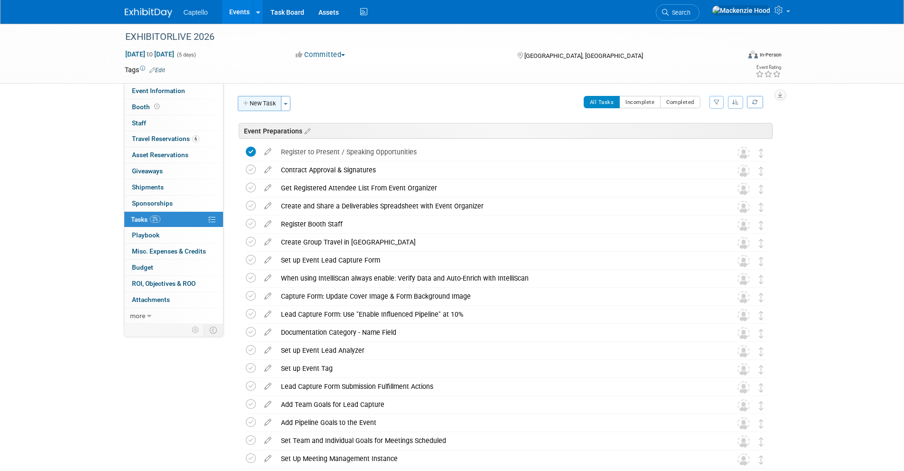
click at [250, 102] on button "New Task" at bounding box center [260, 103] width 44 height 15
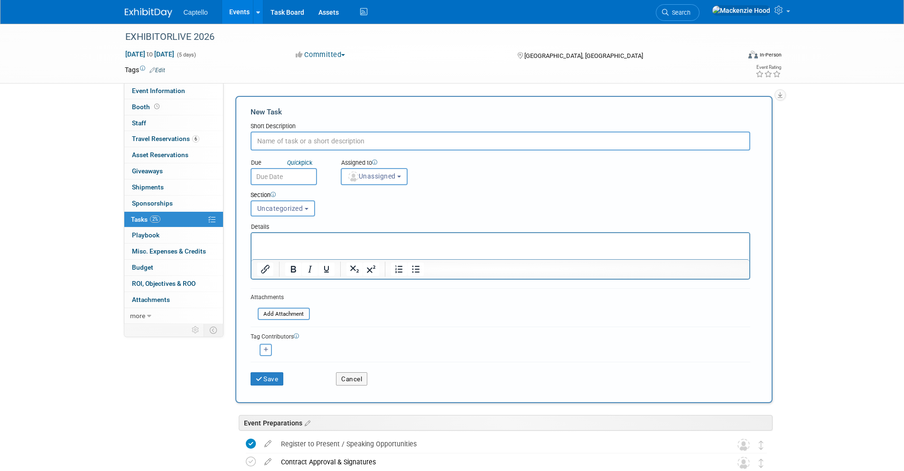
paste input "Pre-Show Social Media Post #2"
type input "Pre-Show Social Media Post #2"
click at [294, 207] on span "Uncategorized" at bounding box center [280, 208] width 46 height 8
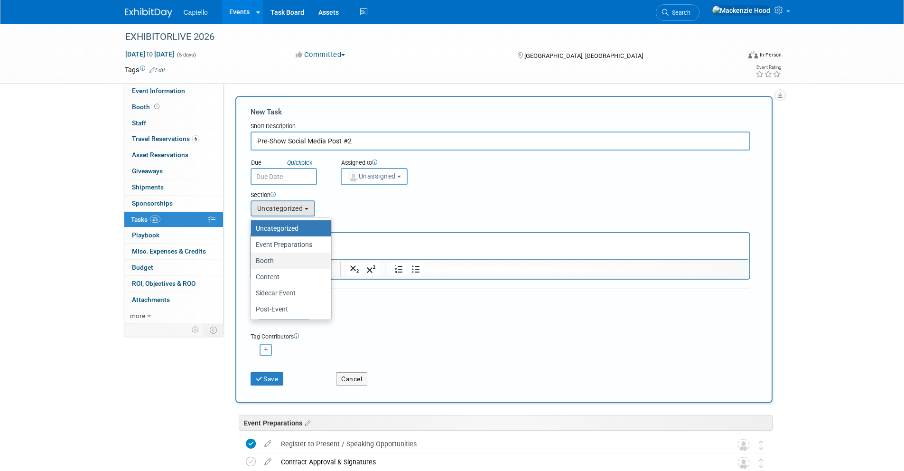
click at [285, 262] on label "Booth" at bounding box center [289, 260] width 66 height 12
click at [252, 262] on input "Booth" at bounding box center [249, 261] width 6 height 6
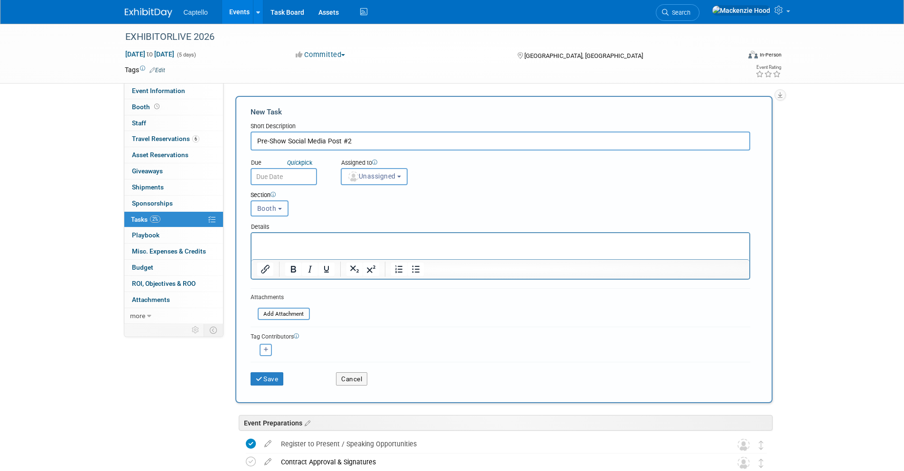
click at [282, 212] on button "Booth" at bounding box center [269, 208] width 38 height 16
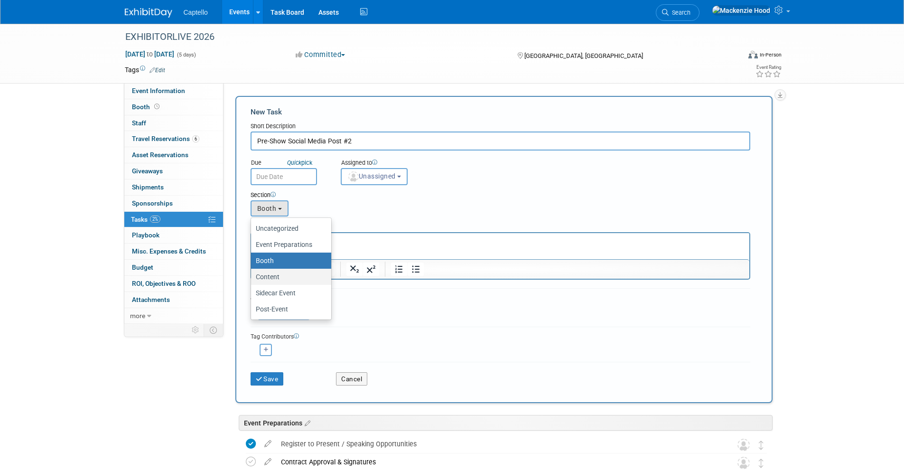
click at [287, 274] on label "Content" at bounding box center [289, 276] width 66 height 12
click at [252, 274] on input "Content" at bounding box center [249, 277] width 6 height 6
select select "11274210"
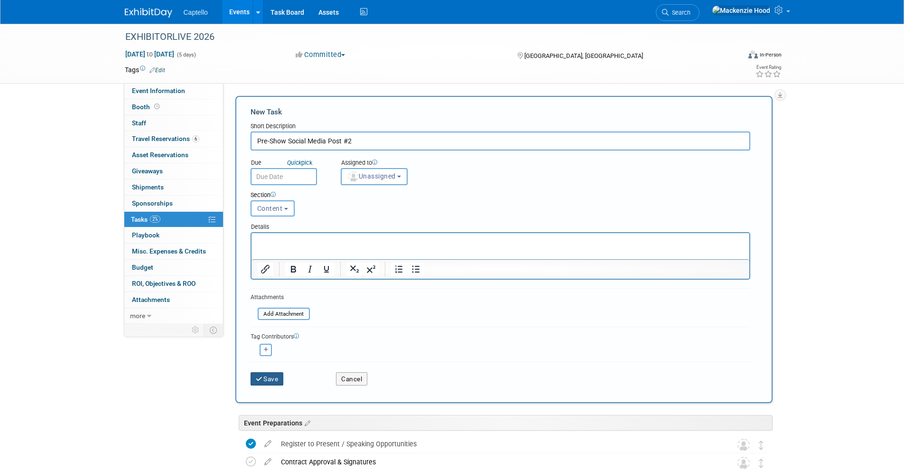
click at [273, 380] on button "Save" at bounding box center [266, 378] width 33 height 13
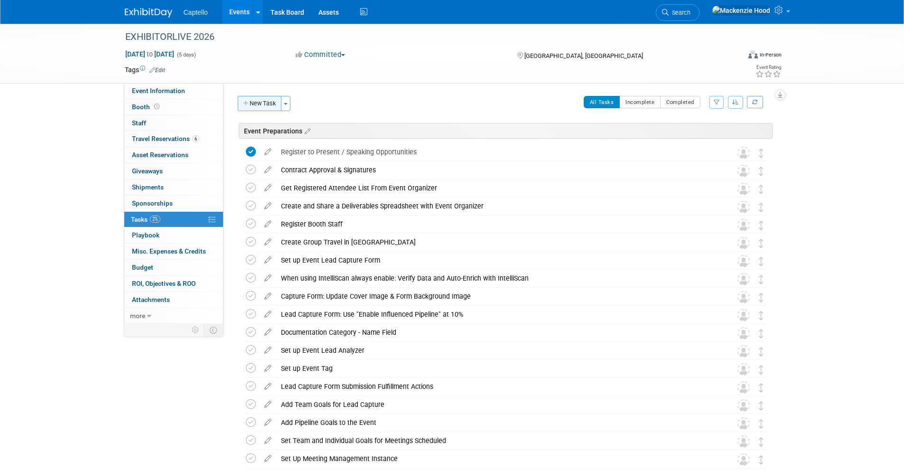
click at [256, 101] on button "New Task" at bounding box center [260, 103] width 44 height 15
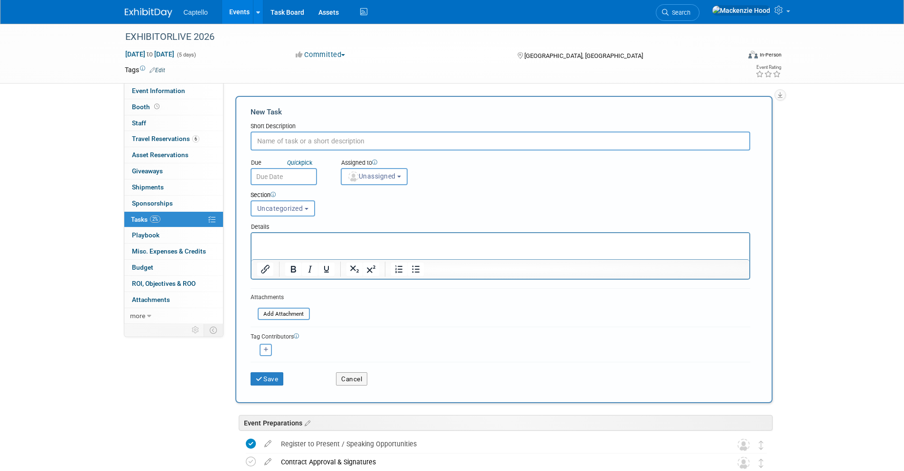
paste input "Pre-Show Social Media Post #1"
type input "Pre-Show Social Media Post #1"
click at [303, 201] on button "Uncategorized" at bounding box center [282, 208] width 65 height 16
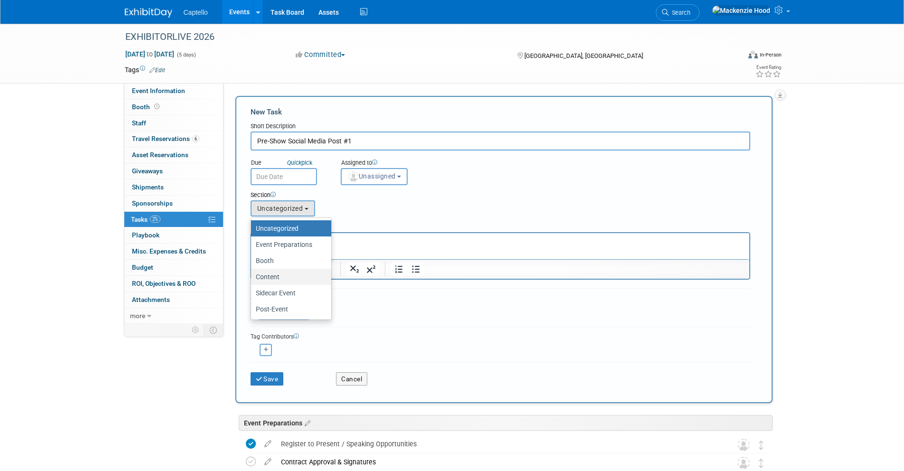
click at [291, 276] on label "Content" at bounding box center [289, 276] width 66 height 12
click at [252, 276] on input "Content" at bounding box center [249, 277] width 6 height 6
select select "11274210"
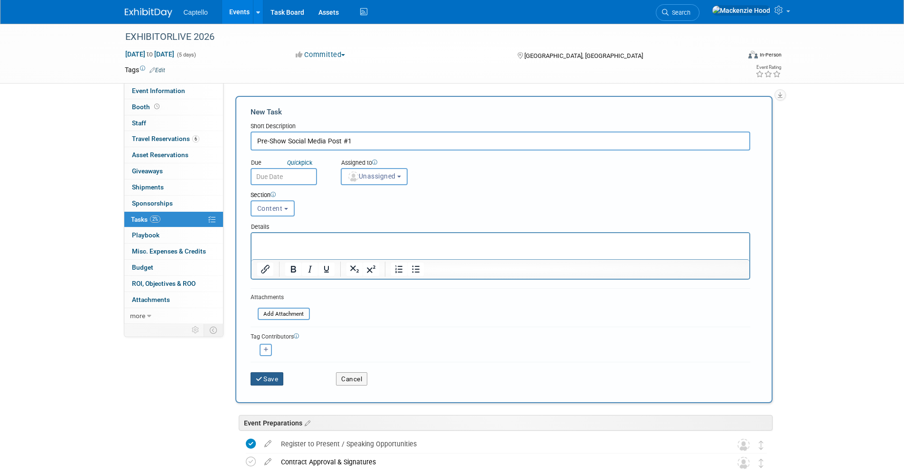
click at [269, 380] on button "Save" at bounding box center [266, 378] width 33 height 13
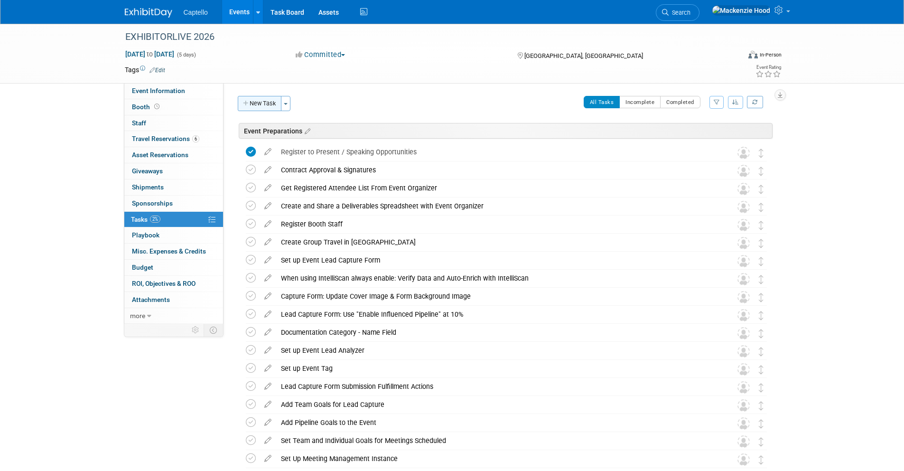
click at [255, 101] on button "New Task" at bounding box center [260, 103] width 44 height 15
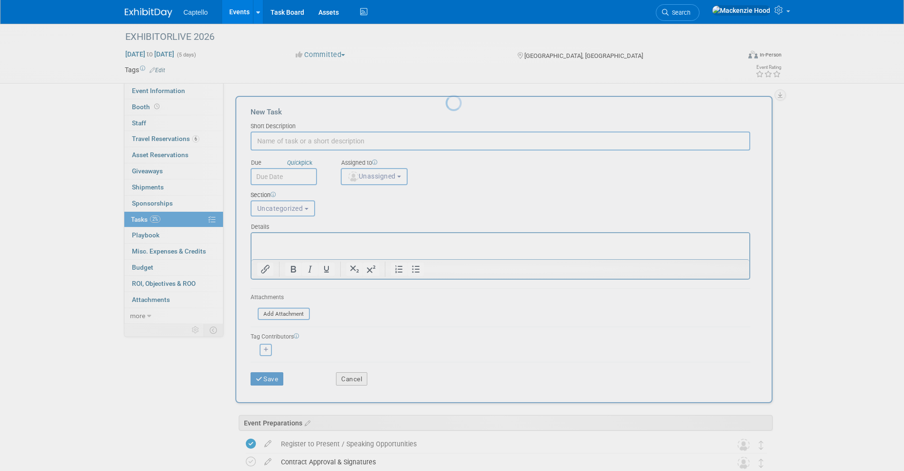
paste input "Create Social Media Posts for Sales Team"
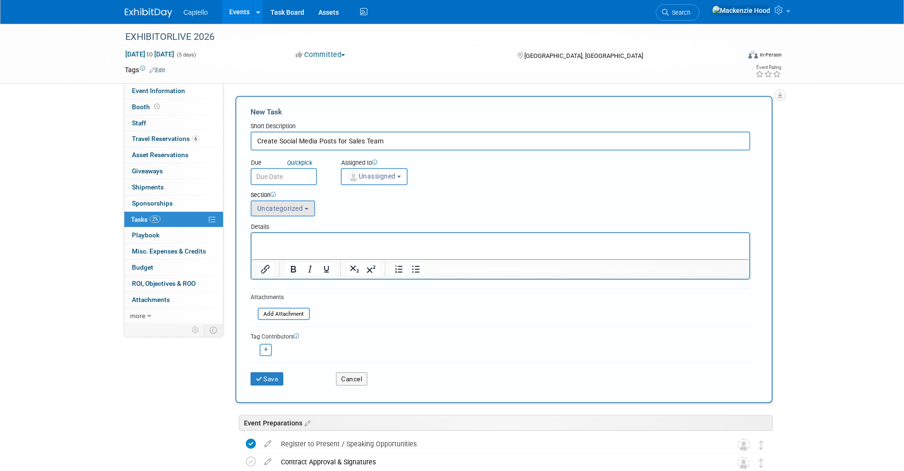
type input "Create Social Media Posts for Sales Team"
click at [296, 207] on span "Uncategorized" at bounding box center [280, 208] width 46 height 8
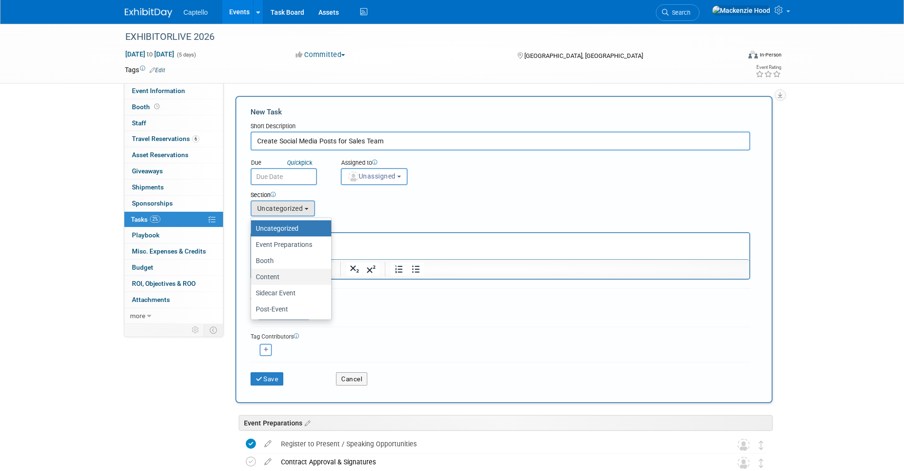
click at [290, 275] on label "Content" at bounding box center [289, 276] width 66 height 12
click at [252, 275] on input "Content" at bounding box center [249, 277] width 6 height 6
select select "11274210"
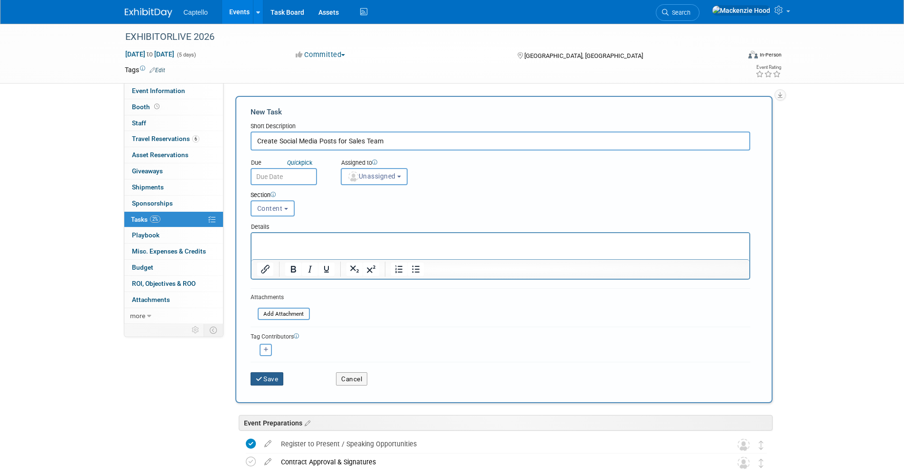
click at [275, 375] on button "Save" at bounding box center [266, 378] width 33 height 13
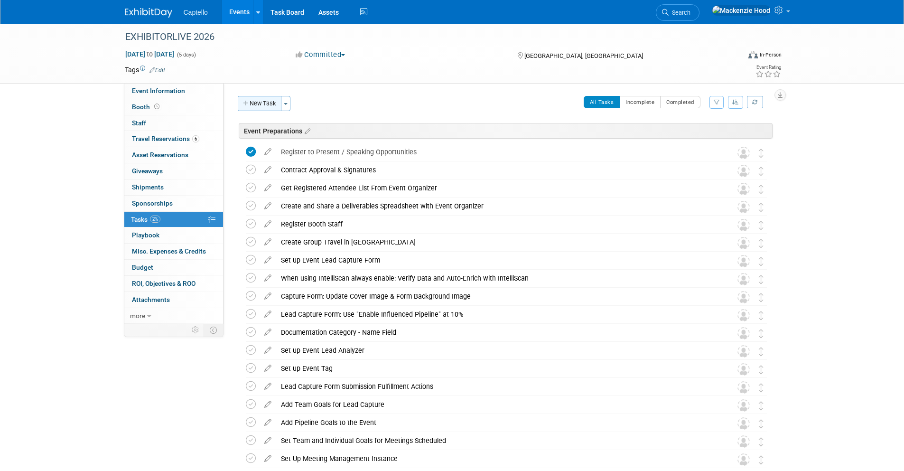
click at [269, 104] on button "New Task" at bounding box center [260, 103] width 44 height 15
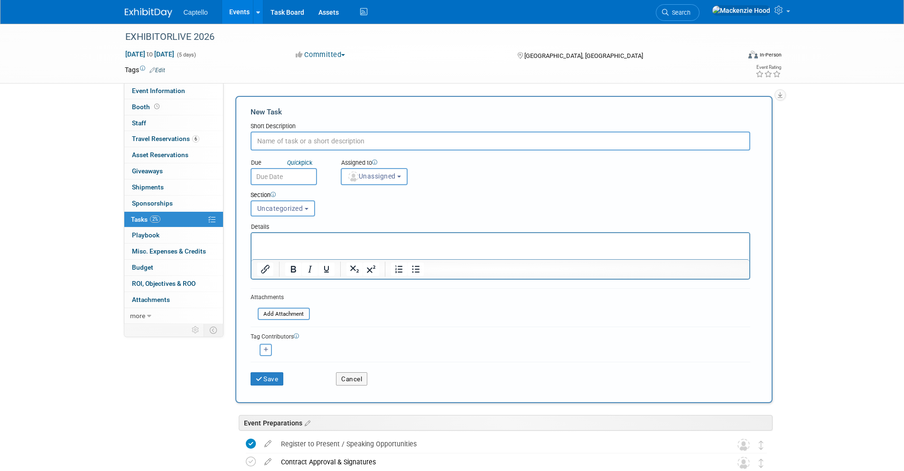
paste input "Social Media Post for Speaking"
type input "Social Media Post for Speaking"
click at [292, 207] on span "Uncategorized" at bounding box center [280, 208] width 46 height 8
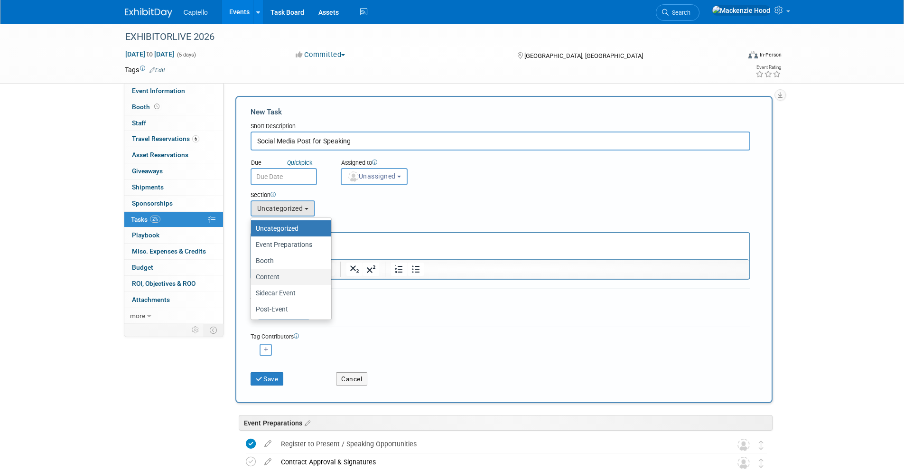
click at [301, 279] on label "Content" at bounding box center [289, 276] width 66 height 12
click at [252, 279] on input "Content" at bounding box center [249, 277] width 6 height 6
select select "11274210"
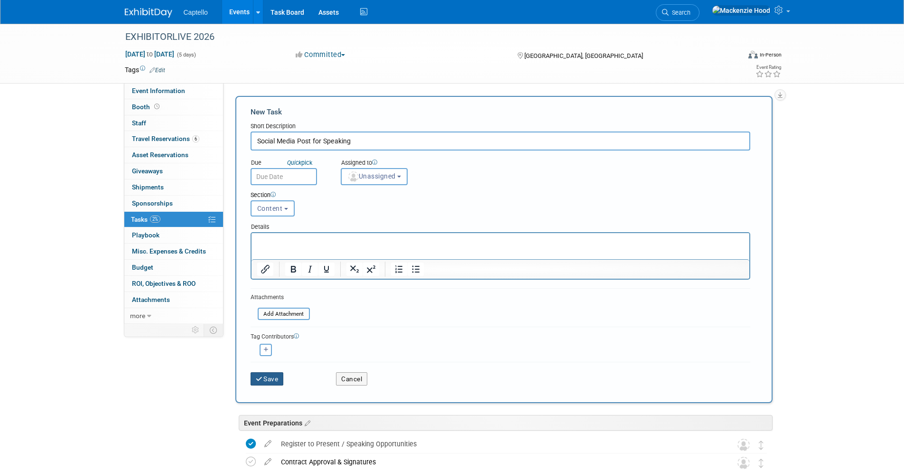
click at [279, 378] on button "Save" at bounding box center [266, 378] width 33 height 13
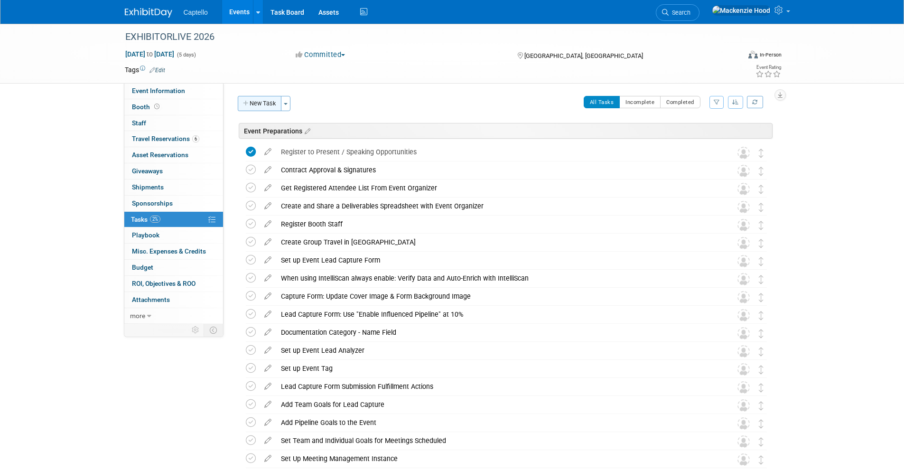
click at [258, 106] on button "New Task" at bounding box center [260, 103] width 44 height 15
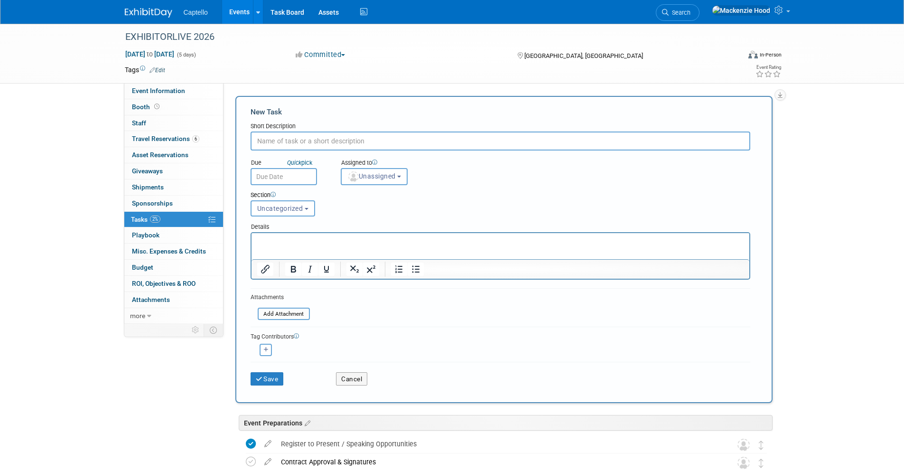
paste input "Event Marketing Automation"
type input "Event Marketing Automation"
click at [290, 205] on span "Uncategorized" at bounding box center [280, 208] width 46 height 8
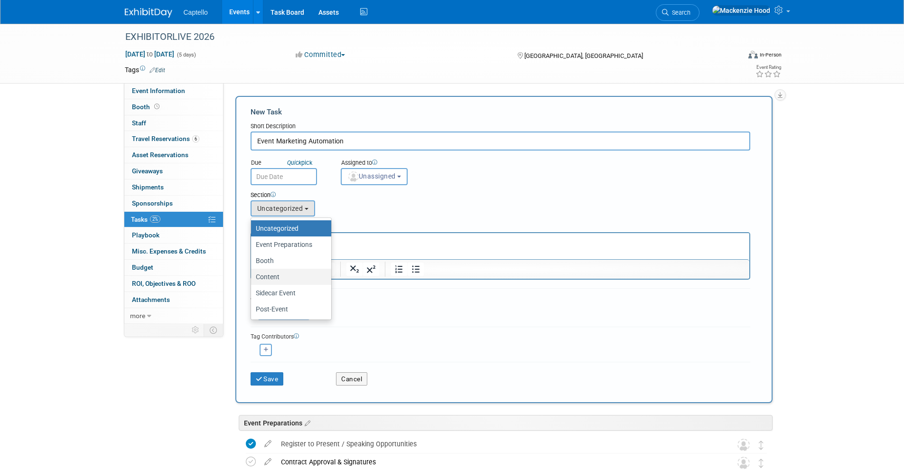
click at [280, 275] on label "Content" at bounding box center [289, 276] width 66 height 12
click at [252, 275] on input "Content" at bounding box center [249, 277] width 6 height 6
select select "11274210"
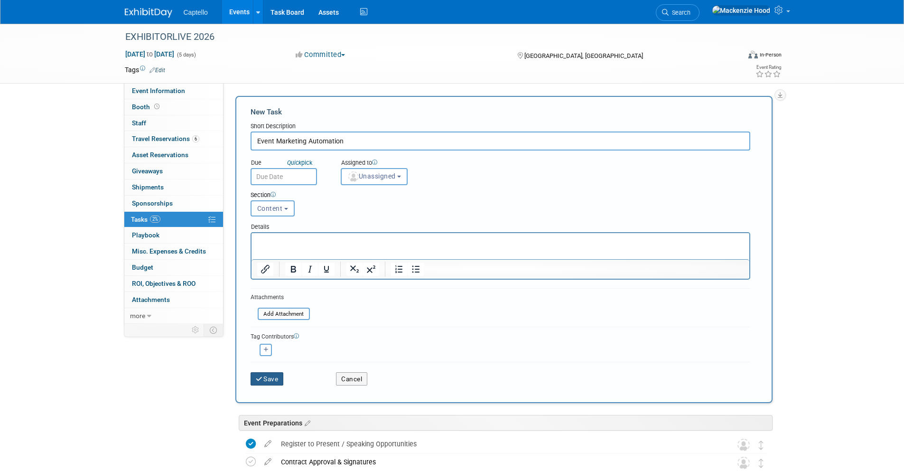
click at [274, 375] on button "Save" at bounding box center [266, 378] width 33 height 13
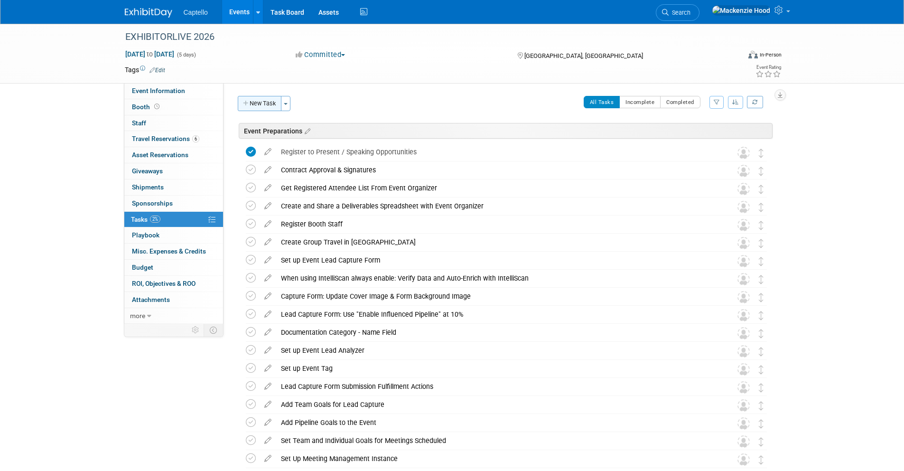
click at [270, 100] on button "New Task" at bounding box center [260, 103] width 44 height 15
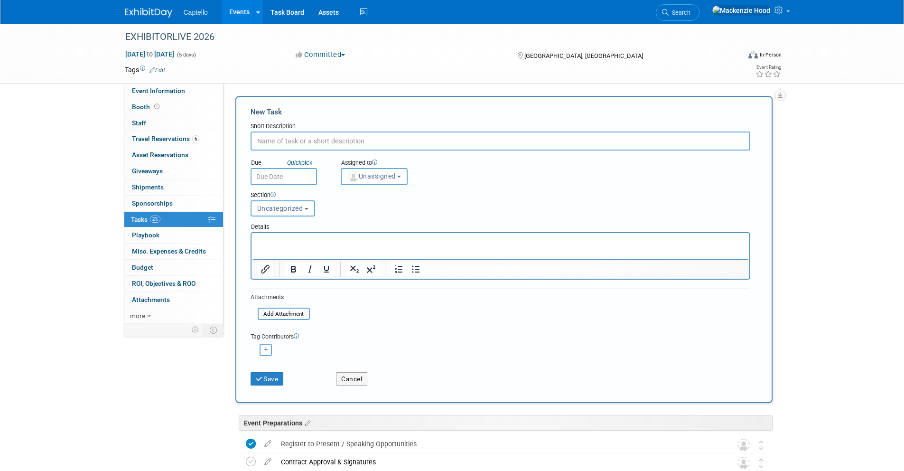
paste input "Event Marketing Automation"
type input "Event Marketing Automation"
click at [261, 203] on button "Uncategorized" at bounding box center [282, 208] width 65 height 16
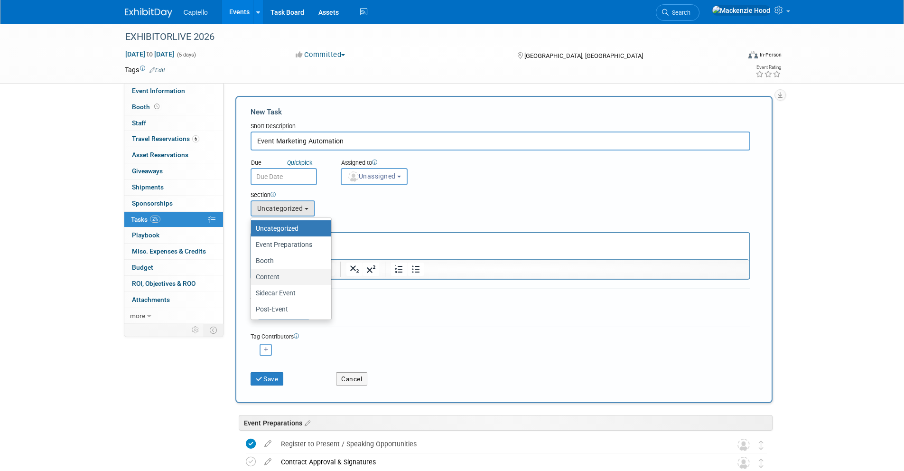
click at [274, 276] on label "Content" at bounding box center [289, 276] width 66 height 12
click at [252, 276] on input "Content" at bounding box center [249, 277] width 6 height 6
select select "11274210"
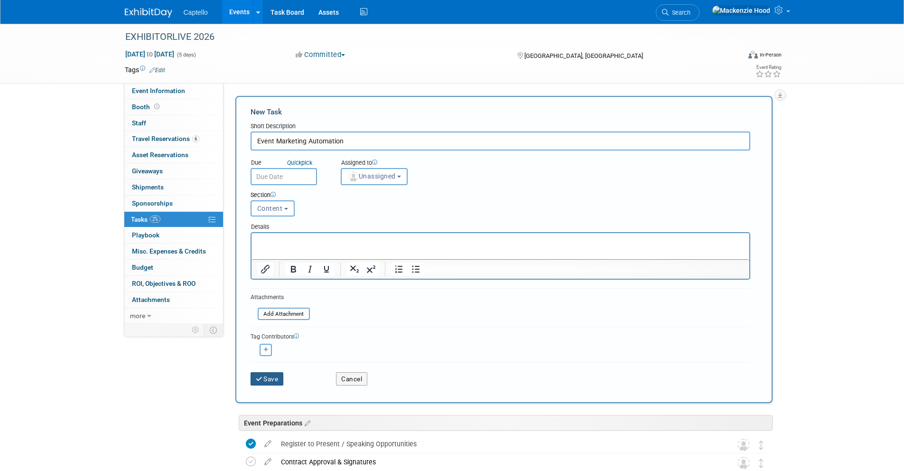
click at [275, 373] on button "Save" at bounding box center [266, 378] width 33 height 13
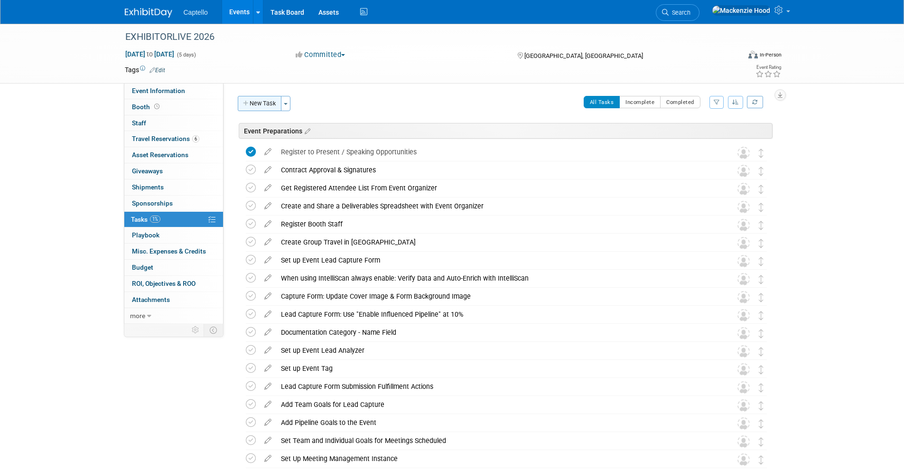
click at [251, 104] on button "New Task" at bounding box center [260, 103] width 44 height 15
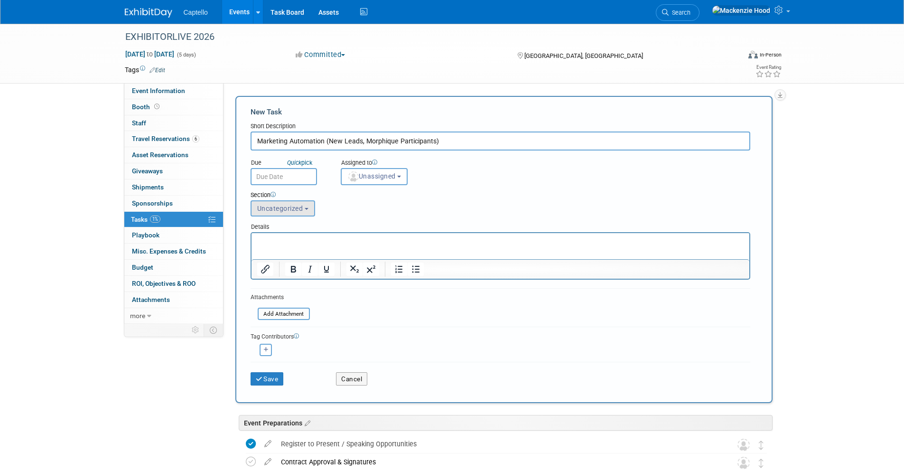
type input "Marketing Automation (New Leads, Morphique Participants)"
click at [291, 204] on span "Uncategorized" at bounding box center [280, 208] width 46 height 8
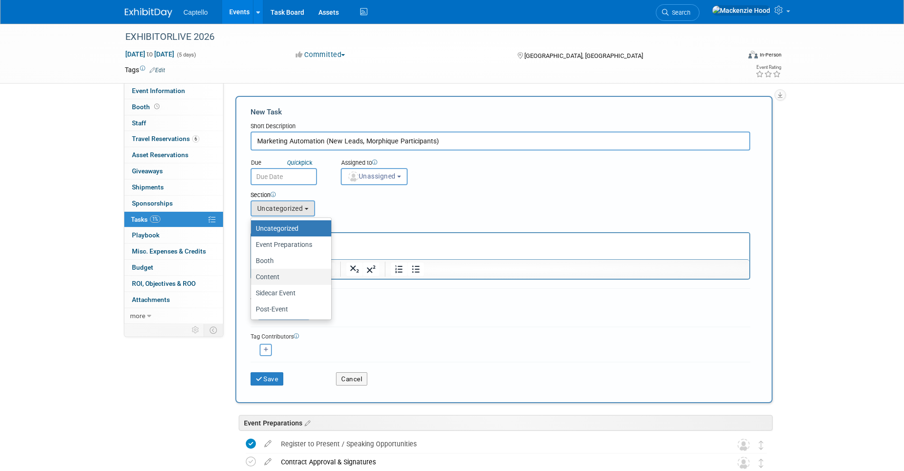
click at [286, 280] on label "Content" at bounding box center [289, 276] width 66 height 12
click at [252, 280] on input "Content" at bounding box center [249, 277] width 6 height 6
select select "11274210"
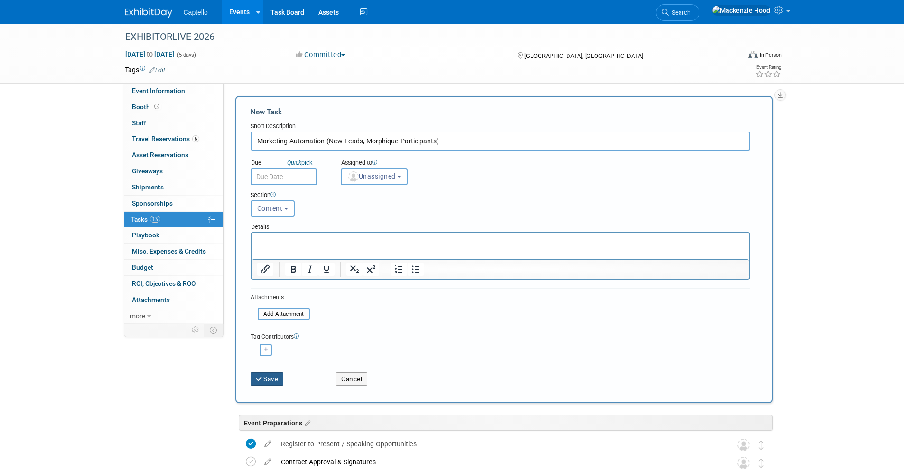
click at [273, 376] on button "Save" at bounding box center [266, 378] width 33 height 13
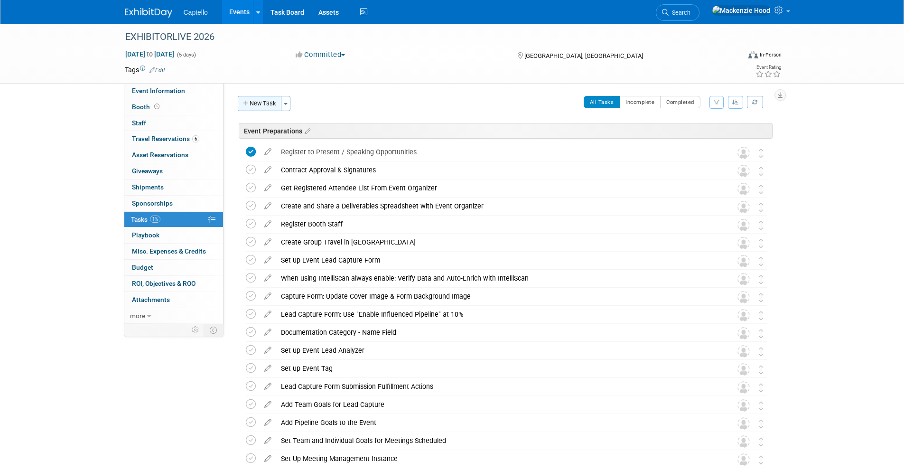
click at [263, 101] on button "New Task" at bounding box center [260, 103] width 44 height 15
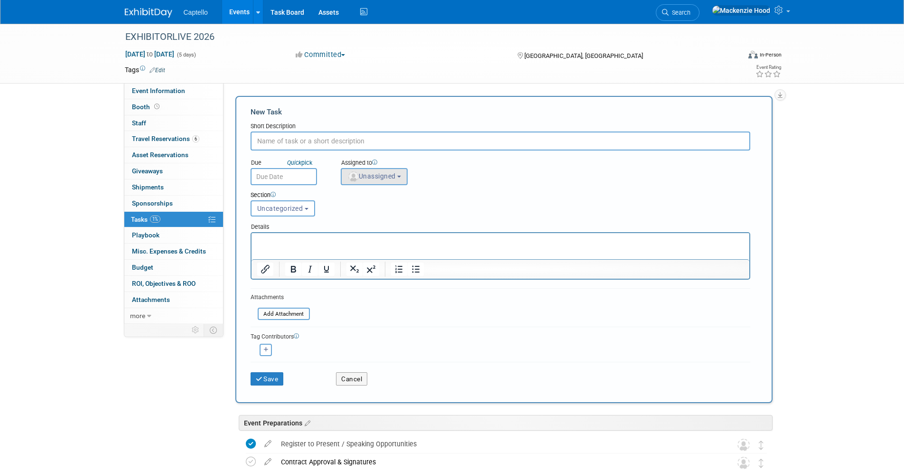
paste input "Pre-Show Email Promo #2"
type input "Pre-Show Email Promo #2"
click at [287, 213] on button "Uncategorized" at bounding box center [282, 208] width 65 height 16
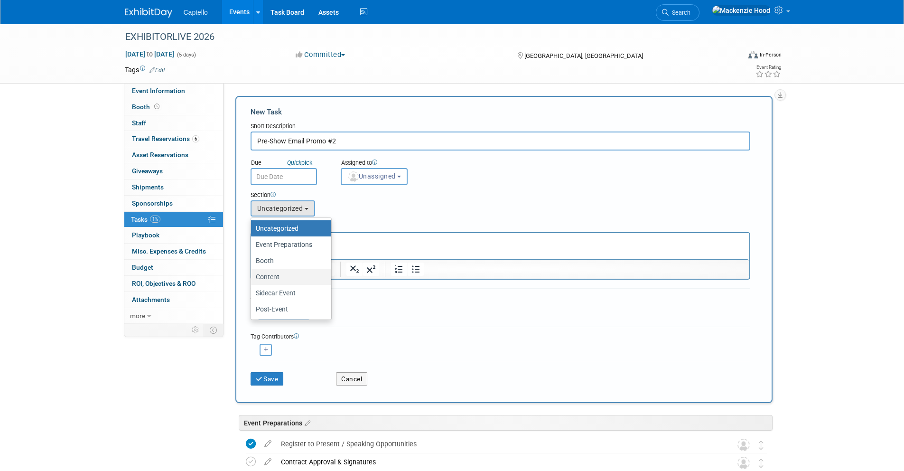
click at [302, 274] on label "Content" at bounding box center [289, 276] width 66 height 12
click at [252, 274] on input "Content" at bounding box center [249, 277] width 6 height 6
select select "11274210"
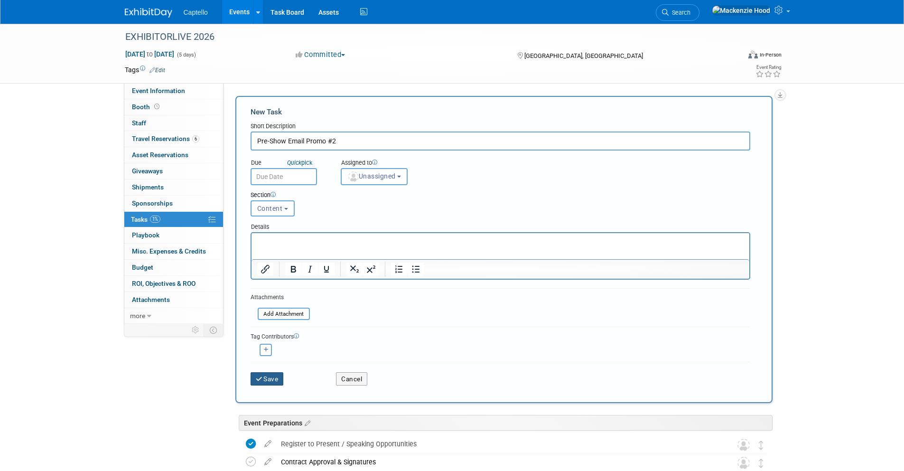
click at [274, 375] on button "Save" at bounding box center [266, 378] width 33 height 13
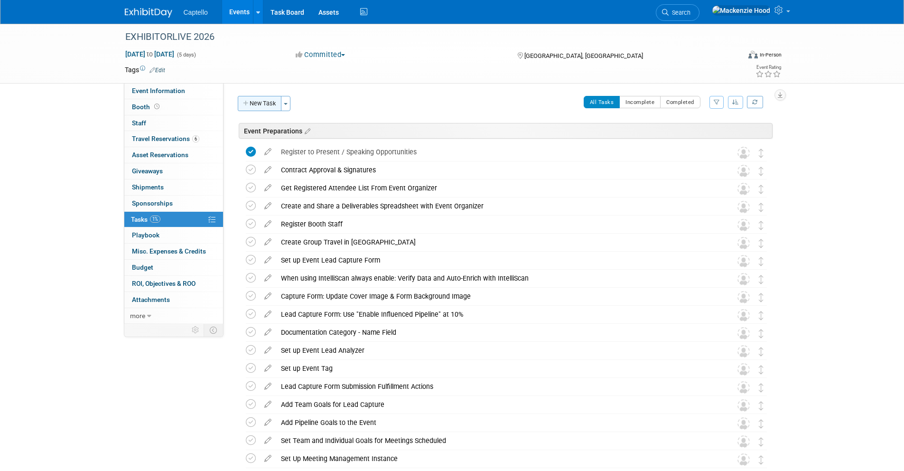
click at [271, 101] on button "New Task" at bounding box center [260, 103] width 44 height 15
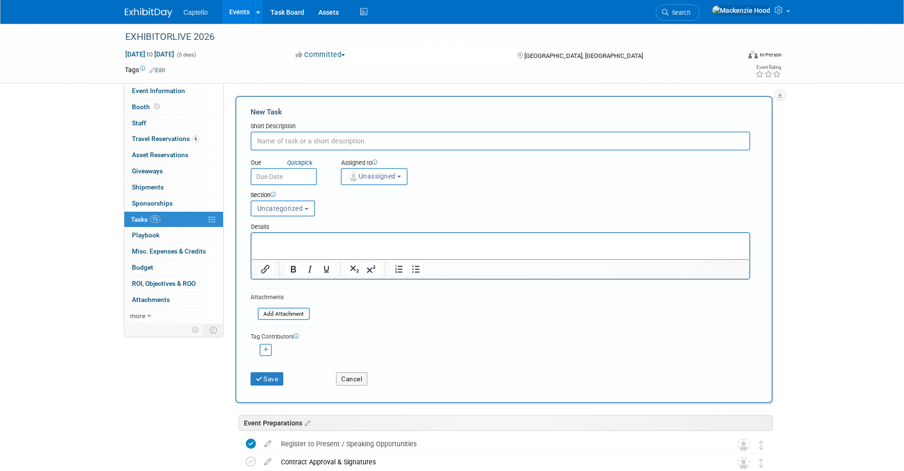
paste input "Pre-Show Email Promo #1"
type input "Pre-Show Email Promo #1"
click at [269, 210] on span "Uncategorized" at bounding box center [280, 208] width 46 height 8
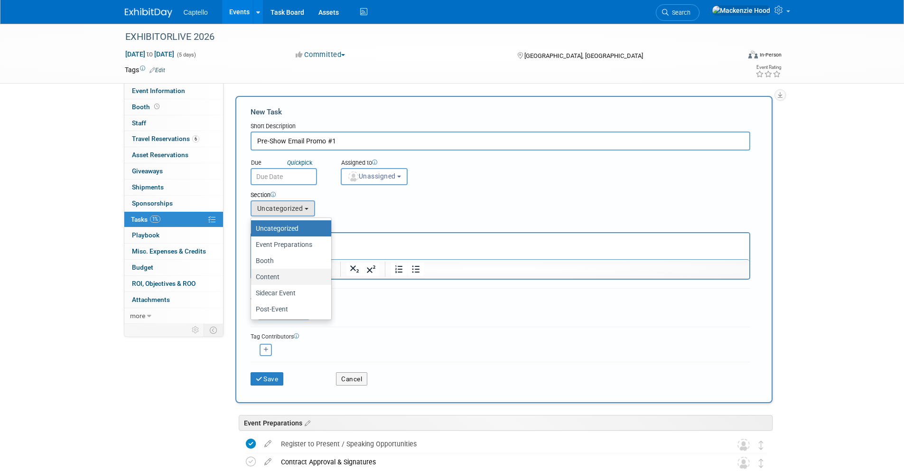
click at [287, 277] on label "Content" at bounding box center [289, 276] width 66 height 12
click at [252, 277] on input "Content" at bounding box center [249, 277] width 6 height 6
select select "11274210"
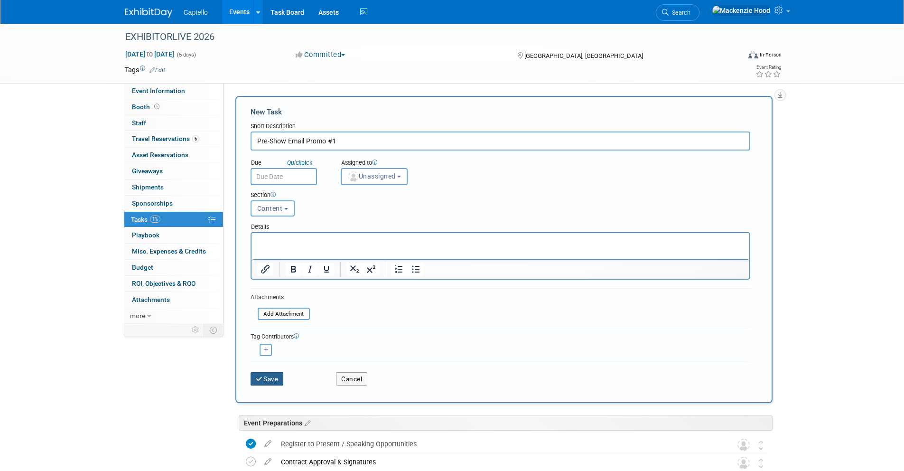
click at [262, 379] on icon "submit" at bounding box center [260, 379] width 8 height 7
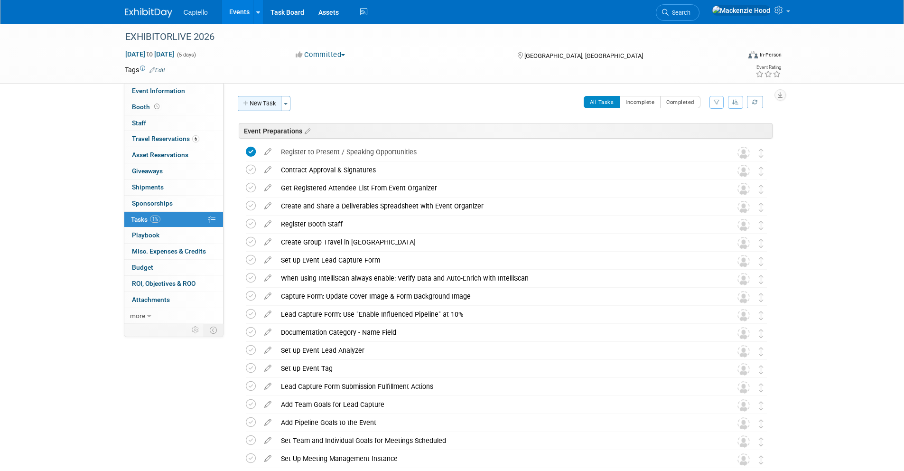
click at [260, 105] on button "New Task" at bounding box center [260, 103] width 44 height 15
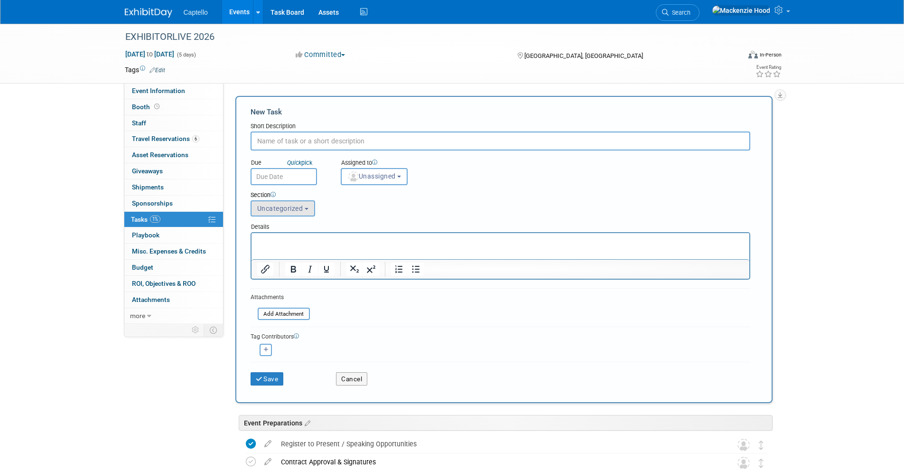
paste input "Post-Show Follow Up Email"
type input "Post-Show Follow Up Email"
click at [290, 211] on span "Uncategorized" at bounding box center [280, 208] width 46 height 8
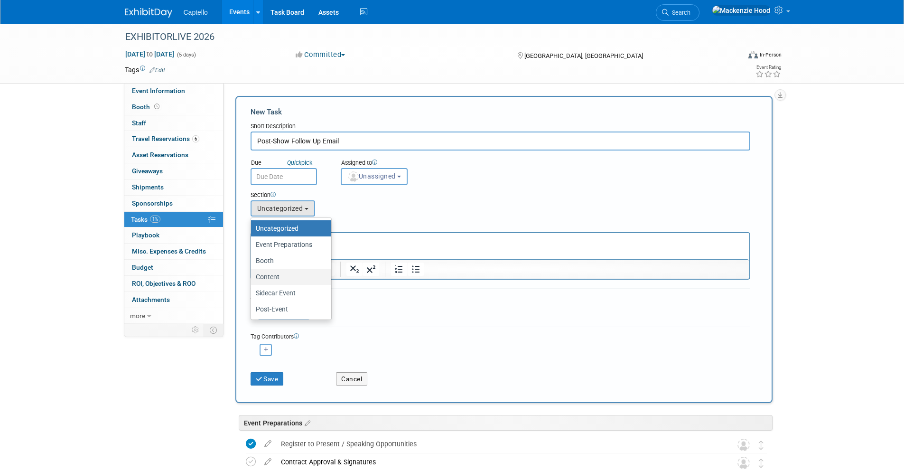
click at [282, 277] on label "Content" at bounding box center [289, 276] width 66 height 12
click at [252, 277] on input "Content" at bounding box center [249, 277] width 6 height 6
select select "11274210"
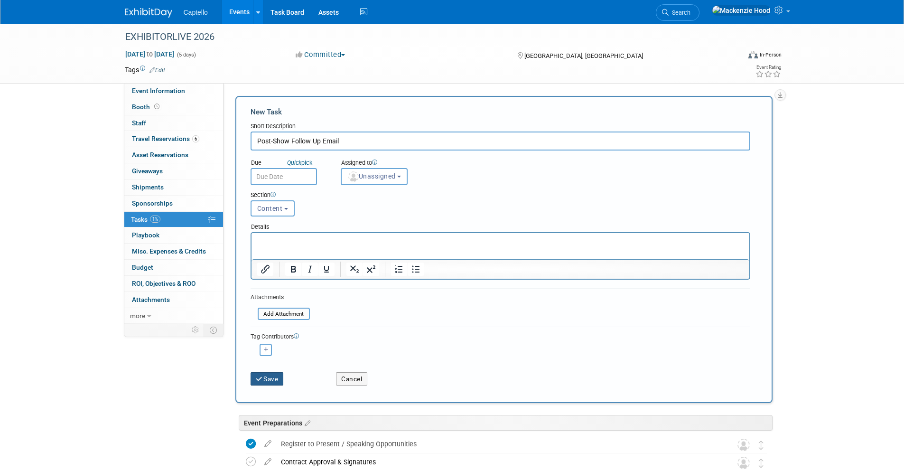
click at [273, 379] on button "Save" at bounding box center [266, 378] width 33 height 13
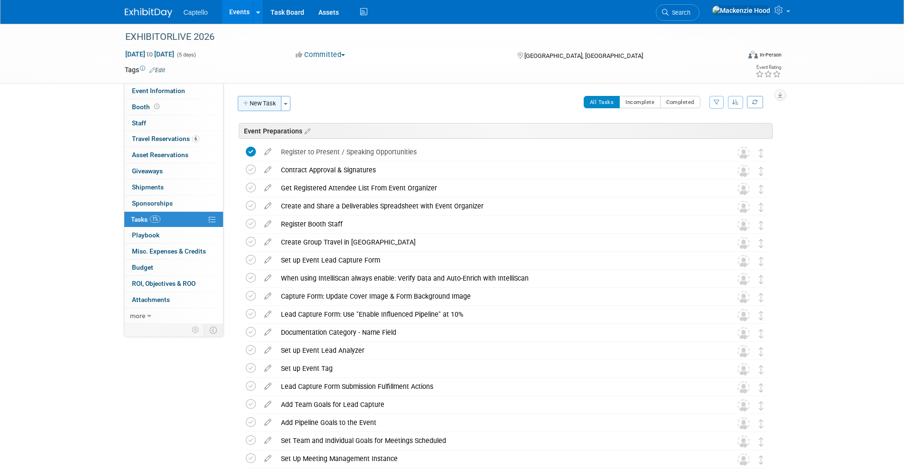
click at [249, 104] on button "New Task" at bounding box center [260, 103] width 44 height 15
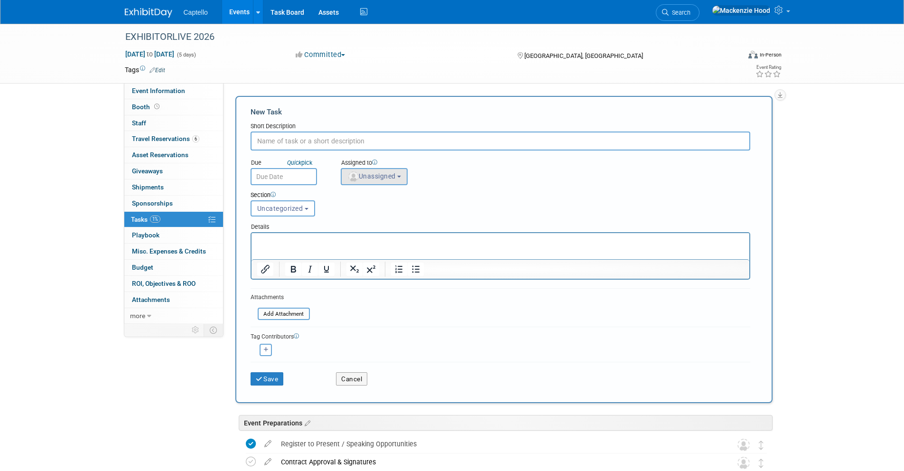
paste input "Documentation + Fulfillment Actions"
type input "Documentation + Fulfillment Actions"
click at [295, 207] on span "Uncategorized" at bounding box center [280, 208] width 46 height 8
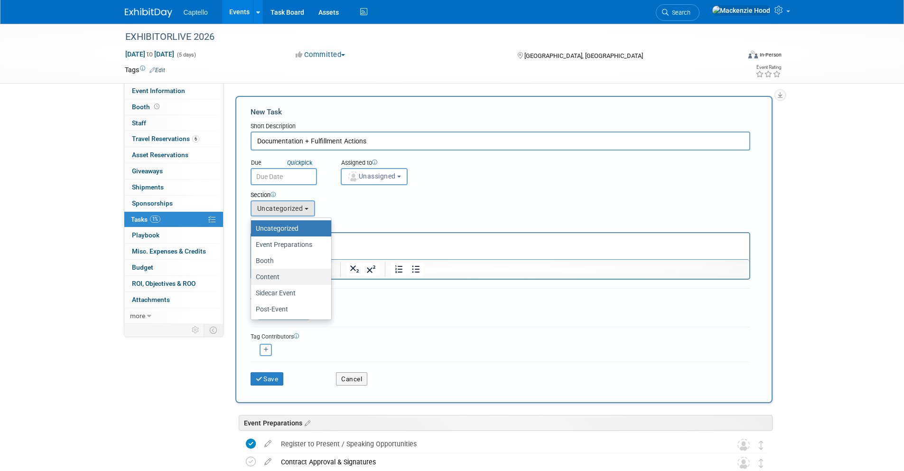
click at [276, 275] on label "Content" at bounding box center [289, 276] width 66 height 12
click at [252, 275] on input "Content" at bounding box center [249, 277] width 6 height 6
select select "11274210"
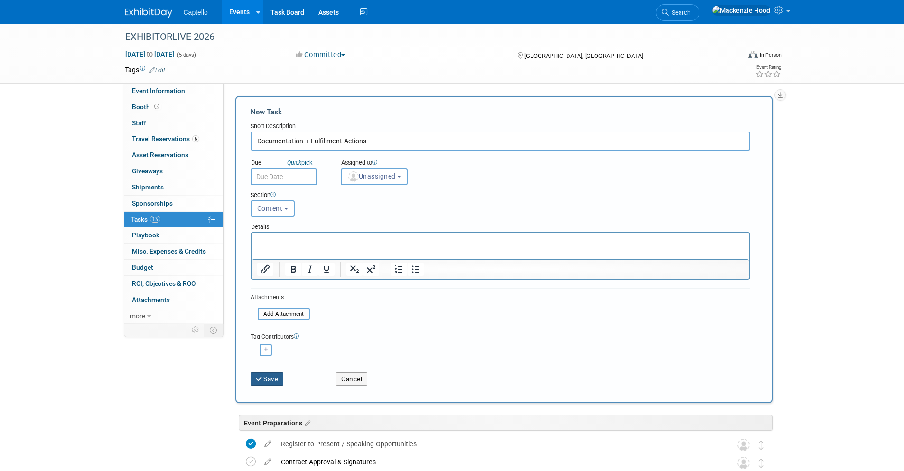
click at [277, 377] on button "Save" at bounding box center [266, 378] width 33 height 13
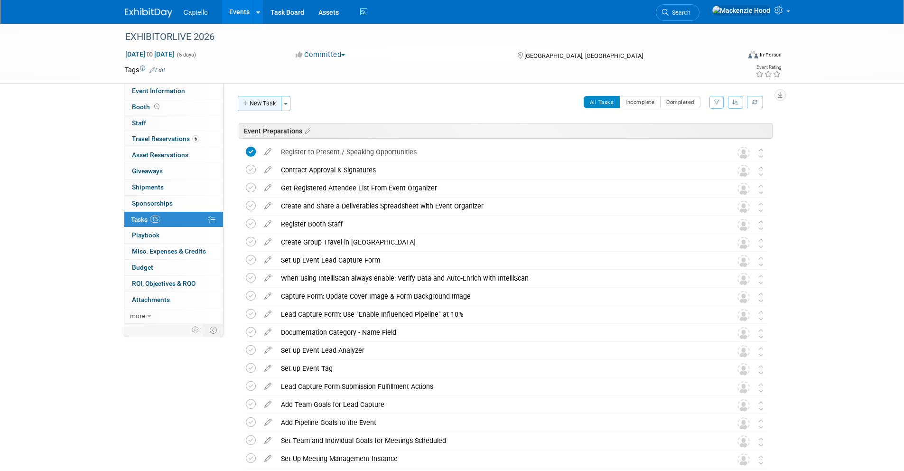
click at [265, 101] on button "New Task" at bounding box center [260, 103] width 44 height 15
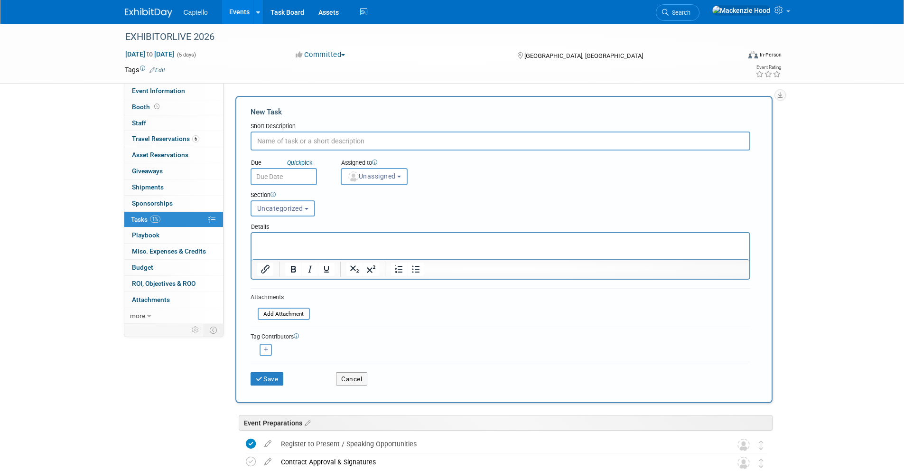
paste input "Documentation Follow Up Email Design & Setup"
type input "Documentation Follow Up Email Design & Setup"
click at [263, 203] on button "Uncategorized" at bounding box center [282, 208] width 65 height 16
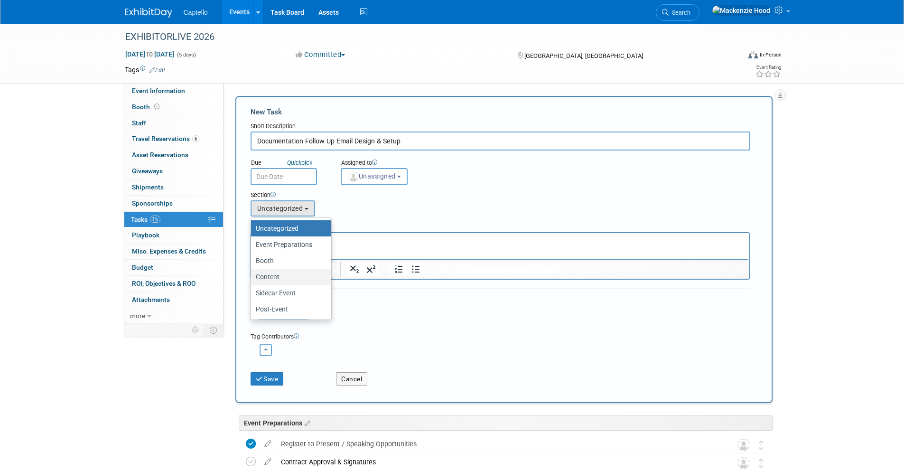
click at [285, 280] on label "Content" at bounding box center [289, 276] width 66 height 12
click at [252, 280] on input "Content" at bounding box center [249, 277] width 6 height 6
select select "11274210"
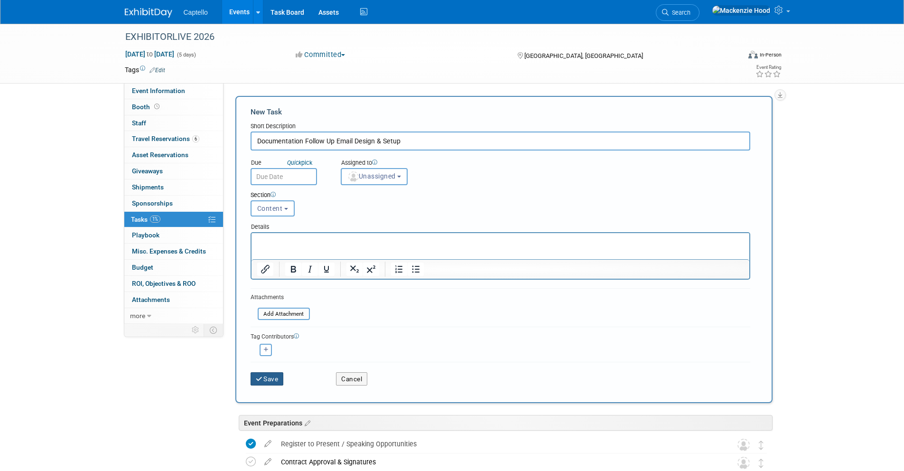
click at [268, 379] on button "Save" at bounding box center [266, 378] width 33 height 13
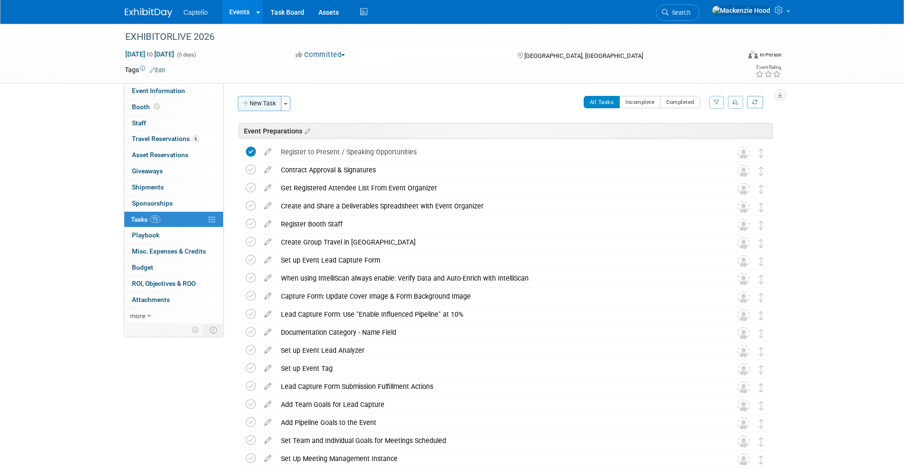
click at [252, 108] on button "New Task" at bounding box center [260, 103] width 44 height 15
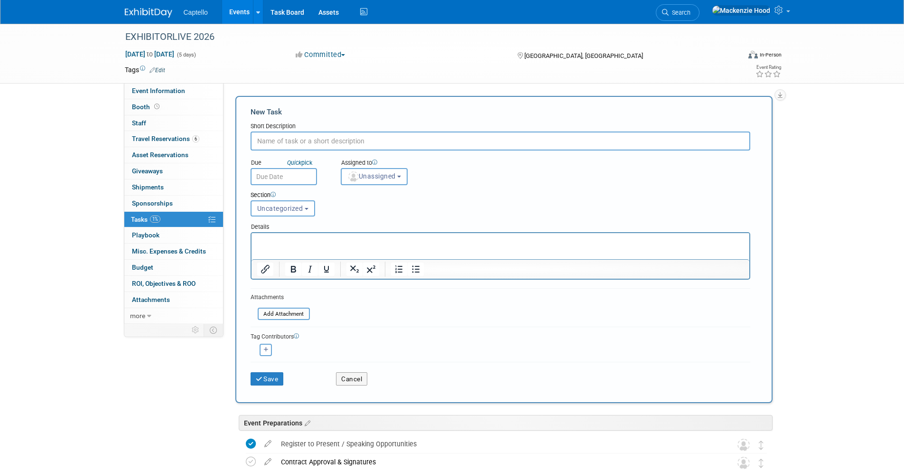
paste input "Request Graphics Assets From Organizer"
type input "Request Graphics Assets From Organizer"
click at [351, 378] on button "Cancel" at bounding box center [351, 378] width 31 height 13
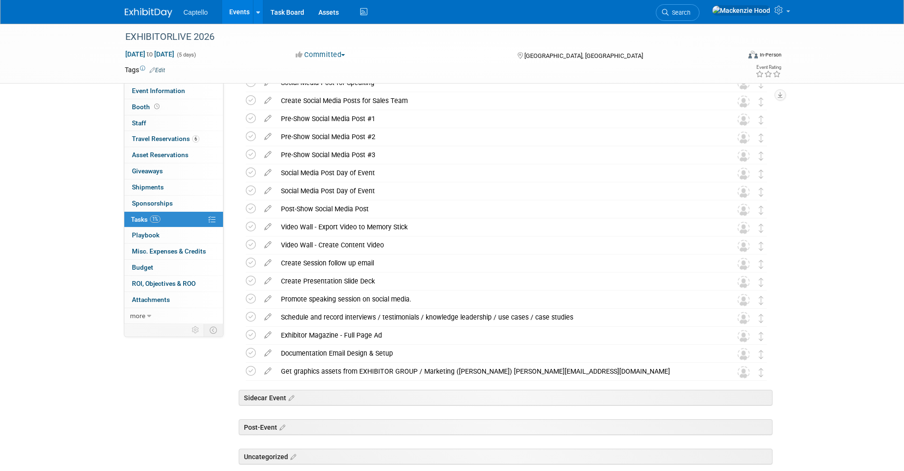
scroll to position [1112, 0]
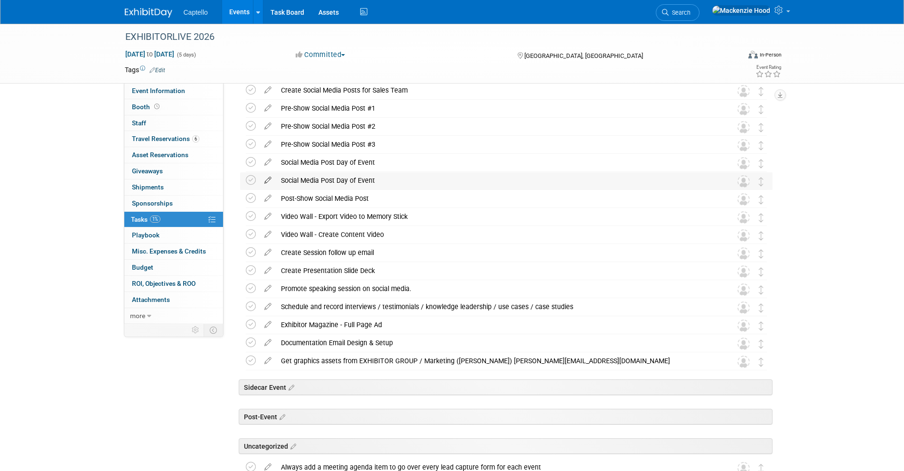
click at [264, 177] on icon at bounding box center [267, 178] width 17 height 12
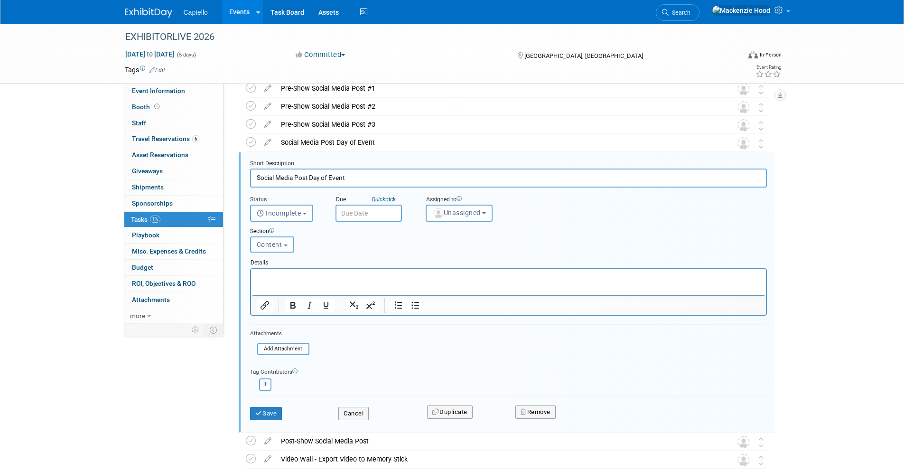
scroll to position [1145, 0]
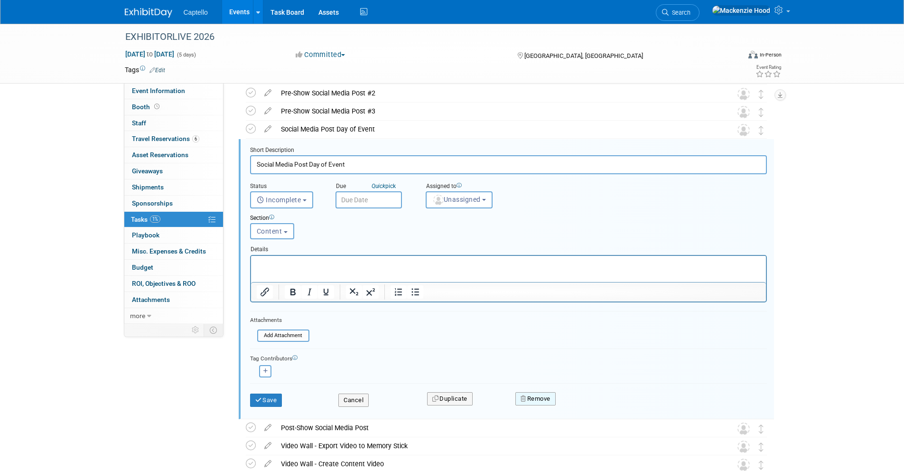
click at [548, 396] on button "Remove" at bounding box center [535, 398] width 40 height 13
click at [584, 409] on link "Yes" at bounding box center [589, 405] width 28 height 15
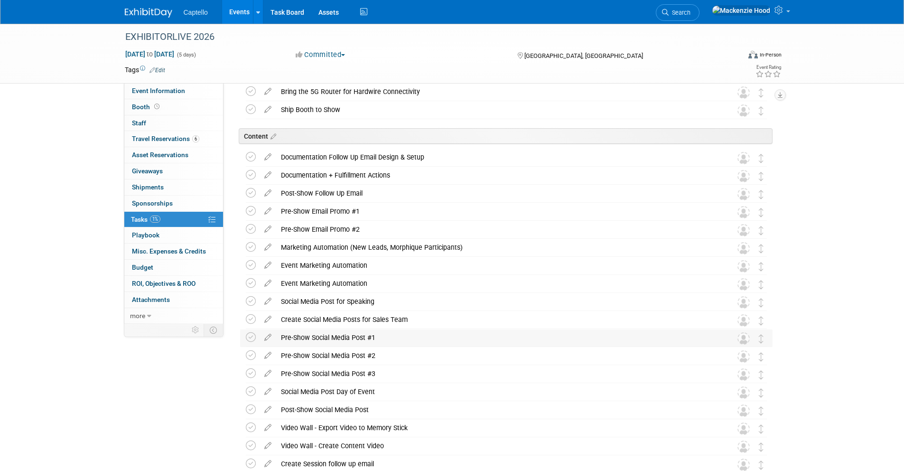
scroll to position [884, 0]
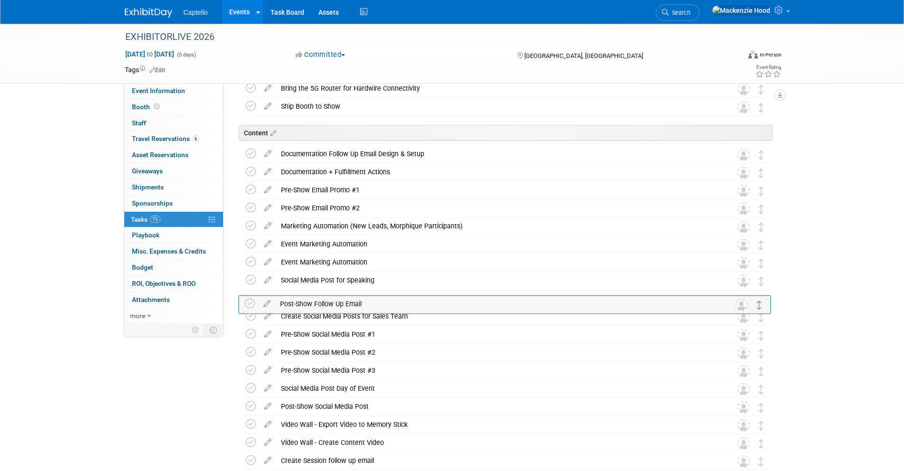
drag, startPoint x: 761, startPoint y: 189, endPoint x: 759, endPoint y: 302, distance: 112.9
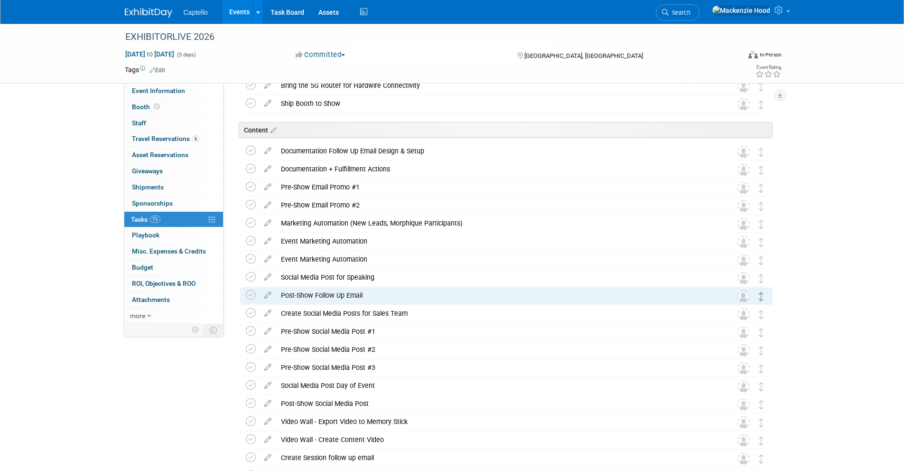
scroll to position [889, 0]
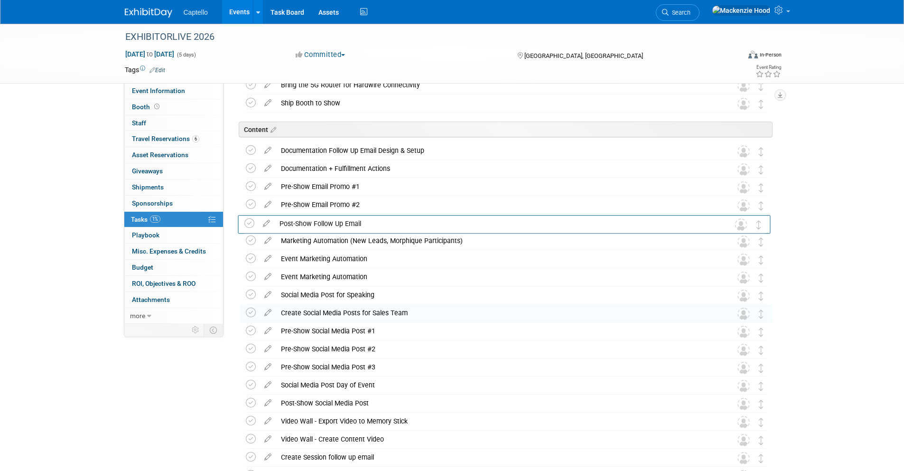
drag, startPoint x: 762, startPoint y: 293, endPoint x: 761, endPoint y: 221, distance: 72.1
click at [266, 239] on icon at bounding box center [267, 238] width 17 height 12
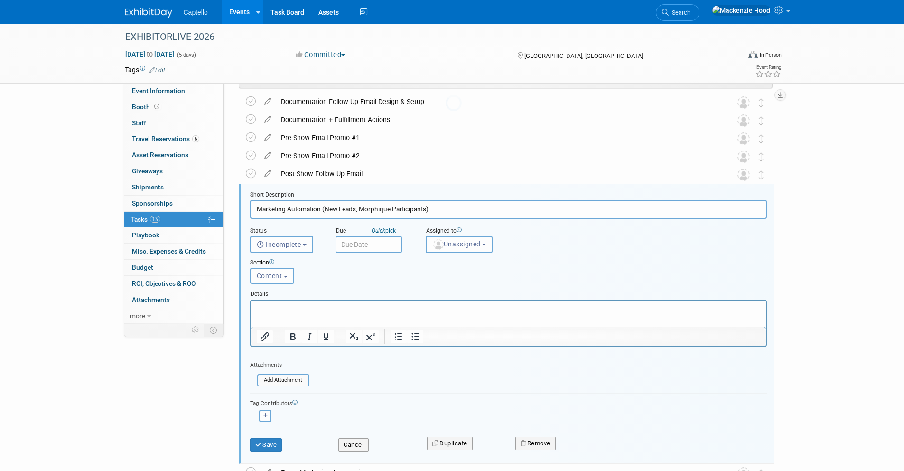
scroll to position [983, 0]
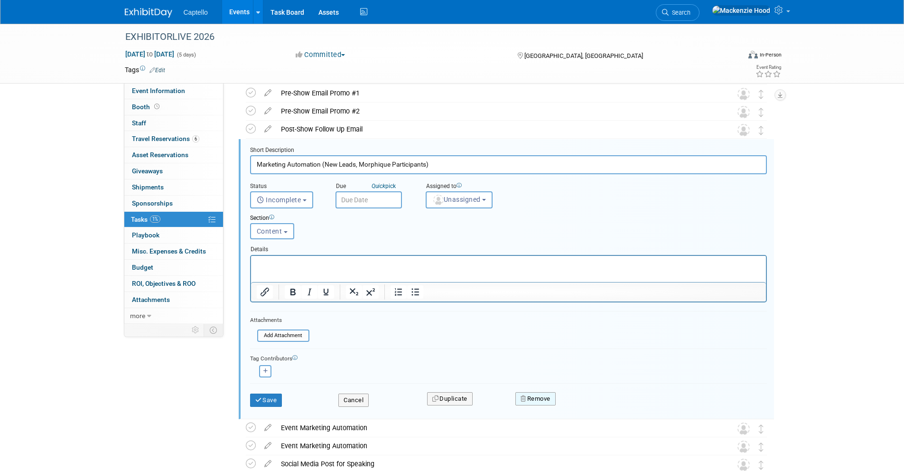
click at [525, 394] on button "Remove" at bounding box center [535, 398] width 40 height 13
click at [578, 404] on link "Yes" at bounding box center [589, 405] width 28 height 15
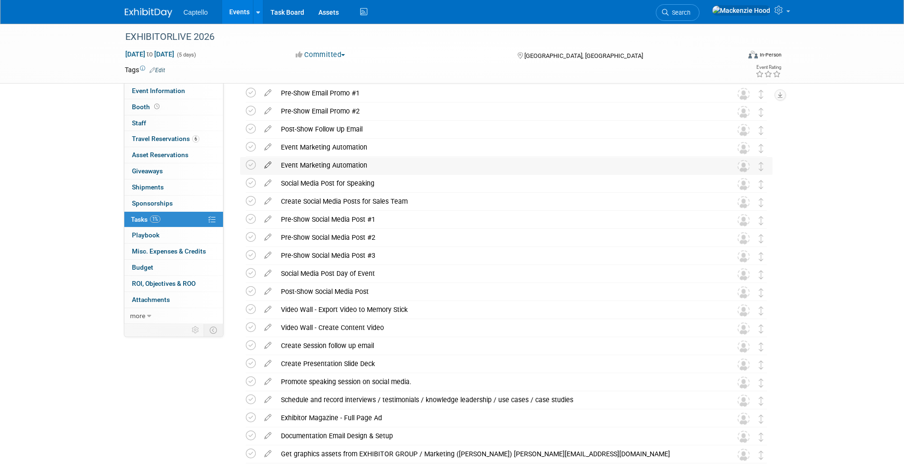
click at [267, 162] on icon at bounding box center [267, 163] width 17 height 12
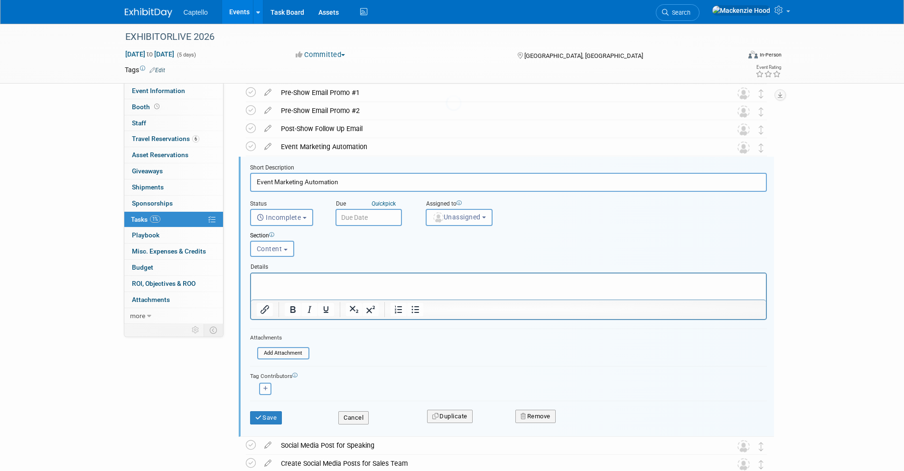
scroll to position [1001, 0]
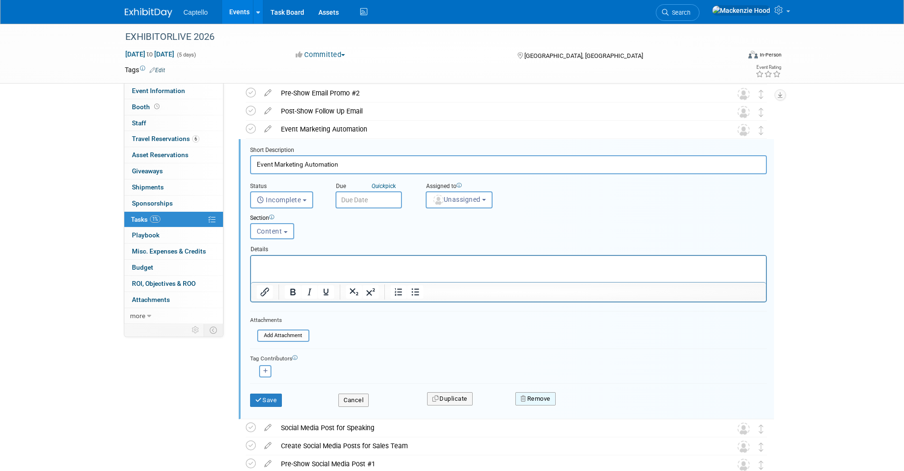
click at [545, 398] on button "Remove" at bounding box center [535, 398] width 40 height 13
click at [591, 407] on link "Yes" at bounding box center [589, 405] width 28 height 15
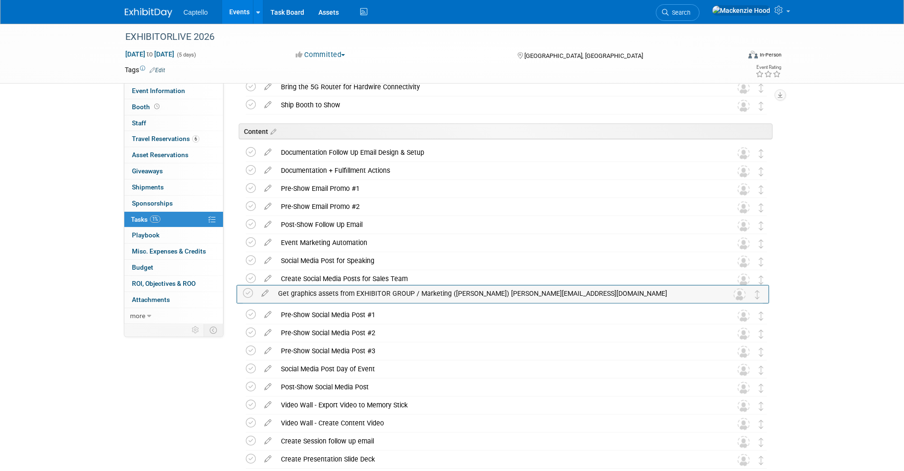
scroll to position [827, 0]
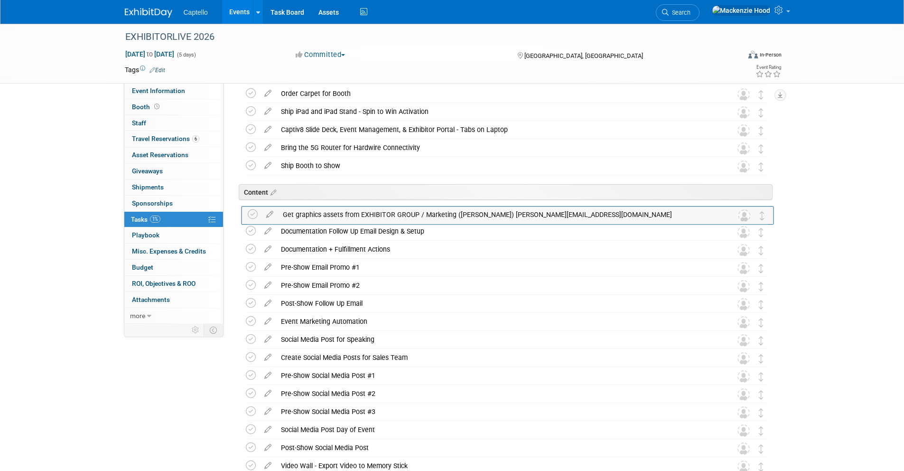
drag, startPoint x: 763, startPoint y: 374, endPoint x: 764, endPoint y: 214, distance: 159.4
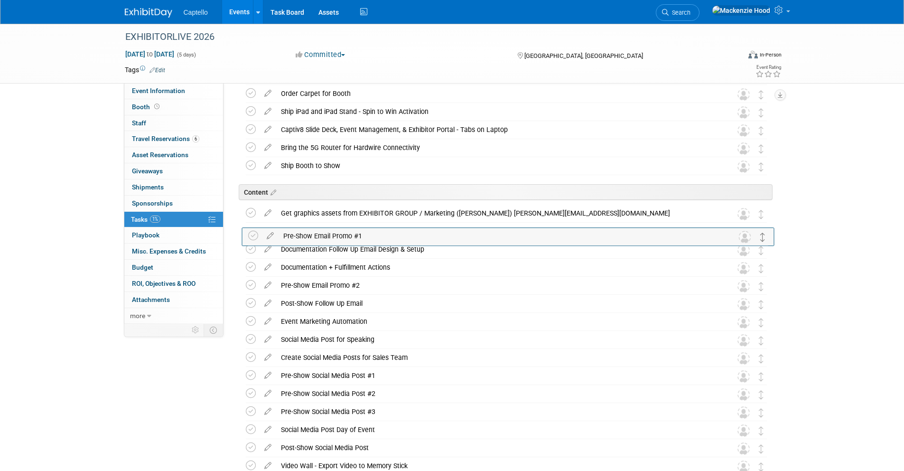
drag, startPoint x: 760, startPoint y: 268, endPoint x: 762, endPoint y: 235, distance: 32.8
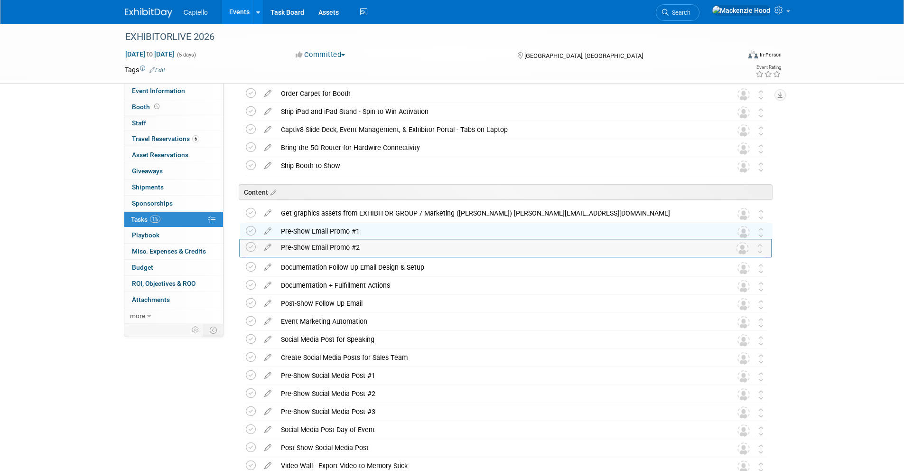
drag, startPoint x: 757, startPoint y: 284, endPoint x: 757, endPoint y: 246, distance: 37.5
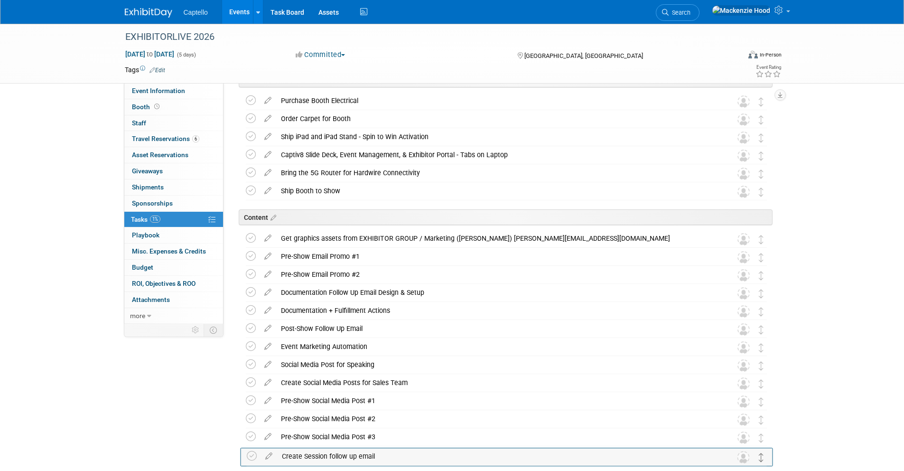
scroll to position [801, 0]
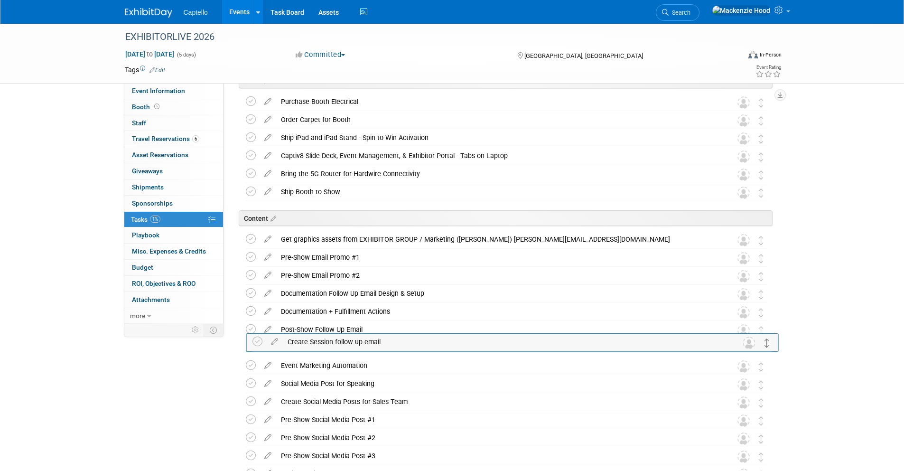
drag, startPoint x: 759, startPoint y: 351, endPoint x: 765, endPoint y: 342, distance: 10.7
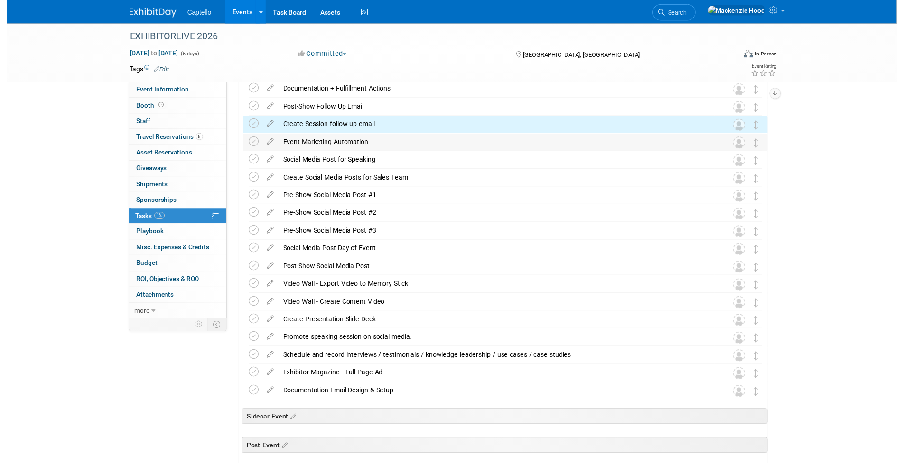
scroll to position [1034, 0]
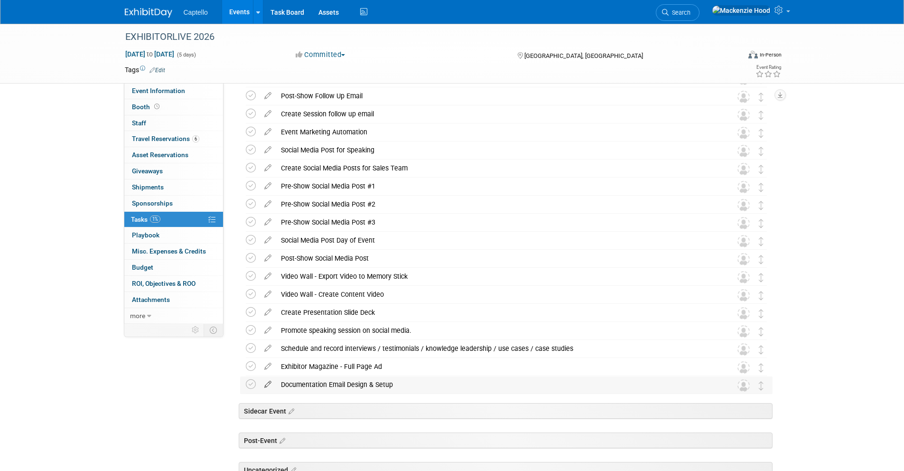
click at [264, 383] on icon at bounding box center [267, 382] width 17 height 12
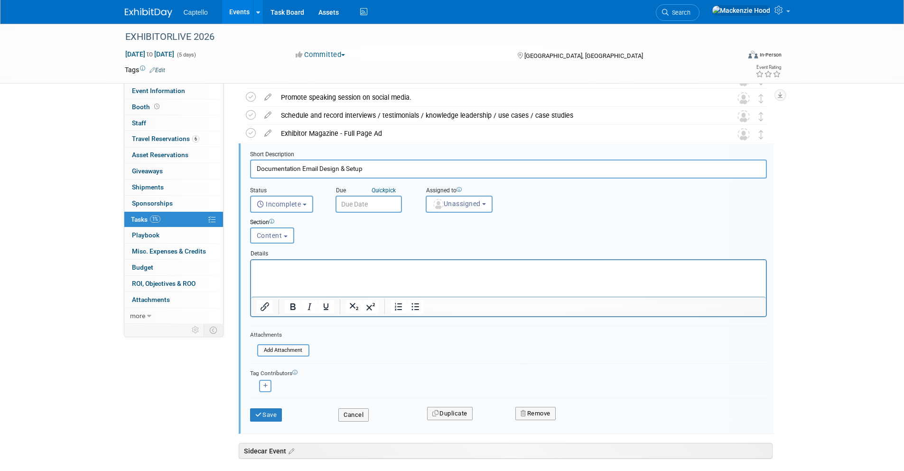
scroll to position [1271, 0]
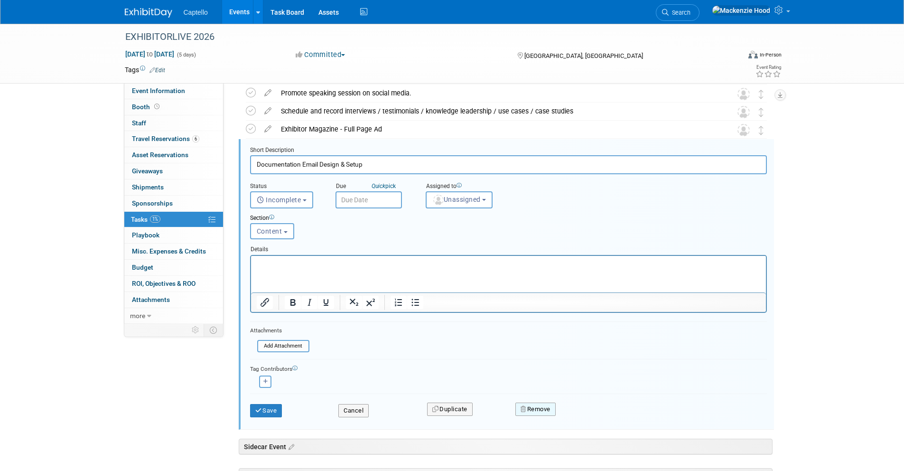
click at [530, 407] on button "Remove" at bounding box center [535, 408] width 40 height 13
click at [594, 417] on link "Yes" at bounding box center [589, 416] width 28 height 15
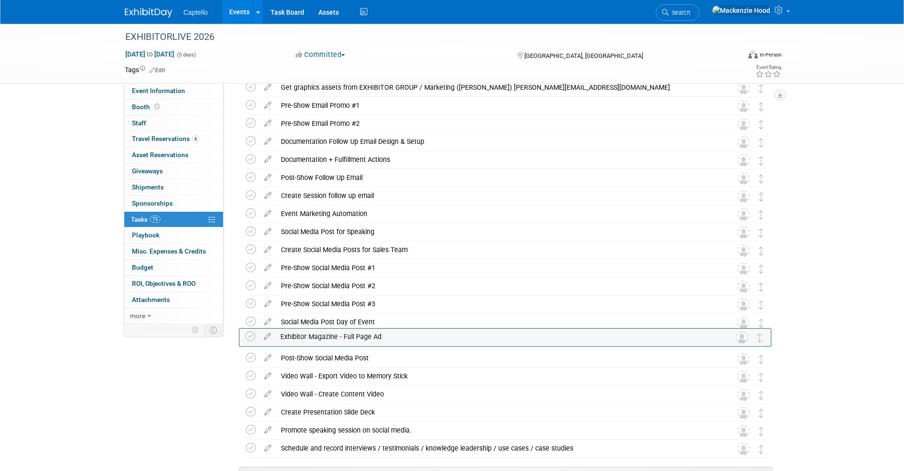
scroll to position [941, 0]
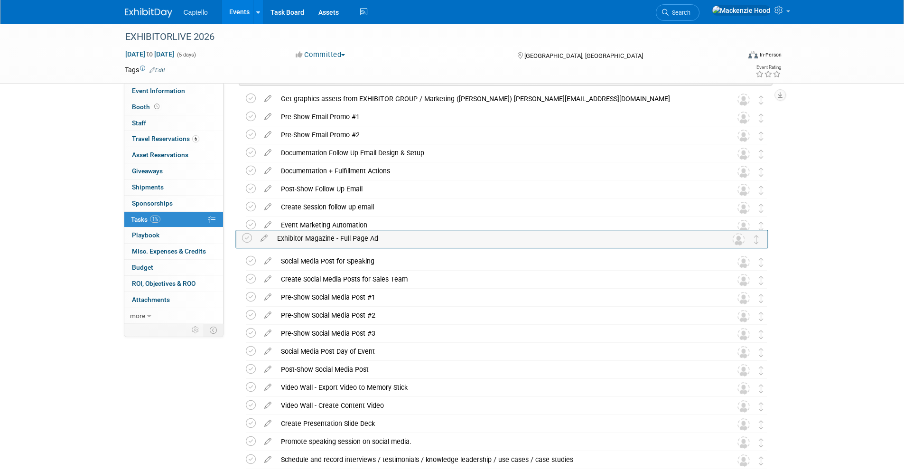
drag, startPoint x: 764, startPoint y: 359, endPoint x: 759, endPoint y: 236, distance: 122.9
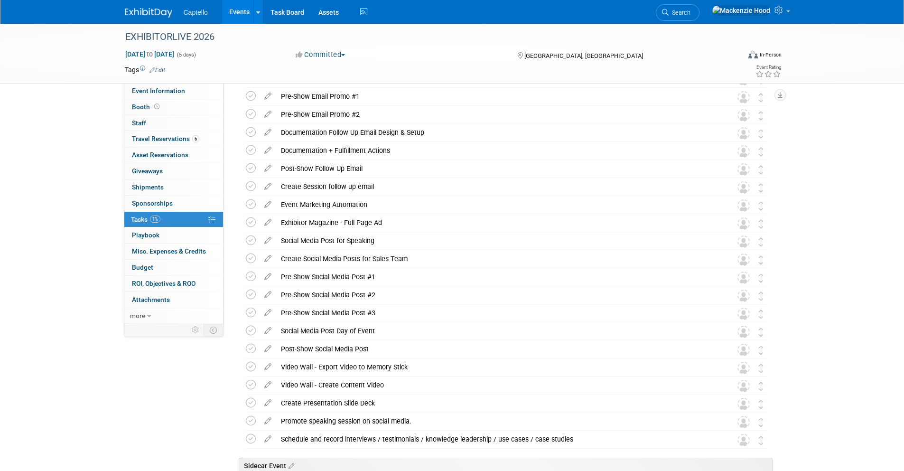
scroll to position [961, 0]
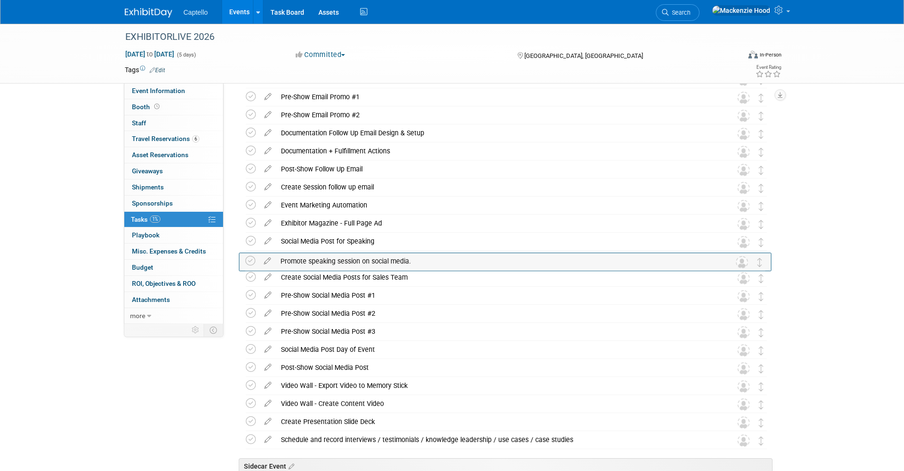
drag, startPoint x: 763, startPoint y: 421, endPoint x: 762, endPoint y: 259, distance: 162.2
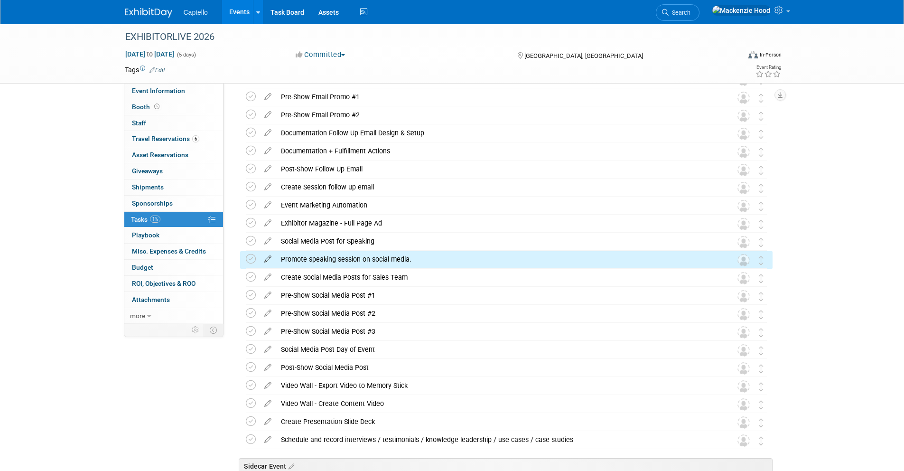
click at [265, 253] on icon at bounding box center [267, 257] width 17 height 12
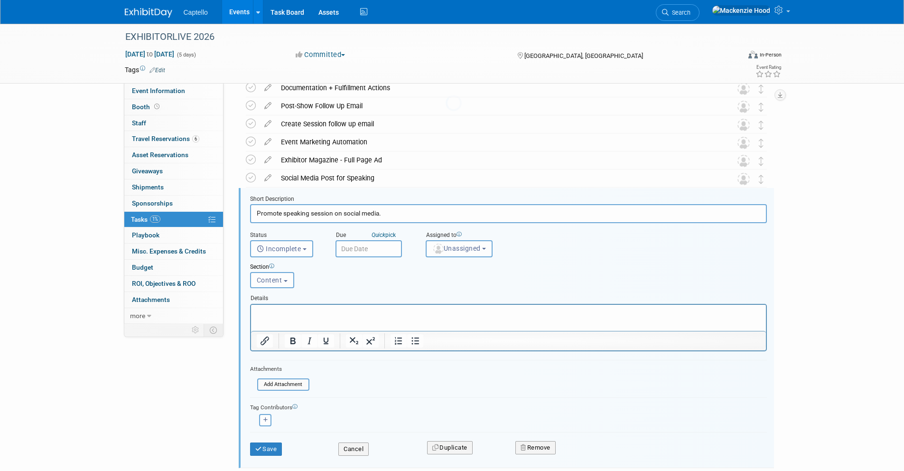
scroll to position [1073, 0]
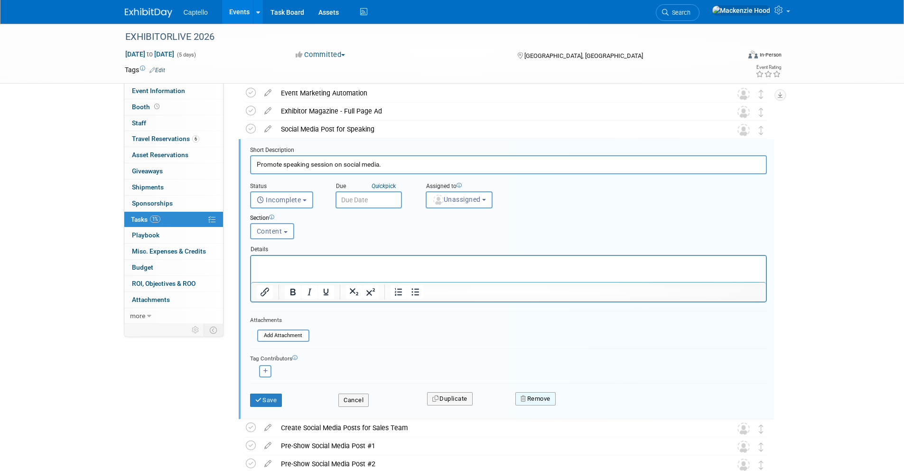
click at [550, 403] on button "Remove" at bounding box center [535, 398] width 40 height 13
click at [579, 406] on icon at bounding box center [582, 406] width 6 height 5
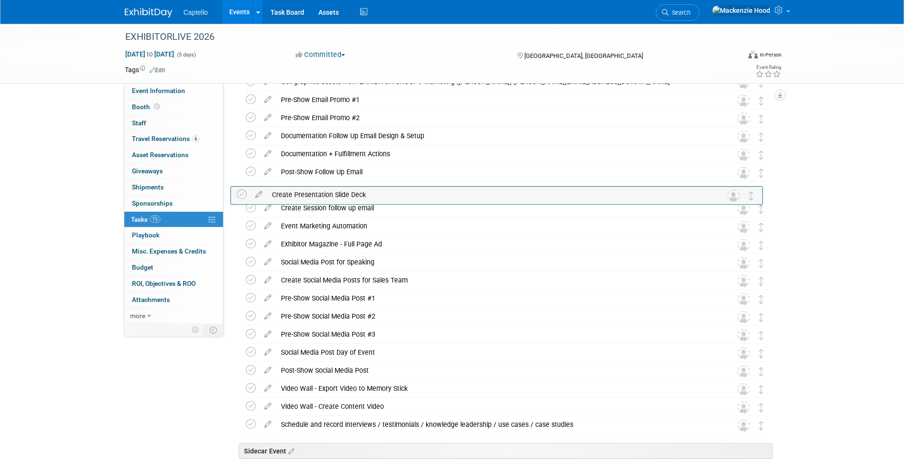
scroll to position [932, 0]
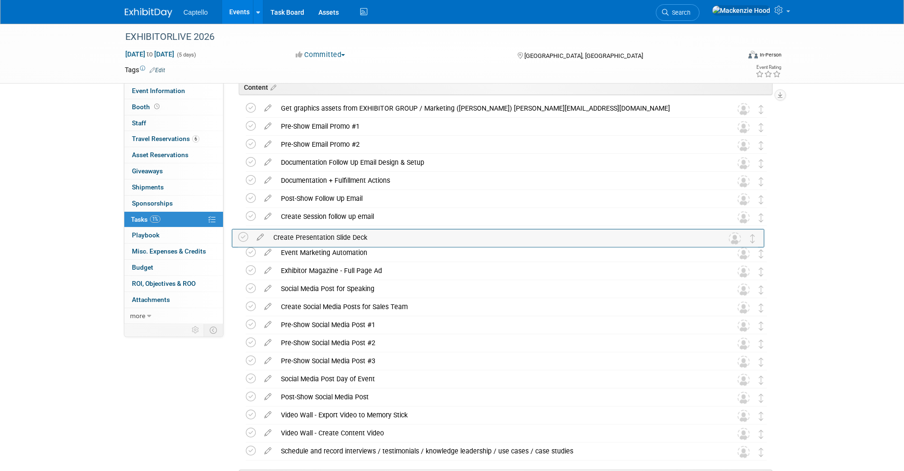
drag, startPoint x: 764, startPoint y: 404, endPoint x: 756, endPoint y: 232, distance: 171.9
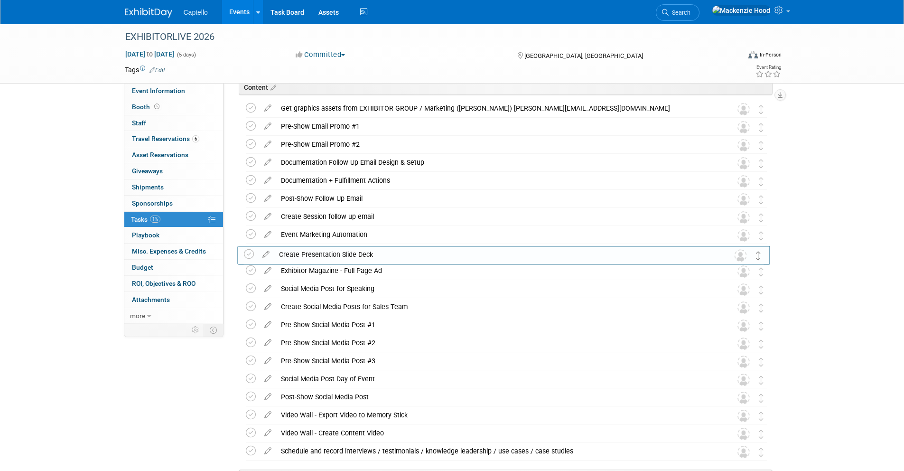
drag, startPoint x: 761, startPoint y: 235, endPoint x: 760, endPoint y: 252, distance: 17.6
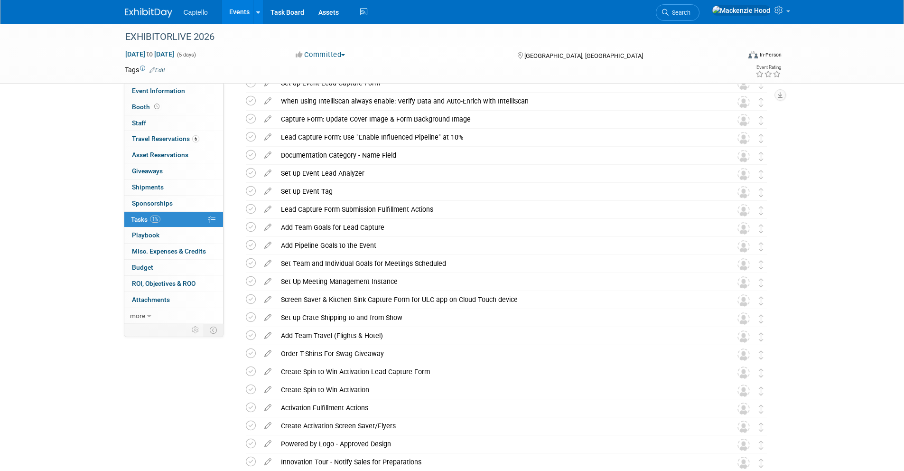
scroll to position [0, 0]
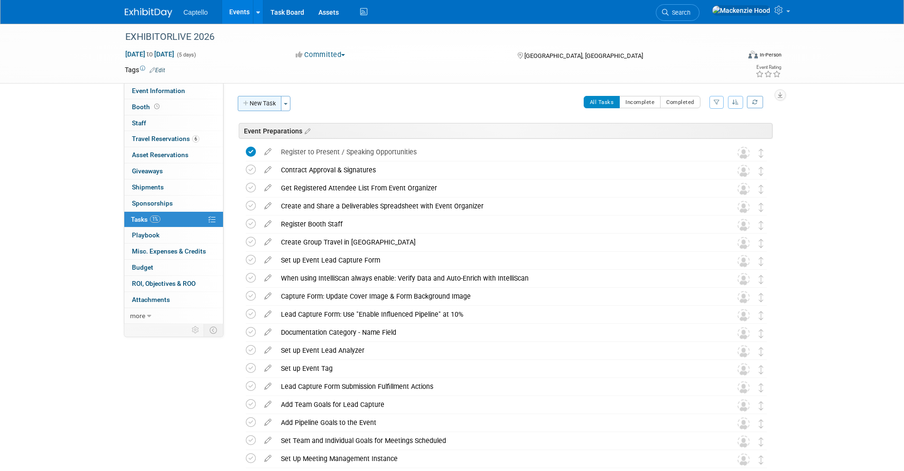
click at [277, 102] on button "New Task" at bounding box center [260, 103] width 44 height 15
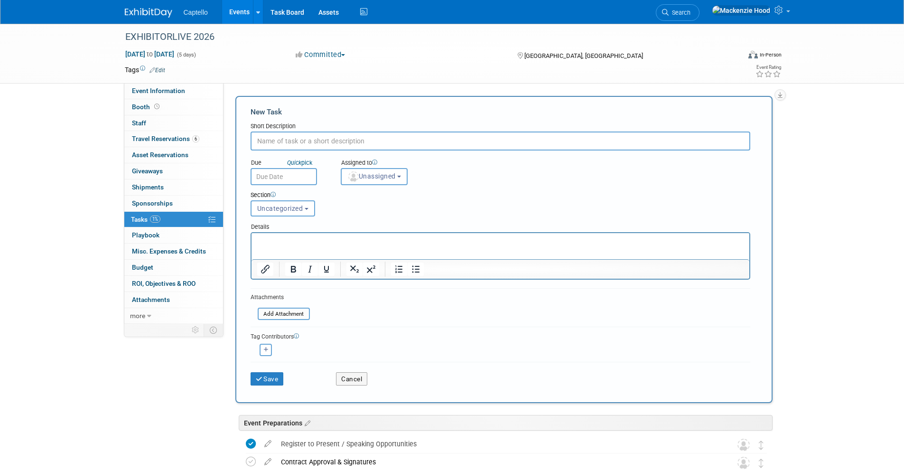
paste input "Update Event Inventory with location of new items, etc"
type input "Update Event Inventory with location of new items, etc"
click at [319, 237] on p "Rich Text Area. Press ALT-0 for help." at bounding box center [500, 241] width 487 height 9
paste input "Material Handling"
type input "Material Handling"
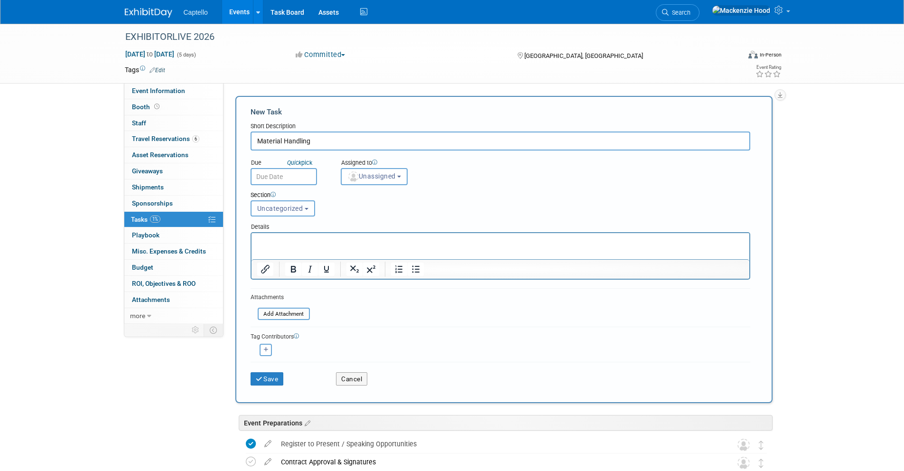
click at [309, 208] on button "Uncategorized" at bounding box center [282, 208] width 65 height 16
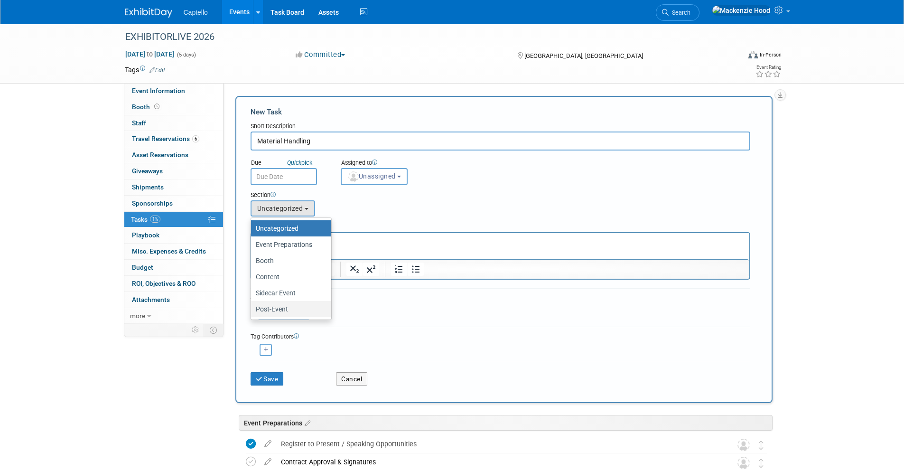
click at [300, 312] on label "Post-Event" at bounding box center [289, 309] width 66 height 12
click at [252, 312] on input "Post-Event" at bounding box center [249, 309] width 6 height 6
select select "11274211"
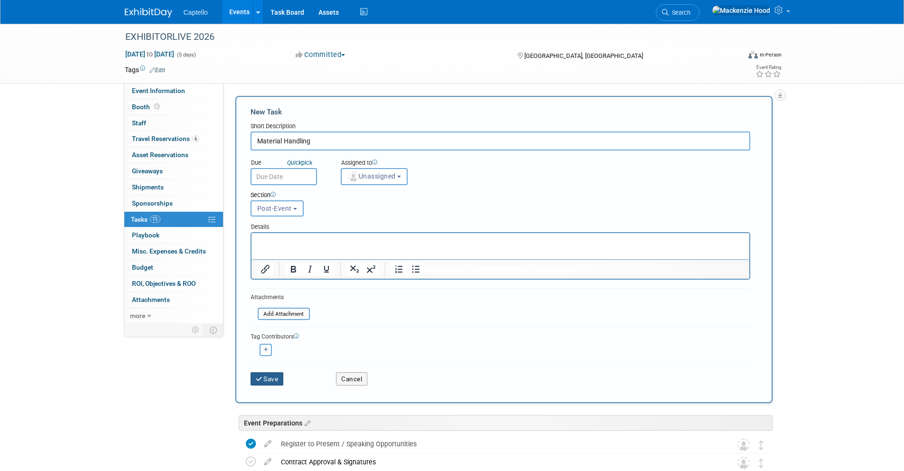
click at [275, 375] on button "Save" at bounding box center [266, 378] width 33 height 13
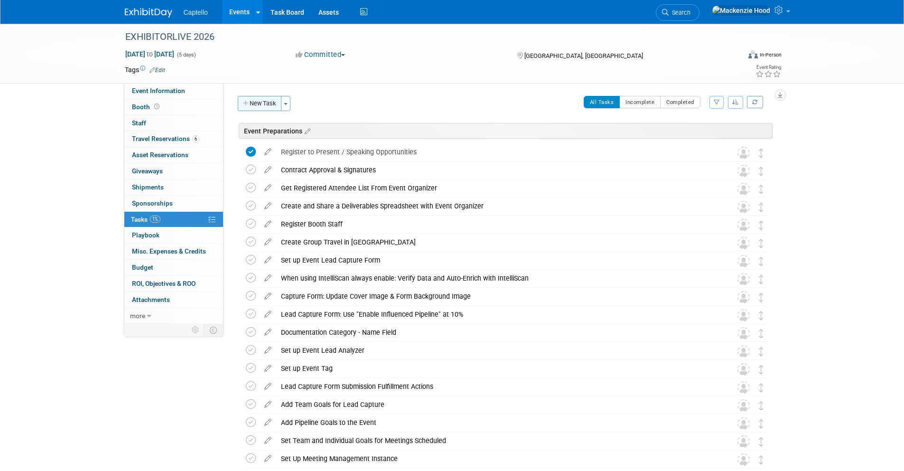
click at [273, 102] on button "New Task" at bounding box center [260, 103] width 44 height 15
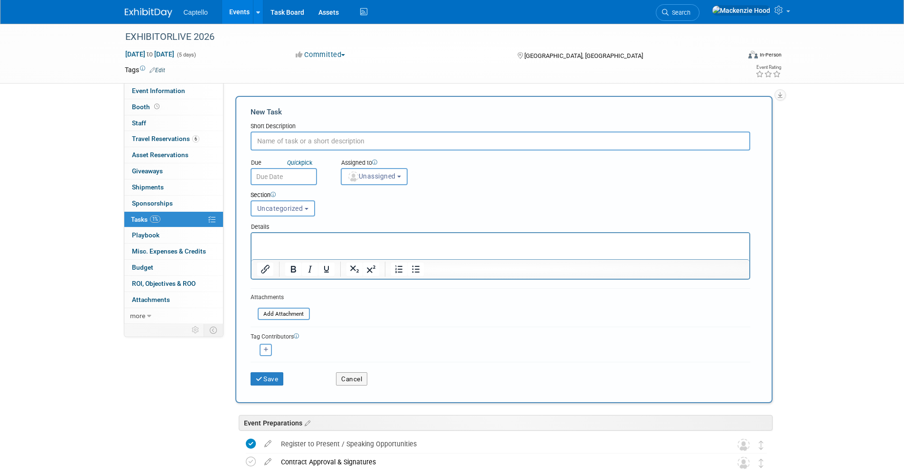
paste input "Post-Show: Send Event Metrics to Show Organizer"
type input "Post-Show: Send Event Metrics to Show Organizer"
click at [287, 211] on span "Uncategorized" at bounding box center [280, 208] width 46 height 8
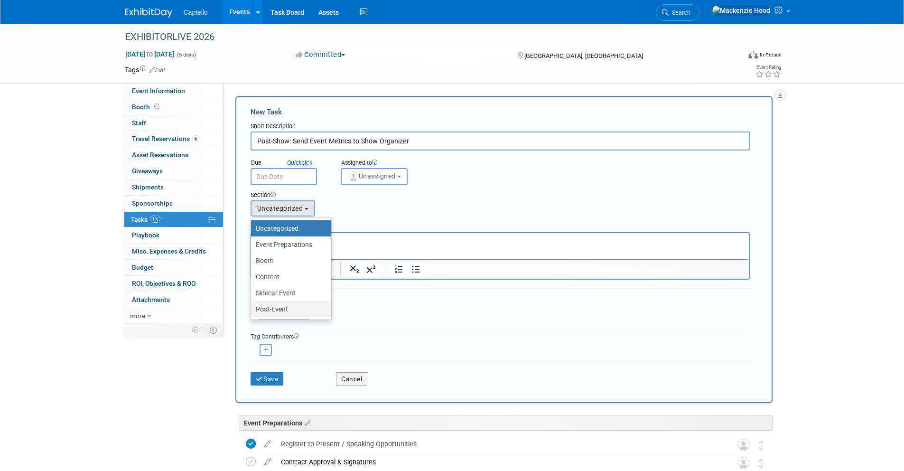
click at [295, 309] on label "Post-Event" at bounding box center [289, 309] width 66 height 12
click at [252, 309] on input "Post-Event" at bounding box center [249, 309] width 6 height 6
select select "11274211"
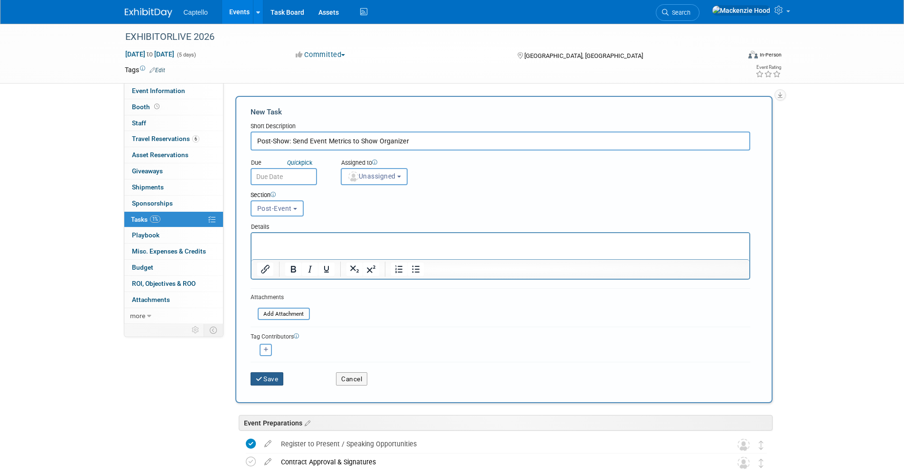
click at [279, 377] on button "Save" at bounding box center [266, 378] width 33 height 13
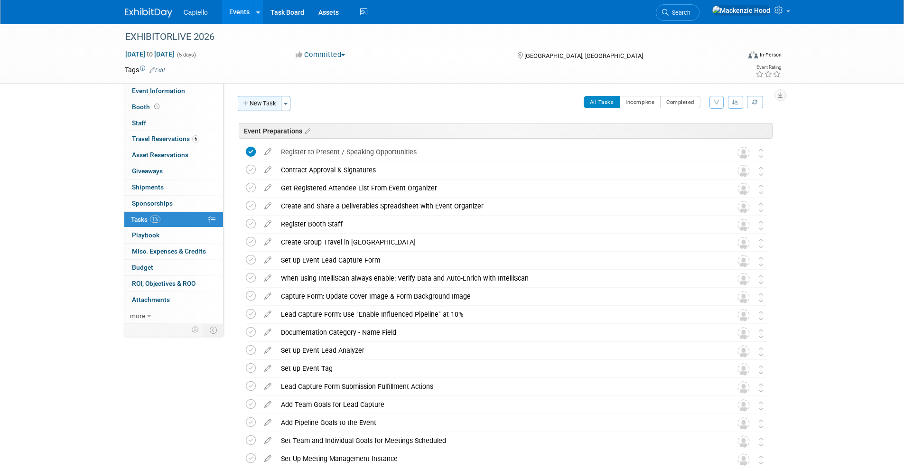
click at [266, 101] on button "New Task" at bounding box center [260, 103] width 44 height 15
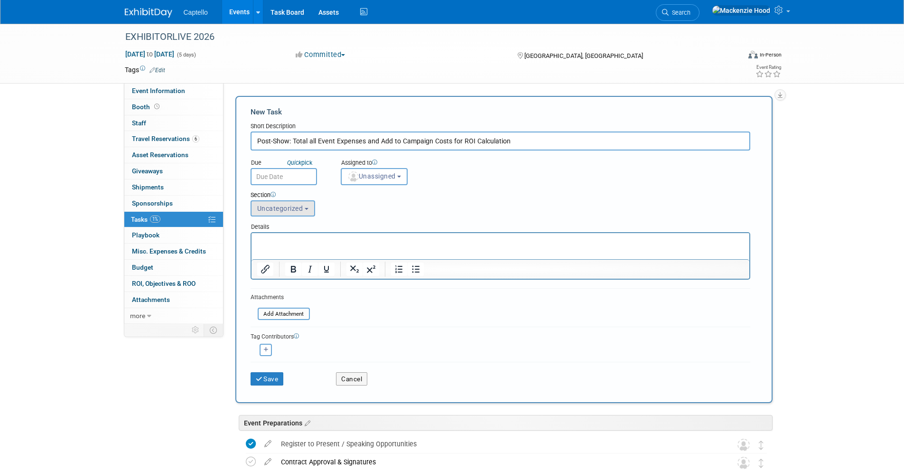
type input "Post-Show: Total all Event Expenses and Add to Campaign Costs for ROI Calculati…"
click at [305, 208] on b "button" at bounding box center [307, 209] width 4 height 2
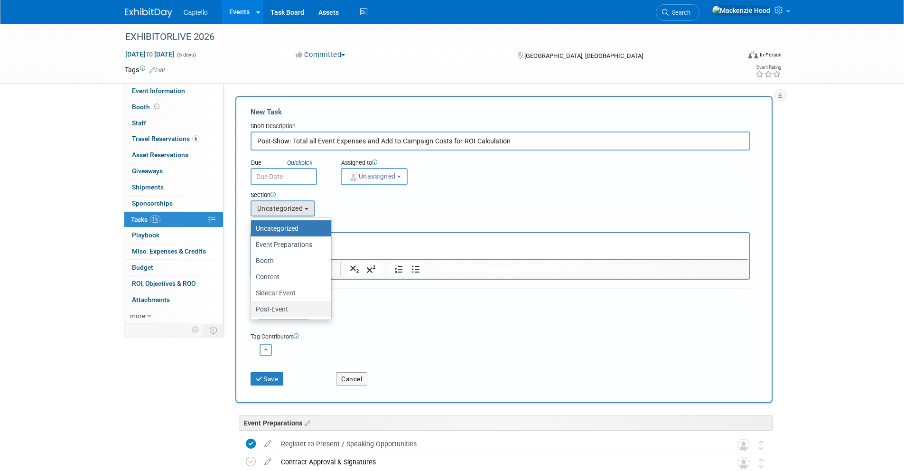
click at [299, 308] on label "Post-Event" at bounding box center [289, 309] width 66 height 12
click at [252, 308] on input "Post-Event" at bounding box center [249, 309] width 6 height 6
select select "11274211"
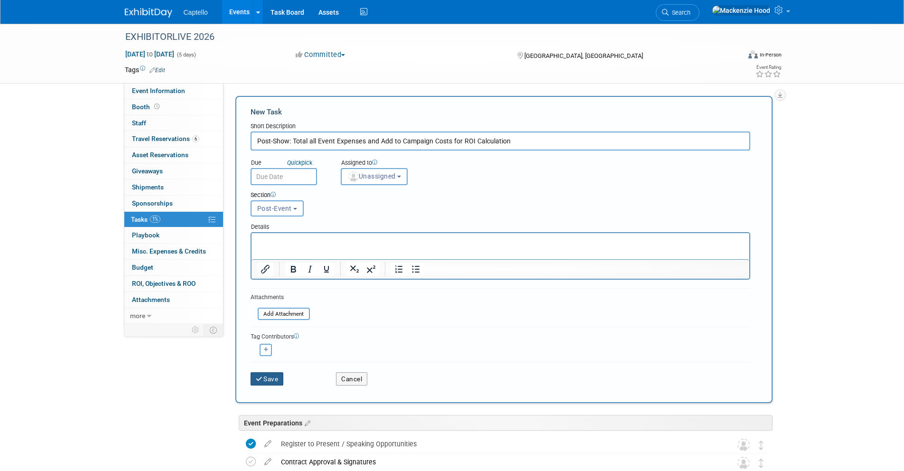
click at [279, 376] on button "Save" at bounding box center [266, 378] width 33 height 13
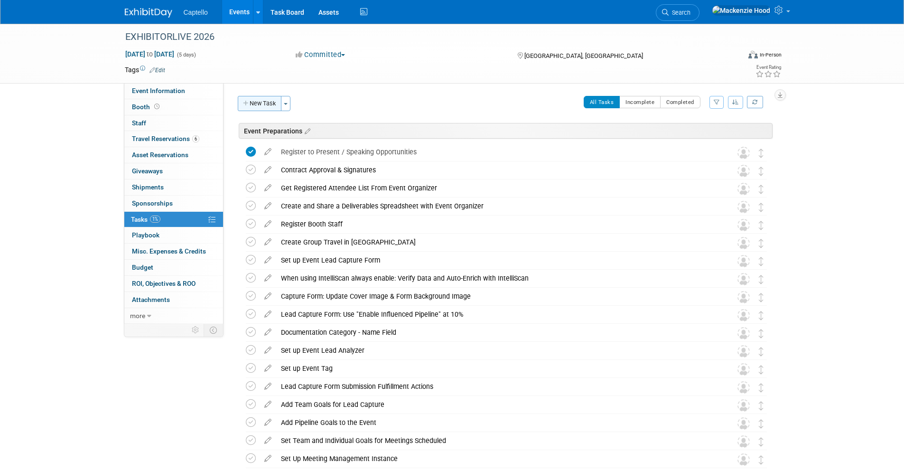
click at [273, 102] on button "New Task" at bounding box center [260, 103] width 44 height 15
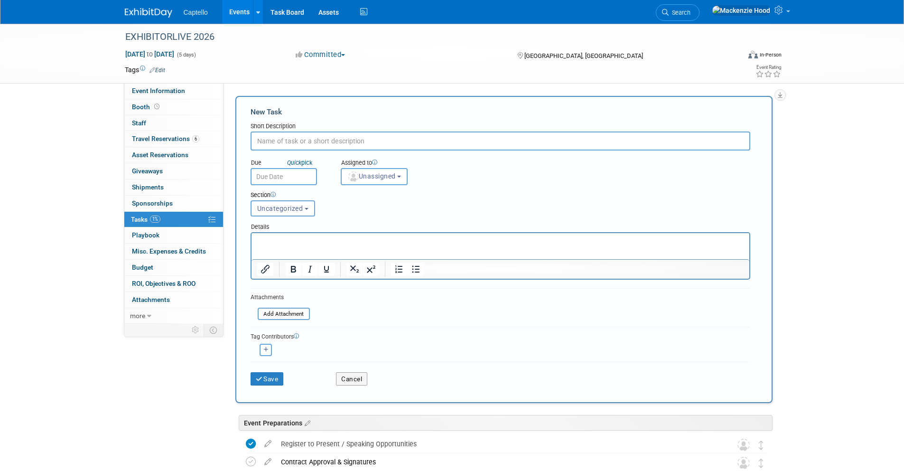
paste input "Post-Event Social Media Post"
type input "Post-Event Social Media Post"
click at [285, 203] on button "Uncategorized" at bounding box center [282, 208] width 65 height 16
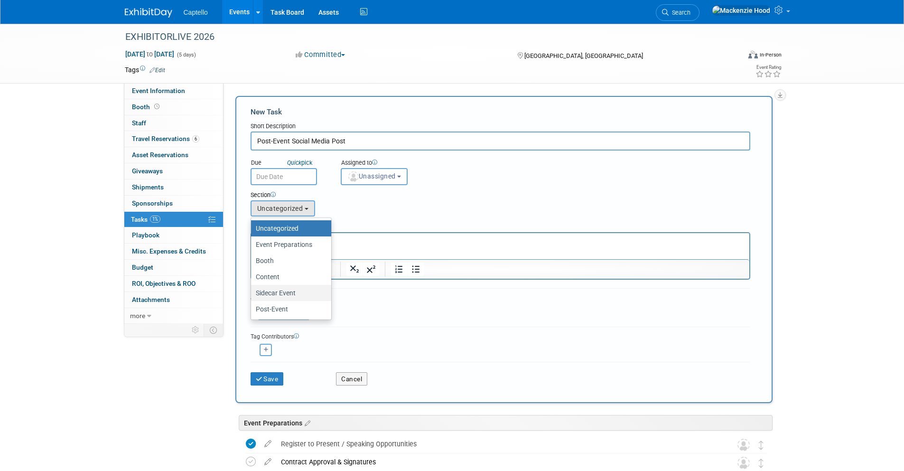
click at [300, 292] on label "Sidecar Event" at bounding box center [289, 292] width 66 height 12
click at [252, 292] on input "Sidecar Event" at bounding box center [249, 293] width 6 height 6
select select "11274207"
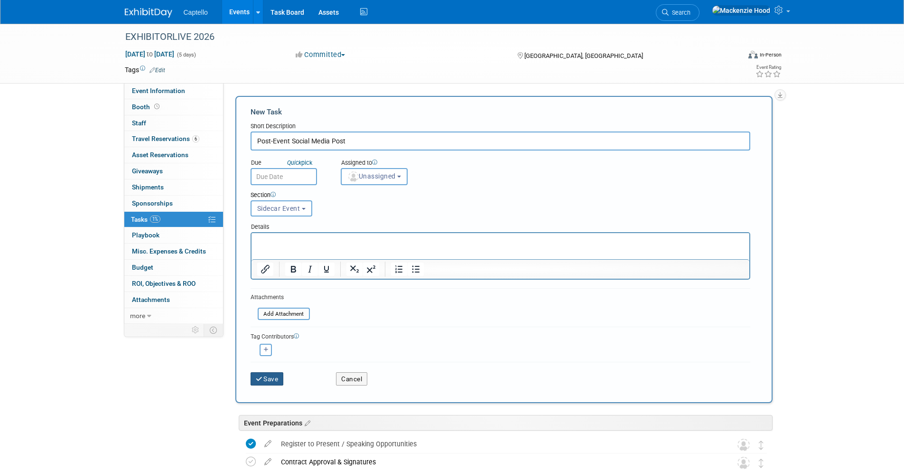
click at [267, 379] on button "Save" at bounding box center [266, 378] width 33 height 13
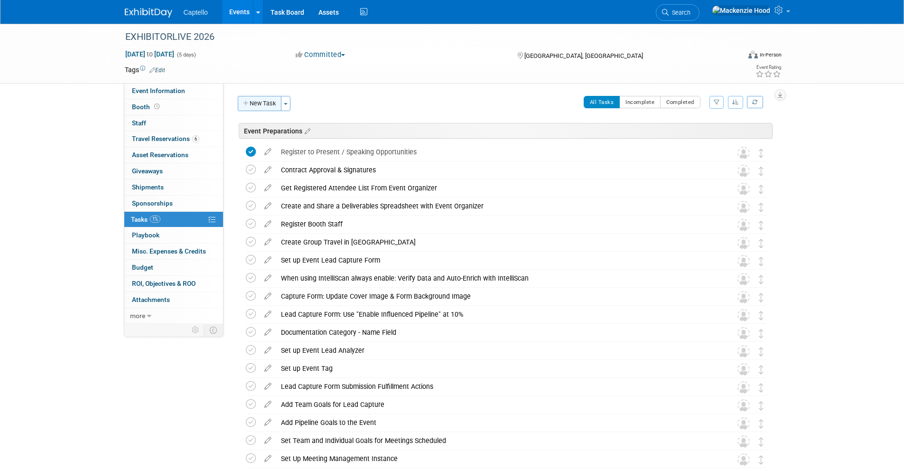
click at [267, 102] on button "New Task" at bounding box center [260, 103] width 44 height 15
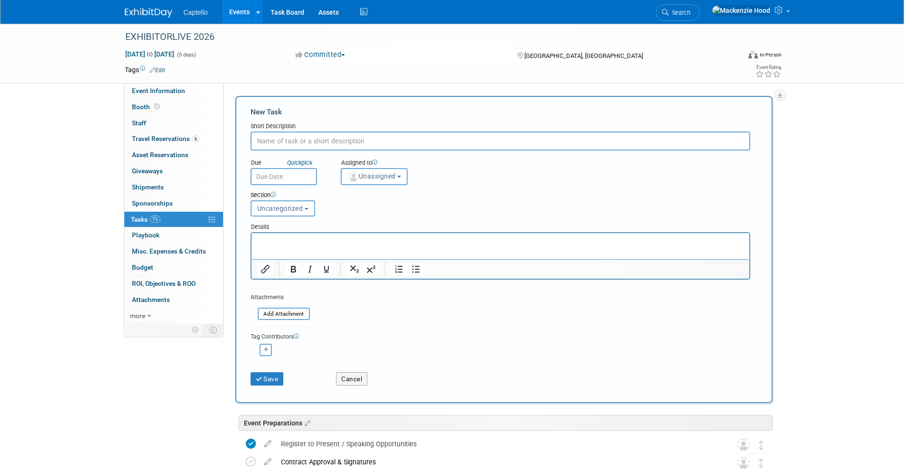
paste input "Print Activation QR Code Flyers"
type input "Print Activation QR Code Flyers"
click at [312, 213] on button "Uncategorized" at bounding box center [282, 208] width 65 height 16
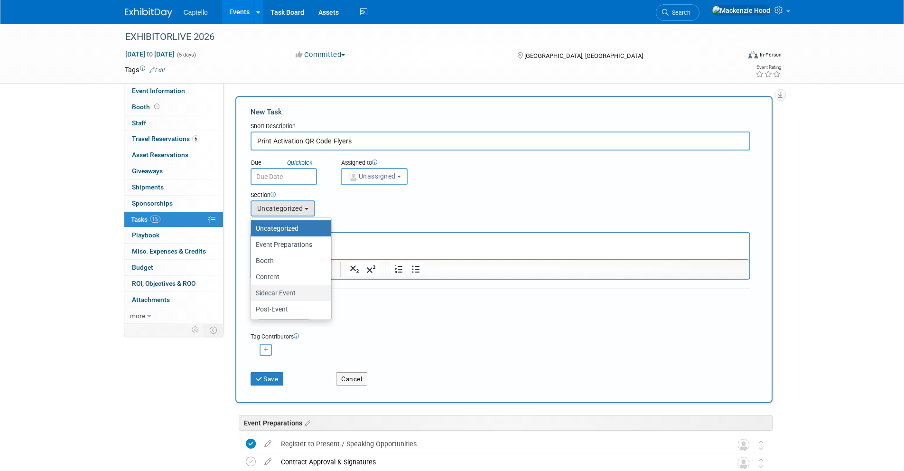
click at [310, 294] on label "Sidecar Event" at bounding box center [289, 292] width 66 height 12
click at [252, 294] on input "Sidecar Event" at bounding box center [249, 293] width 6 height 6
select select "11274207"
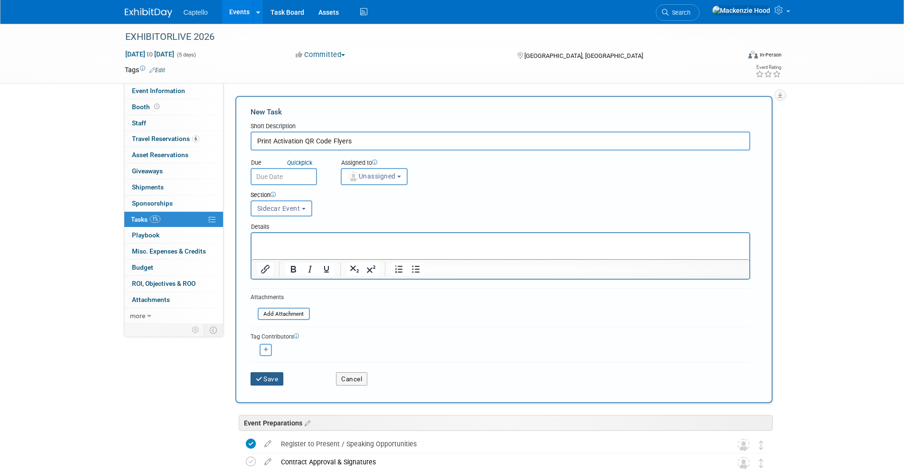
click at [277, 376] on button "Save" at bounding box center [266, 378] width 33 height 13
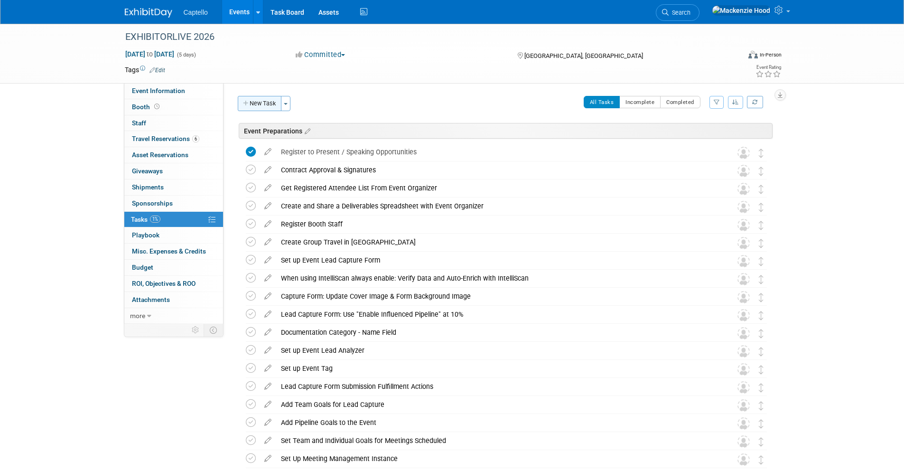
click at [268, 102] on button "New Task" at bounding box center [260, 103] width 44 height 15
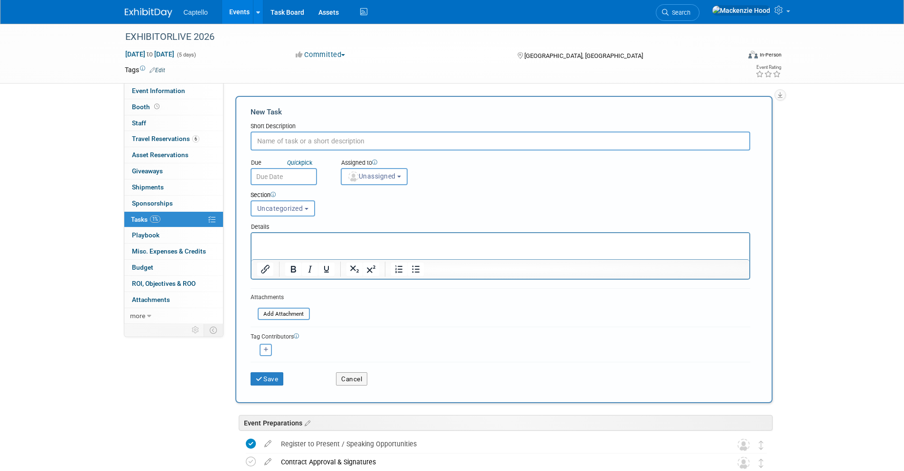
paste input "Test Work Flow and Emails"
type input "Test Work Flow and Emails"
click at [354, 375] on button "Cancel" at bounding box center [351, 378] width 31 height 13
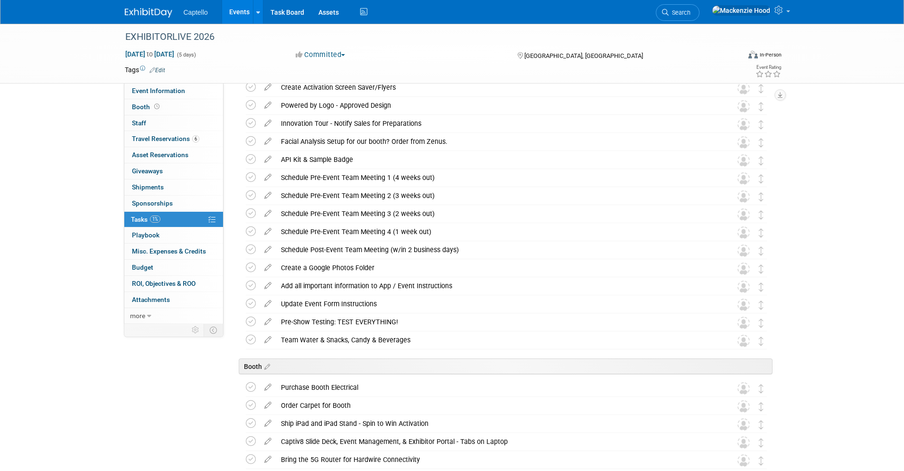
scroll to position [1248, 0]
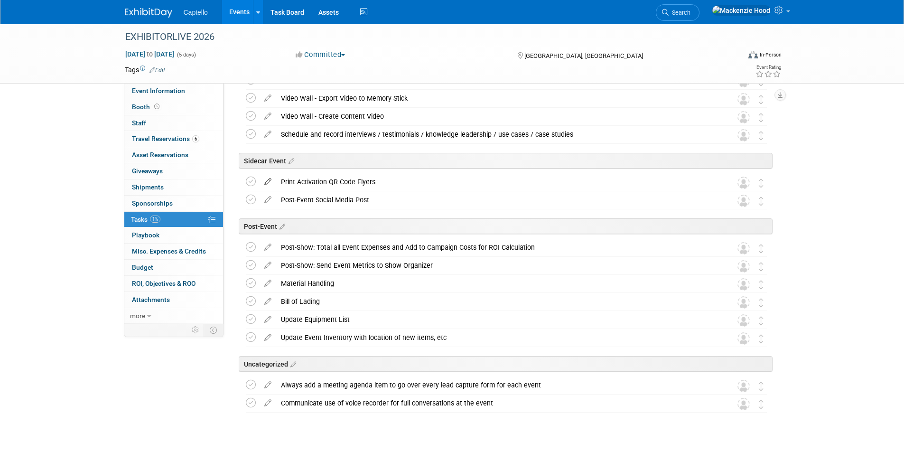
click at [269, 180] on icon at bounding box center [267, 180] width 17 height 12
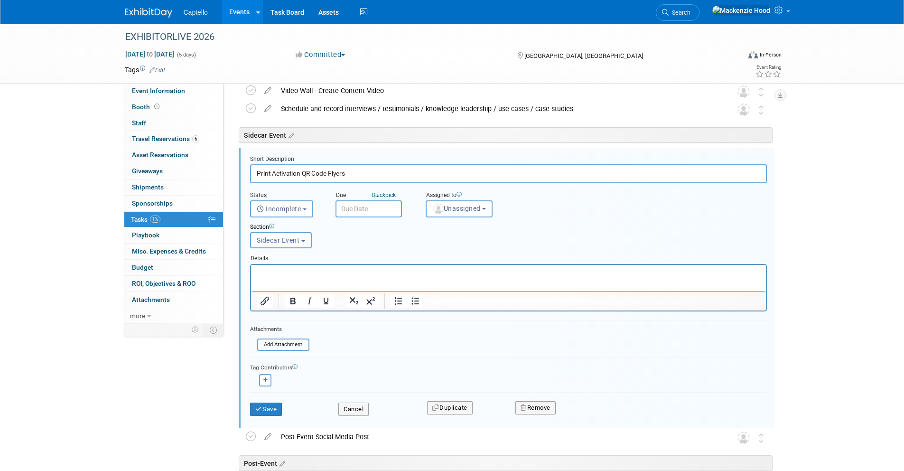
scroll to position [1283, 0]
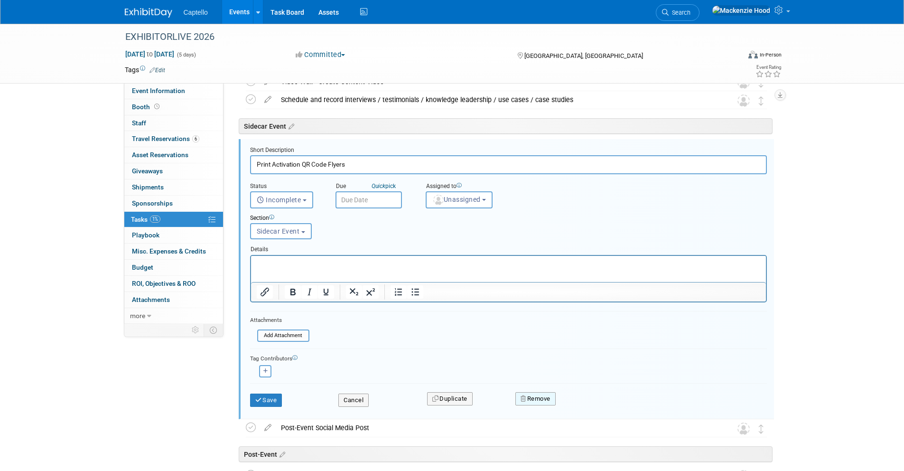
click at [540, 400] on button "Remove" at bounding box center [535, 398] width 40 height 13
click at [585, 406] on link "Yes" at bounding box center [589, 405] width 28 height 15
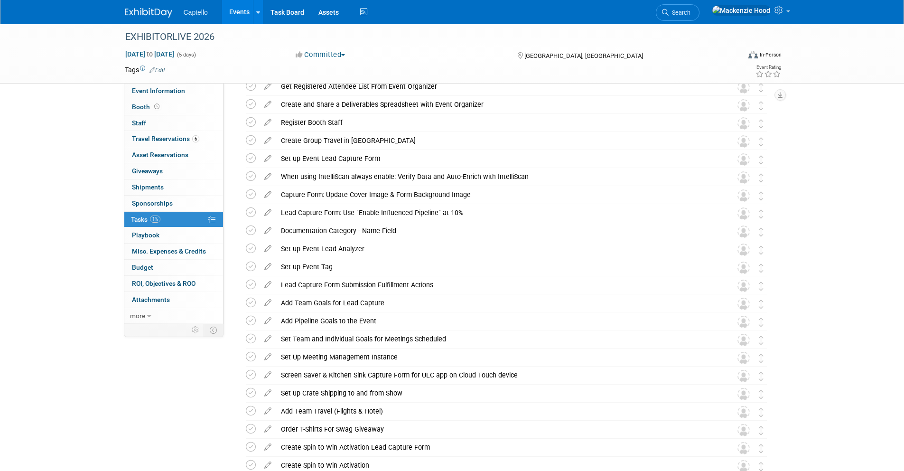
scroll to position [0, 0]
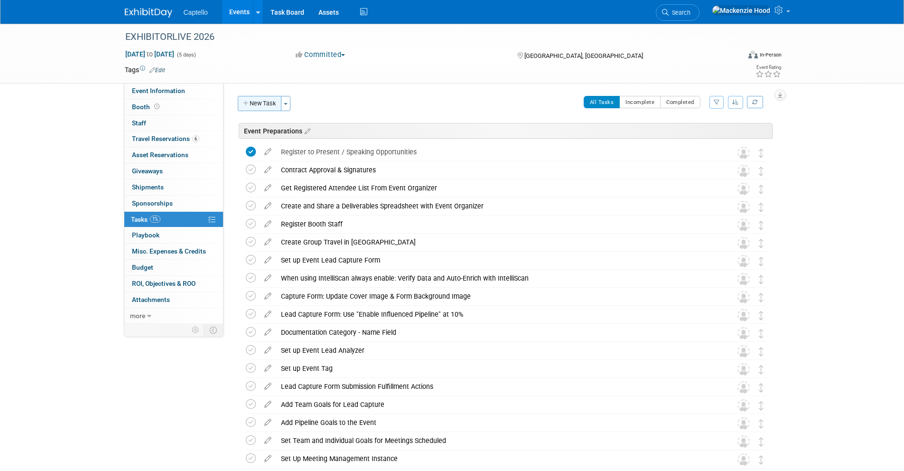
click at [244, 98] on button "New Task" at bounding box center [260, 103] width 44 height 15
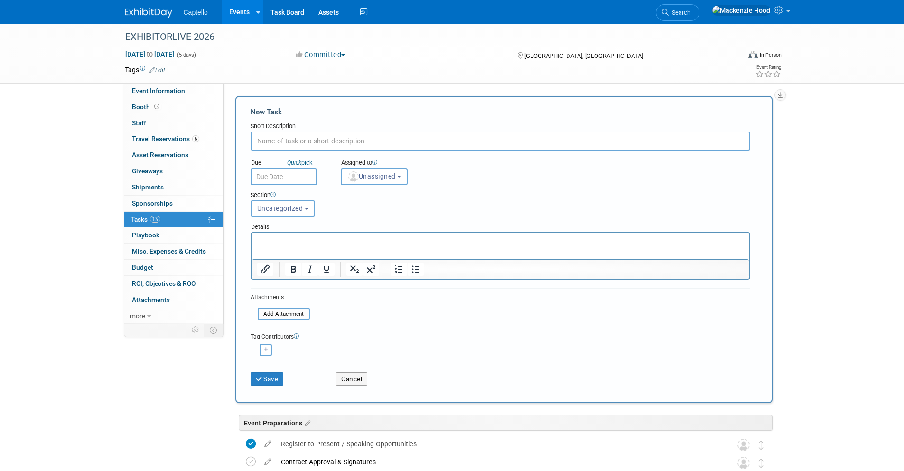
paste input "Test Work Flow and Emails"
type input "Test Work Flow and Emails"
click at [275, 214] on button "Uncategorized" at bounding box center [282, 208] width 65 height 16
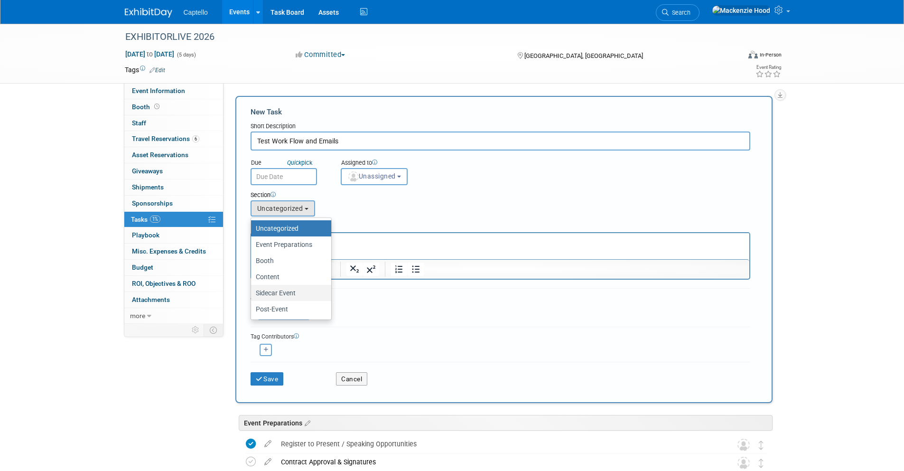
click at [305, 298] on label "Sidecar Event" at bounding box center [289, 292] width 66 height 12
click at [252, 296] on input "Sidecar Event" at bounding box center [249, 293] width 6 height 6
select select "11274207"
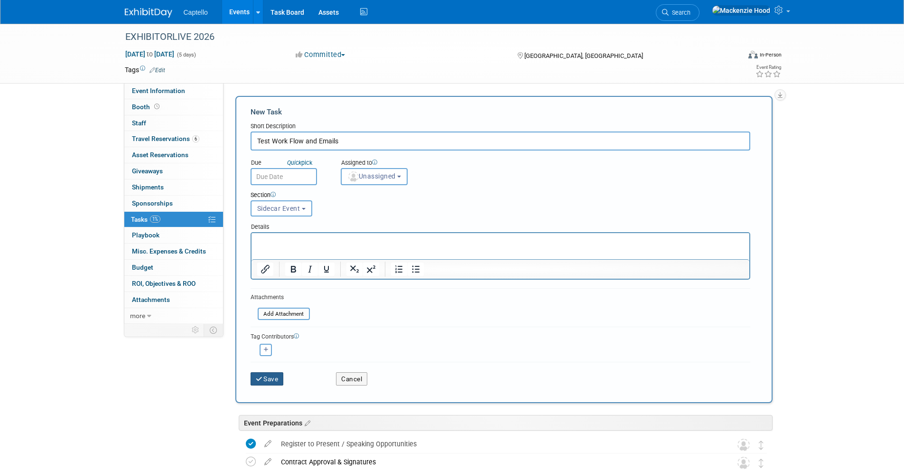
click at [263, 380] on button "Save" at bounding box center [266, 378] width 33 height 13
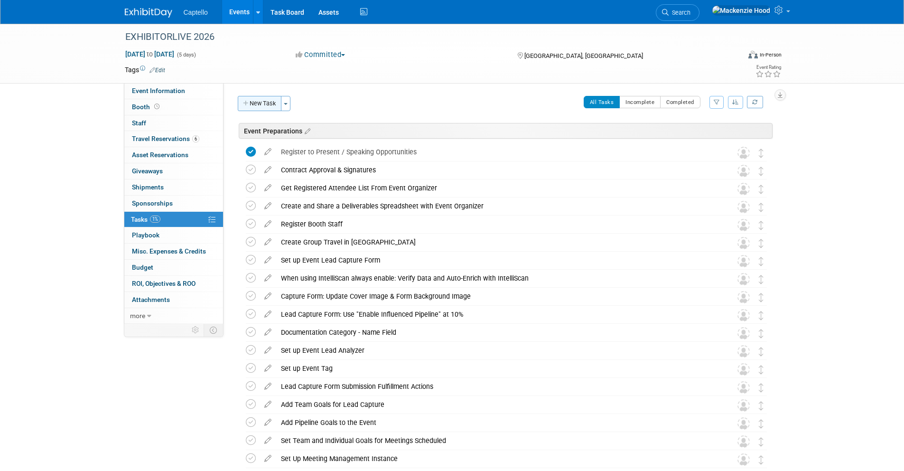
click at [260, 104] on button "New Task" at bounding box center [260, 103] width 44 height 15
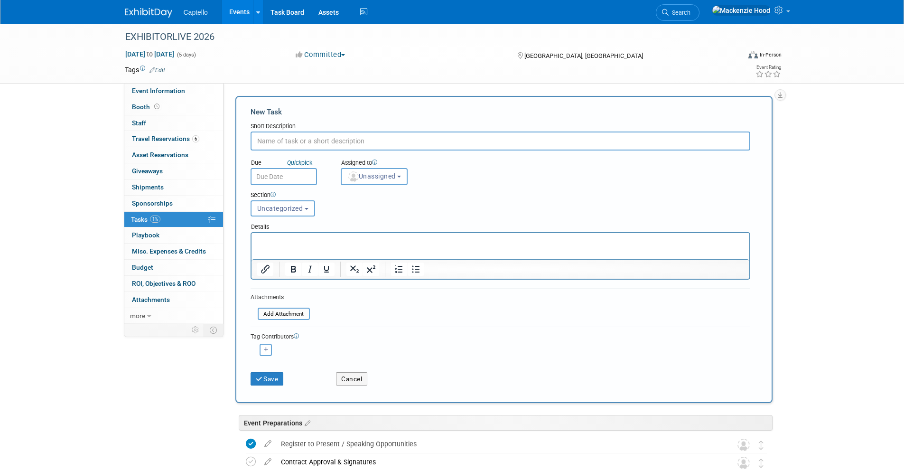
paste input "Create Marketing Automation"
type input "Create Marketing Automation"
click at [296, 209] on span "Uncategorized" at bounding box center [280, 208] width 46 height 8
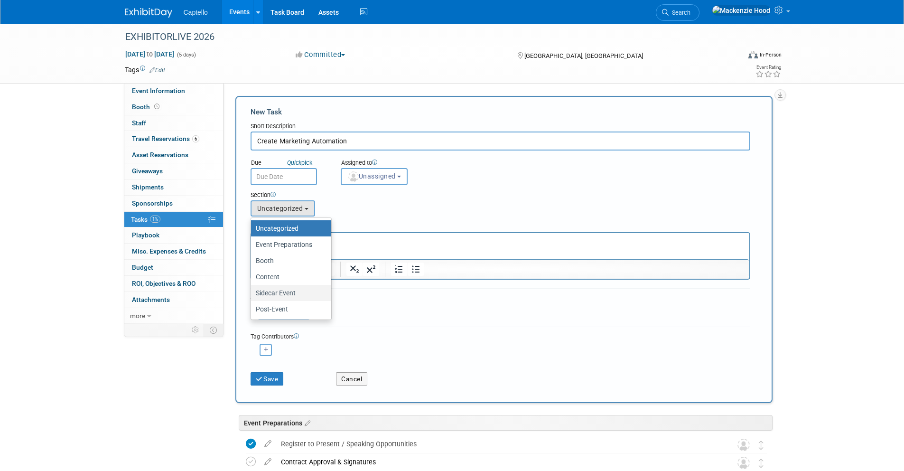
click at [291, 292] on label "Sidecar Event" at bounding box center [289, 292] width 66 height 12
click at [252, 292] on input "Sidecar Event" at bounding box center [249, 293] width 6 height 6
select select "11274207"
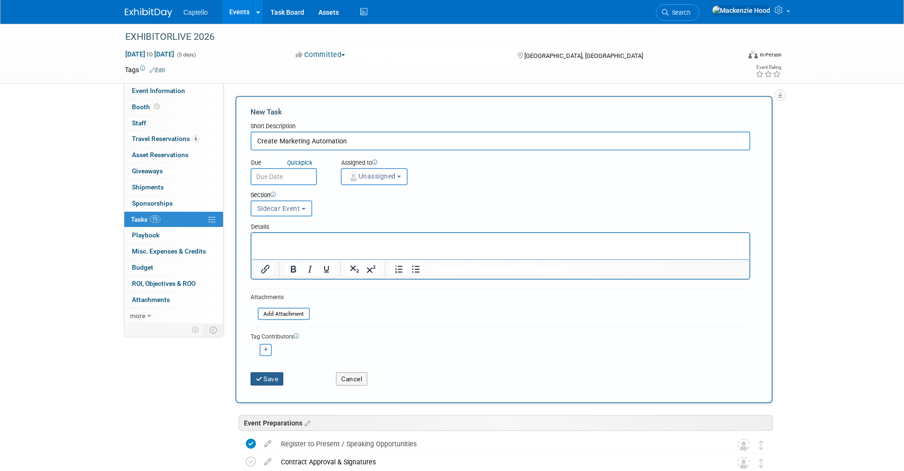
click at [278, 377] on button "Save" at bounding box center [266, 378] width 33 height 13
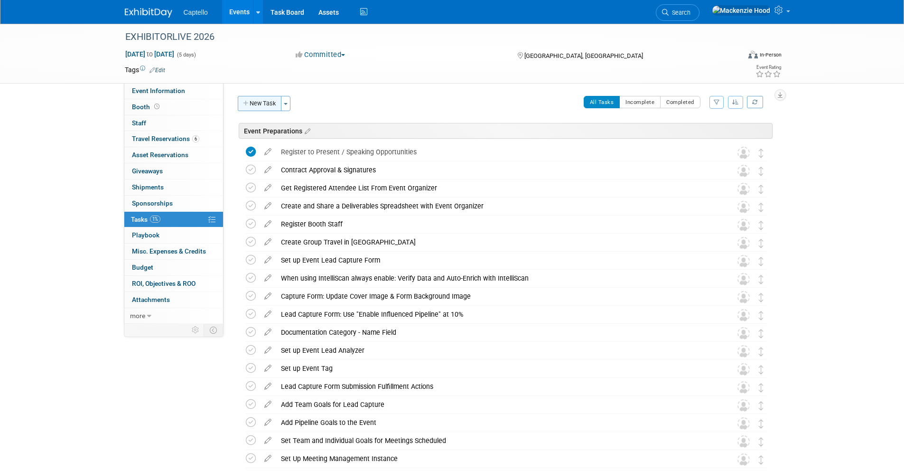
click at [261, 109] on button "New Task" at bounding box center [260, 103] width 44 height 15
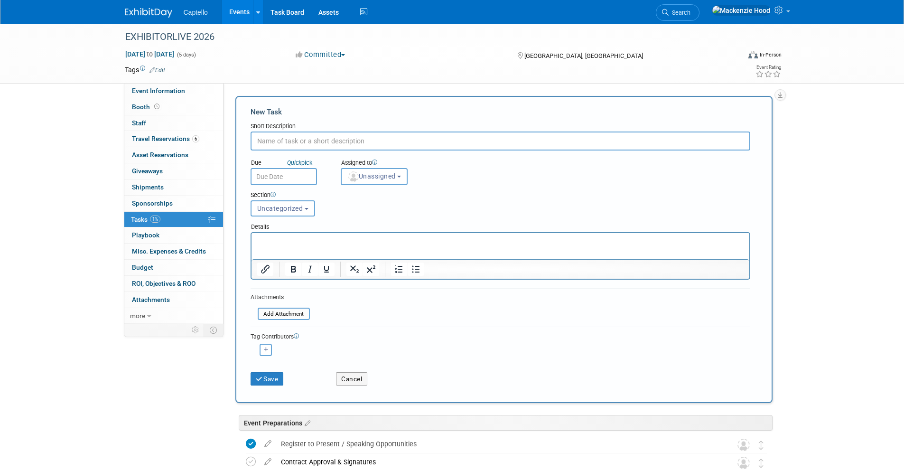
paste input "Show Floor Email Fulfillment Actions"
type input "Show Floor Email Fulfillment Actions"
click at [292, 206] on span "Uncategorized" at bounding box center [280, 208] width 46 height 8
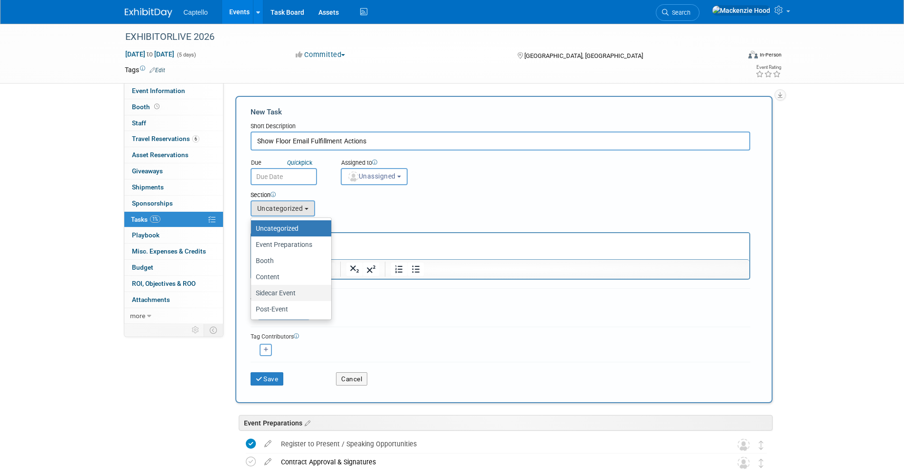
click at [304, 293] on label "Sidecar Event" at bounding box center [289, 292] width 66 height 12
click at [252, 293] on input "Sidecar Event" at bounding box center [249, 293] width 6 height 6
select select "11274207"
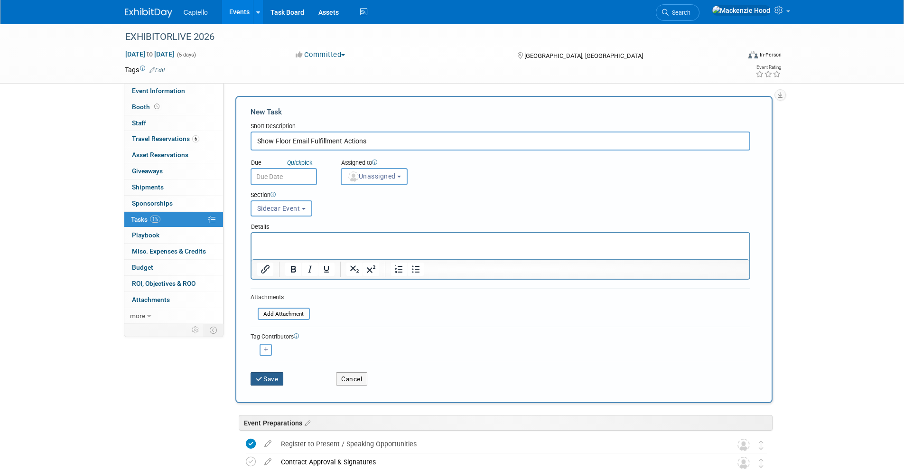
click at [272, 379] on button "Save" at bounding box center [266, 378] width 33 height 13
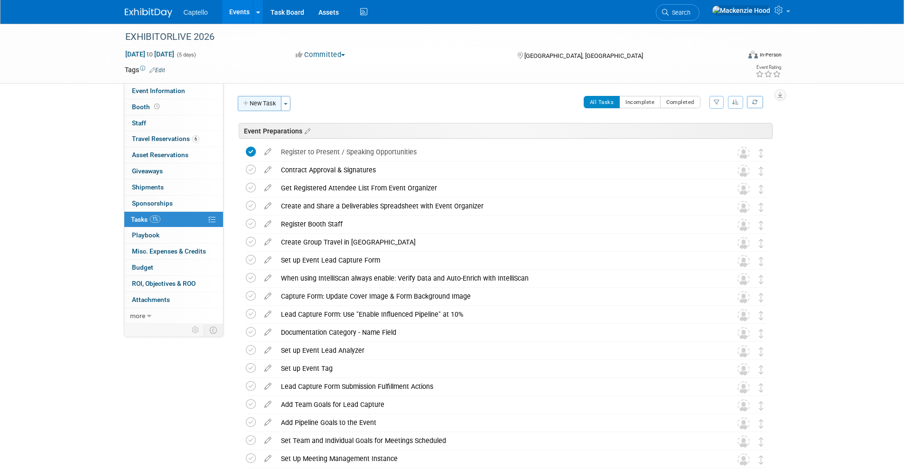
click at [261, 102] on button "New Task" at bounding box center [260, 103] width 44 height 15
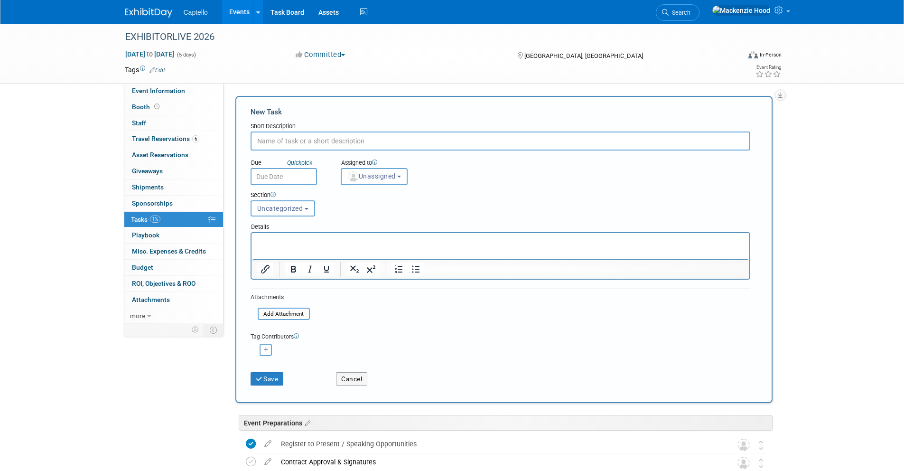
paste input "Show Floor Invite Email"
type input "Show Floor Invite Email"
click at [278, 208] on span "Uncategorized" at bounding box center [280, 208] width 46 height 8
click at [286, 198] on div "Section" at bounding box center [478, 195] width 457 height 9
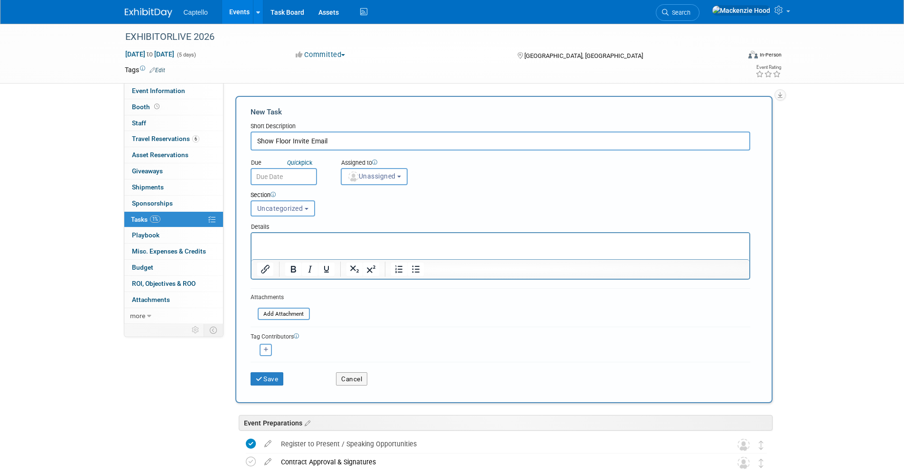
click at [285, 202] on button "Uncategorized" at bounding box center [282, 208] width 65 height 16
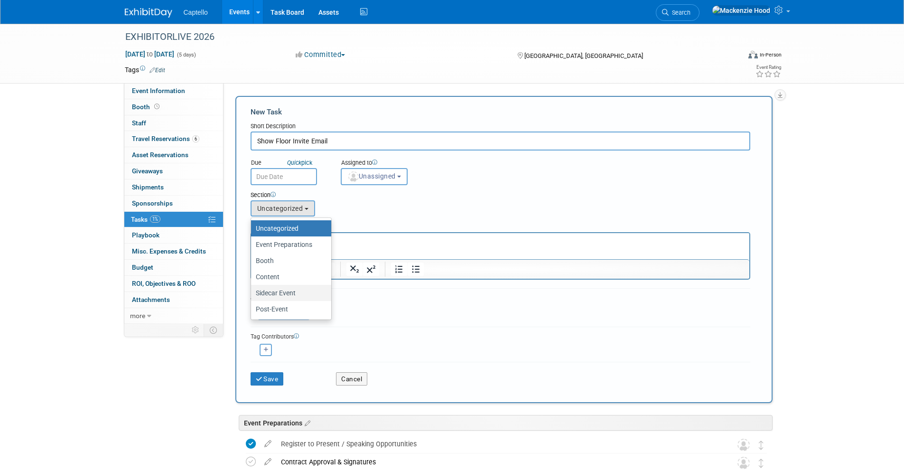
click at [287, 296] on label "Sidecar Event" at bounding box center [289, 292] width 66 height 12
click at [252, 296] on input "Sidecar Event" at bounding box center [249, 293] width 6 height 6
select select "11274207"
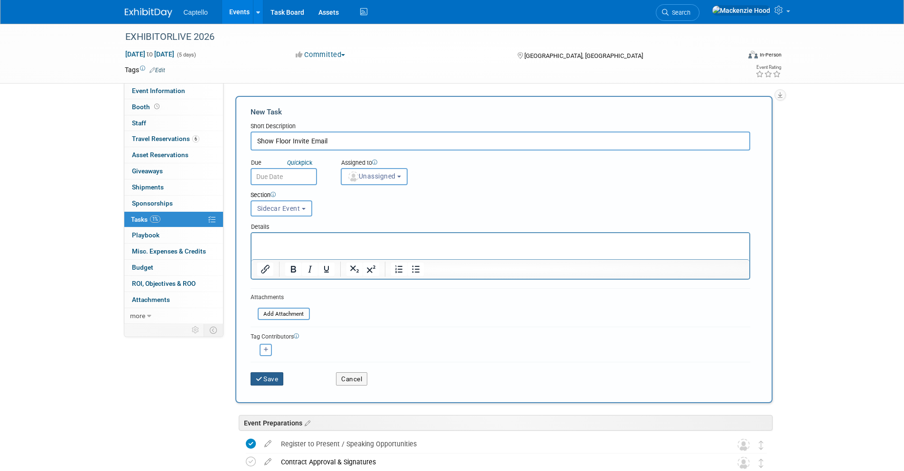
click at [271, 374] on button "Save" at bounding box center [266, 378] width 33 height 13
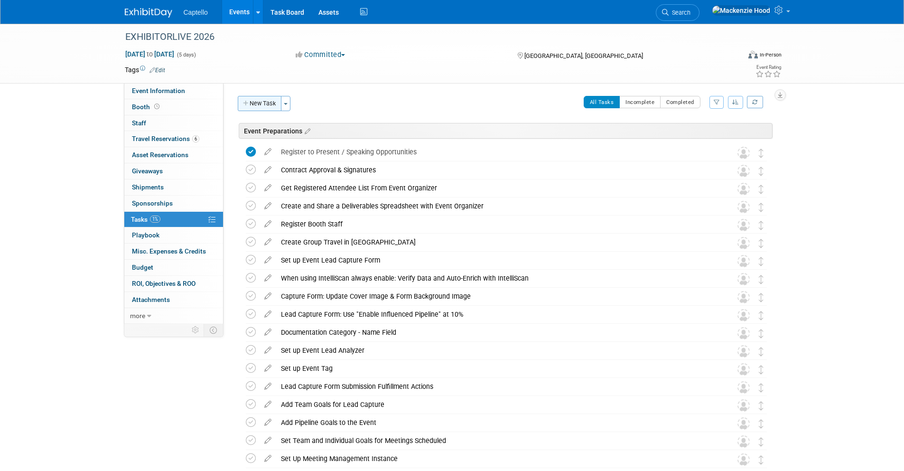
click at [263, 107] on button "New Task" at bounding box center [260, 103] width 44 height 15
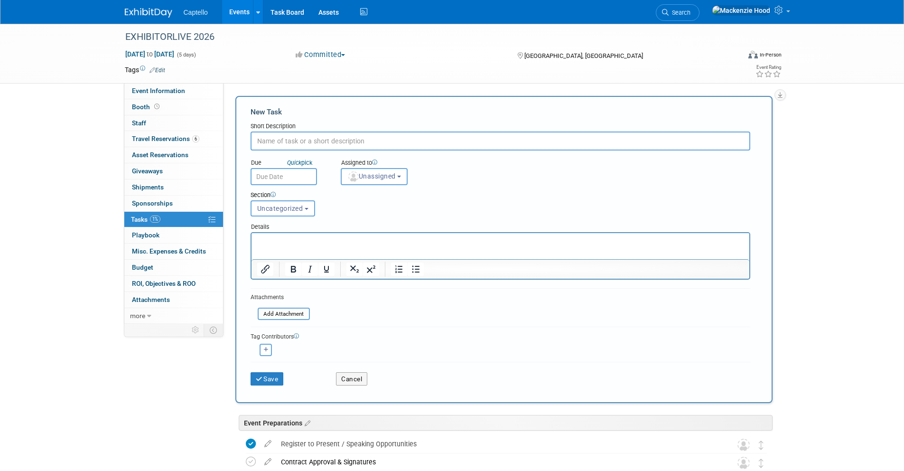
paste input "Event Follow Up Email"
type input "Event Follow Up Email"
click at [301, 205] on span "Uncategorized" at bounding box center [280, 208] width 46 height 8
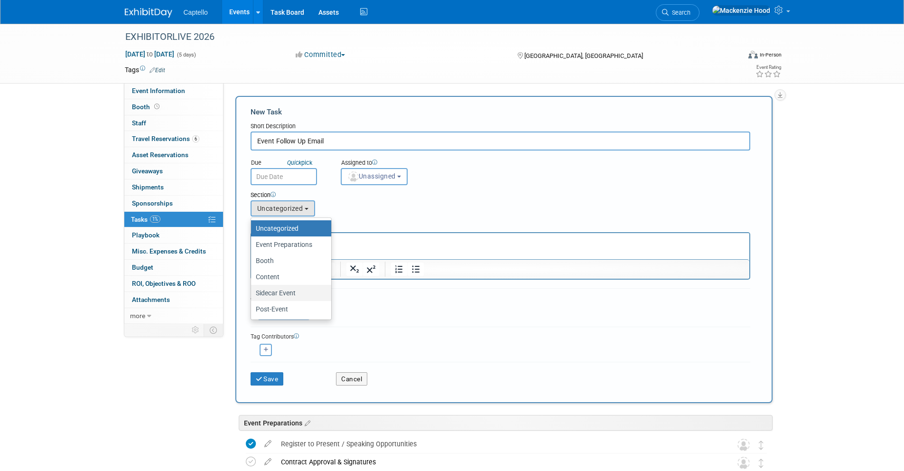
click at [278, 291] on label "Sidecar Event" at bounding box center [289, 292] width 66 height 12
click at [252, 291] on input "Sidecar Event" at bounding box center [249, 293] width 6 height 6
select select "11274207"
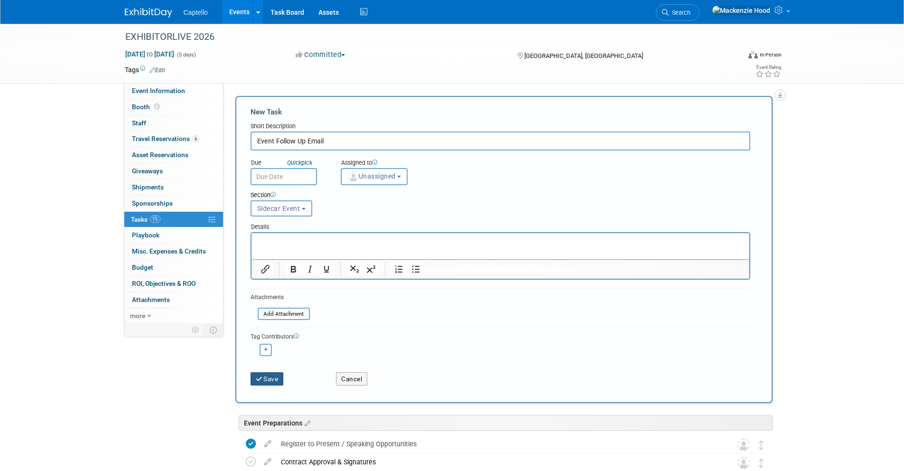
click at [262, 379] on icon "submit" at bounding box center [260, 379] width 8 height 7
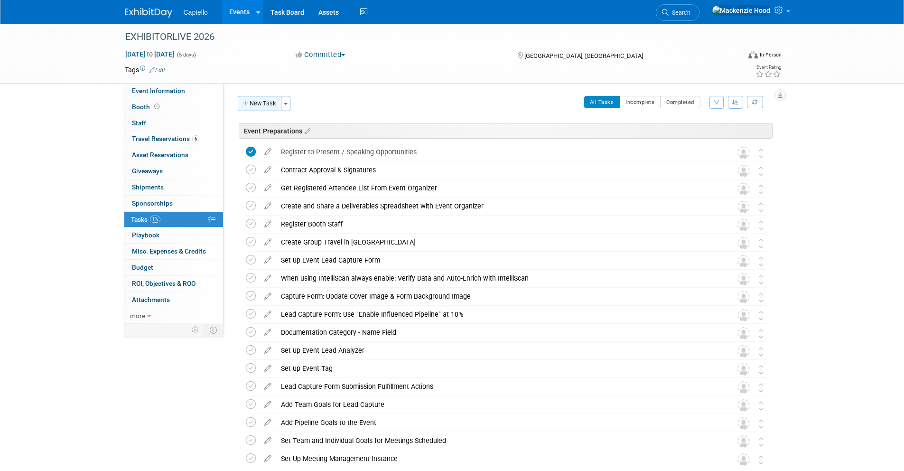
click at [268, 102] on button "New Task" at bounding box center [260, 103] width 44 height 15
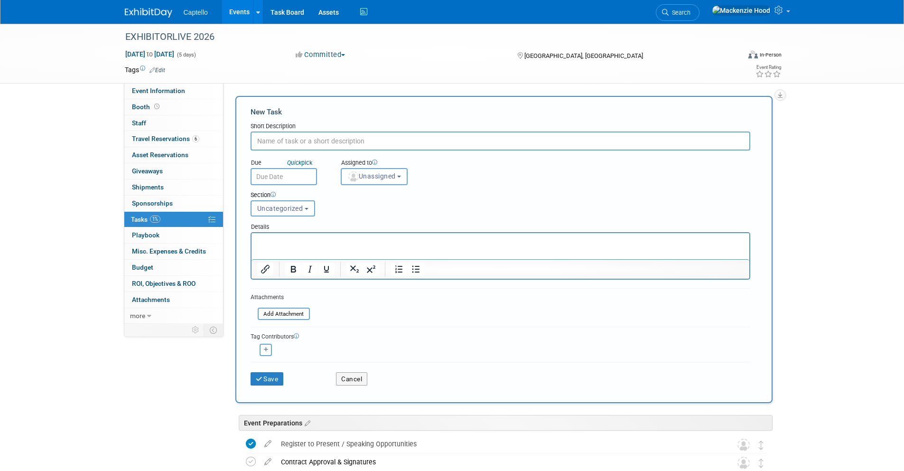
paste input "Reminder to RSVPs Email"
type input "Reminder to RSVPs Email"
click at [300, 208] on span "Uncategorized" at bounding box center [280, 208] width 46 height 8
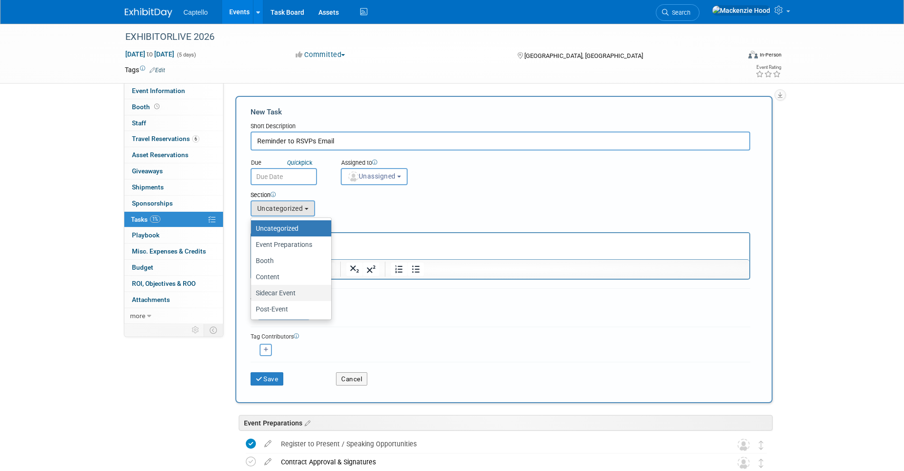
click at [306, 293] on label "Sidecar Event" at bounding box center [289, 292] width 66 height 12
click at [252, 293] on input "Sidecar Event" at bounding box center [249, 293] width 6 height 6
select select "11274207"
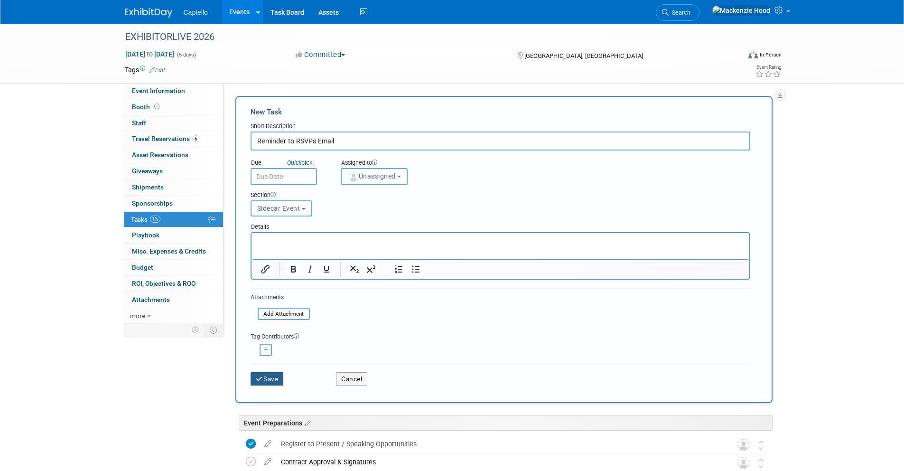
drag, startPoint x: 265, startPoint y: 379, endPoint x: 294, endPoint y: 332, distance: 55.2
click at [265, 379] on button "Save" at bounding box center [266, 378] width 33 height 13
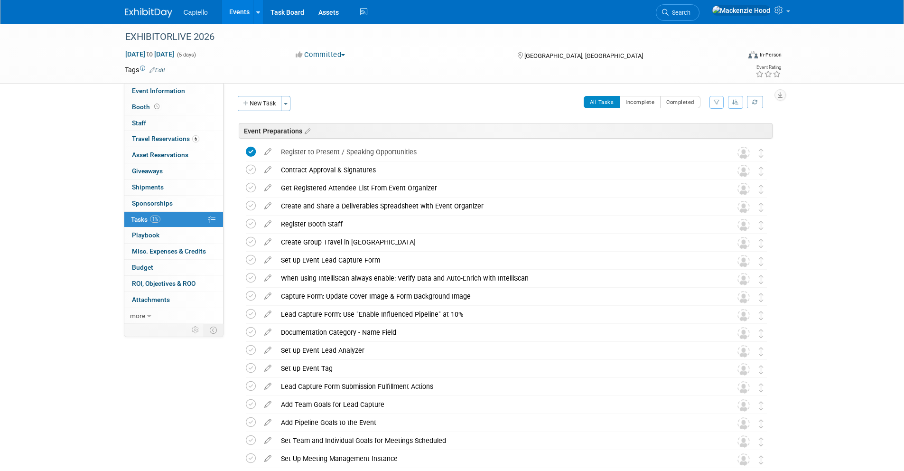
click at [265, 102] on button "New Task" at bounding box center [260, 103] width 44 height 15
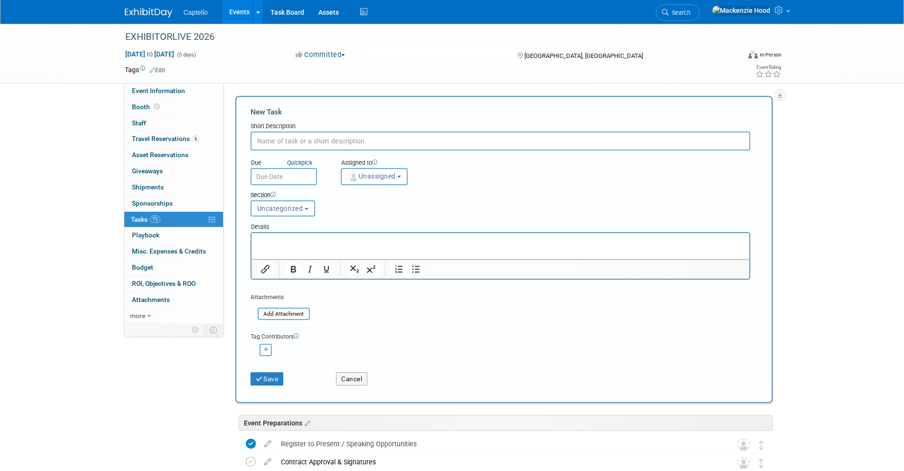
paste input "RSVP Confirmation Email"
type input "RSVP Confirmation Email"
click at [287, 211] on span "Uncategorized" at bounding box center [280, 208] width 46 height 8
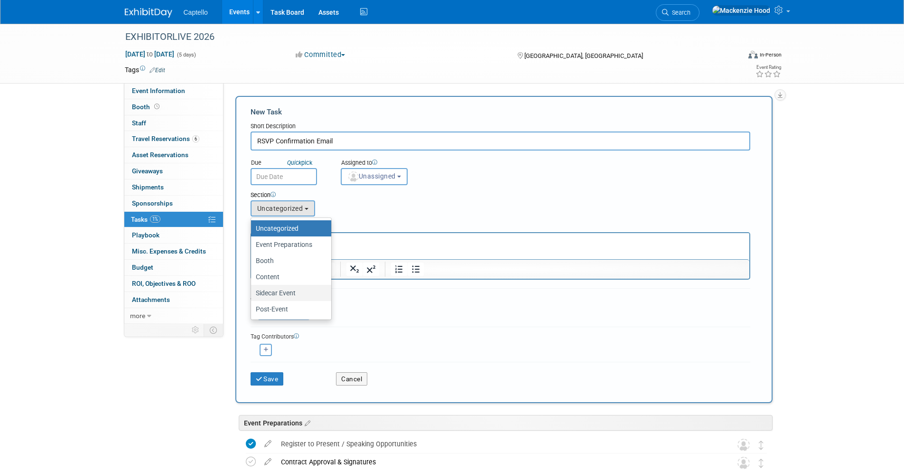
click at [292, 291] on label "Sidecar Event" at bounding box center [289, 292] width 66 height 12
click at [252, 291] on input "Sidecar Event" at bounding box center [249, 293] width 6 height 6
select select "11274207"
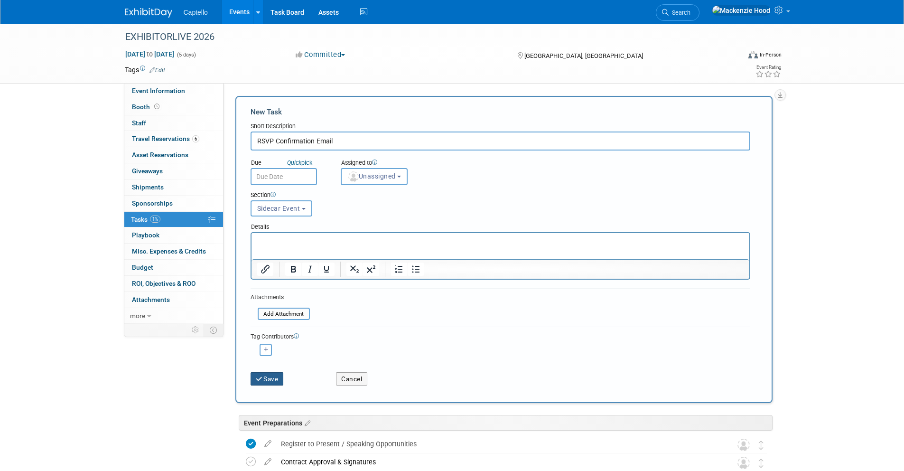
click at [272, 378] on button "Save" at bounding box center [266, 378] width 33 height 13
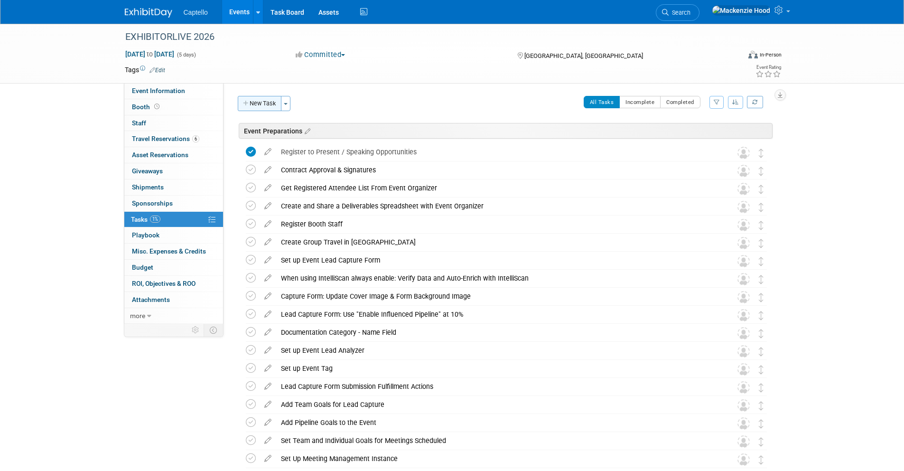
click at [270, 103] on button "New Task" at bounding box center [260, 103] width 44 height 15
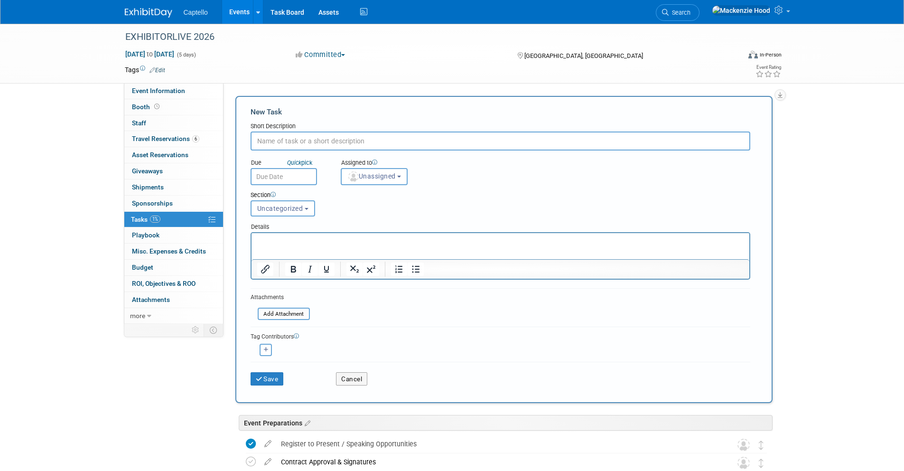
paste input "Final RSVP Reminder Email"
type input "Final RSVP Reminder Email"
click at [290, 204] on span "Uncategorized" at bounding box center [280, 208] width 46 height 8
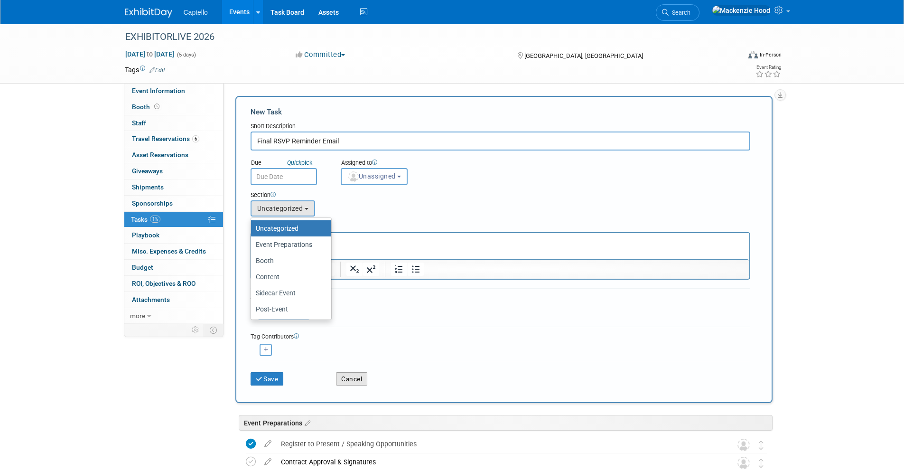
click at [351, 379] on button "Cancel" at bounding box center [351, 378] width 31 height 13
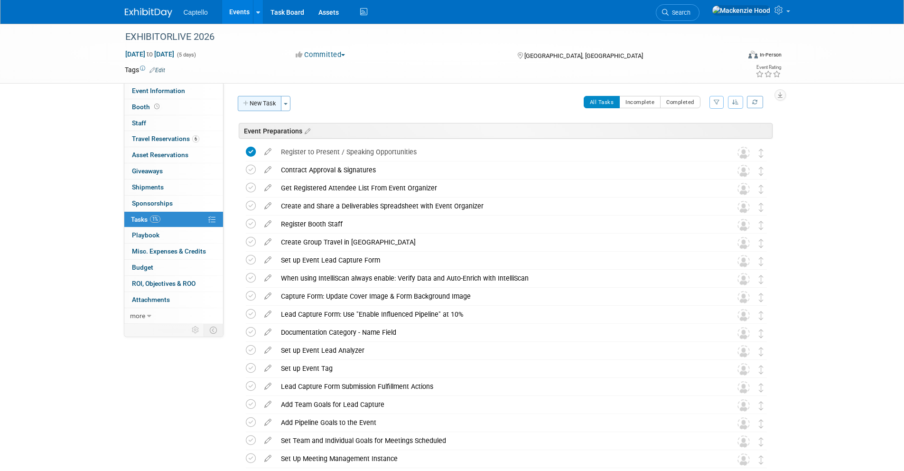
click at [255, 99] on button "New Task" at bounding box center [260, 103] width 44 height 15
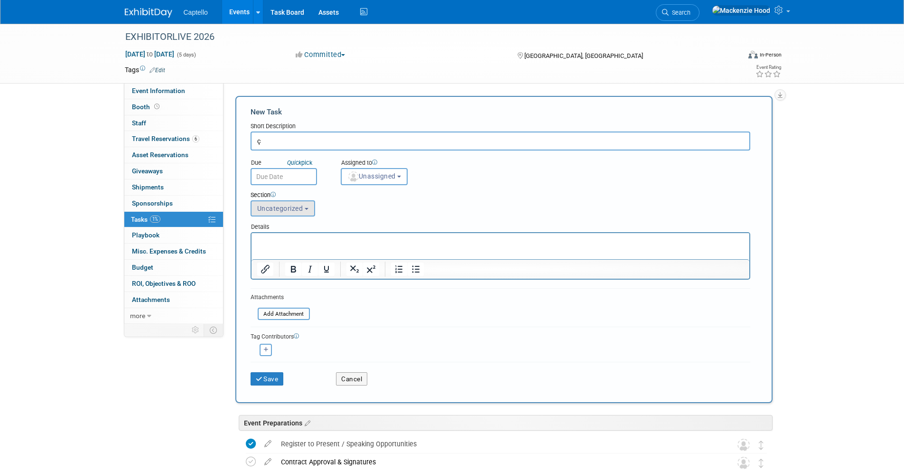
type input "ç"
click at [296, 213] on button "Uncategorized" at bounding box center [282, 208] width 65 height 16
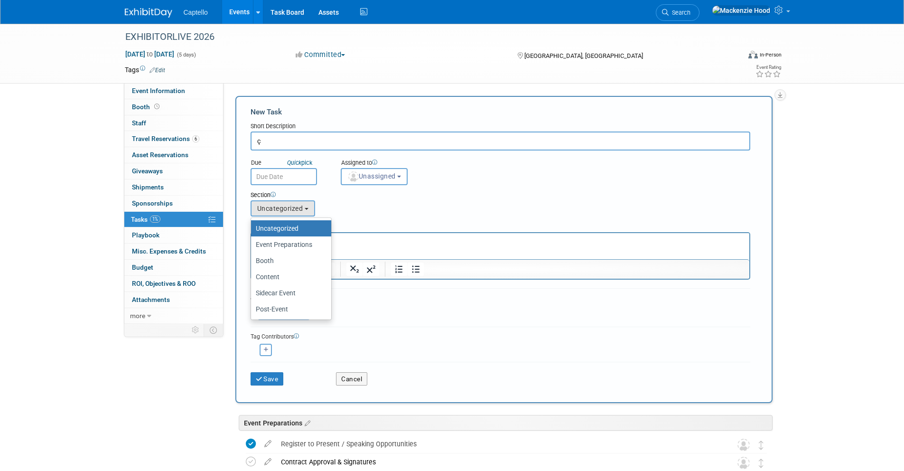
click at [360, 142] on input "ç" at bounding box center [499, 140] width 499 height 19
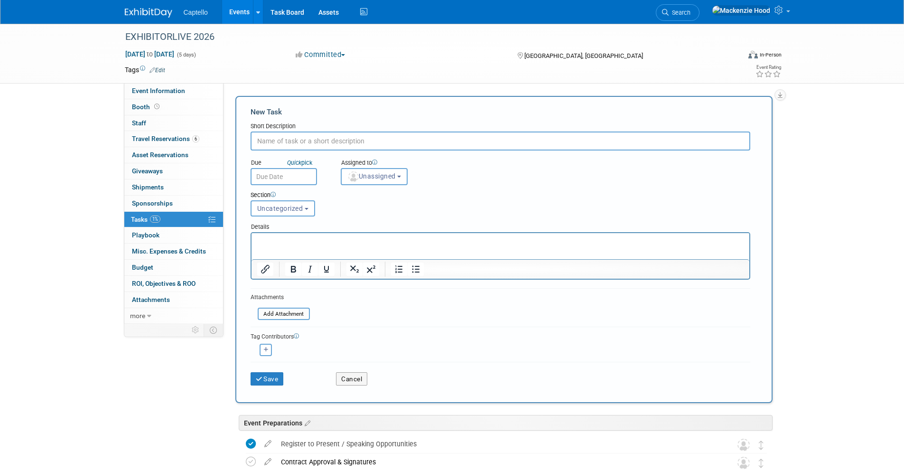
paste input "Final RSVP Reminder Email"
type input "Final RSVP Reminder Email"
click at [298, 203] on button "Uncategorized" at bounding box center [282, 208] width 65 height 16
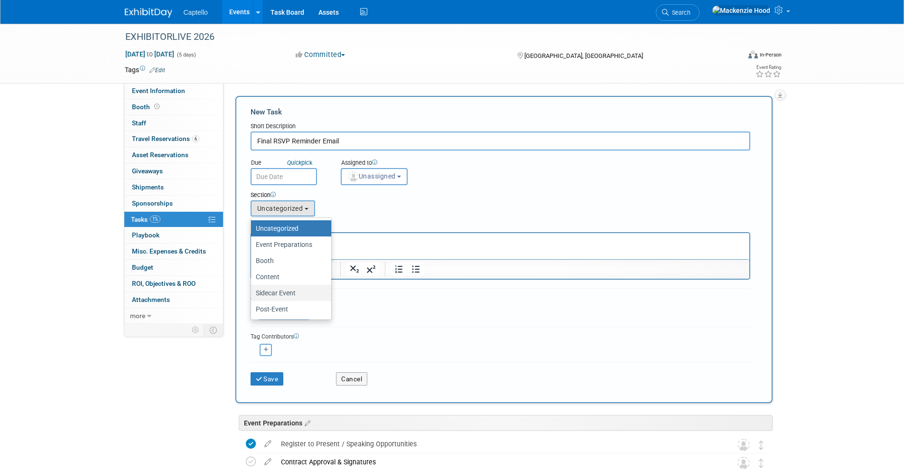
click at [291, 294] on label "Sidecar Event" at bounding box center [289, 292] width 66 height 12
click at [252, 294] on input "Sidecar Event" at bounding box center [249, 293] width 6 height 6
select select "11274207"
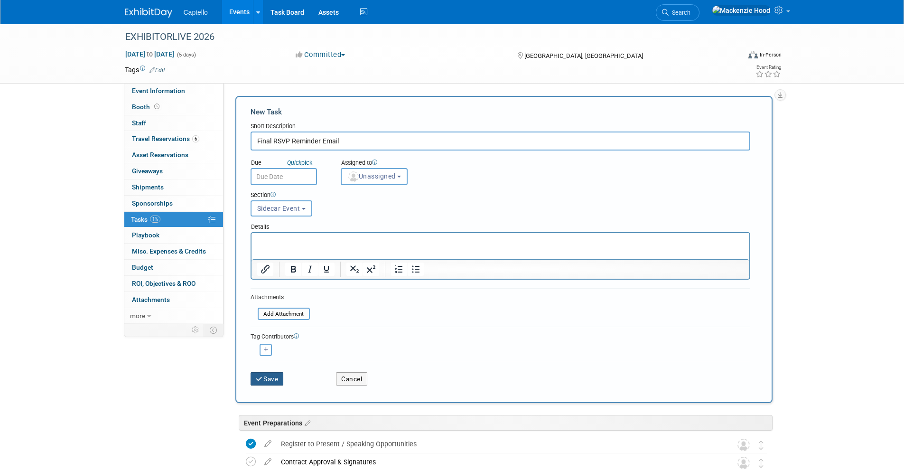
click at [262, 376] on icon "submit" at bounding box center [260, 379] width 8 height 7
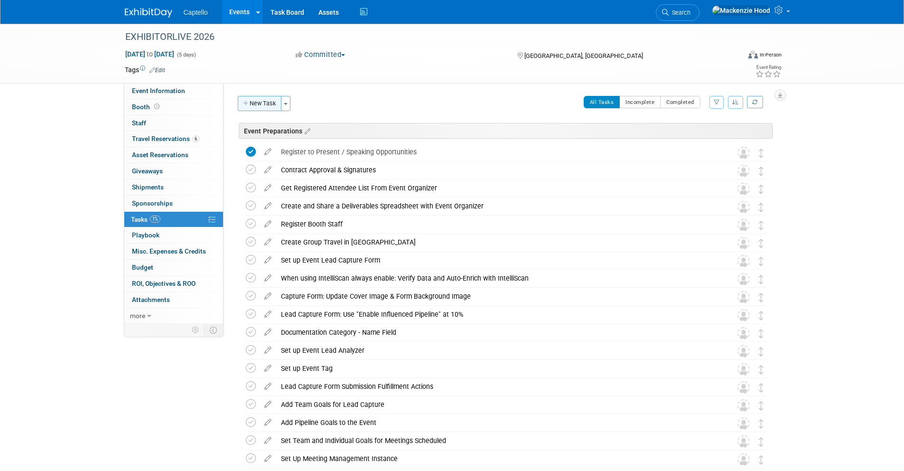
click at [270, 104] on button "New Task" at bounding box center [260, 103] width 44 height 15
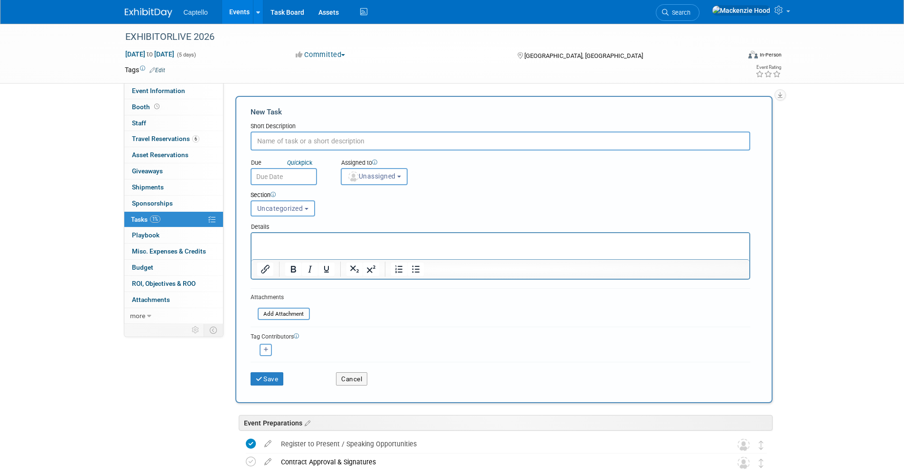
paste input "Email Invitation for Invitees #3"
type input "Email Invitation for Invitees #3"
click at [304, 212] on button "Uncategorized" at bounding box center [282, 208] width 65 height 16
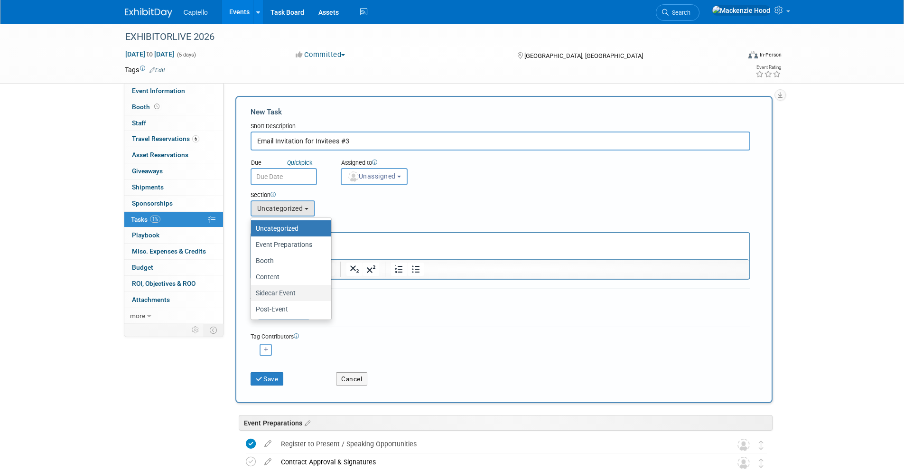
click at [280, 290] on label "Sidecar Event" at bounding box center [289, 292] width 66 height 12
click at [252, 290] on input "Sidecar Event" at bounding box center [249, 293] width 6 height 6
select select "11274207"
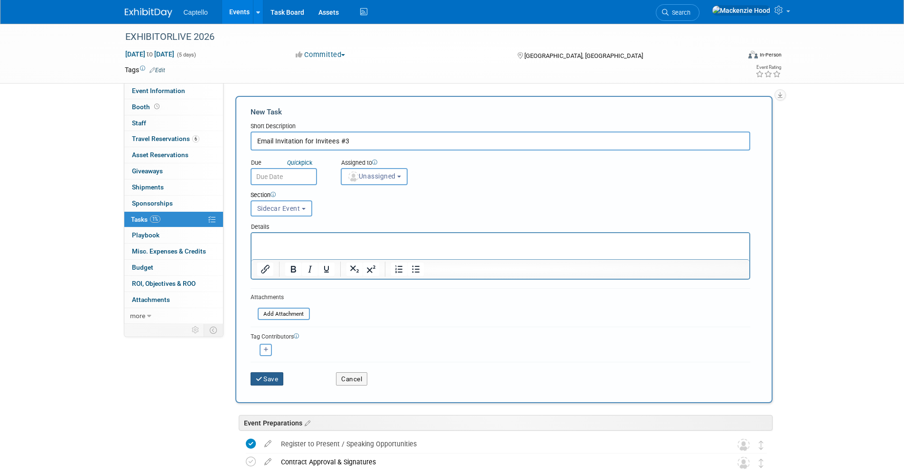
click at [270, 380] on button "Save" at bounding box center [266, 378] width 33 height 13
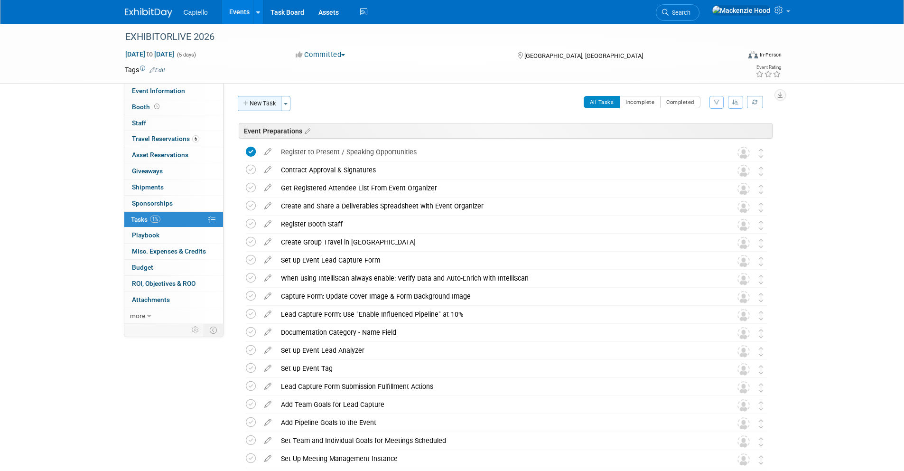
click at [267, 102] on button "New Task" at bounding box center [260, 103] width 44 height 15
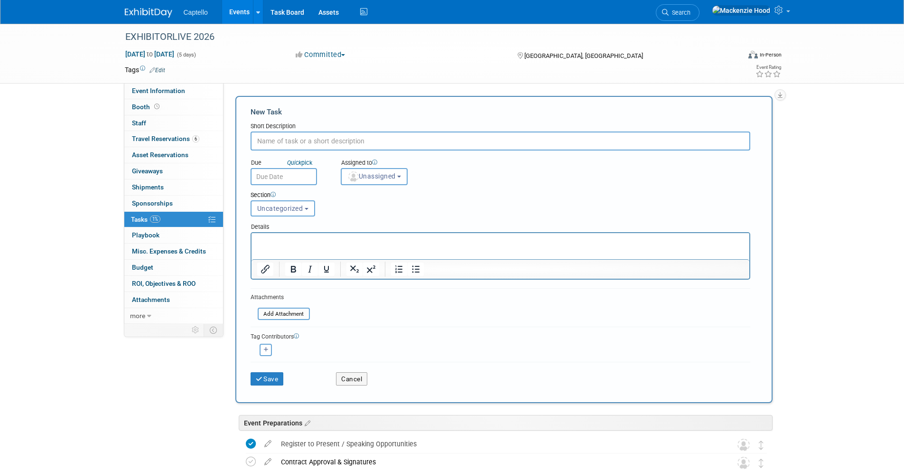
paste input "Email Invitation for Invitees #2"
type input "Email Invitation for Invitees #2"
click at [296, 207] on span "Uncategorized" at bounding box center [280, 208] width 46 height 8
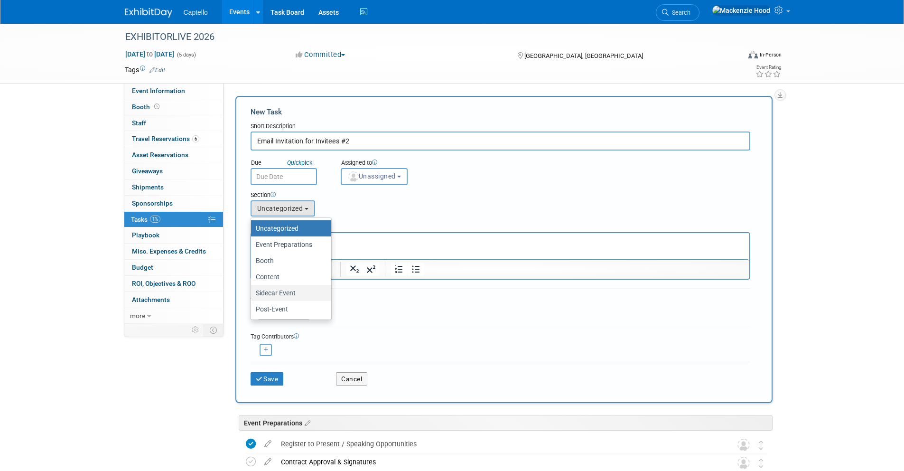
click at [304, 291] on label "Sidecar Event" at bounding box center [289, 292] width 66 height 12
click at [252, 291] on input "Sidecar Event" at bounding box center [249, 293] width 6 height 6
select select "11274207"
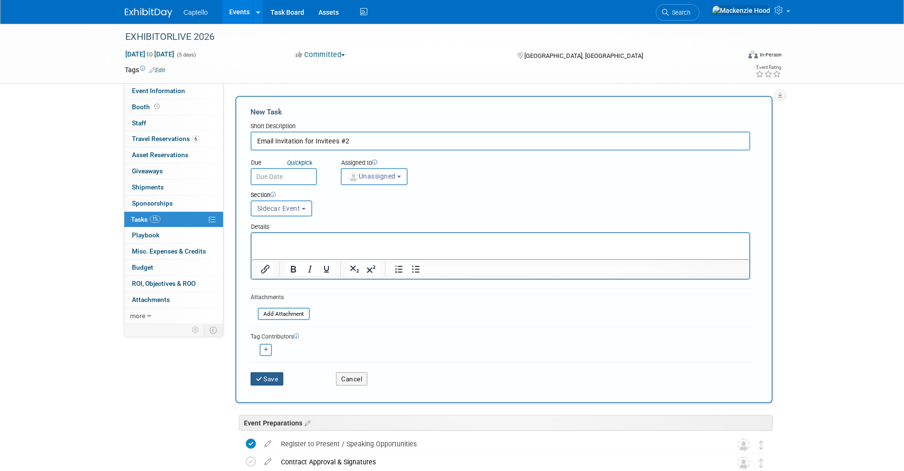
click at [268, 380] on button "Save" at bounding box center [266, 378] width 33 height 13
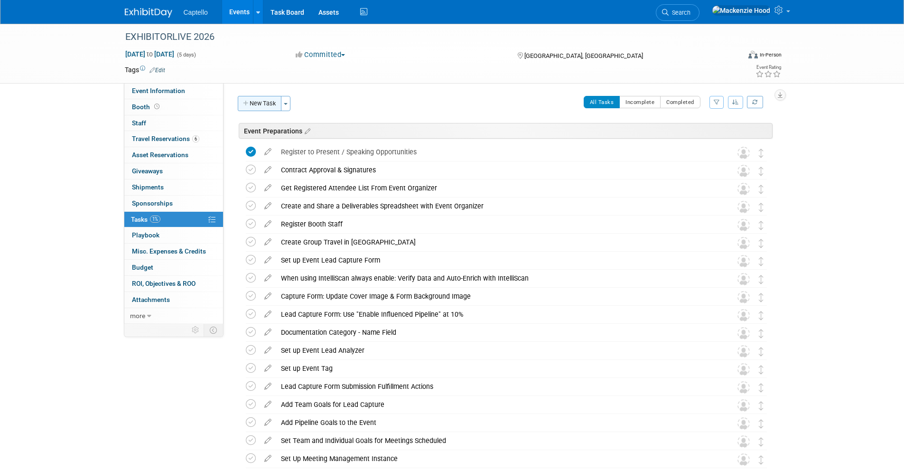
click at [251, 103] on button "New Task" at bounding box center [260, 103] width 44 height 15
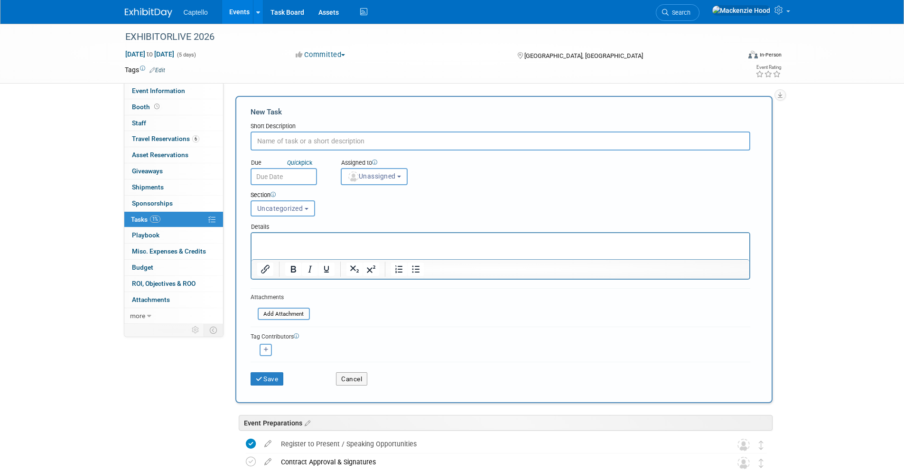
paste input "Email Invitation for Invitees #1"
type input "Email Invitation for Invitees #1"
click at [302, 212] on span "Uncategorized" at bounding box center [280, 208] width 46 height 8
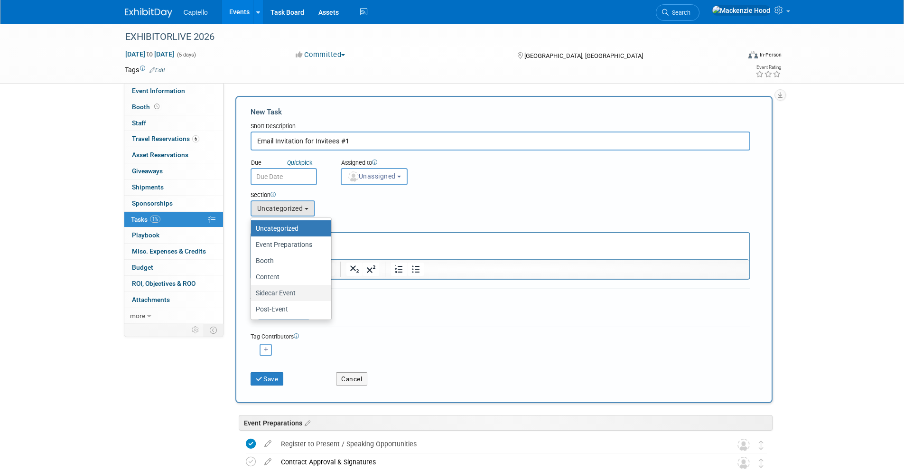
click at [302, 292] on label "Sidecar Event" at bounding box center [289, 292] width 66 height 12
click at [252, 292] on input "Sidecar Event" at bounding box center [249, 293] width 6 height 6
select select "11274207"
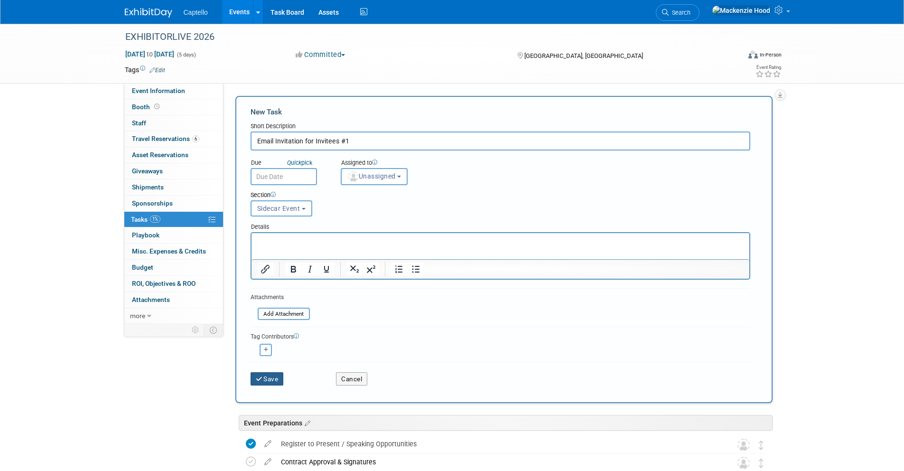
click at [271, 380] on button "Save" at bounding box center [266, 378] width 33 height 13
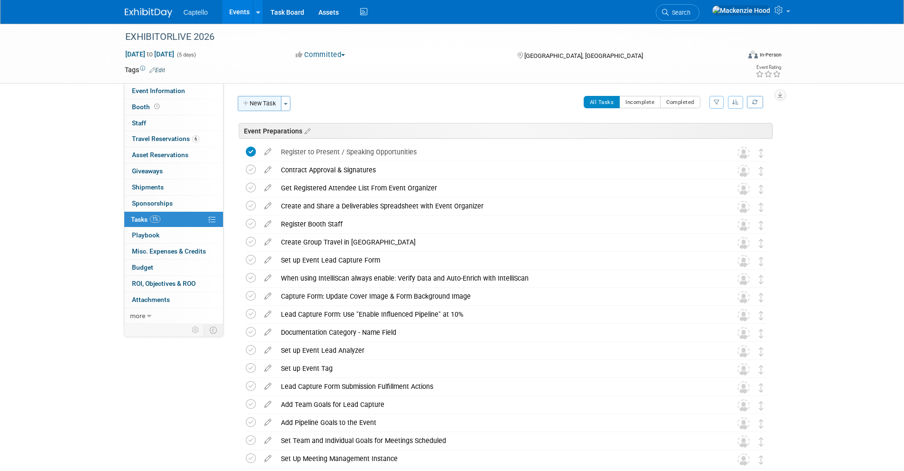
click at [255, 99] on button "New Task" at bounding box center [260, 103] width 44 height 15
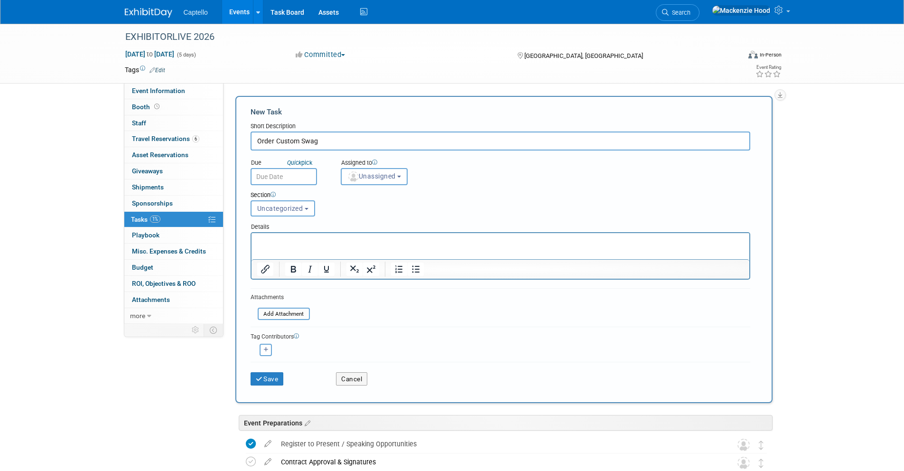
type input "Order Custom Swag"
click at [287, 219] on div "Details" at bounding box center [499, 225] width 499 height 14
click at [284, 202] on button "Uncategorized" at bounding box center [282, 208] width 65 height 16
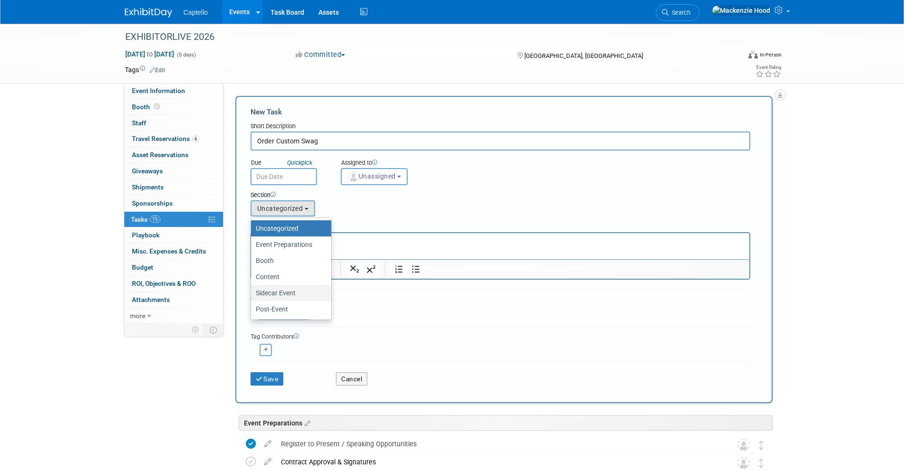
click at [312, 292] on label "Sidecar Event" at bounding box center [289, 292] width 66 height 12
click at [252, 292] on input "Sidecar Event" at bounding box center [249, 293] width 6 height 6
select select "11274207"
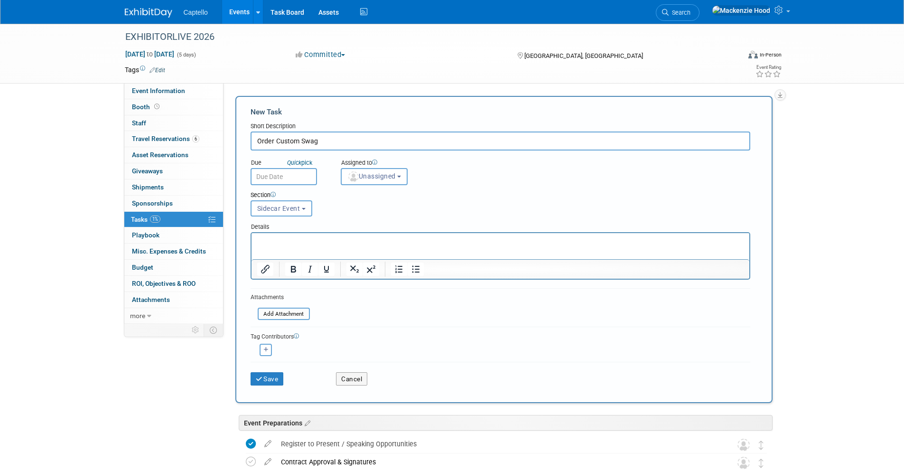
click at [321, 139] on input "Order Custom Swag" at bounding box center [499, 140] width 499 height 19
click at [264, 374] on button "Save" at bounding box center [266, 378] width 33 height 13
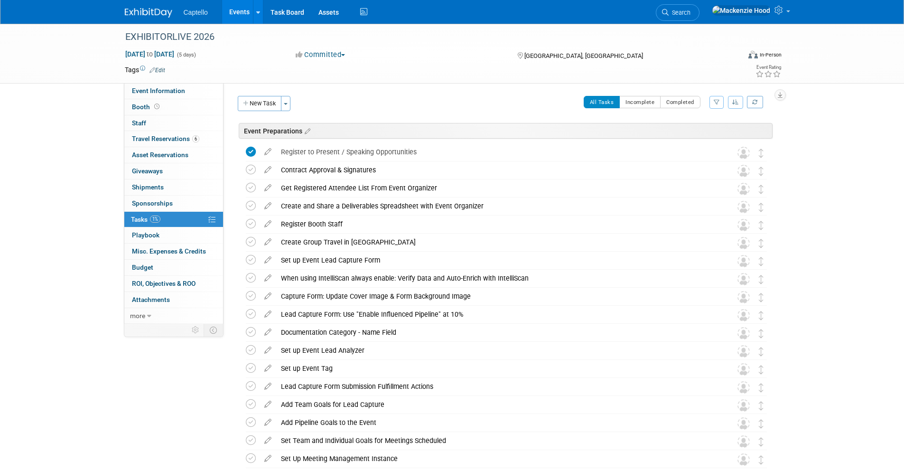
drag, startPoint x: 249, startPoint y: 101, endPoint x: 778, endPoint y: 91, distance: 529.5
click at [249, 101] on button "New Task" at bounding box center [260, 103] width 44 height 15
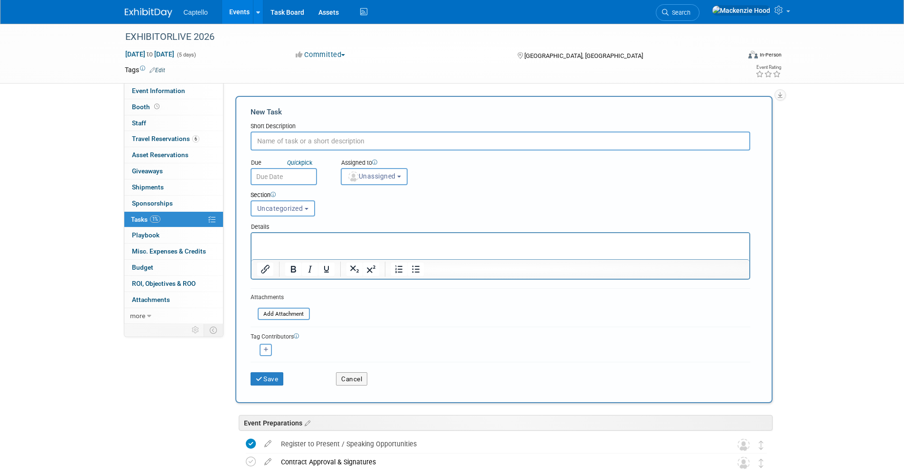
paste input "Create Form for RSVP Landing Page"
type input "Create Form for RSVP Landing Page"
click at [309, 212] on button "Uncategorized" at bounding box center [282, 208] width 65 height 16
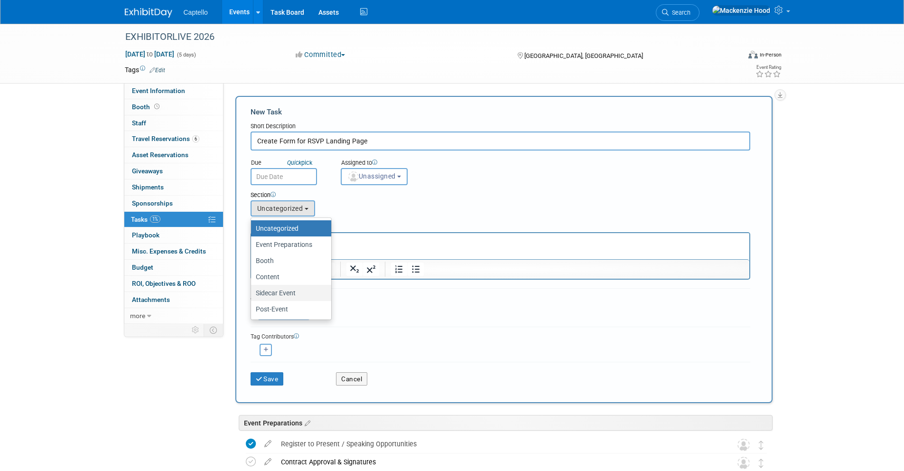
click at [306, 288] on label "Sidecar Event" at bounding box center [289, 292] width 66 height 12
click at [252, 290] on input "Sidecar Event" at bounding box center [249, 293] width 6 height 6
select select "11274207"
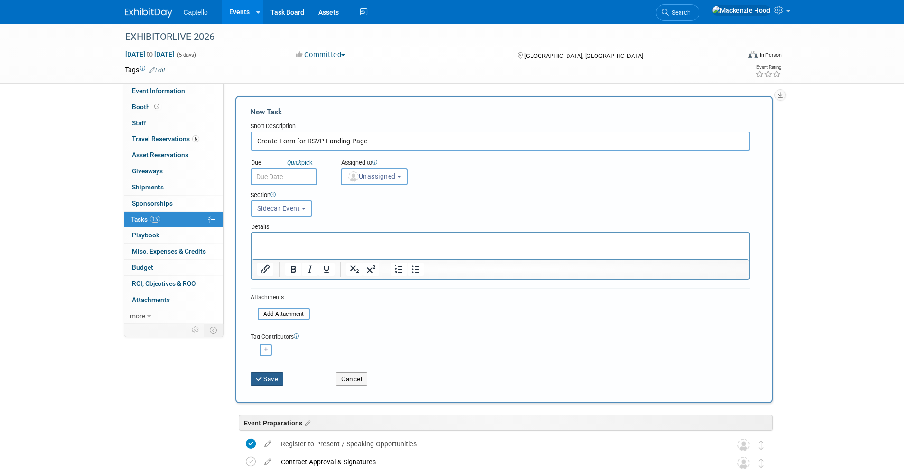
click at [264, 379] on button "Save" at bounding box center [266, 378] width 33 height 13
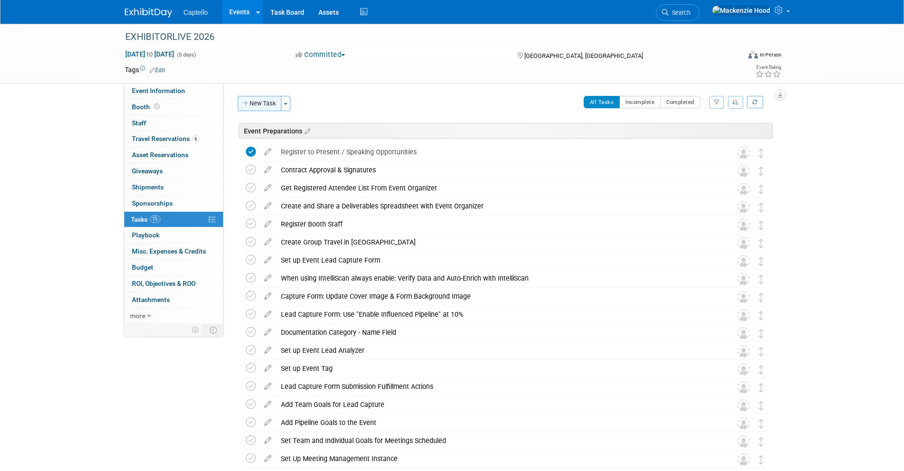
click at [258, 102] on button "New Task" at bounding box center [260, 103] width 44 height 15
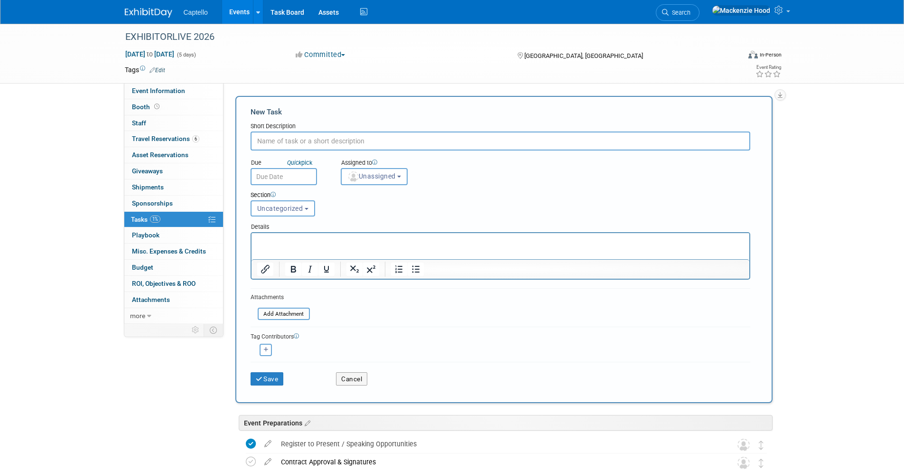
paste input "Create RSVP Landing Page"
type input "Create RSVP Landing Page"
click at [312, 211] on button "Uncategorized" at bounding box center [282, 208] width 65 height 16
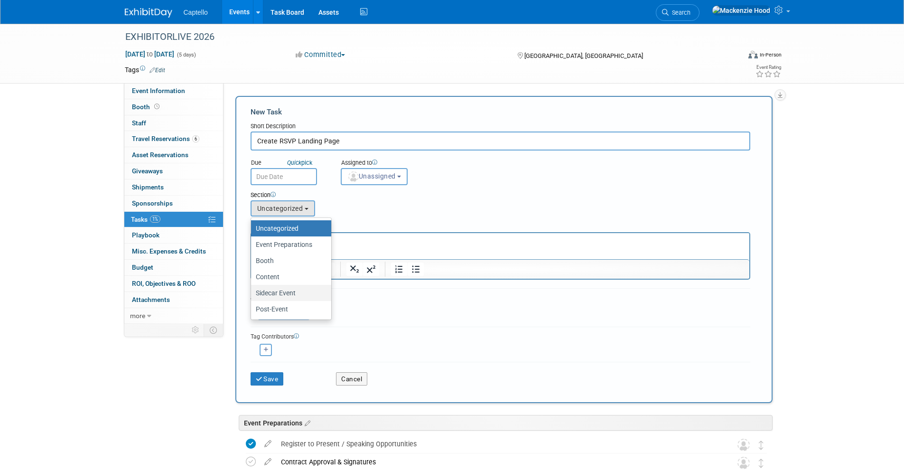
click at [310, 288] on label "Sidecar Event" at bounding box center [289, 292] width 66 height 12
click at [252, 290] on input "Sidecar Event" at bounding box center [249, 293] width 6 height 6
select select "11274207"
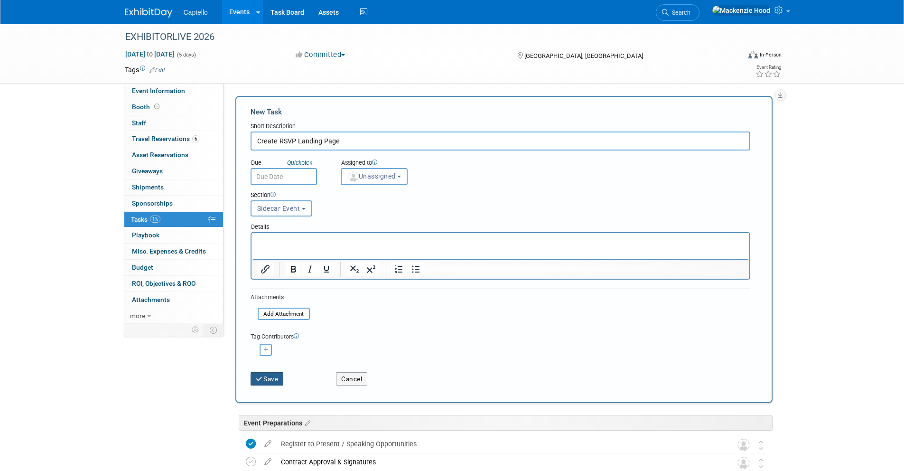
click at [271, 373] on button "Save" at bounding box center [266, 378] width 33 height 13
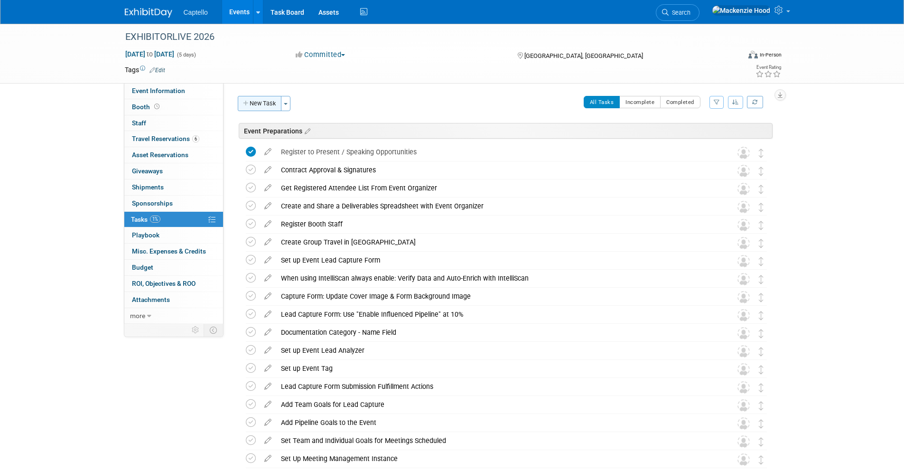
click at [252, 99] on button "New Task" at bounding box center [260, 103] width 44 height 15
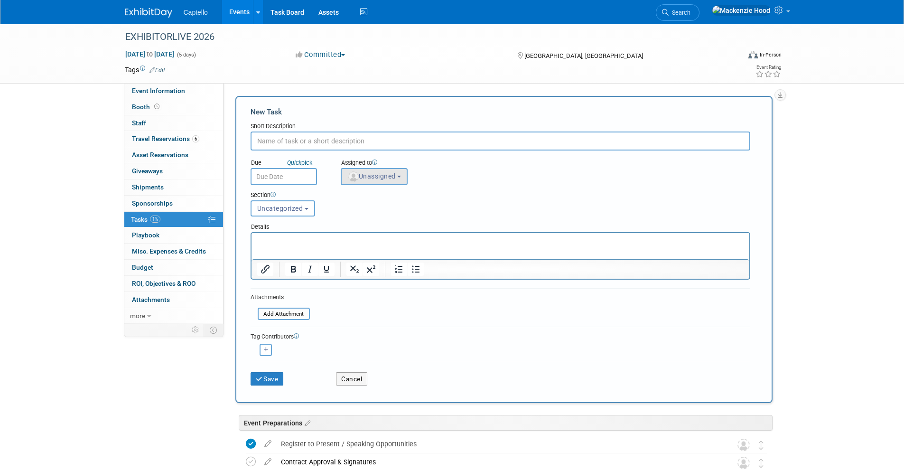
paste input "Create Invitee List"
type input "Create Invitee List"
paste input "Create Invitee List"
type input "Create Invitee List"
click at [304, 202] on button "Uncategorized" at bounding box center [282, 208] width 65 height 16
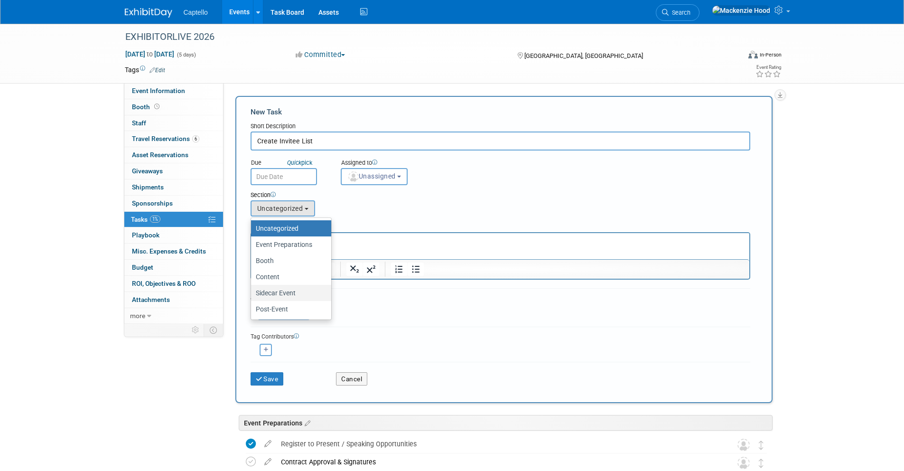
click at [300, 287] on label "Sidecar Event" at bounding box center [289, 292] width 66 height 12
click at [252, 290] on input "Sidecar Event" at bounding box center [249, 293] width 6 height 6
select select "11274207"
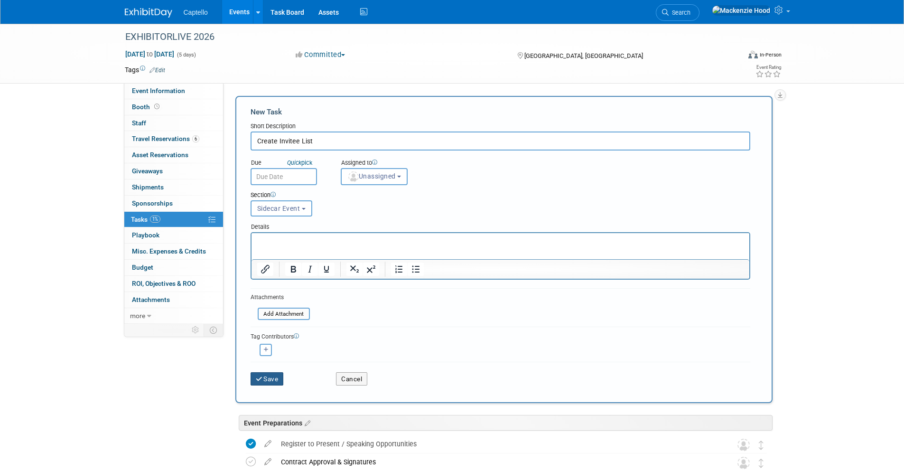
click at [265, 380] on button "Save" at bounding box center [266, 378] width 33 height 13
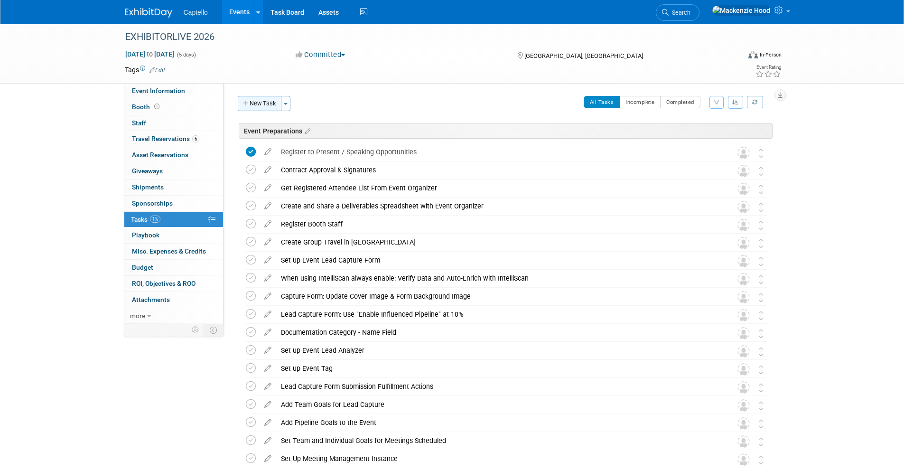
click at [260, 102] on button "New Task" at bounding box center [260, 103] width 44 height 15
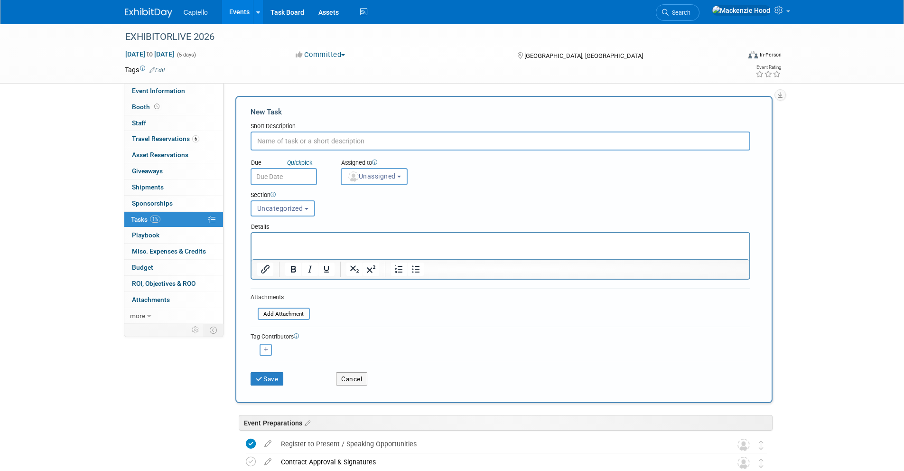
paste input "Find & Reserve Venue"
type input "Find & Reserve Venue"
click at [308, 214] on button "Uncategorized" at bounding box center [282, 208] width 65 height 16
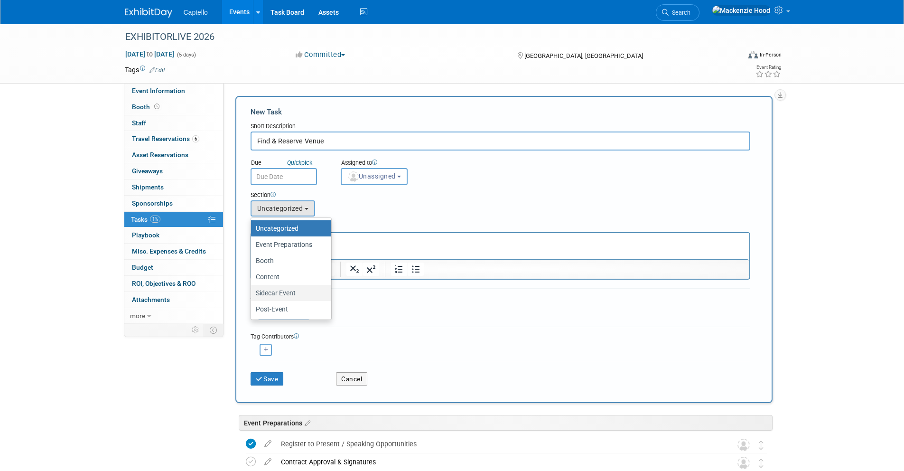
click at [313, 295] on label "Sidecar Event" at bounding box center [289, 292] width 66 height 12
click at [252, 295] on input "Sidecar Event" at bounding box center [249, 293] width 6 height 6
select select "11274207"
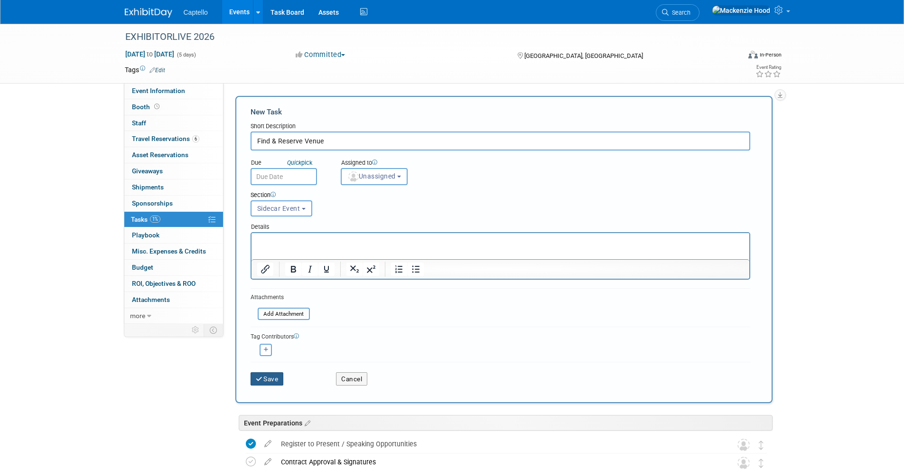
click at [270, 379] on button "Save" at bounding box center [266, 378] width 33 height 13
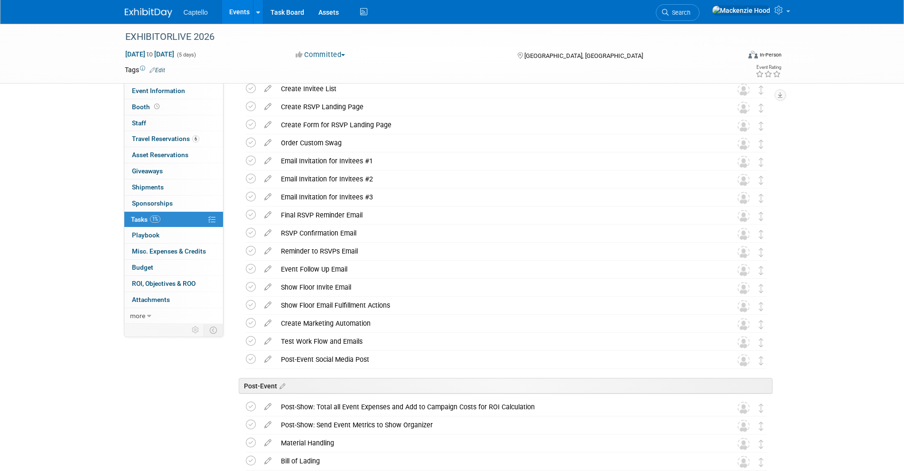
scroll to position [1271, 0]
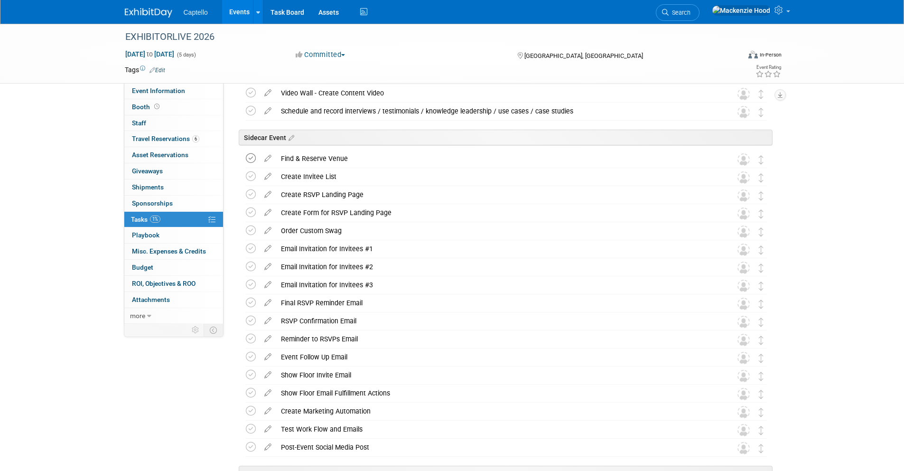
click at [250, 156] on icon at bounding box center [251, 158] width 10 height 10
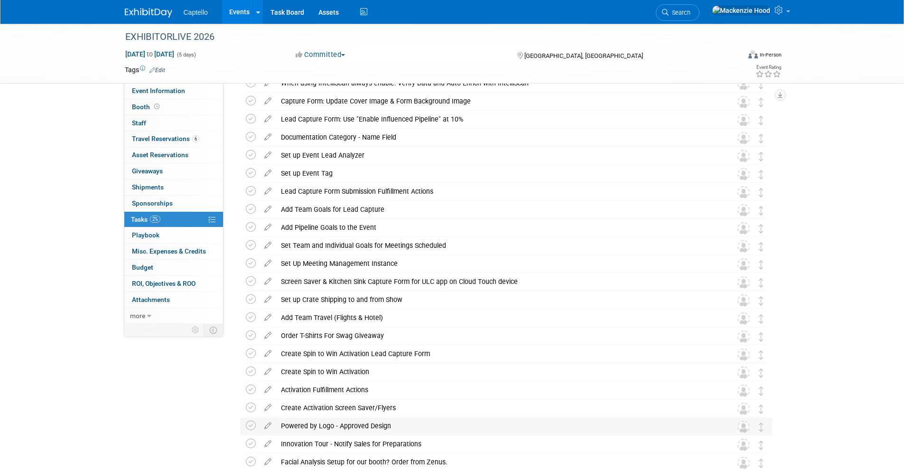
scroll to position [0, 0]
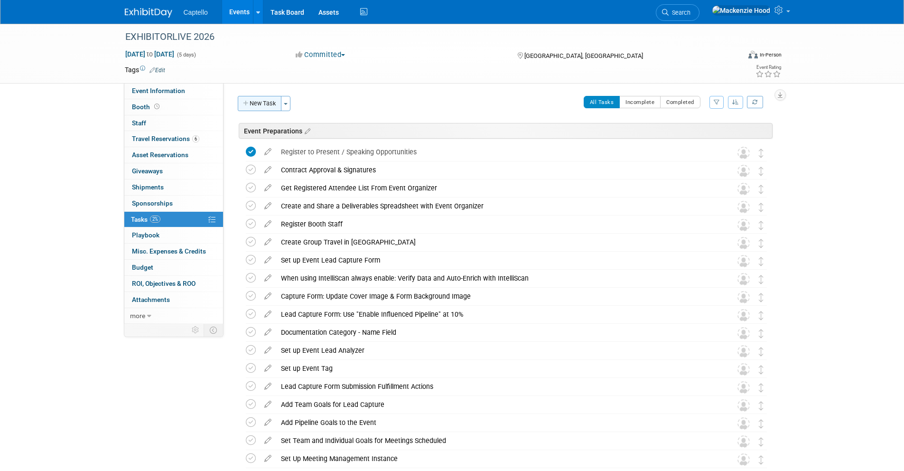
click at [257, 99] on button "New Task" at bounding box center [260, 103] width 44 height 15
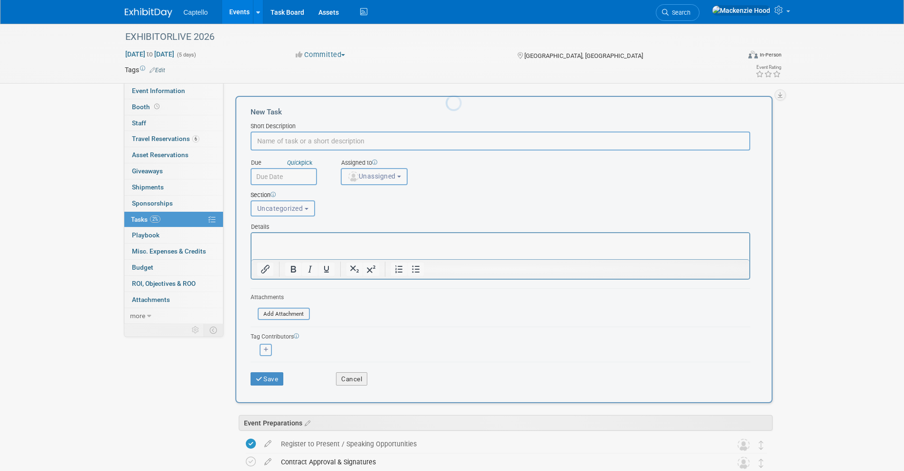
paste input "Hanging signage from ceiling? Hire lift operators, electrical pre- and post-eve…"
type input "Hanging signage from ceiling? Hire lift operators, electrical pre- and post-eve…"
click at [306, 213] on button "Uncategorized" at bounding box center [282, 208] width 65 height 16
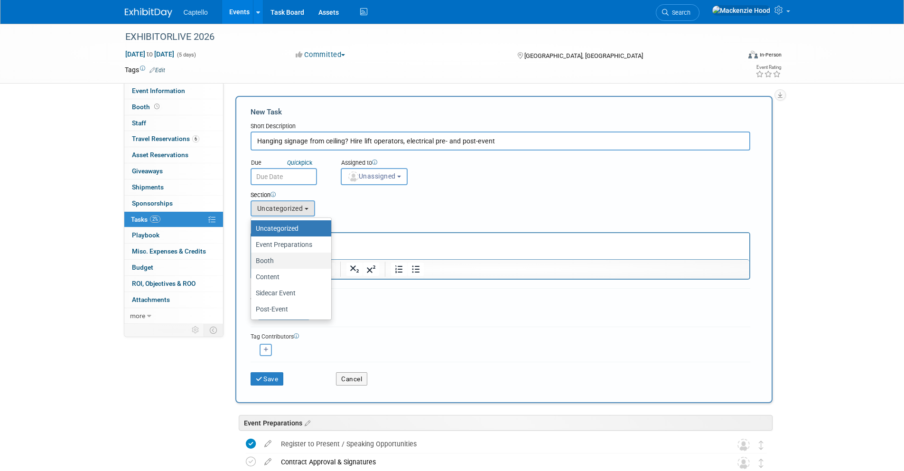
click at [299, 263] on label "Booth" at bounding box center [289, 260] width 66 height 12
click at [252, 263] on input "Booth" at bounding box center [249, 261] width 6 height 6
select select "11274209"
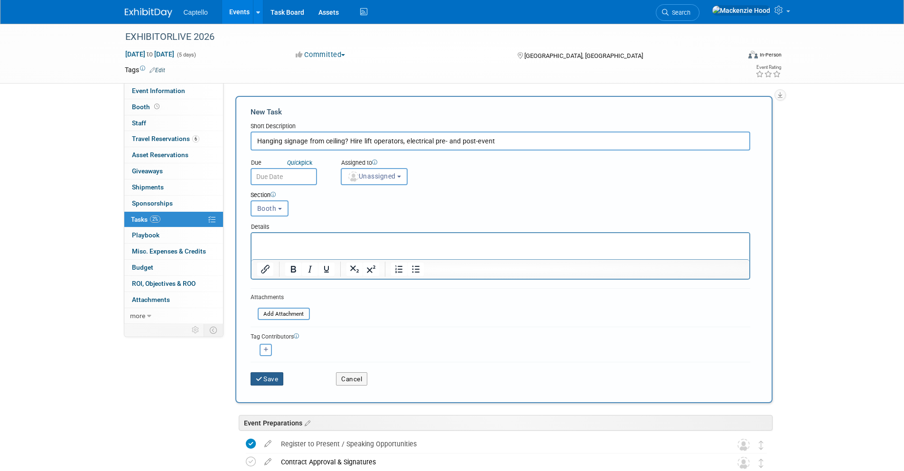
click at [267, 382] on button "Save" at bounding box center [266, 378] width 33 height 13
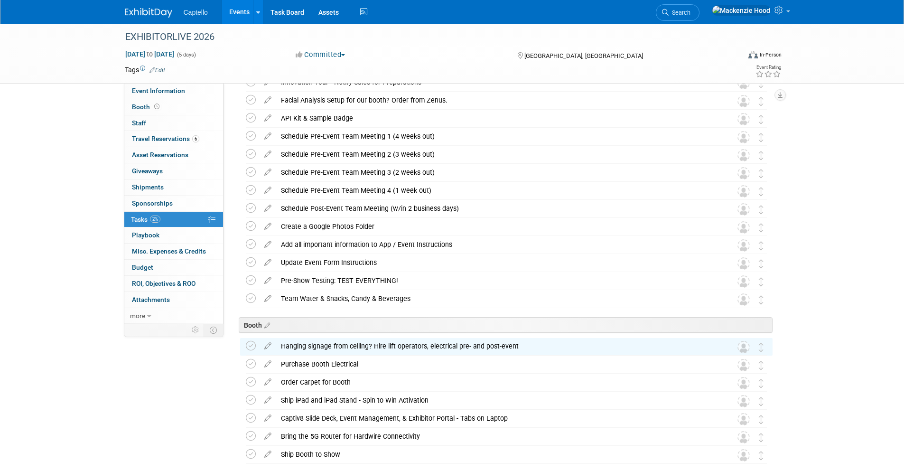
scroll to position [737, 0]
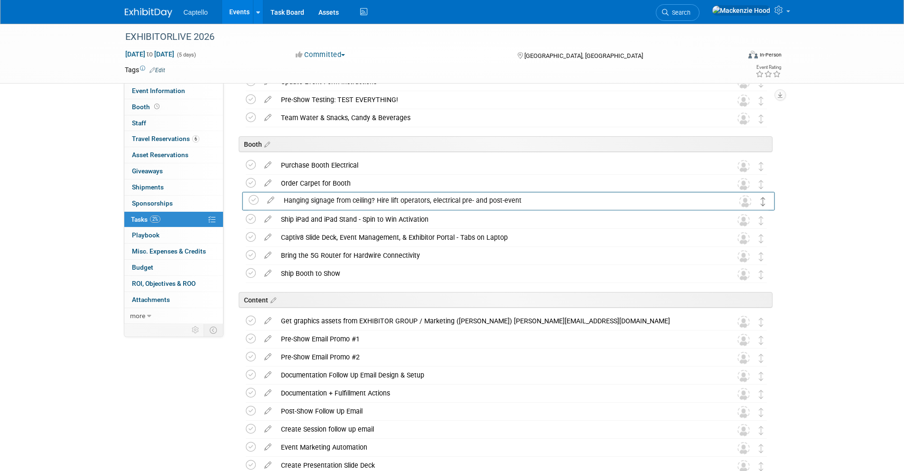
drag, startPoint x: 762, startPoint y: 163, endPoint x: 764, endPoint y: 197, distance: 34.7
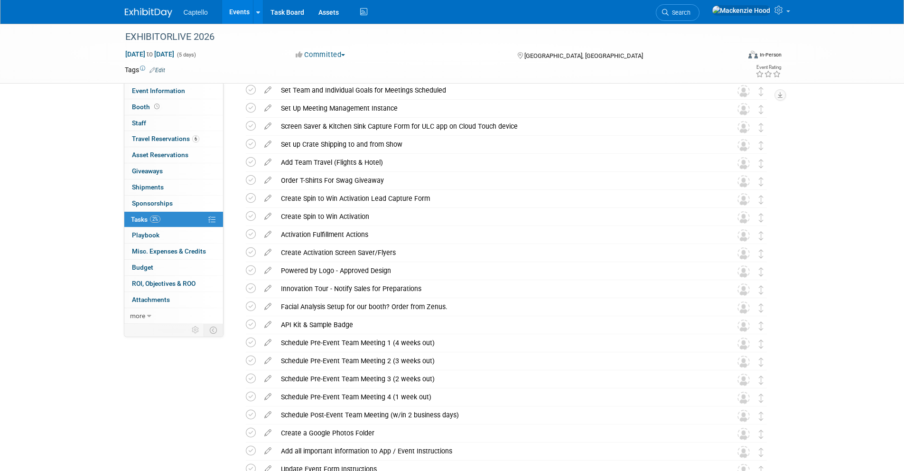
scroll to position [0, 0]
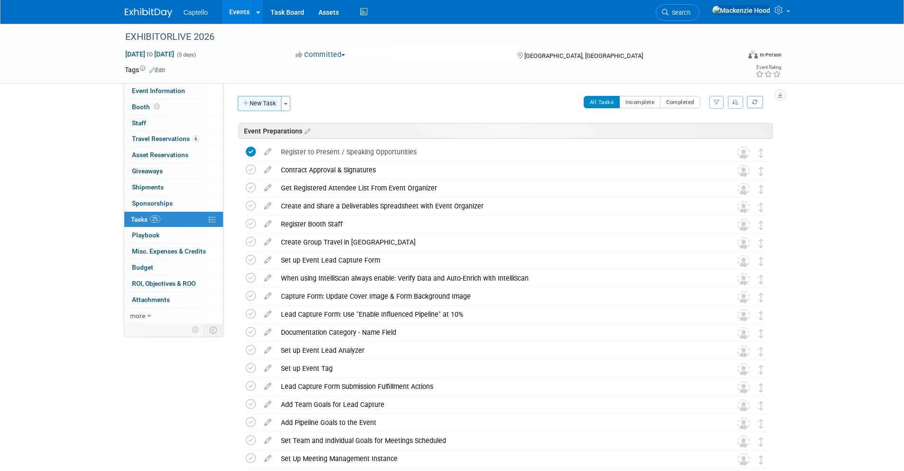
click at [270, 102] on button "New Task" at bounding box center [260, 103] width 44 height 15
click at [0, 0] on div at bounding box center [0, 0] width 0 height 0
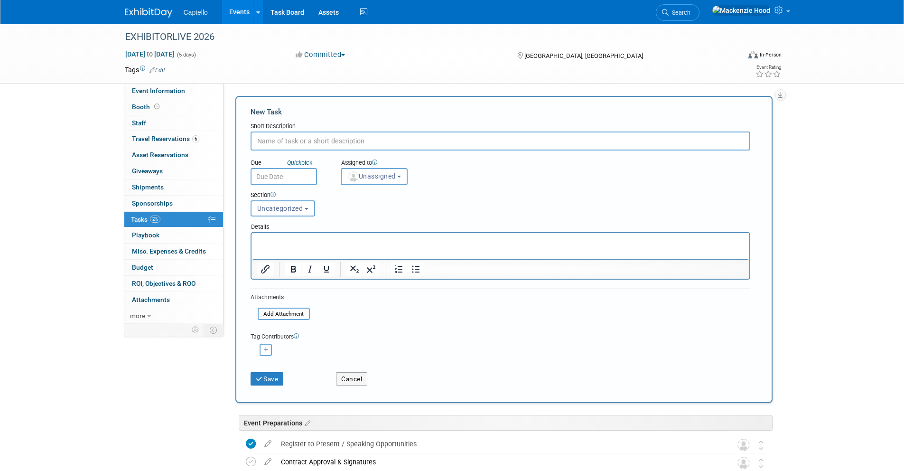
paste input "Screen Saver & Vertical Activation on 6’ Vertical Cloud Touch display near aisle"
type input "Screen Saver & Vertical Activation on 6’ Vertical Cloud Touch display near aisle"
click at [307, 204] on button "Uncategorized" at bounding box center [282, 208] width 65 height 16
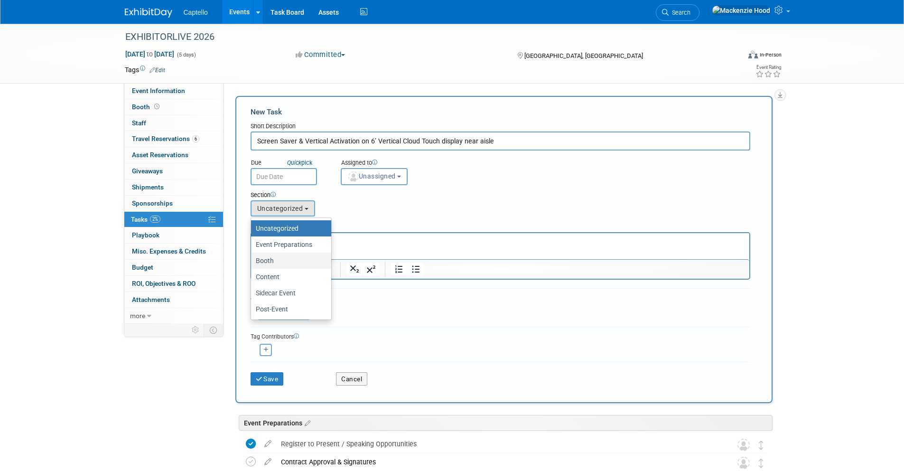
click at [304, 257] on label "Booth" at bounding box center [289, 260] width 66 height 12
click at [252, 258] on input "Booth" at bounding box center [249, 261] width 6 height 6
select select "11274209"
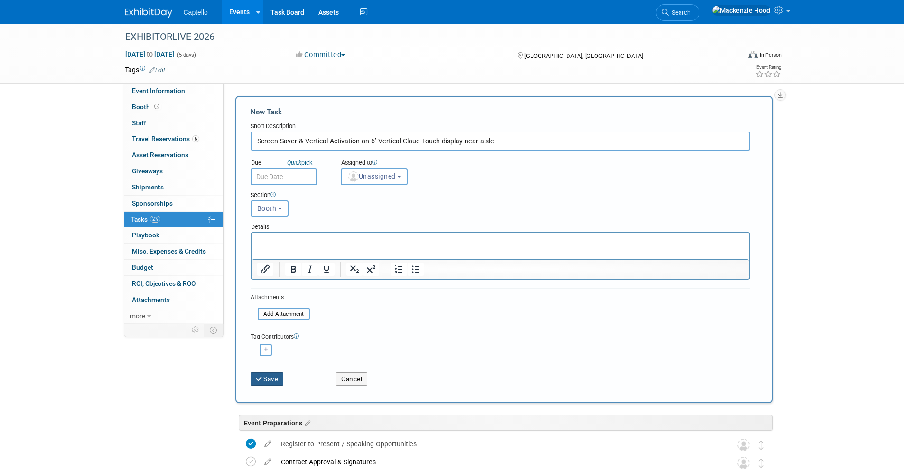
click at [266, 378] on button "Save" at bounding box center [266, 378] width 33 height 13
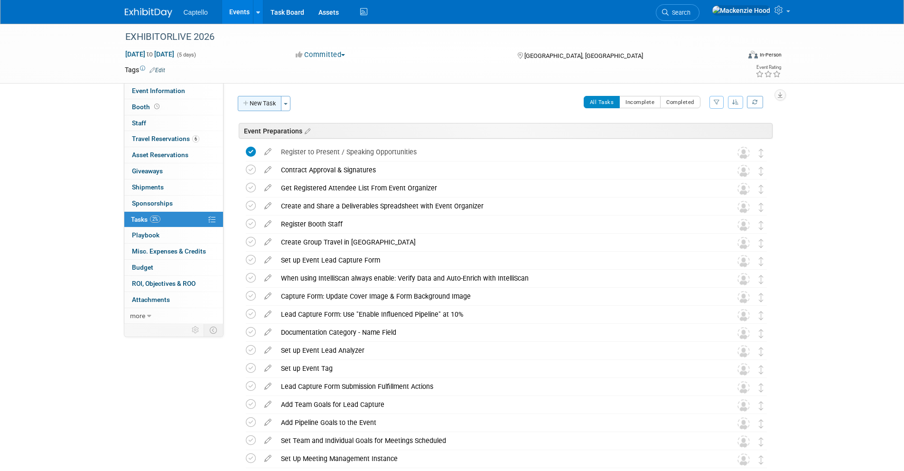
click at [246, 105] on icon "button" at bounding box center [246, 104] width 7 height 6
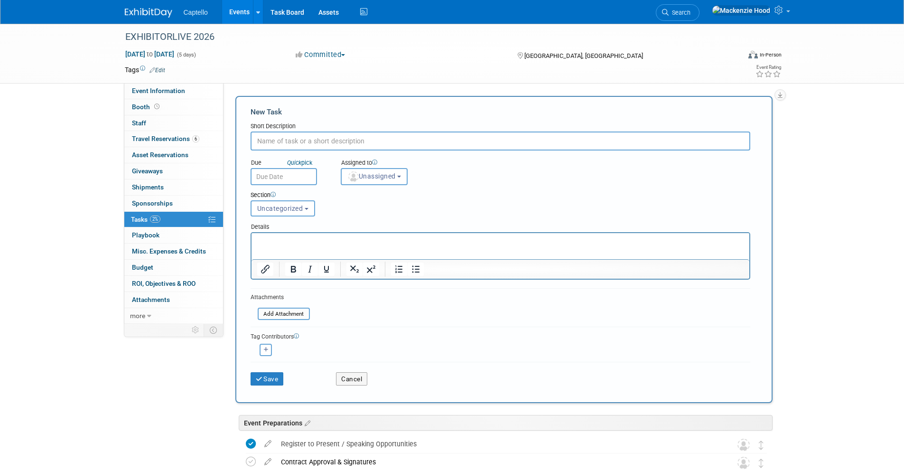
paste input "Captain Captello Gamification QR Code: Photo Booth"
type input "Captain Captello Gamification QR Code: Photo Booth"
click at [283, 214] on button "Uncategorized" at bounding box center [282, 208] width 65 height 16
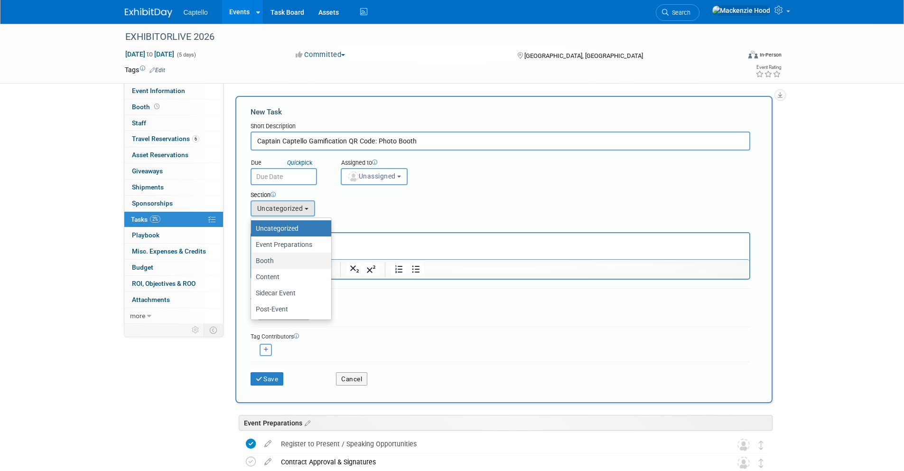
click at [278, 255] on label "Booth" at bounding box center [289, 260] width 66 height 12
click at [252, 258] on input "Booth" at bounding box center [249, 261] width 6 height 6
select select "11274209"
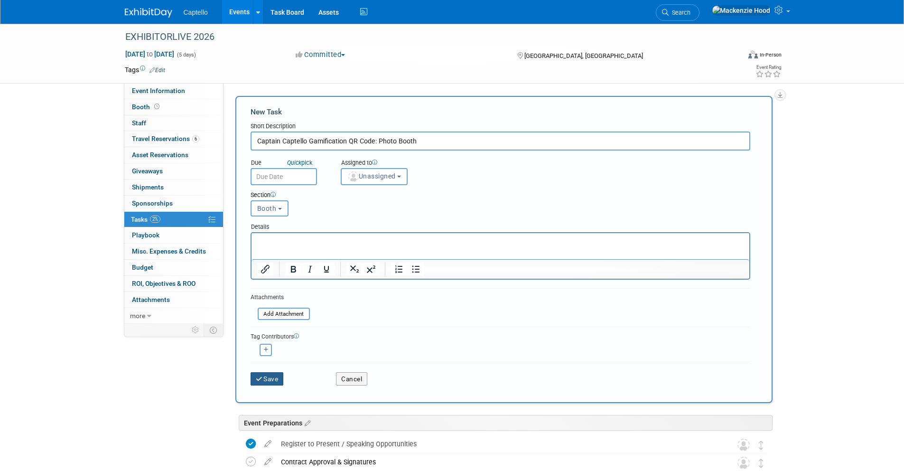
click at [273, 376] on button "Save" at bounding box center [266, 378] width 33 height 13
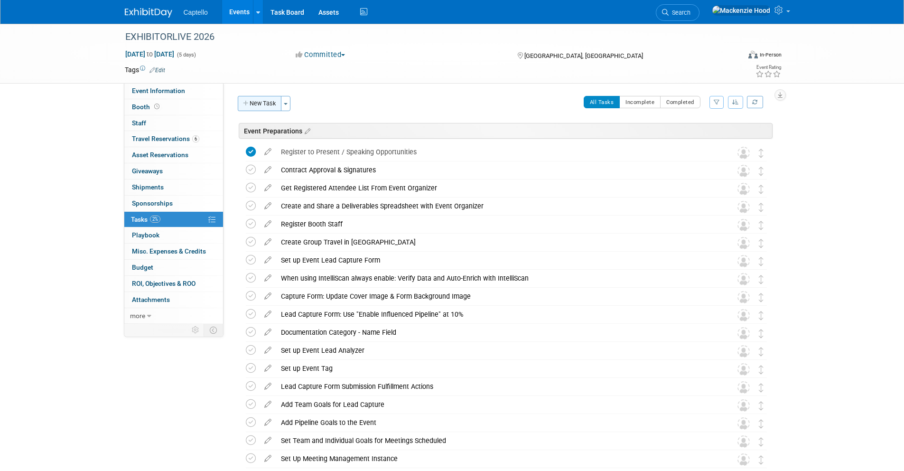
click at [259, 107] on button "New Task" at bounding box center [260, 103] width 44 height 15
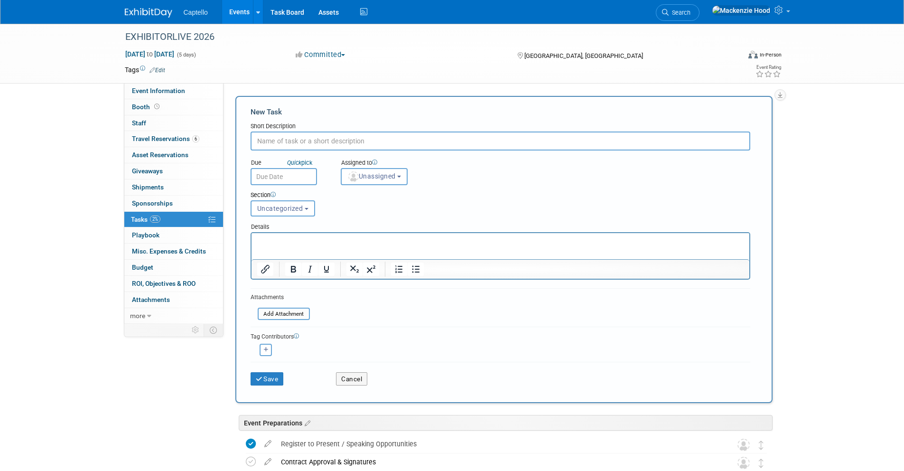
paste input "Captain [PERSON_NAME] Photo Booth Follow Up Email and Fulfillment Actions"
type input "Captain [PERSON_NAME] Photo Booth Follow Up Email and Fulfillment Actions"
click at [295, 204] on span "Uncategorized" at bounding box center [280, 208] width 46 height 8
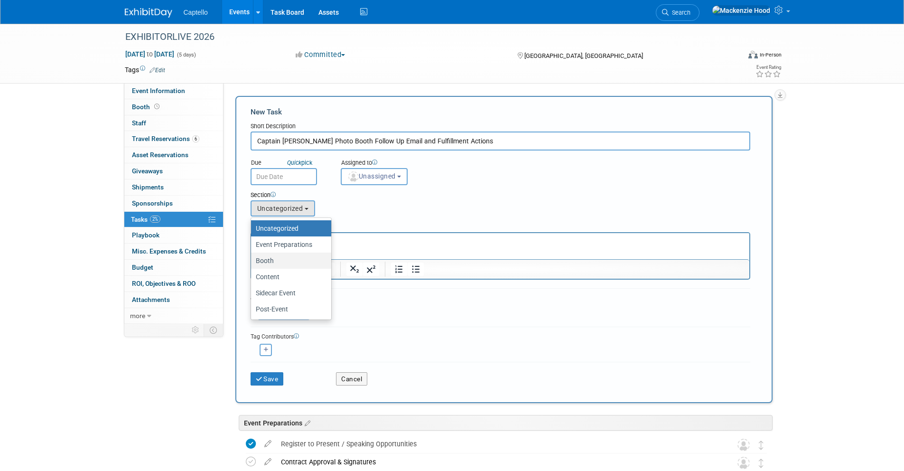
click at [276, 262] on label "Booth" at bounding box center [289, 260] width 66 height 12
click at [252, 262] on input "Booth" at bounding box center [249, 261] width 6 height 6
select select "11274209"
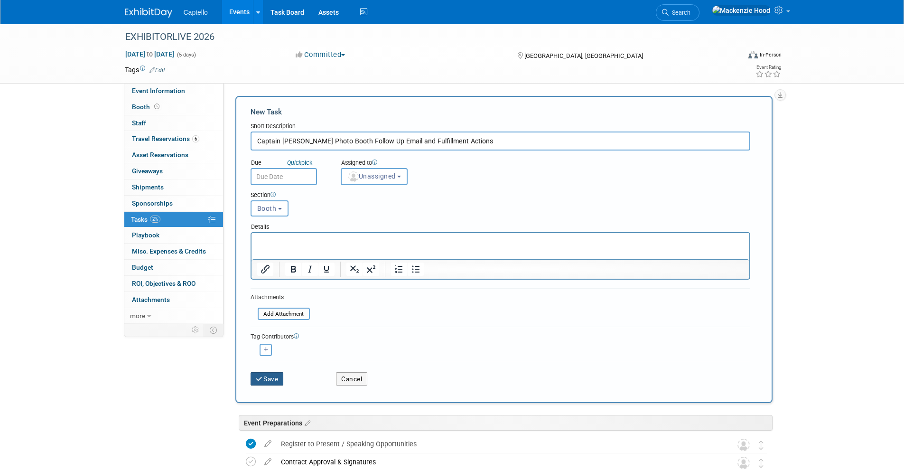
click at [268, 383] on button "Save" at bounding box center [266, 378] width 33 height 13
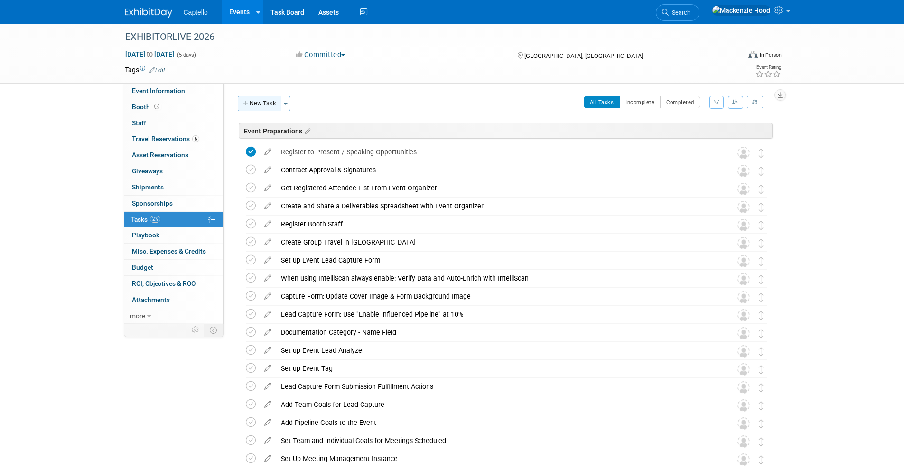
click at [246, 104] on icon "button" at bounding box center [246, 104] width 7 height 6
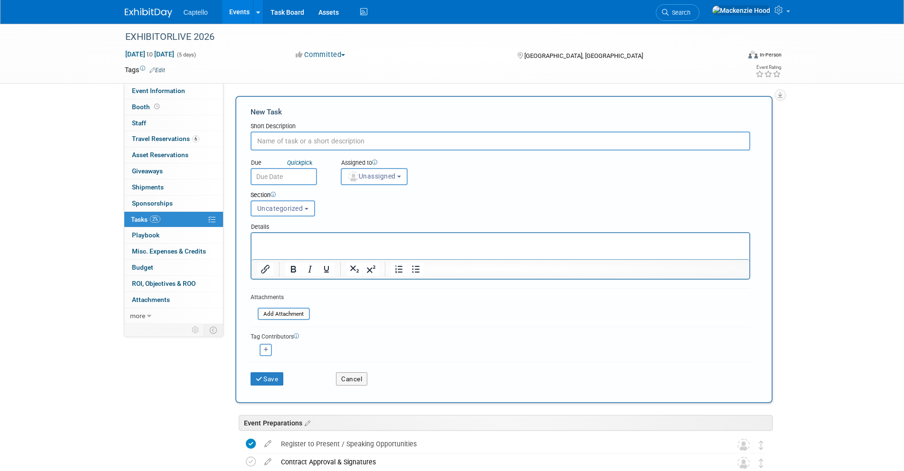
paste input "Captain [PERSON_NAME] Lead Capture QR Code: Kitchen Sink"
type input "Captain [PERSON_NAME] Lead Capture QR Code: Kitchen Sink"
click at [293, 207] on span "Uncategorized" at bounding box center [280, 208] width 46 height 8
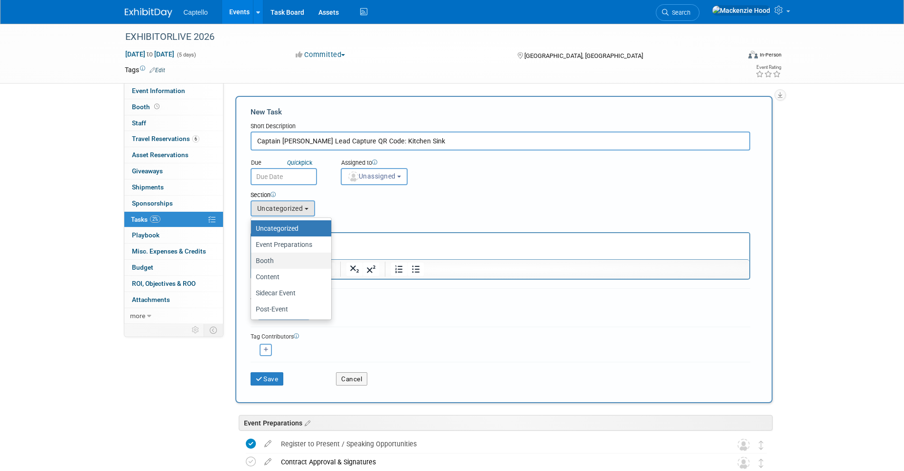
click at [276, 258] on label "Booth" at bounding box center [289, 260] width 66 height 12
click at [252, 258] on input "Booth" at bounding box center [249, 261] width 6 height 6
select select "11274209"
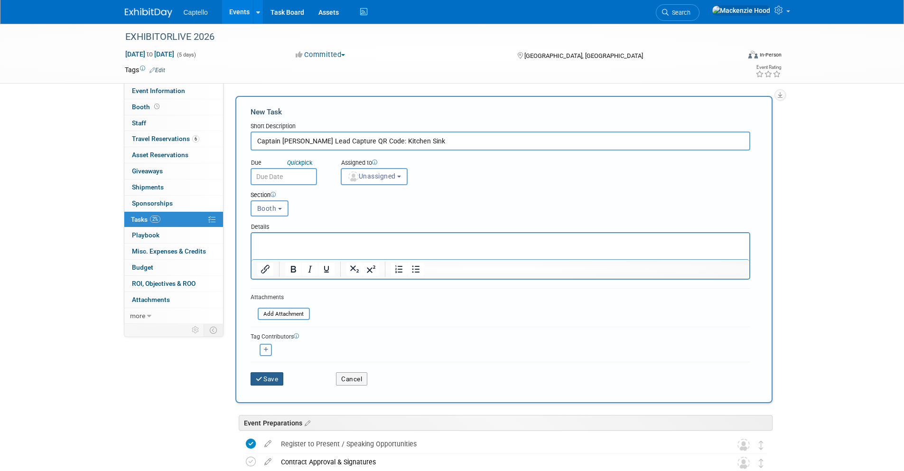
click at [272, 379] on button "Save" at bounding box center [266, 378] width 33 height 13
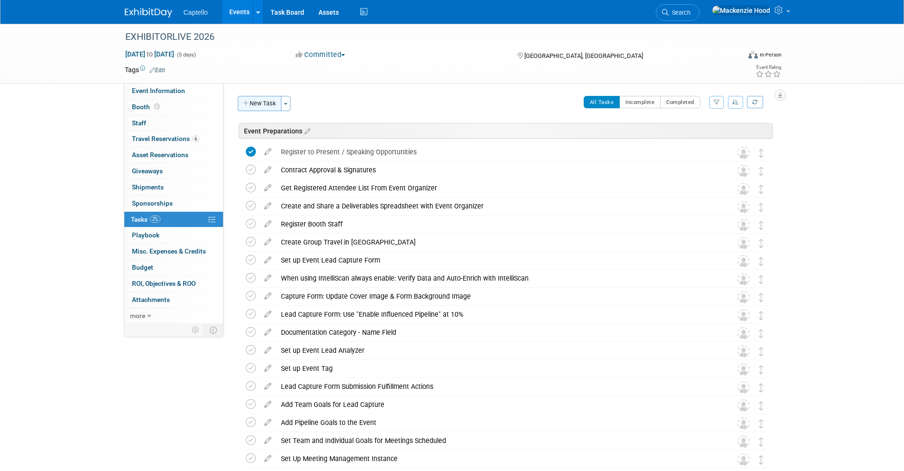
click at [250, 102] on button "New Task" at bounding box center [260, 103] width 44 height 15
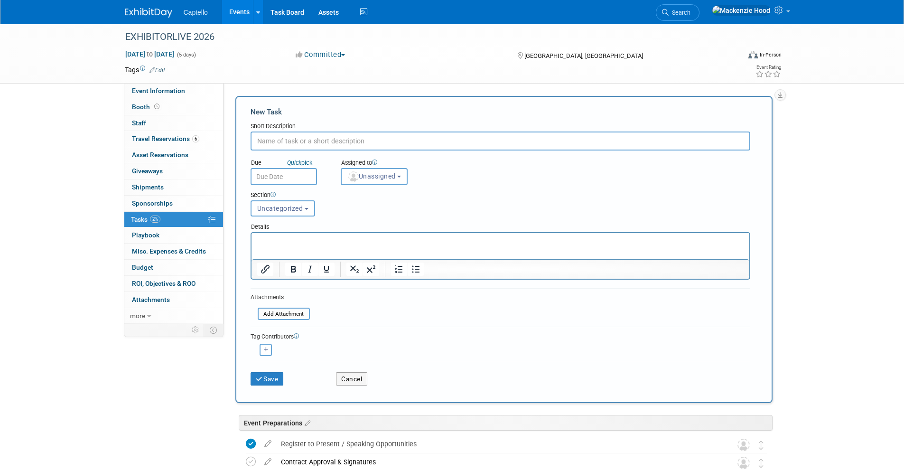
paste input "3 Stations Laptops loaded plus center station"
type input "3 Stations Laptops loaded plus center station"
click at [300, 209] on span "Uncategorized" at bounding box center [280, 208] width 46 height 8
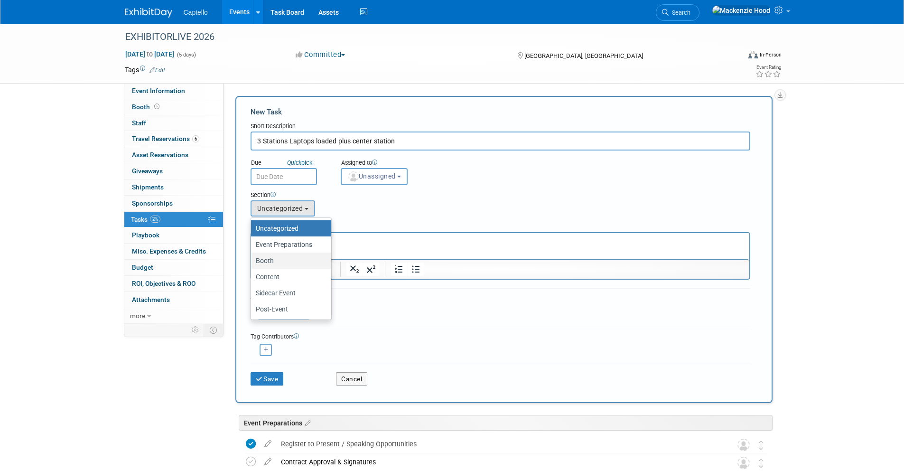
click at [290, 256] on label "Booth" at bounding box center [289, 260] width 66 height 12
click at [252, 258] on input "Booth" at bounding box center [249, 261] width 6 height 6
select select "11274209"
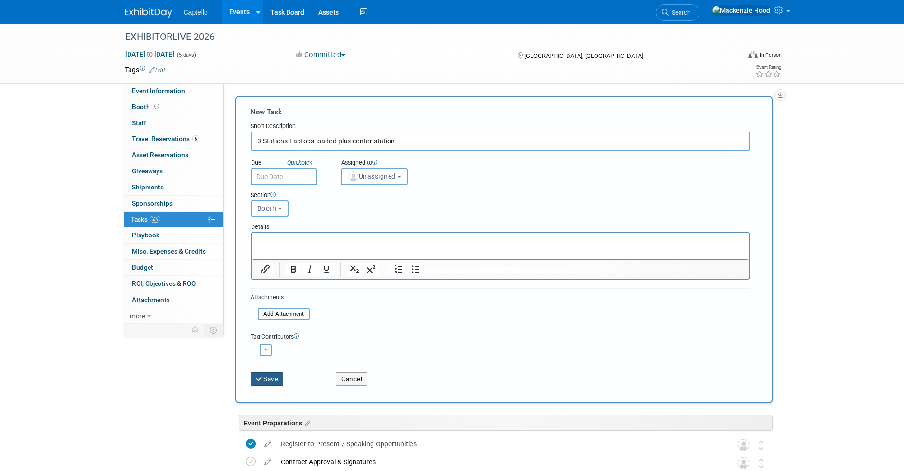
click at [276, 378] on button "Save" at bounding box center [266, 378] width 33 height 13
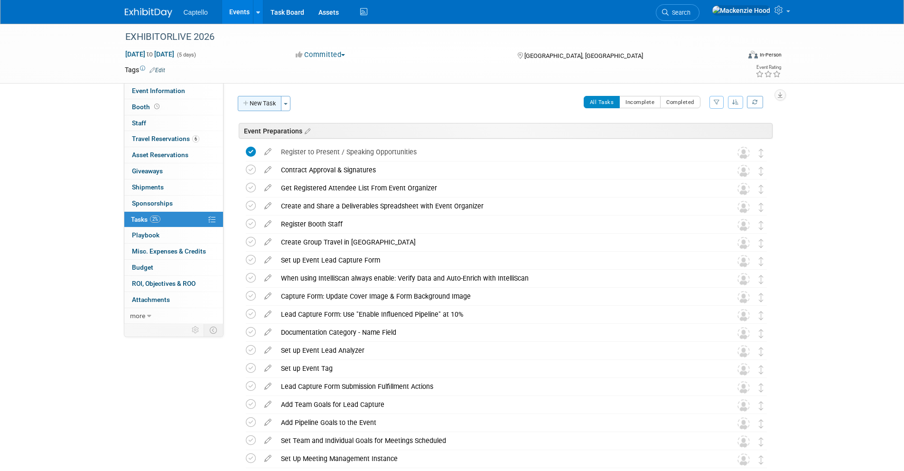
click at [269, 105] on button "New Task" at bounding box center [260, 103] width 44 height 15
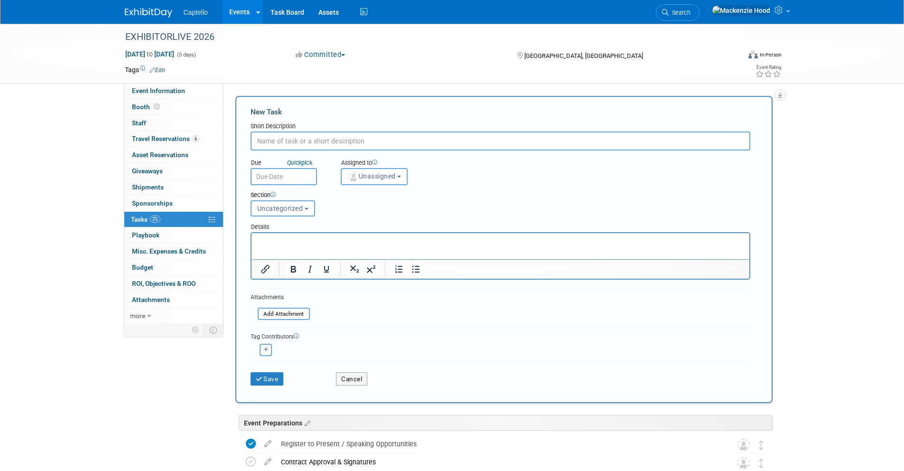
paste input "Screen Saver & Vertical Activation on 6’ Vertical Cloud Touch display near aisle"
type input "Screen Saver & Vertical Activation on 6’ Vertical Cloud Touch display near aisle"
click at [292, 204] on span "Uncategorized" at bounding box center [280, 208] width 46 height 8
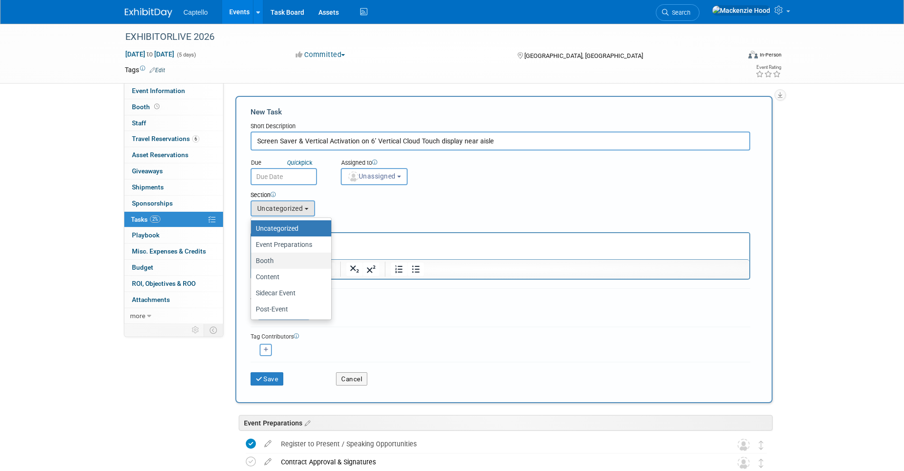
click at [275, 262] on label "Booth" at bounding box center [289, 260] width 66 height 12
click at [252, 262] on input "Booth" at bounding box center [249, 261] width 6 height 6
select select "11274209"
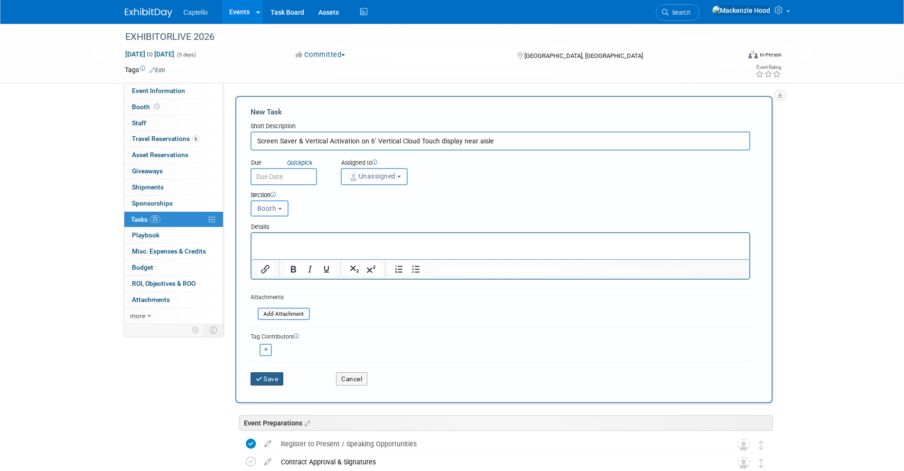
click at [277, 375] on button "Save" at bounding box center [266, 378] width 33 height 13
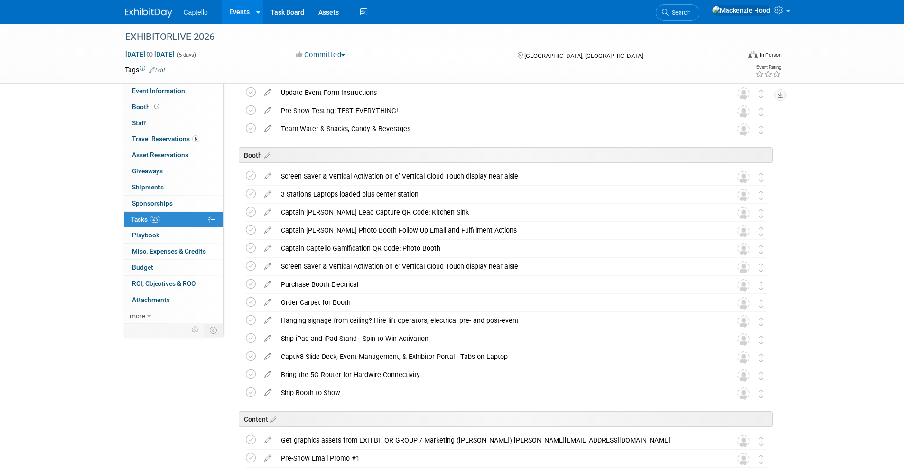
scroll to position [739, 0]
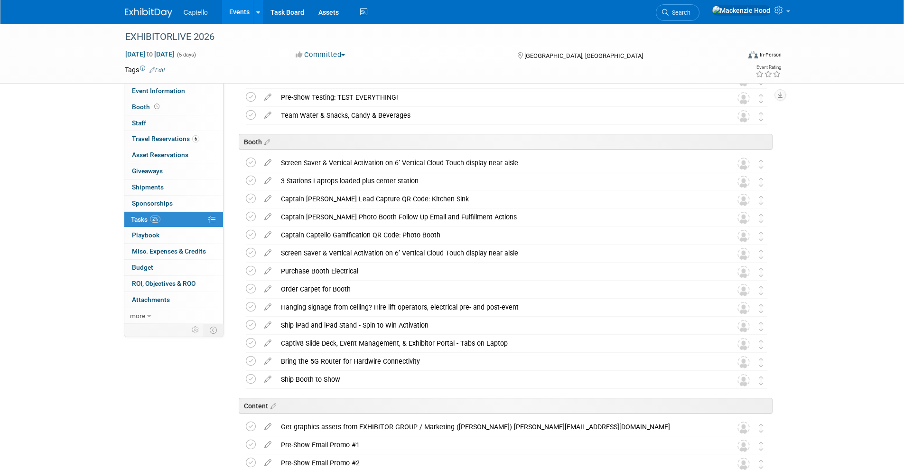
click at [268, 161] on icon at bounding box center [267, 161] width 17 height 12
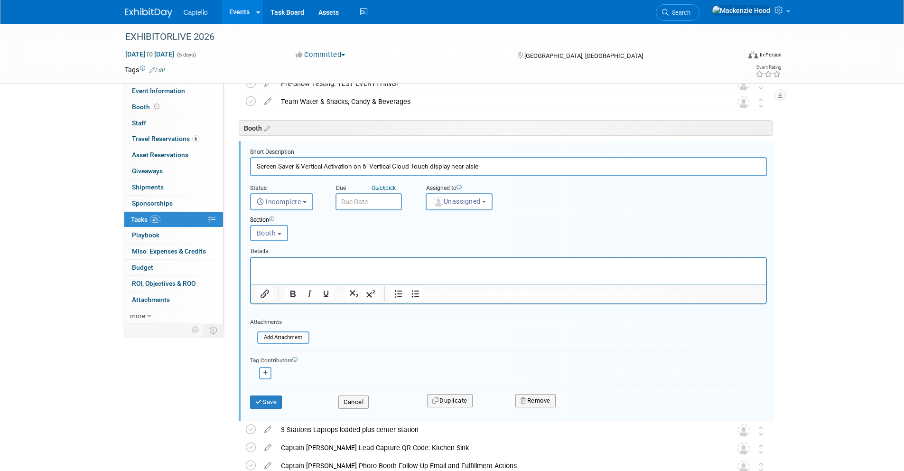
scroll to position [755, 0]
click at [538, 395] on button "Remove" at bounding box center [535, 398] width 40 height 13
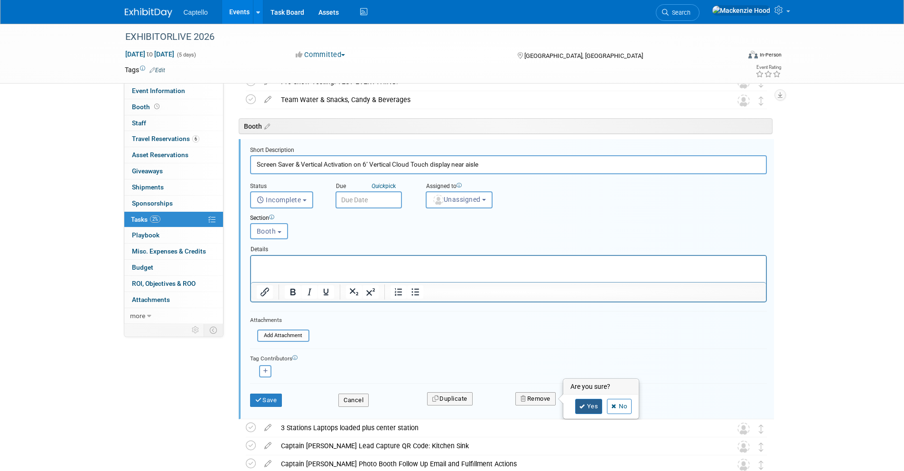
click at [594, 406] on link "Yes" at bounding box center [589, 405] width 28 height 15
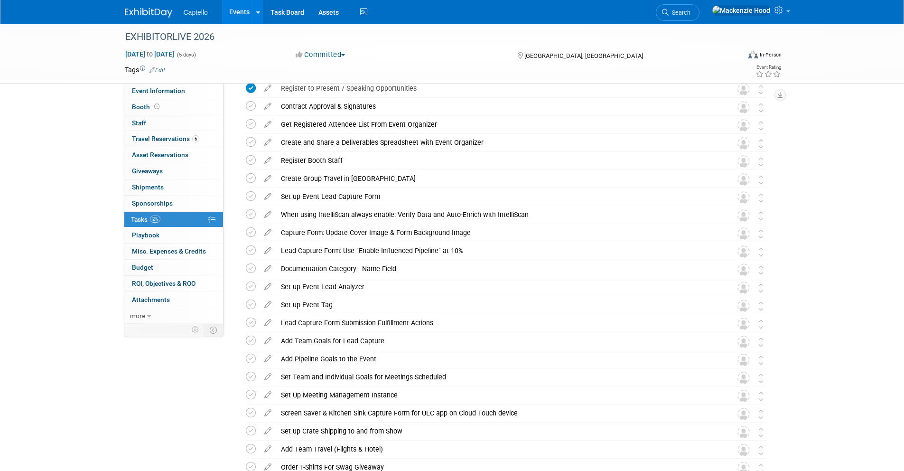
scroll to position [0, 0]
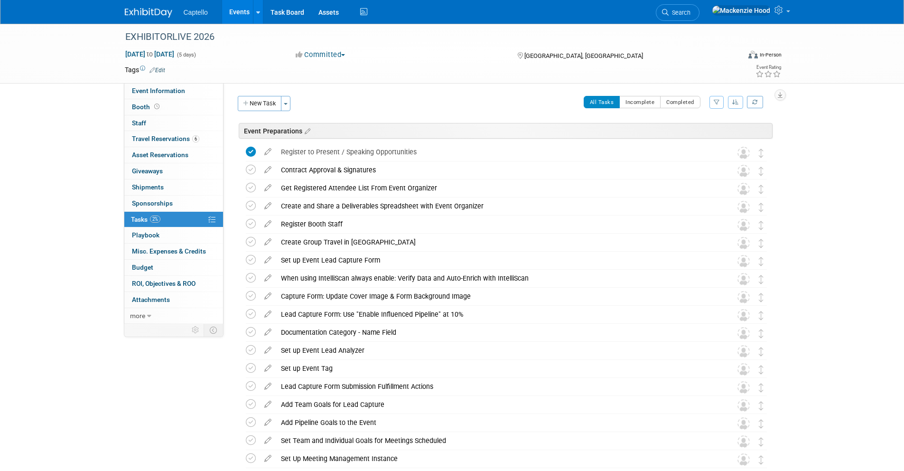
click at [243, 97] on button "New Task" at bounding box center [260, 103] width 44 height 15
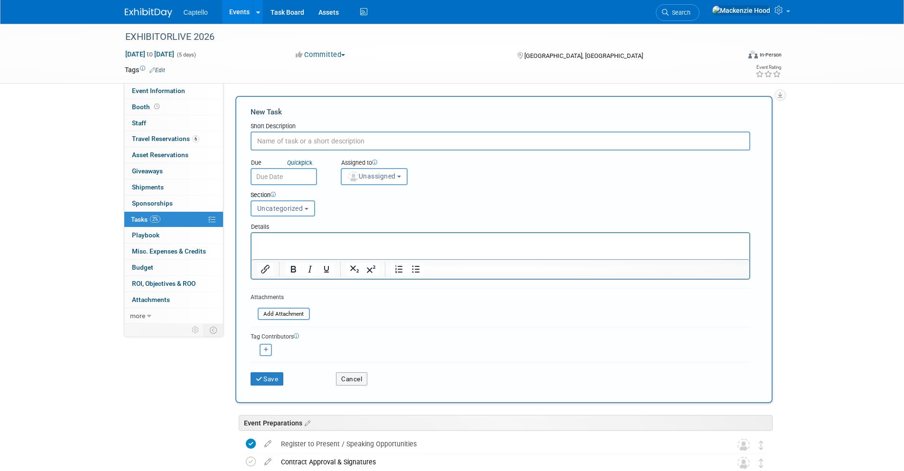
paste input "Interactive Displays x2 (booth and photo booth)"
type input "Interactive Displays x2 (booth and photo booth)"
paste input "Interactive Displays x2 (booth and photo booth)"
type input "Interactive Displays x2 (booth and photo booth)"
click at [299, 204] on span "Uncategorized" at bounding box center [280, 208] width 46 height 8
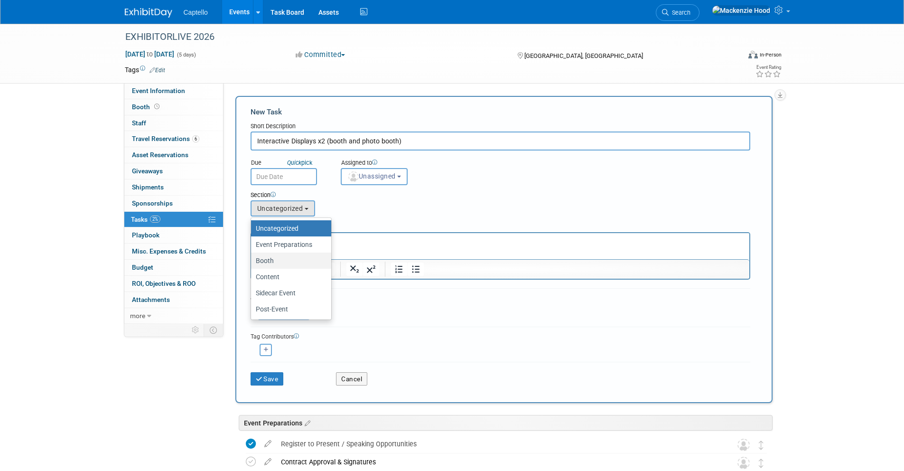
click at [299, 259] on label "Booth" at bounding box center [289, 260] width 66 height 12
click at [252, 259] on input "Booth" at bounding box center [249, 261] width 6 height 6
select select "11274209"
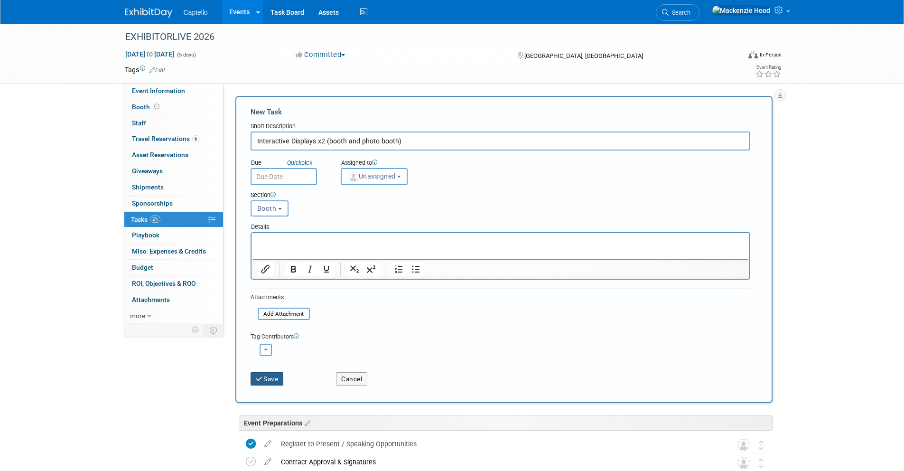
click at [266, 380] on button "Save" at bounding box center [266, 378] width 33 height 13
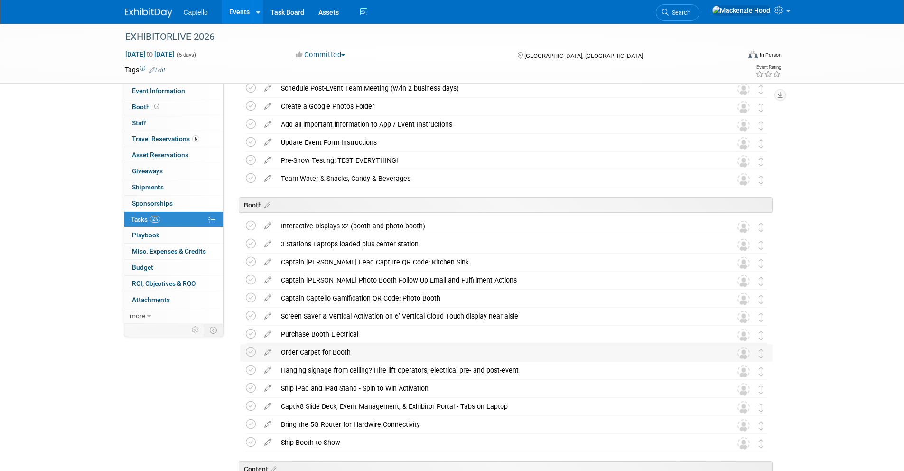
scroll to position [675, 0]
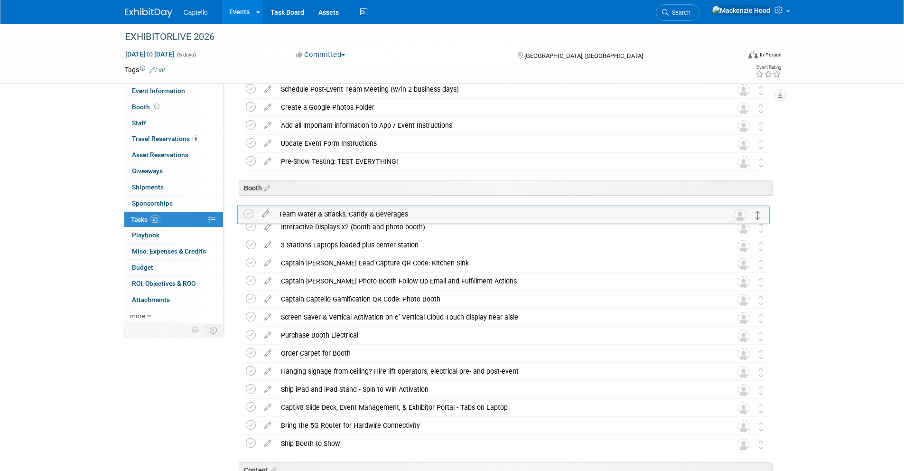
drag, startPoint x: 758, startPoint y: 183, endPoint x: 755, endPoint y: 210, distance: 27.6
click at [758, 209] on icon at bounding box center [760, 210] width 5 height 9
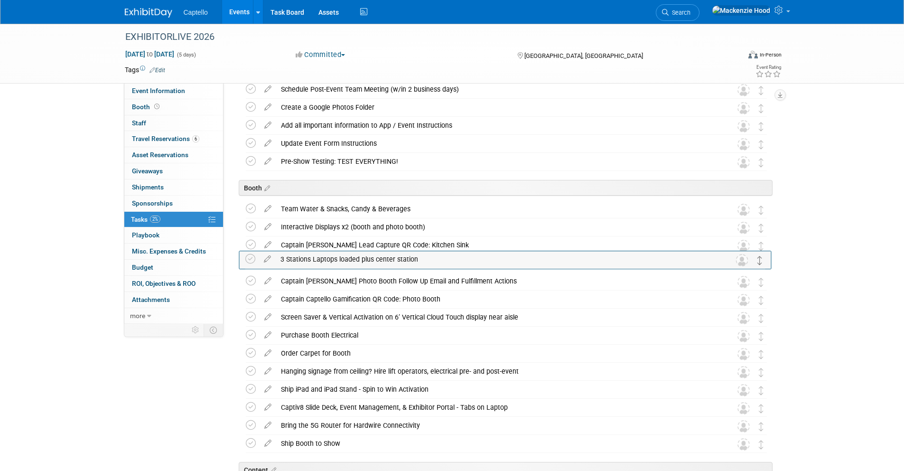
drag, startPoint x: 759, startPoint y: 244, endPoint x: 761, endPoint y: 333, distance: 88.2
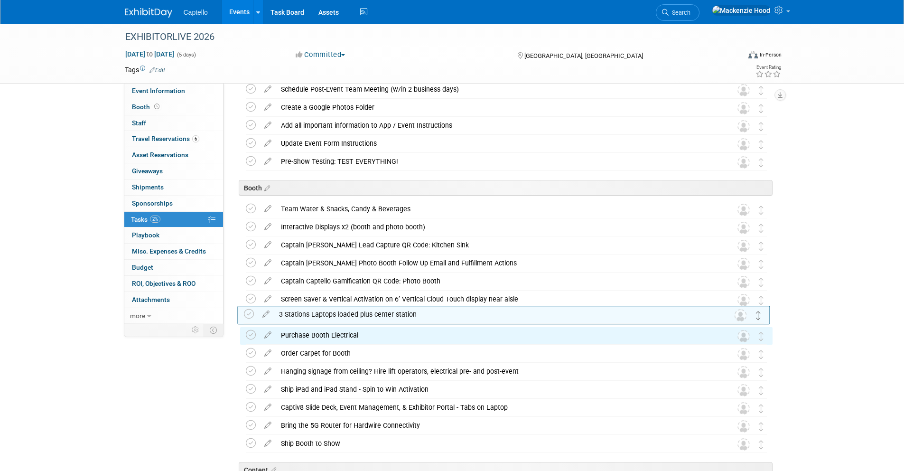
drag, startPoint x: 762, startPoint y: 332, endPoint x: 759, endPoint y: 311, distance: 21.5
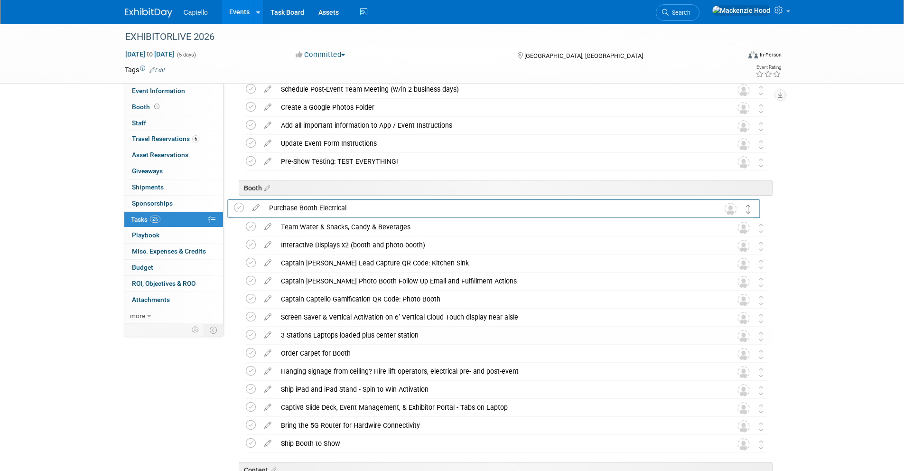
drag, startPoint x: 757, startPoint y: 333, endPoint x: 745, endPoint y: 203, distance: 130.5
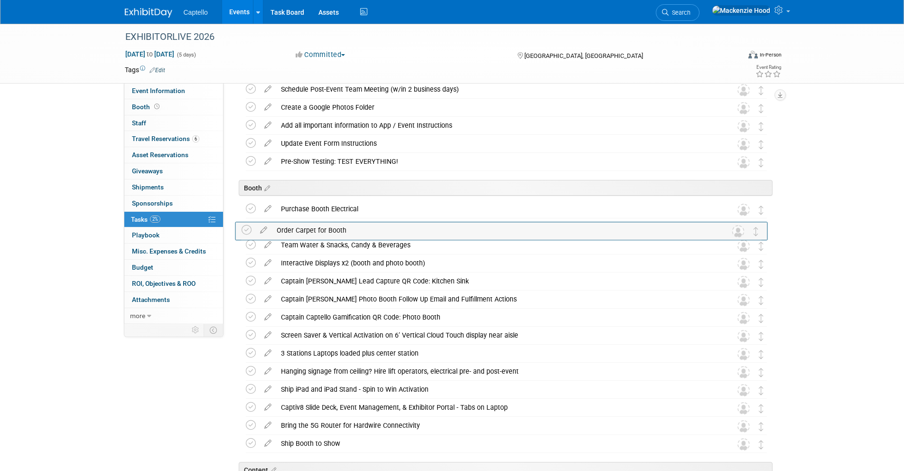
drag, startPoint x: 757, startPoint y: 352, endPoint x: 752, endPoint y: 228, distance: 123.9
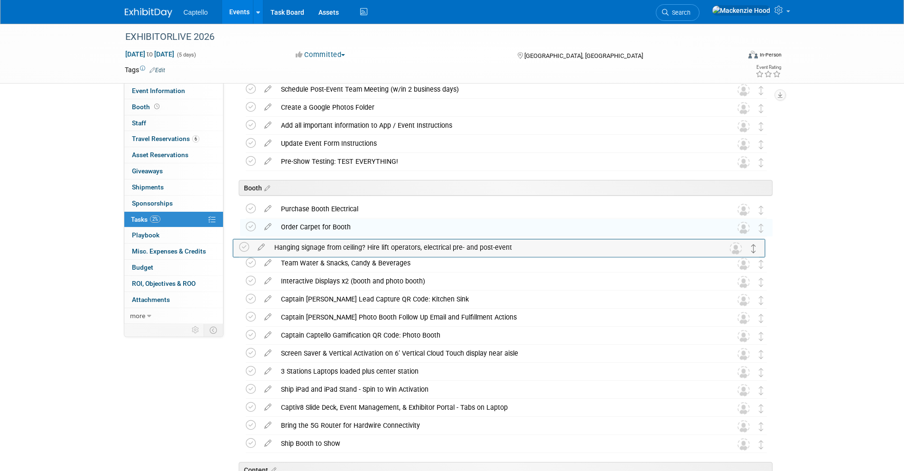
drag, startPoint x: 757, startPoint y: 371, endPoint x: 750, endPoint y: 246, distance: 125.0
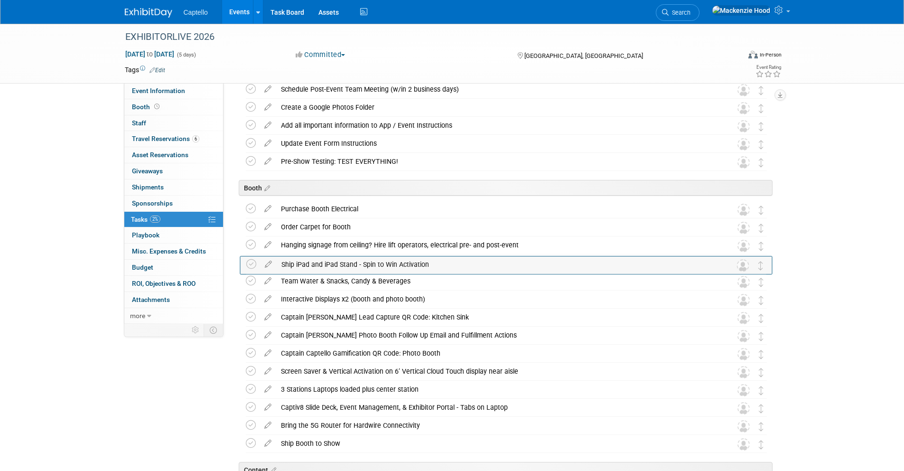
drag, startPoint x: 762, startPoint y: 389, endPoint x: 762, endPoint y: 264, distance: 125.2
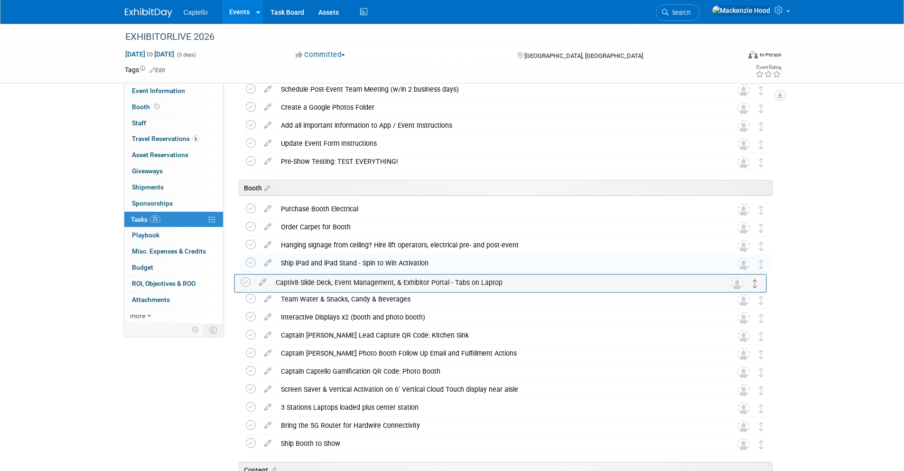
drag, startPoint x: 758, startPoint y: 408, endPoint x: 752, endPoint y: 282, distance: 125.8
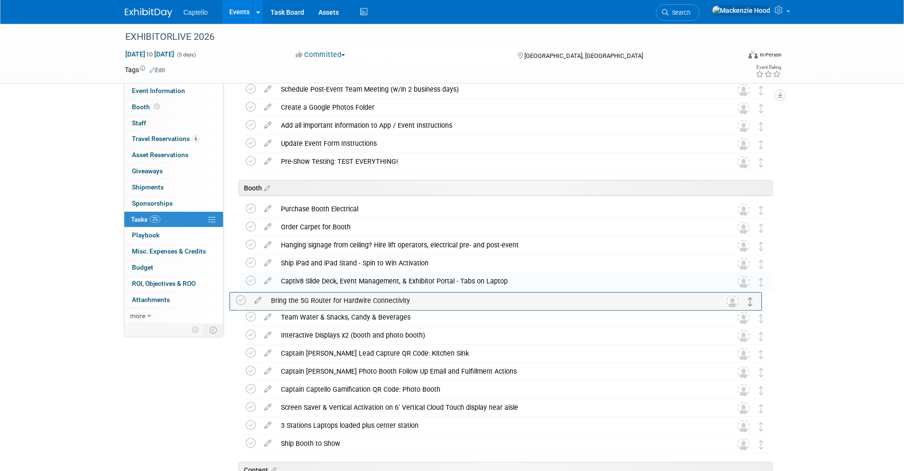
drag, startPoint x: 757, startPoint y: 387, endPoint x: 749, endPoint y: 302, distance: 85.2
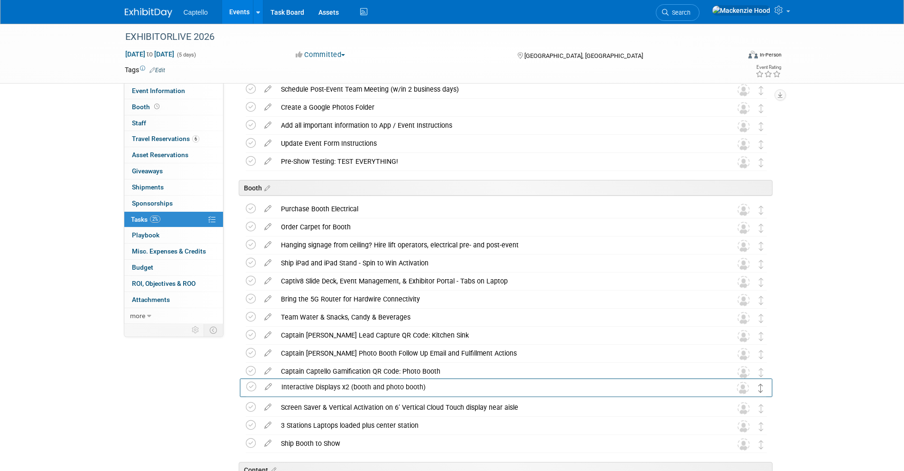
drag, startPoint x: 760, startPoint y: 336, endPoint x: 760, endPoint y: 389, distance: 53.1
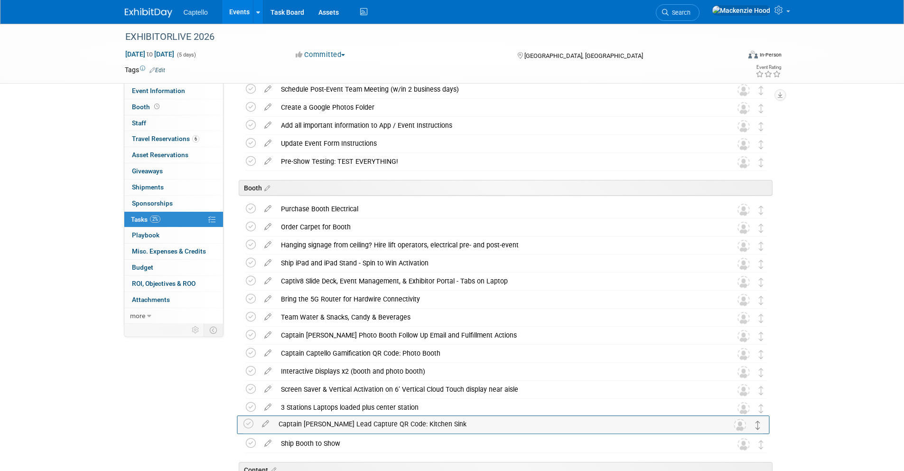
drag, startPoint x: 760, startPoint y: 333, endPoint x: 757, endPoint y: 422, distance: 88.3
click at [757, 422] on icon at bounding box center [758, 425] width 5 height 9
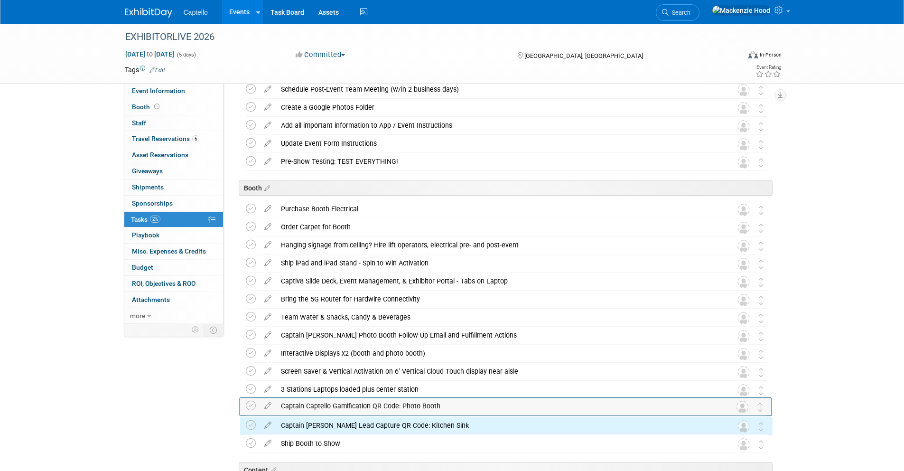
drag, startPoint x: 758, startPoint y: 361, endPoint x: 755, endPoint y: 405, distance: 43.7
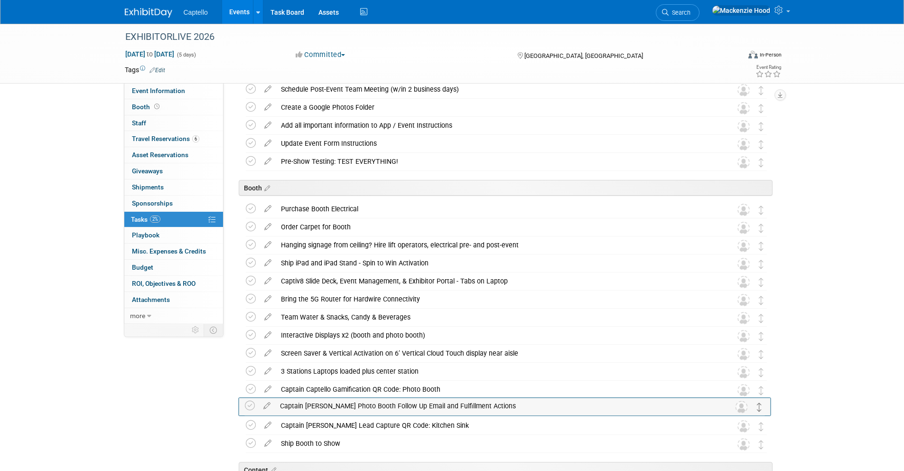
drag, startPoint x: 760, startPoint y: 334, endPoint x: 758, endPoint y: 405, distance: 70.7
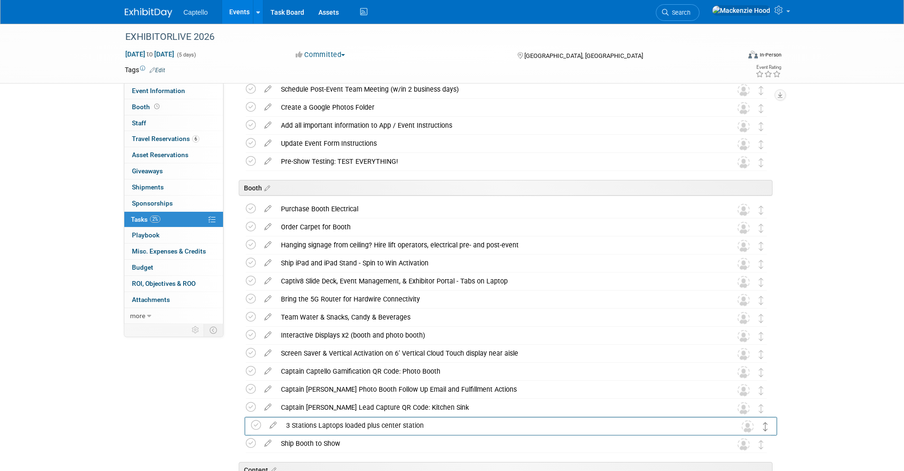
drag, startPoint x: 759, startPoint y: 372, endPoint x: 764, endPoint y: 426, distance: 53.8
click at [848, 264] on div "EXHIBITORLIVE 2026 Mar 29, 2026 to Apr 2, 2026 (5 days) Mar 29, 2026 to Apr 2, …" at bounding box center [452, 393] width 904 height 2091
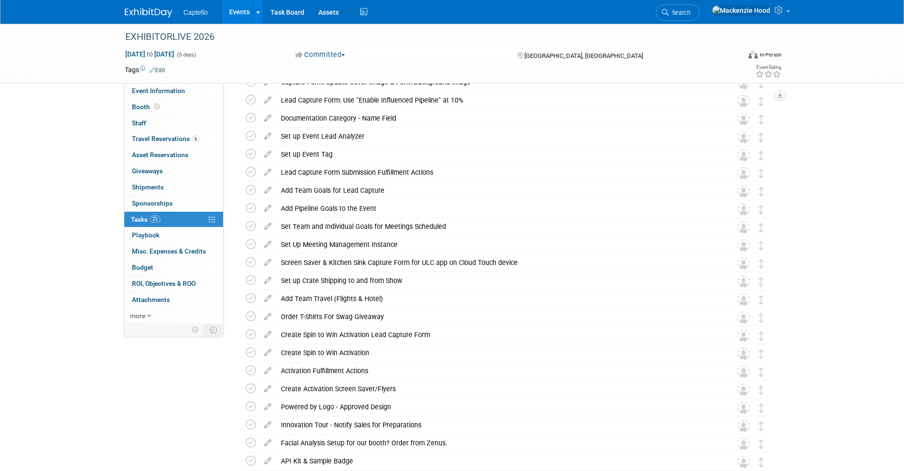
scroll to position [0, 0]
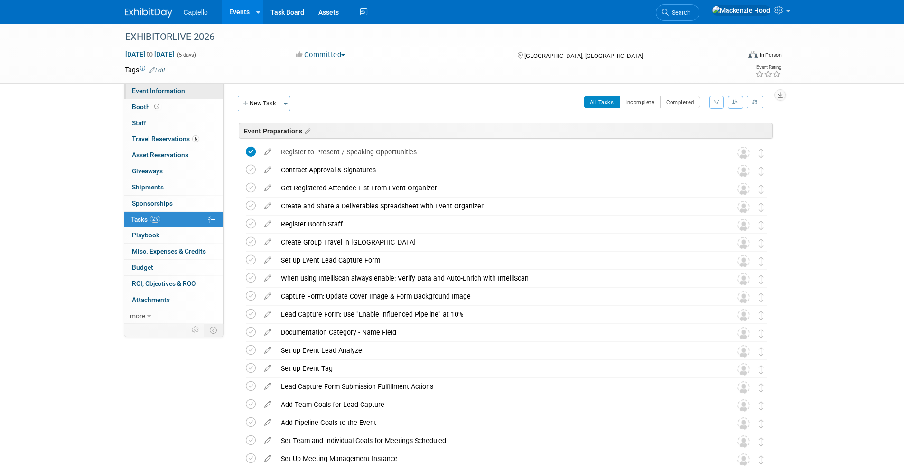
click at [194, 91] on link "Event Information" at bounding box center [173, 91] width 99 height 16
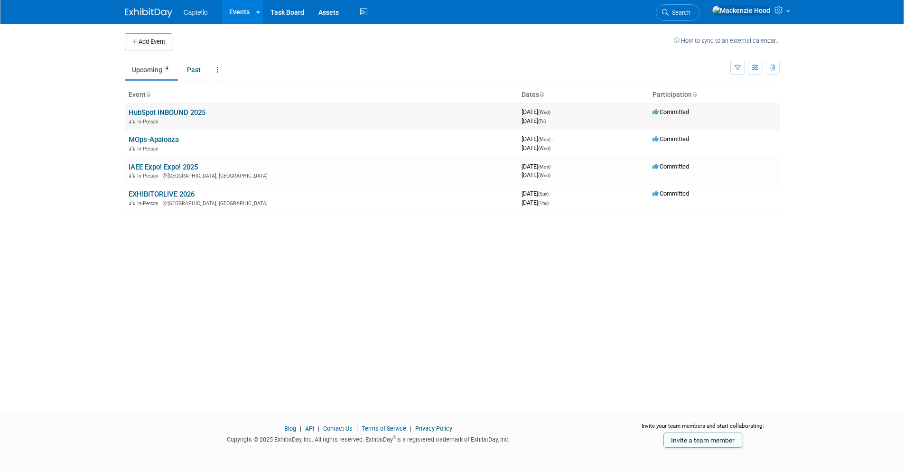
click at [149, 111] on link "HubSpot INBOUND 2025" at bounding box center [167, 112] width 77 height 9
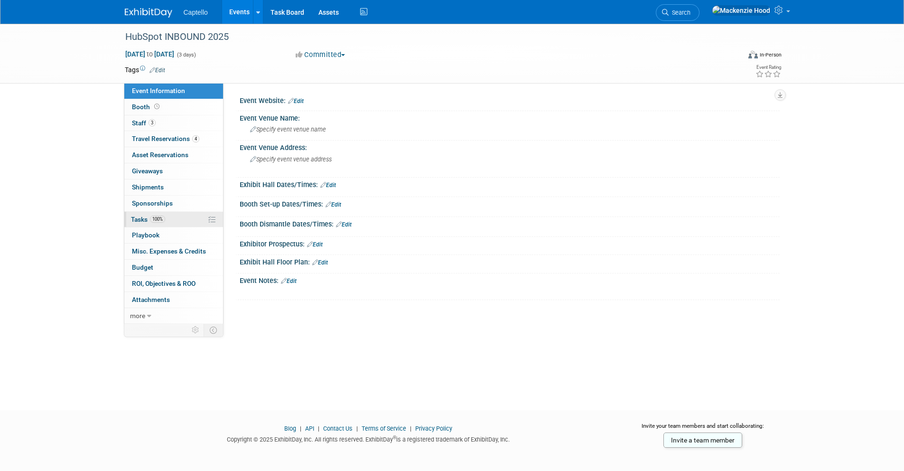
click at [183, 217] on link "100% Tasks 100%" at bounding box center [173, 220] width 99 height 16
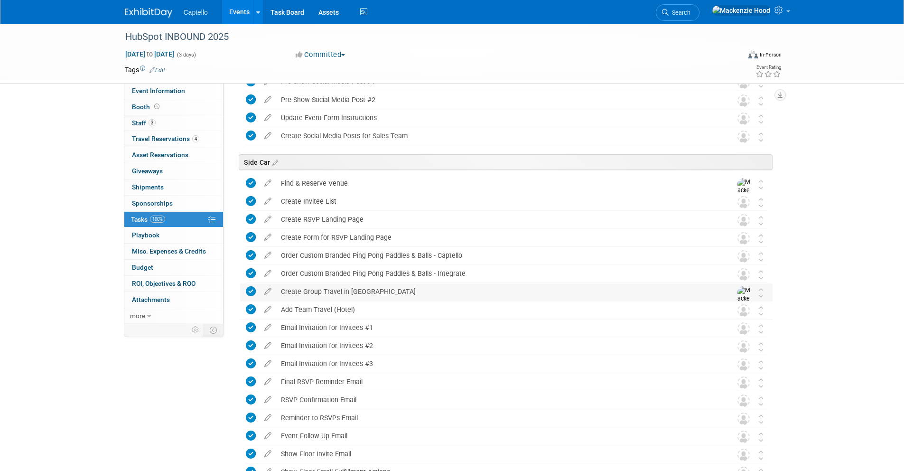
scroll to position [619, 0]
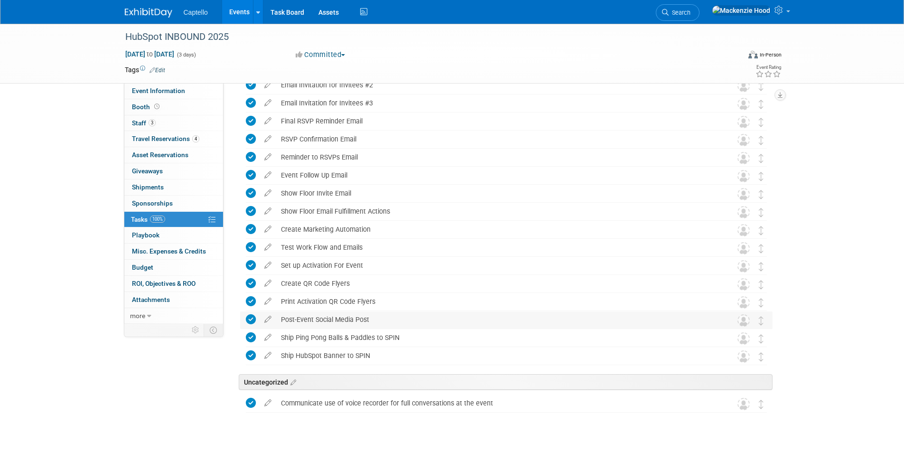
drag, startPoint x: 376, startPoint y: 315, endPoint x: 281, endPoint y: 318, distance: 94.9
click at [281, 318] on div "Post-Event Social Media Post" at bounding box center [497, 319] width 442 height 16
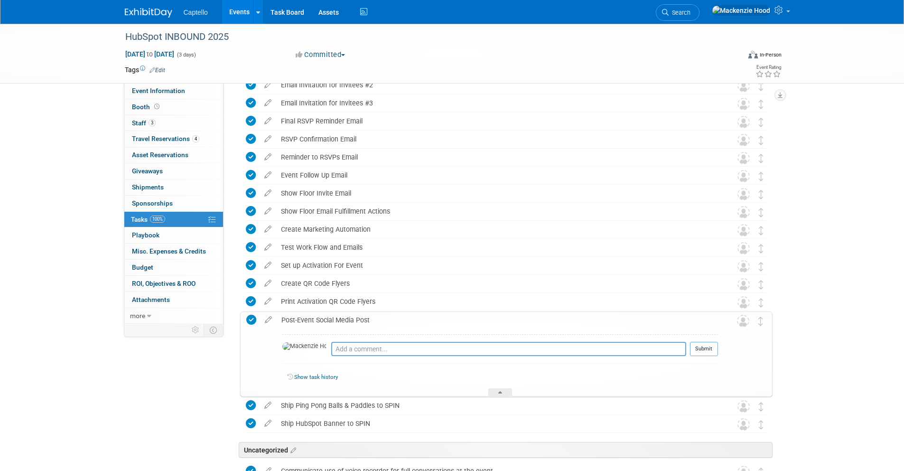
copy div "Post-Event Social Media Post"
click at [406, 322] on div "Post-Event Social Media Post" at bounding box center [497, 320] width 441 height 16
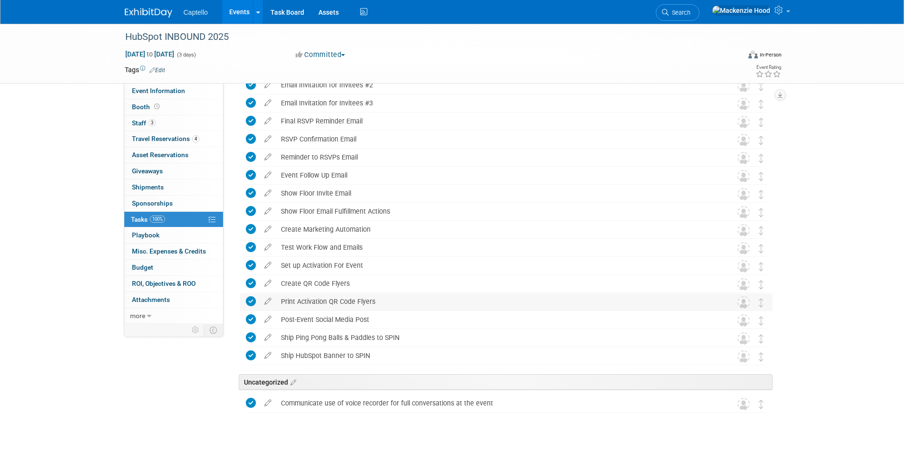
click at [375, 298] on div "Print Activation QR Code Flyers" at bounding box center [497, 301] width 442 height 16
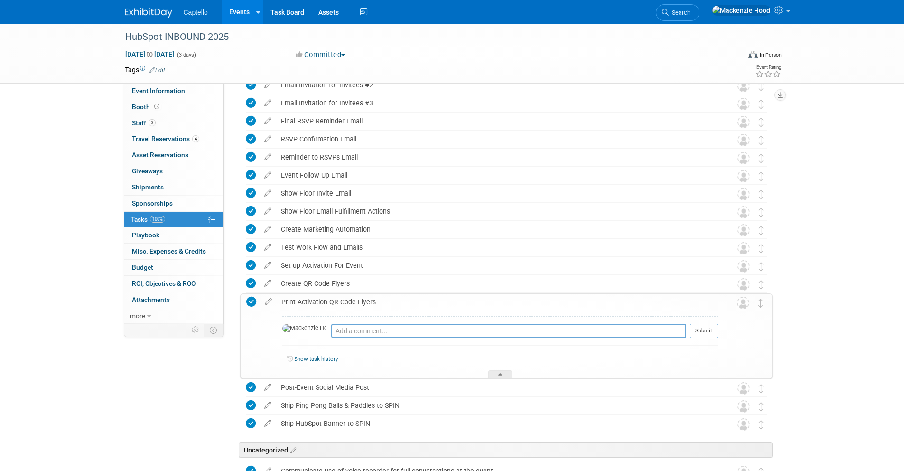
drag, startPoint x: 375, startPoint y: 298, endPoint x: 281, endPoint y: 298, distance: 93.9
click at [281, 298] on div "Print Activation QR Code Flyers" at bounding box center [497, 302] width 441 height 16
copy div "Print Activation QR Code Flyers"
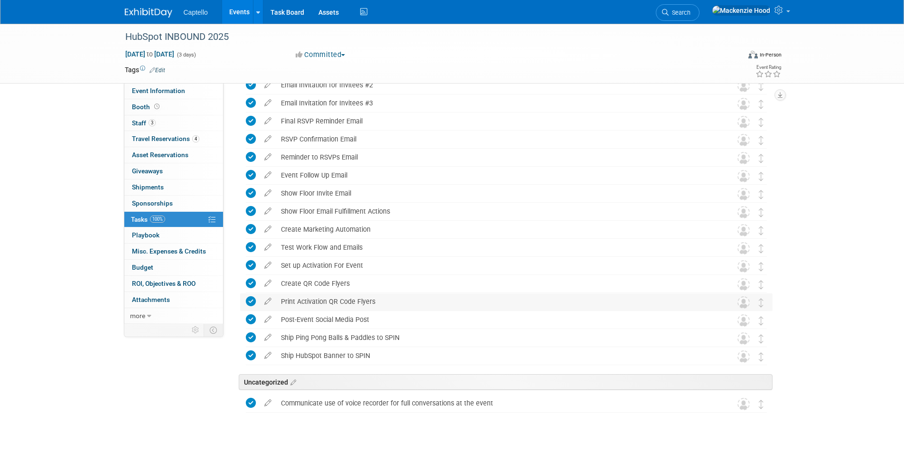
click at [401, 301] on div "Print Activation QR Code Flyers" at bounding box center [497, 301] width 442 height 16
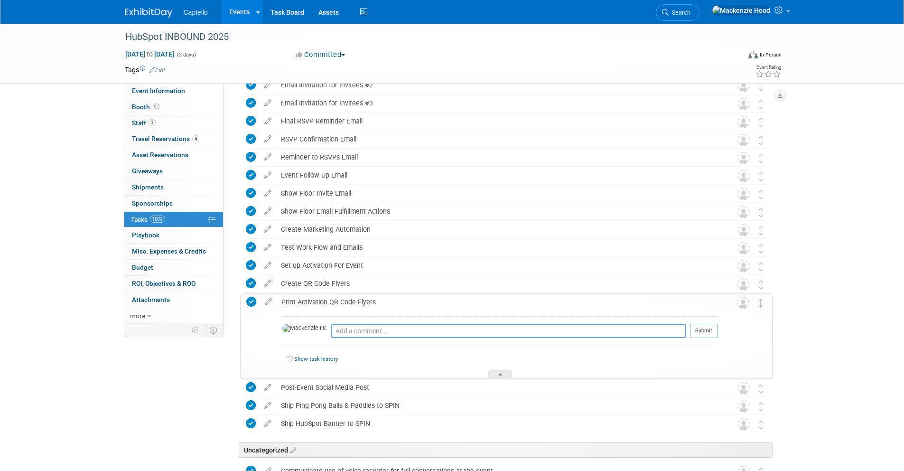
drag, startPoint x: 376, startPoint y: 299, endPoint x: 277, endPoint y: 298, distance: 99.1
click at [277, 298] on div "Print Activation QR Code Flyers" at bounding box center [497, 302] width 441 height 16
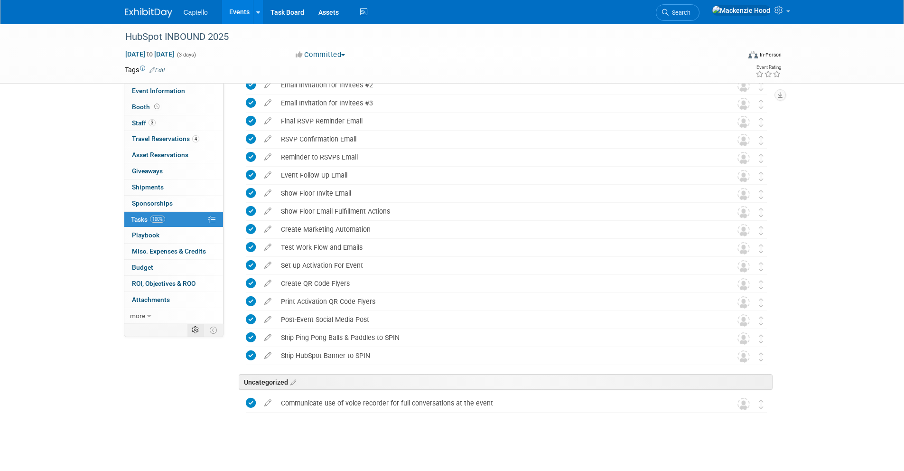
click at [202, 335] on td at bounding box center [195, 329] width 17 height 12
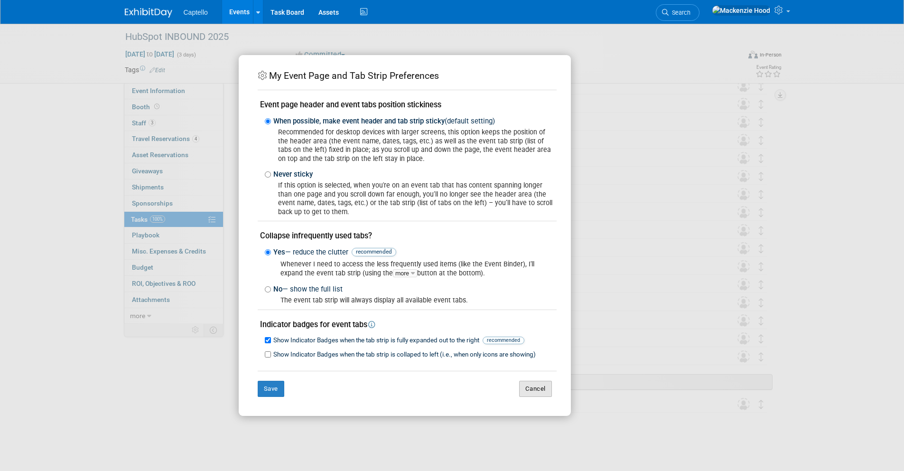
click at [530, 389] on button "Cancel" at bounding box center [535, 388] width 33 height 16
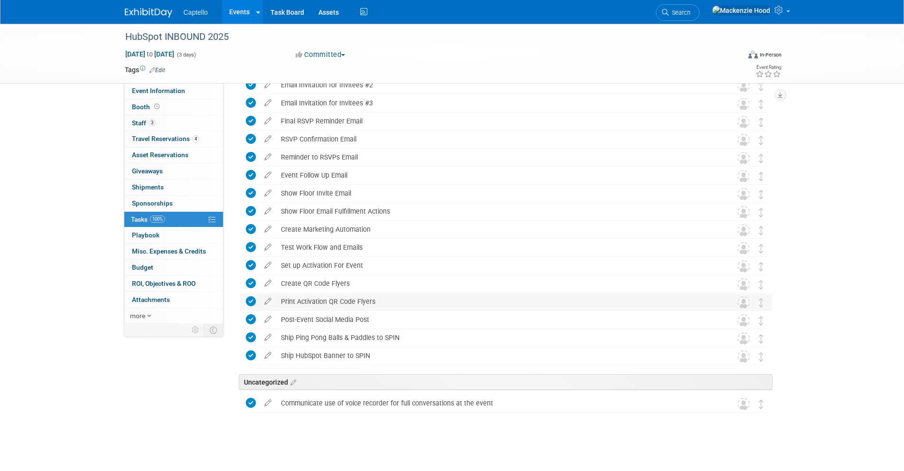
drag, startPoint x: 379, startPoint y: 299, endPoint x: 280, endPoint y: 298, distance: 98.2
click at [280, 298] on div "Print Activation QR Code Flyers" at bounding box center [497, 301] width 442 height 16
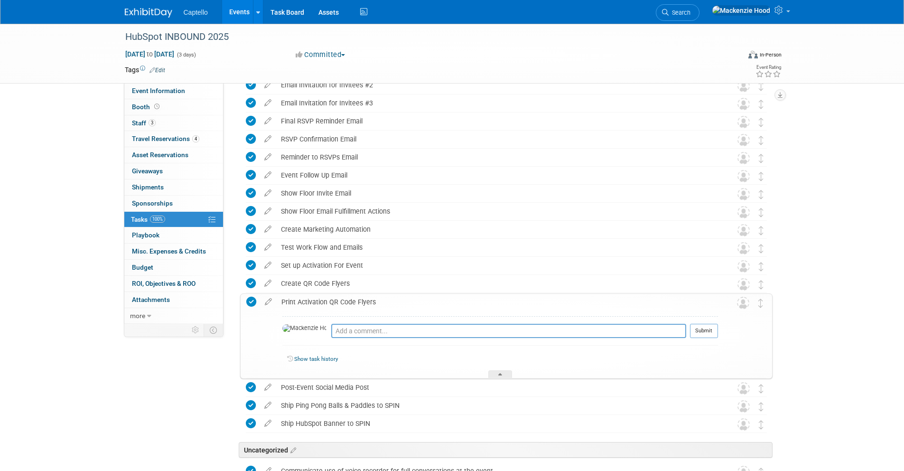
copy div "Print Activation QR Code Flyers"
click at [409, 297] on div "Print Activation QR Code Flyers" at bounding box center [497, 302] width 441 height 16
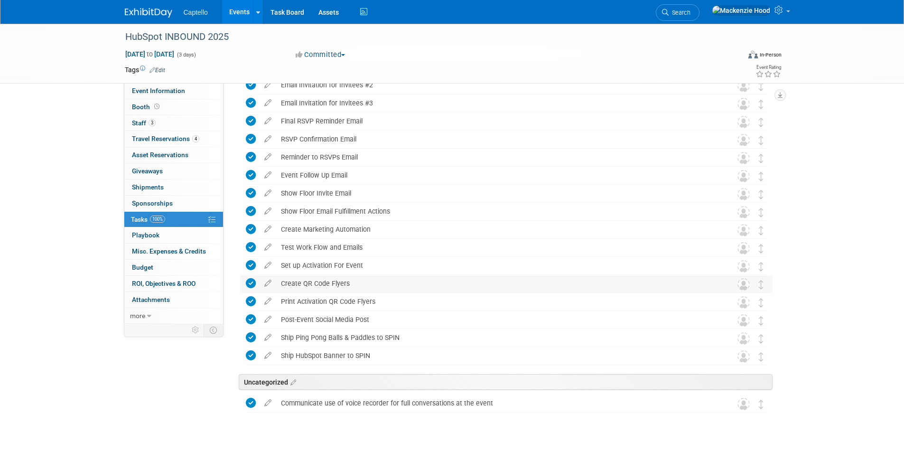
drag, startPoint x: 351, startPoint y: 280, endPoint x: 279, endPoint y: 279, distance: 71.2
click at [279, 279] on div "Create QR Code Flyers" at bounding box center [497, 283] width 442 height 16
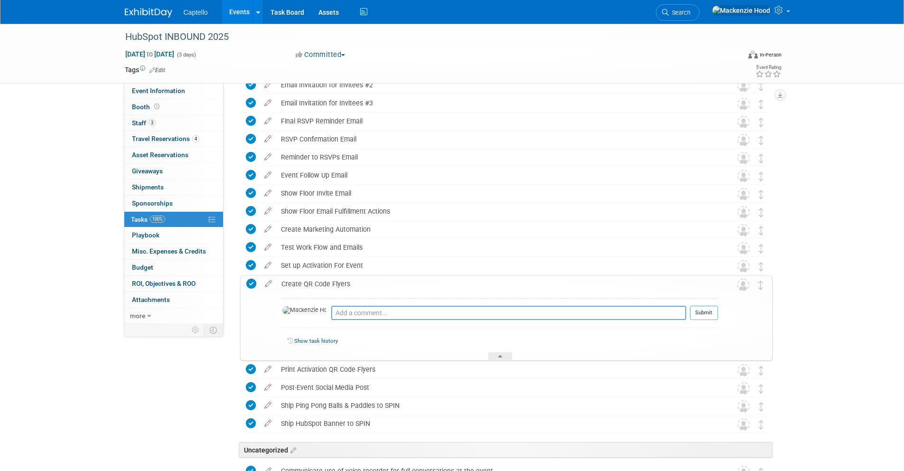
click at [360, 286] on div "Create QR Code Flyers" at bounding box center [497, 284] width 441 height 16
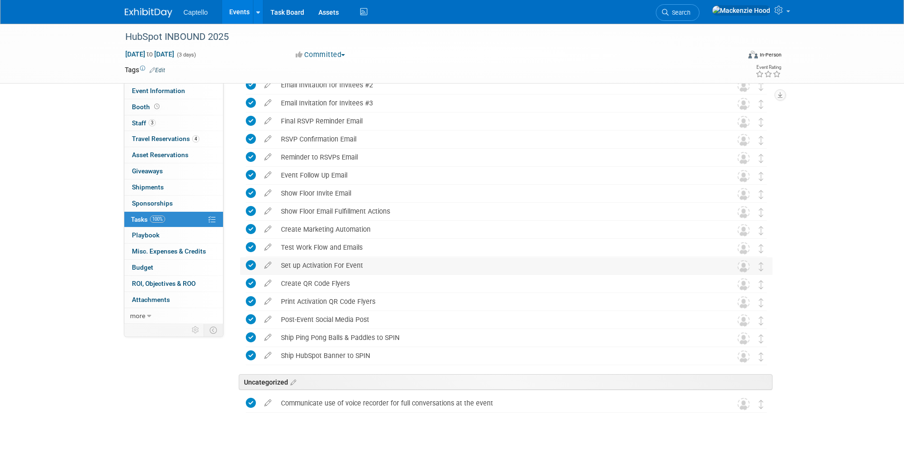
drag, startPoint x: 367, startPoint y: 263, endPoint x: 281, endPoint y: 264, distance: 86.3
click at [281, 264] on div "Set up Activation For Event" at bounding box center [497, 265] width 442 height 16
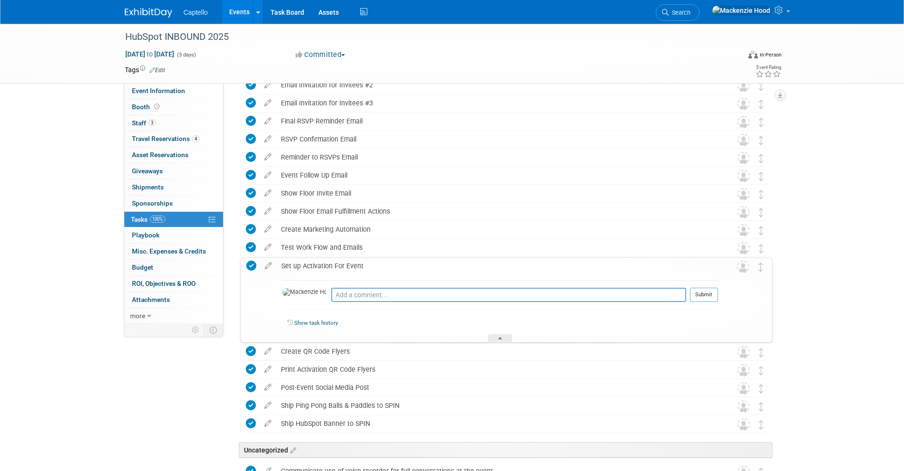
click at [385, 263] on div "Set up Activation For Event" at bounding box center [497, 266] width 441 height 16
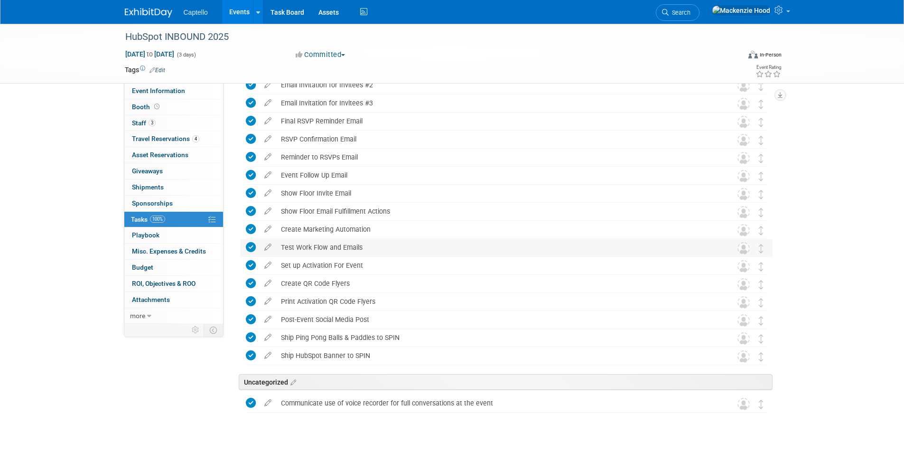
drag, startPoint x: 365, startPoint y: 244, endPoint x: 279, endPoint y: 245, distance: 85.4
click at [279, 245] on div "Test Work Flow and Emails" at bounding box center [497, 247] width 442 height 16
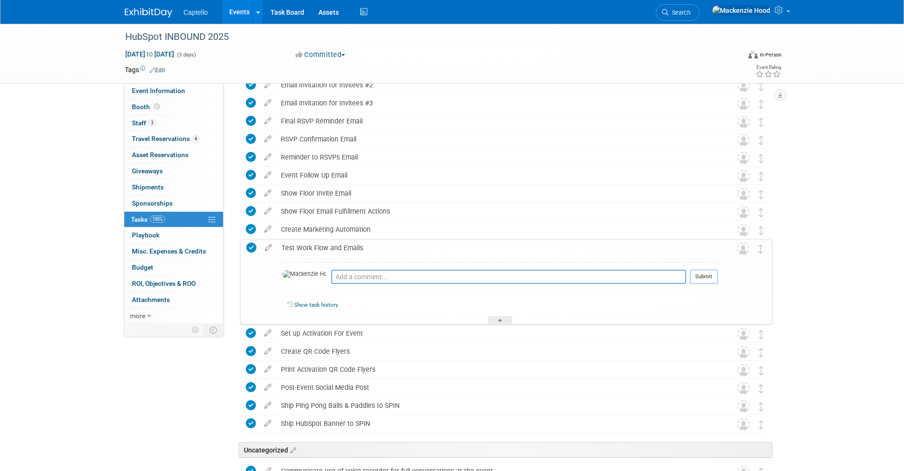
copy div "Test Work Flow and Emails"
click at [385, 242] on div "Test Work Flow and Emails" at bounding box center [497, 248] width 441 height 16
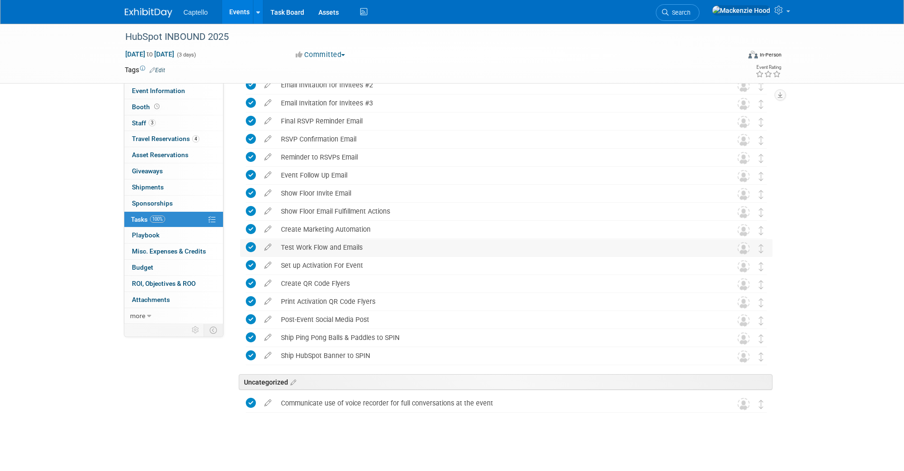
drag, startPoint x: 363, startPoint y: 246, endPoint x: 280, endPoint y: 245, distance: 83.0
click at [280, 245] on div "Test Work Flow and Emails" at bounding box center [497, 247] width 442 height 16
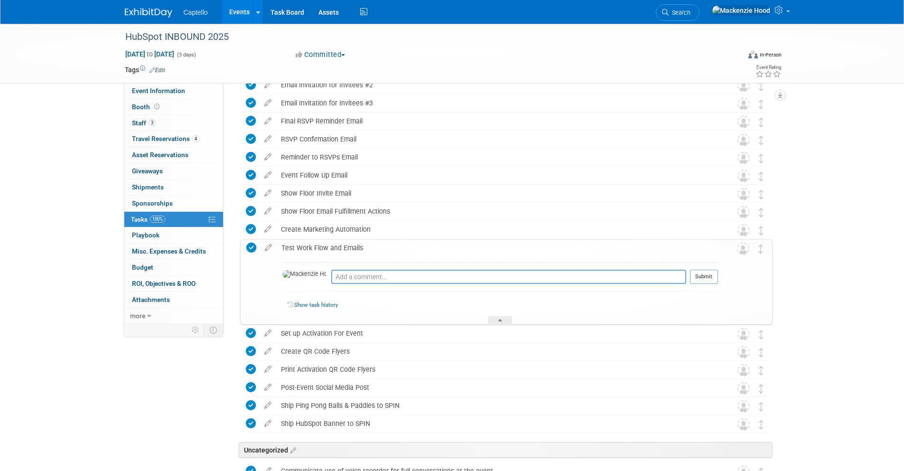
copy div "Test Work Flow and Emails"
click at [377, 243] on div "Test Work Flow and Emails" at bounding box center [497, 248] width 441 height 16
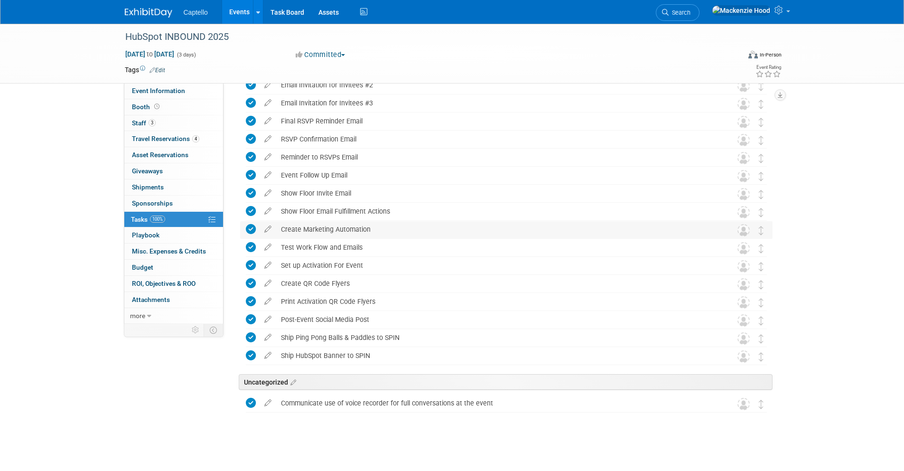
drag, startPoint x: 370, startPoint y: 226, endPoint x: 293, endPoint y: 223, distance: 77.4
click at [294, 223] on div "Create Marketing Automation" at bounding box center [497, 229] width 442 height 16
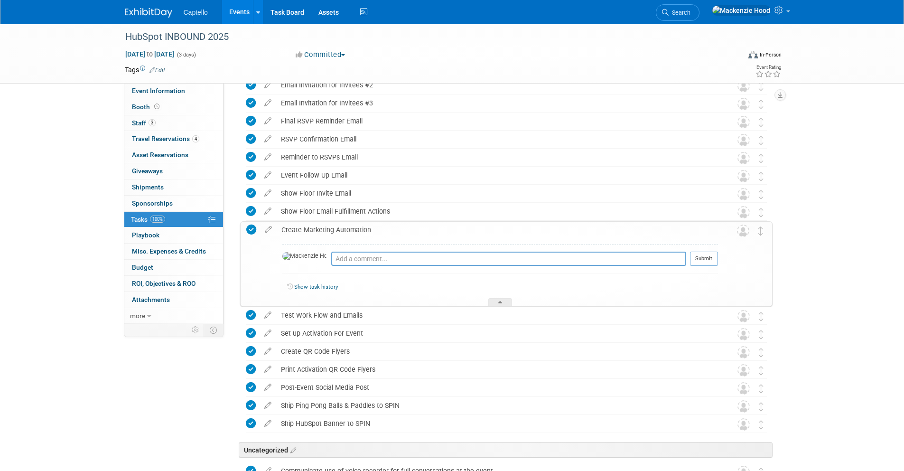
copy div "Create Marketing Automation"
click at [390, 224] on div "Create Marketing Automation" at bounding box center [497, 230] width 441 height 16
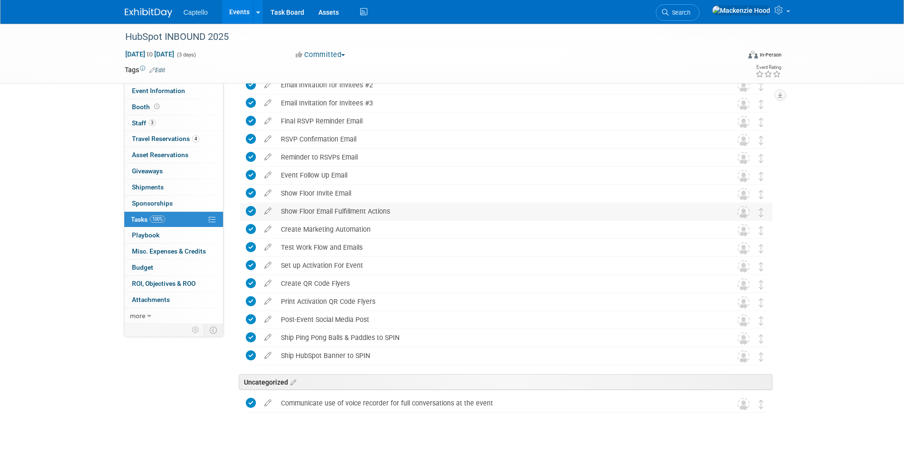
drag, startPoint x: 395, startPoint y: 207, endPoint x: 283, endPoint y: 207, distance: 111.9
click at [283, 207] on div "Show Floor Email Fulfillment Actions" at bounding box center [497, 211] width 442 height 16
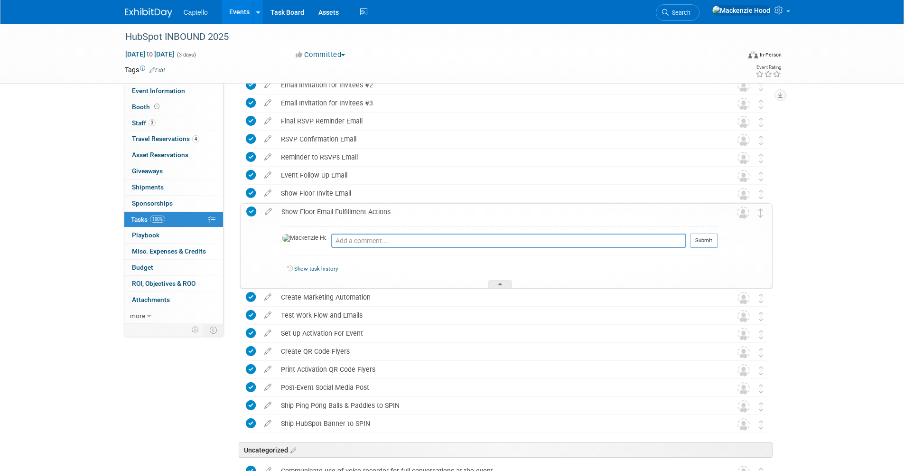
click at [409, 208] on div "Show Floor Email Fulfillment Actions" at bounding box center [497, 211] width 441 height 16
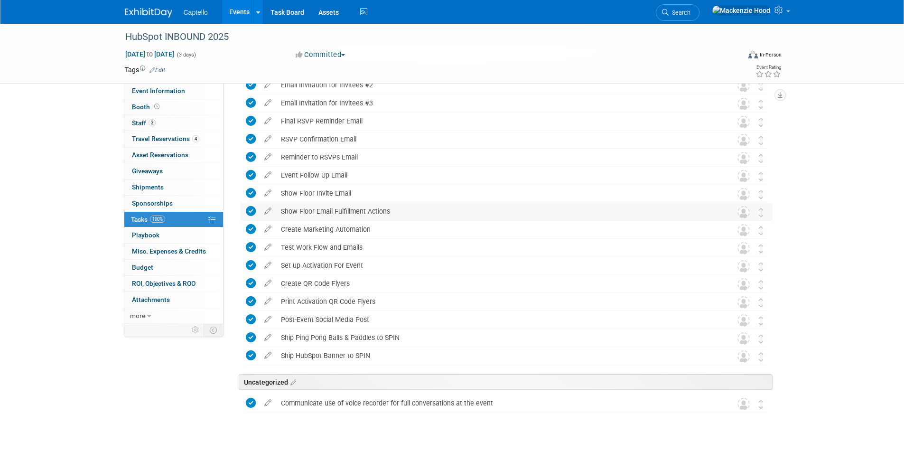
drag, startPoint x: 406, startPoint y: 207, endPoint x: 278, endPoint y: 207, distance: 127.6
click at [278, 207] on div "Show Floor Email Fulfillment Actions" at bounding box center [497, 211] width 442 height 16
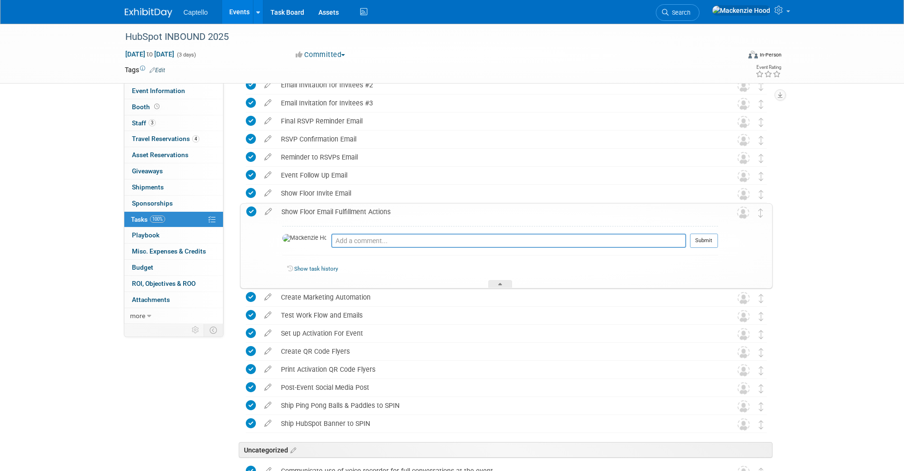
copy div "Show Floor Email Fulfillment Actions"
click at [423, 211] on div "Show Floor Email Fulfillment Actions" at bounding box center [497, 211] width 441 height 16
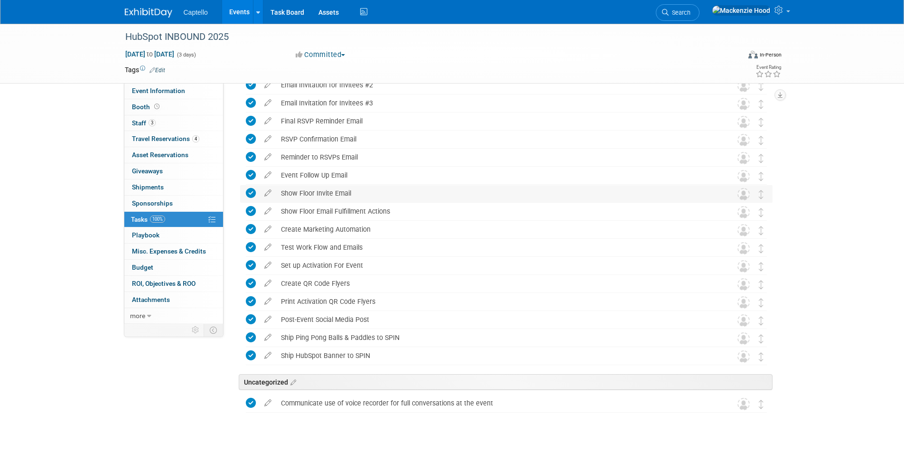
drag, startPoint x: 352, startPoint y: 190, endPoint x: 279, endPoint y: 190, distance: 73.0
click at [279, 190] on div "Show Floor Invite Email" at bounding box center [497, 193] width 442 height 16
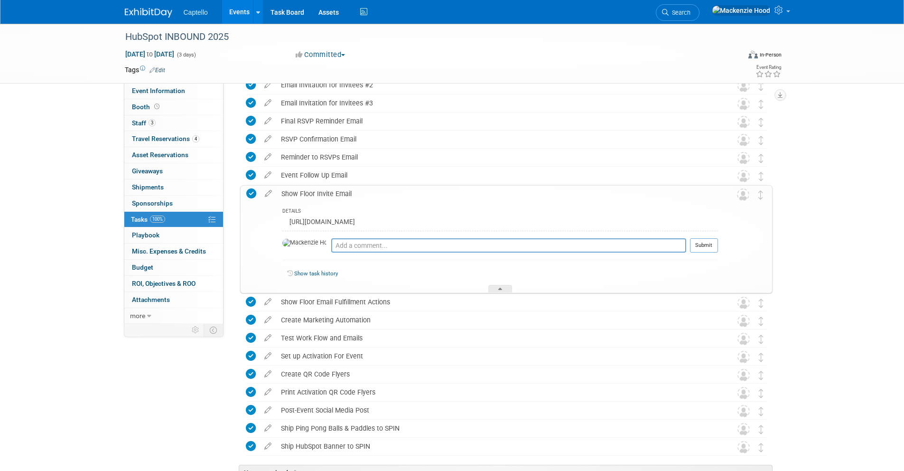
copy div "Show Floor Invite Email"
click at [384, 189] on div "Show Floor Invite Email" at bounding box center [497, 193] width 441 height 16
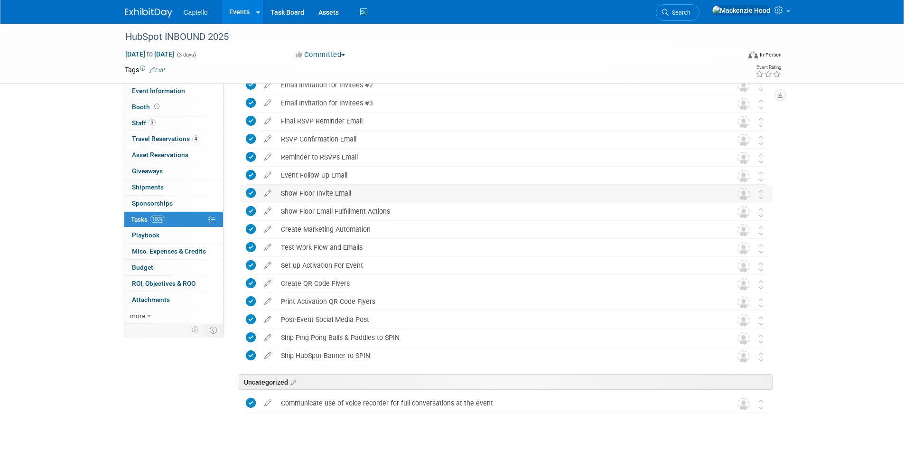
click at [361, 192] on div "Show Floor Invite Email" at bounding box center [497, 193] width 442 height 16
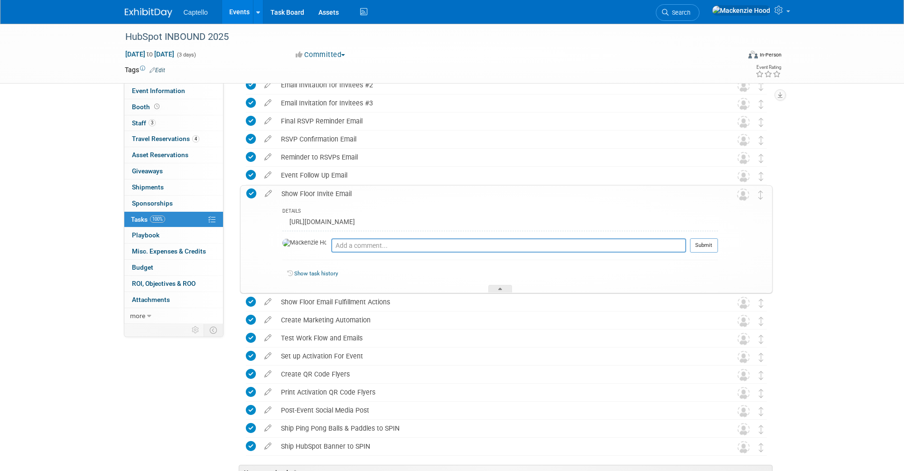
drag, startPoint x: 505, startPoint y: 218, endPoint x: 277, endPoint y: 221, distance: 228.2
click at [277, 221] on div "DETAILS [URL][DOMAIN_NAME] Pro tip: Press Ctrl-Enter to submit comment. Submit …" at bounding box center [497, 247] width 441 height 91
click at [388, 190] on div "Show Floor Invite Email" at bounding box center [497, 193] width 441 height 16
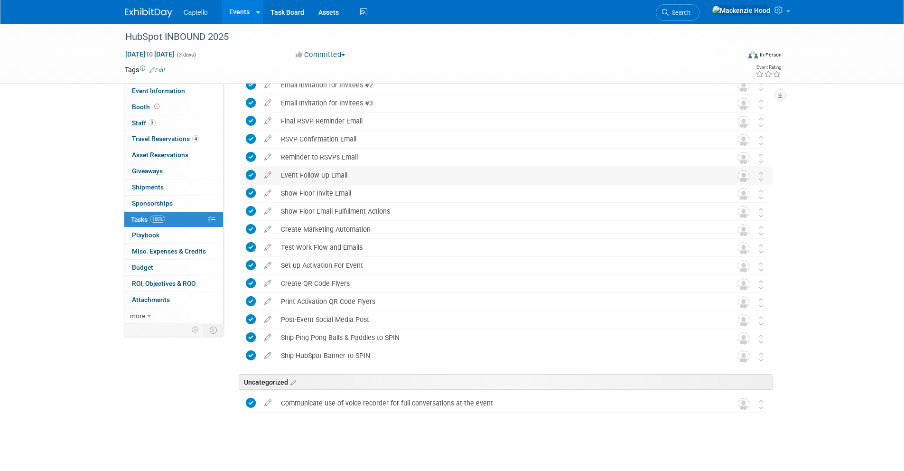
drag, startPoint x: 354, startPoint y: 173, endPoint x: 280, endPoint y: 172, distance: 74.0
click at [280, 172] on div "Event Follow Up Email" at bounding box center [497, 175] width 442 height 16
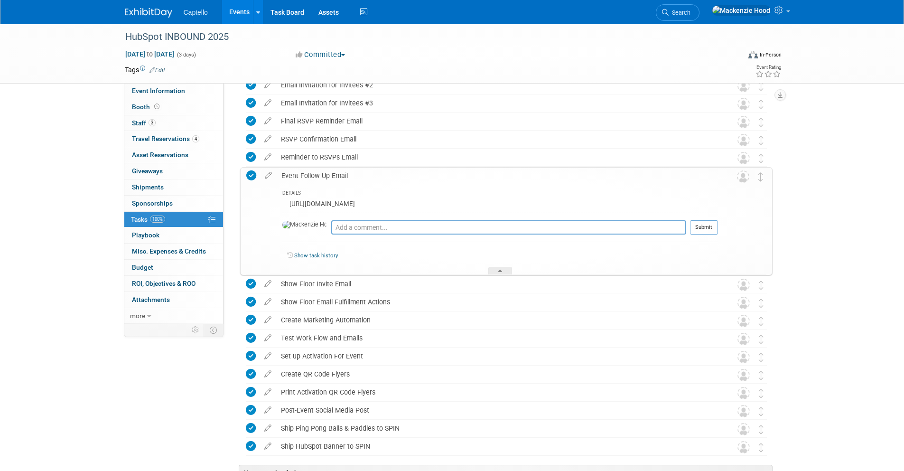
copy div "Event Follow Up Email"
click at [368, 173] on div "Event Follow Up Email" at bounding box center [497, 175] width 441 height 16
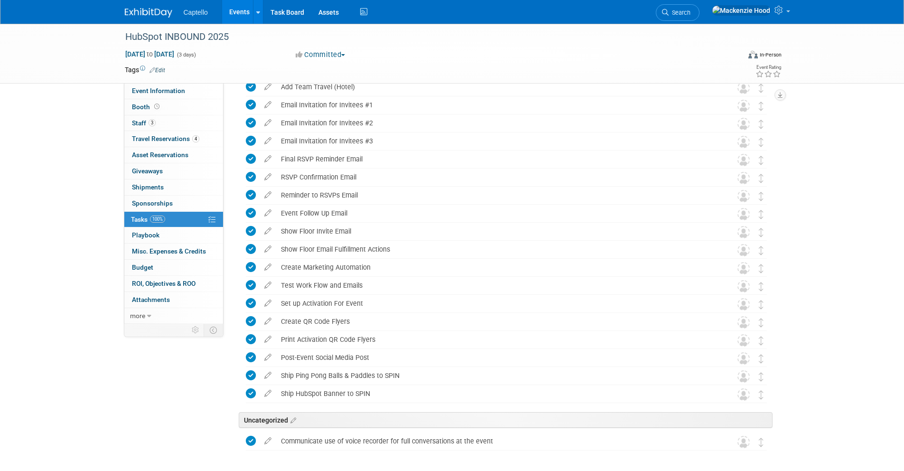
scroll to position [581, 0]
drag, startPoint x: 367, startPoint y: 190, endPoint x: 266, endPoint y: 190, distance: 100.6
click at [266, 190] on tr "Reminder to RSVPs Email DETAILS [URL][DOMAIN_NAME] Pro tip: Press Ctrl-Enter to…" at bounding box center [506, 195] width 521 height 17
drag, startPoint x: 361, startPoint y: 192, endPoint x: 273, endPoint y: 193, distance: 88.7
click at [273, 193] on tr "Reminder to RSVPs Email DETAILS [URL][DOMAIN_NAME] Pro tip: Press Ctrl-Enter to…" at bounding box center [506, 195] width 521 height 17
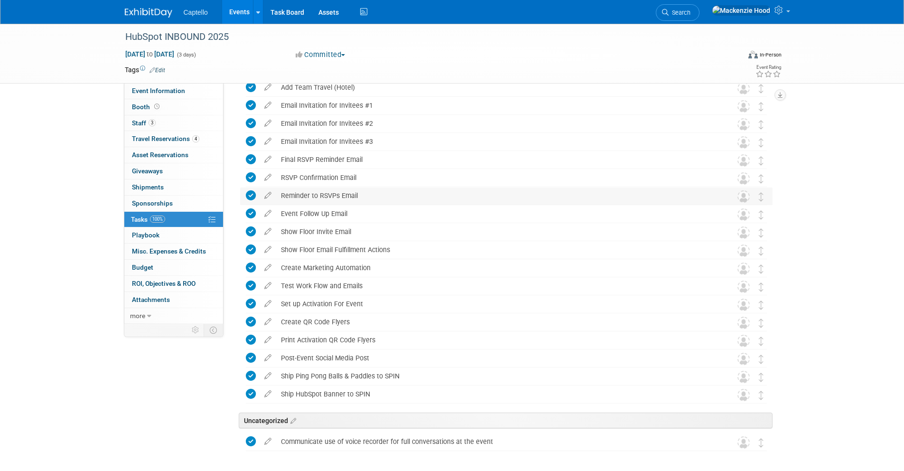
copy div "Reminder to RSVPs Email"
click at [378, 190] on div "Reminder to RSVPs Email" at bounding box center [497, 195] width 442 height 16
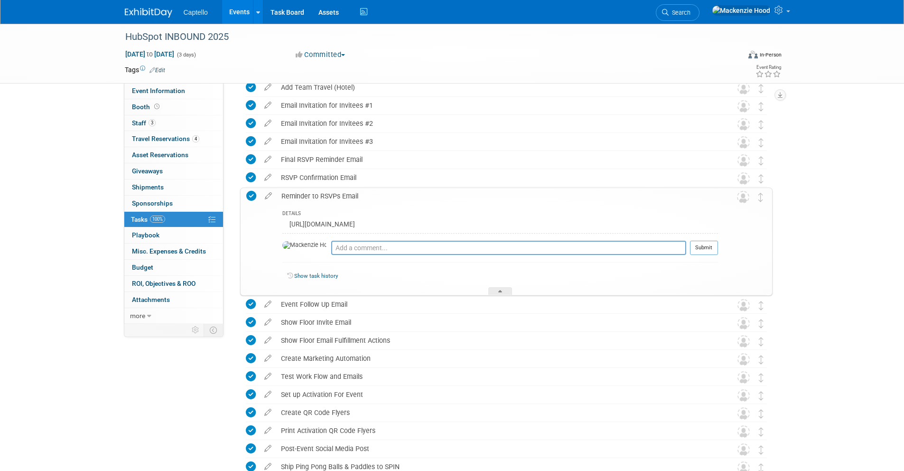
click at [367, 196] on div "Reminder to RSVPs Email" at bounding box center [497, 196] width 441 height 16
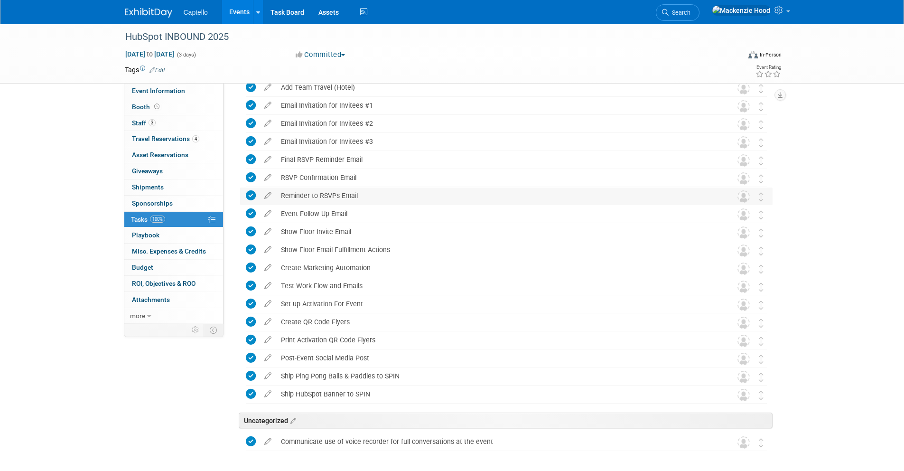
drag, startPoint x: 365, startPoint y: 194, endPoint x: 280, endPoint y: 194, distance: 85.4
click at [280, 194] on div "Reminder to RSVPs Email" at bounding box center [497, 195] width 442 height 16
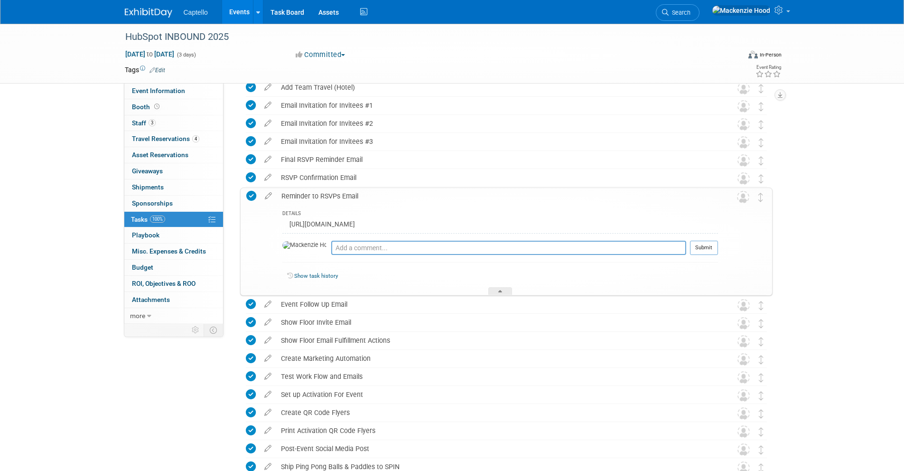
click at [394, 193] on div "Reminder to RSVPs Email" at bounding box center [497, 196] width 441 height 16
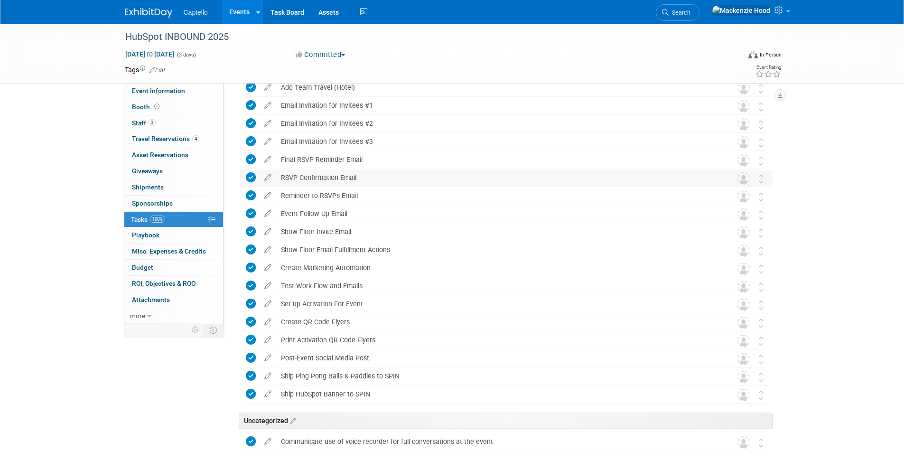
drag, startPoint x: 361, startPoint y: 173, endPoint x: 282, endPoint y: 173, distance: 79.2
click at [282, 173] on div "RSVP Confirmation Email" at bounding box center [497, 177] width 442 height 16
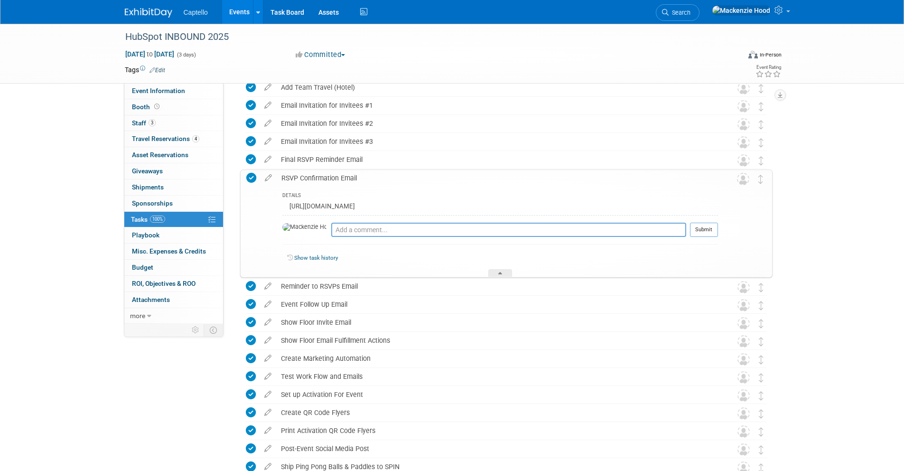
click at [380, 174] on div "RSVP Confirmation Email" at bounding box center [497, 178] width 441 height 16
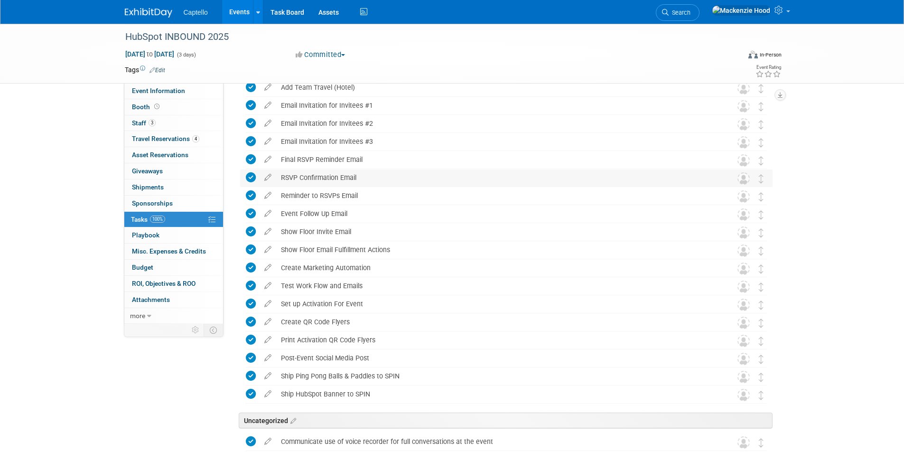
click at [369, 178] on div "RSVP Confirmation Email" at bounding box center [497, 177] width 442 height 16
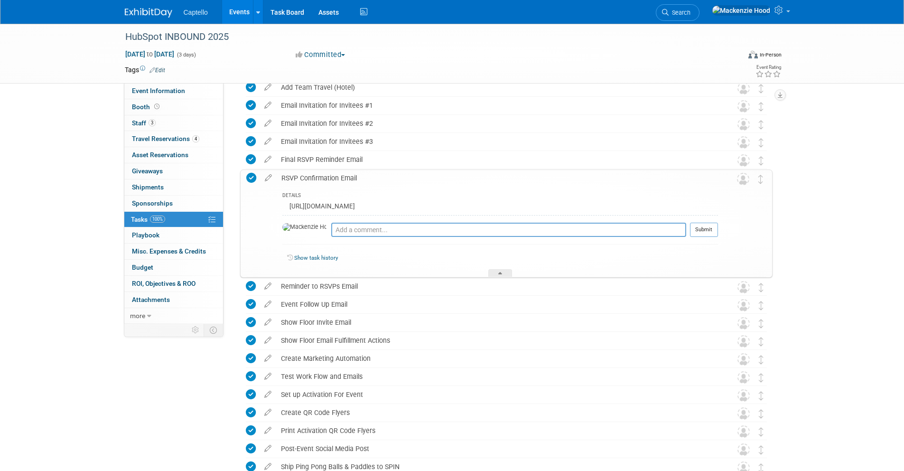
drag, startPoint x: 343, startPoint y: 176, endPoint x: 319, endPoint y: 176, distance: 23.7
click at [319, 176] on div "RSVP Confirmation Email" at bounding box center [497, 178] width 441 height 16
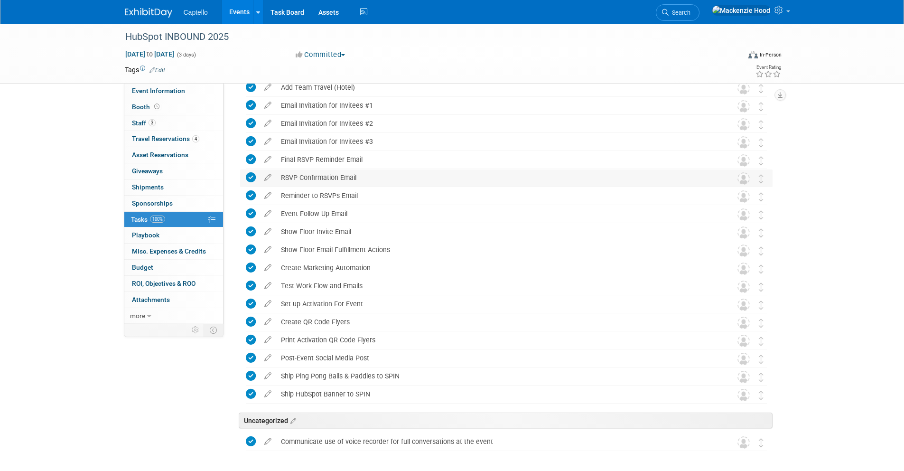
click at [389, 175] on div "RSVP Confirmation Email" at bounding box center [497, 177] width 442 height 16
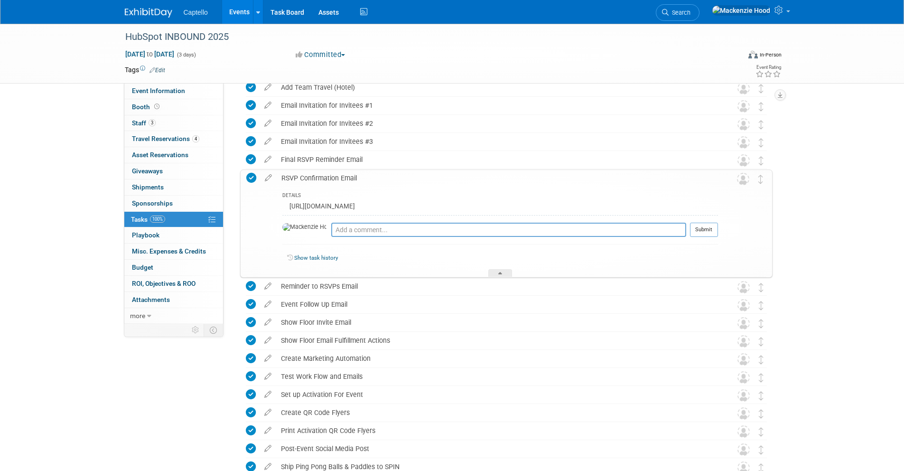
click at [388, 175] on div "RSVP Confirmation Email" at bounding box center [497, 178] width 441 height 16
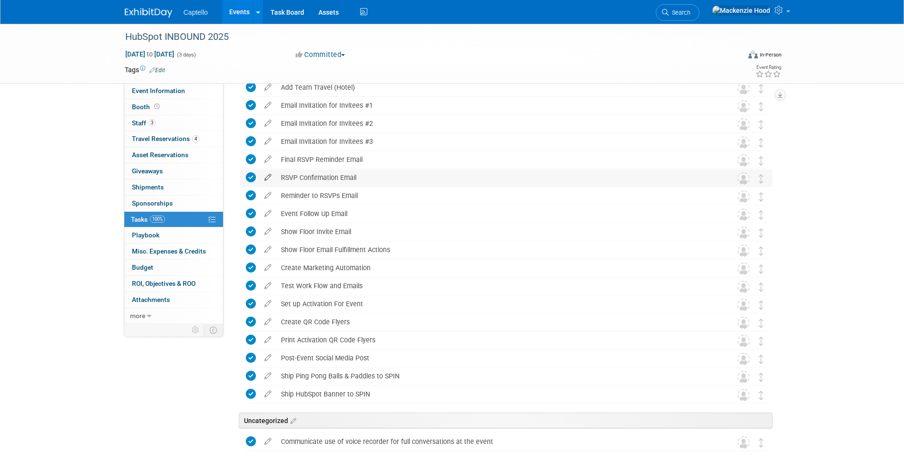
drag, startPoint x: 388, startPoint y: 176, endPoint x: 275, endPoint y: 173, distance: 112.9
click at [275, 173] on tr "RSVP Confirmation Email DETAILS [URL][DOMAIN_NAME] Pro tip: Press Ctrl-Enter to…" at bounding box center [506, 177] width 521 height 17
click at [405, 176] on div "RSVP Confirmation Email" at bounding box center [497, 177] width 442 height 16
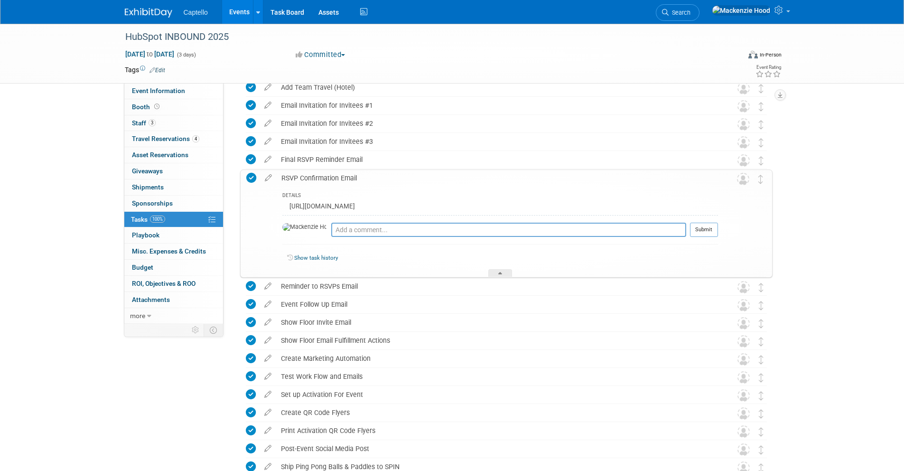
click at [390, 175] on div "RSVP Confirmation Email" at bounding box center [497, 178] width 441 height 16
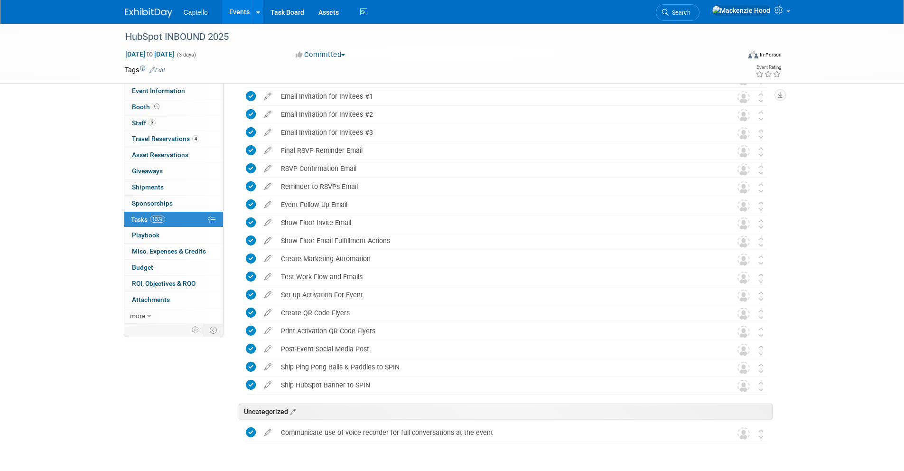
scroll to position [588, 0]
drag, startPoint x: 370, startPoint y: 150, endPoint x: 281, endPoint y: 150, distance: 89.2
click at [281, 150] on div "Final RSVP Reminder Email" at bounding box center [497, 152] width 442 height 16
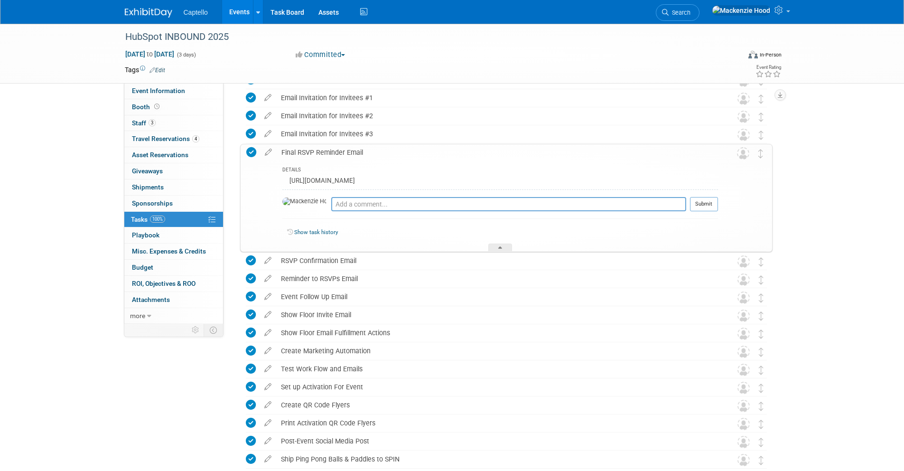
click at [286, 149] on div "Final RSVP Reminder Email" at bounding box center [497, 152] width 441 height 16
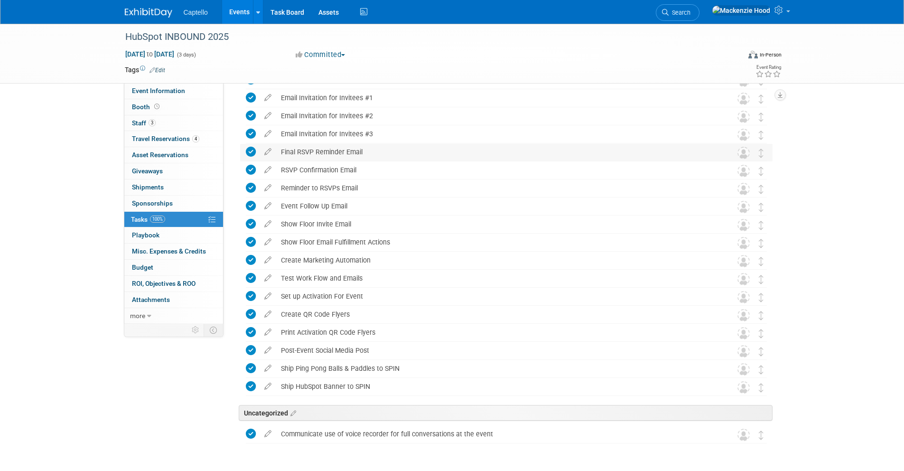
drag, startPoint x: 371, startPoint y: 149, endPoint x: 279, endPoint y: 148, distance: 92.5
click at [279, 148] on div "Final RSVP Reminder Email" at bounding box center [497, 152] width 442 height 16
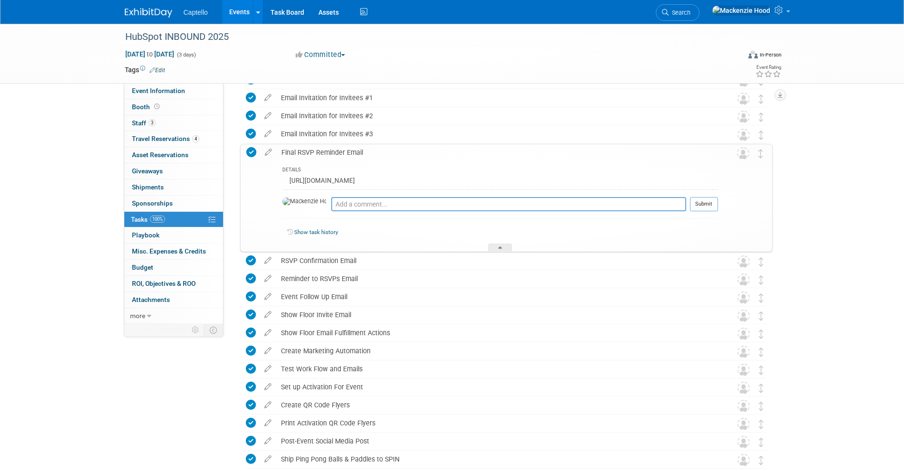
click at [287, 148] on div "Final RSVP Reminder Email" at bounding box center [497, 152] width 441 height 16
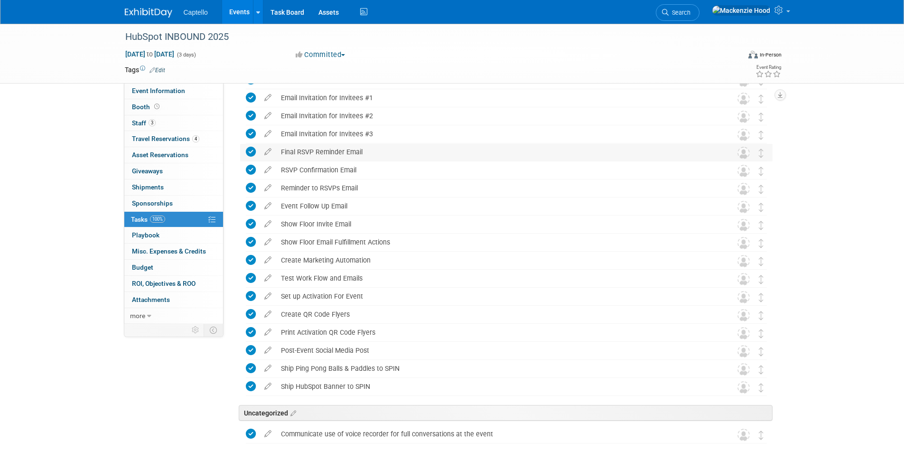
drag, startPoint x: 369, startPoint y: 148, endPoint x: 280, endPoint y: 148, distance: 88.2
click at [280, 148] on div "Final RSVP Reminder Email" at bounding box center [497, 152] width 442 height 16
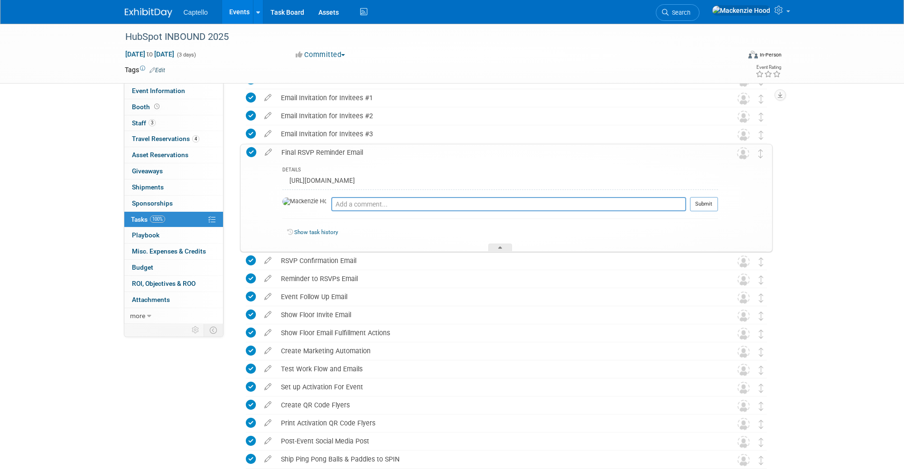
click at [283, 148] on div "Final RSVP Reminder Email" at bounding box center [497, 152] width 441 height 16
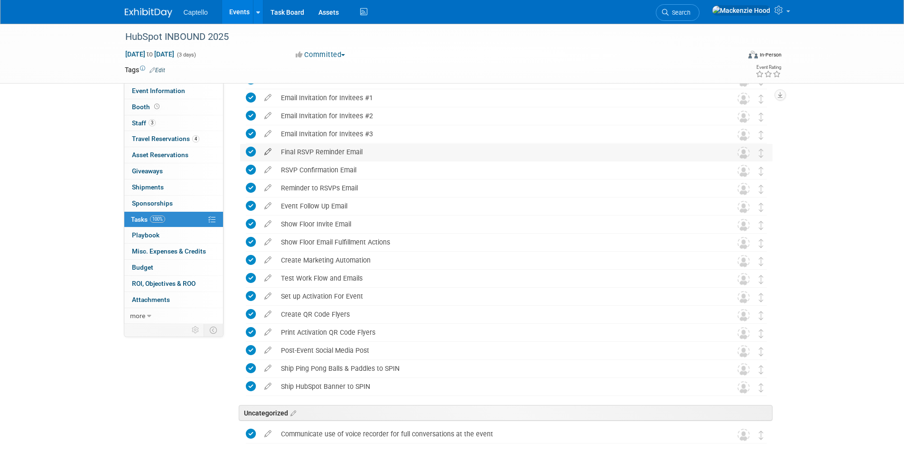
drag, startPoint x: 372, startPoint y: 149, endPoint x: 274, endPoint y: 148, distance: 98.7
click at [274, 148] on tr "Final RSVP Reminder Email DETAILS [URL][DOMAIN_NAME] Pro tip: Press Ctrl-Enter …" at bounding box center [506, 152] width 521 height 17
click at [396, 145] on div "Final RSVP Reminder Email" at bounding box center [497, 152] width 442 height 16
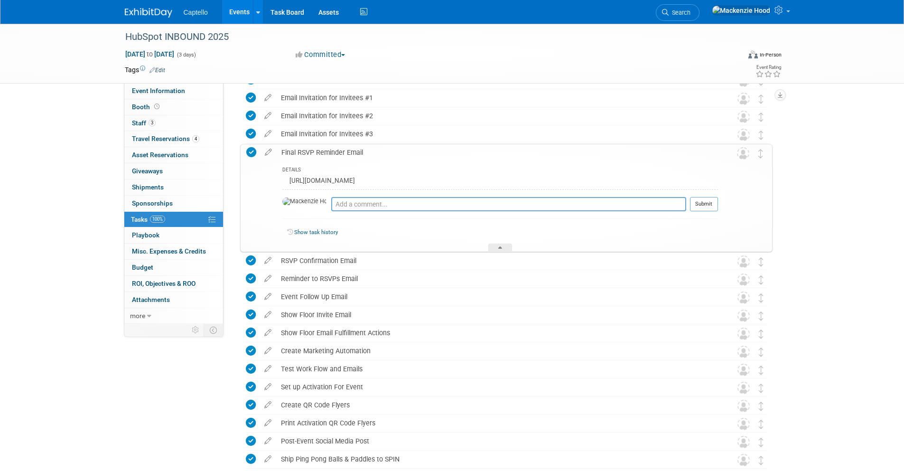
click at [393, 153] on div "Final RSVP Reminder Email" at bounding box center [497, 152] width 441 height 16
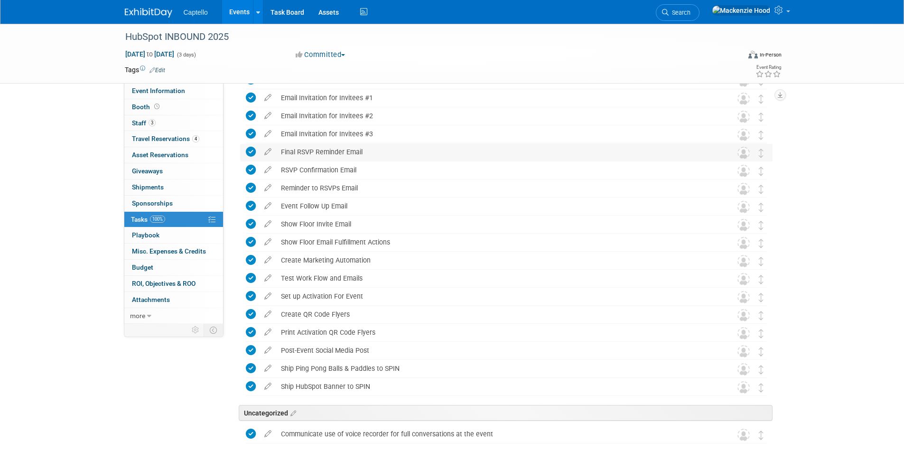
drag, startPoint x: 384, startPoint y: 148, endPoint x: 288, endPoint y: 144, distance: 95.9
click at [286, 145] on div "Final RSVP Reminder Email" at bounding box center [497, 152] width 442 height 16
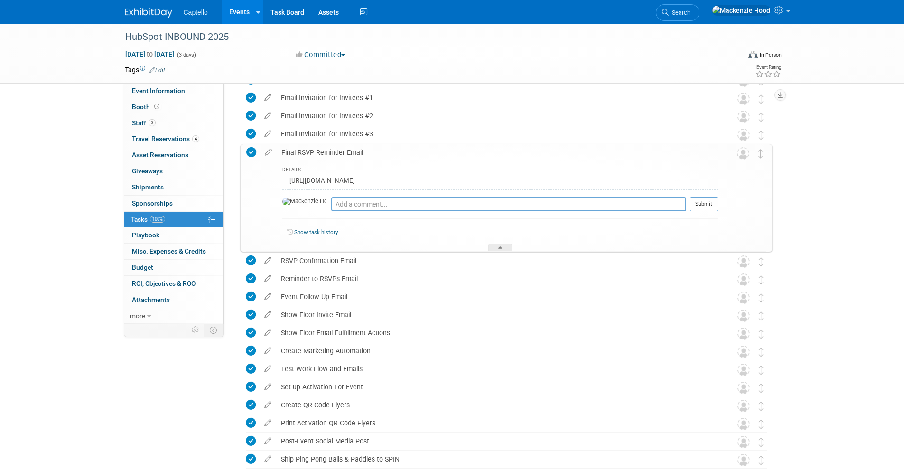
click at [387, 146] on div "Final RSVP Reminder Email" at bounding box center [497, 152] width 441 height 16
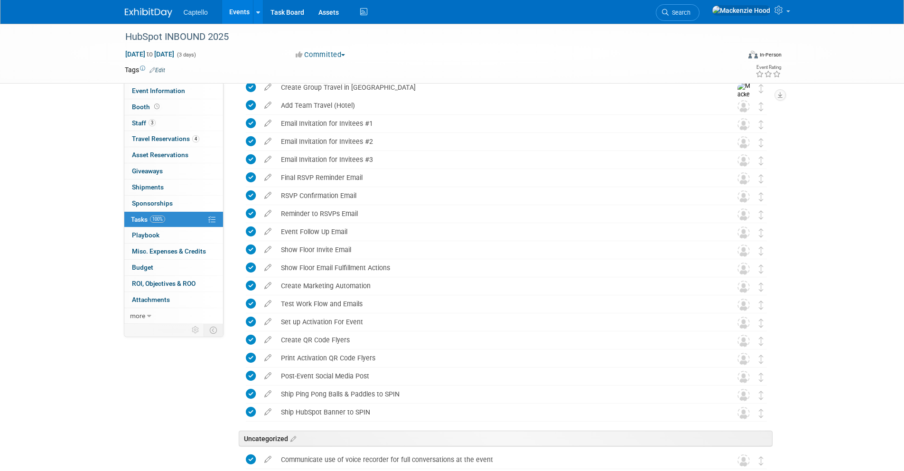
scroll to position [562, 0]
drag, startPoint x: 375, startPoint y: 157, endPoint x: 284, endPoint y: 156, distance: 91.6
click at [284, 156] on div "Email Invitation for Invitees #3" at bounding box center [497, 160] width 442 height 16
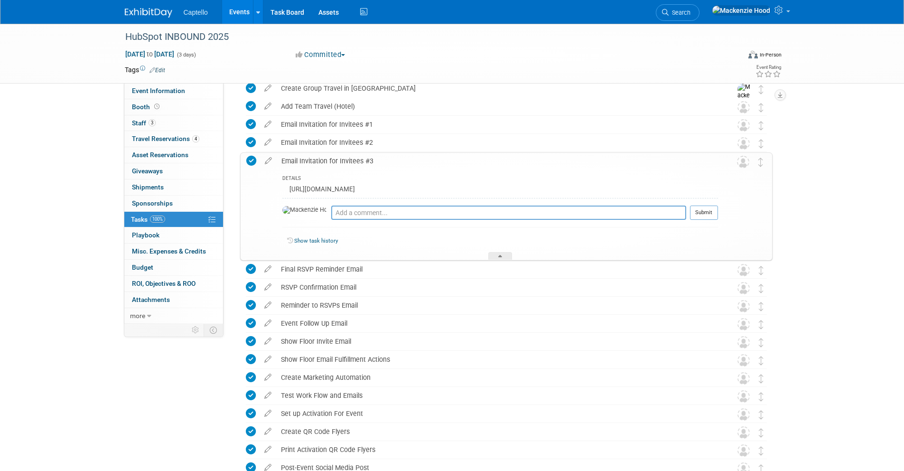
click at [286, 156] on div "Email Invitation for Invitees #3" at bounding box center [497, 161] width 441 height 16
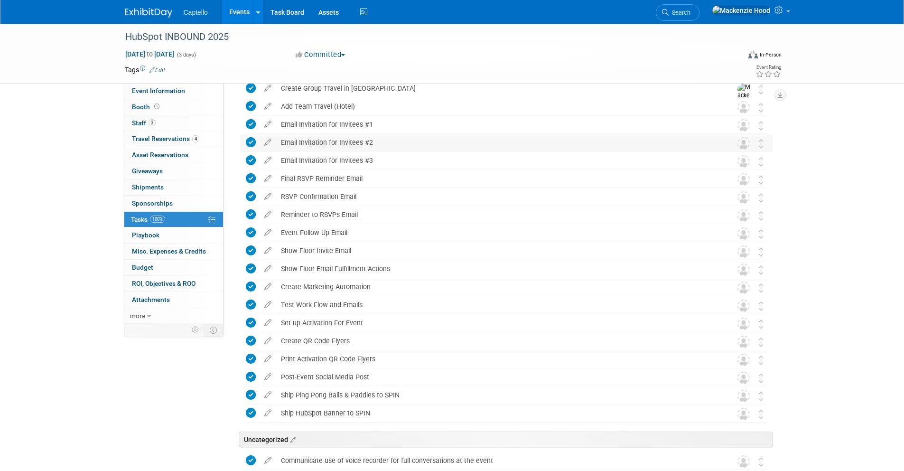
drag, startPoint x: 379, startPoint y: 140, endPoint x: 285, endPoint y: 139, distance: 94.4
click at [285, 139] on div "Email Invitation for Invitees #2" at bounding box center [497, 142] width 442 height 16
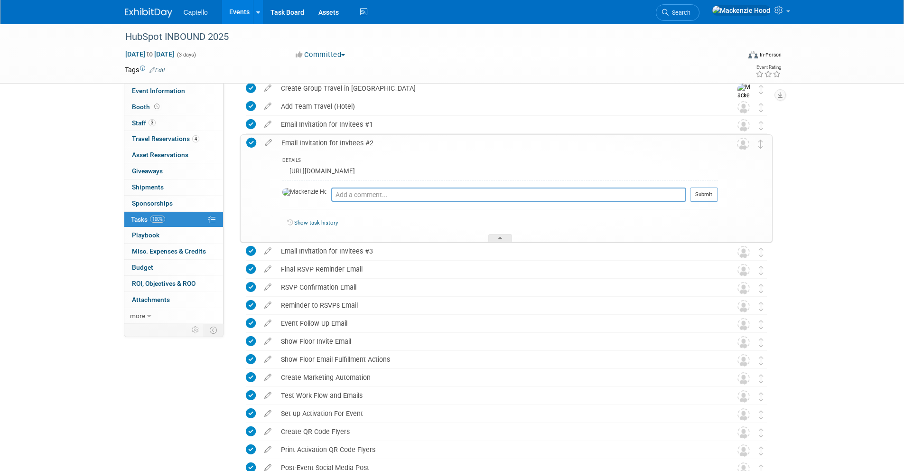
click at [397, 141] on div "Email Invitation for Invitees #2" at bounding box center [497, 143] width 441 height 16
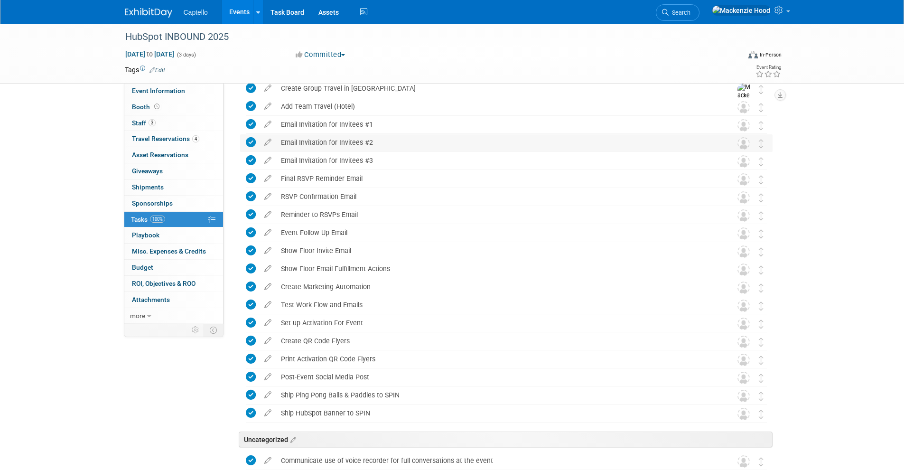
drag, startPoint x: 344, startPoint y: 139, endPoint x: 276, endPoint y: 138, distance: 68.3
click at [276, 138] on div "Email Invitation for Invitees #2" at bounding box center [497, 142] width 442 height 16
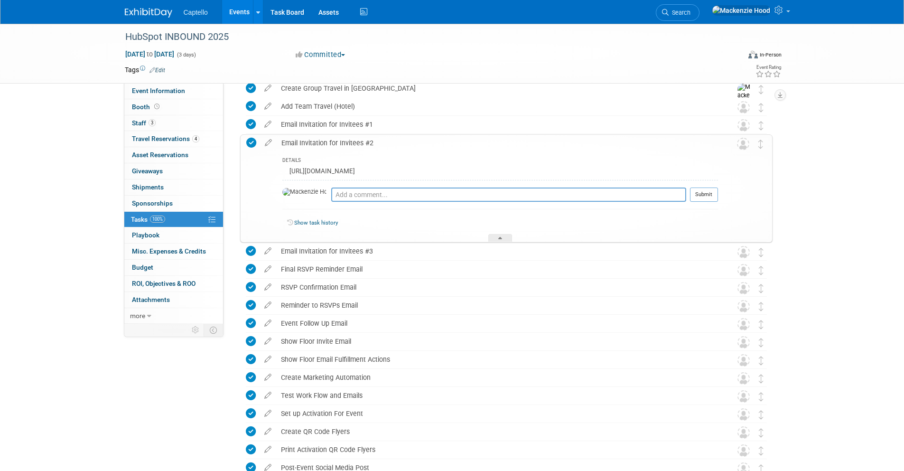
click at [296, 139] on div "Email Invitation for Invitees #2" at bounding box center [497, 143] width 441 height 16
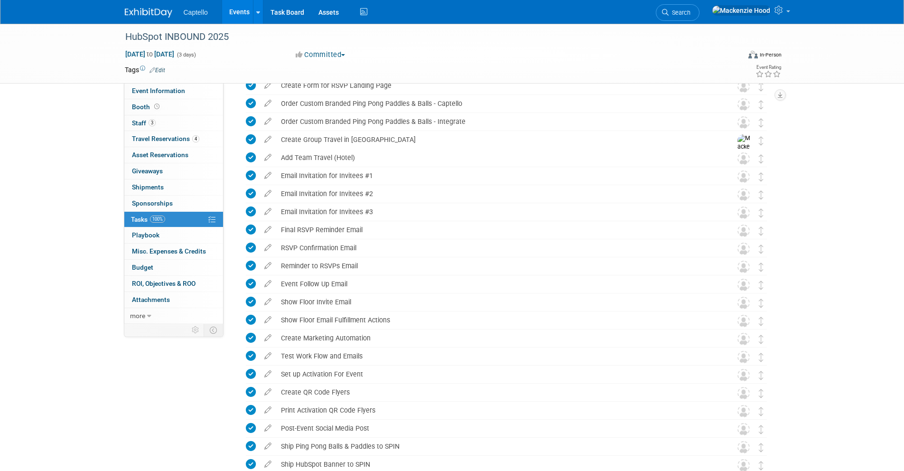
scroll to position [486, 0]
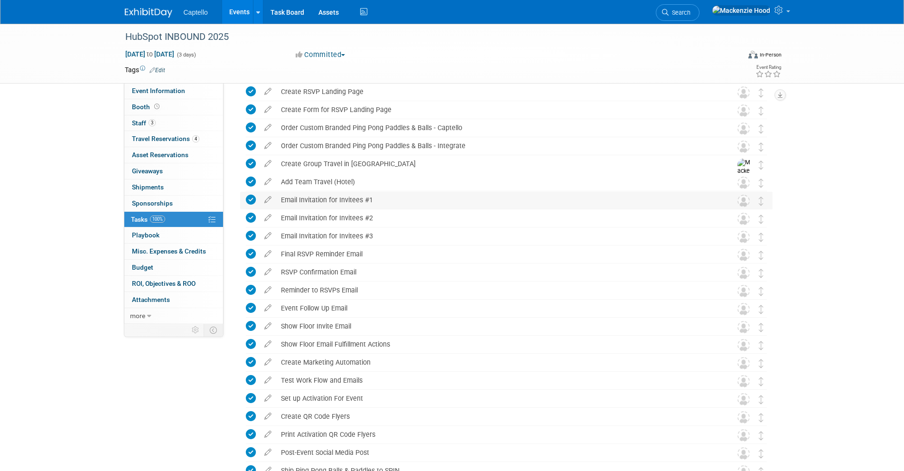
drag, startPoint x: 376, startPoint y: 197, endPoint x: 282, endPoint y: 194, distance: 93.5
click at [282, 194] on div "Email Invitation for Invitees #1" at bounding box center [497, 200] width 442 height 16
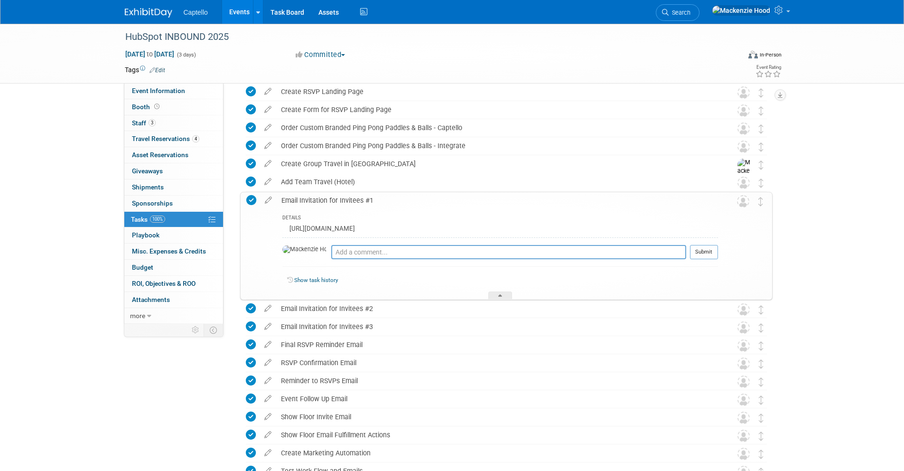
click at [286, 196] on div "Email Invitation for Invitees #1" at bounding box center [497, 200] width 441 height 16
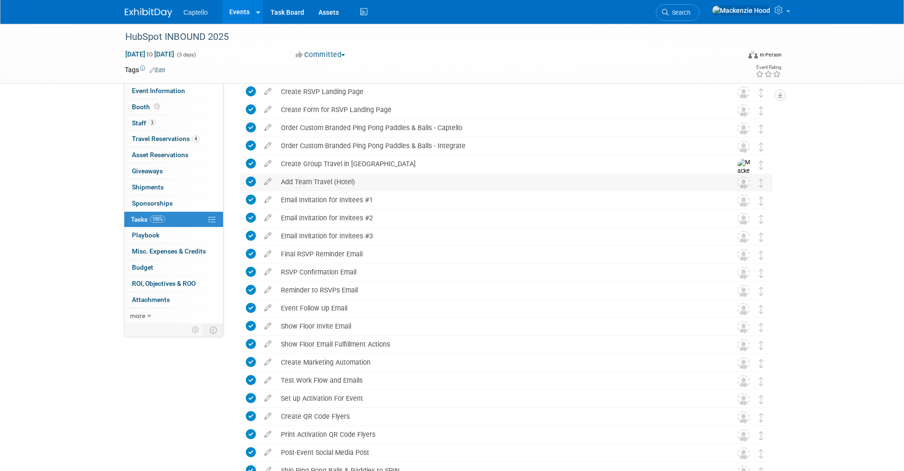
drag, startPoint x: 357, startPoint y: 181, endPoint x: 281, endPoint y: 178, distance: 76.4
click at [281, 178] on div "Add Team Travel (Hotel)" at bounding box center [497, 182] width 442 height 16
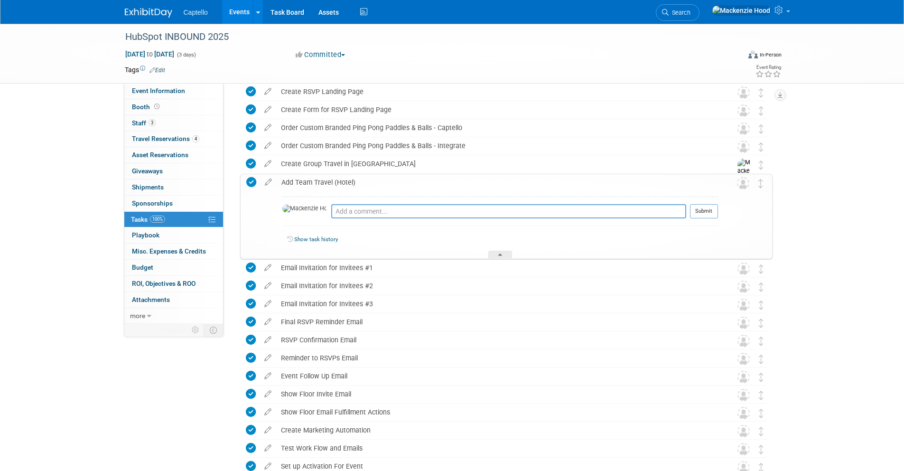
click at [381, 180] on div "Add Team Travel (Hotel)" at bounding box center [497, 182] width 441 height 16
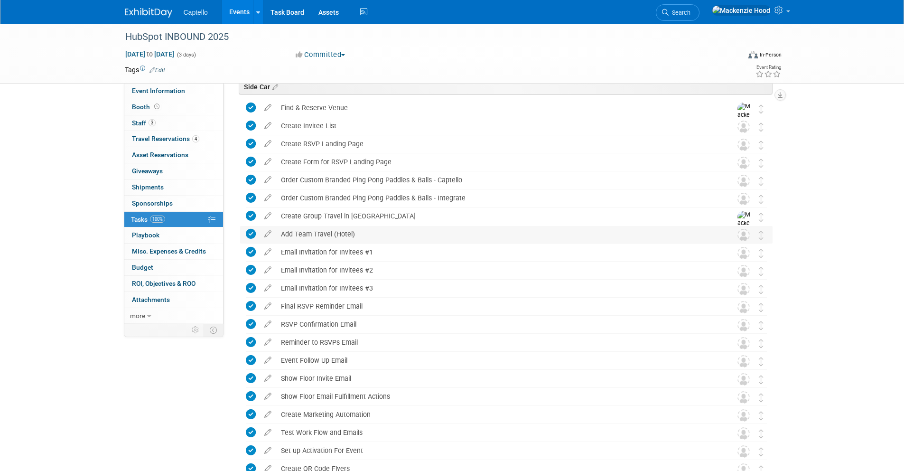
scroll to position [416, 0]
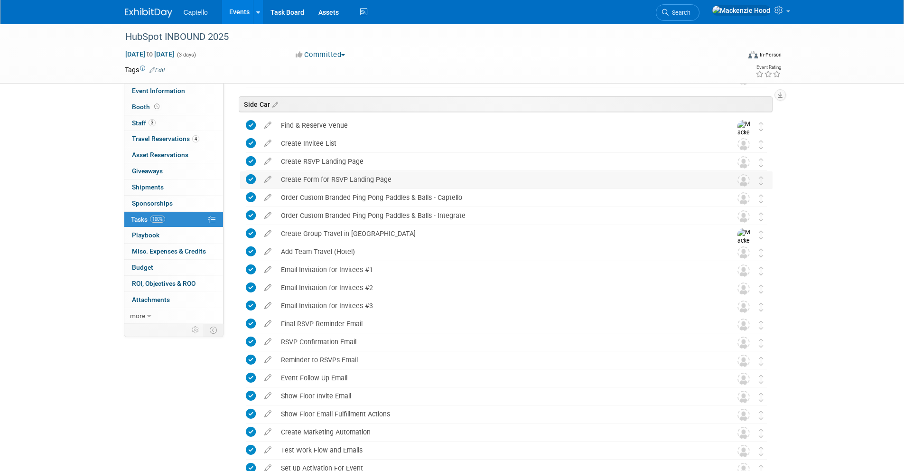
drag, startPoint x: 397, startPoint y: 176, endPoint x: 278, endPoint y: 177, distance: 119.1
click at [278, 177] on div "Create Form for RSVP Landing Page" at bounding box center [497, 179] width 442 height 16
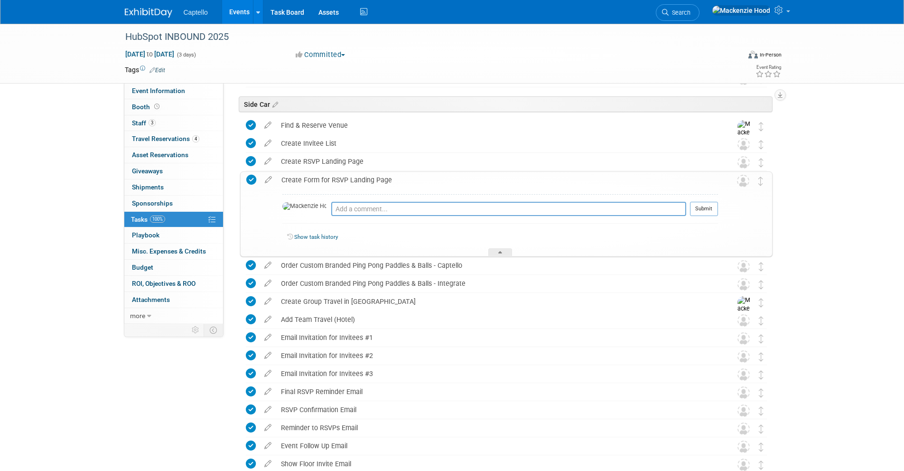
click at [412, 174] on div "Create Form for RSVP Landing Page" at bounding box center [497, 180] width 441 height 16
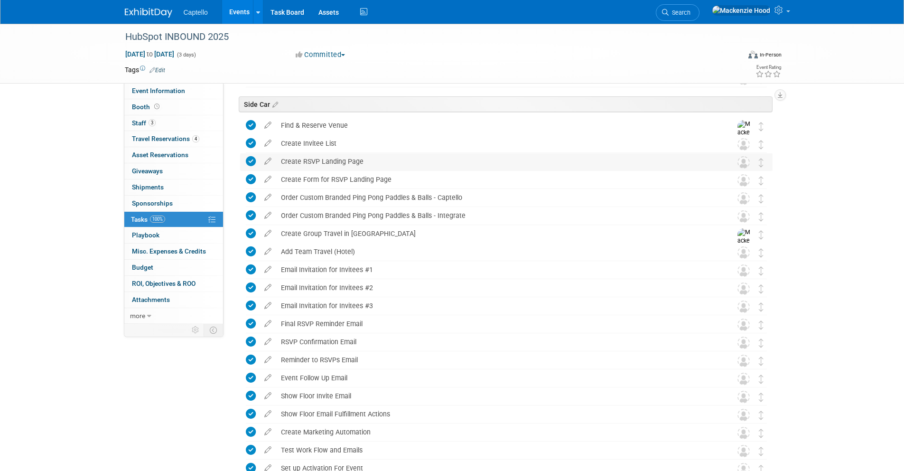
drag, startPoint x: 371, startPoint y: 159, endPoint x: 280, endPoint y: 158, distance: 91.1
click at [280, 158] on div "Create RSVP Landing Page" at bounding box center [497, 161] width 442 height 16
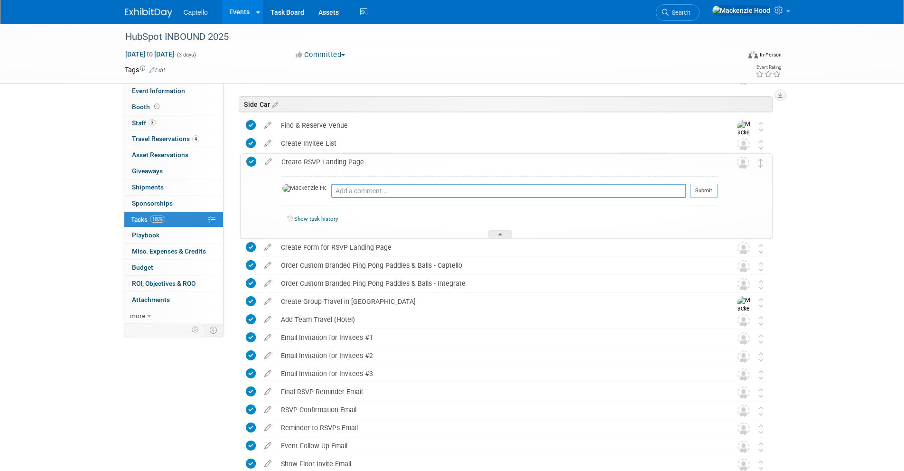
click at [280, 158] on div "Create RSVP Landing Page" at bounding box center [497, 162] width 441 height 16
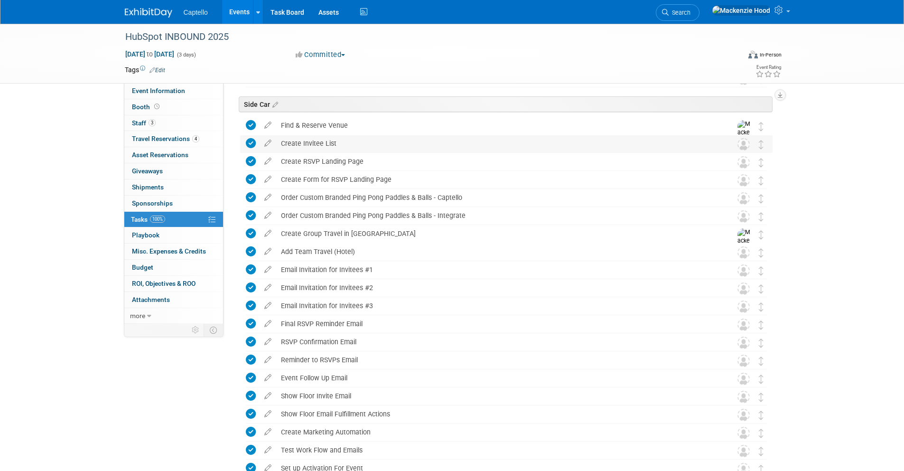
drag, startPoint x: 341, startPoint y: 141, endPoint x: 280, endPoint y: 142, distance: 60.2
click at [280, 142] on div "Create Invitee List" at bounding box center [497, 143] width 442 height 16
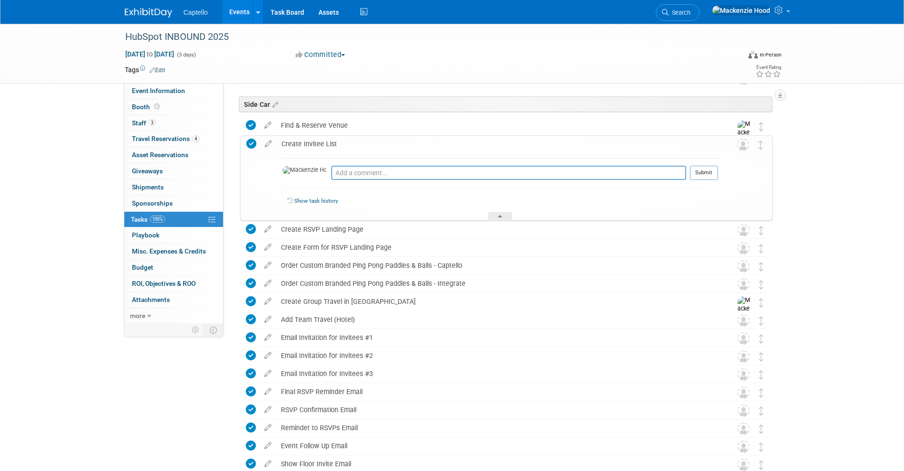
click at [371, 143] on div "Create Invitee List" at bounding box center [497, 144] width 441 height 16
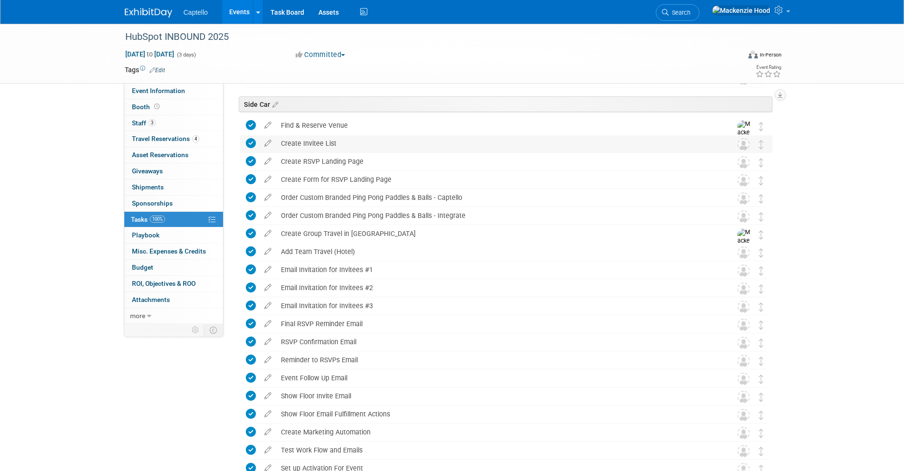
drag, startPoint x: 351, startPoint y: 140, endPoint x: 281, endPoint y: 141, distance: 70.2
click at [281, 141] on div "Create Invitee List" at bounding box center [497, 143] width 442 height 16
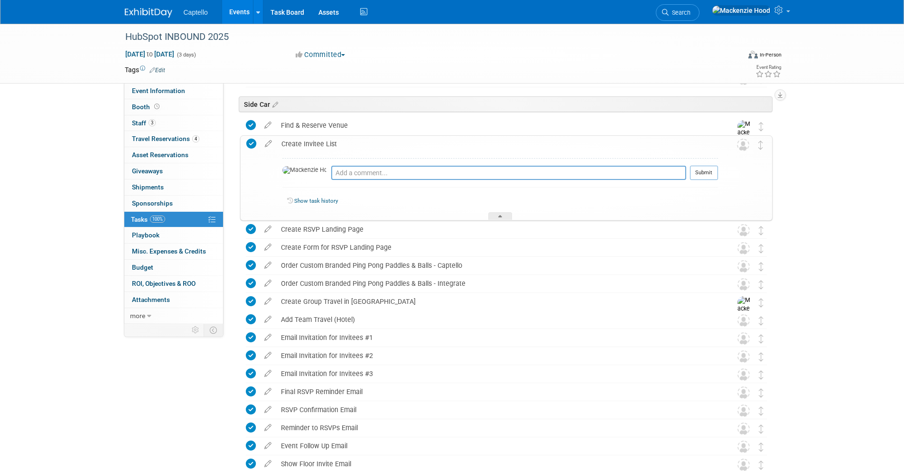
click at [348, 141] on div "Create Invitee List" at bounding box center [497, 144] width 441 height 16
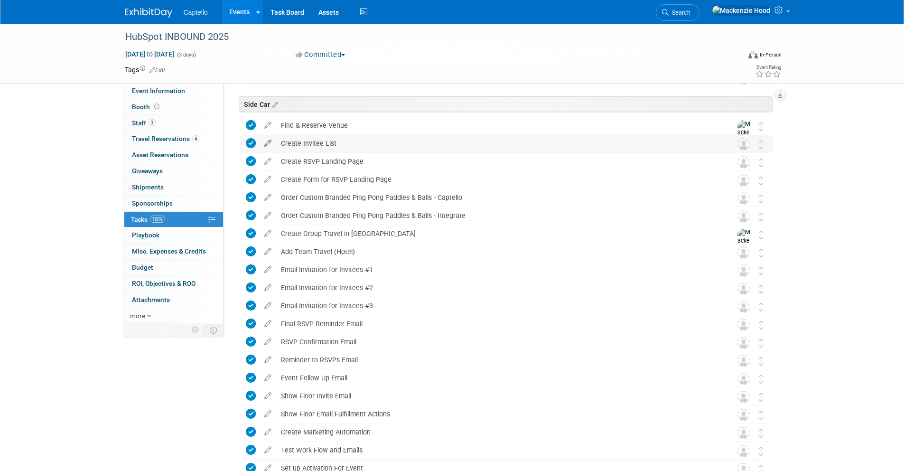
drag, startPoint x: 305, startPoint y: 141, endPoint x: 272, endPoint y: 142, distance: 32.3
click at [272, 142] on tr "Create Invitee List Pro tip: Press Ctrl-Enter to submit comment. Submit Show ta…" at bounding box center [506, 143] width 521 height 17
click at [283, 140] on div "Create Invitee List" at bounding box center [497, 143] width 442 height 16
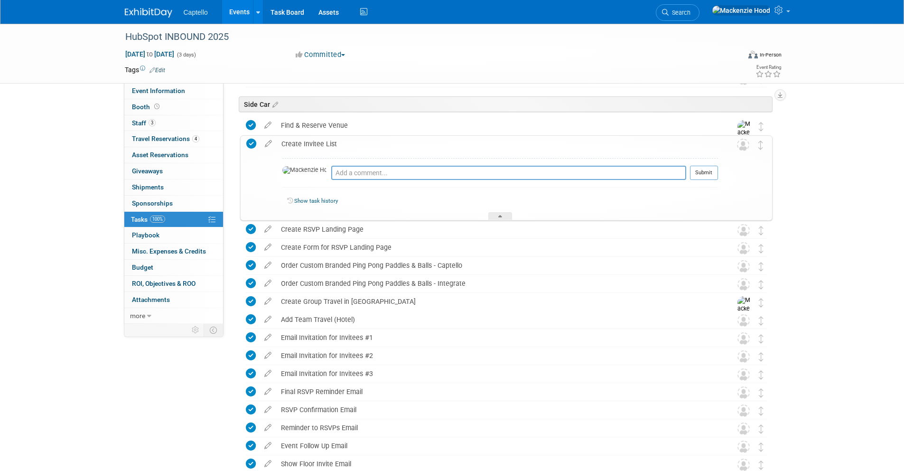
click at [350, 143] on div "Create Invitee List" at bounding box center [497, 144] width 441 height 16
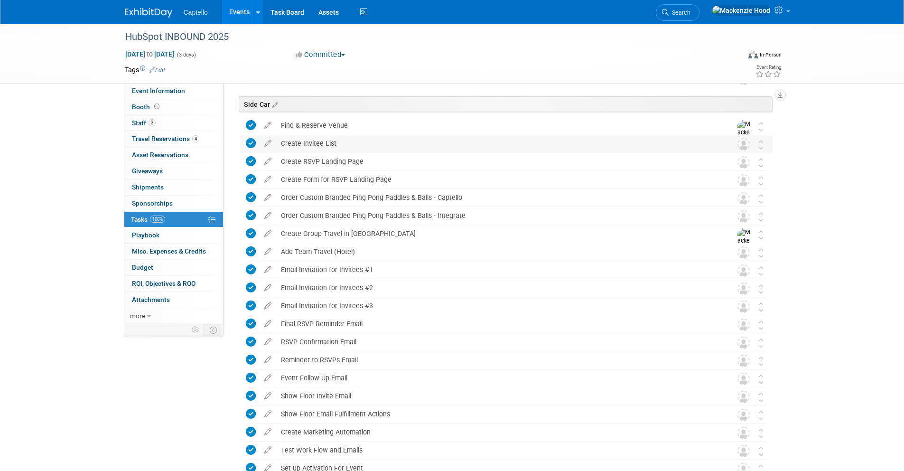
drag, startPoint x: 349, startPoint y: 141, endPoint x: 281, endPoint y: 140, distance: 67.8
click at [281, 140] on div "Create Invitee List" at bounding box center [497, 143] width 442 height 16
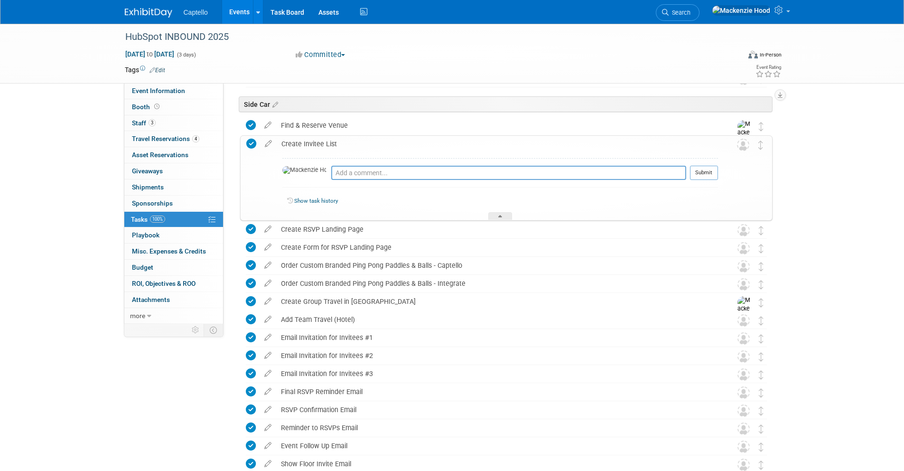
click at [281, 140] on div "Create Invitee List" at bounding box center [497, 144] width 441 height 16
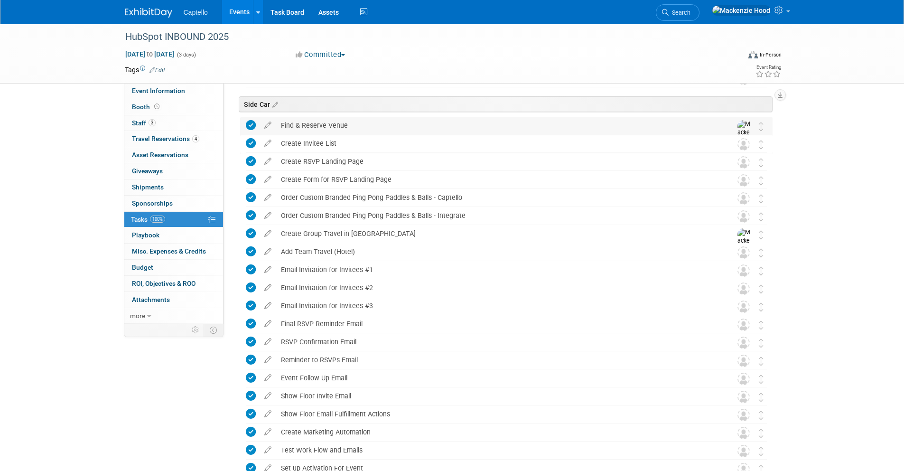
drag, startPoint x: 333, startPoint y: 123, endPoint x: 278, endPoint y: 123, distance: 55.0
click at [278, 123] on div "Find & Reserve Venue" at bounding box center [497, 125] width 442 height 16
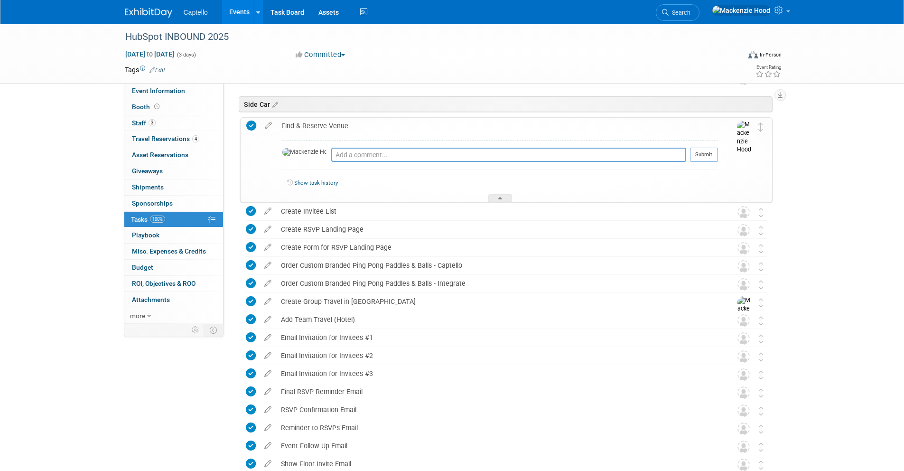
click at [368, 122] on div "Find & Reserve Venue" at bounding box center [497, 126] width 441 height 16
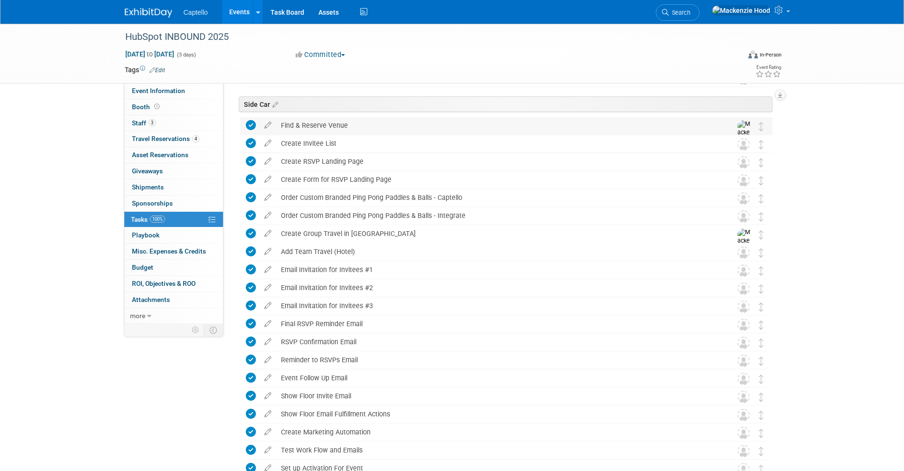
drag, startPoint x: 350, startPoint y: 122, endPoint x: 282, endPoint y: 122, distance: 68.3
click at [282, 122] on div "Find & Reserve Venue" at bounding box center [497, 125] width 442 height 16
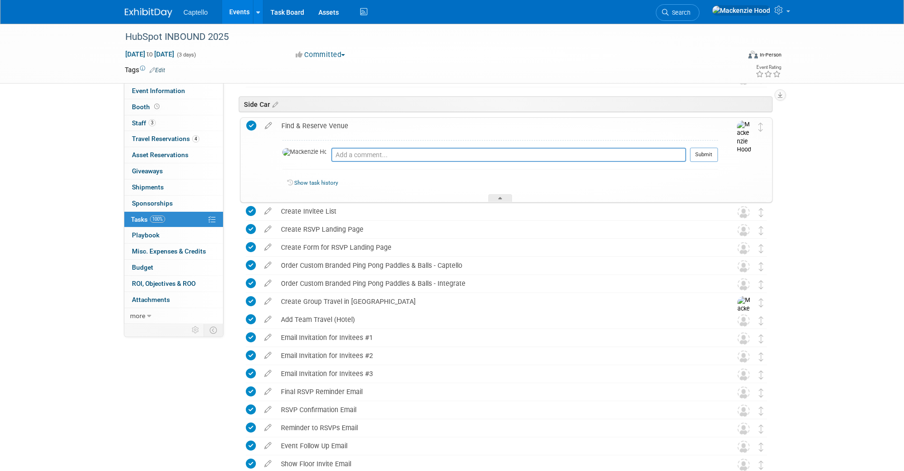
click at [281, 122] on div "Find & Reserve Venue" at bounding box center [497, 126] width 441 height 16
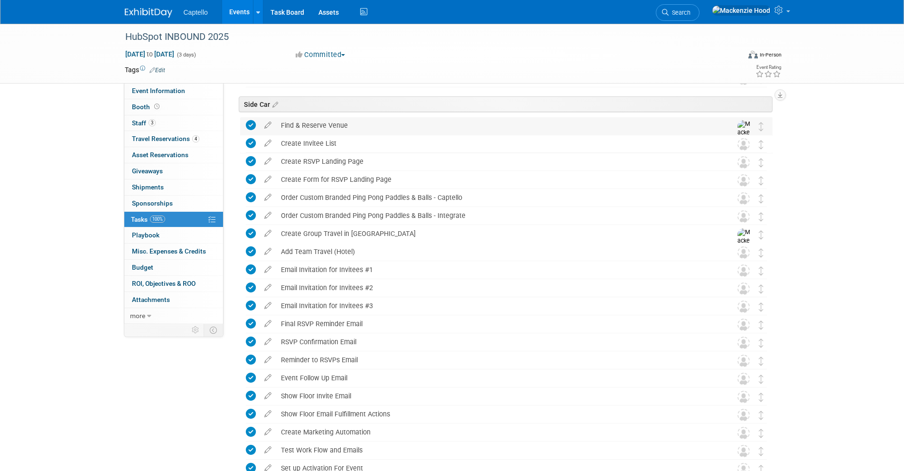
drag, startPoint x: 366, startPoint y: 124, endPoint x: 279, endPoint y: 123, distance: 86.8
click at [279, 123] on div "Find & Reserve Venue" at bounding box center [497, 125] width 442 height 16
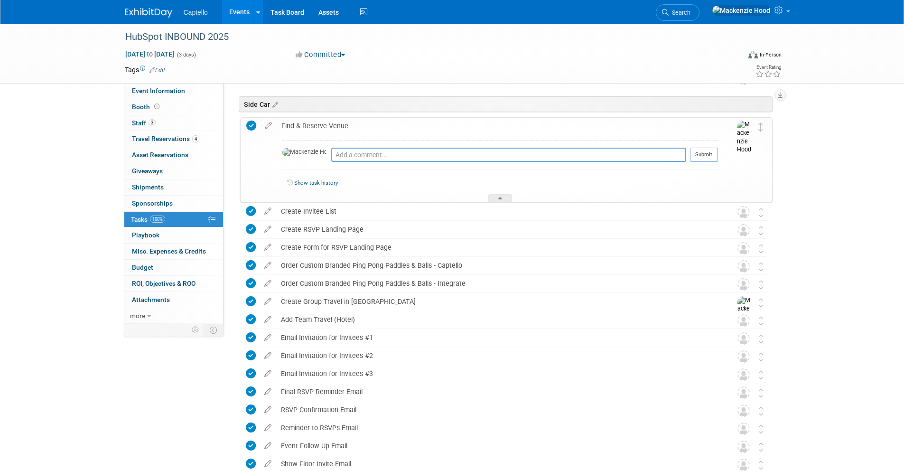
click at [282, 122] on div "Find & Reserve Venue" at bounding box center [497, 126] width 441 height 16
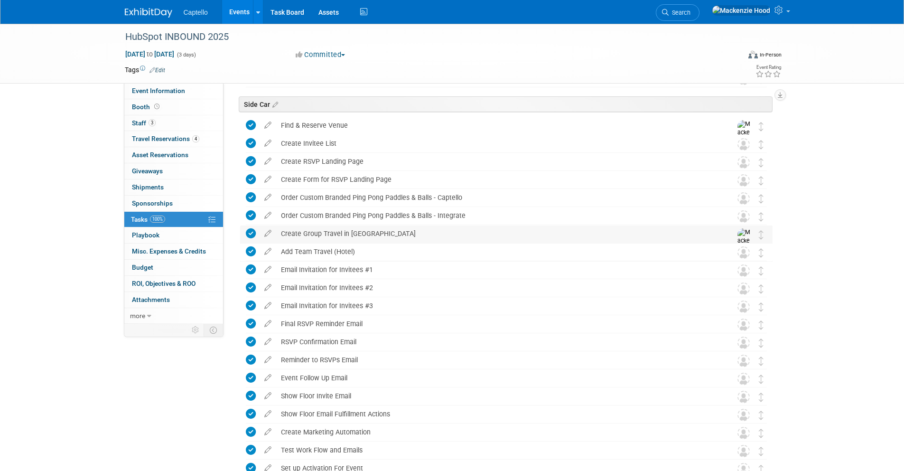
click at [743, 232] on img at bounding box center [744, 245] width 14 height 34
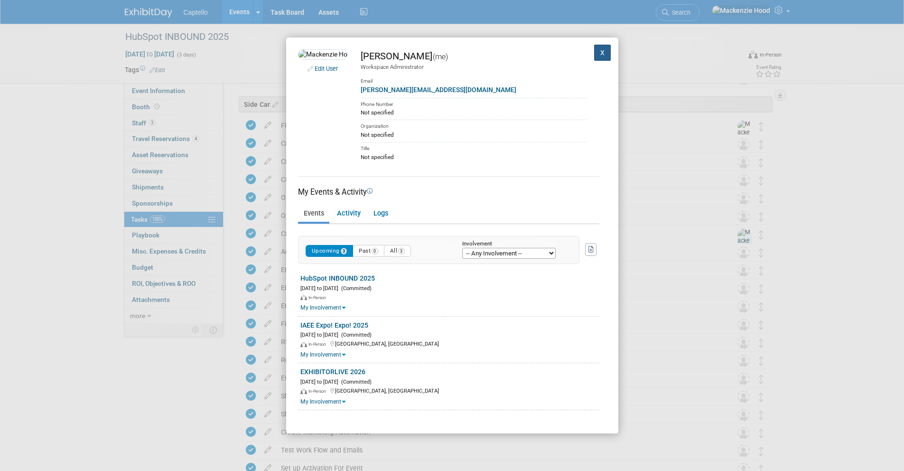
click at [594, 51] on button "X" at bounding box center [602, 53] width 17 height 16
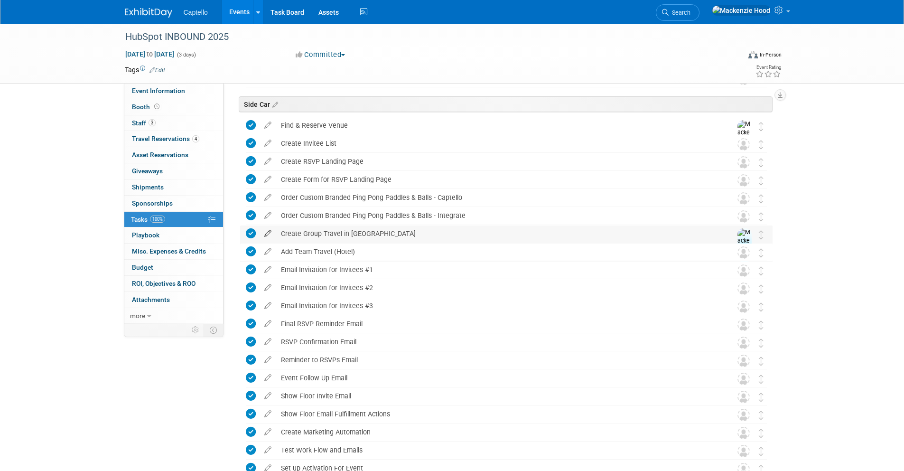
click at [271, 231] on icon at bounding box center [267, 231] width 17 height 12
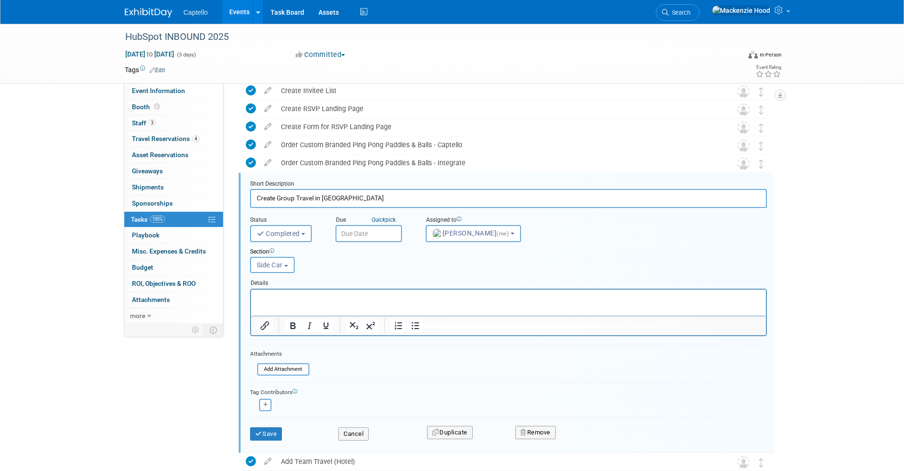
scroll to position [503, 0]
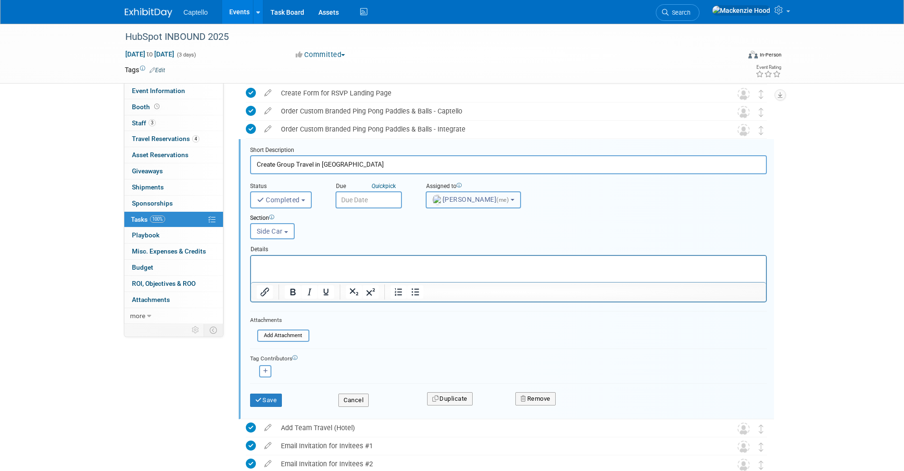
click at [461, 201] on span "[PERSON_NAME] (me)" at bounding box center [471, 199] width 78 height 8
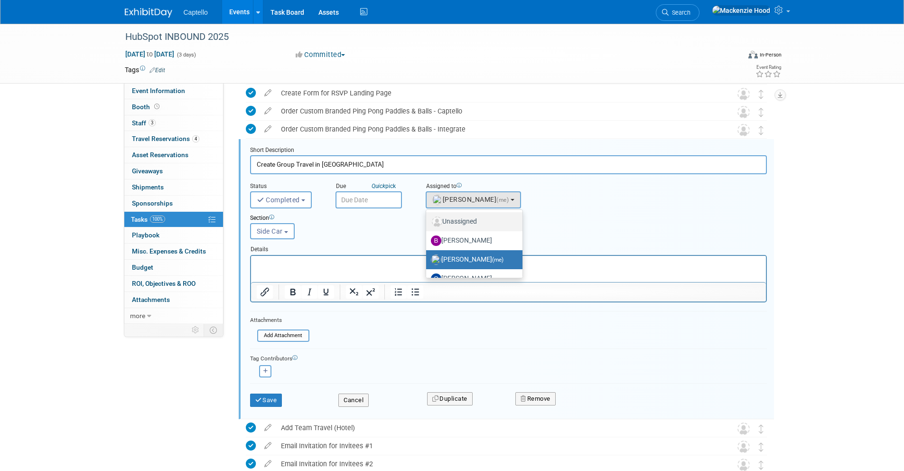
click at [466, 221] on label "Unassigned" at bounding box center [472, 221] width 82 height 15
click at [427, 221] on input "Unassigned" at bounding box center [424, 220] width 6 height 6
select select
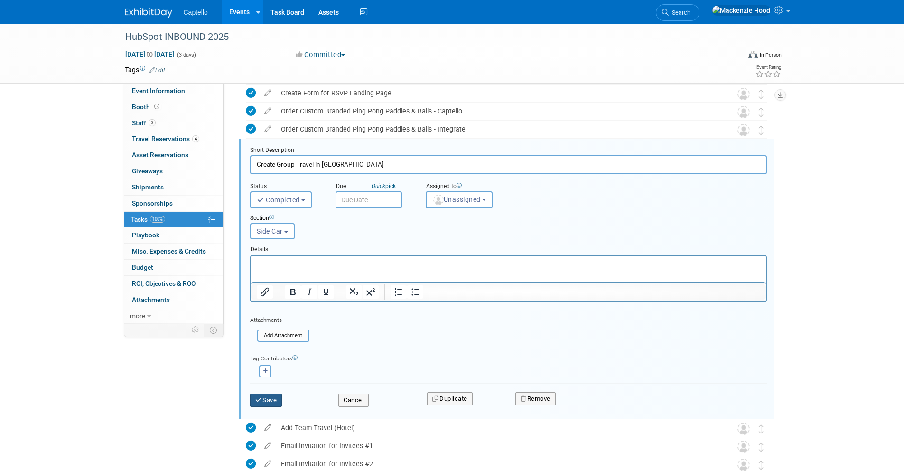
click at [276, 395] on button "Save" at bounding box center [266, 399] width 32 height 13
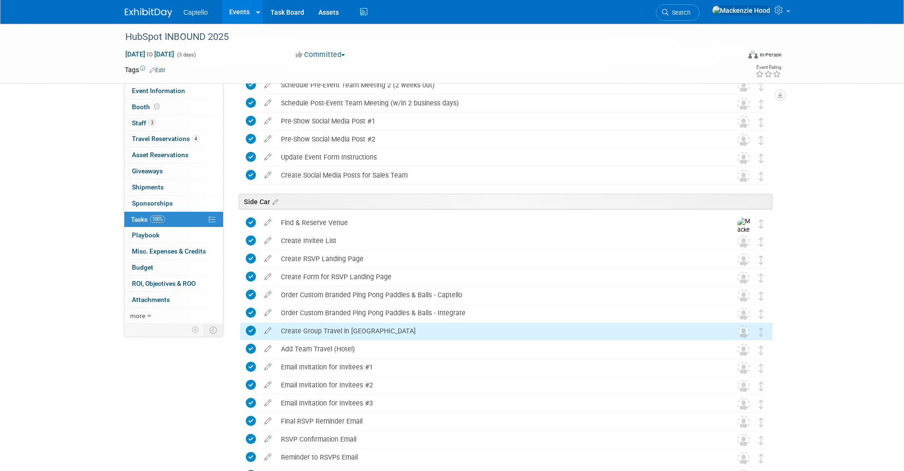
scroll to position [295, 0]
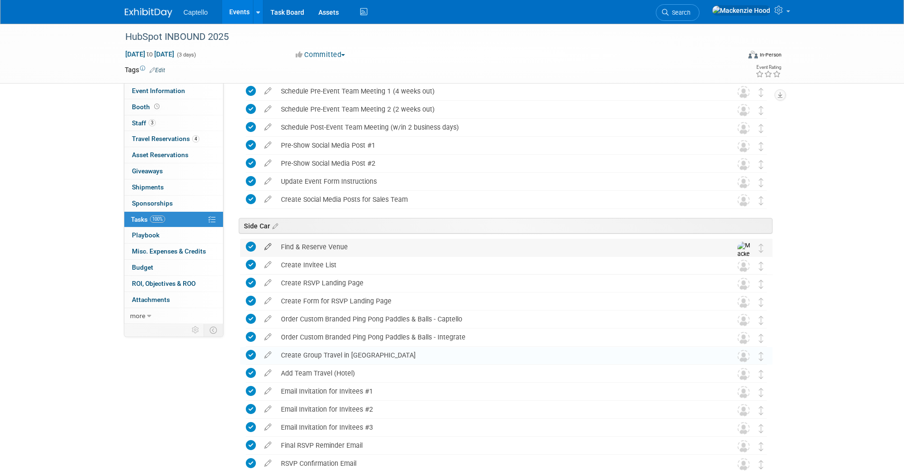
click at [267, 245] on icon at bounding box center [267, 245] width 17 height 12
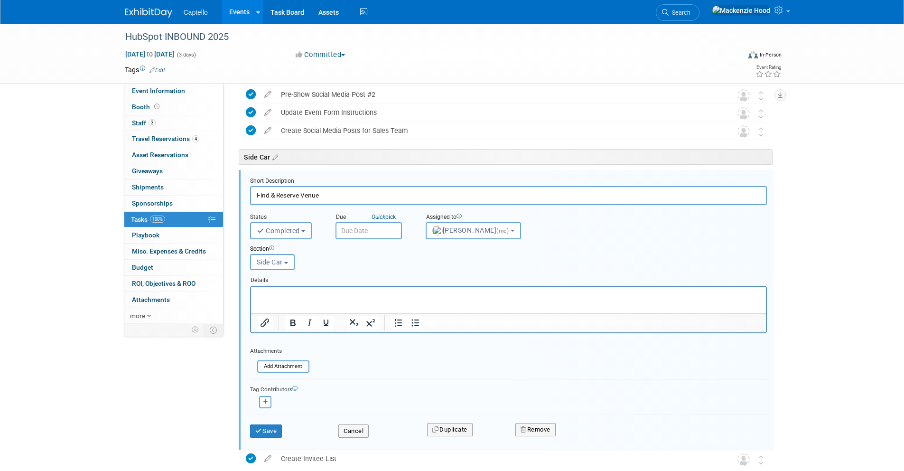
scroll to position [395, 0]
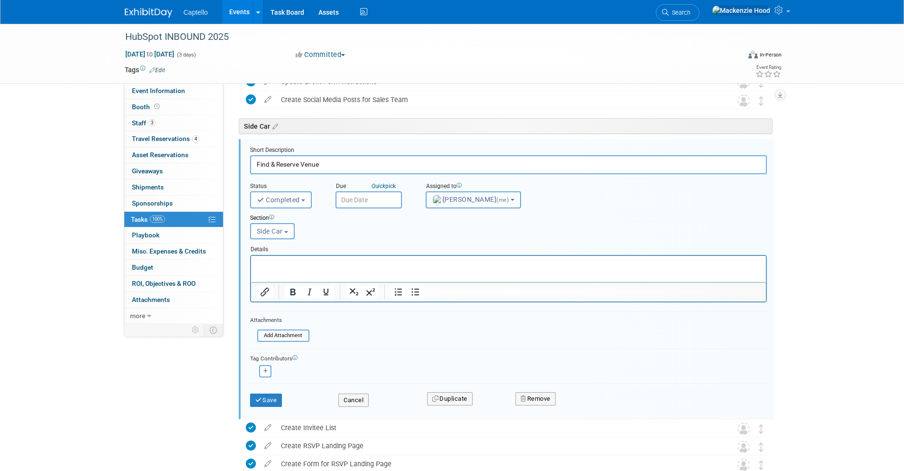
click at [473, 203] on button "[PERSON_NAME] (me)" at bounding box center [472, 199] width 95 height 17
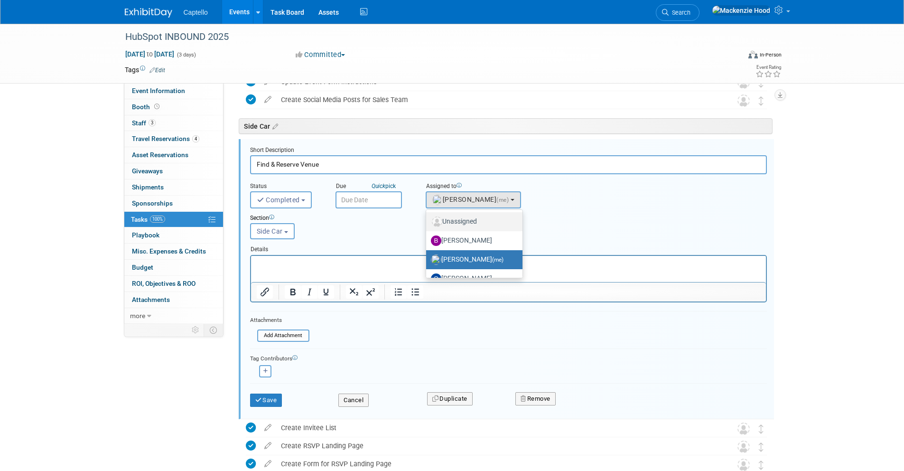
click at [470, 220] on label "Unassigned" at bounding box center [472, 221] width 82 height 15
click at [427, 220] on input "Unassigned" at bounding box center [424, 220] width 6 height 6
select select
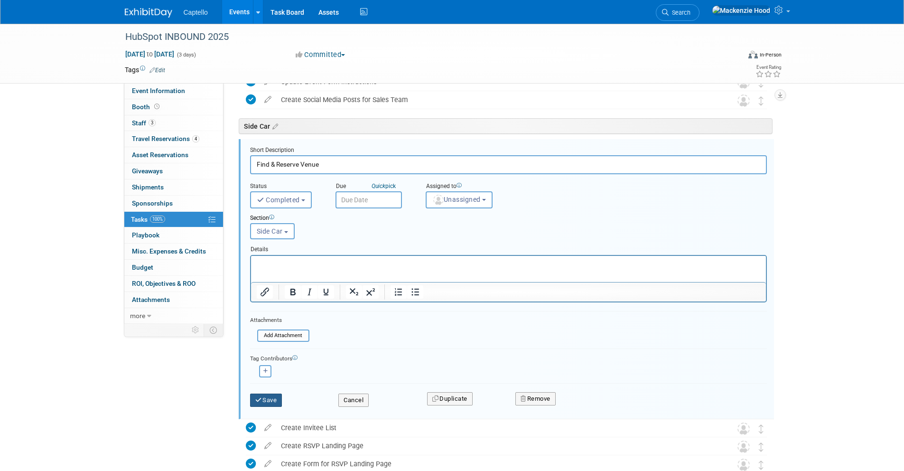
click at [273, 397] on button "Save" at bounding box center [266, 399] width 32 height 13
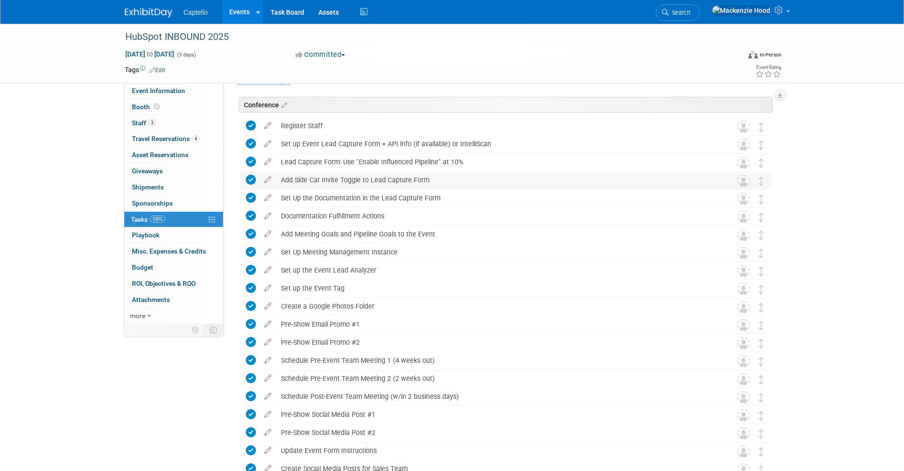
scroll to position [0, 0]
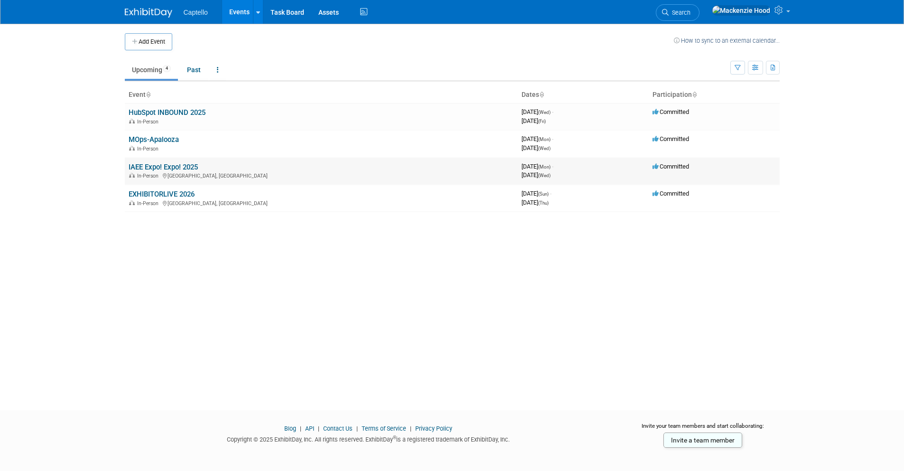
click at [176, 164] on link "IAEE Expo! Expo! 2025" at bounding box center [163, 167] width 69 height 9
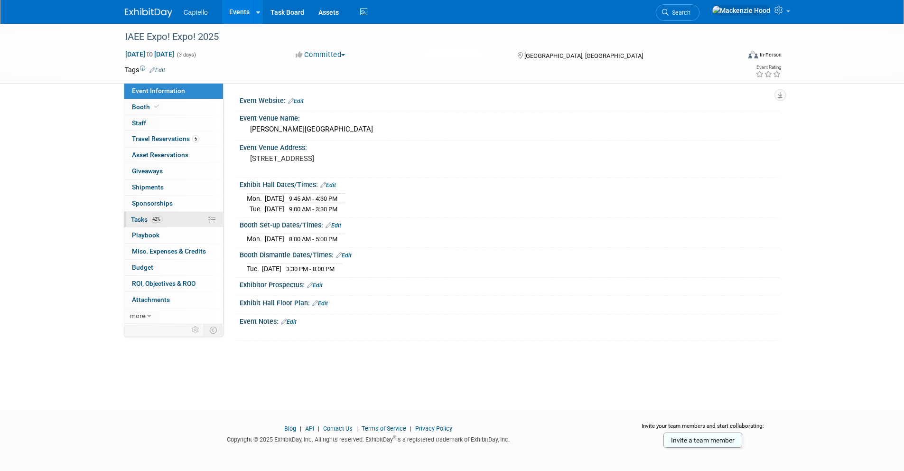
click at [168, 218] on link "42% Tasks 42%" at bounding box center [173, 220] width 99 height 16
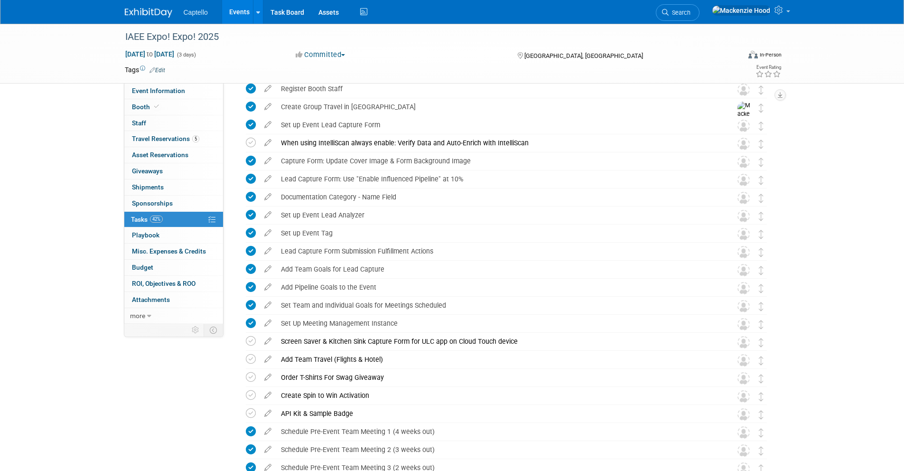
scroll to position [486, 0]
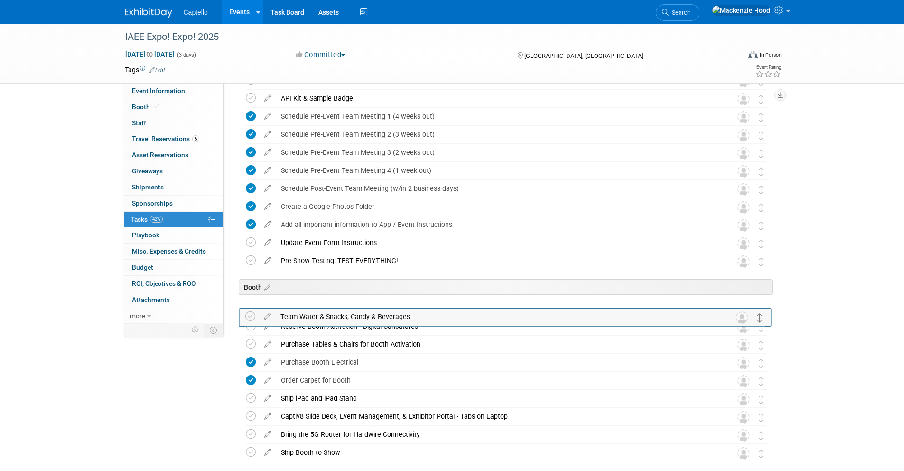
drag, startPoint x: 758, startPoint y: 278, endPoint x: 758, endPoint y: 315, distance: 37.5
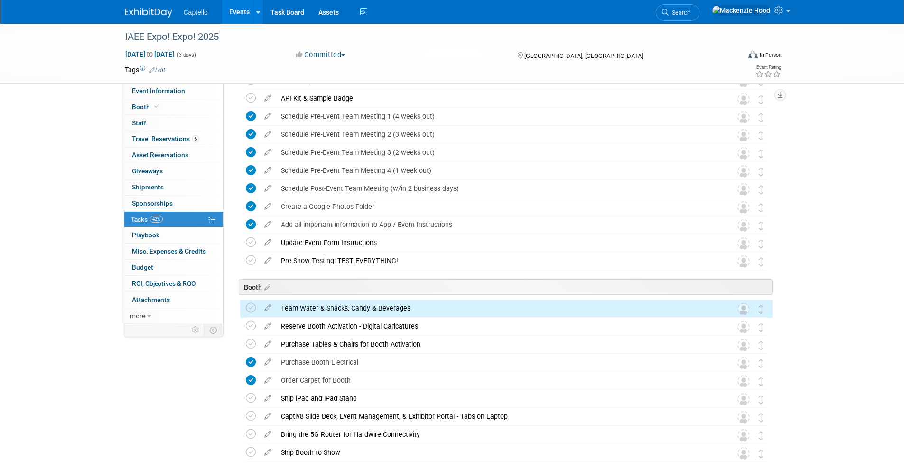
click at [839, 208] on div "IAEE Expo! Expo! 2025 [DATE] to [DATE] (3 days) [DATE] to [DATE] Committed Comm…" at bounding box center [452, 289] width 904 height 1503
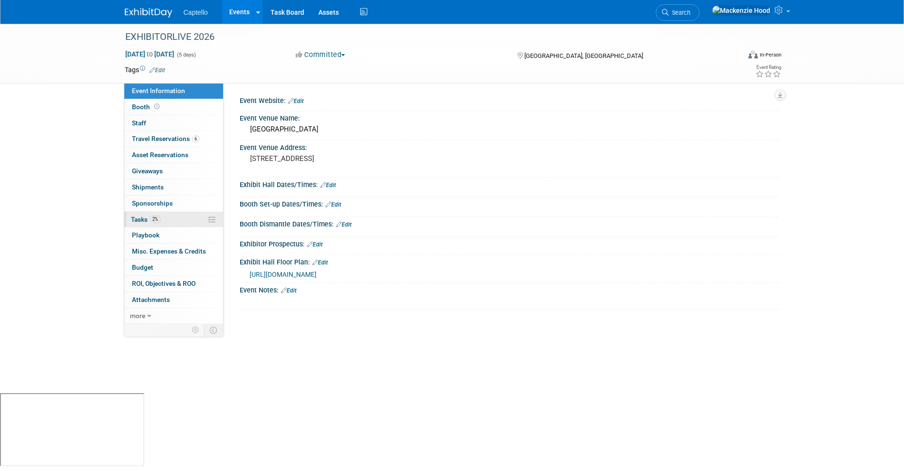
click at [182, 219] on link "2% Tasks 2%" at bounding box center [173, 220] width 99 height 16
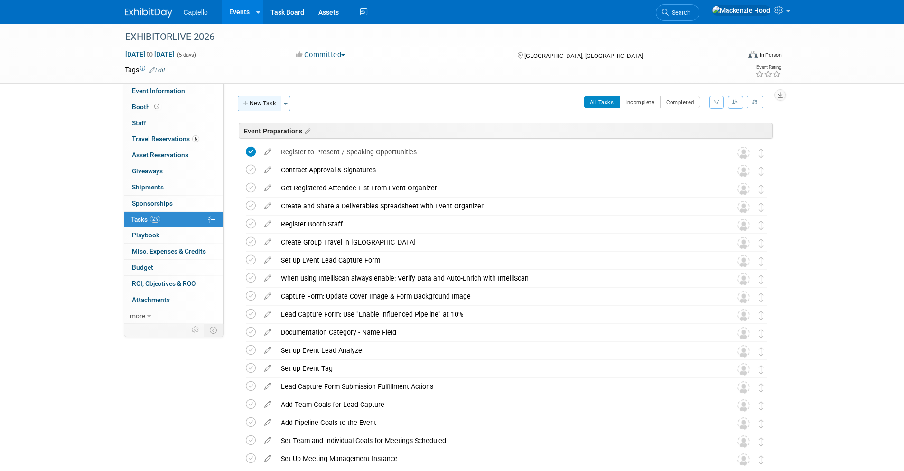
click at [249, 103] on icon "button" at bounding box center [246, 104] width 7 height 6
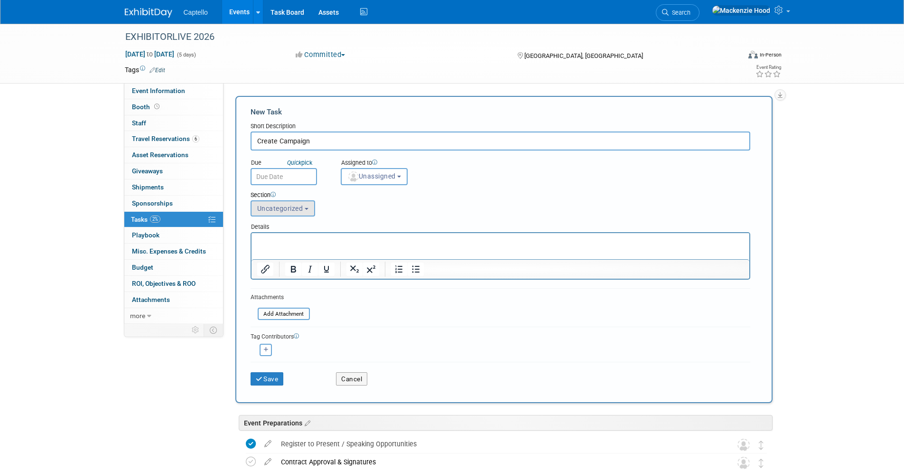
type input "Create Campaign"
click at [274, 211] on span "Uncategorized" at bounding box center [280, 208] width 46 height 8
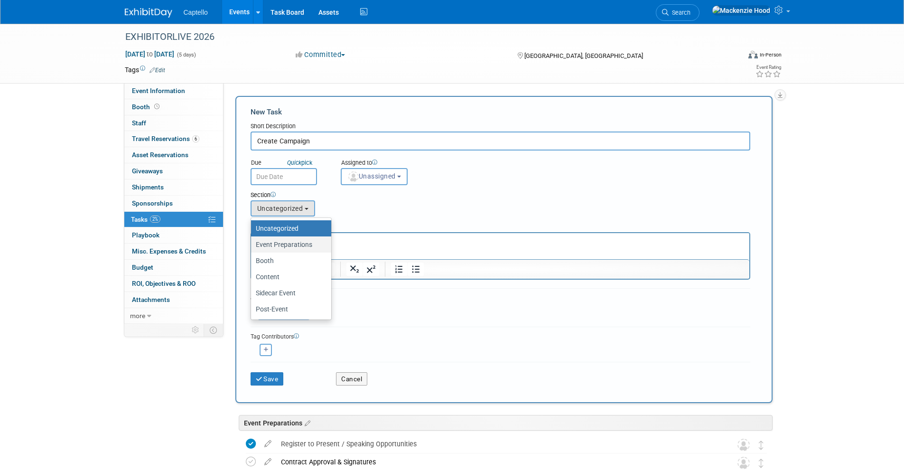
click at [280, 249] on label "Event Preparations" at bounding box center [289, 244] width 66 height 12
click at [252, 248] on input "Event Preparations" at bounding box center [249, 244] width 6 height 6
select select "11274208"
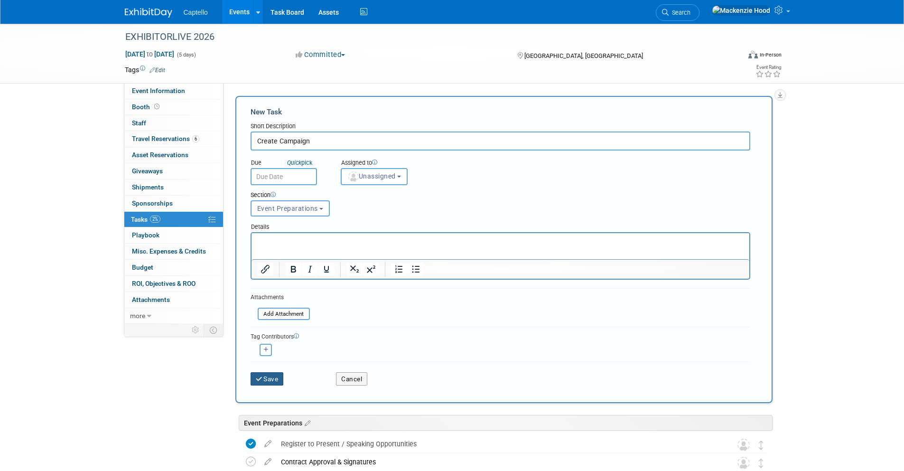
click at [270, 379] on button "Save" at bounding box center [266, 378] width 33 height 13
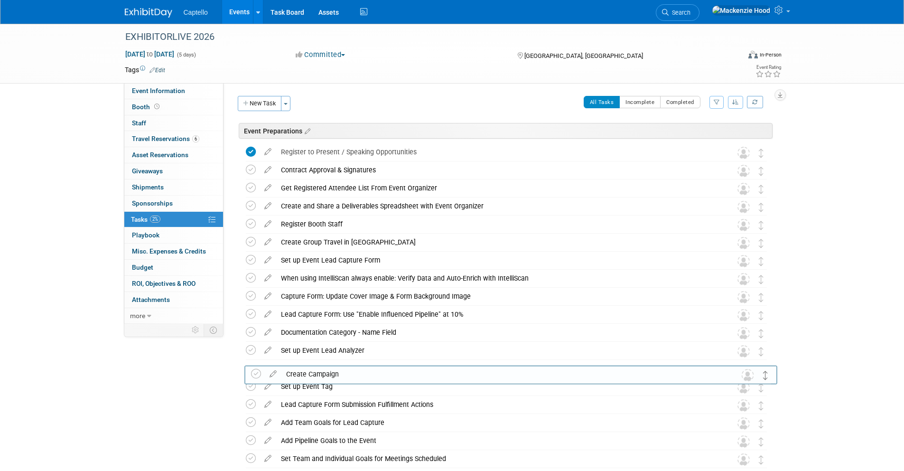
drag, startPoint x: 760, startPoint y: 148, endPoint x: 762, endPoint y: 362, distance: 213.9
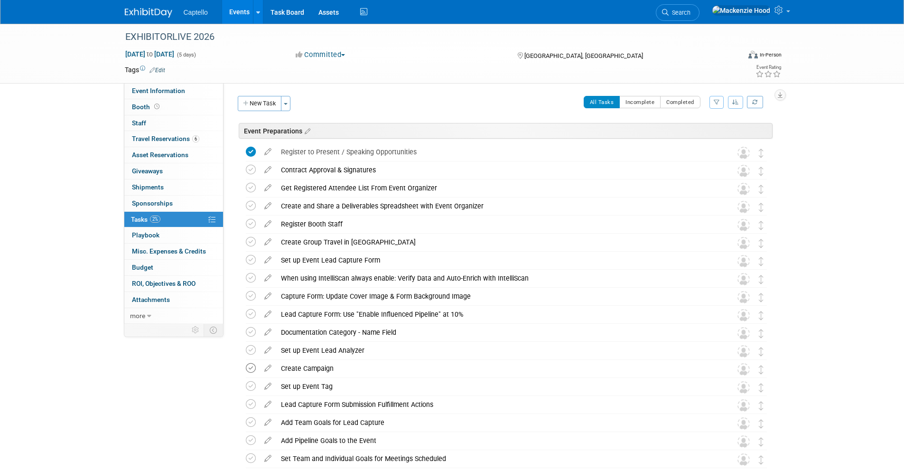
click at [250, 366] on icon at bounding box center [251, 368] width 10 height 10
click at [250, 385] on icon at bounding box center [251, 386] width 10 height 10
